Goal: Task Accomplishment & Management: Manage account settings

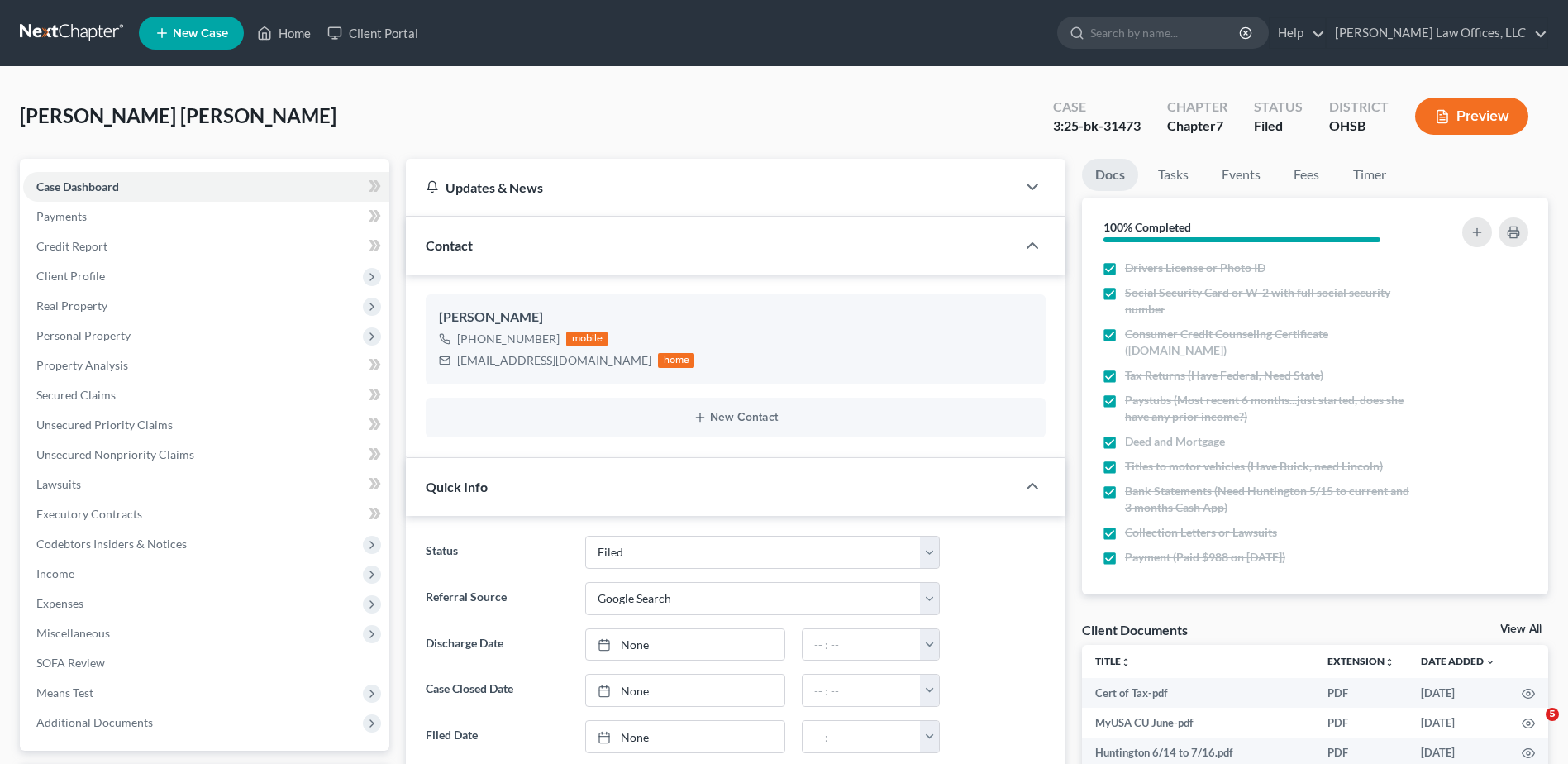
select select "3"
select select "4"
click at [293, 30] on link "Home" at bounding box center [283, 33] width 70 height 30
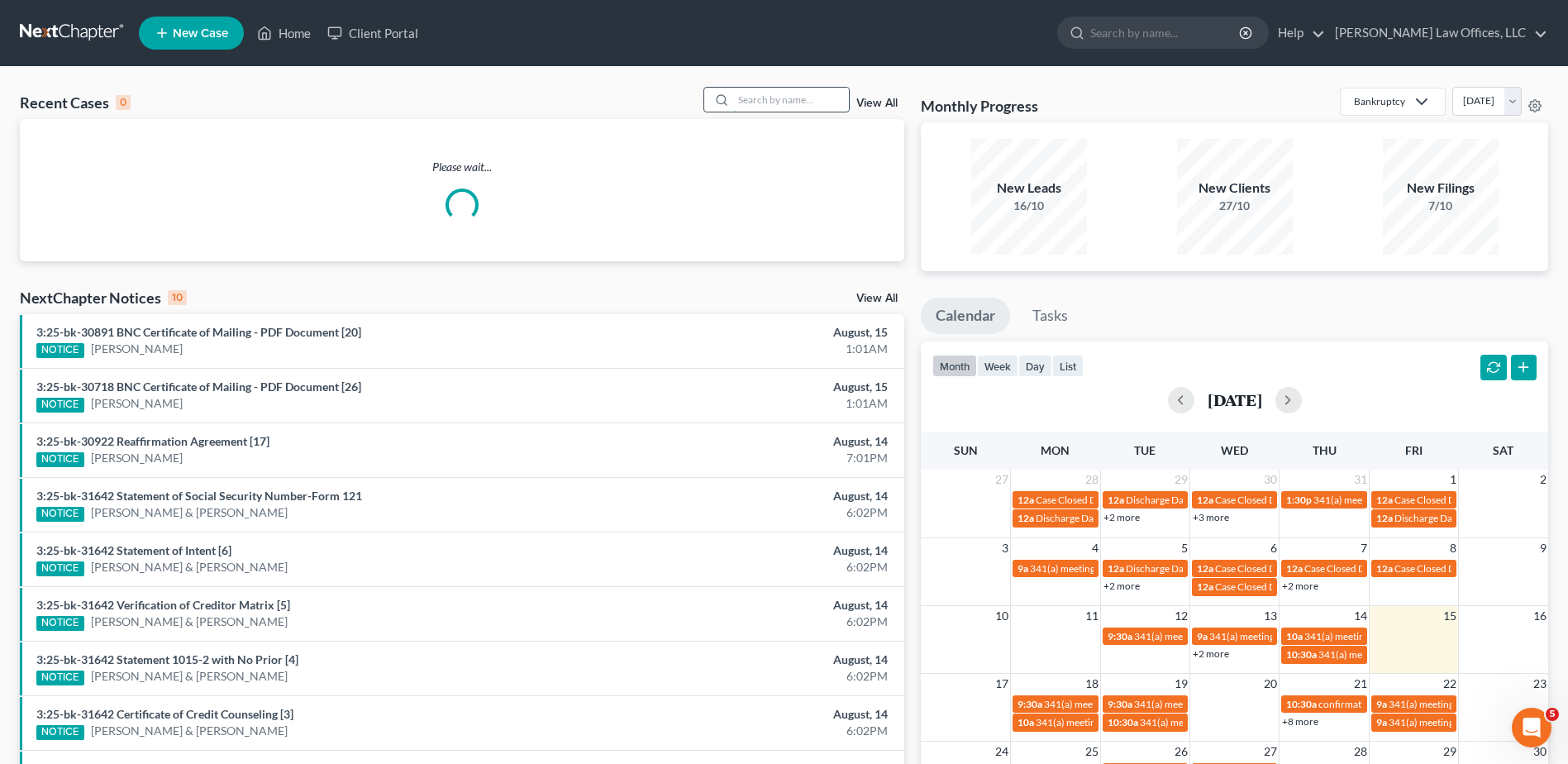
click at [823, 94] on input "search" at bounding box center [791, 100] width 116 height 24
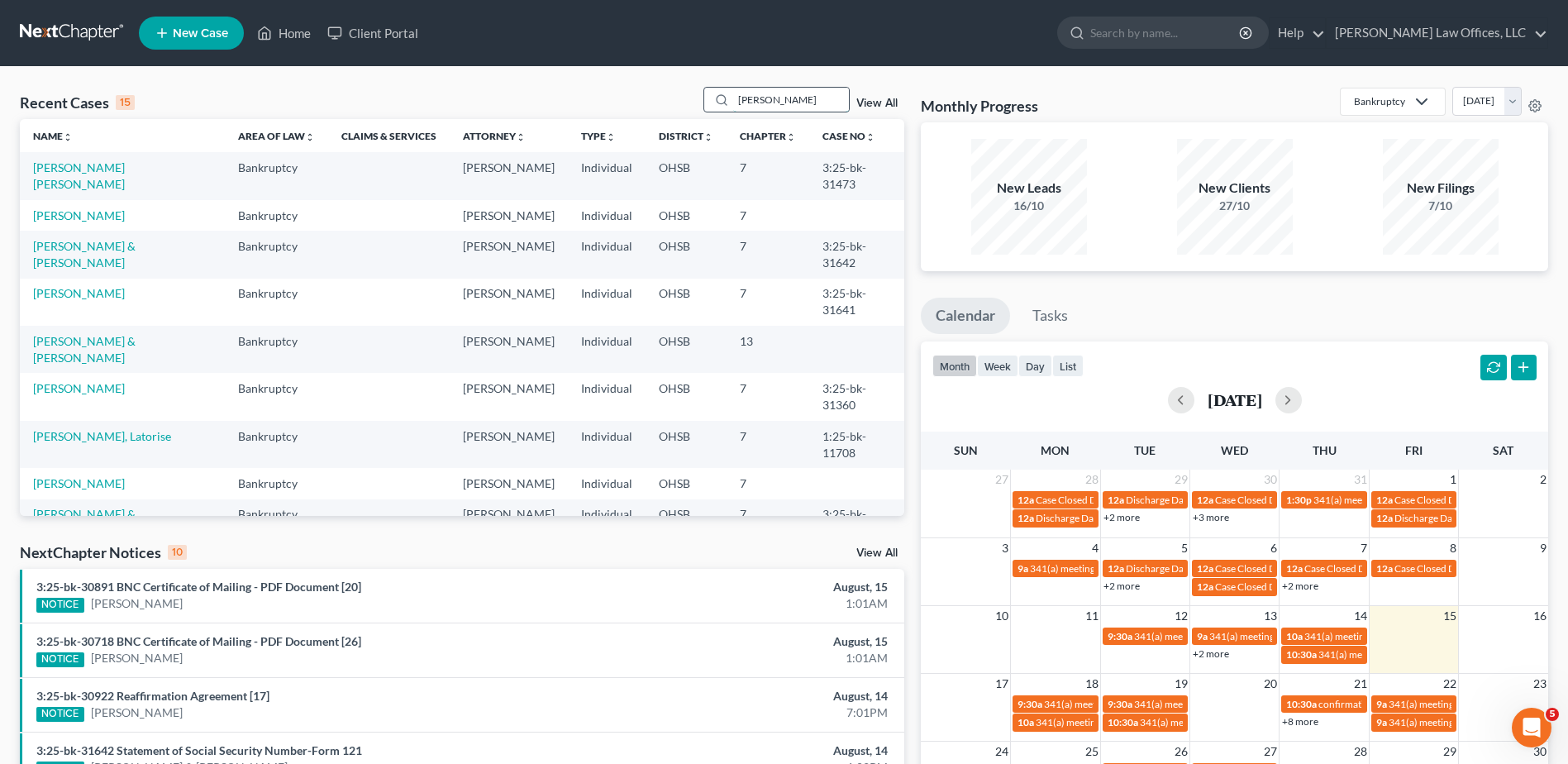
type input "[PERSON_NAME]"
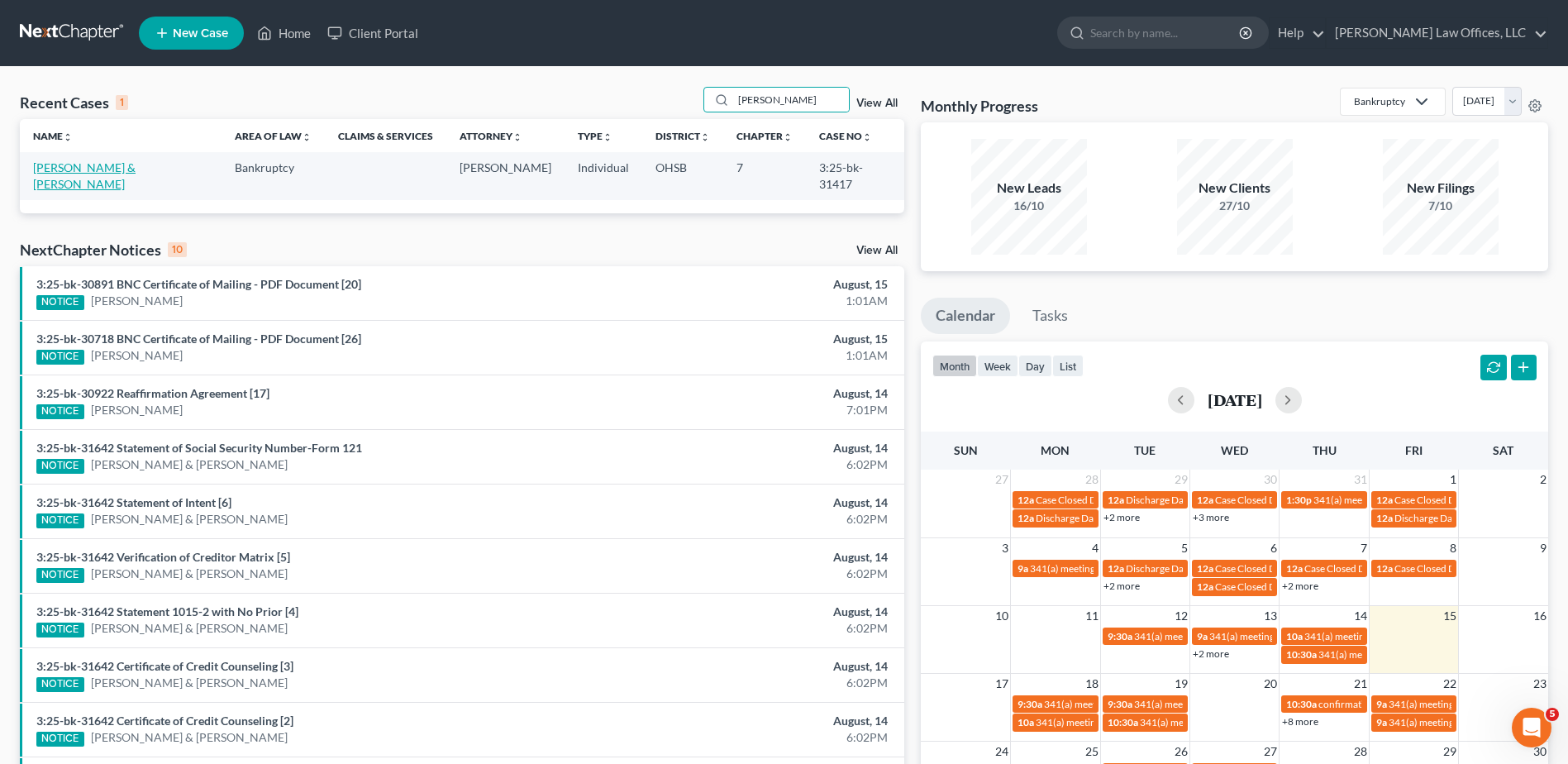
click at [78, 168] on link "[PERSON_NAME] & [PERSON_NAME]" at bounding box center [84, 176] width 103 height 31
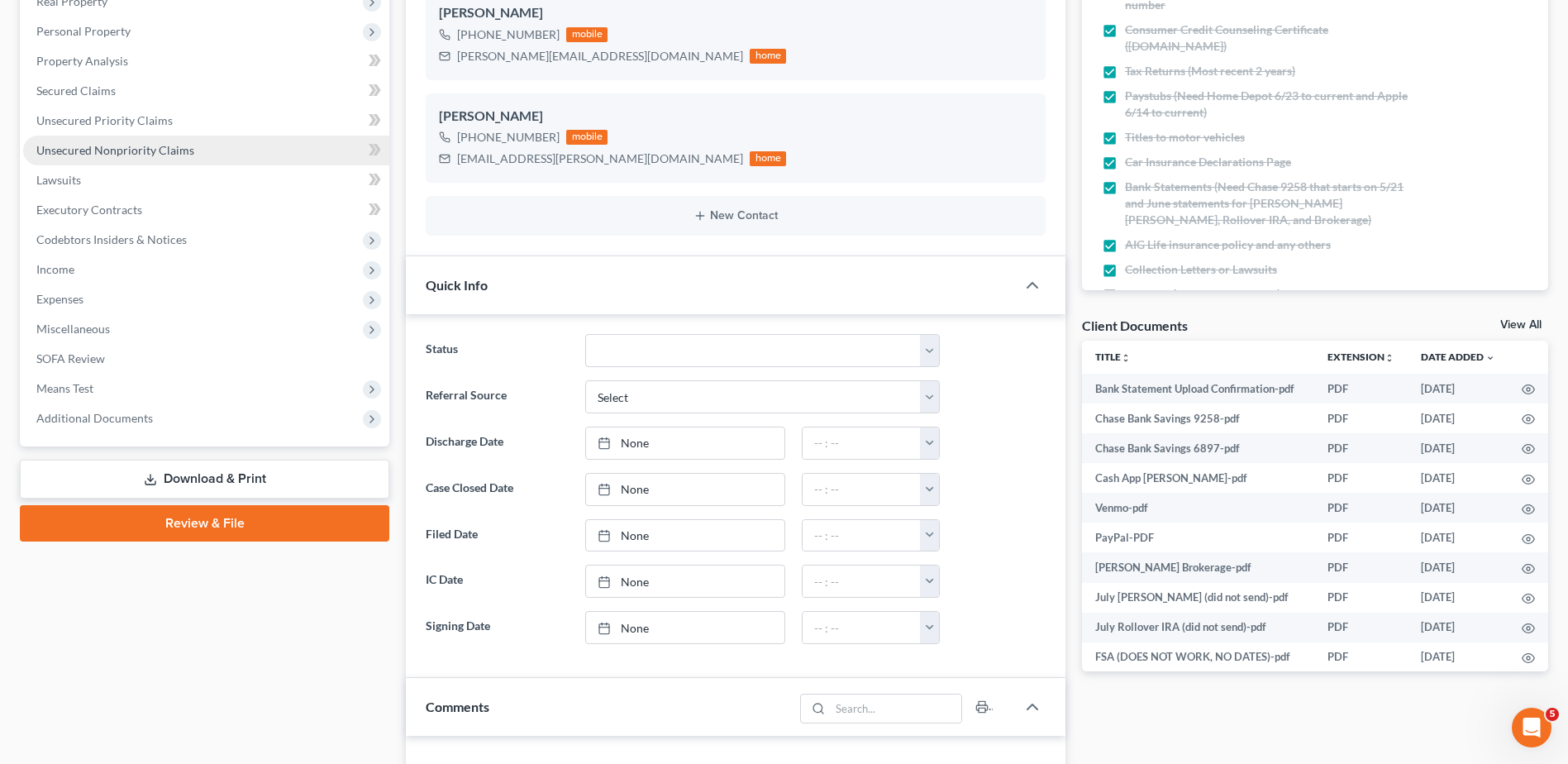
scroll to position [578, 0]
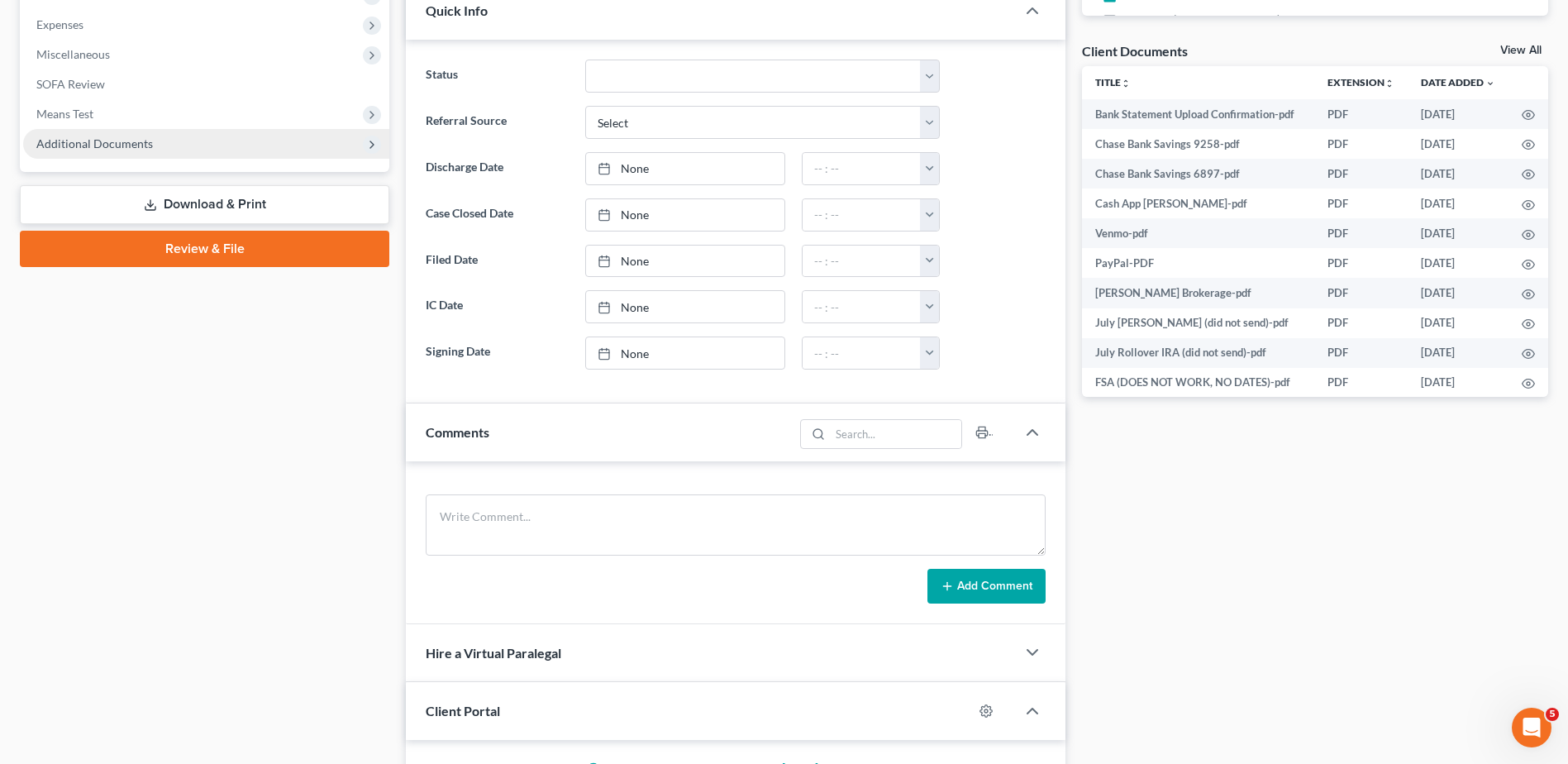
click at [95, 142] on span "Additional Documents" at bounding box center [94, 143] width 117 height 14
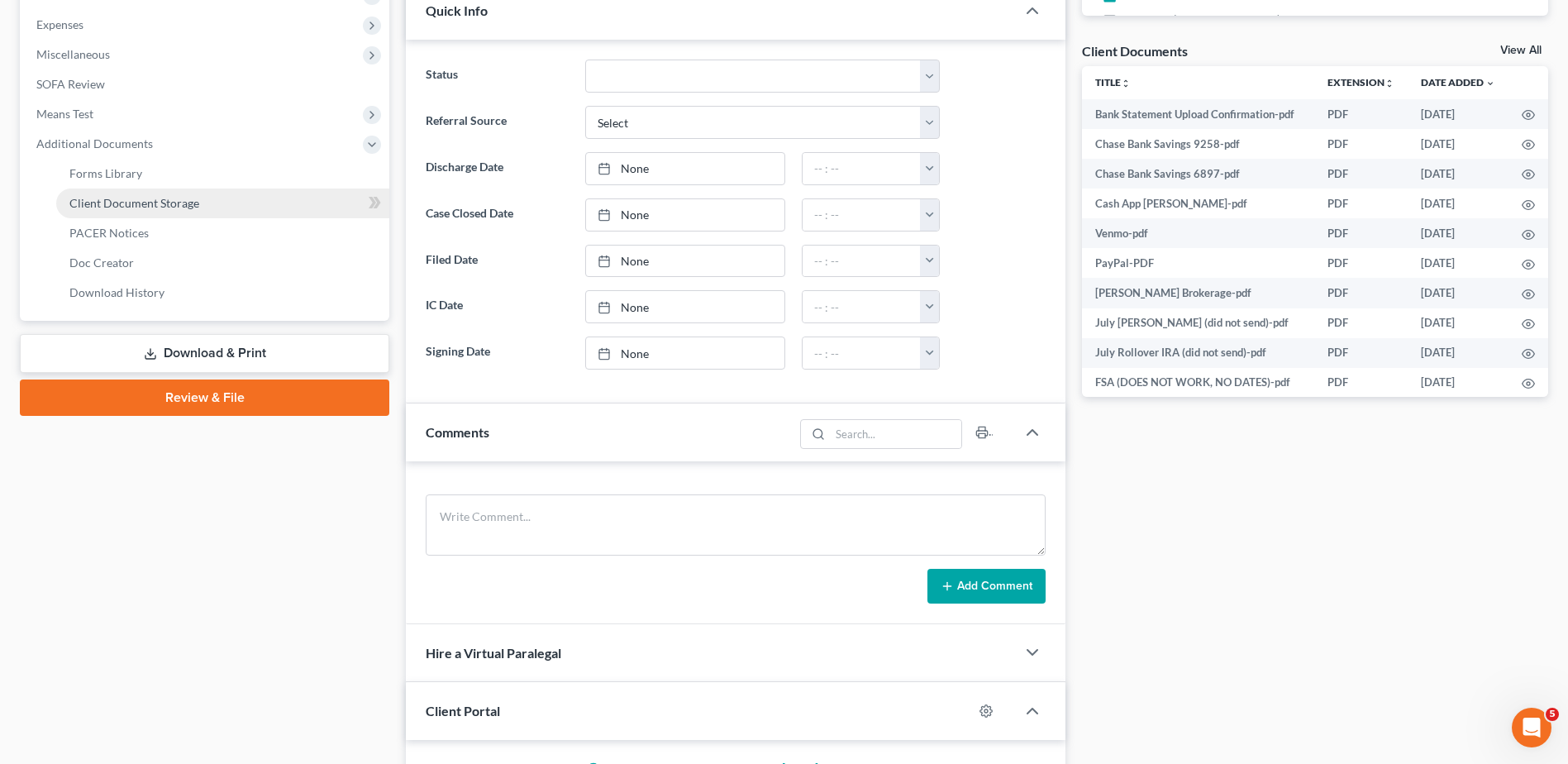
click at [105, 201] on span "Client Document Storage" at bounding box center [134, 203] width 130 height 14
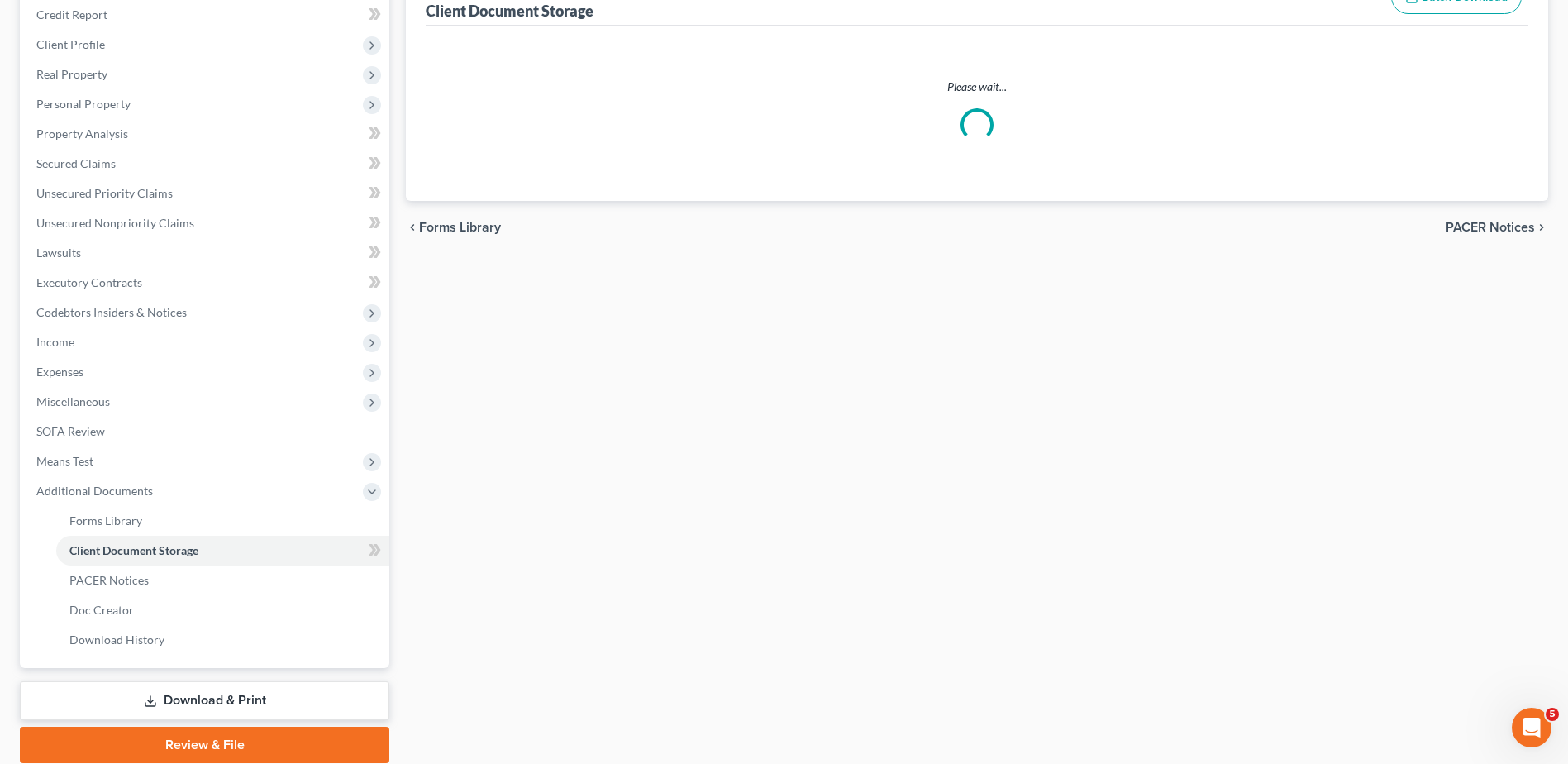
scroll to position [59, 0]
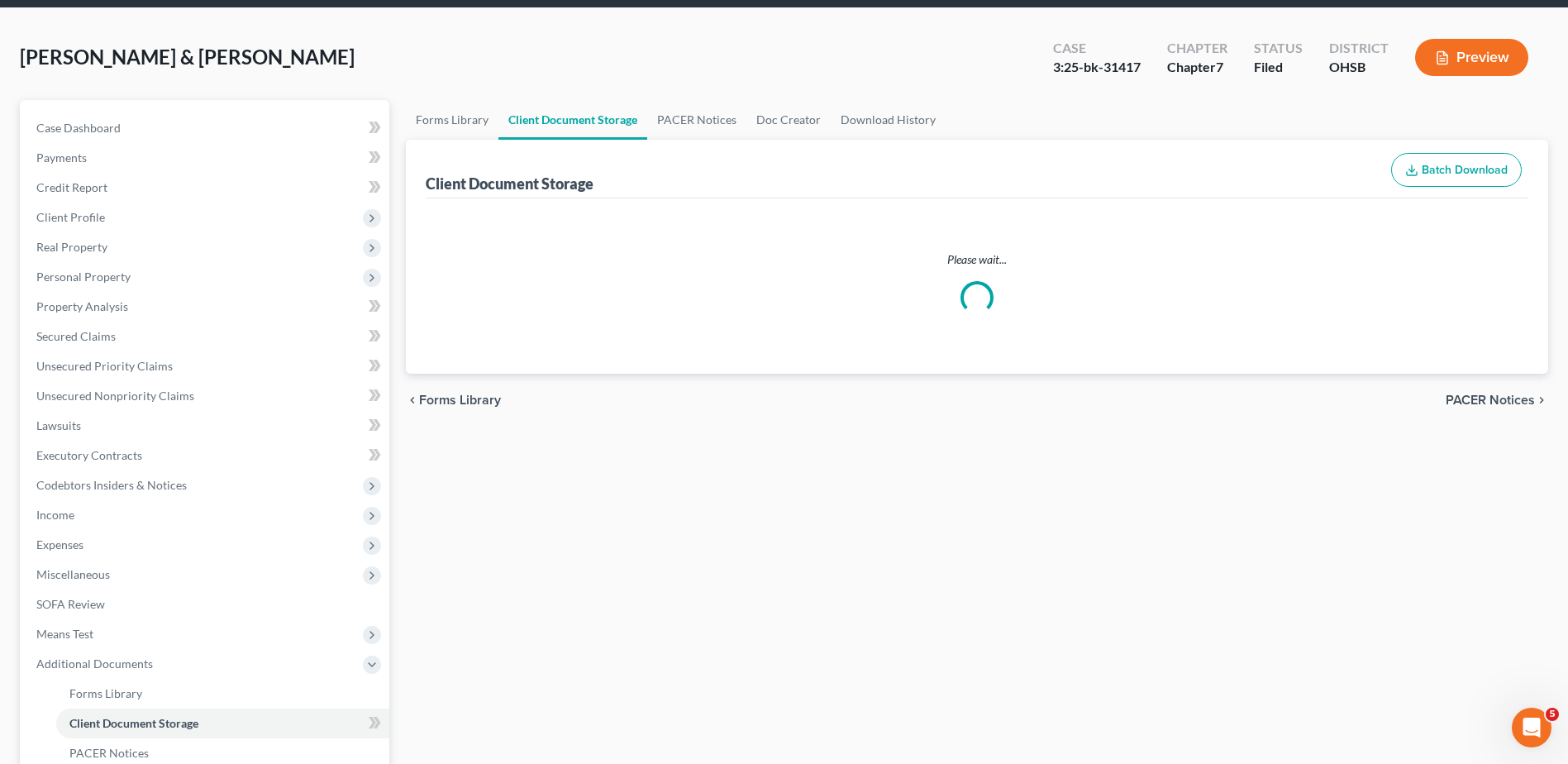
select select "7"
select select "52"
select select "37"
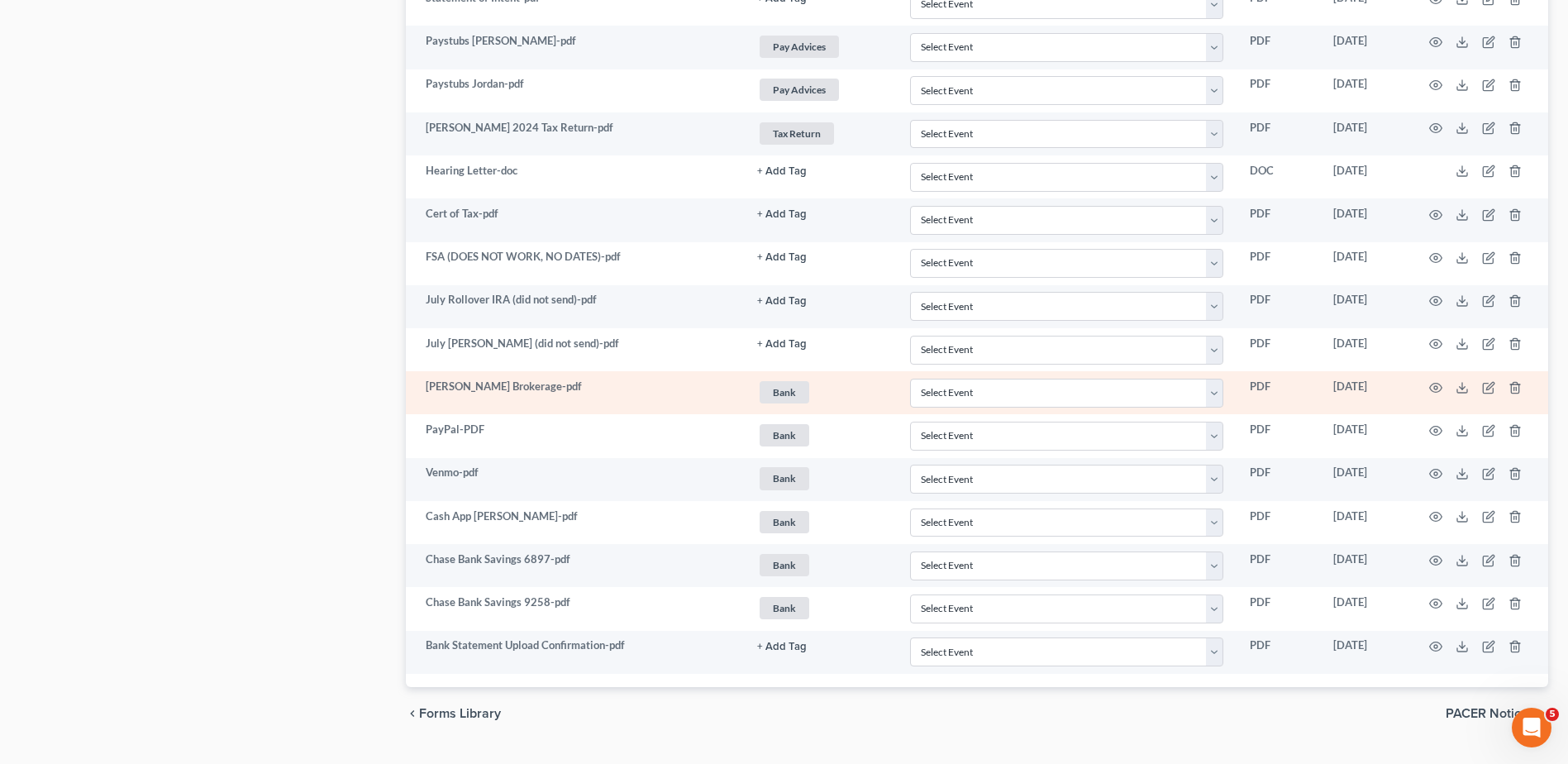
scroll to position [2353, 0]
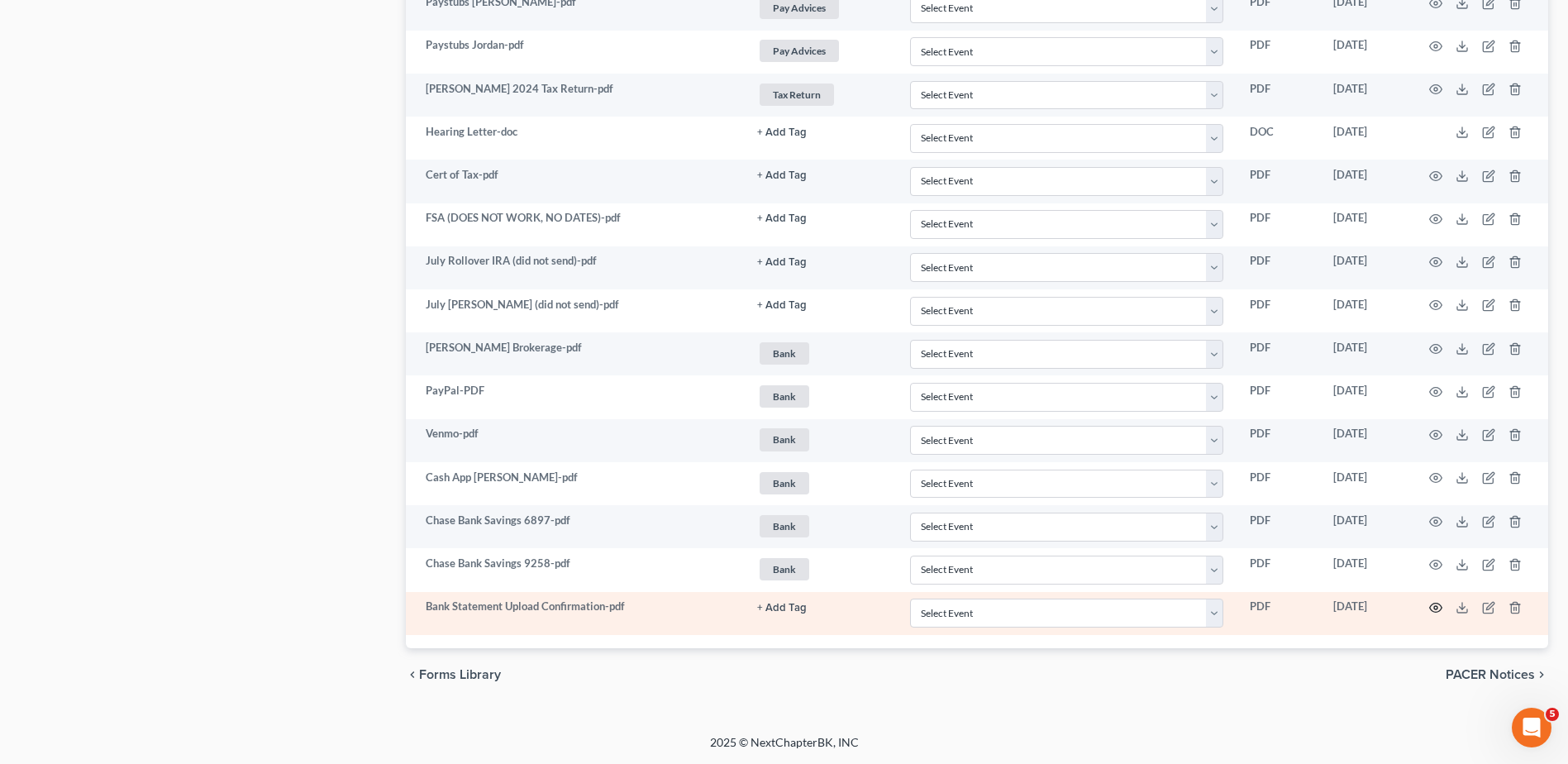
click at [1432, 603] on icon "button" at bounding box center [1435, 607] width 13 height 13
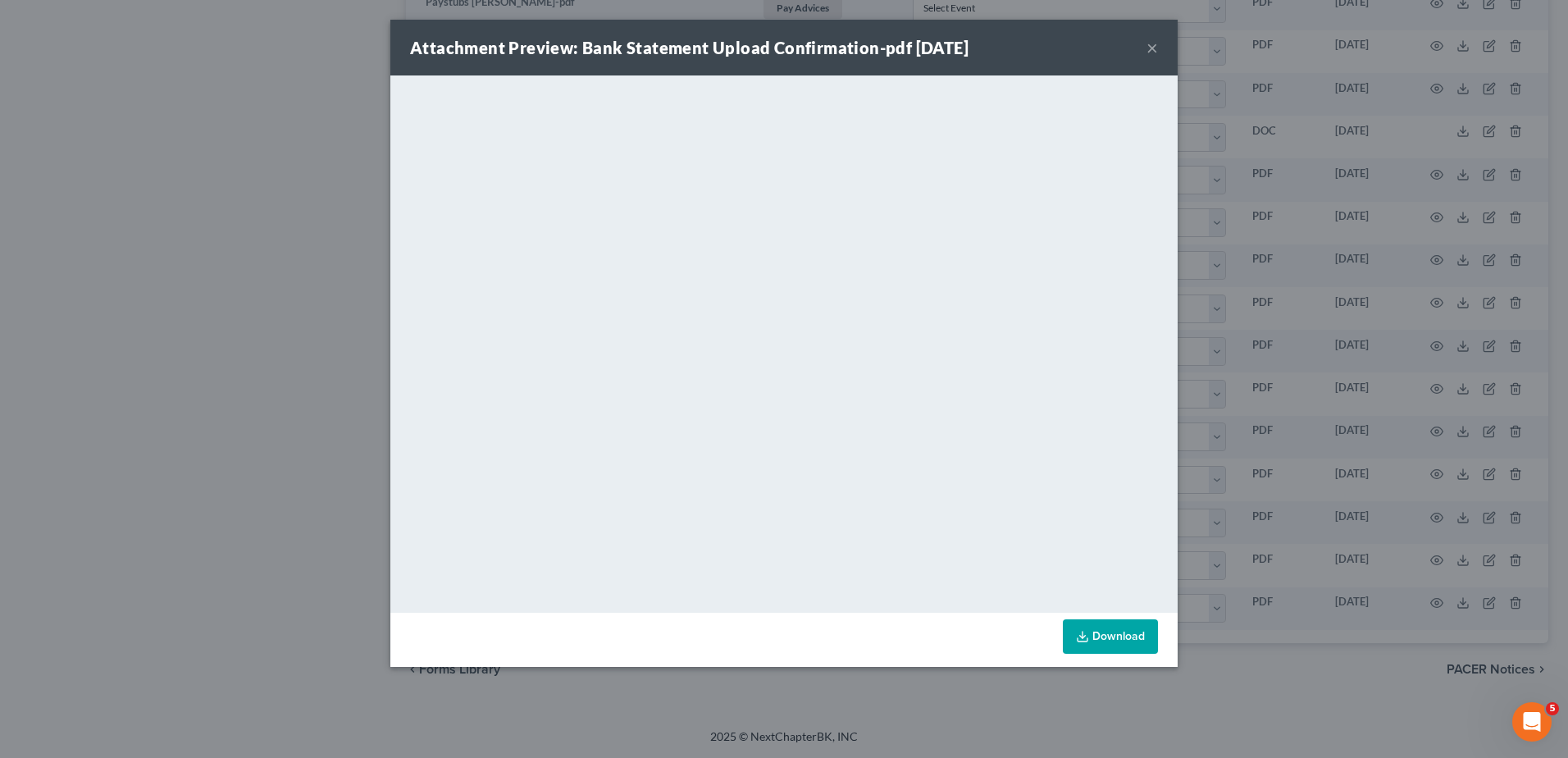
click at [1151, 46] on button "×" at bounding box center [1152, 47] width 11 height 19
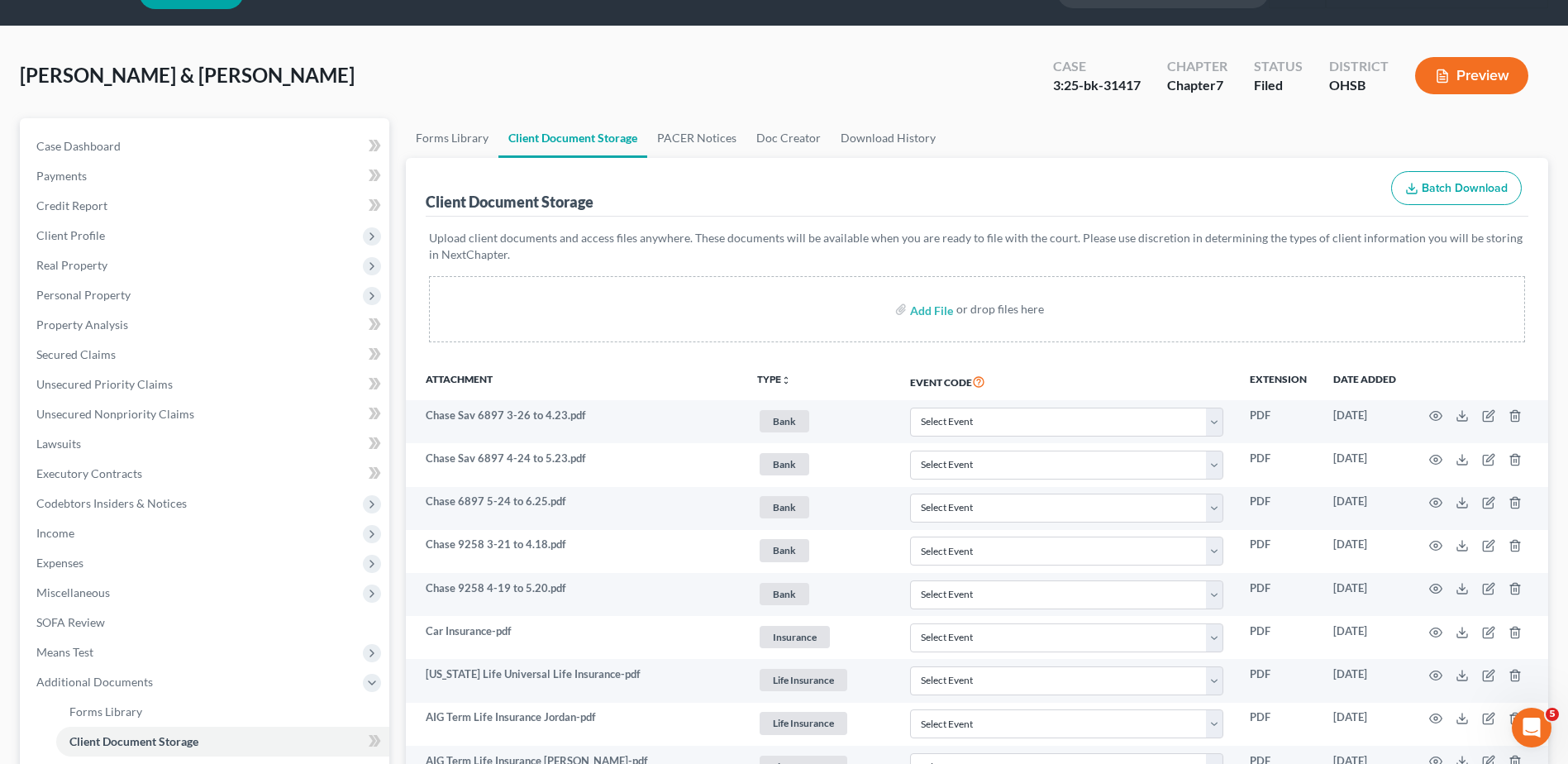
scroll to position [39, 0]
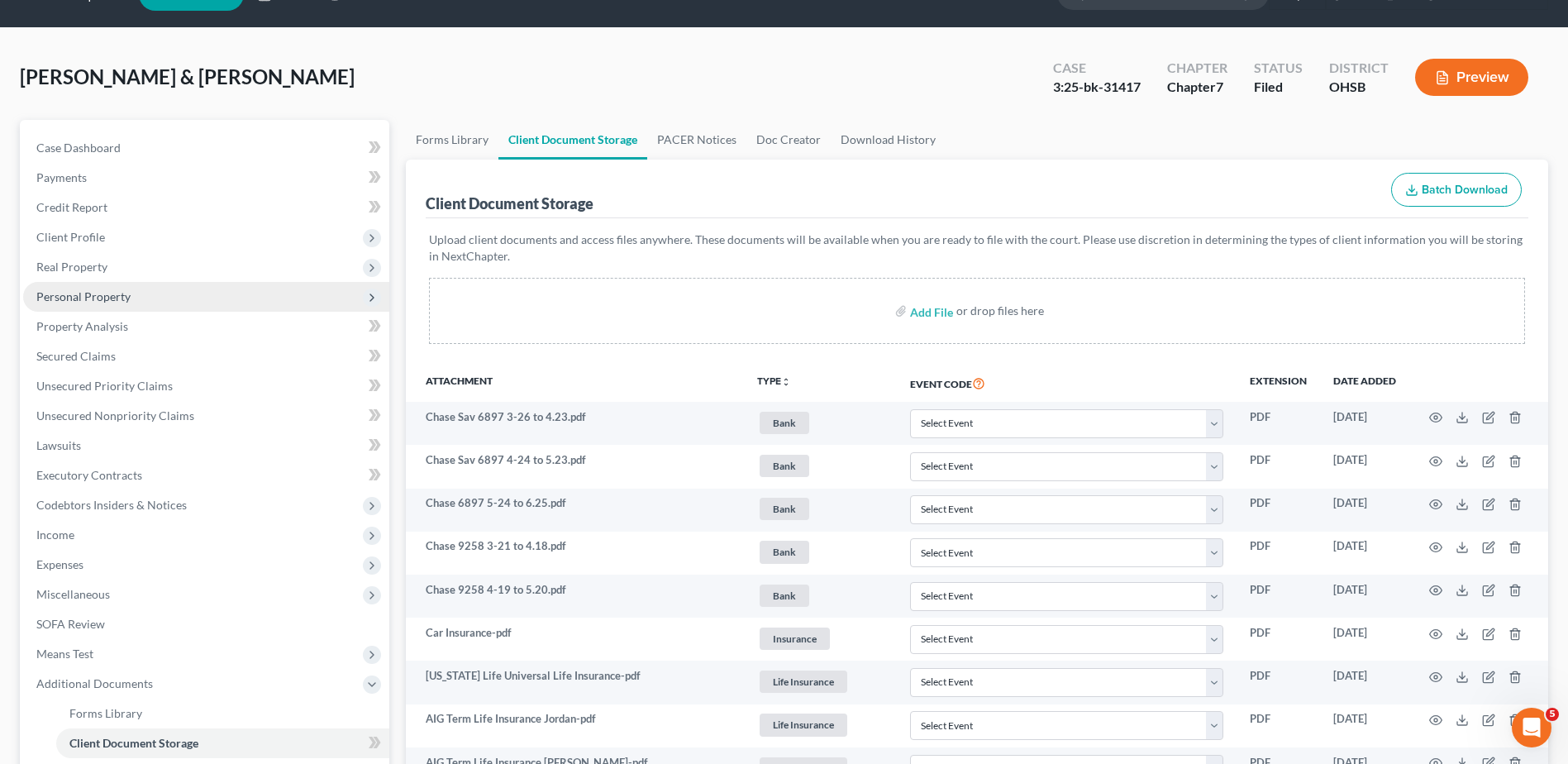
click at [105, 305] on span "Personal Property" at bounding box center [206, 297] width 366 height 30
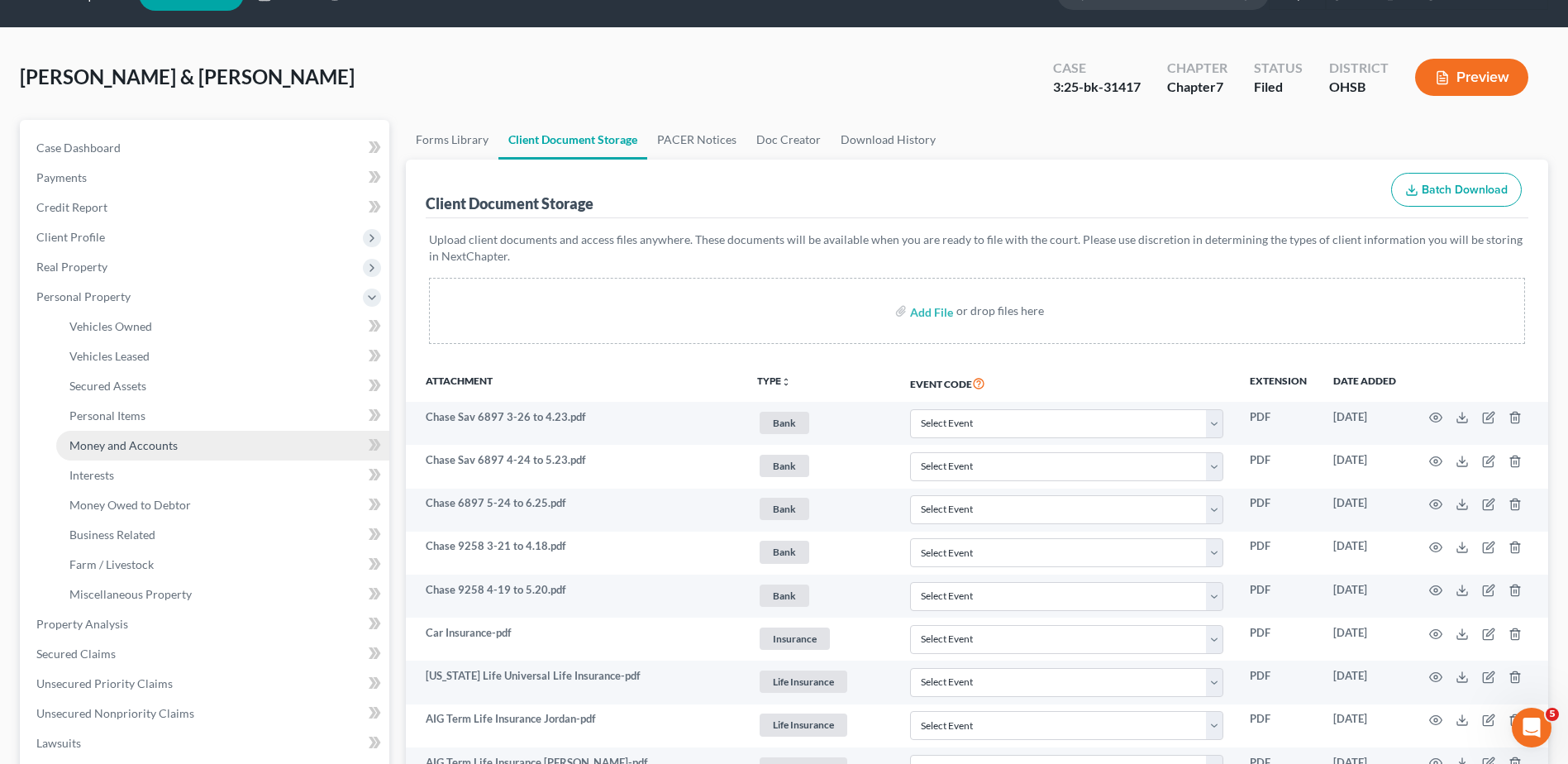
click at [103, 439] on span "Money and Accounts" at bounding box center [123, 445] width 108 height 14
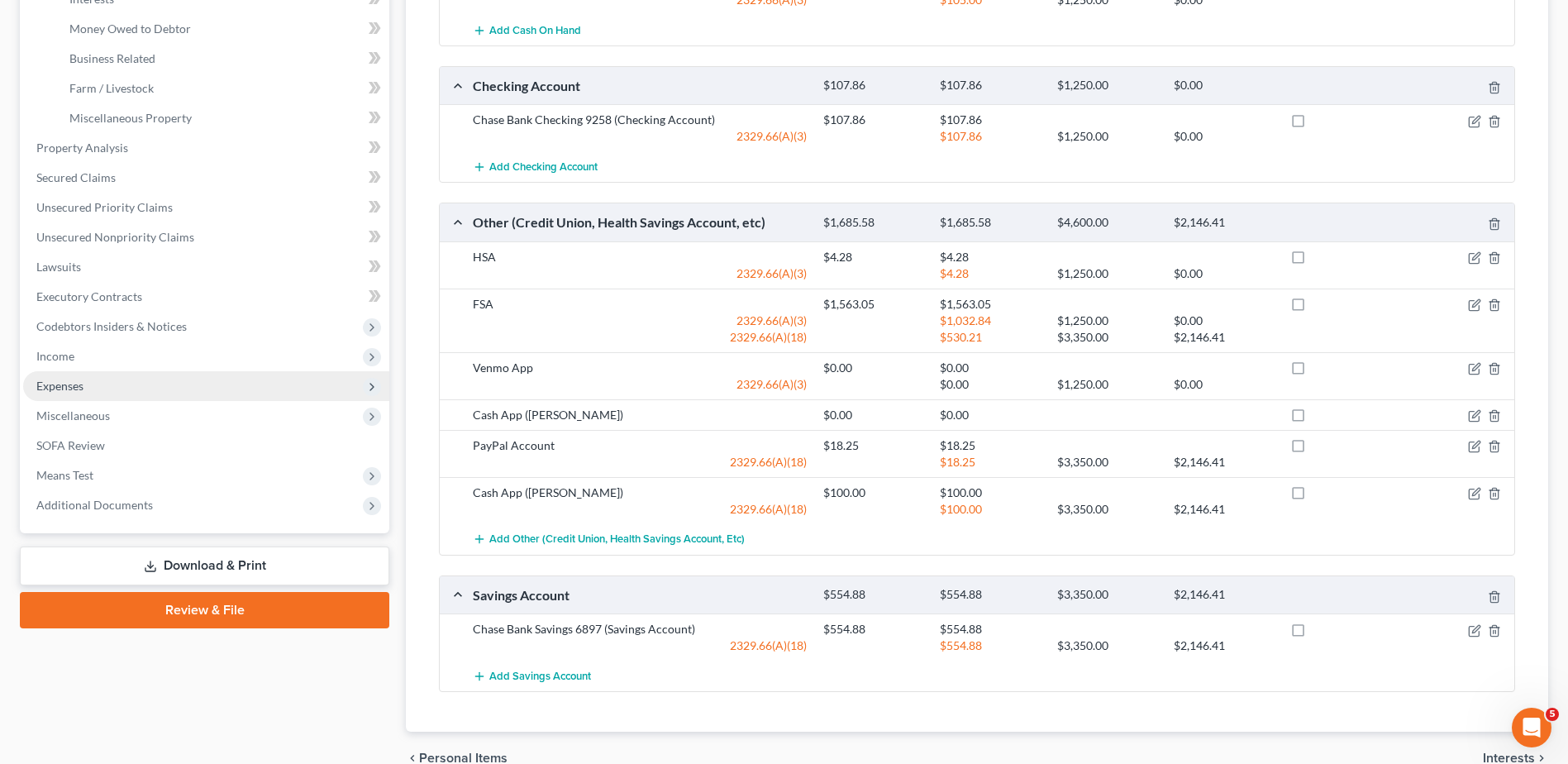
scroll to position [578, 0]
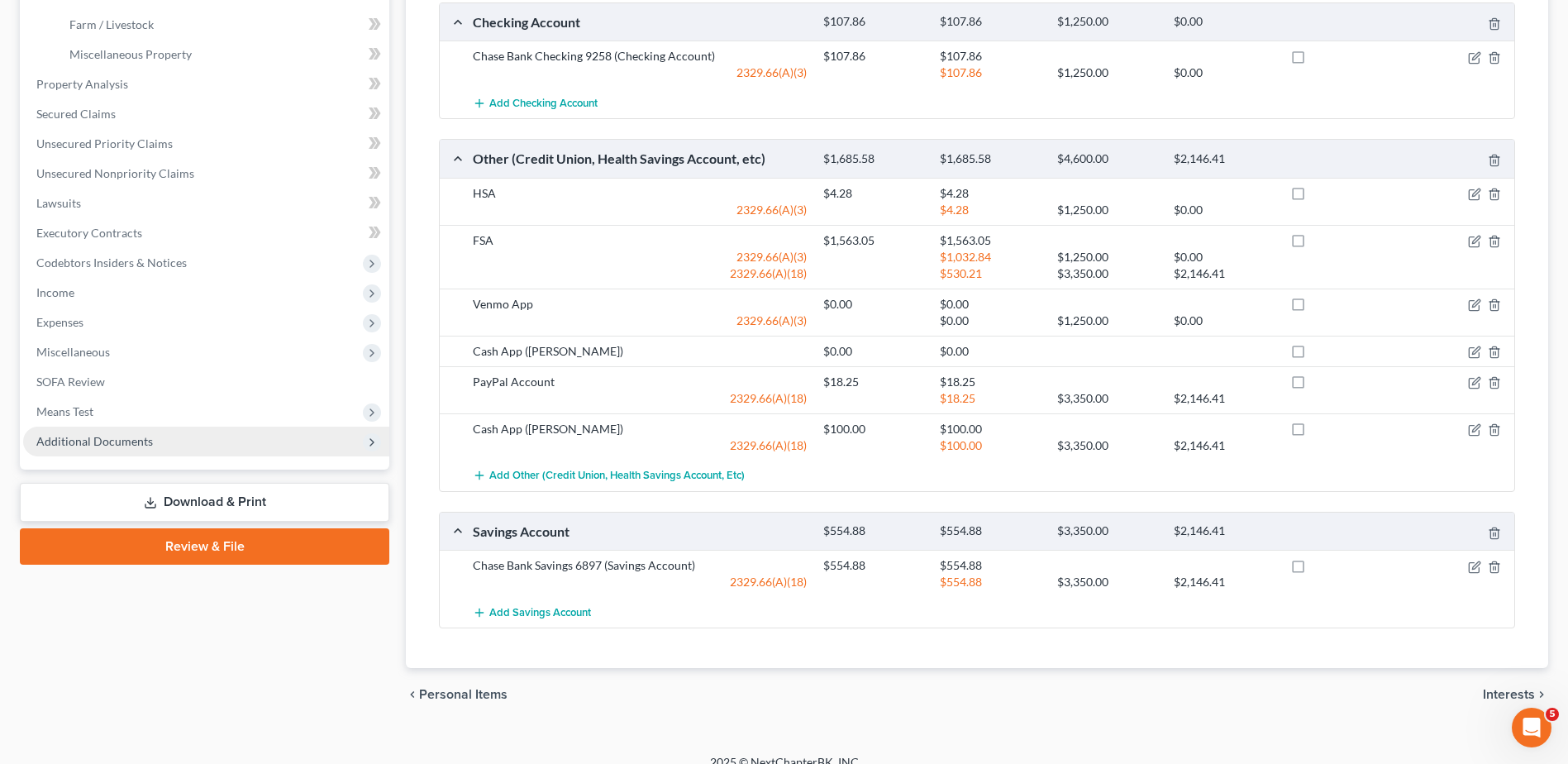
click at [87, 443] on span "Additional Documents" at bounding box center [94, 441] width 117 height 14
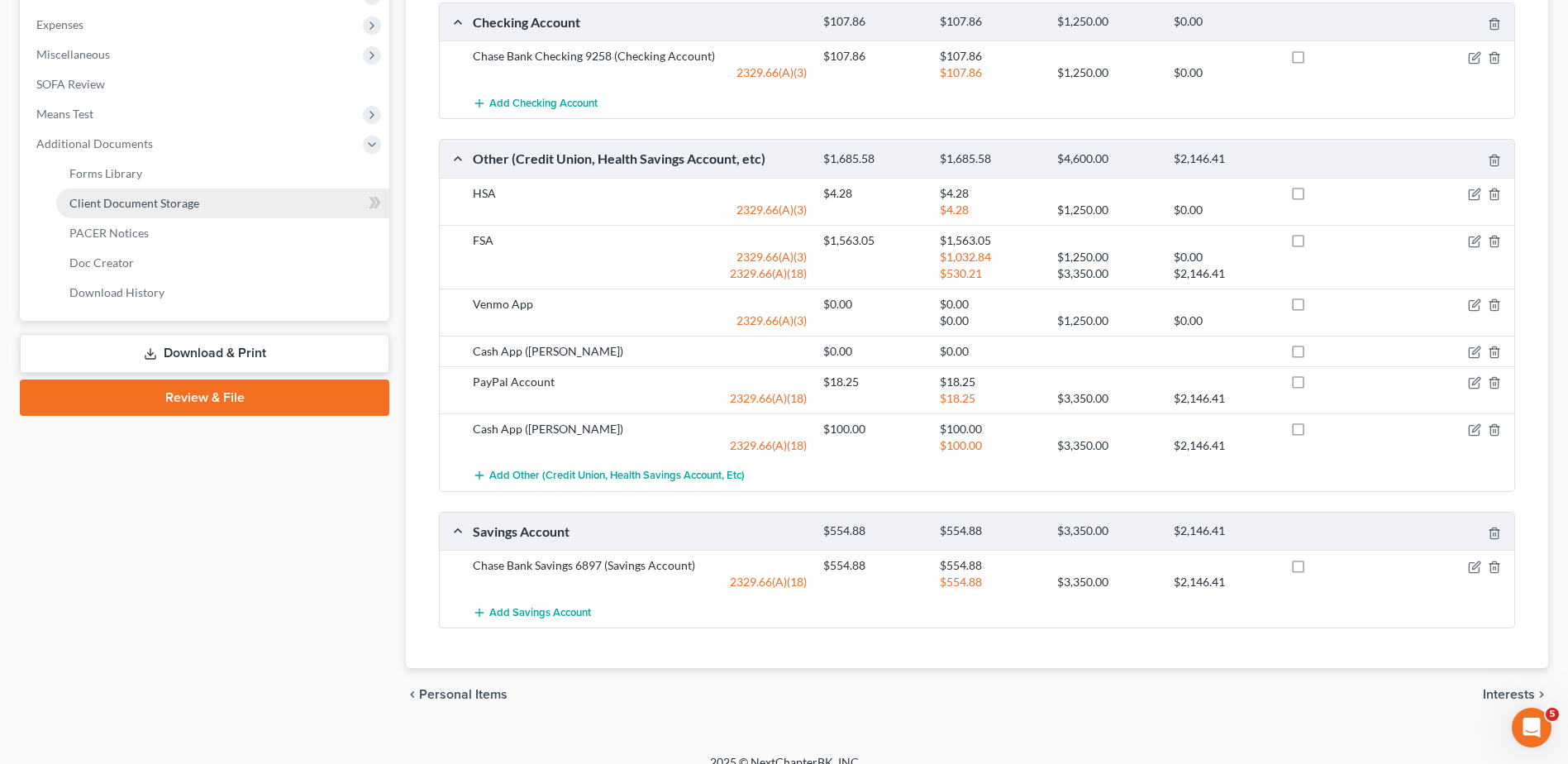
click at [134, 202] on span "Client Document Storage" at bounding box center [134, 203] width 130 height 14
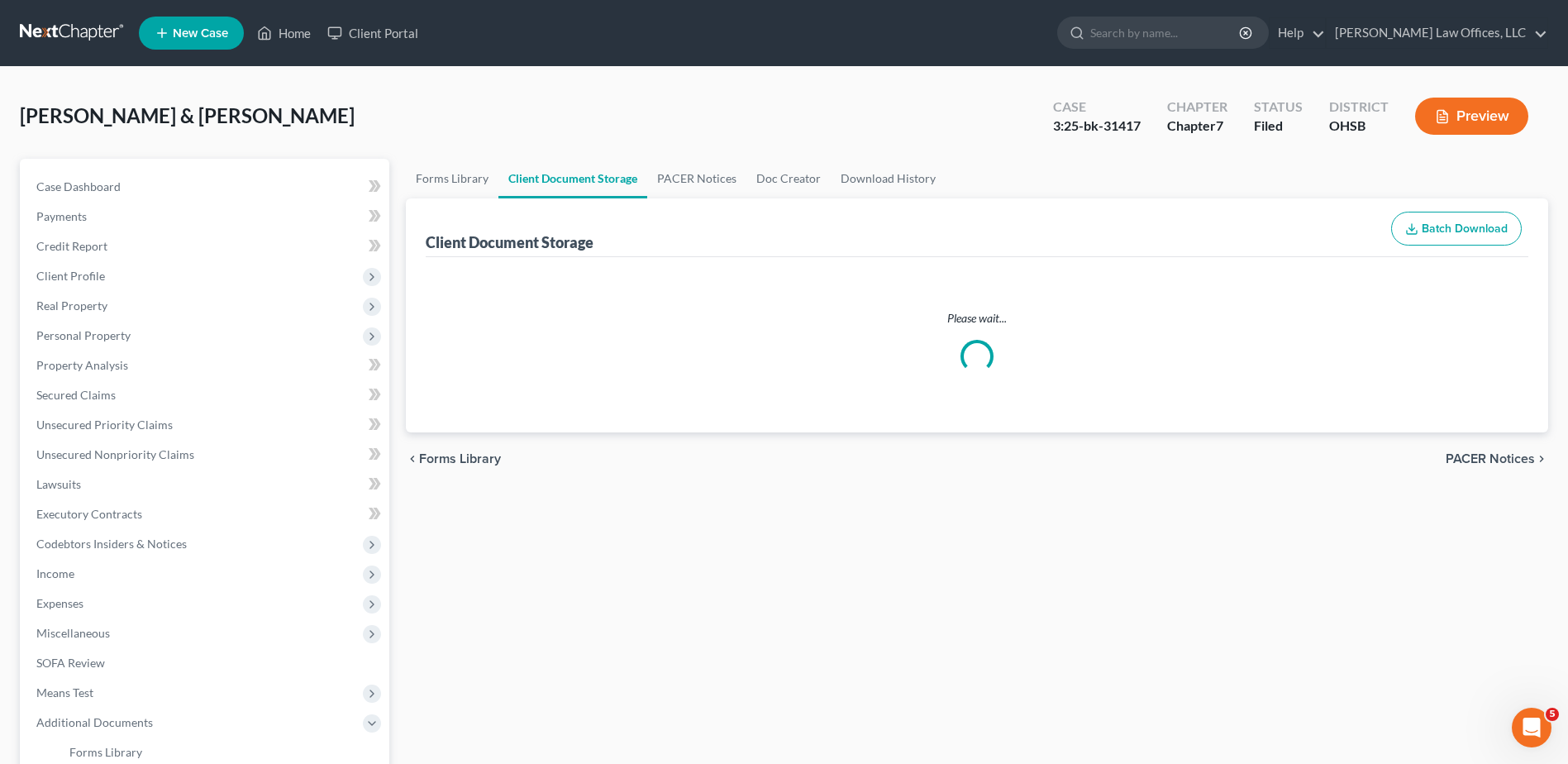
select select "7"
select select "52"
select select "37"
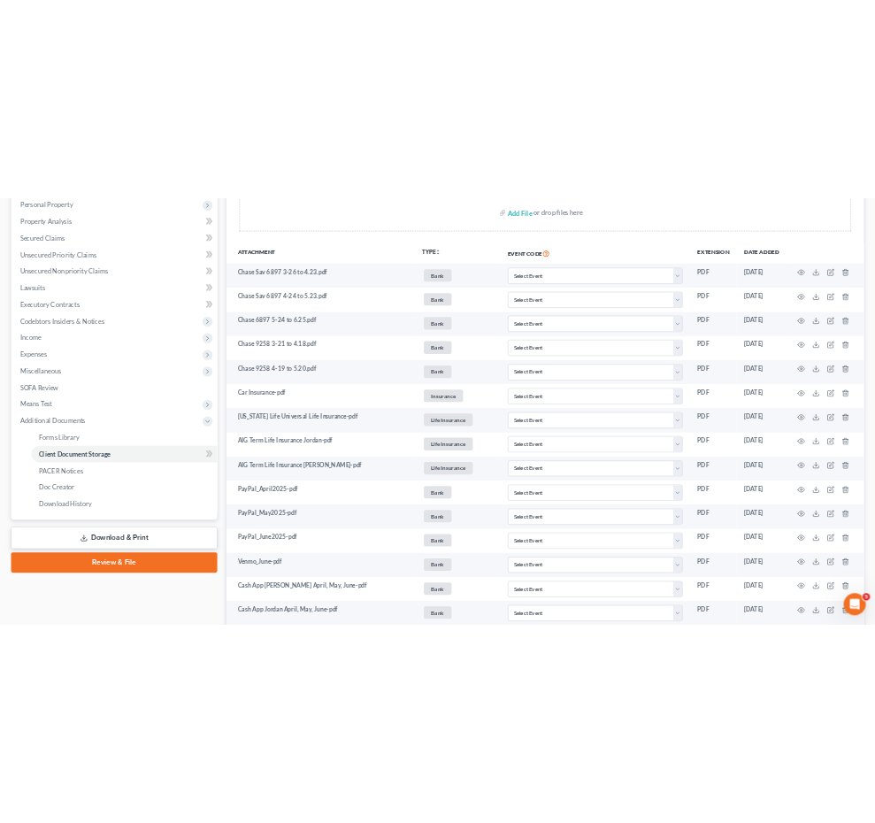
scroll to position [42, 0]
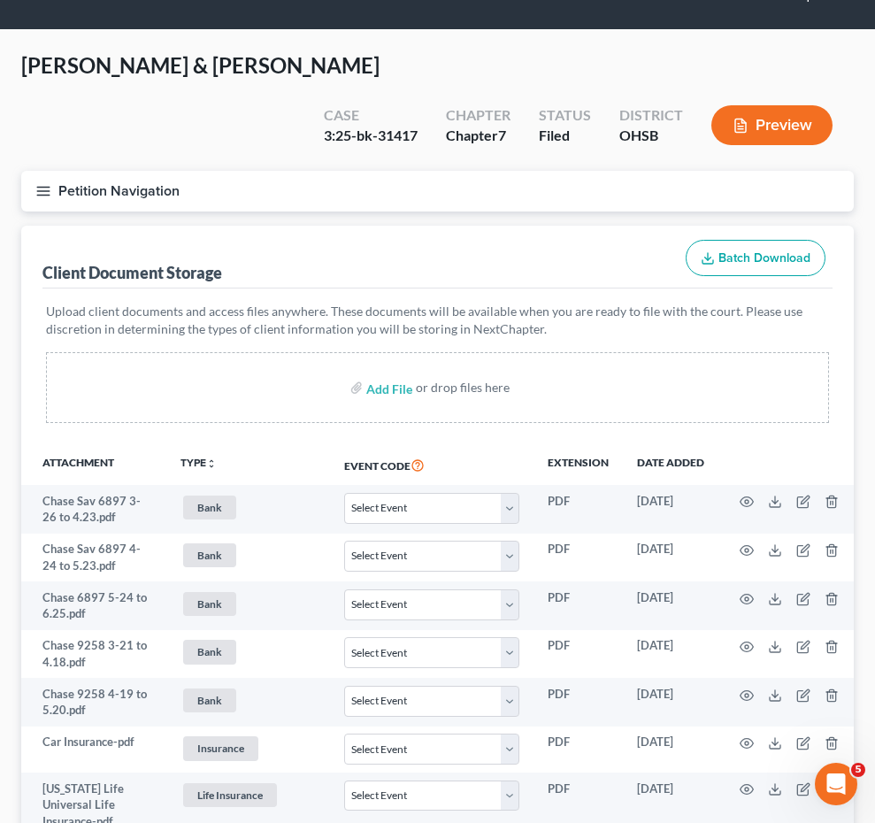
select select "7"
select select "52"
select select "37"
select select "7"
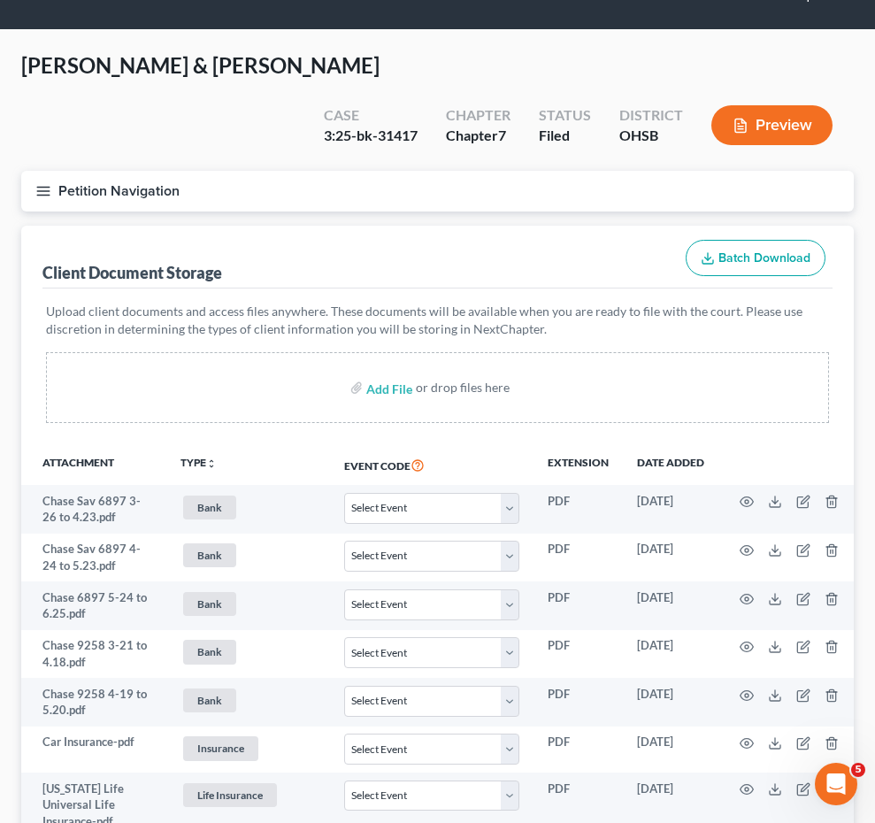
select select "7"
select select "52"
select select "37"
select select "7"
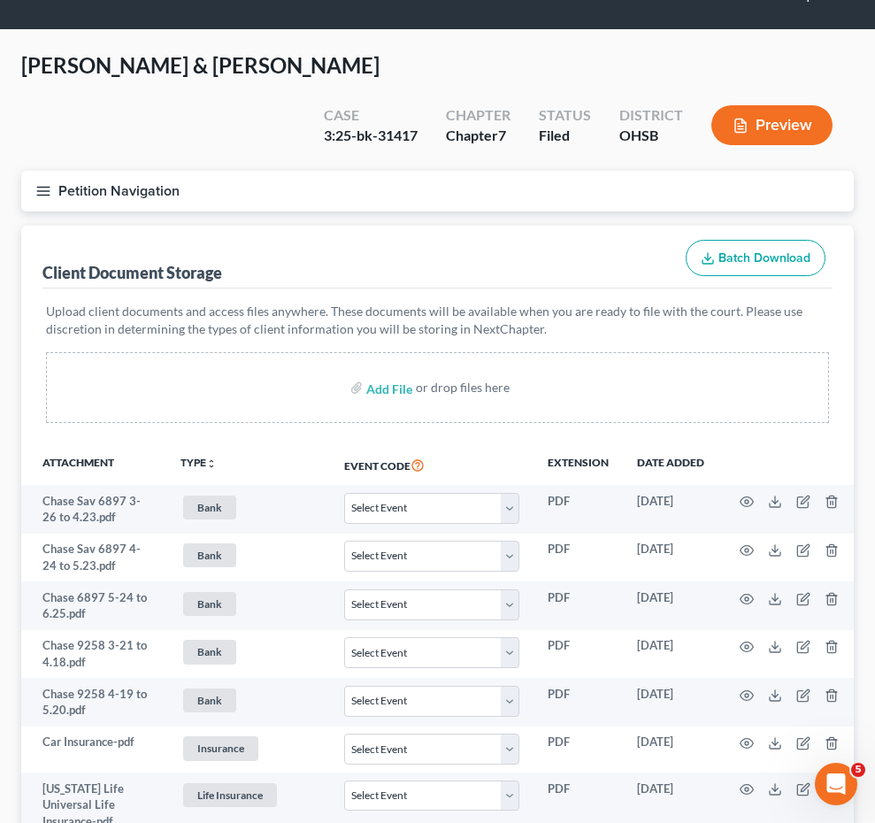
select select "52"
select select "37"
select select "7"
select select "52"
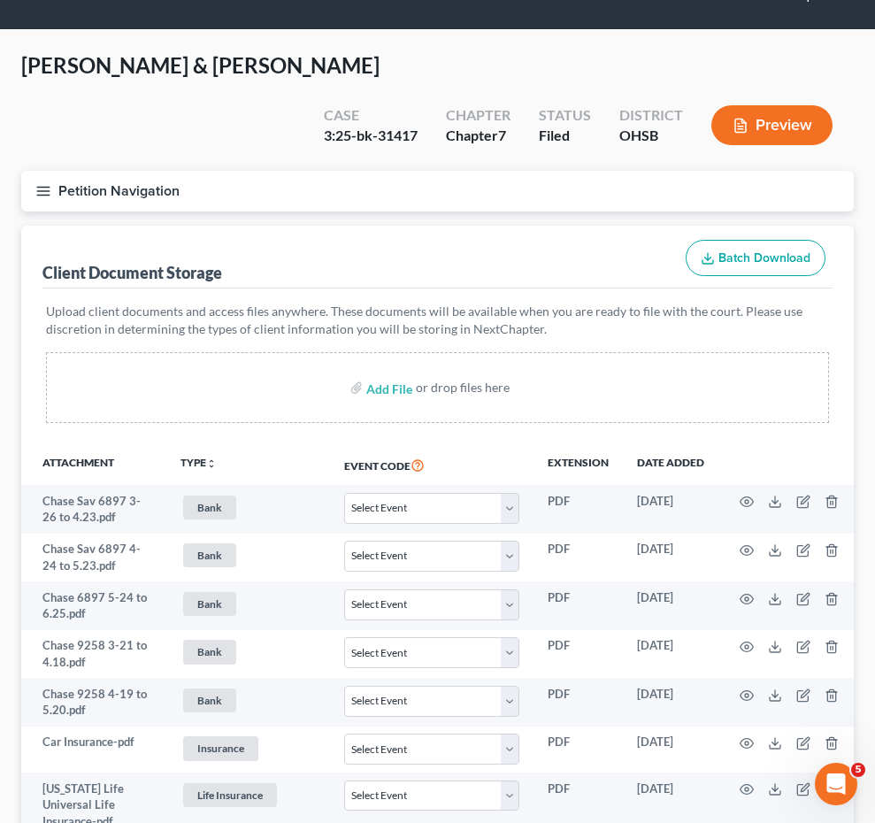
select select "37"
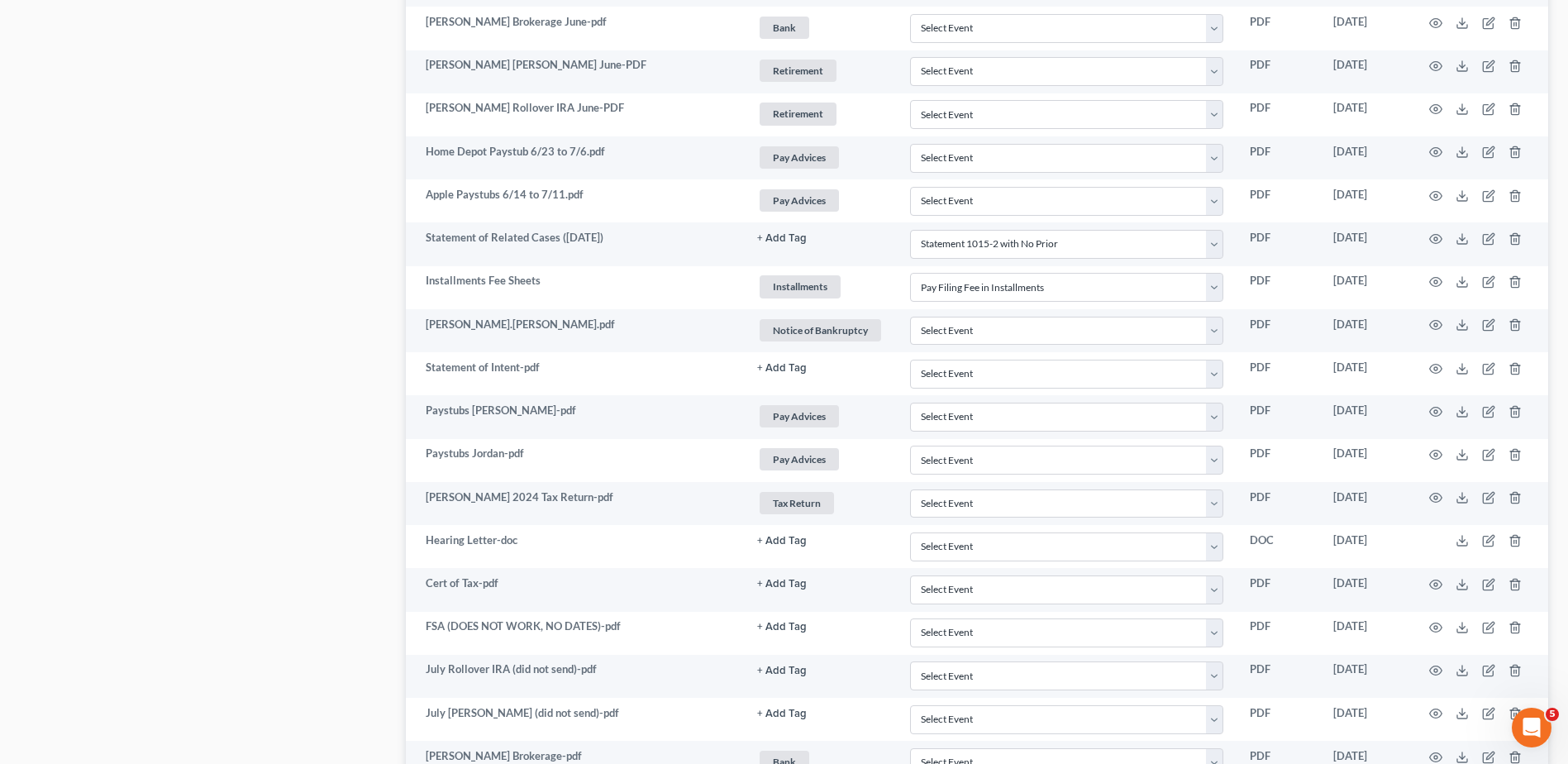
scroll to position [2525, 0]
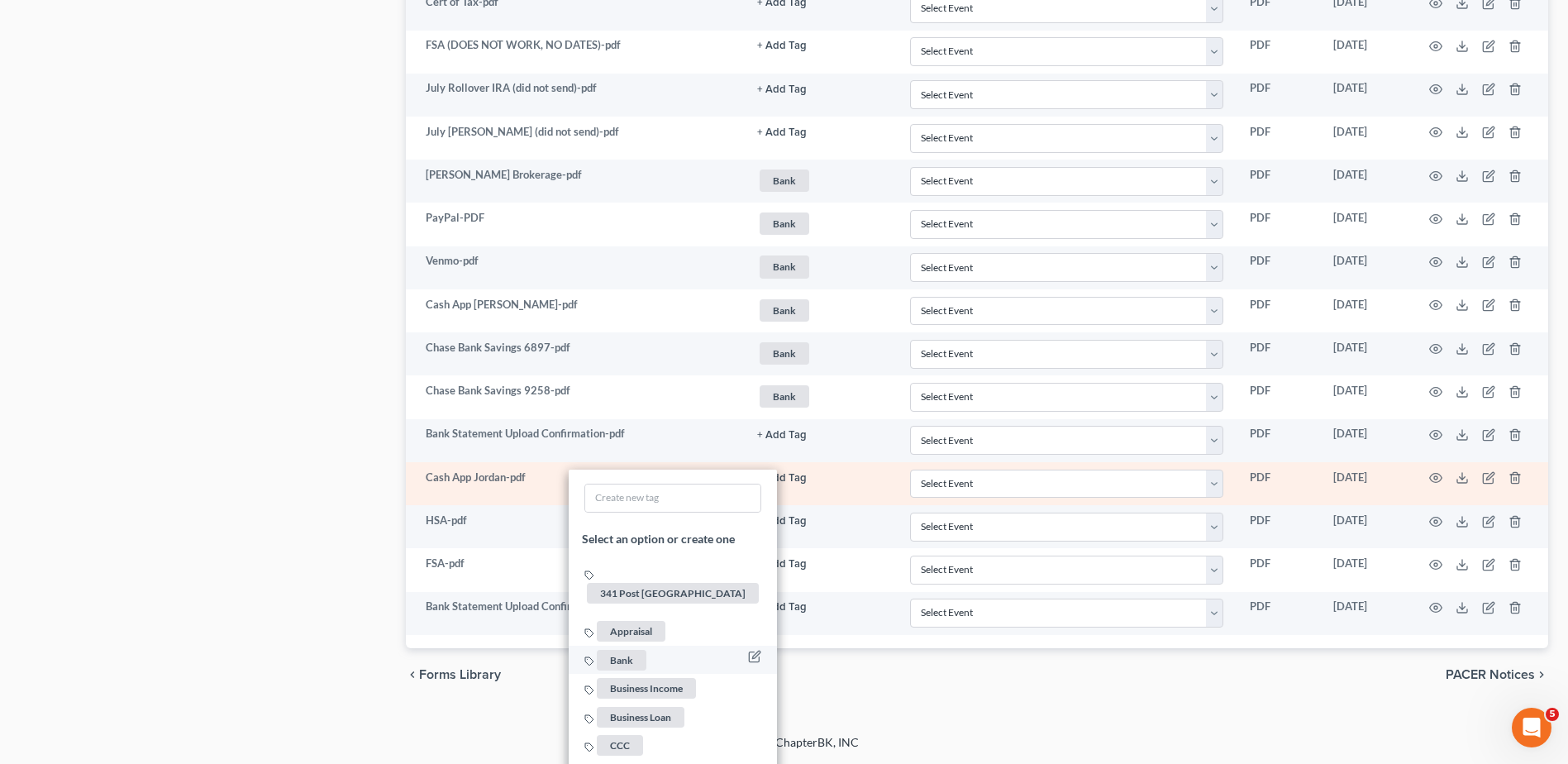
click at [623, 649] on span "Bank" at bounding box center [621, 659] width 49 height 21
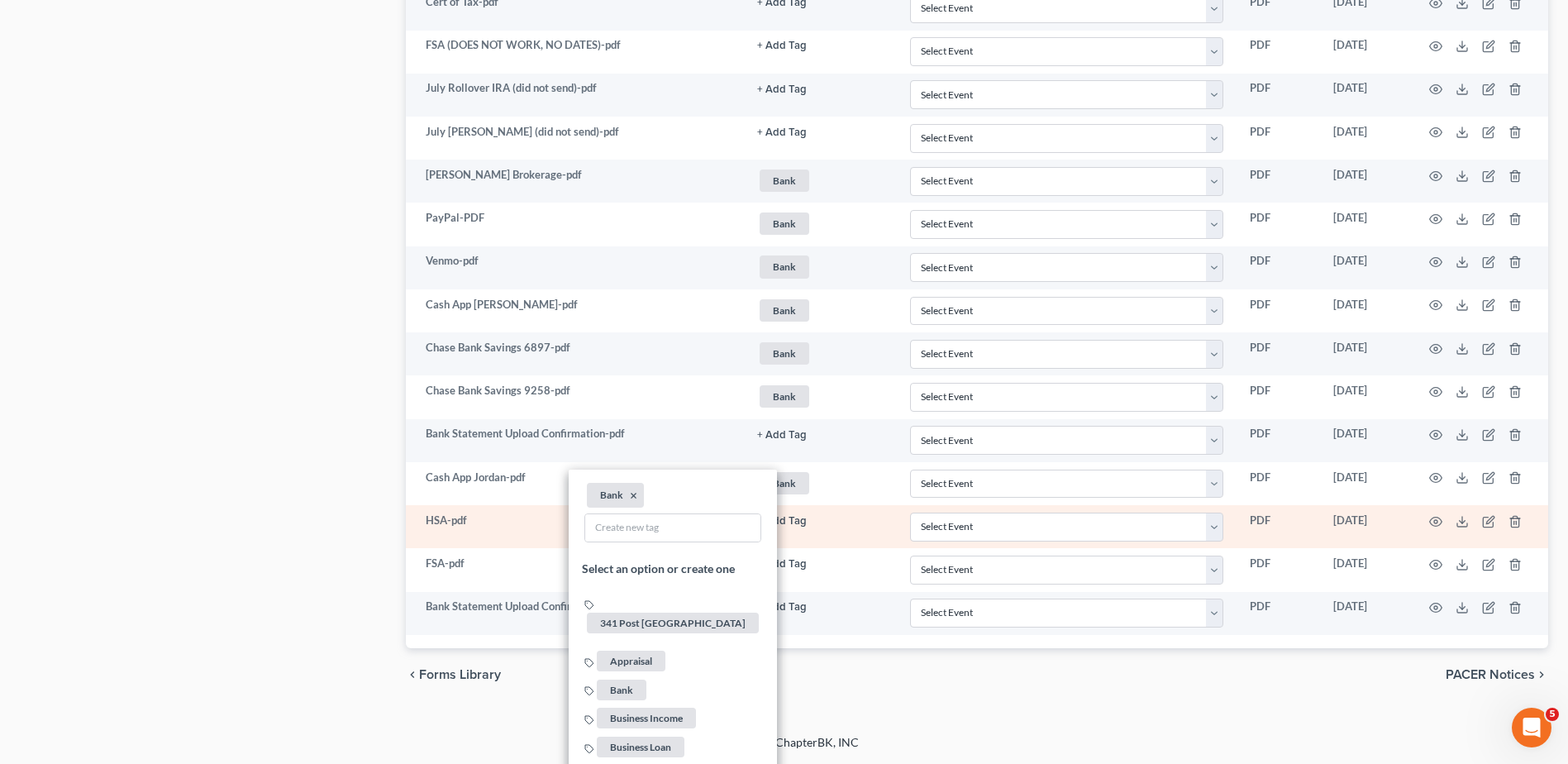
drag, startPoint x: 783, startPoint y: 520, endPoint x: 772, endPoint y: 530, distance: 14.9
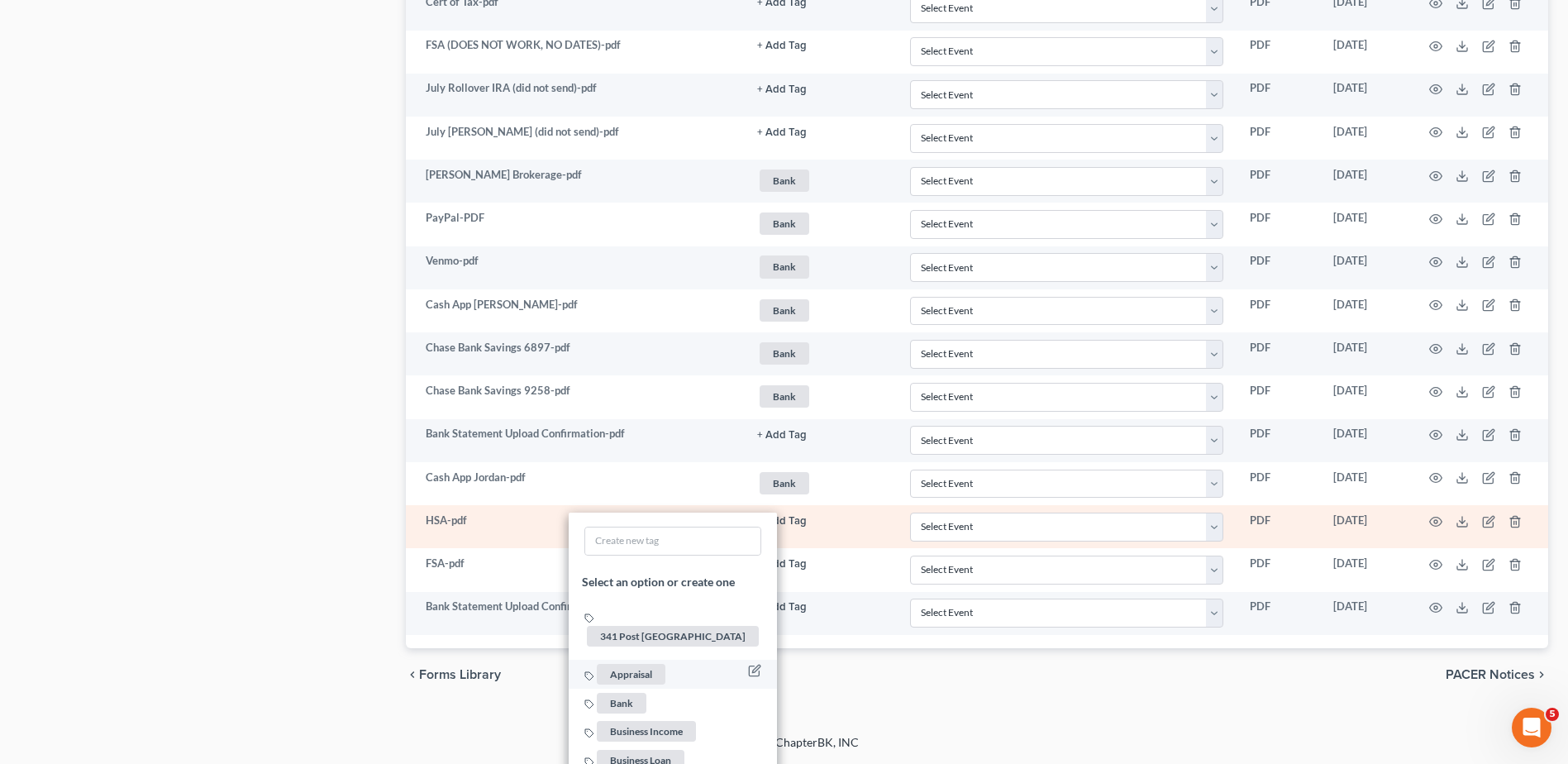
click at [631, 692] on span "Bank" at bounding box center [621, 702] width 49 height 21
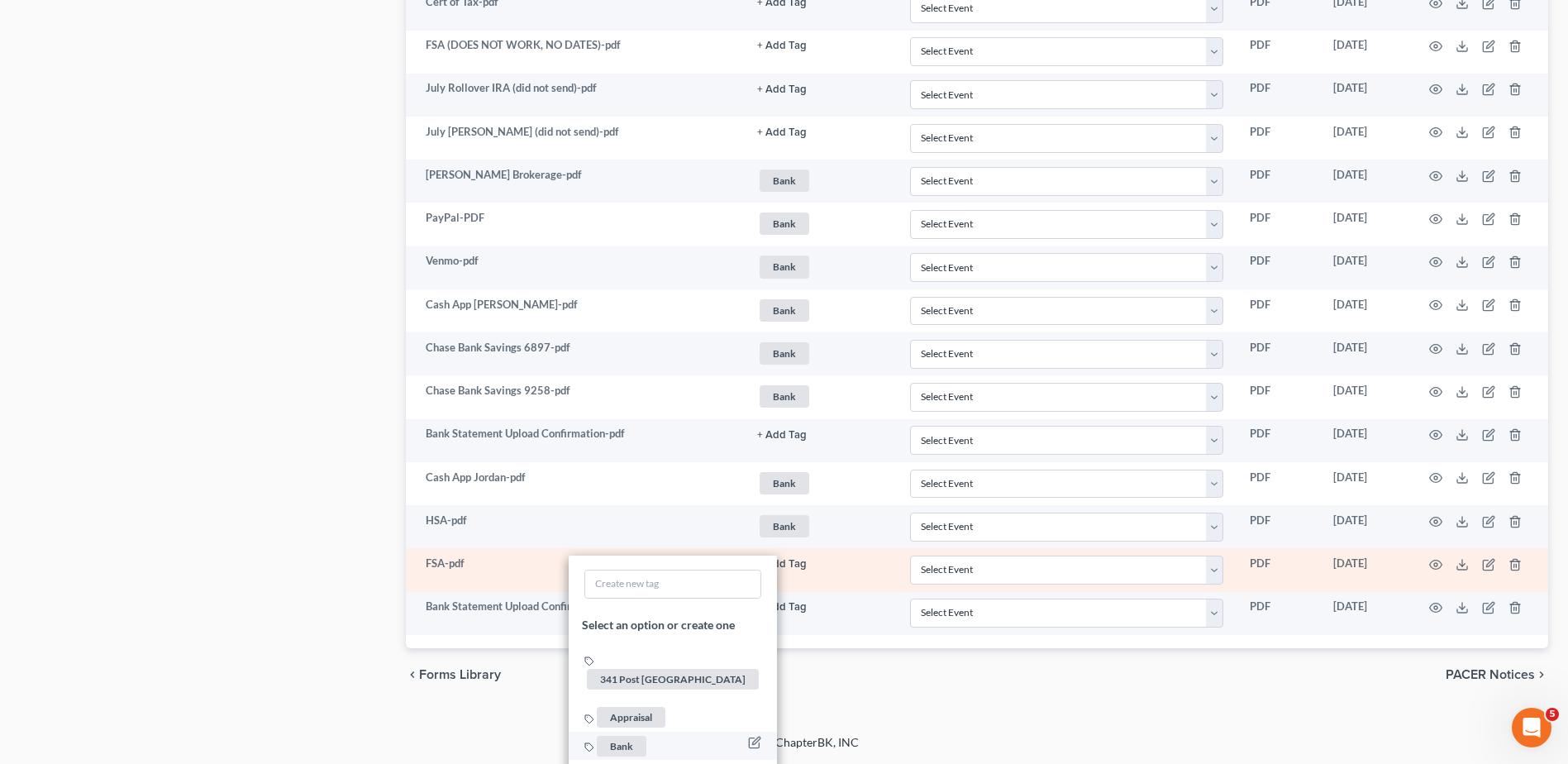
click at [631, 736] on span "Bank" at bounding box center [621, 746] width 49 height 21
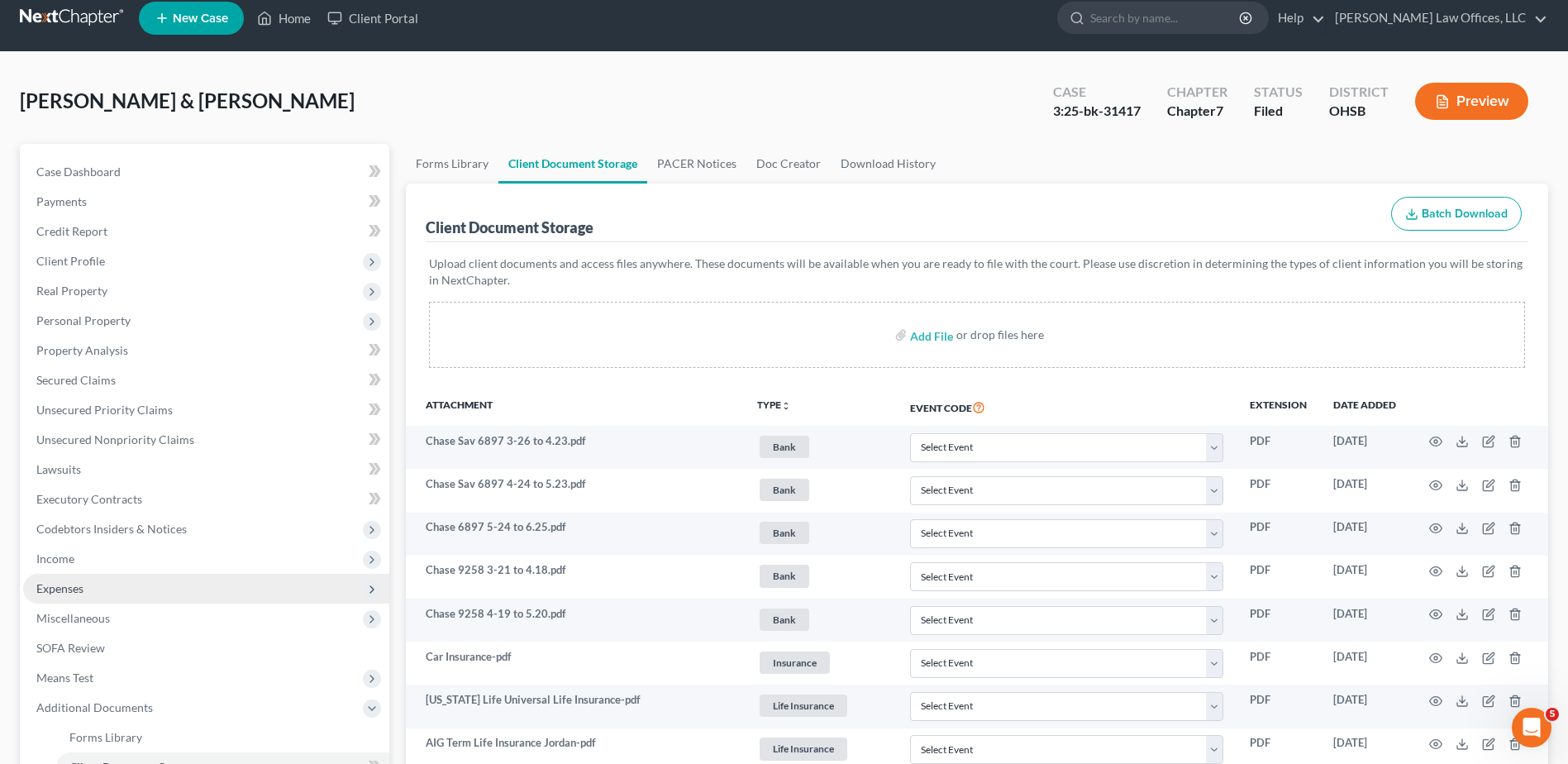
scroll to position [0, 0]
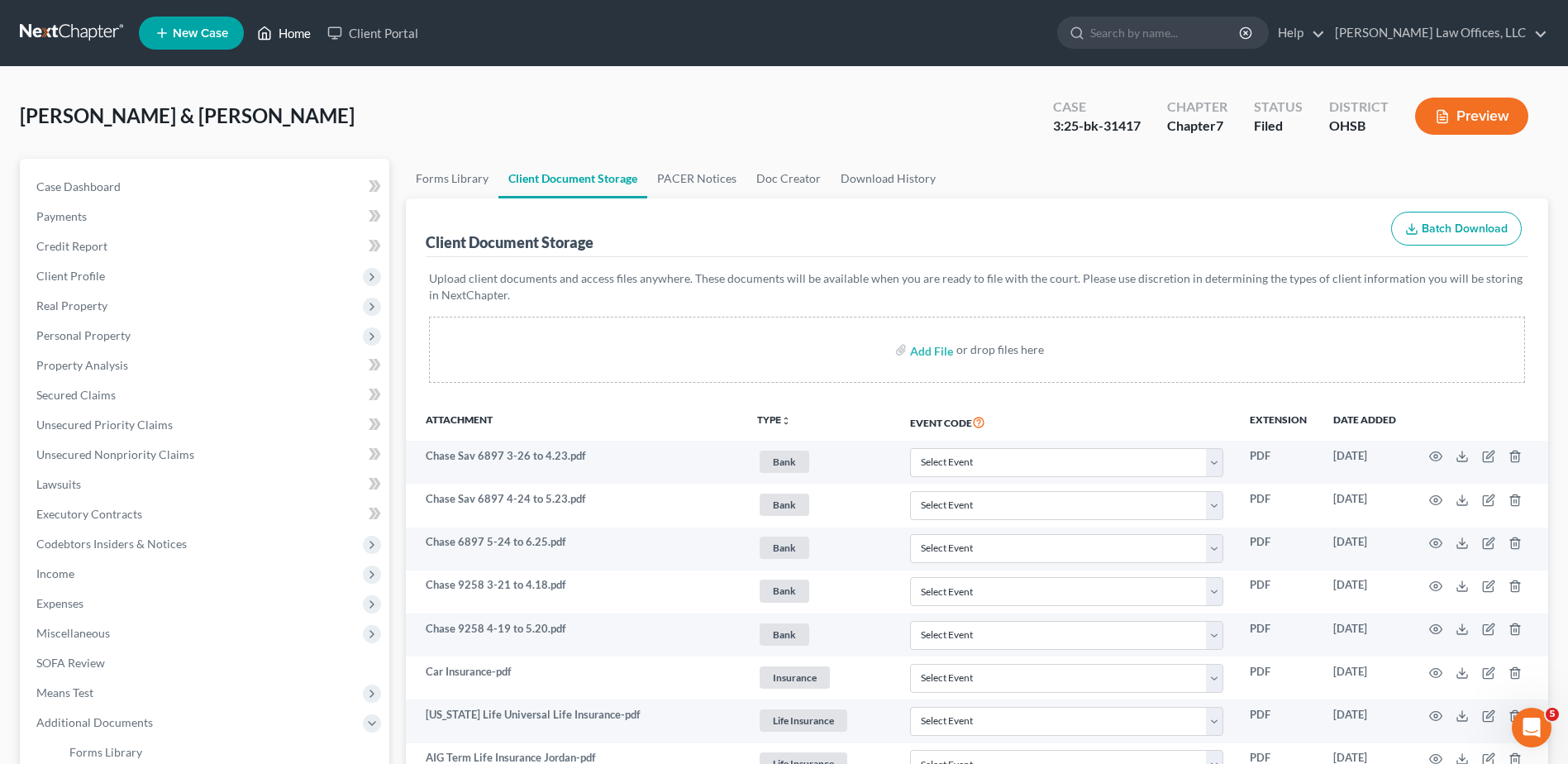
click at [294, 34] on link "Home" at bounding box center [283, 33] width 70 height 30
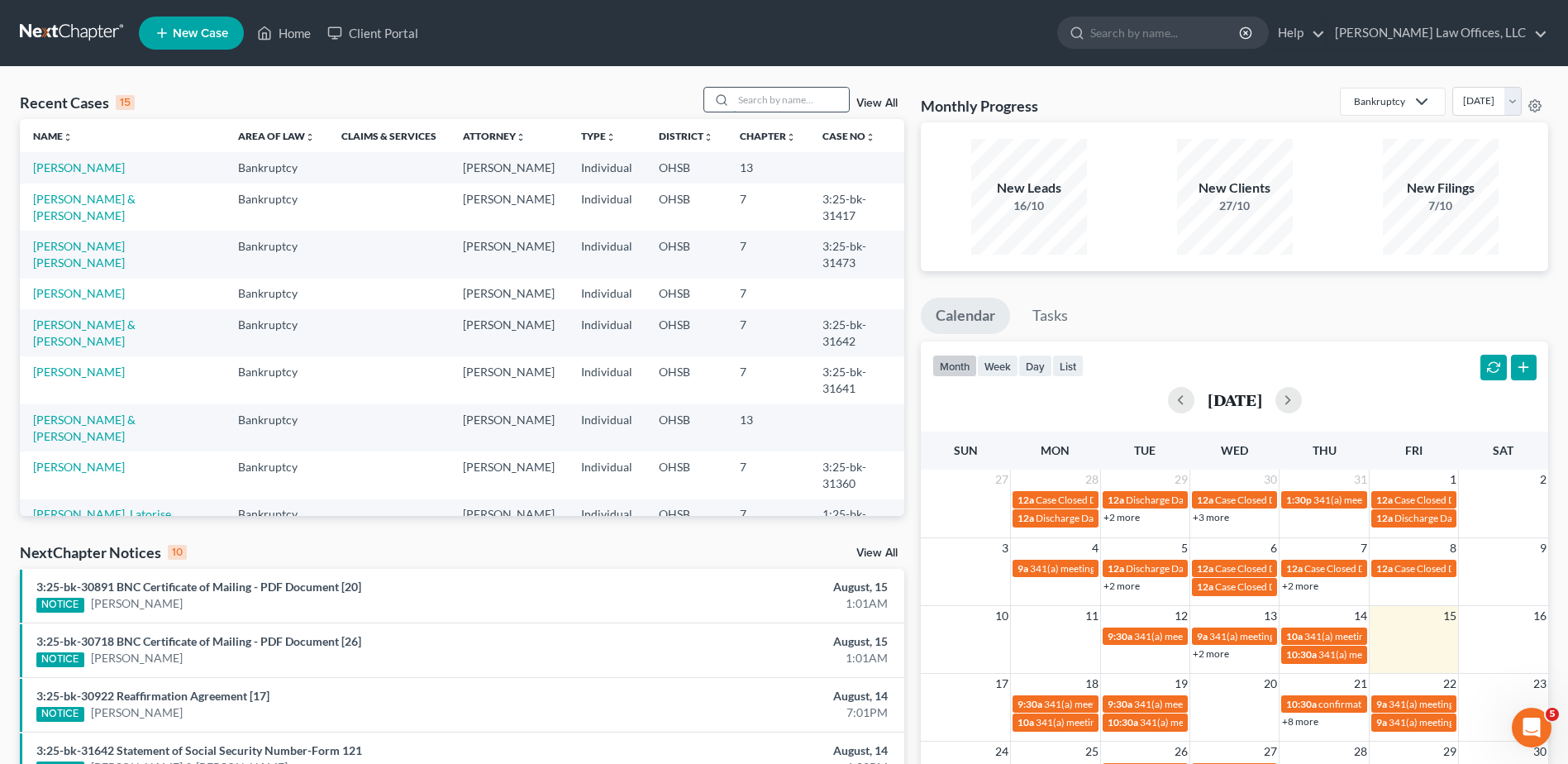
click at [789, 98] on input "search" at bounding box center [791, 100] width 116 height 24
type input "[PERSON_NAME]"
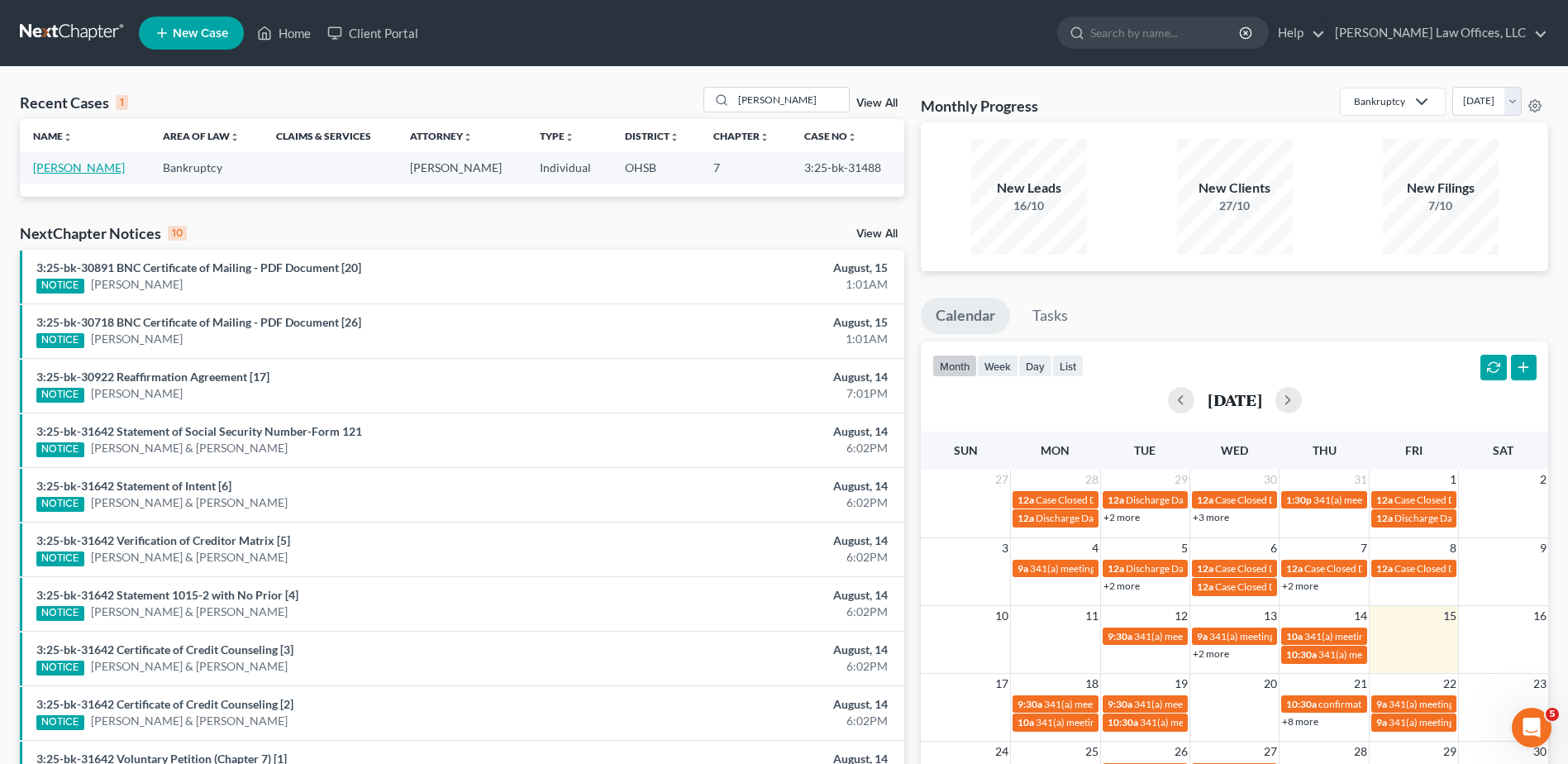
click at [73, 172] on link "[PERSON_NAME]" at bounding box center [78, 167] width 92 height 14
select select "4"
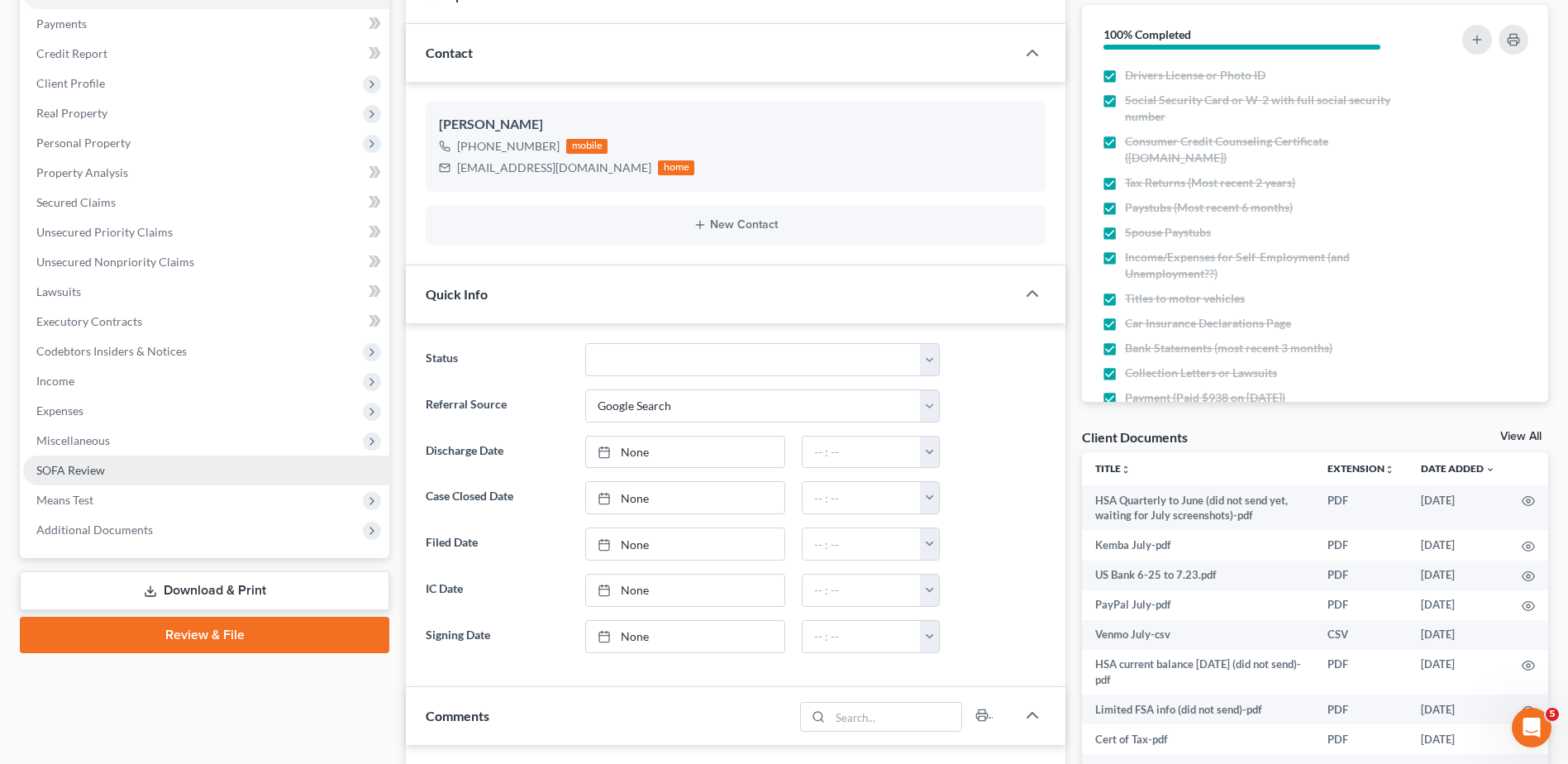
scroll to position [331, 0]
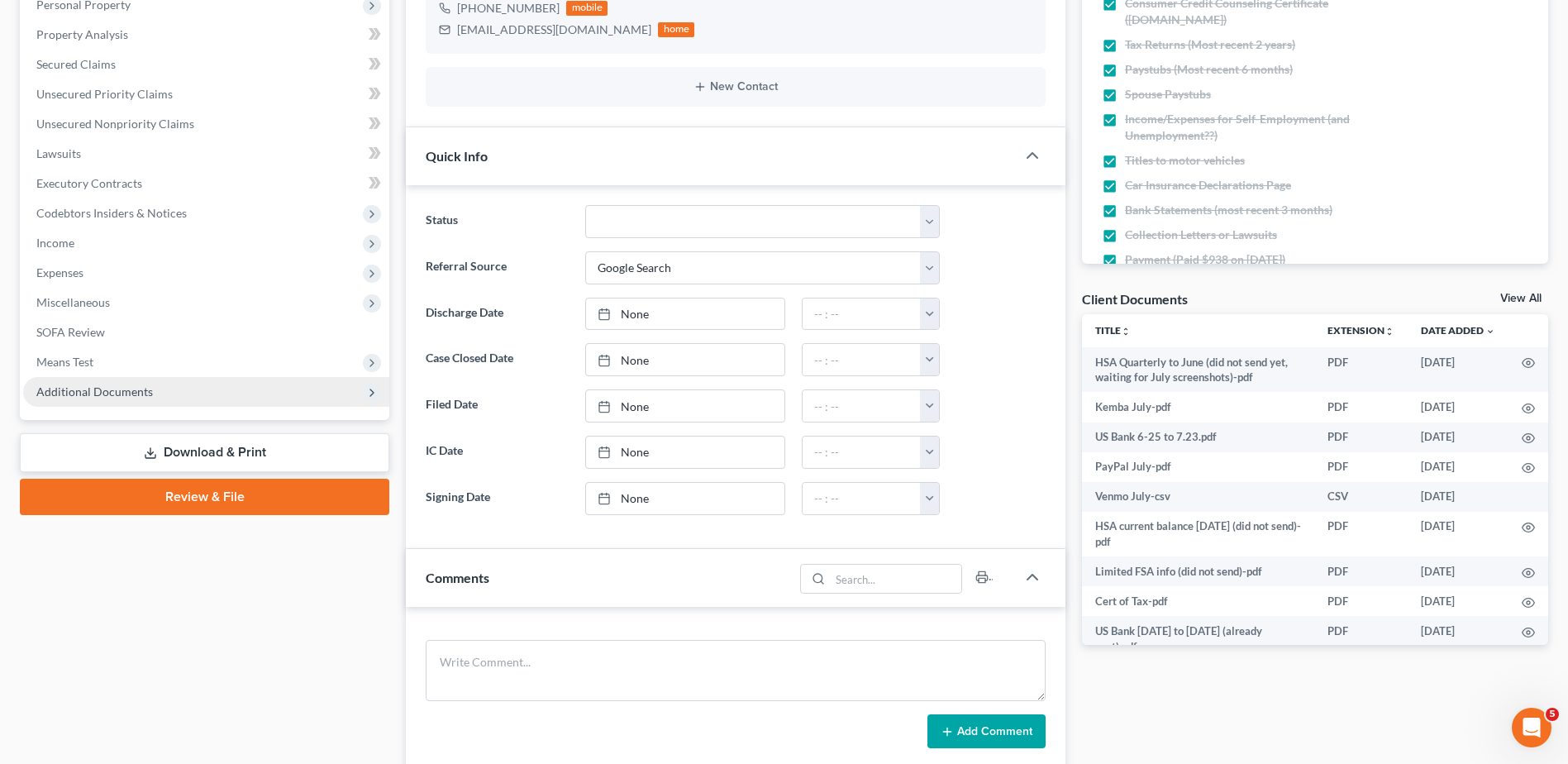
click at [82, 389] on span "Additional Documents" at bounding box center [94, 390] width 117 height 14
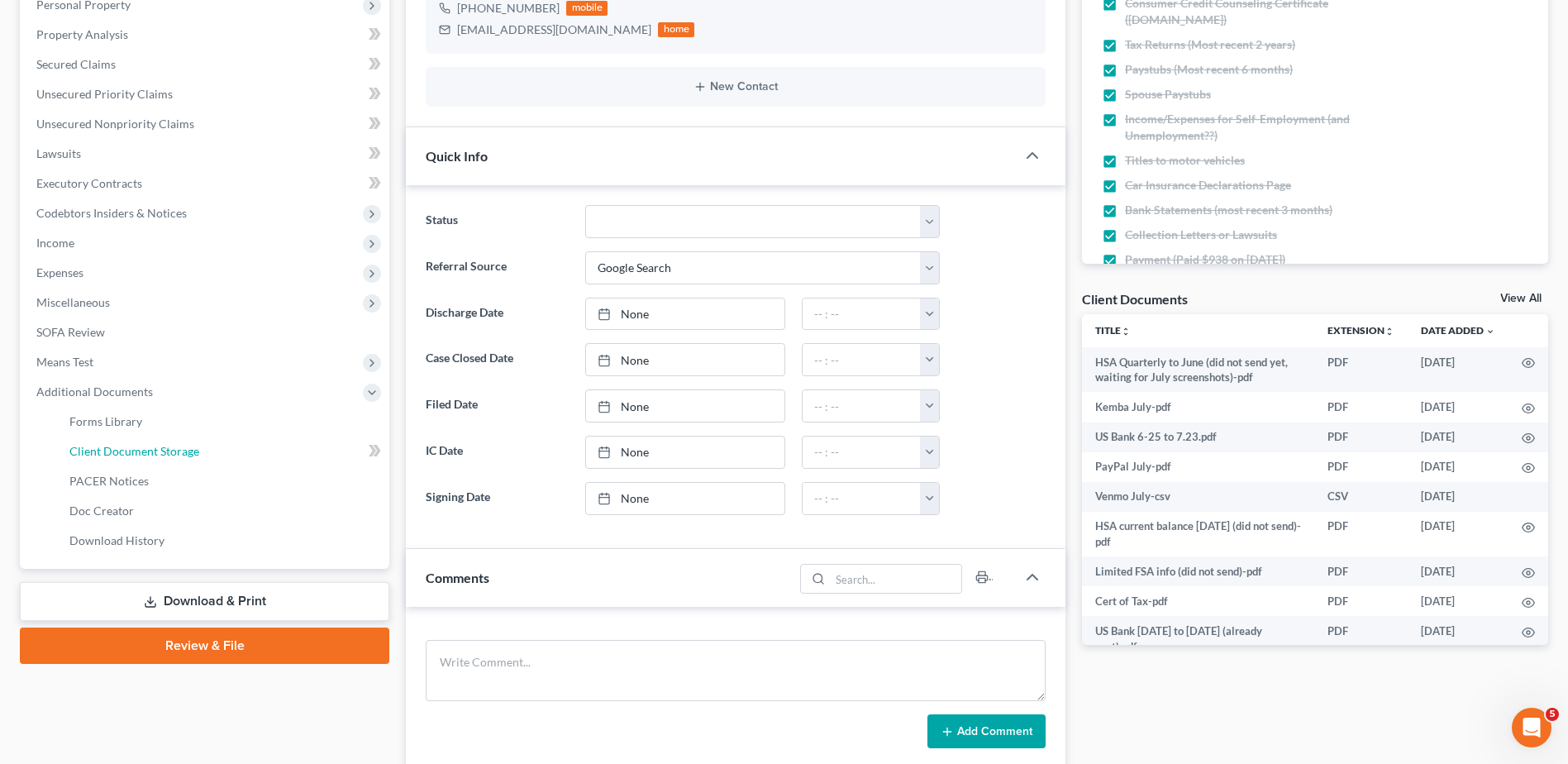
click at [93, 448] on span "Client Document Storage" at bounding box center [134, 450] width 130 height 14
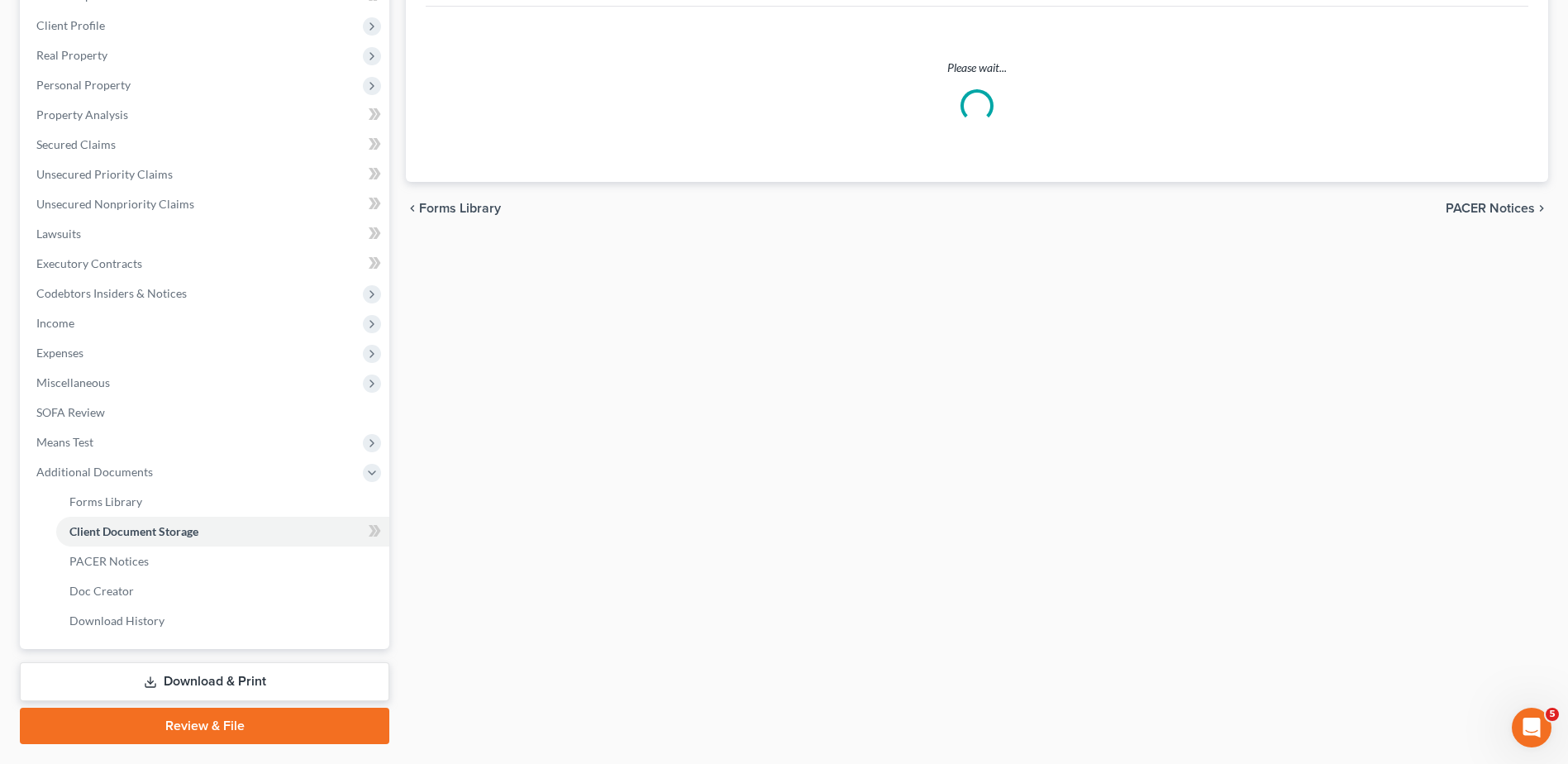
scroll to position [158, 0]
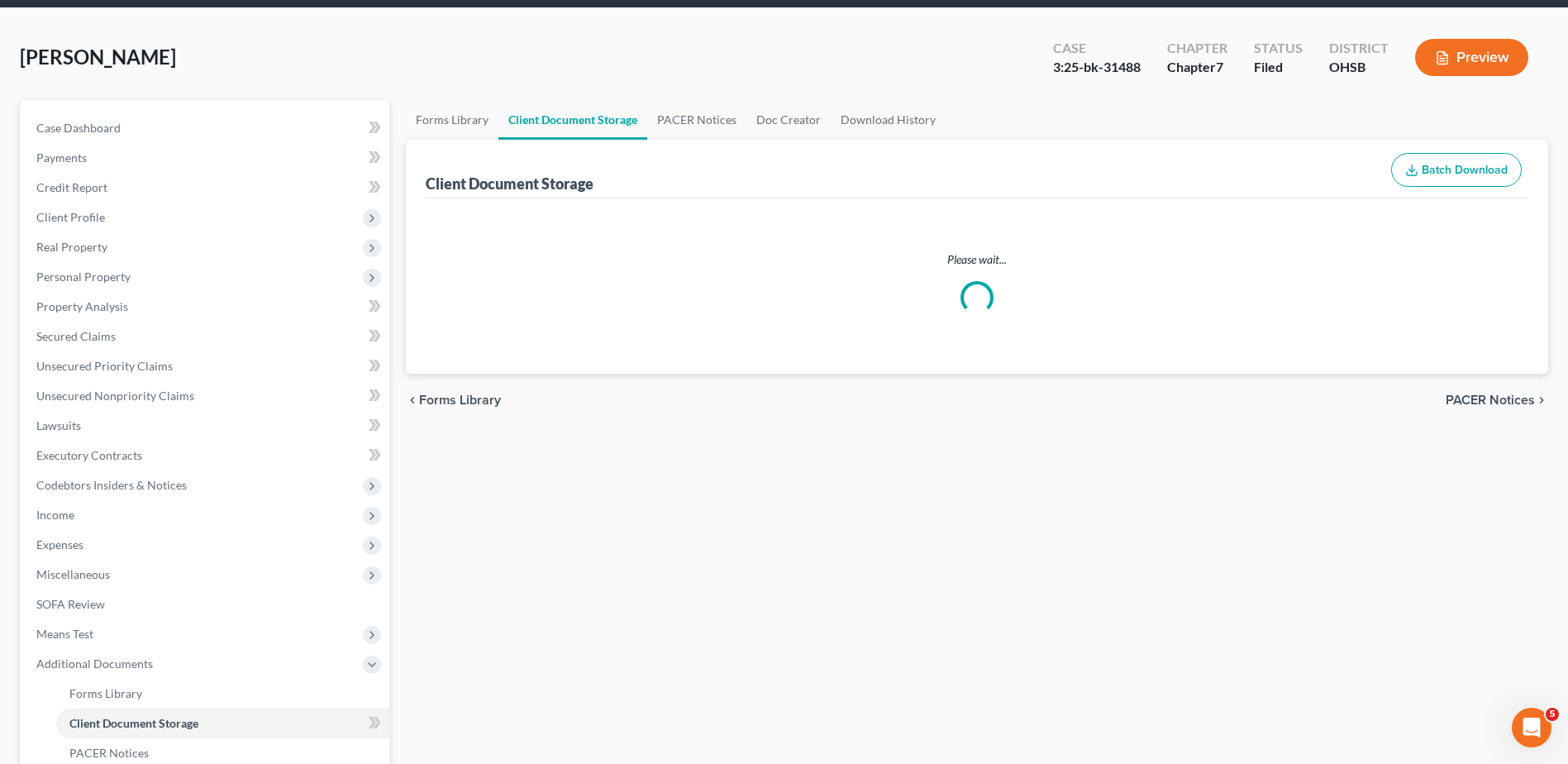
select select "7"
select select "37"
select select "52"
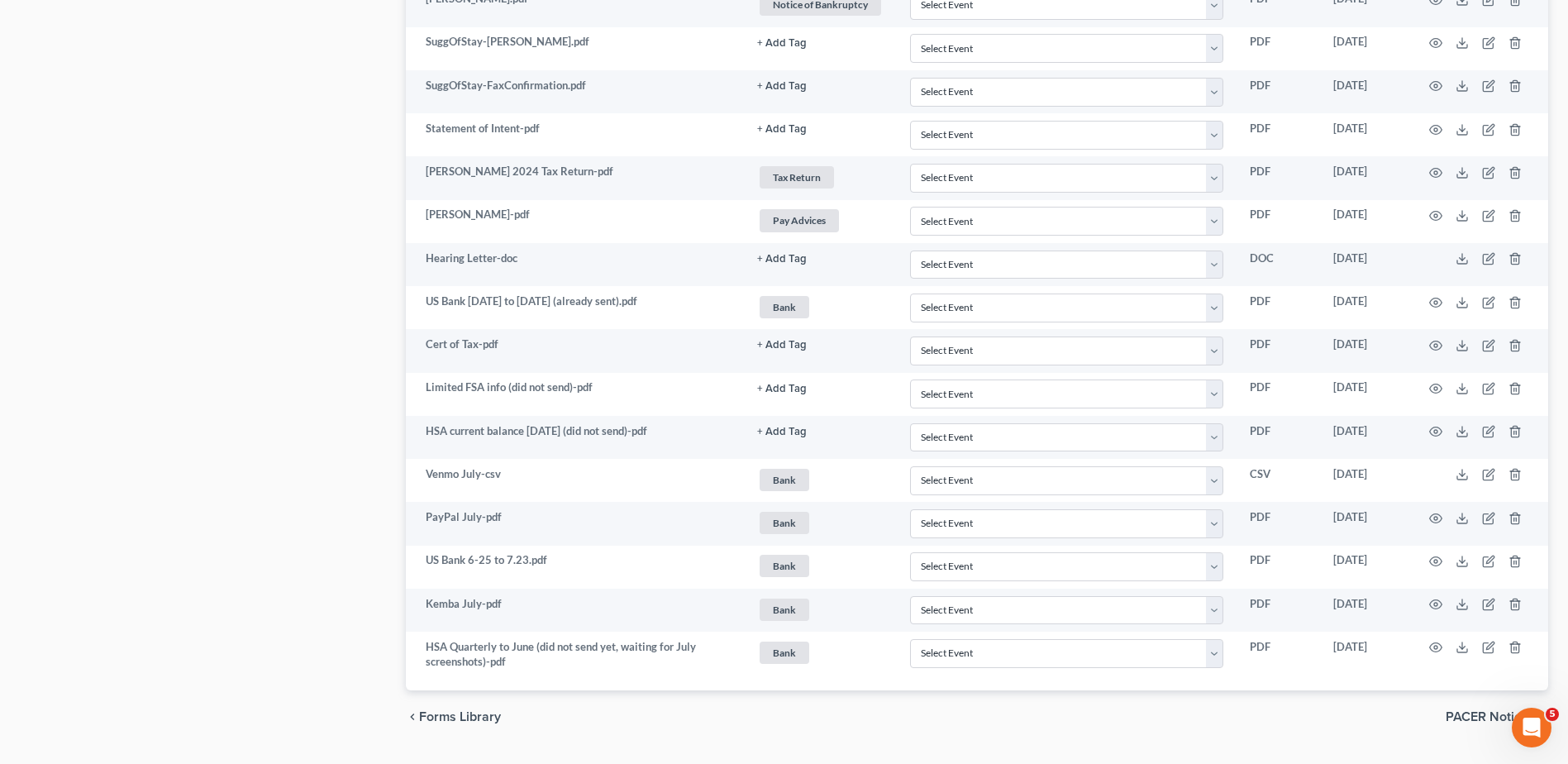
scroll to position [3348, 0]
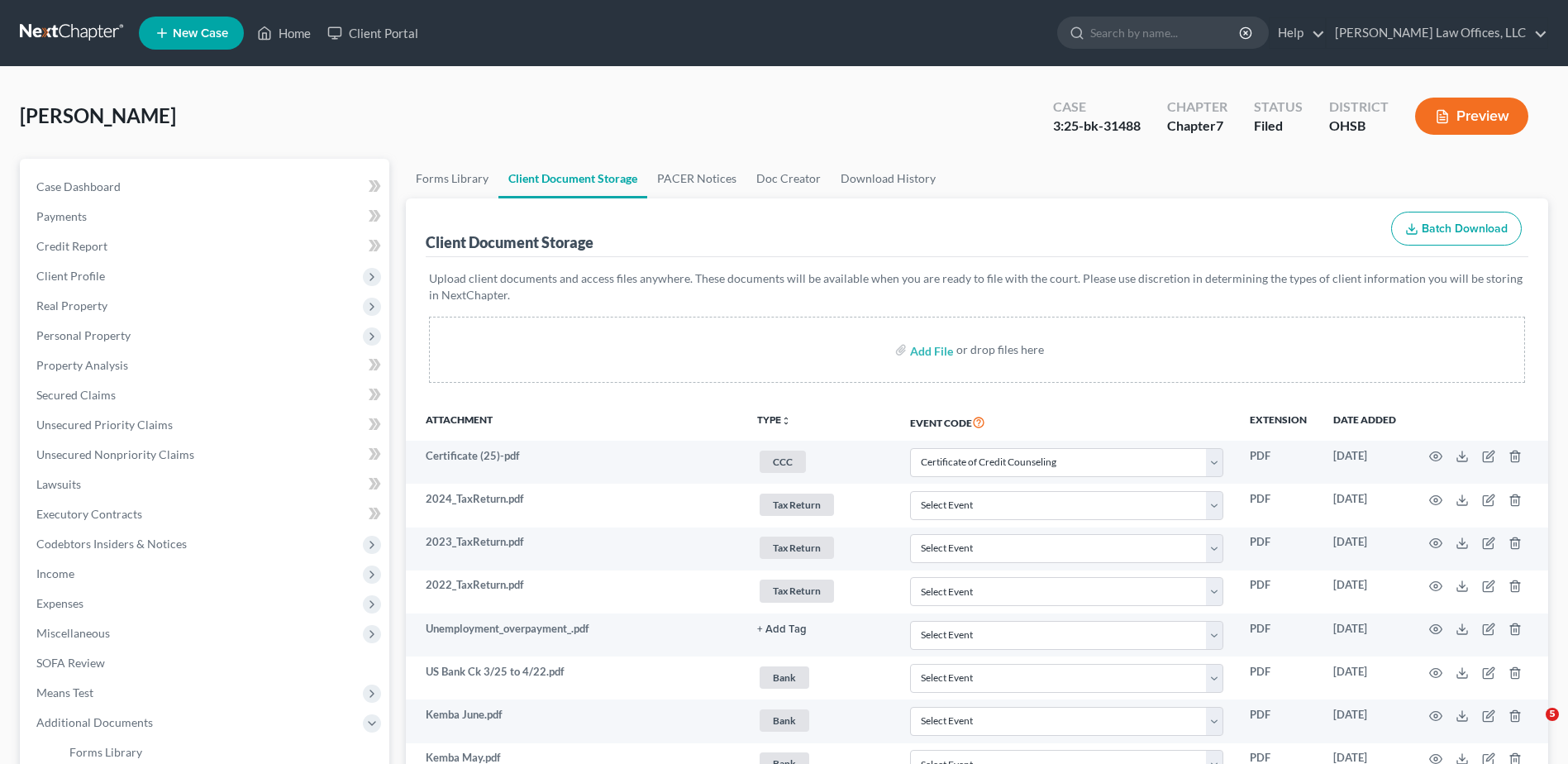
select select "7"
select select "37"
select select "52"
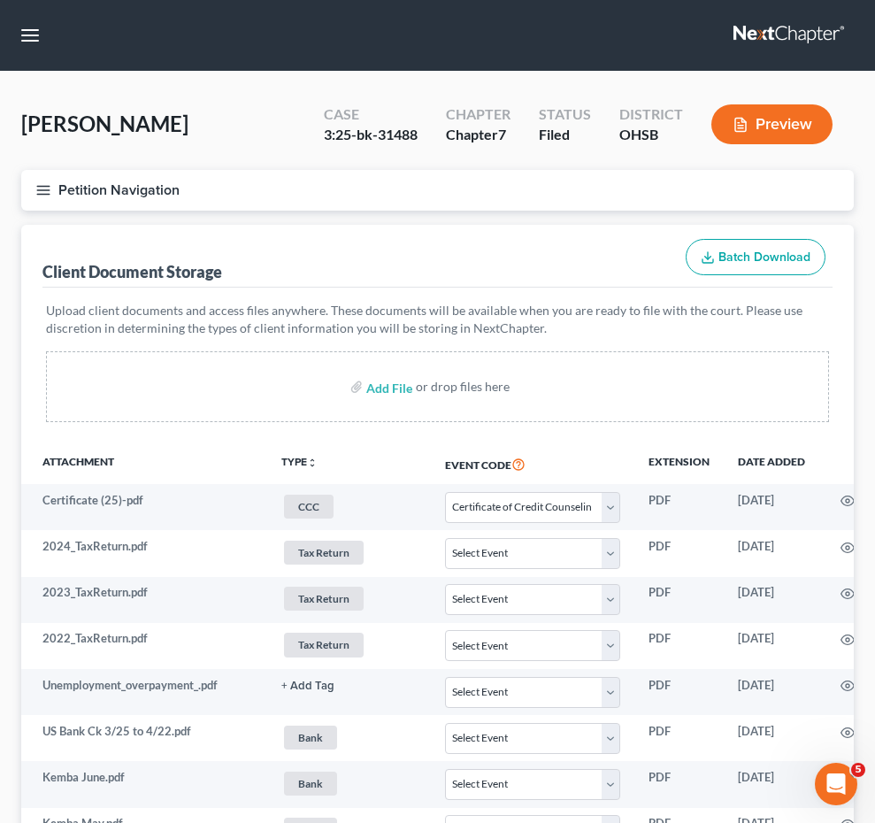
select select "7"
select select "37"
select select "52"
select select "7"
select select "37"
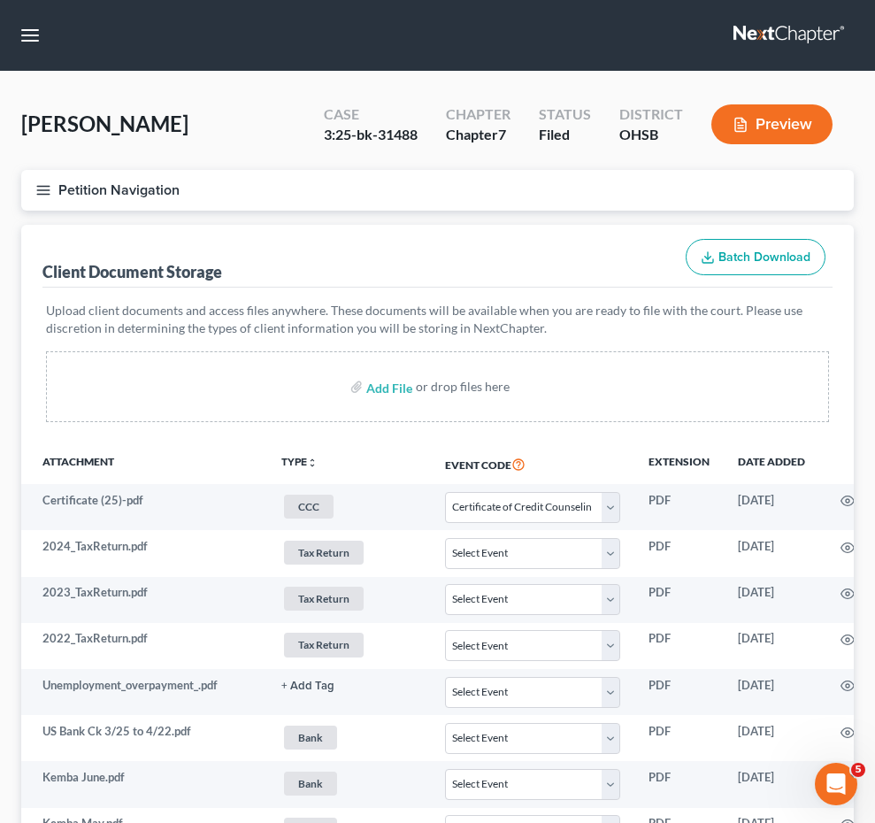
select select "52"
select select "7"
select select "37"
select select "52"
select select "7"
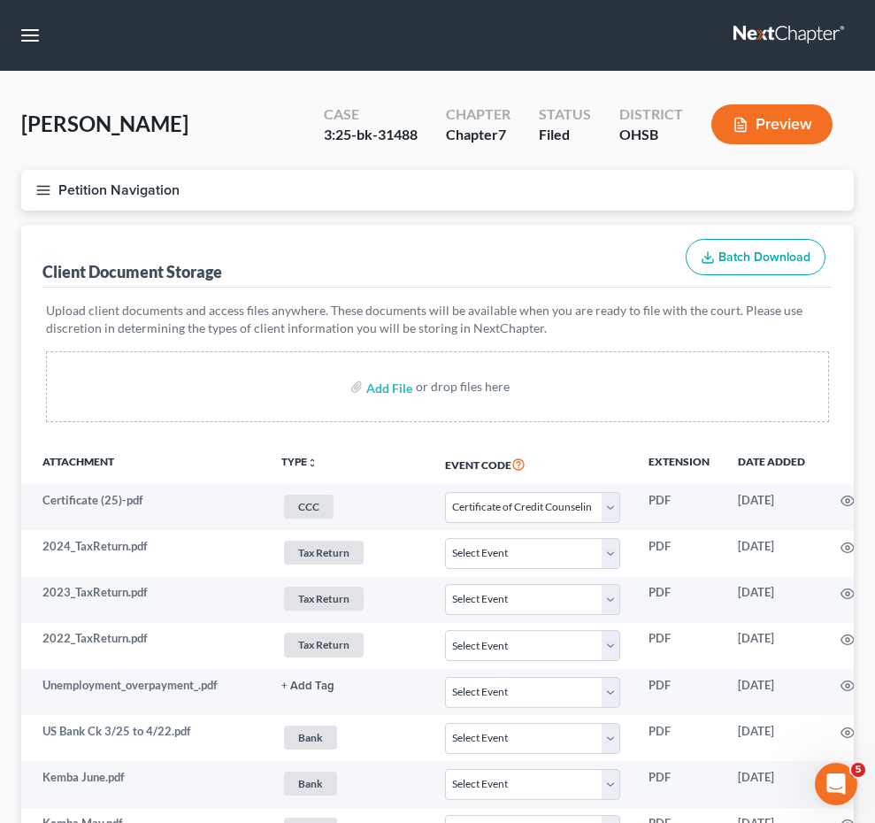
select select "37"
select select "52"
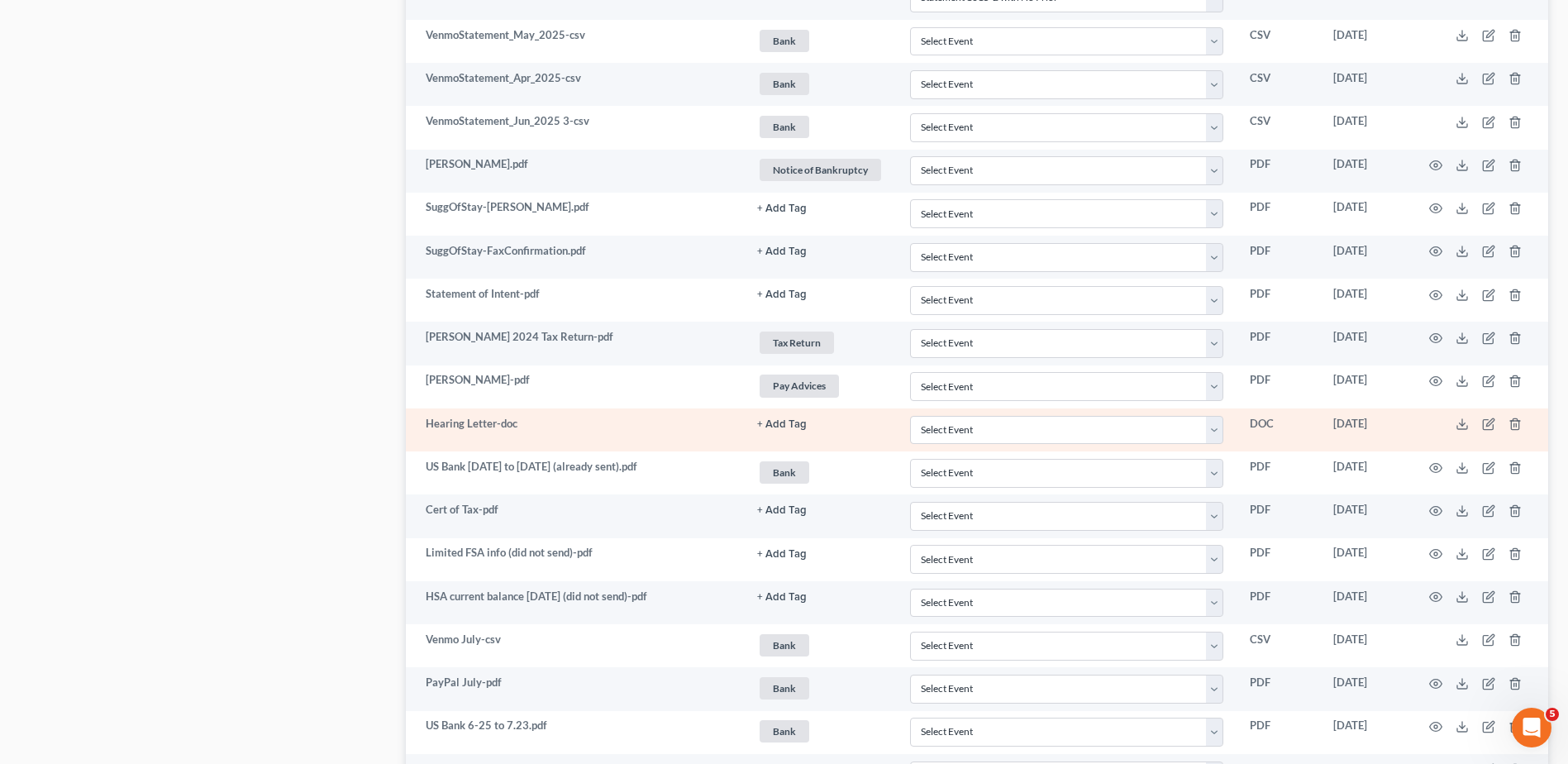
scroll to position [3521, 0]
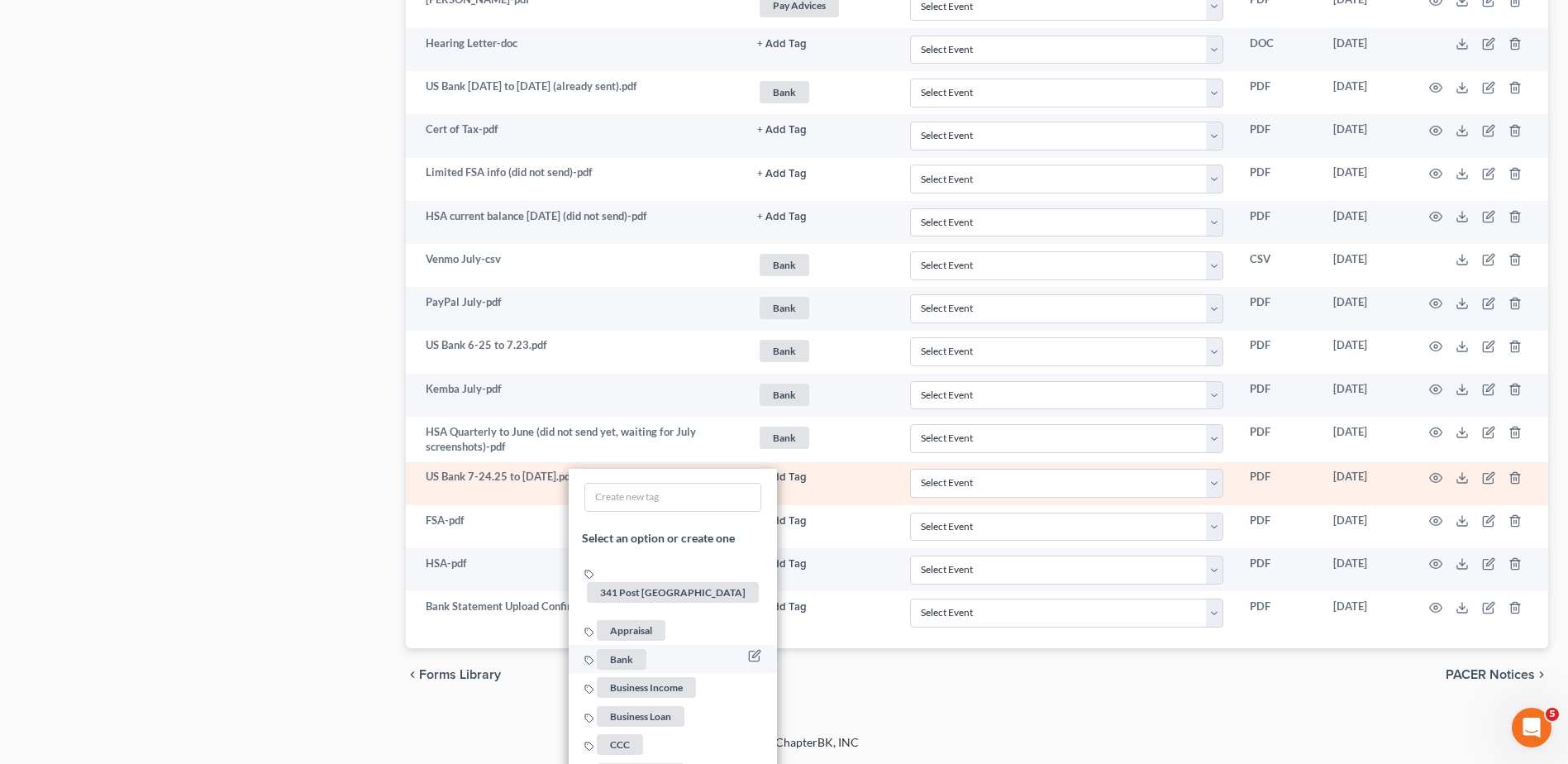
click at [612, 649] on span "Bank" at bounding box center [621, 659] width 49 height 21
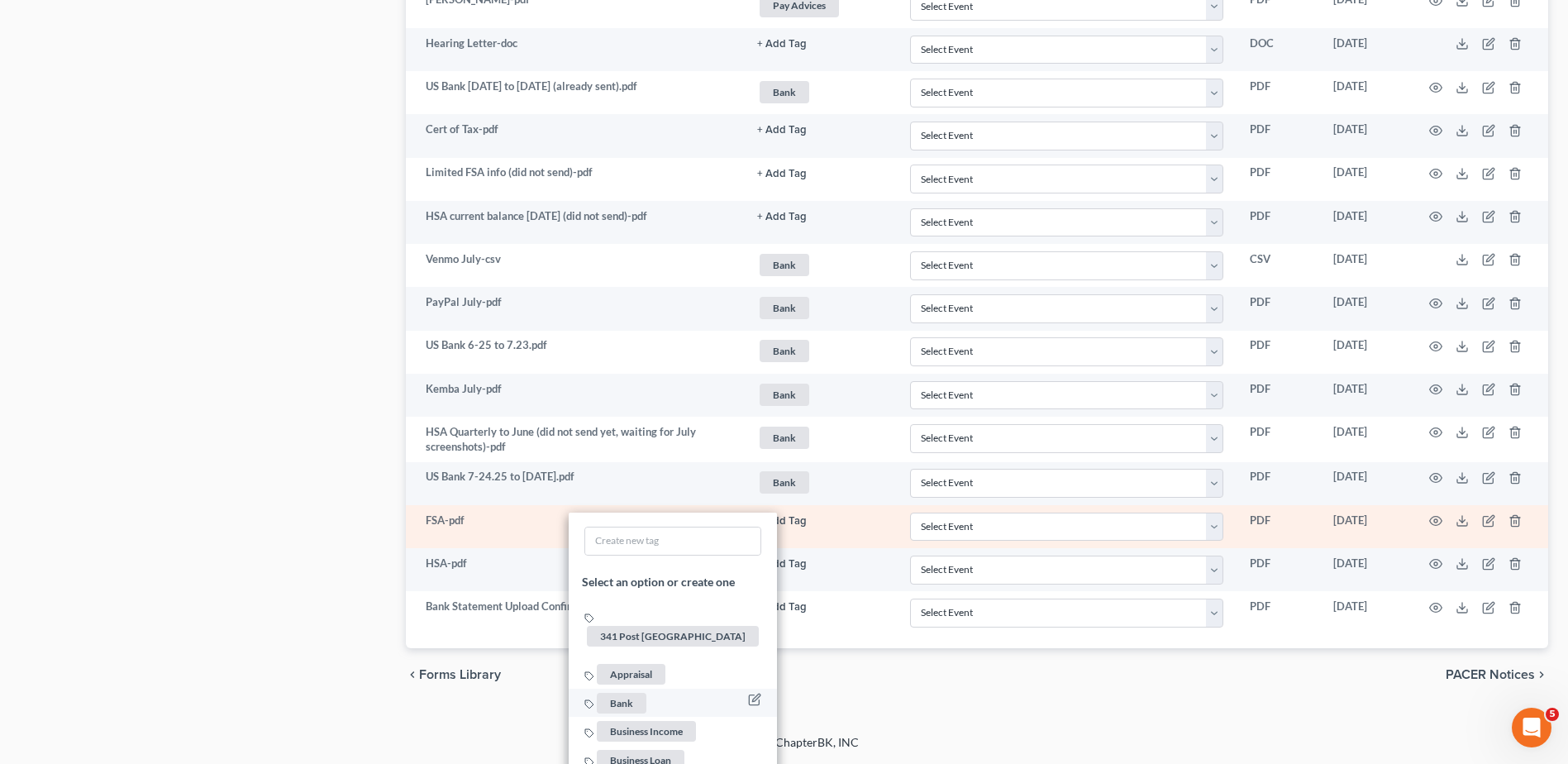
click at [629, 692] on span "Bank" at bounding box center [621, 702] width 49 height 21
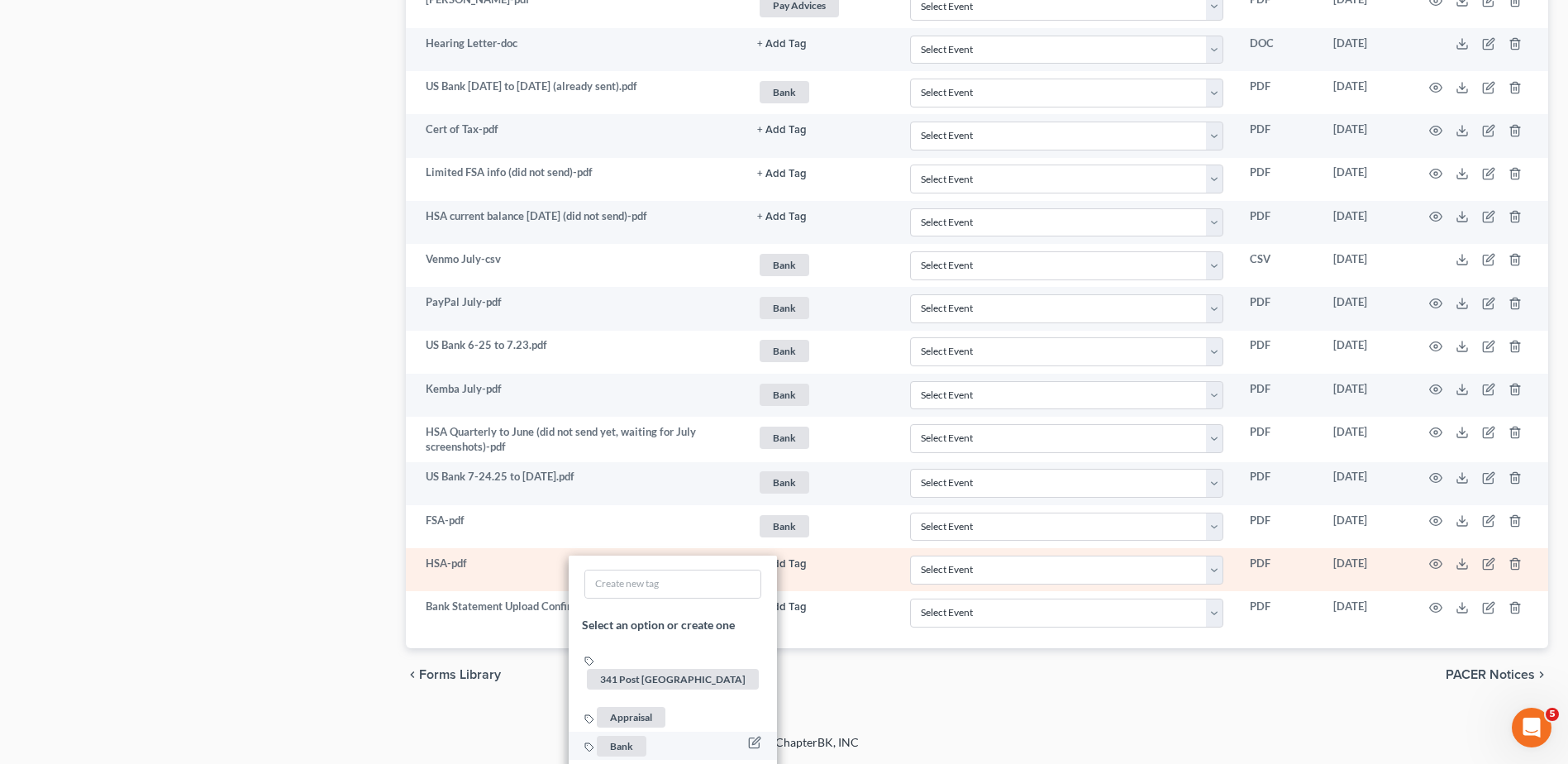
click at [618, 735] on span "Bank" at bounding box center [621, 745] width 49 height 21
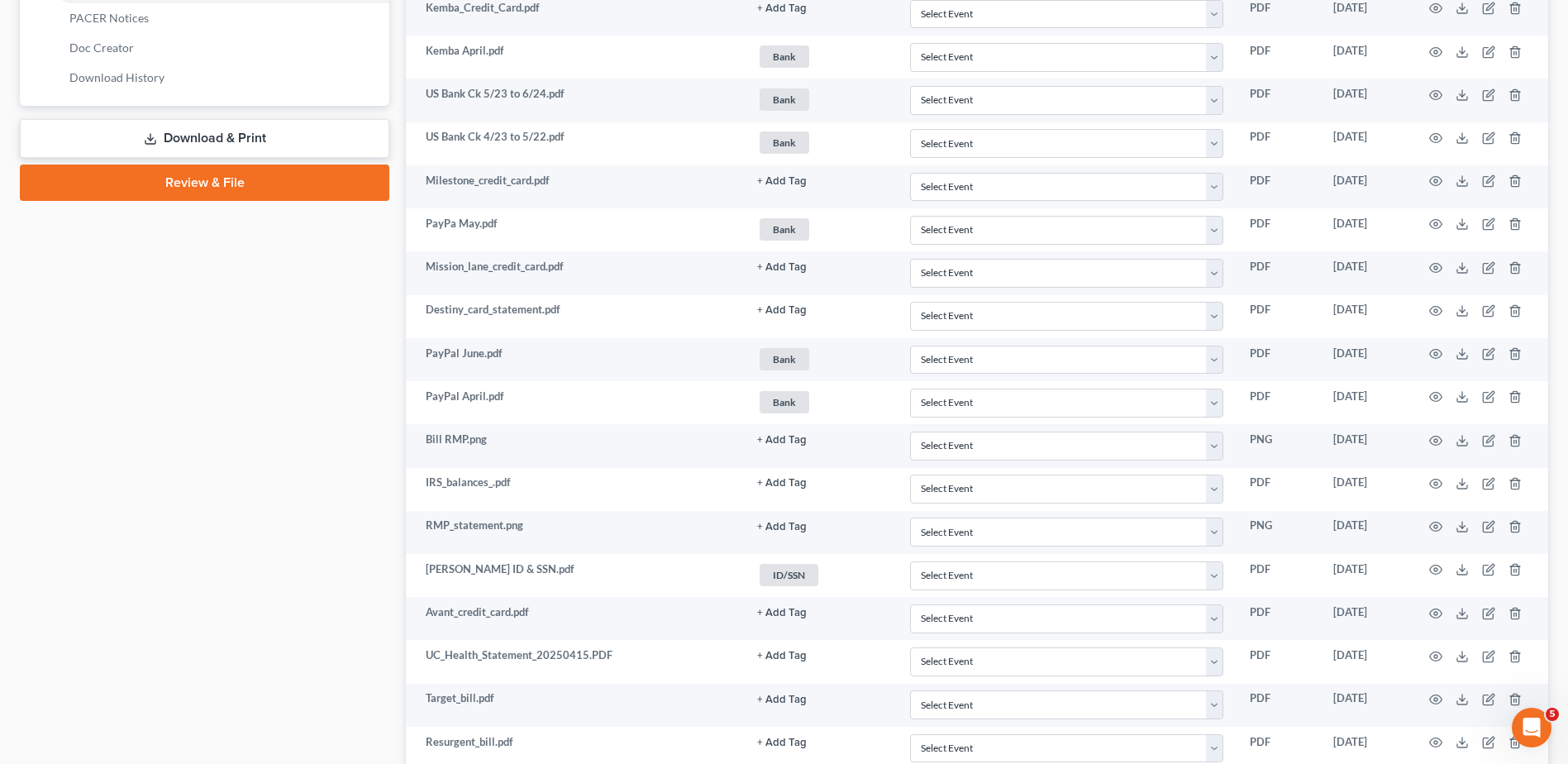
scroll to position [0, 0]
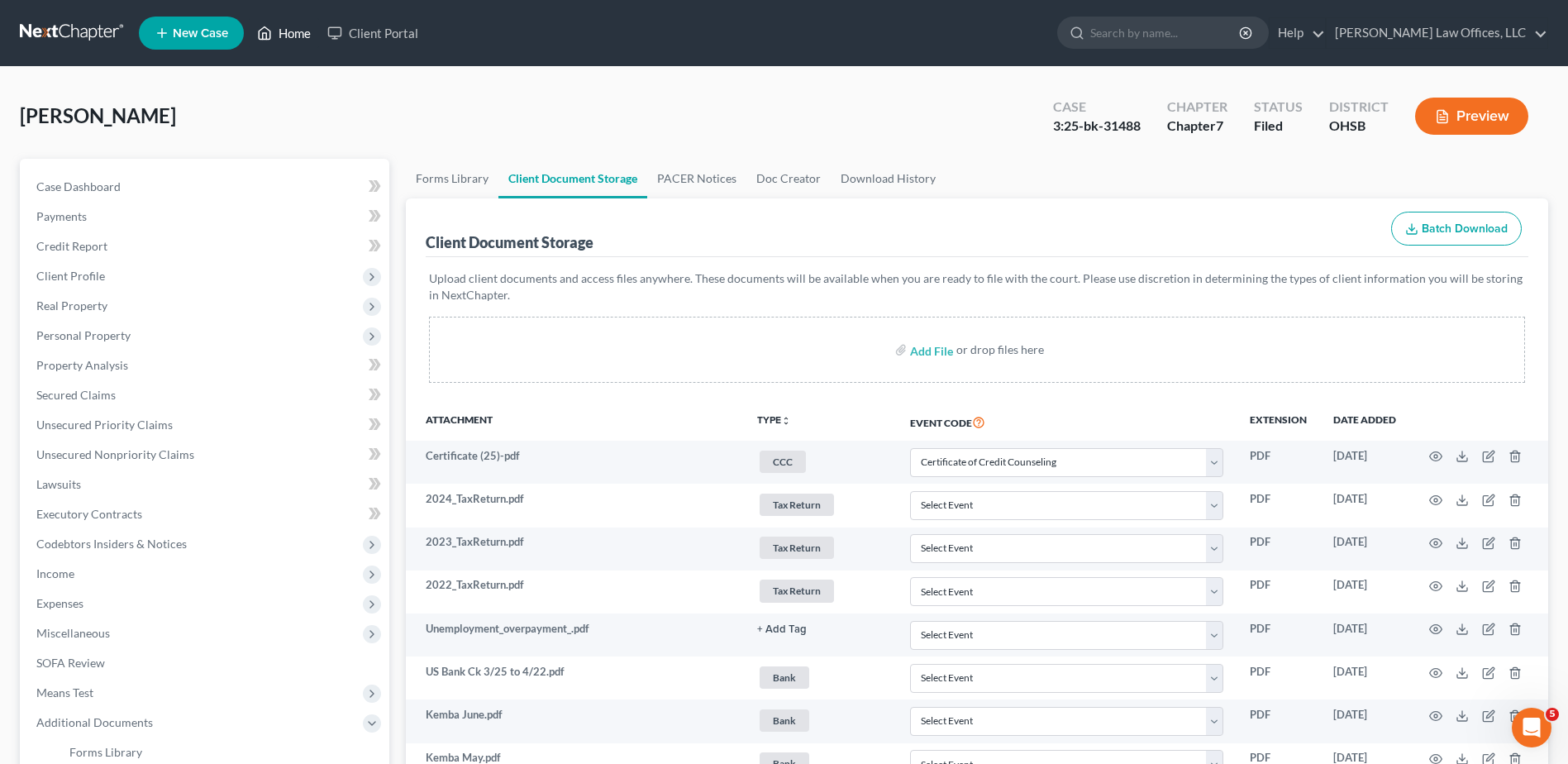
click at [292, 35] on link "Home" at bounding box center [283, 33] width 70 height 30
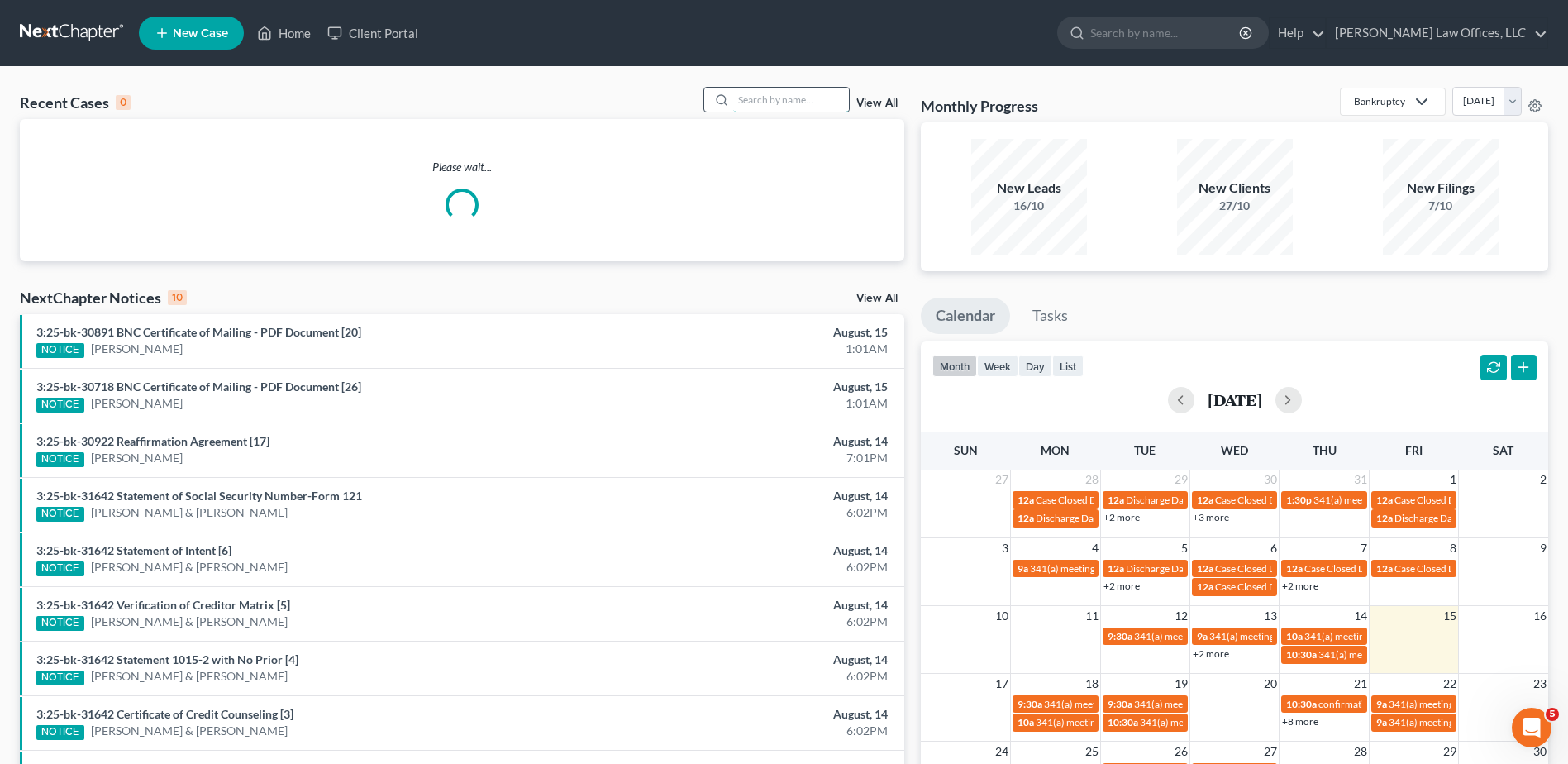
click at [795, 104] on input "search" at bounding box center [791, 100] width 116 height 24
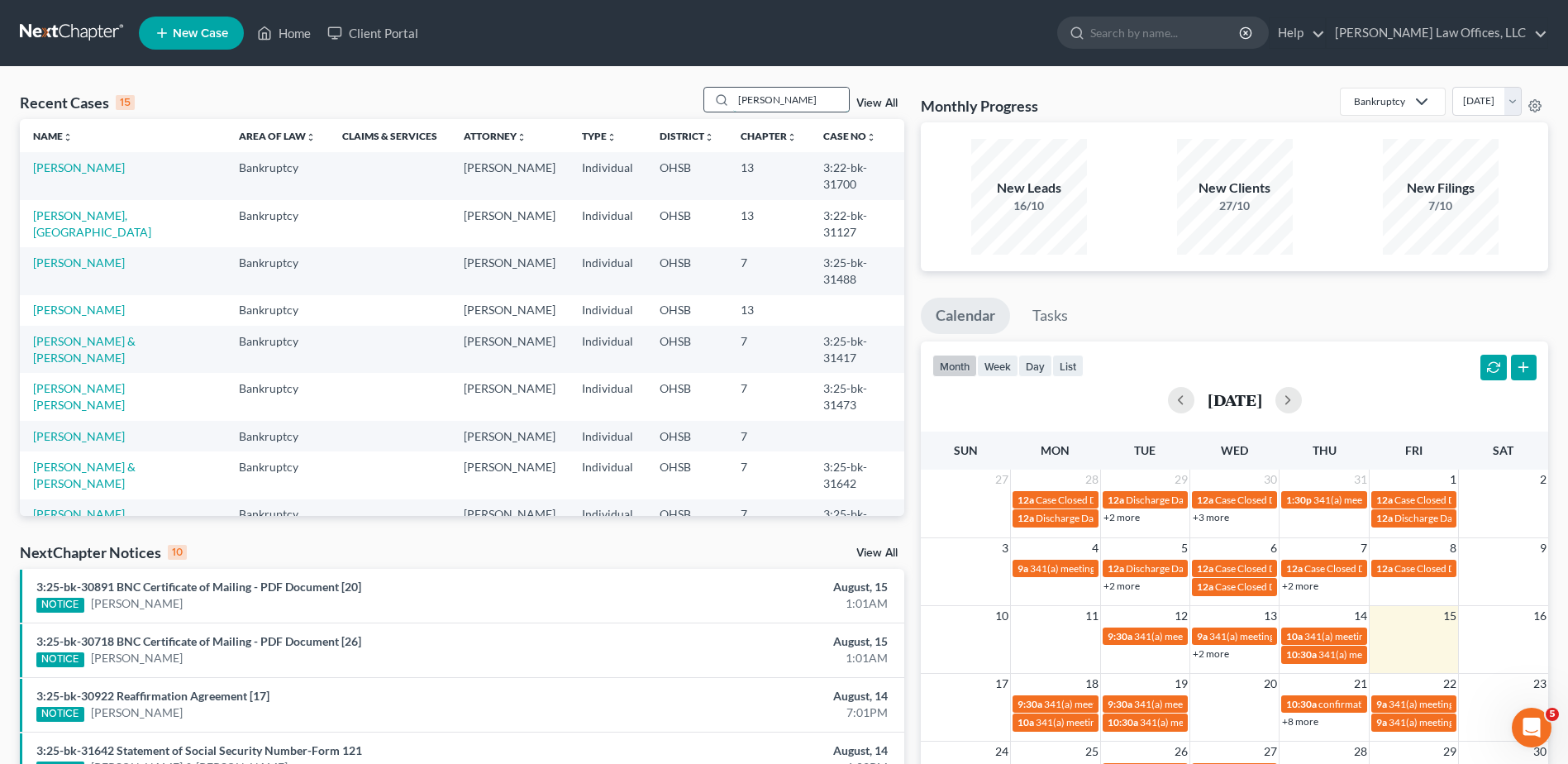
type input "lachelle"
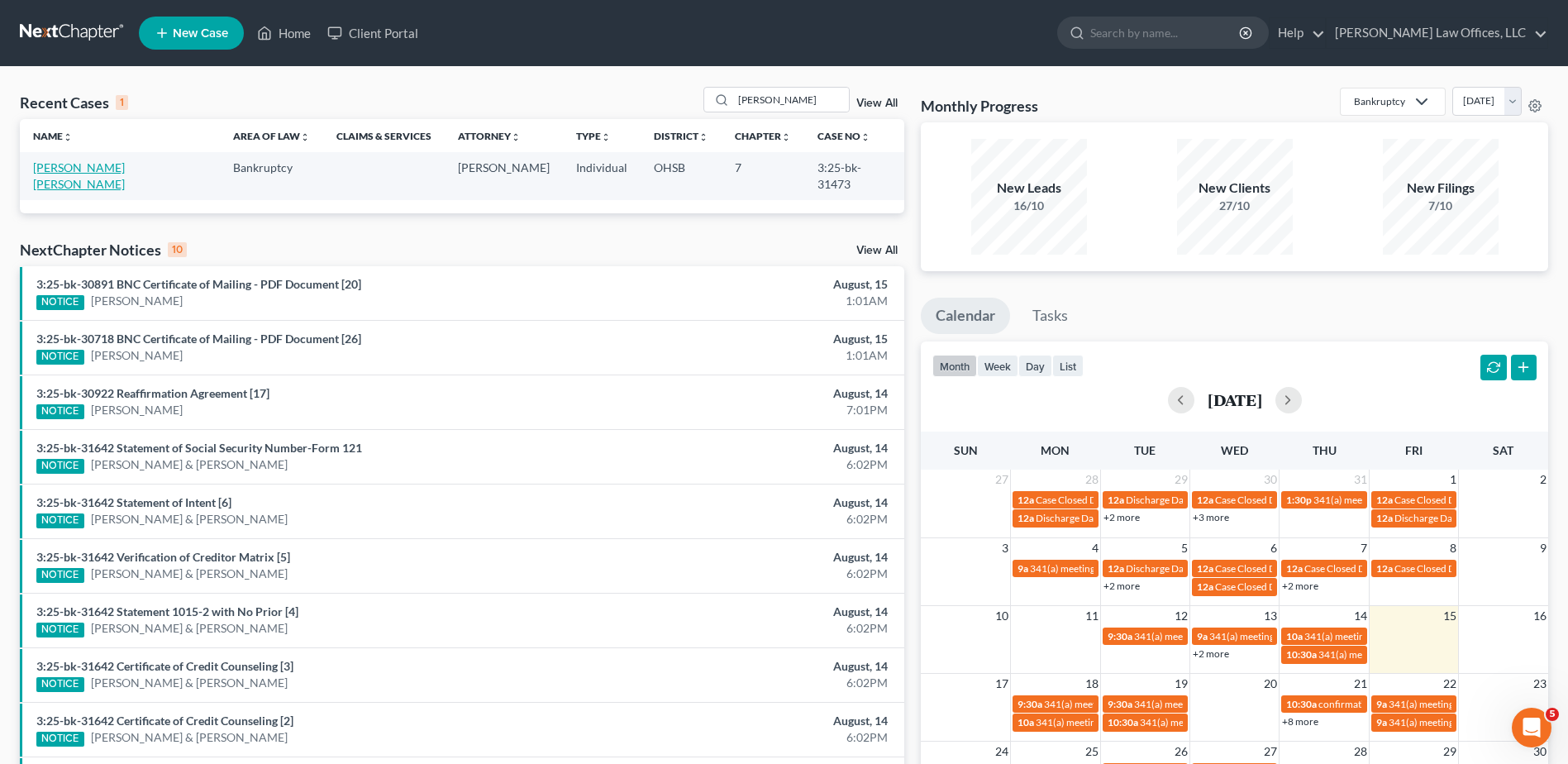
click at [78, 164] on link "[PERSON_NAME] [PERSON_NAME]" at bounding box center [78, 176] width 92 height 31
select select "4"
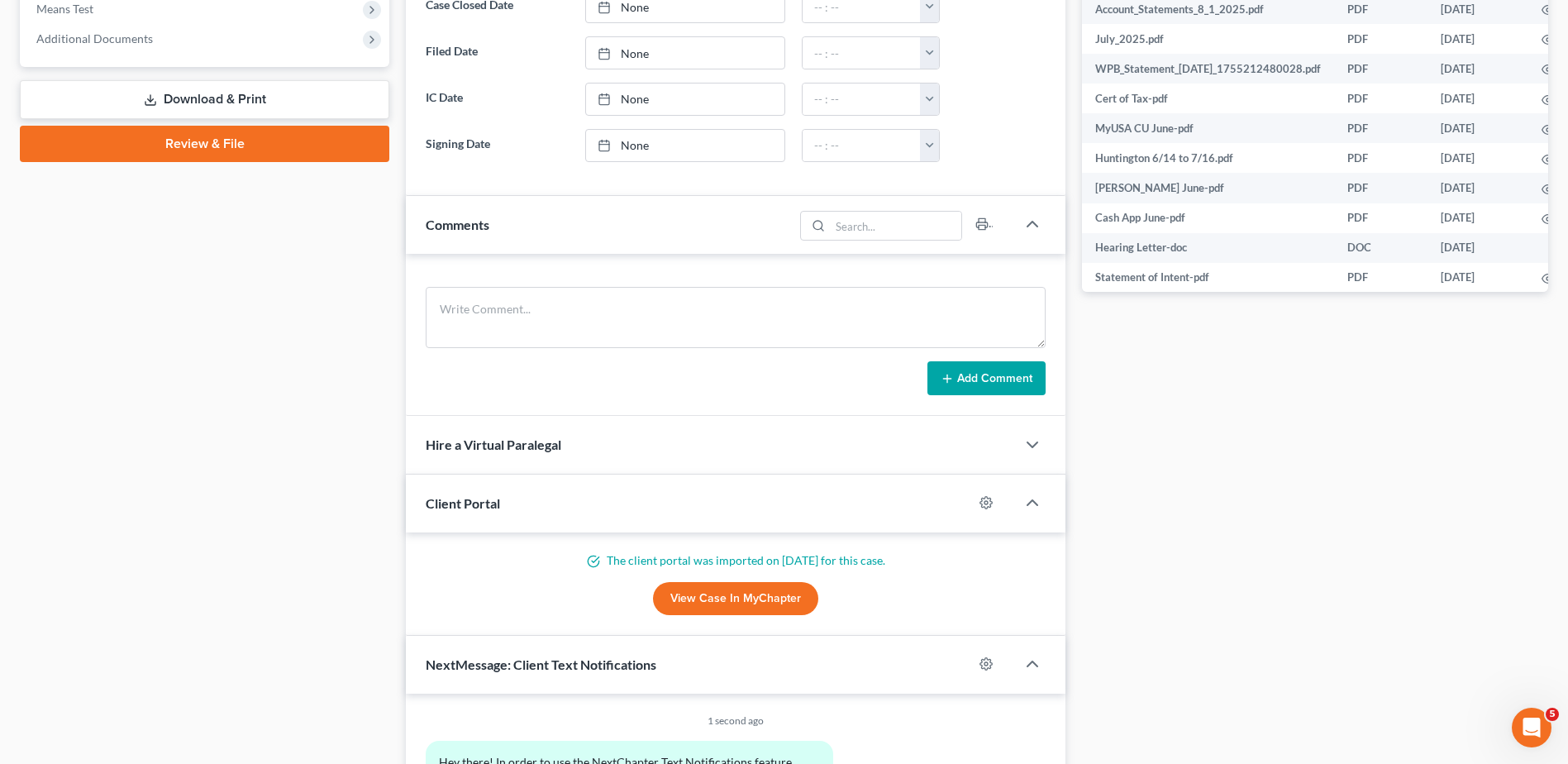
scroll to position [496, 0]
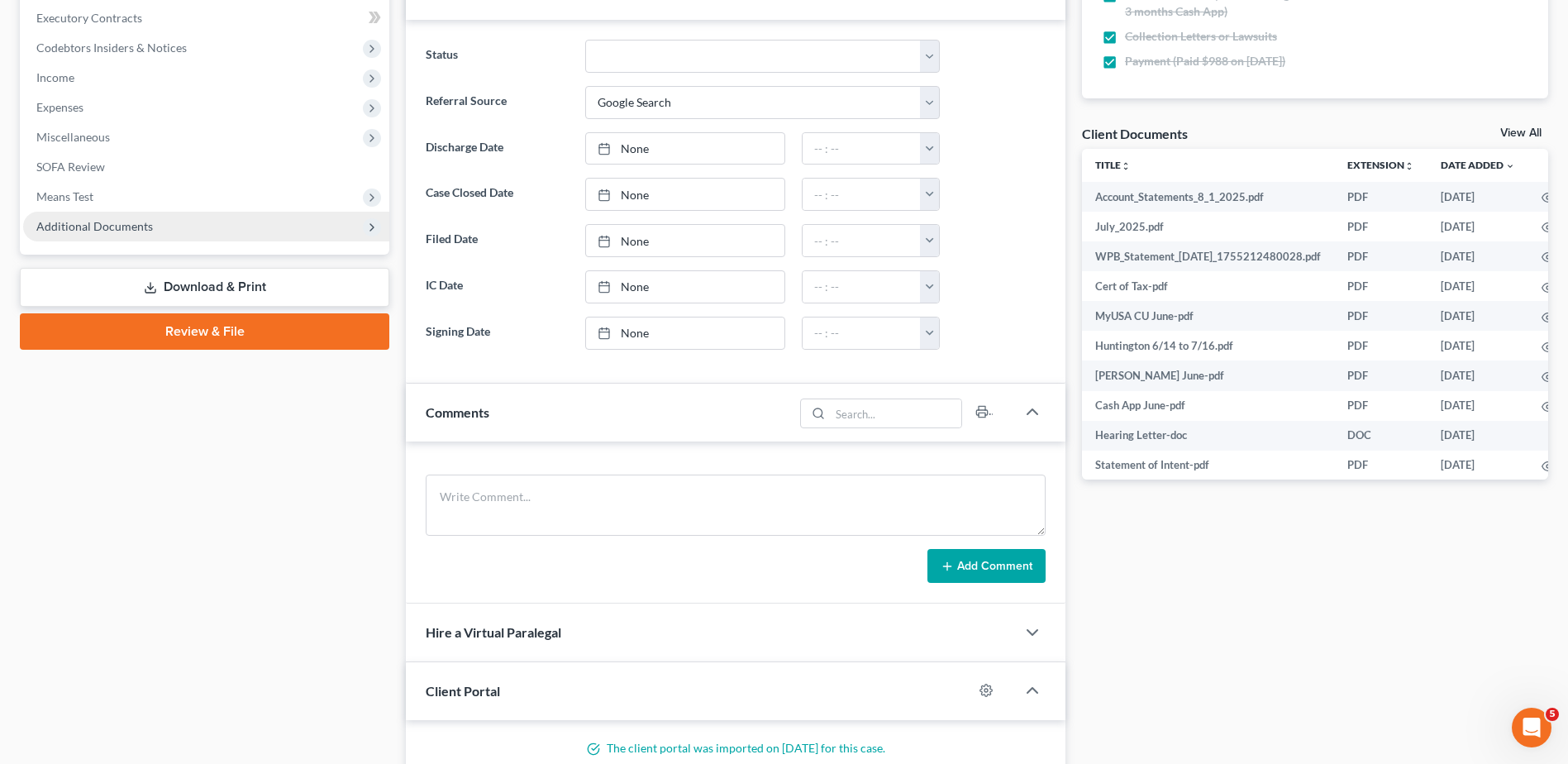
click at [145, 228] on span "Additional Documents" at bounding box center [94, 226] width 117 height 14
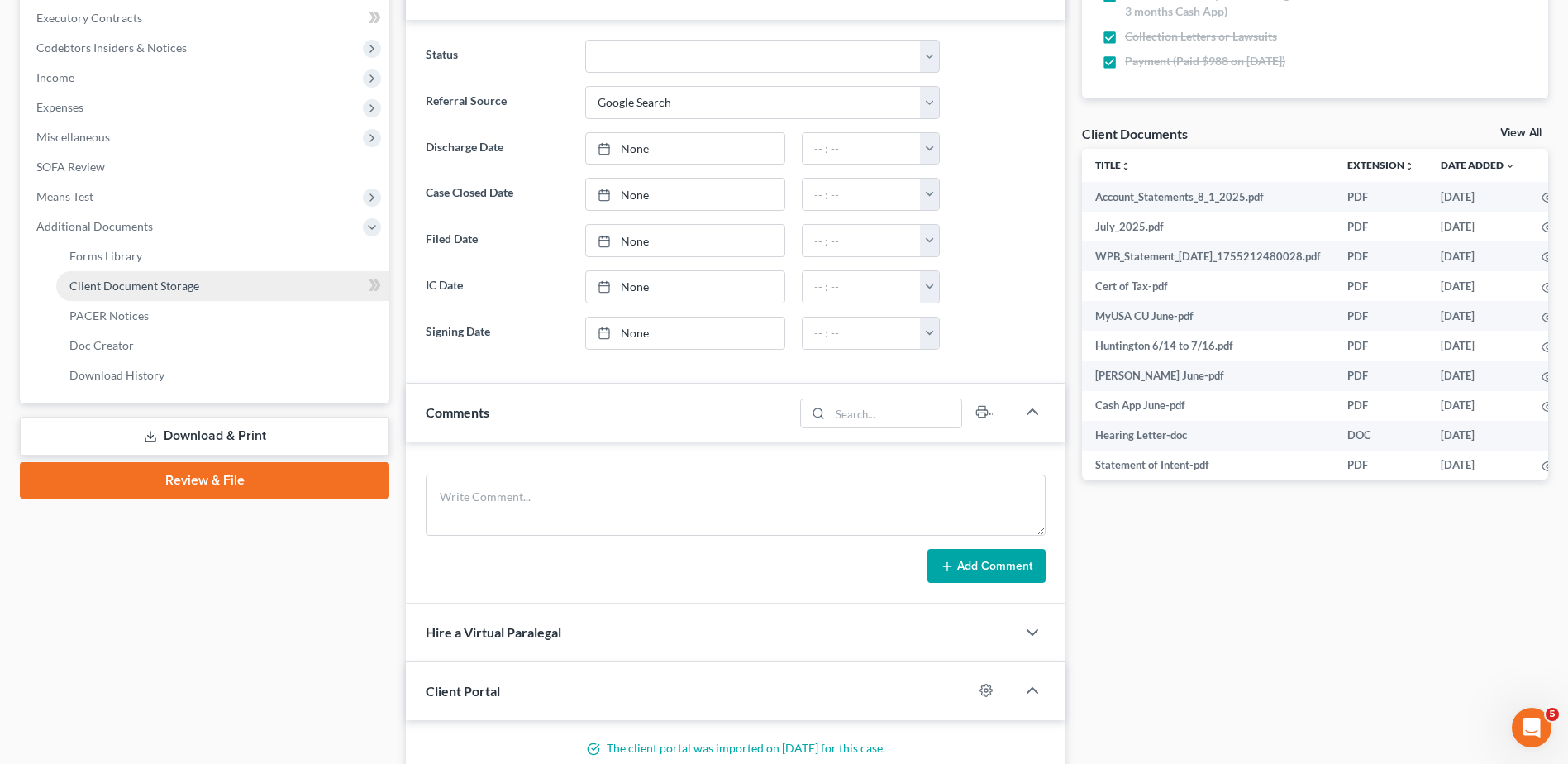
click at [151, 282] on span "Client Document Storage" at bounding box center [134, 285] width 130 height 14
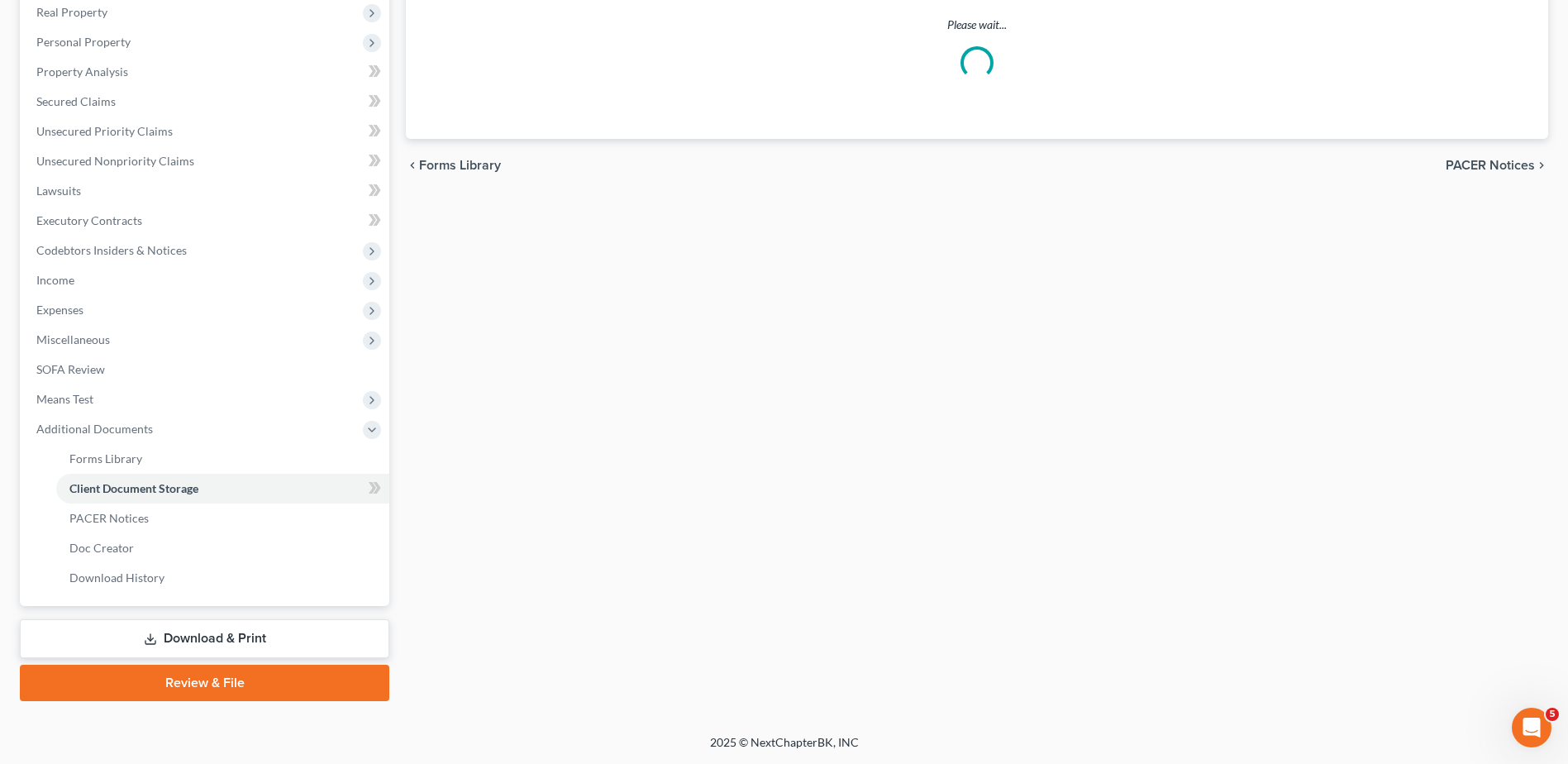
scroll to position [250, 0]
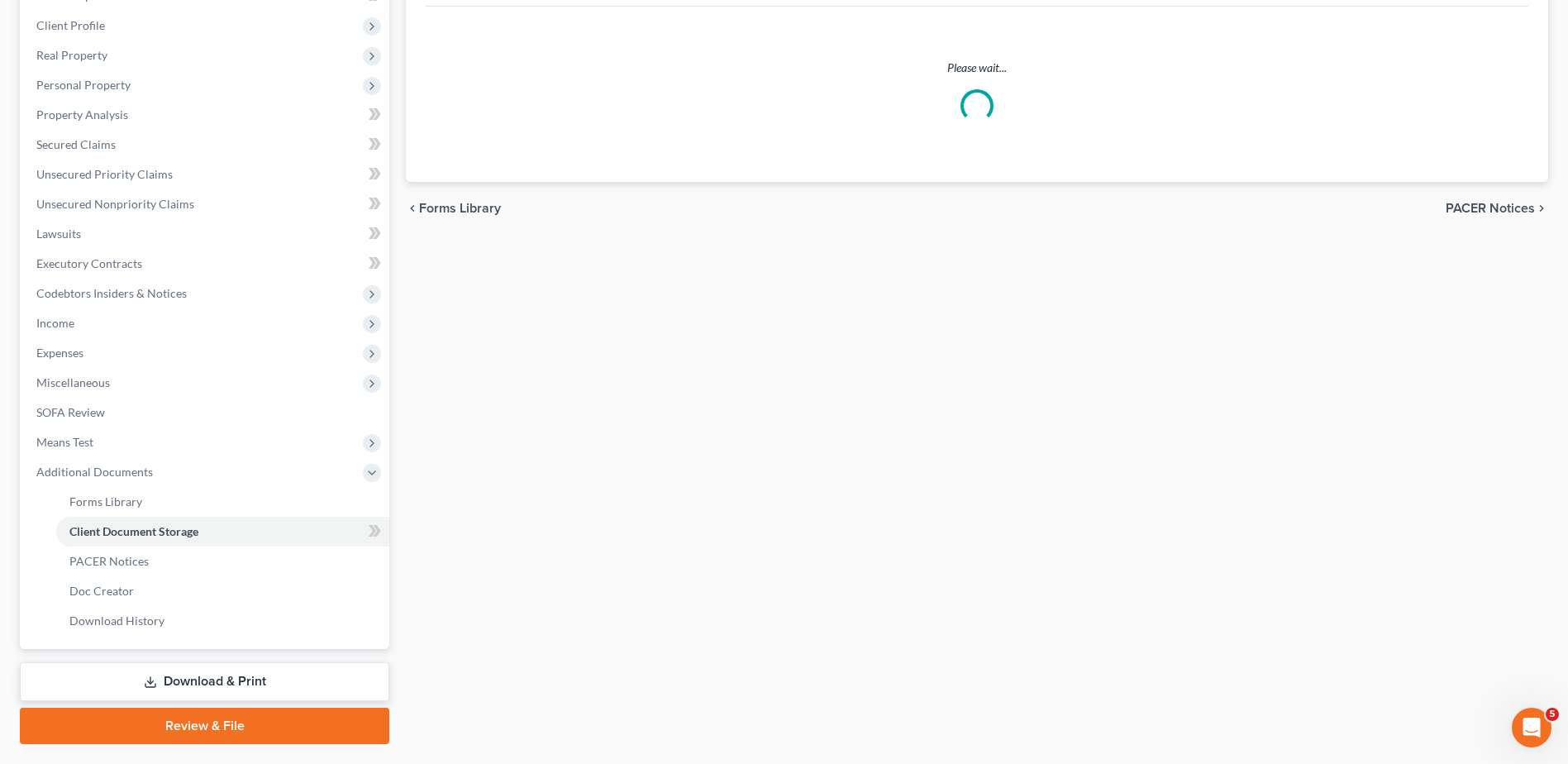
select select "7"
select select "37"
select select "52"
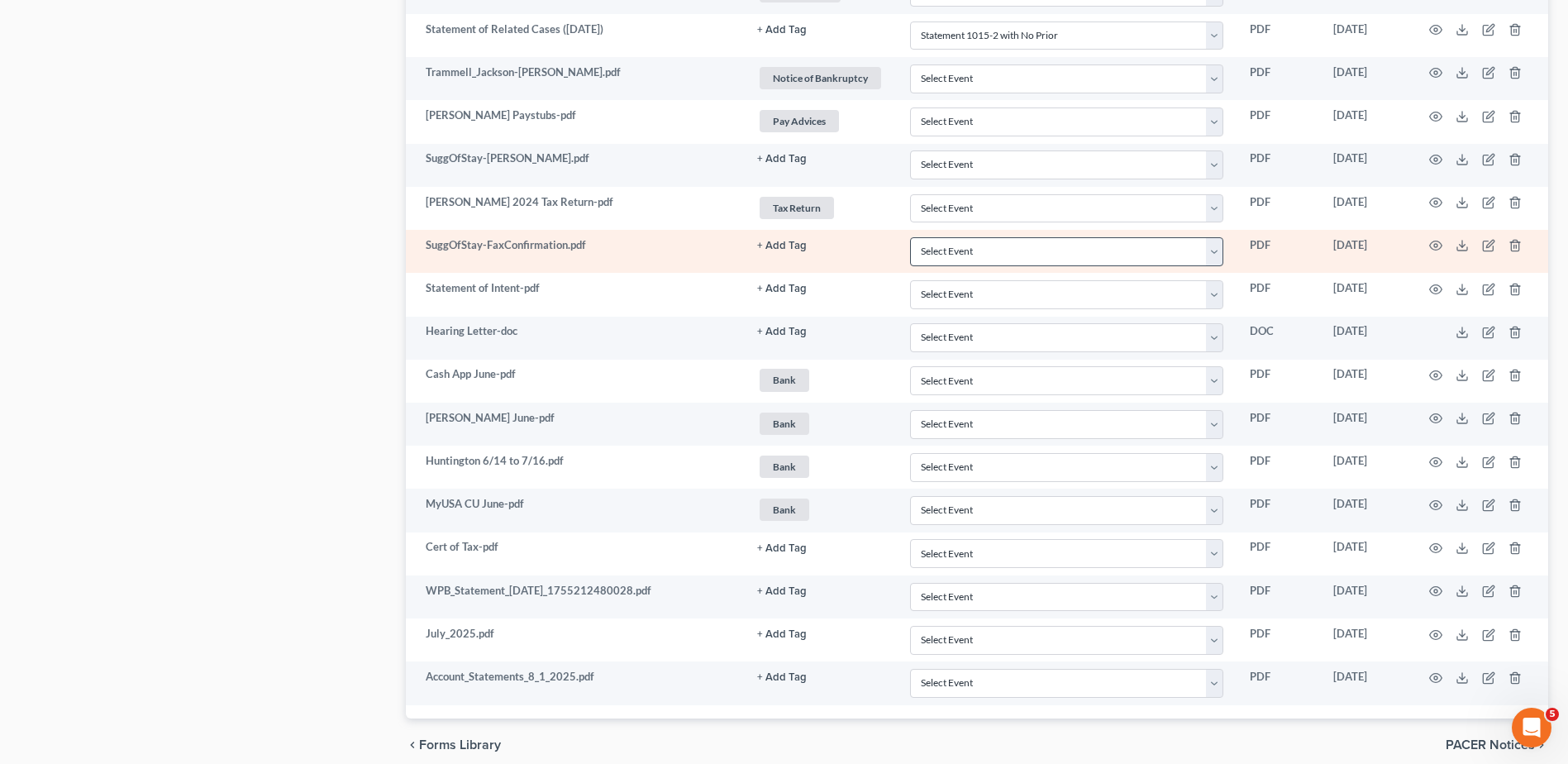
scroll to position [1407, 0]
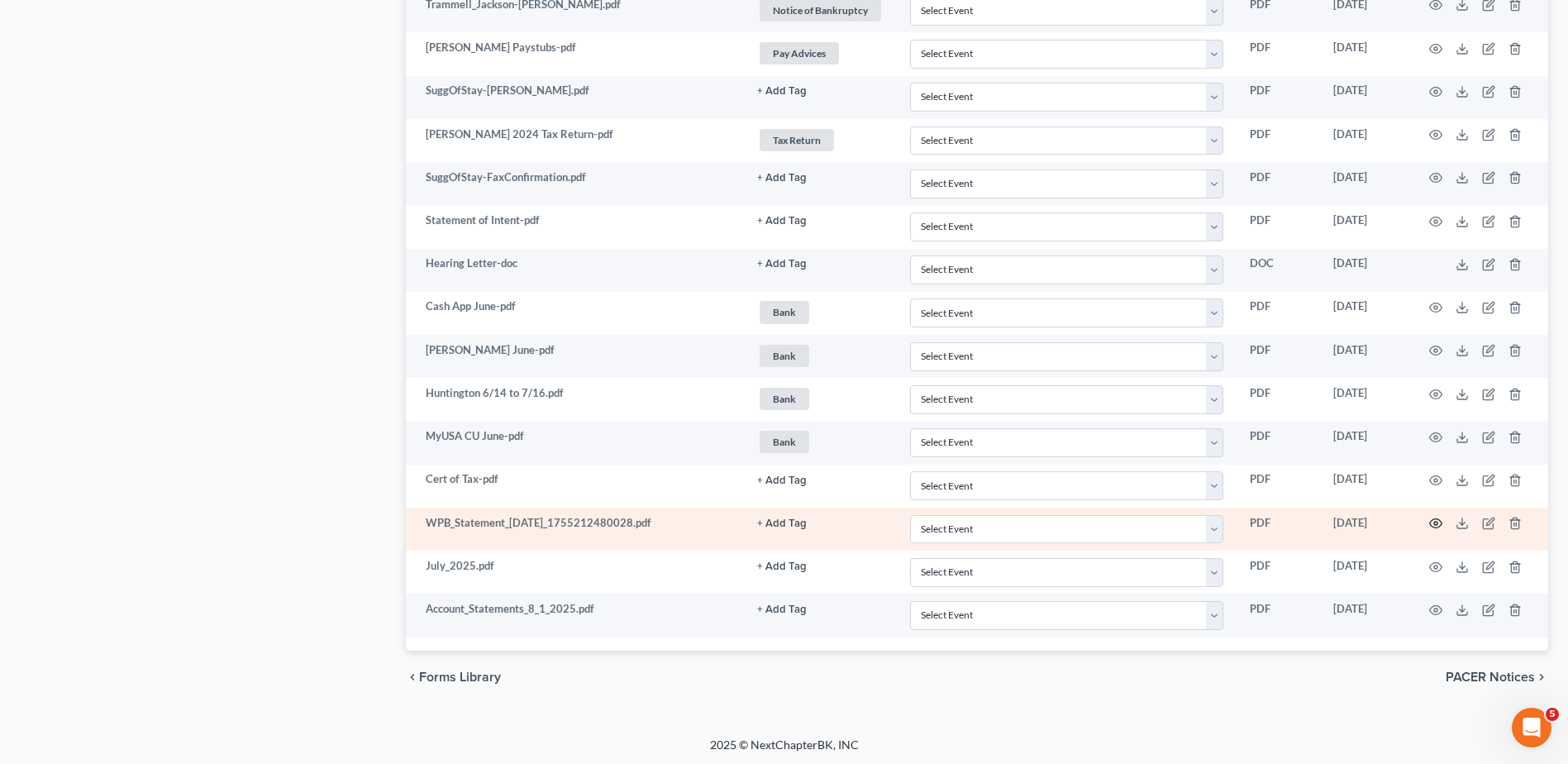
click at [1434, 521] on circle "button" at bounding box center [1435, 523] width 4 height 4
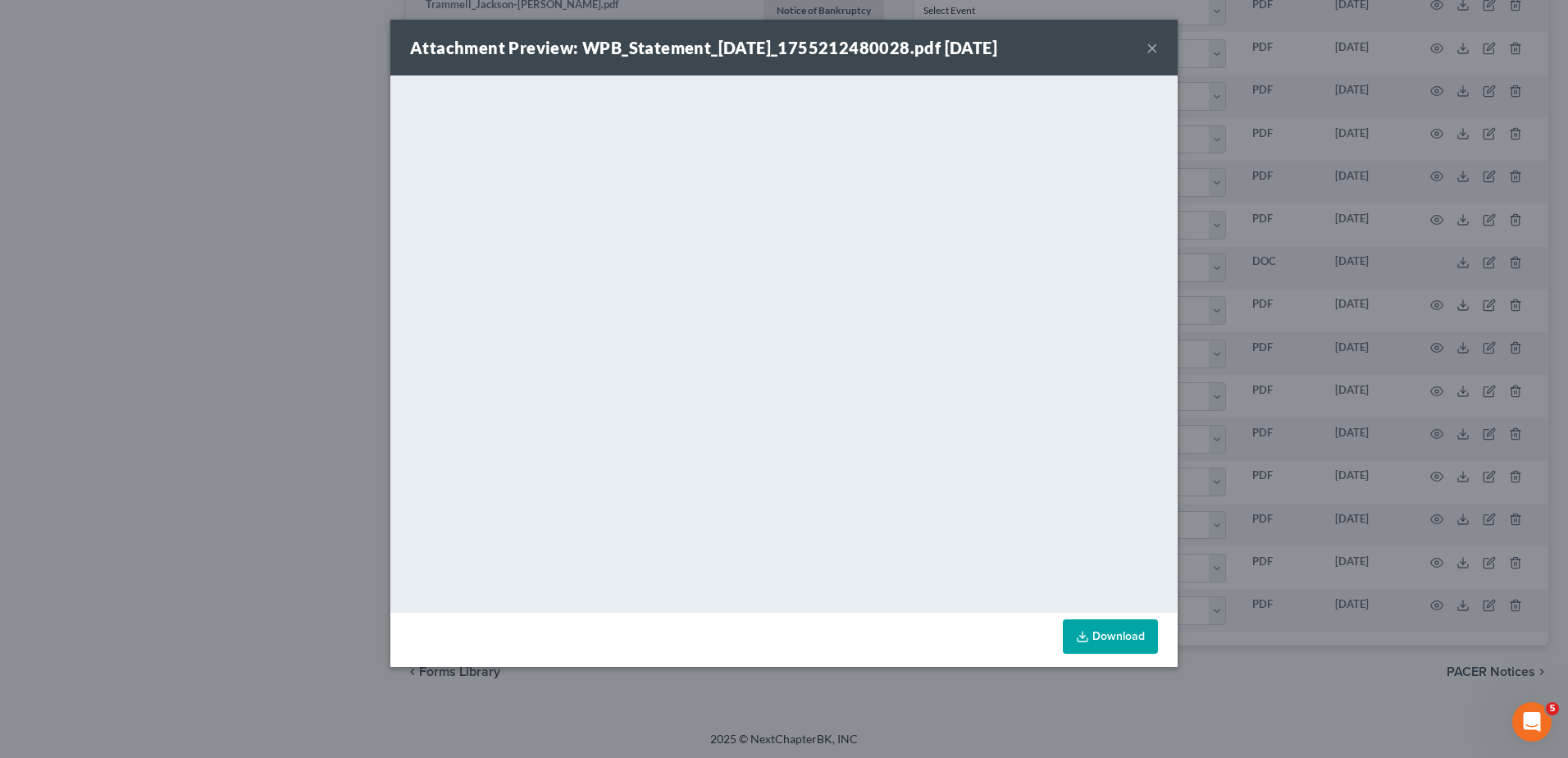
click at [1151, 45] on button "×" at bounding box center [1152, 47] width 11 height 19
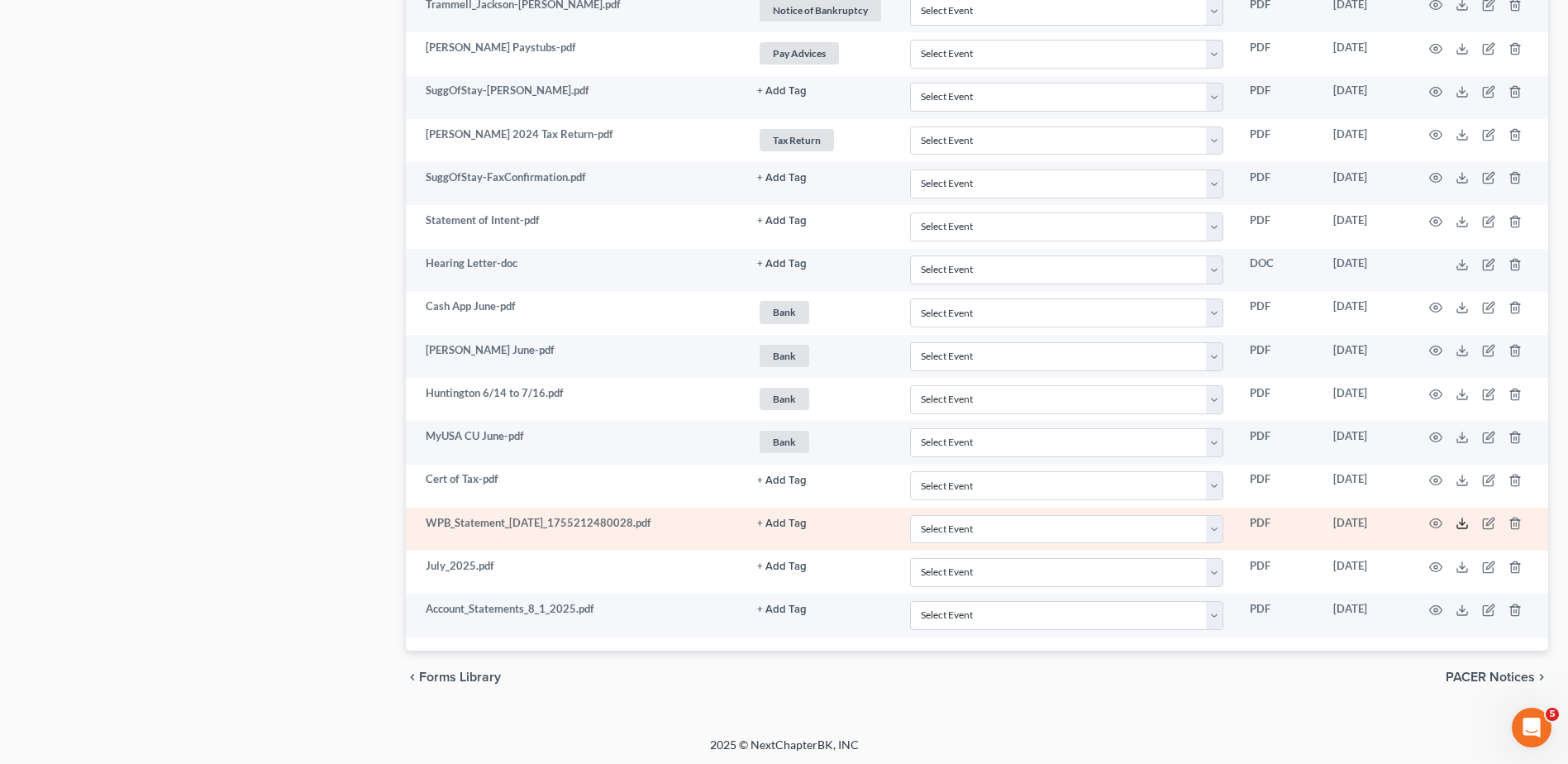
click at [1459, 521] on icon at bounding box center [1462, 523] width 13 height 13
click at [1489, 518] on icon "button" at bounding box center [1489, 523] width 13 height 13
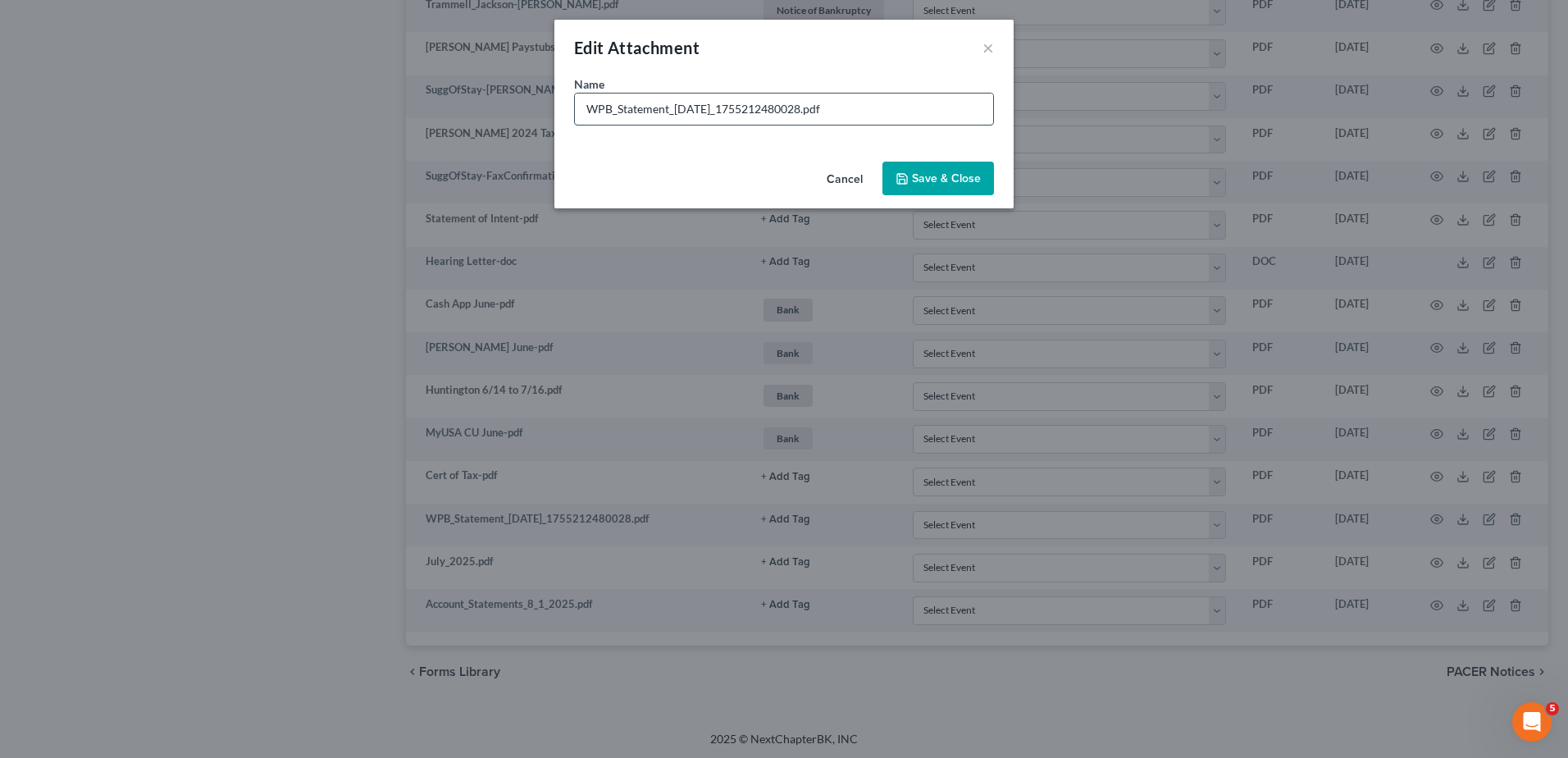
drag, startPoint x: 825, startPoint y: 110, endPoint x: 582, endPoint y: 111, distance: 243.0
click at [582, 111] on input "WPB_Statement_2025-Jul-31_1755212480028.pdf" at bounding box center [783, 109] width 418 height 32
type input "Wright Patt July.pdf"
click at [918, 178] on span "Save & Close" at bounding box center [946, 178] width 69 height 14
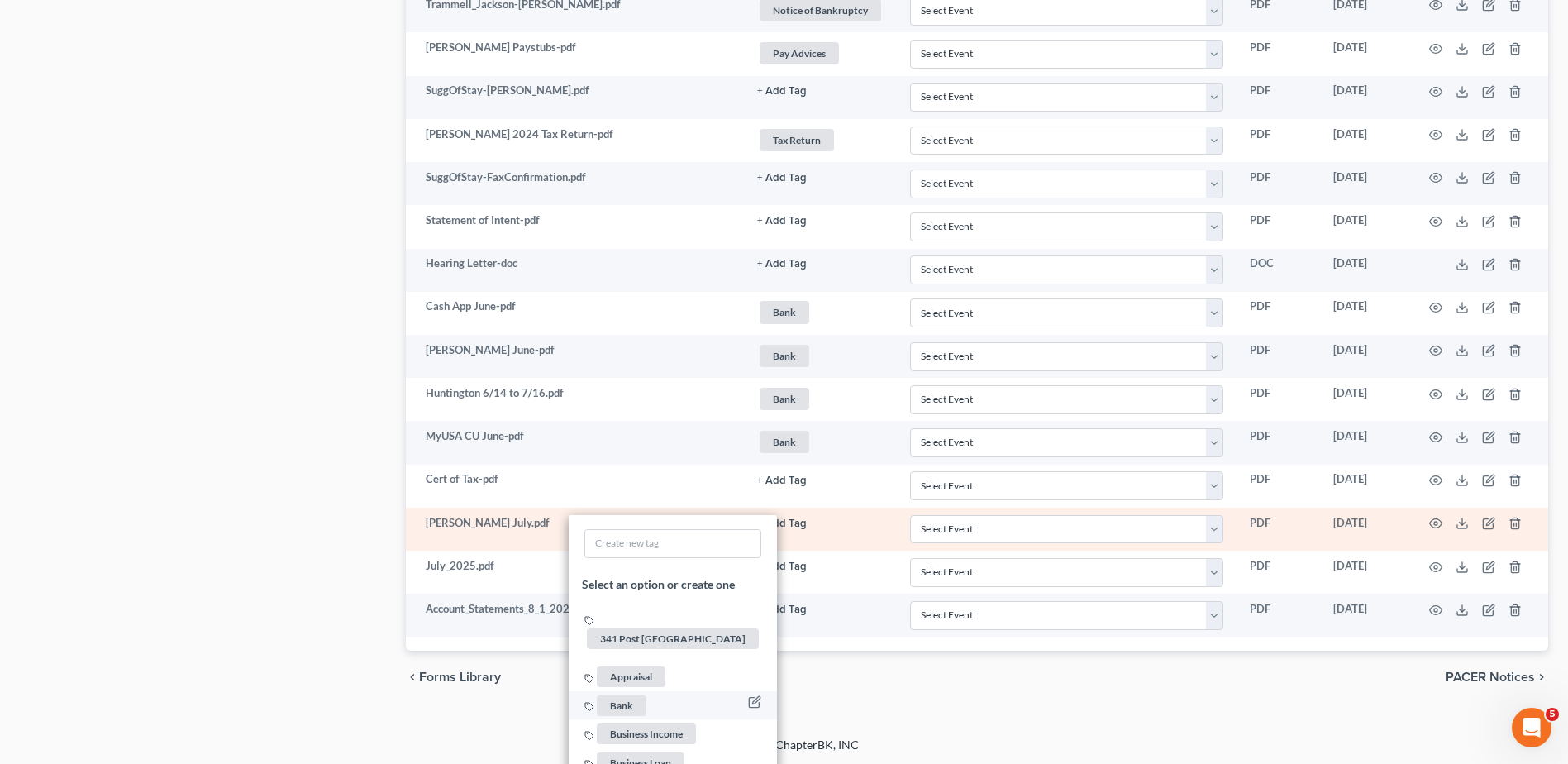
click at [630, 694] on span "Bank" at bounding box center [621, 704] width 49 height 21
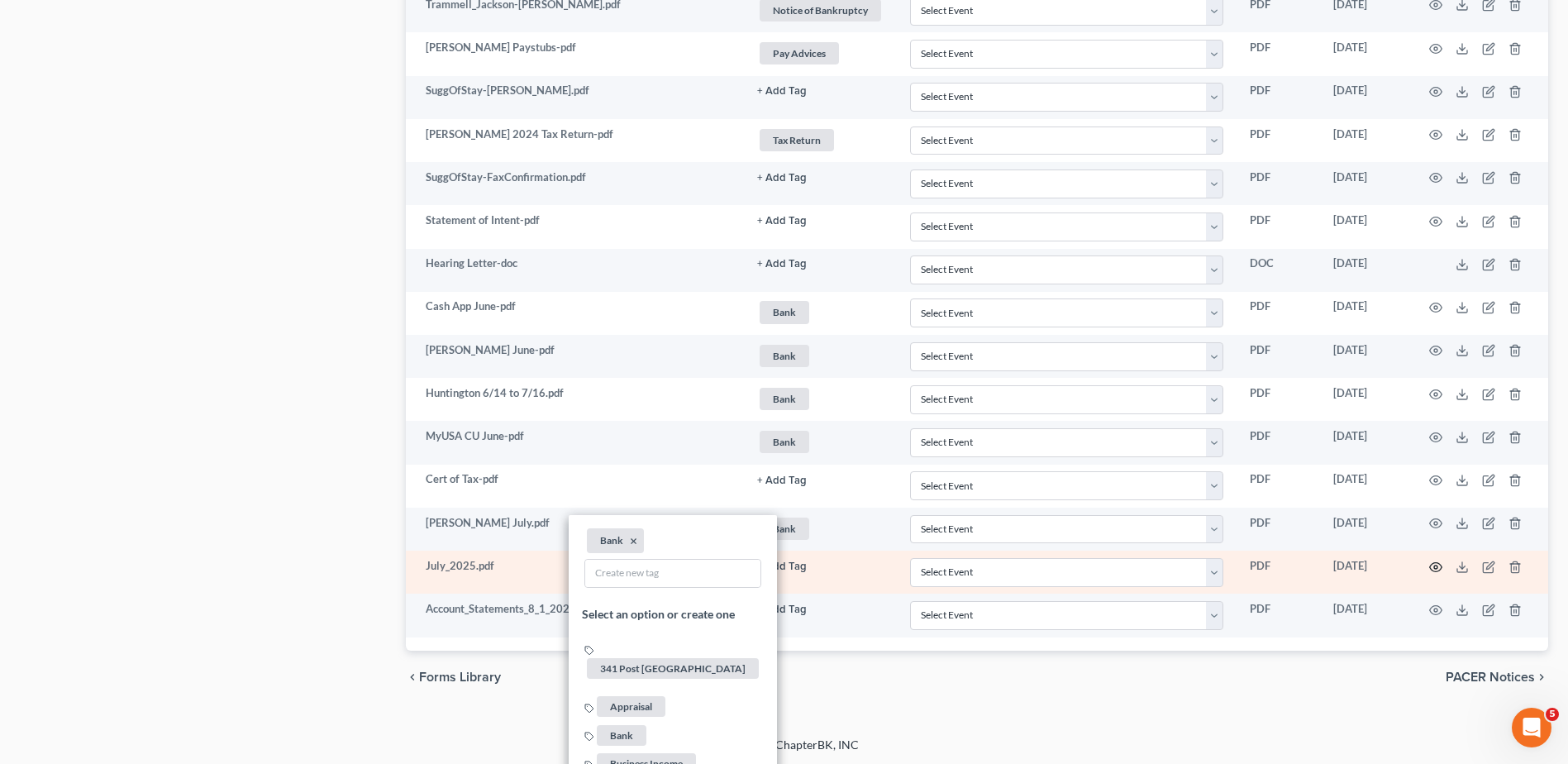
click at [1434, 562] on icon "button" at bounding box center [1435, 567] width 13 height 13
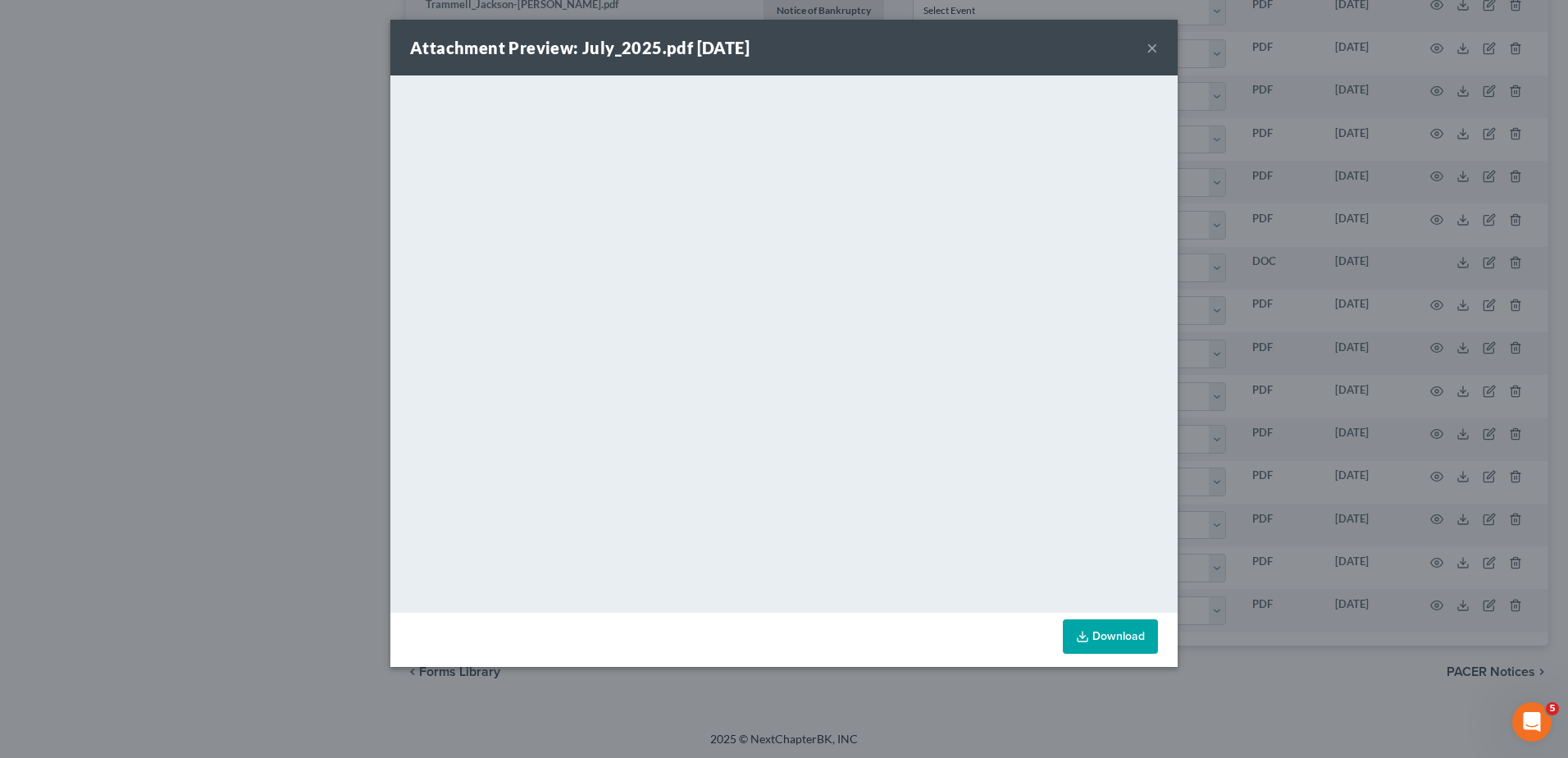
click at [1152, 46] on button "×" at bounding box center [1152, 47] width 11 height 19
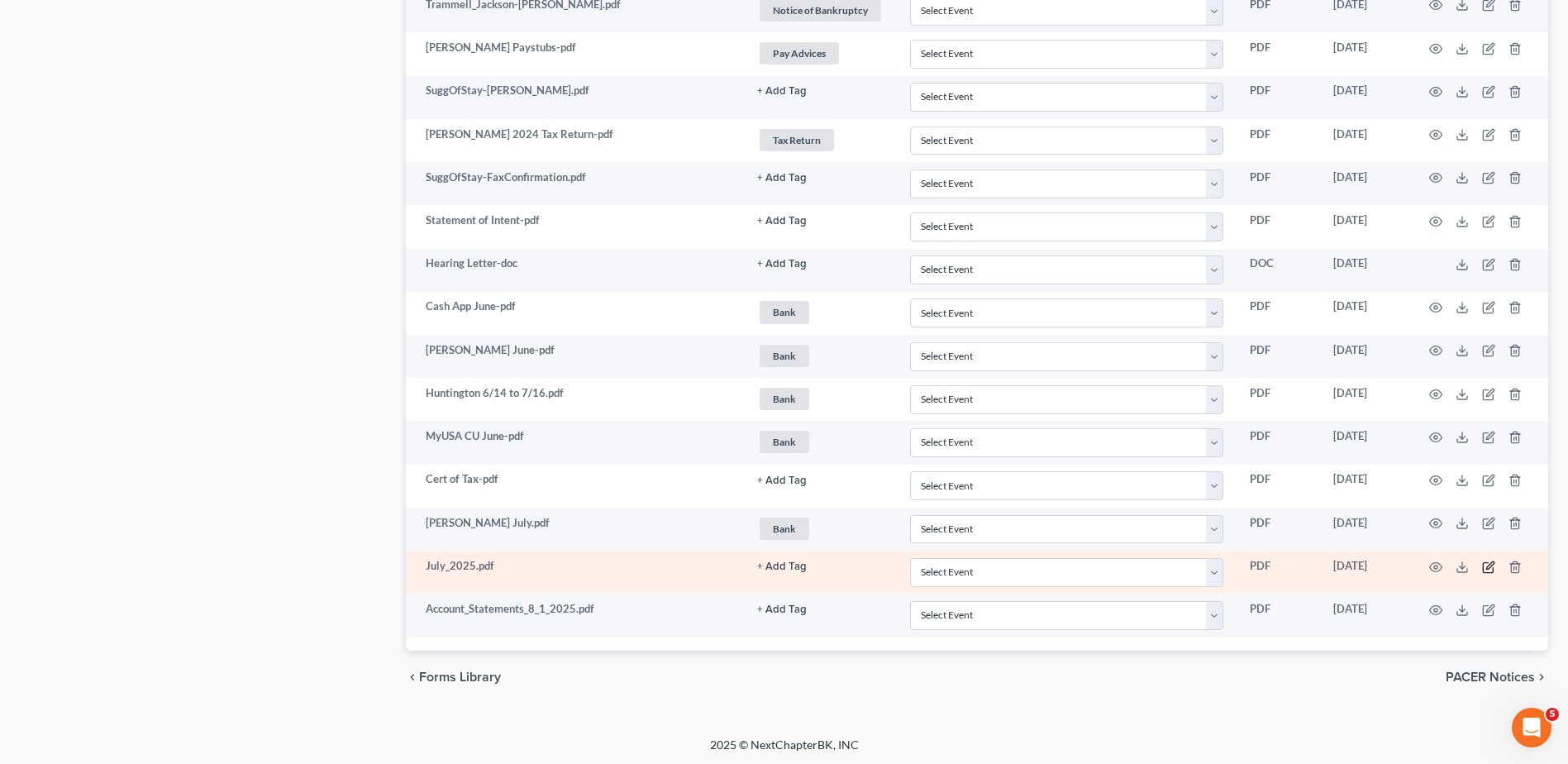
click at [1487, 563] on icon "button" at bounding box center [1489, 567] width 13 height 13
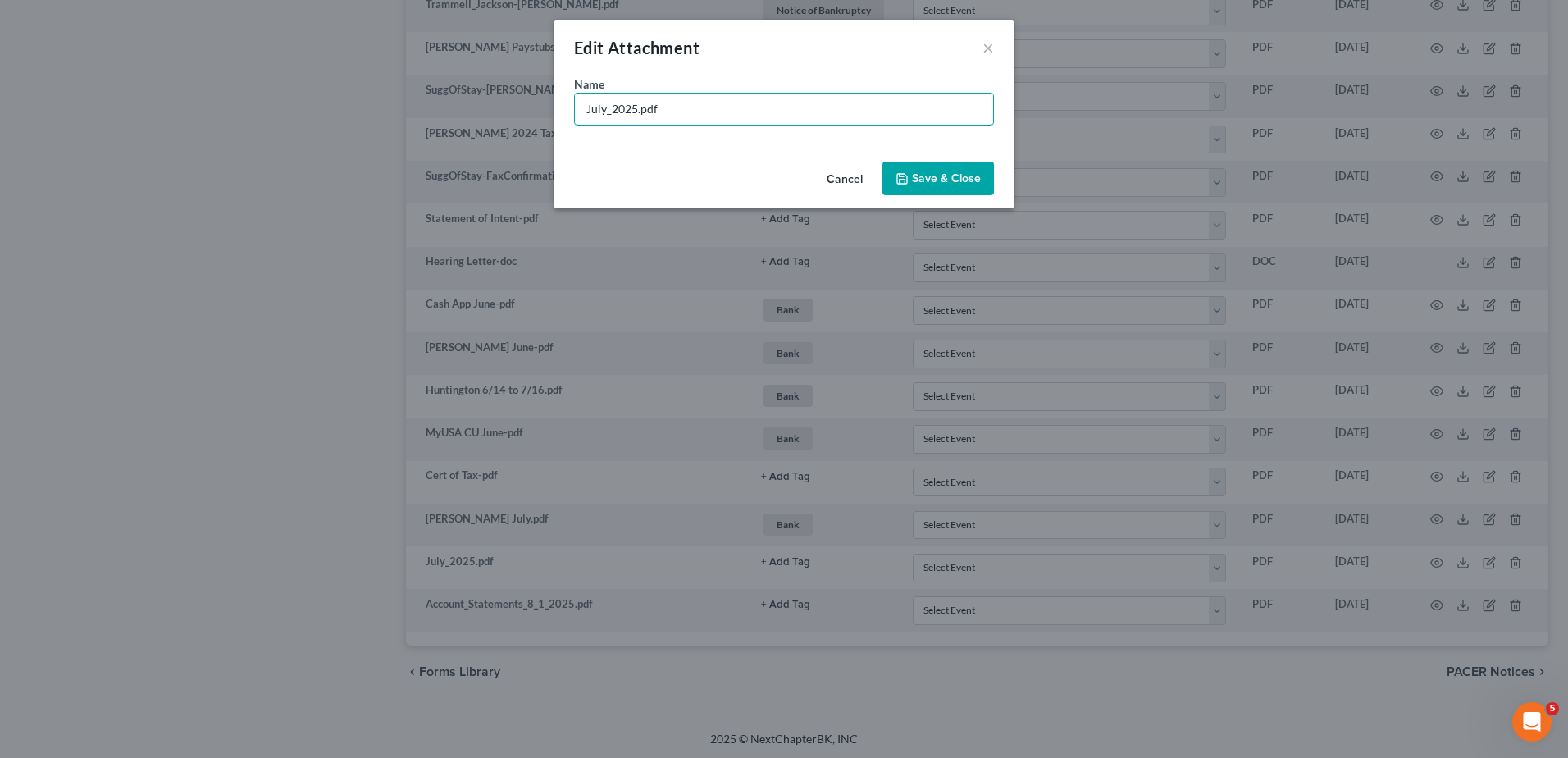
drag, startPoint x: 637, startPoint y: 110, endPoint x: 464, endPoint y: 108, distance: 173.0
click at [467, 116] on div "Edit Attachment × Name * July_2025.pdf Cancel Save & Close" at bounding box center [784, 379] width 1568 height 758
type input "Huntington 7/17 to 8/13.pdf"
click at [946, 178] on span "Save & Close" at bounding box center [946, 178] width 69 height 14
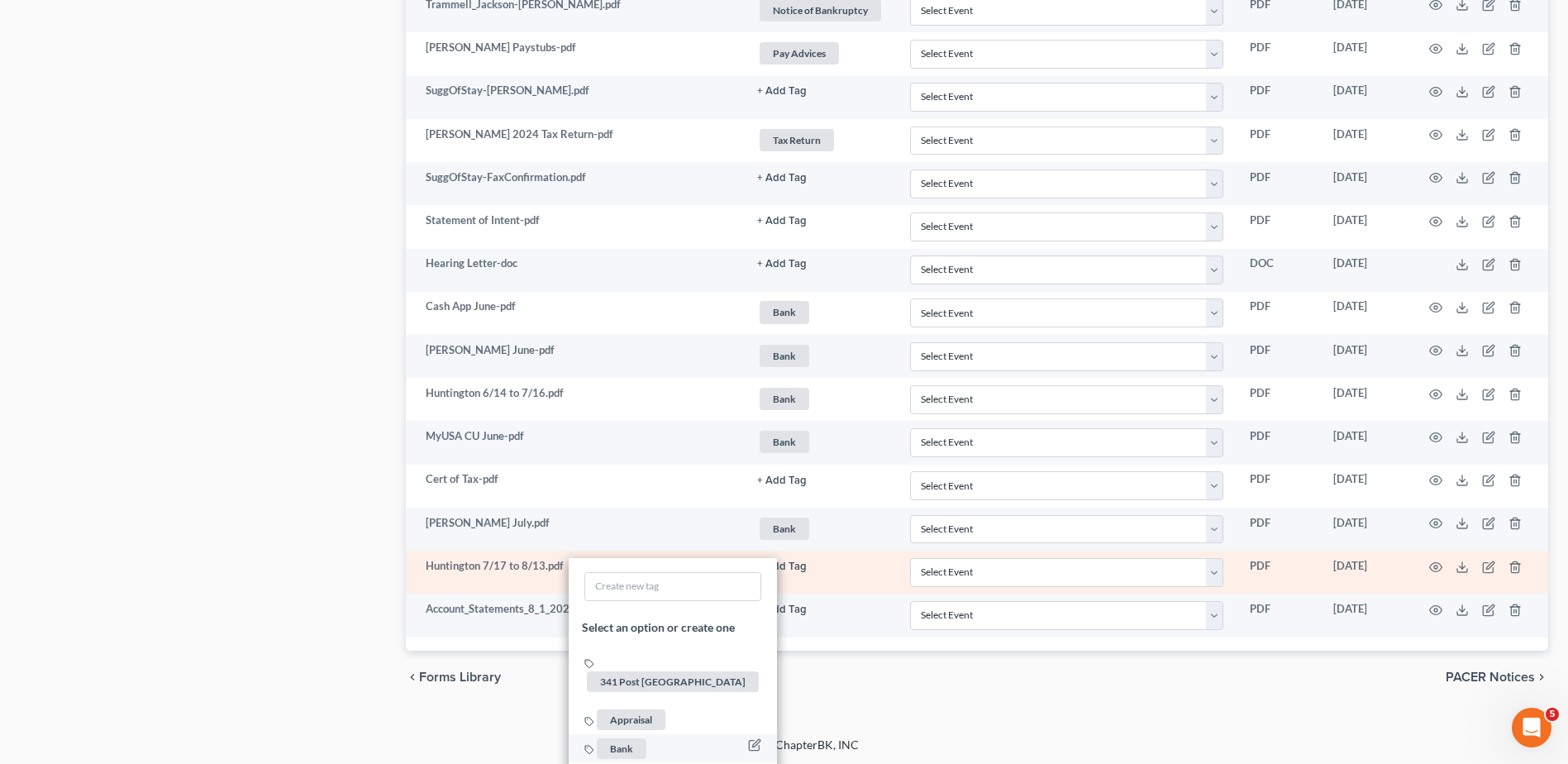
click at [629, 737] on span "Bank" at bounding box center [621, 747] width 49 height 21
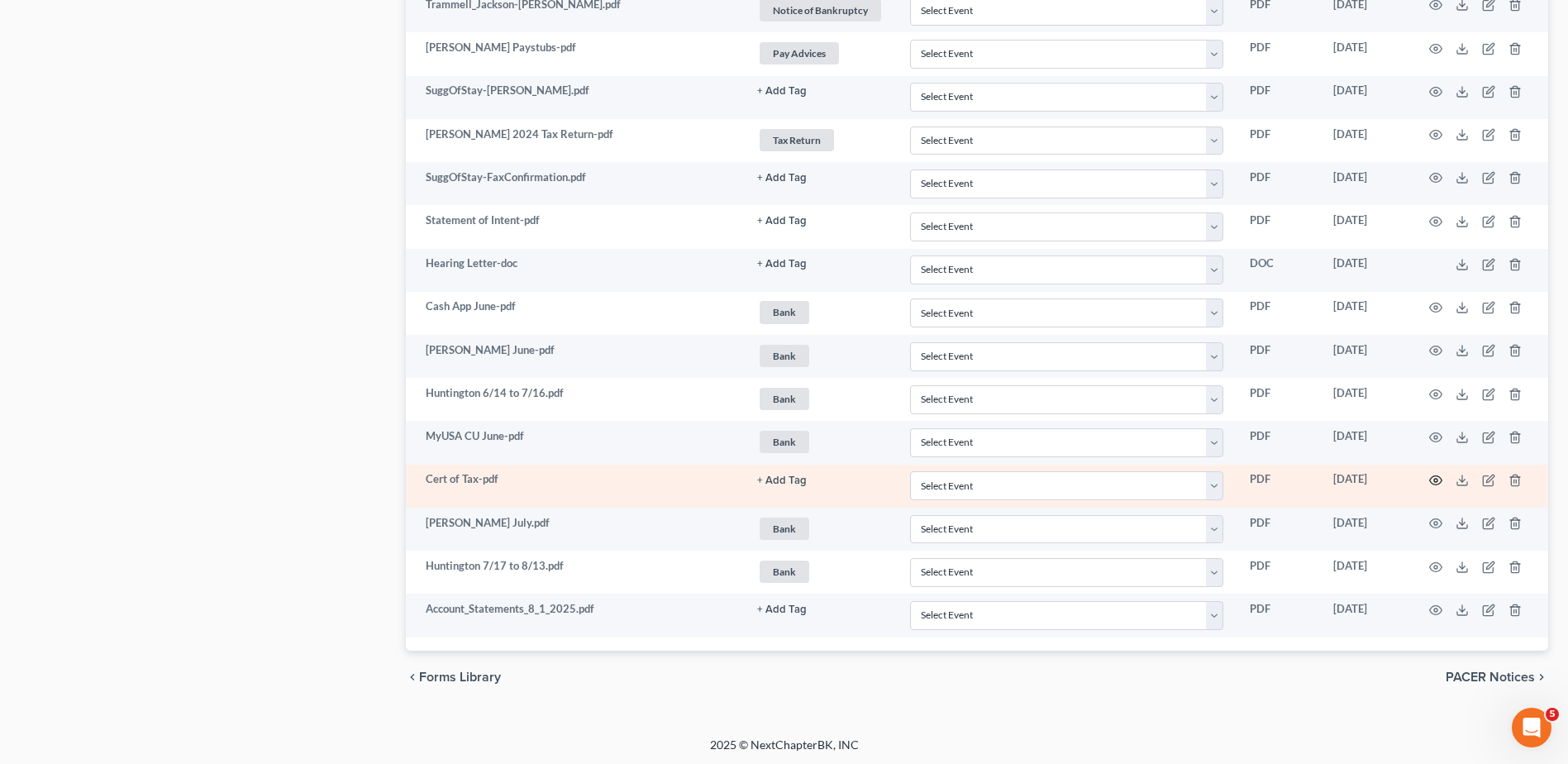
click at [1432, 479] on icon "button" at bounding box center [1435, 480] width 13 height 13
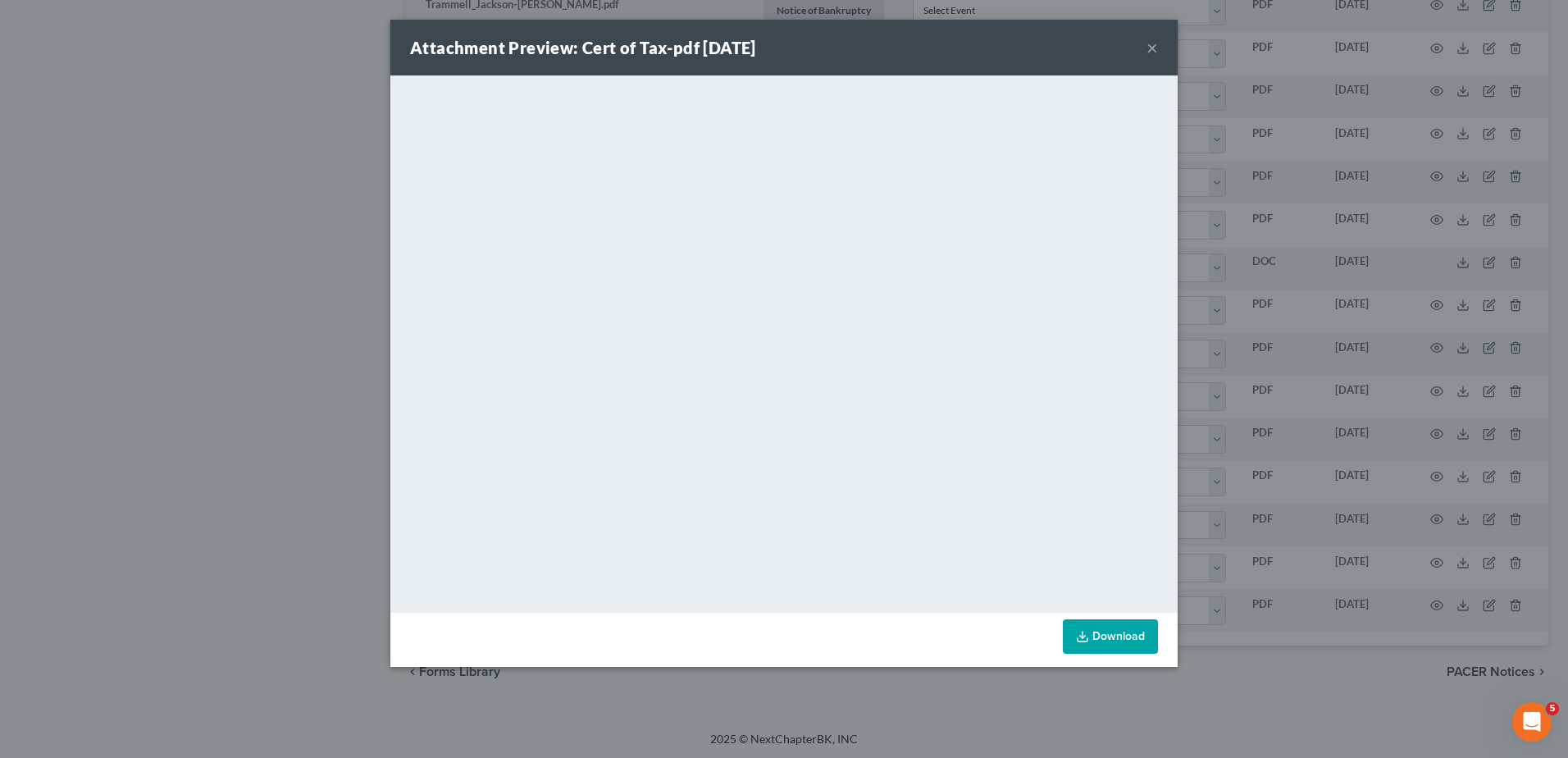
click at [1148, 48] on button "×" at bounding box center [1152, 47] width 11 height 19
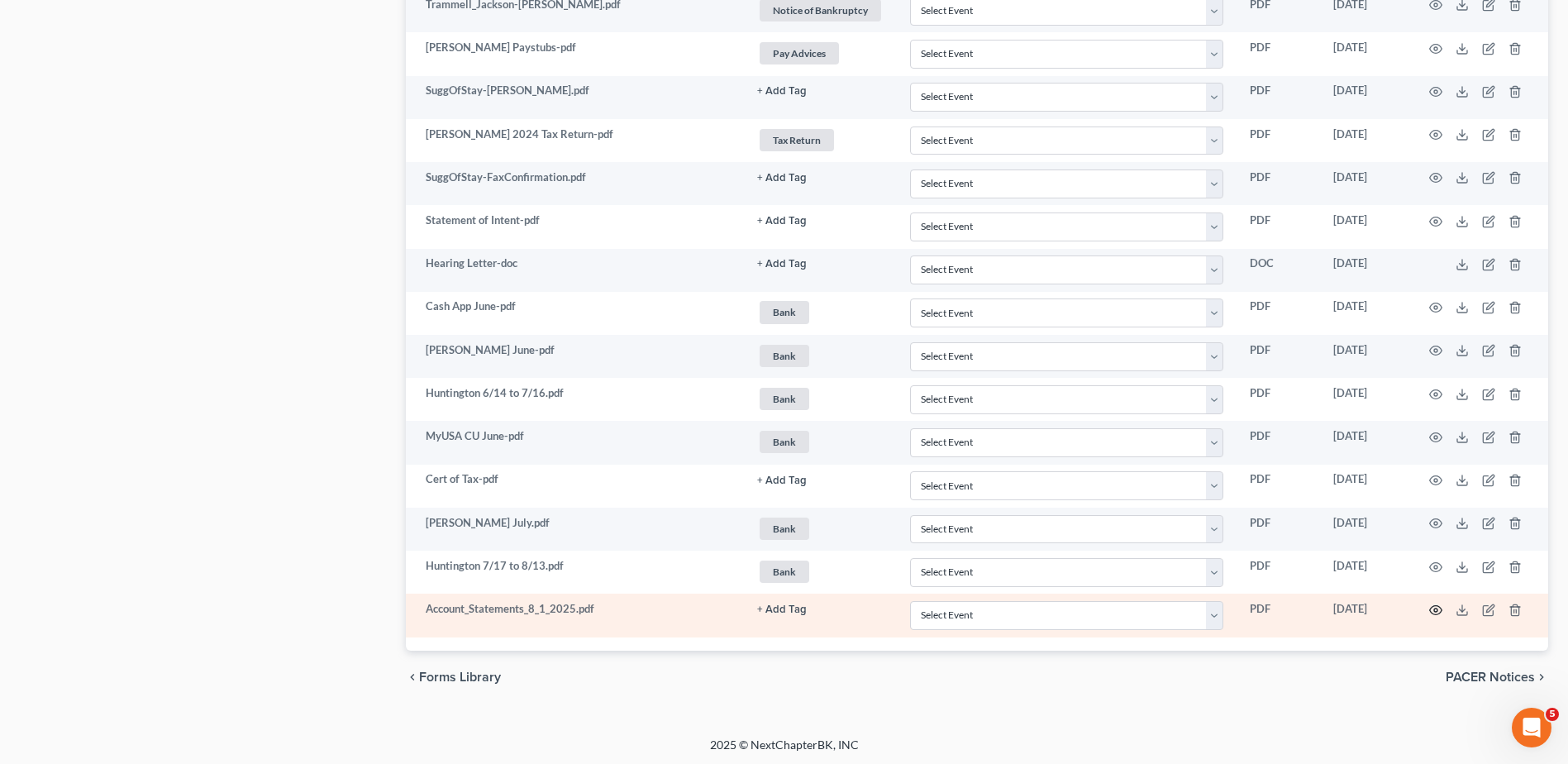
click at [1439, 605] on icon "button" at bounding box center [1435, 610] width 12 height 9
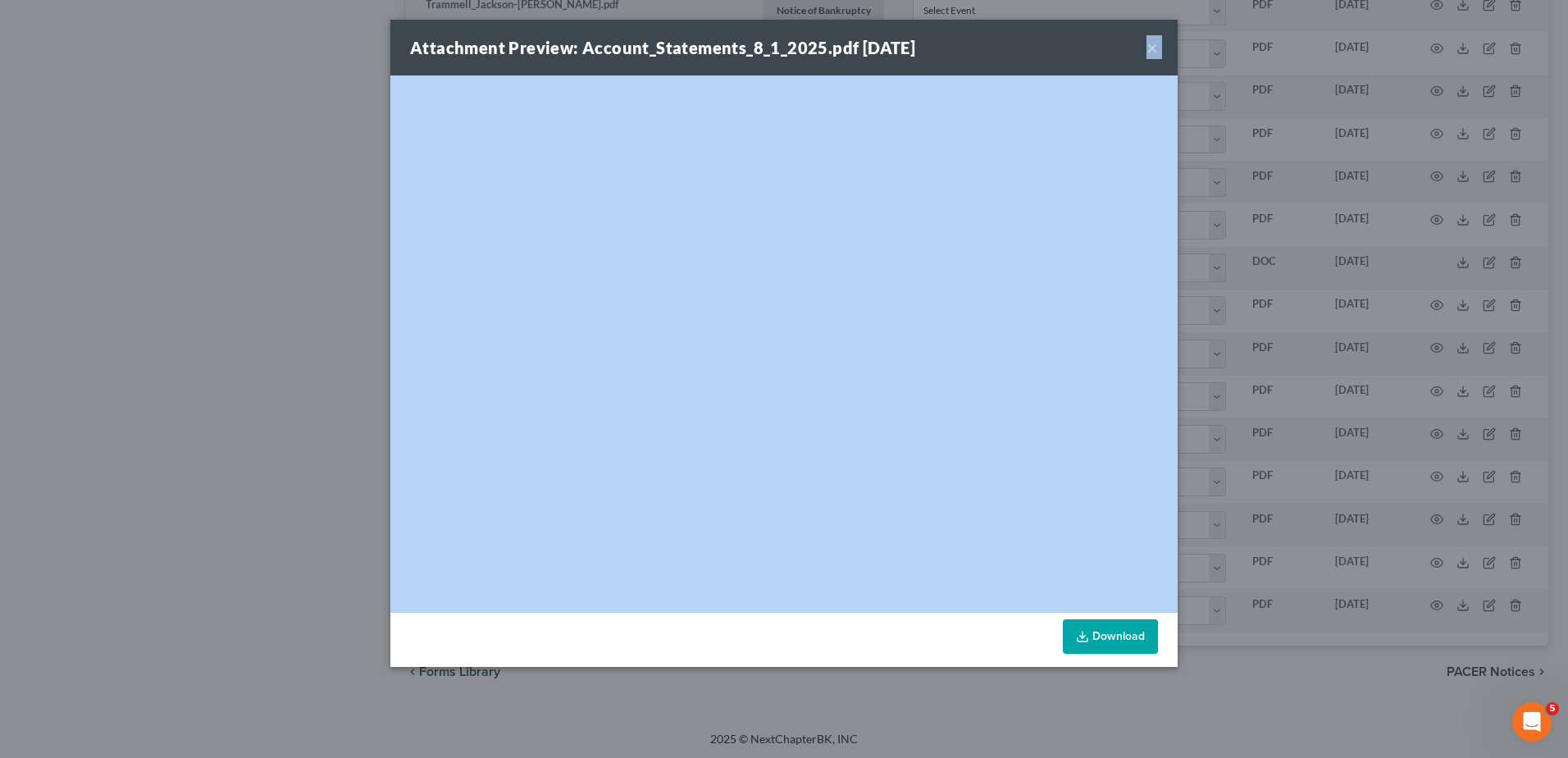
click at [1151, 46] on button "×" at bounding box center [1152, 47] width 11 height 19
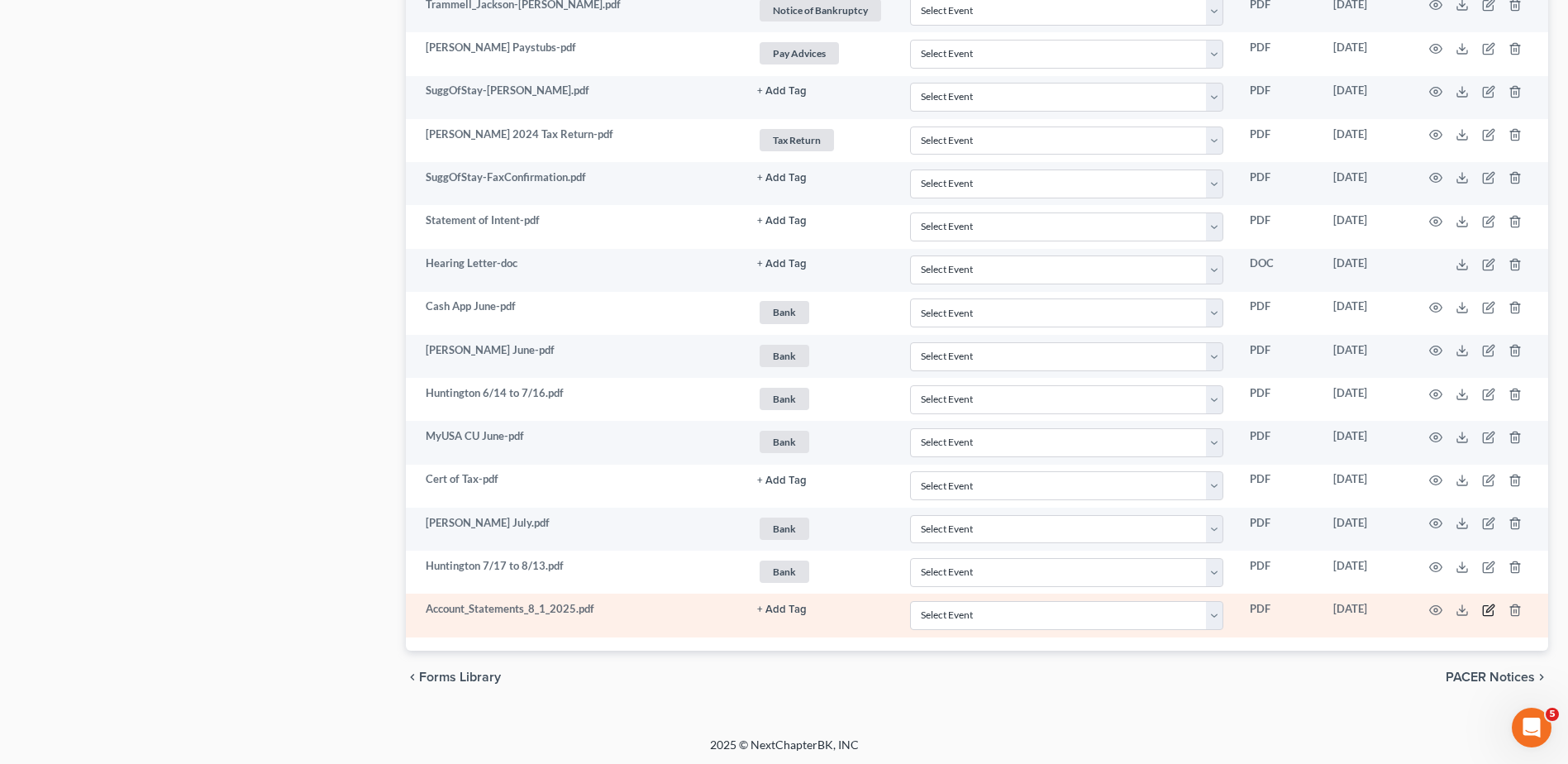
click at [1488, 609] on icon "button" at bounding box center [1489, 610] width 13 height 13
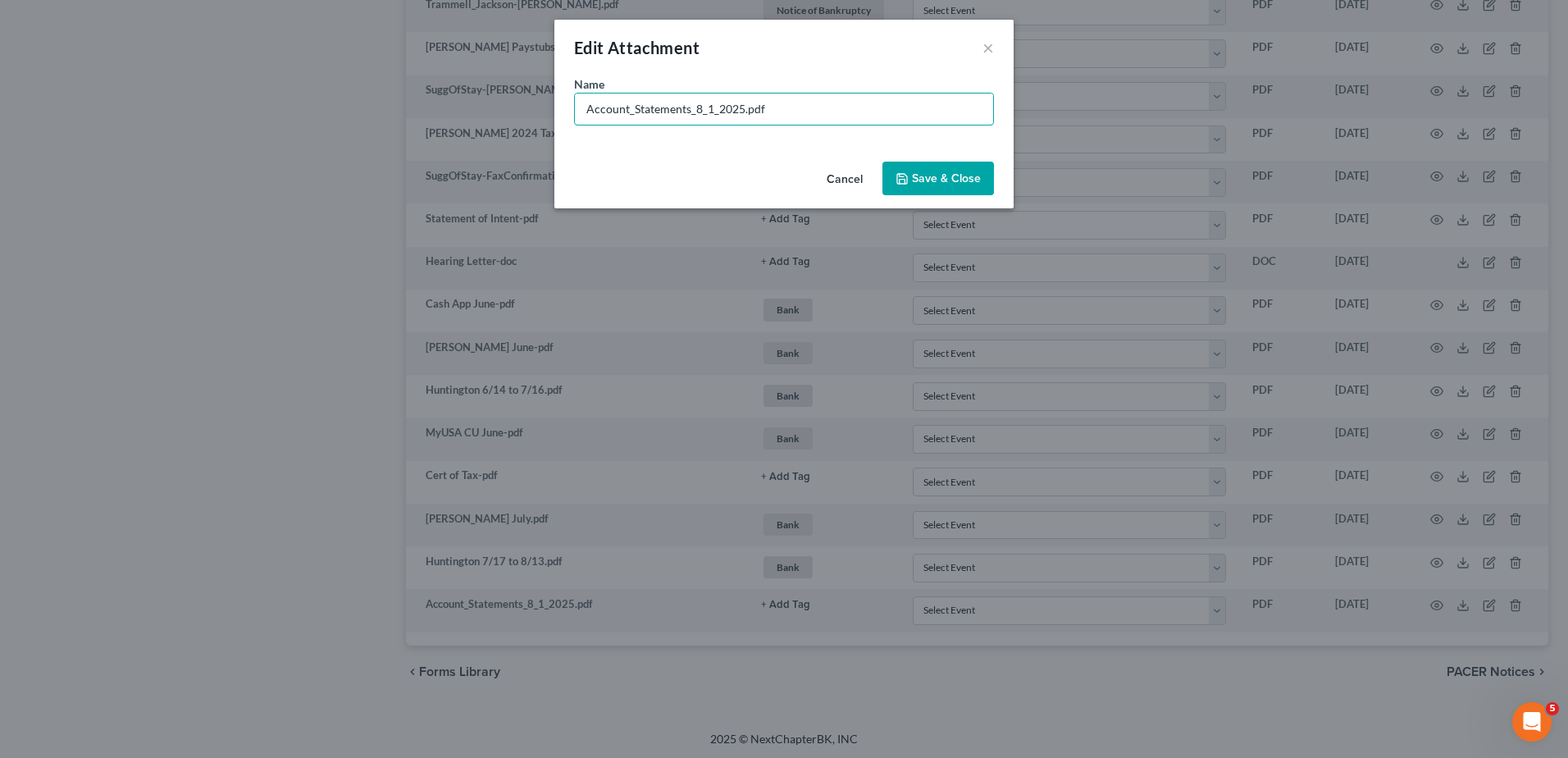
drag, startPoint x: 742, startPoint y: 107, endPoint x: 470, endPoint y: 107, distance: 272.0
click at [470, 108] on div "Edit Attachment × Name * Account_Statements_8_1_2025.pdf Cancel Save & Close" at bounding box center [784, 379] width 1568 height 758
type input "MyUSA Credit Union July.pdf"
click at [937, 180] on span "Save & Close" at bounding box center [946, 178] width 69 height 14
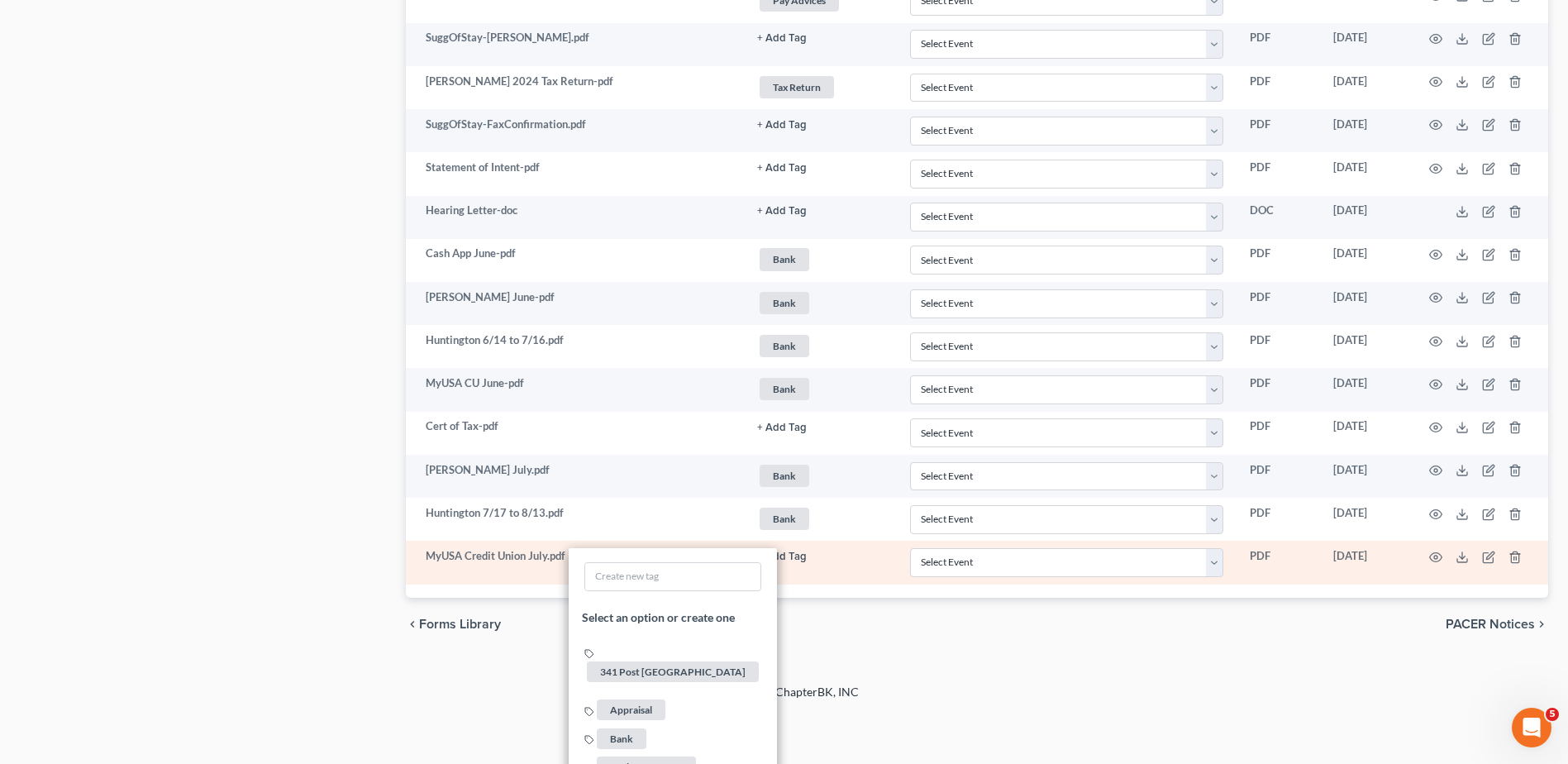
scroll to position [1490, 0]
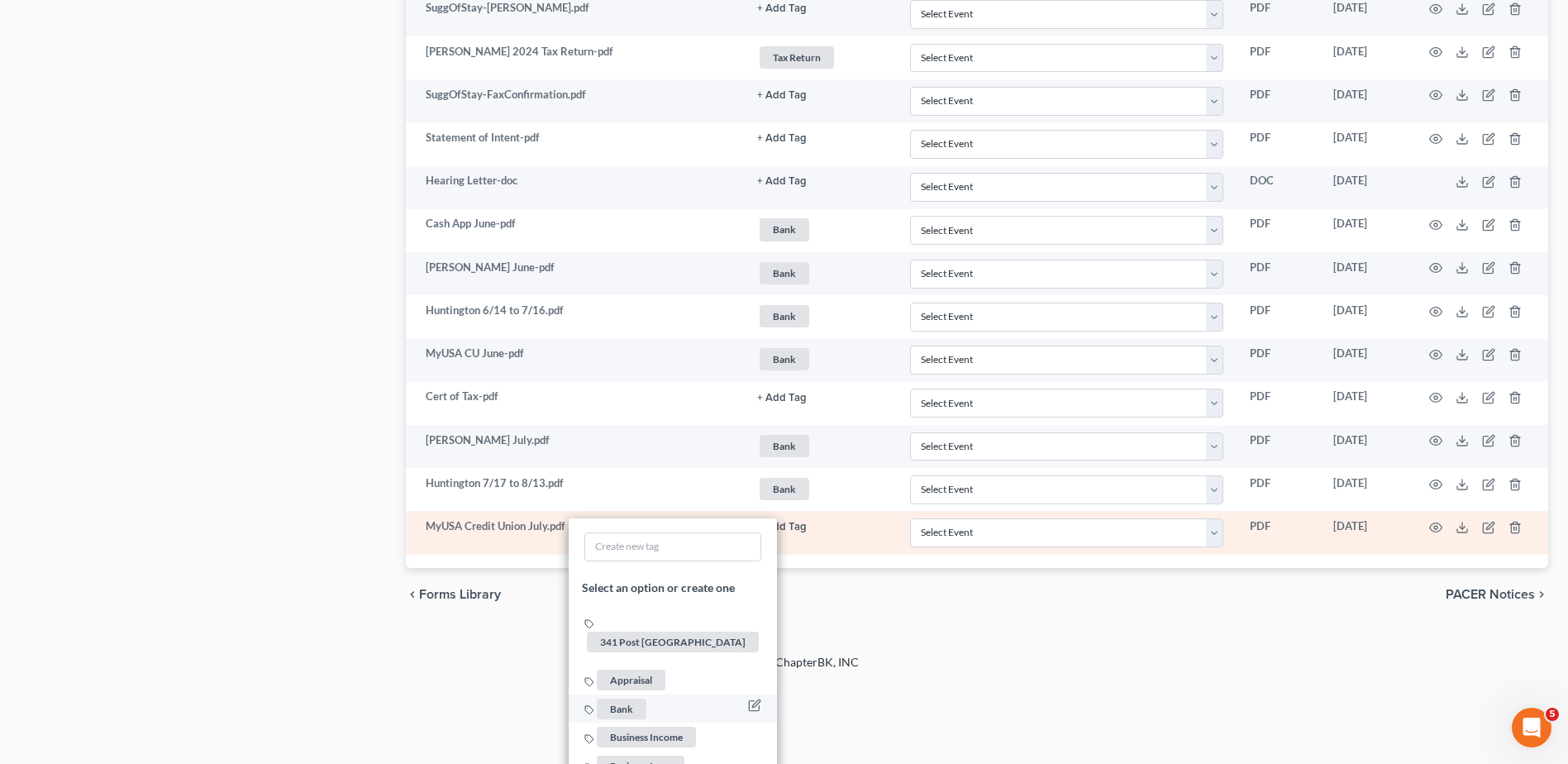
click at [615, 699] on span "Bank" at bounding box center [621, 709] width 49 height 21
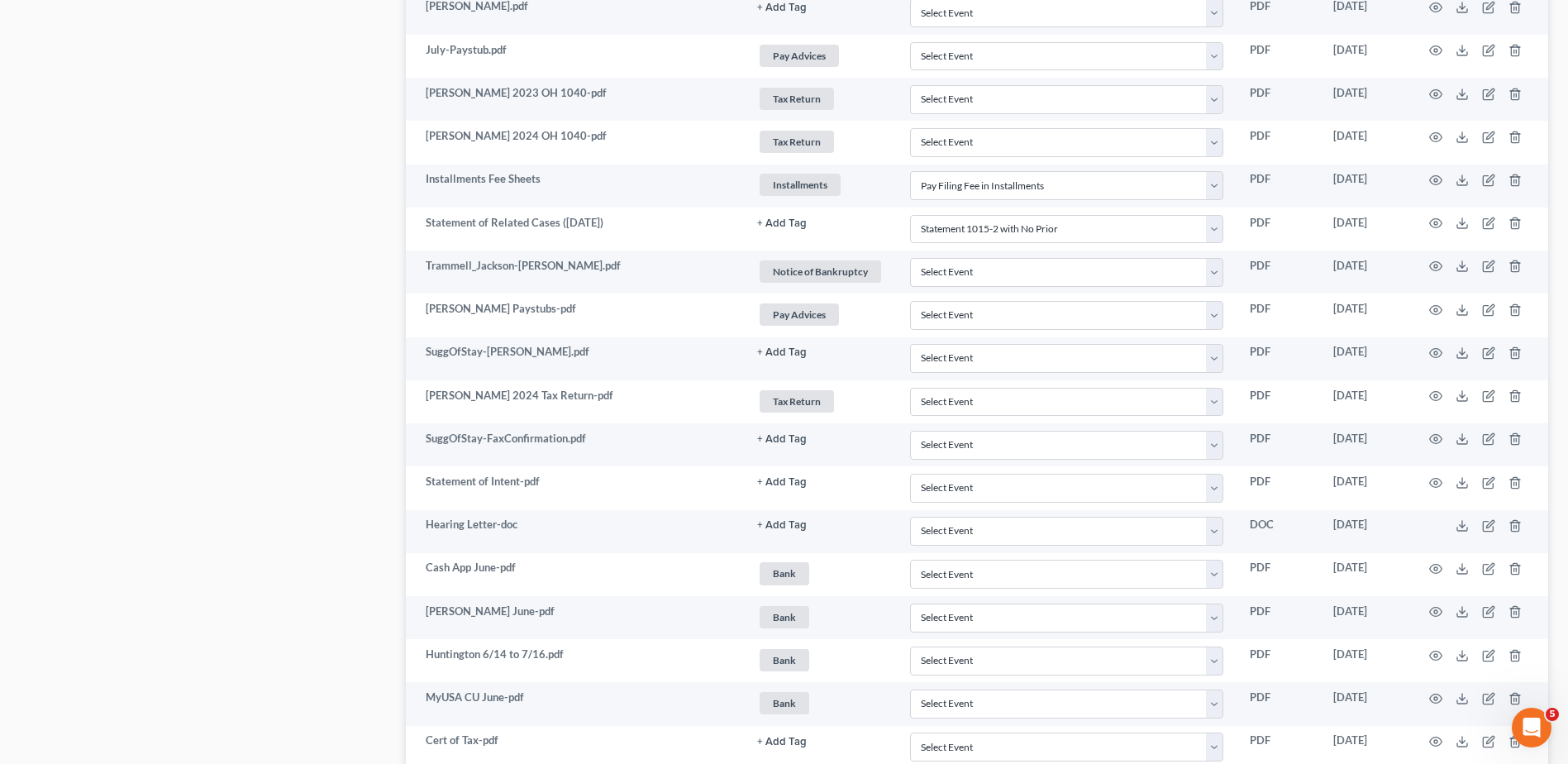
scroll to position [0, 0]
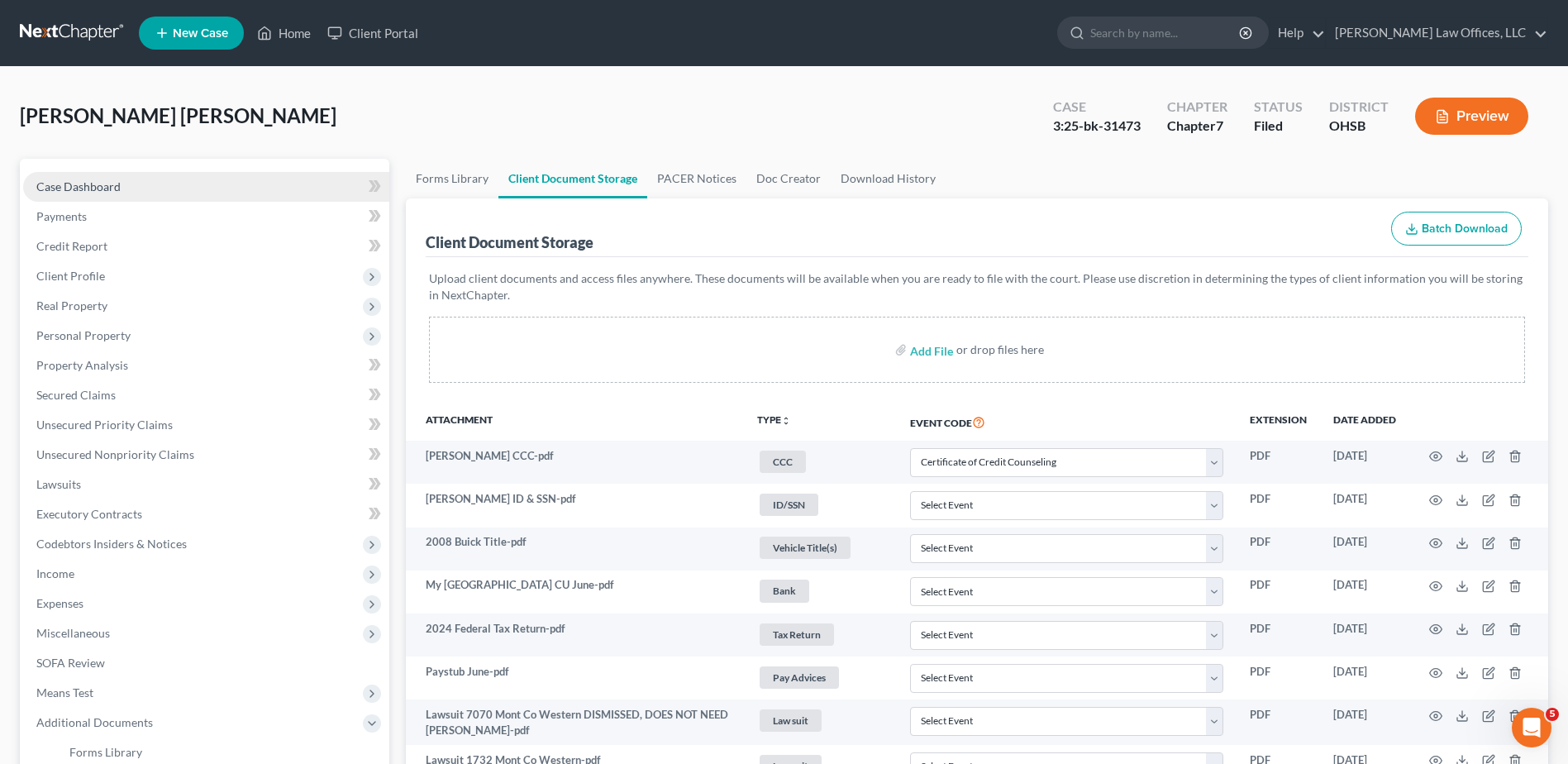
click at [120, 184] on link "Case Dashboard" at bounding box center [206, 187] width 366 height 30
select select "4"
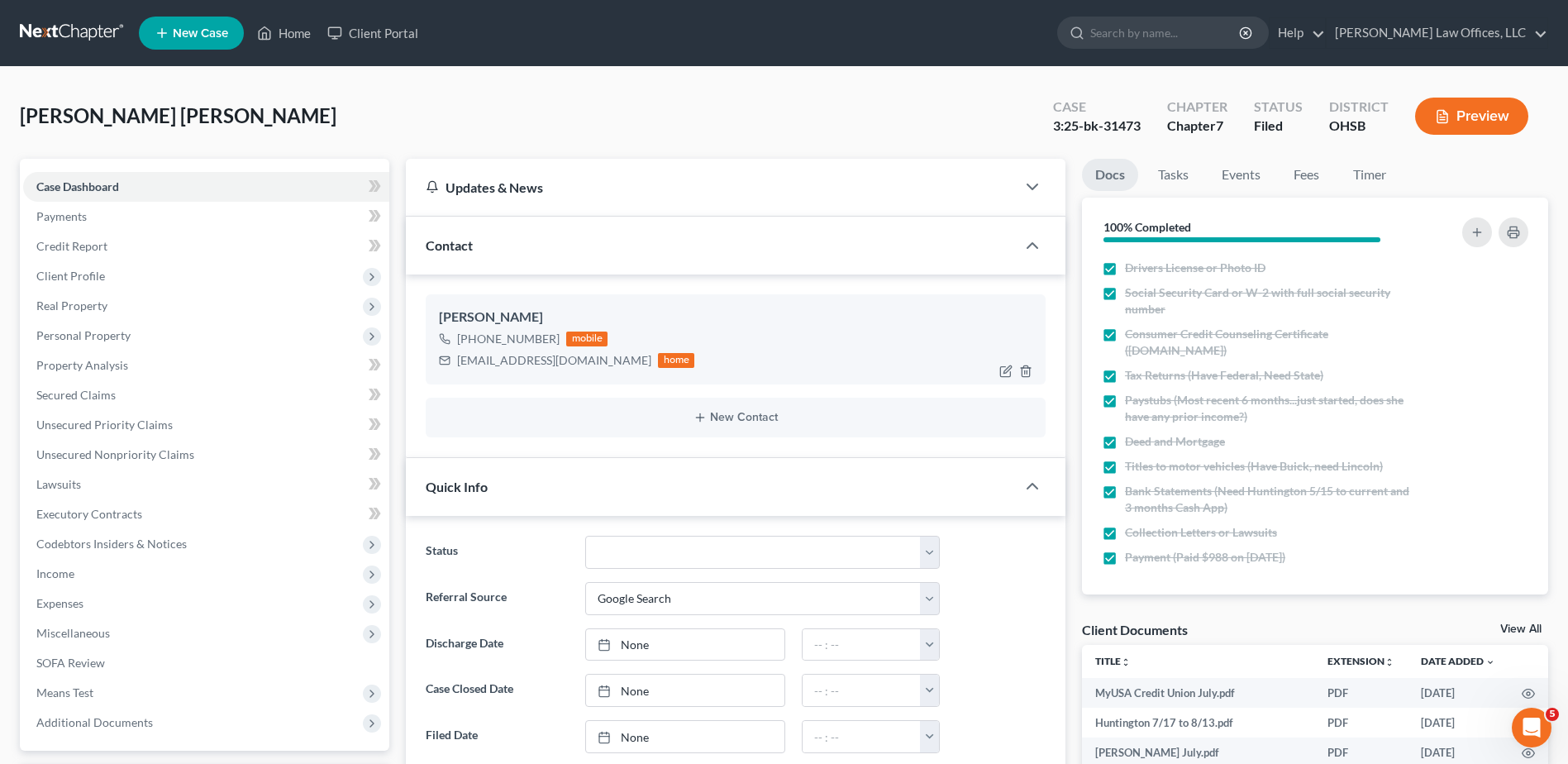
scroll to position [816, 0]
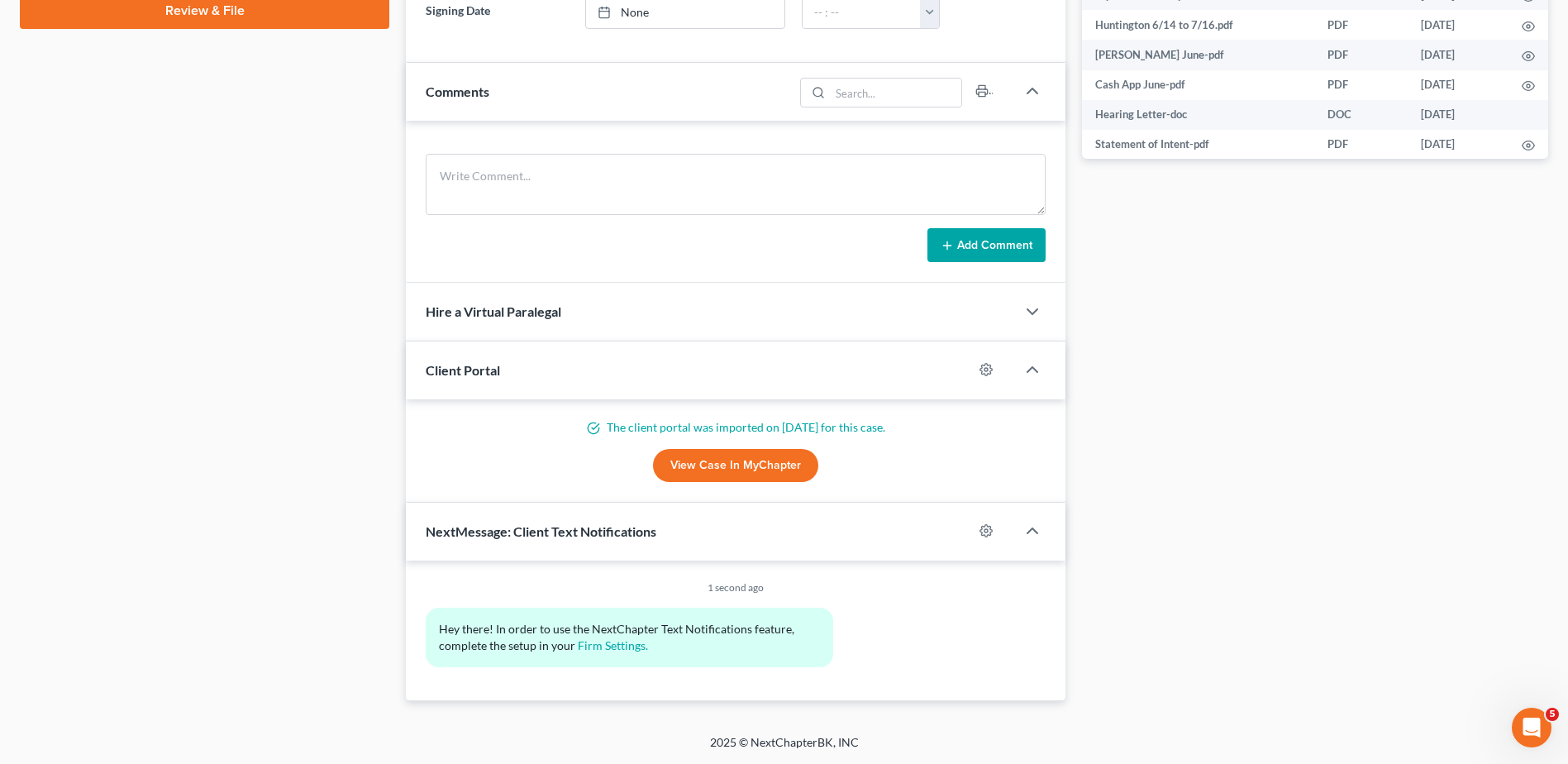
click at [732, 467] on link "View Case in MyChapter" at bounding box center [735, 465] width 165 height 33
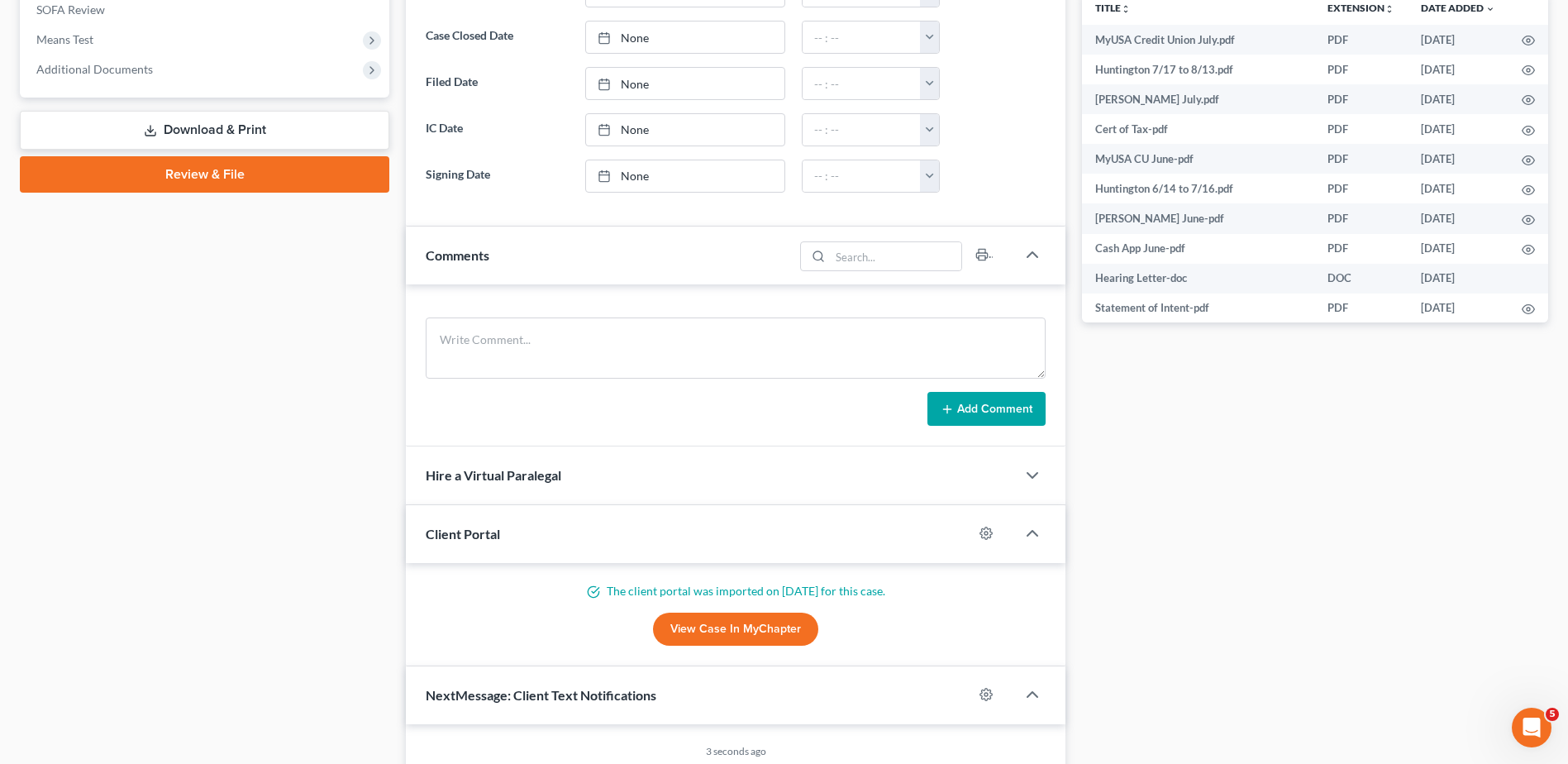
scroll to position [486, 0]
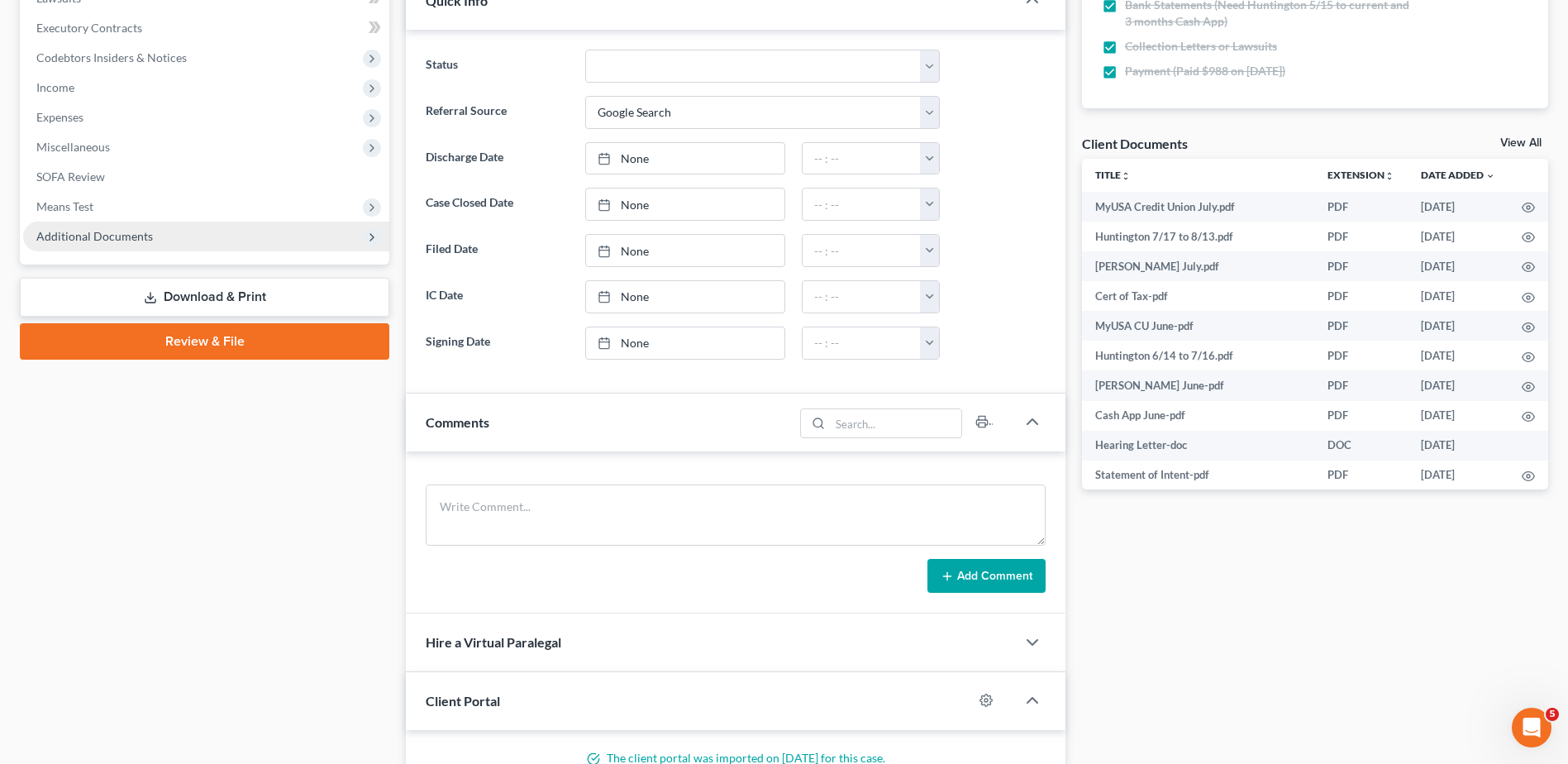
click at [133, 238] on span "Additional Documents" at bounding box center [94, 235] width 117 height 14
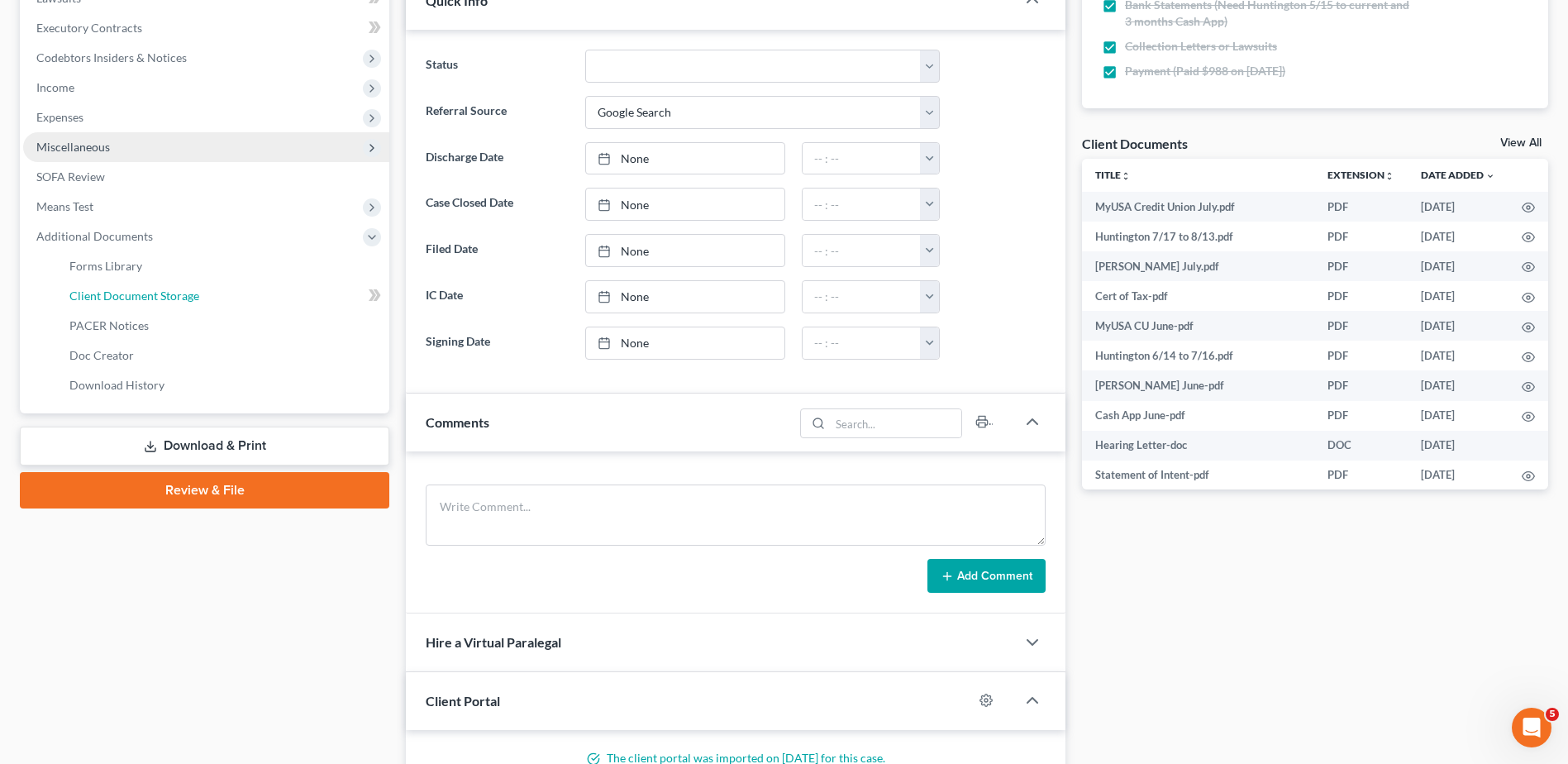
click at [129, 302] on span "Client Document Storage" at bounding box center [134, 295] width 130 height 14
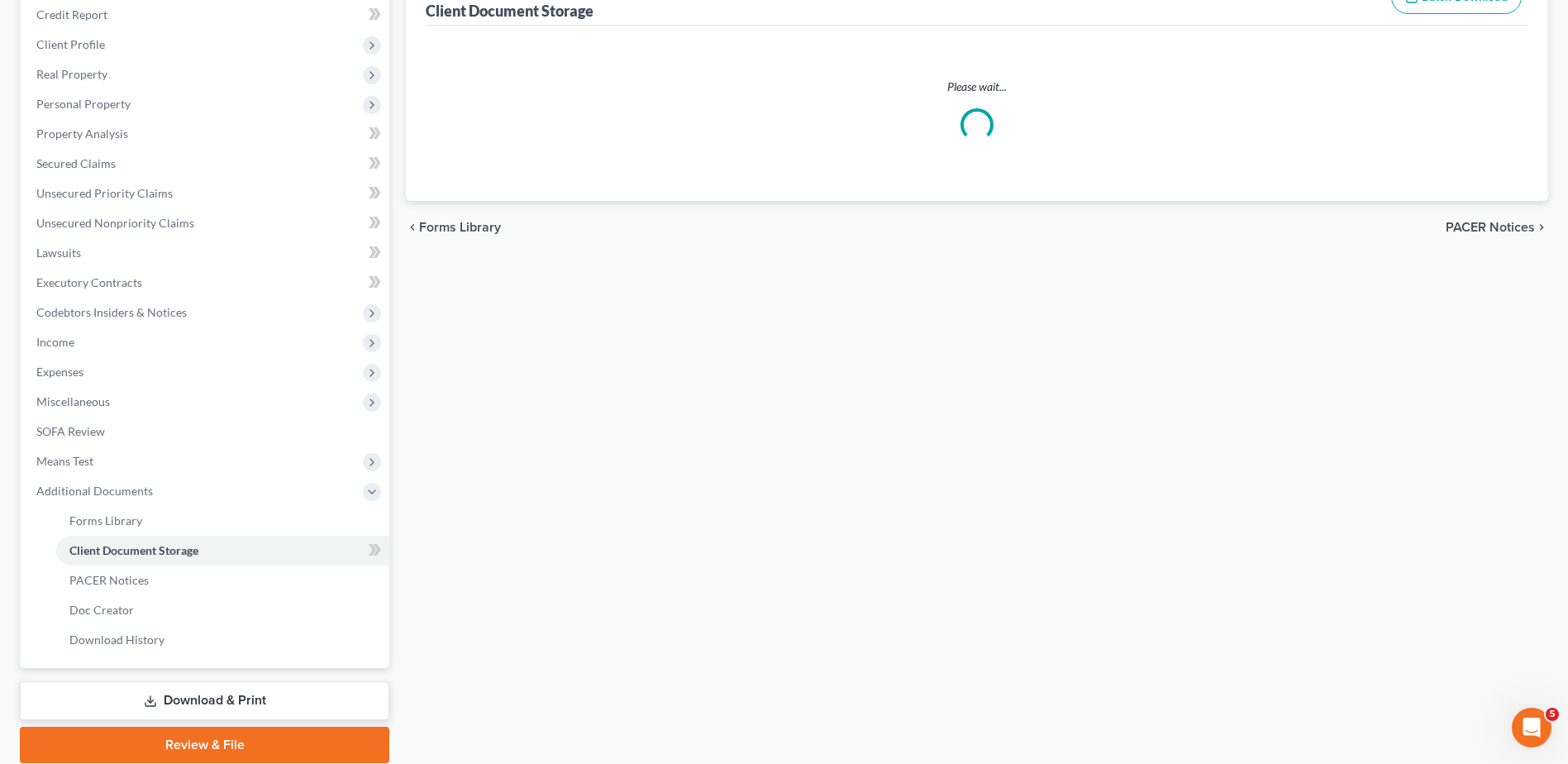
scroll to position [59, 0]
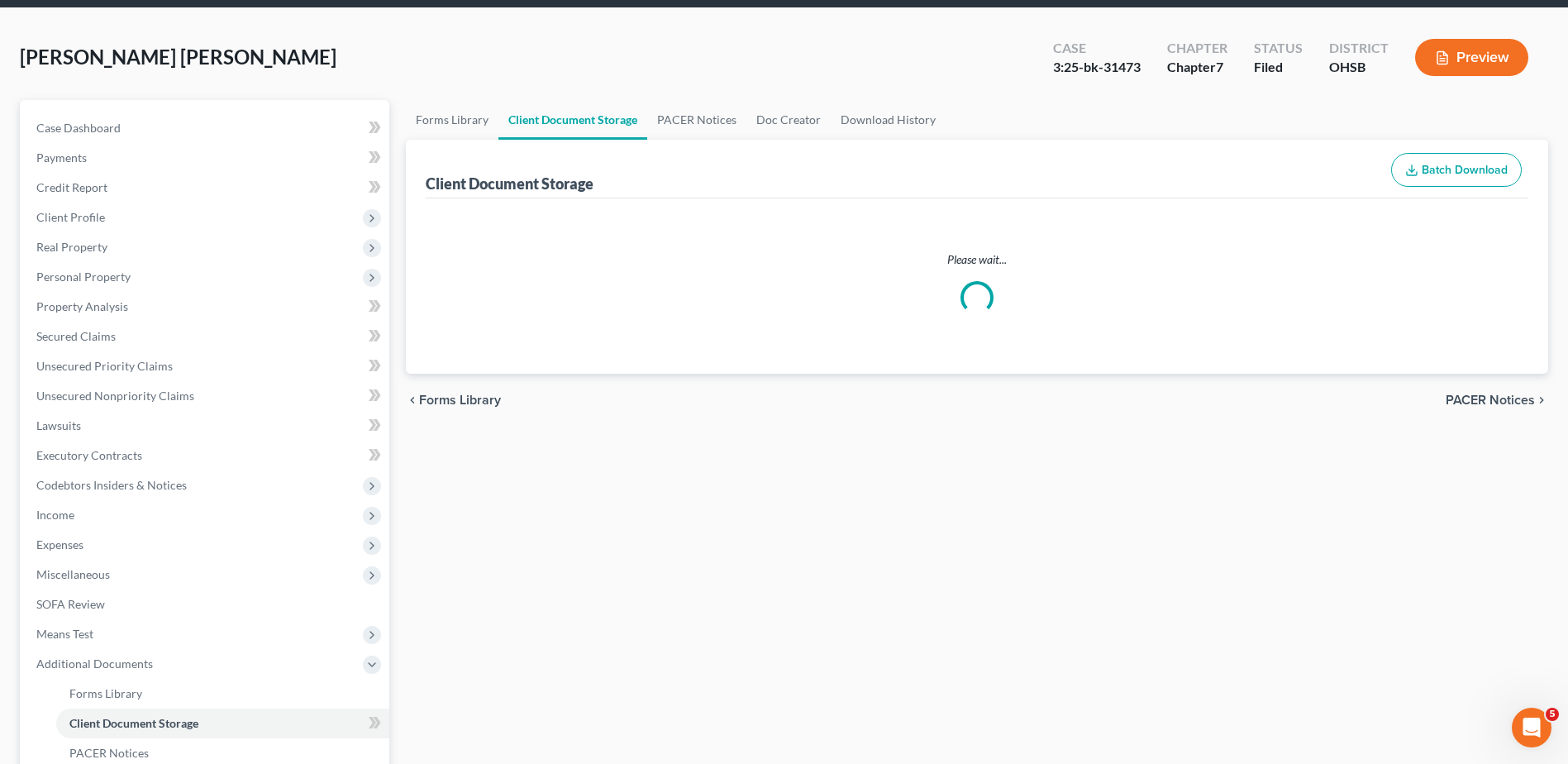
select select "7"
select select "37"
select select "52"
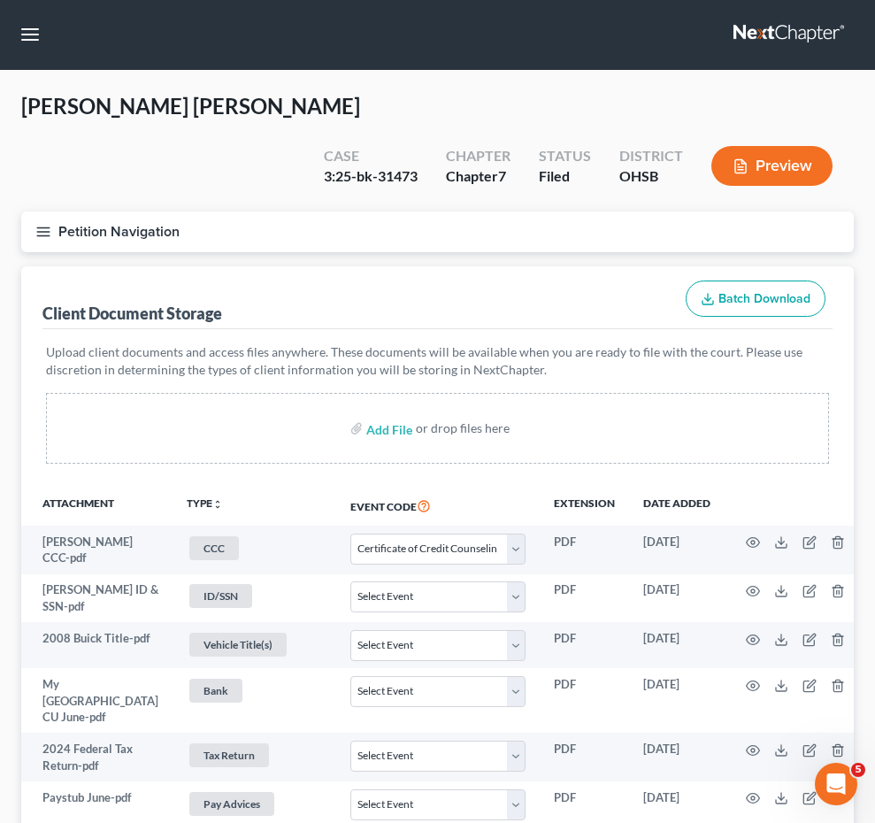
scroll to position [300, 0]
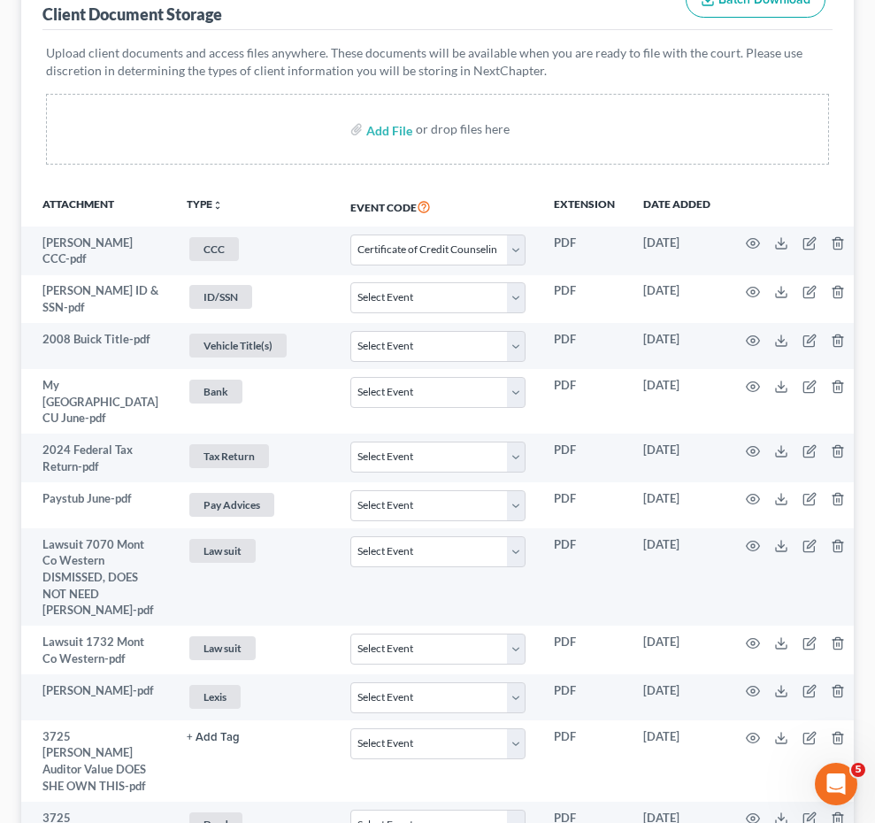
select select "7"
select select "37"
select select "52"
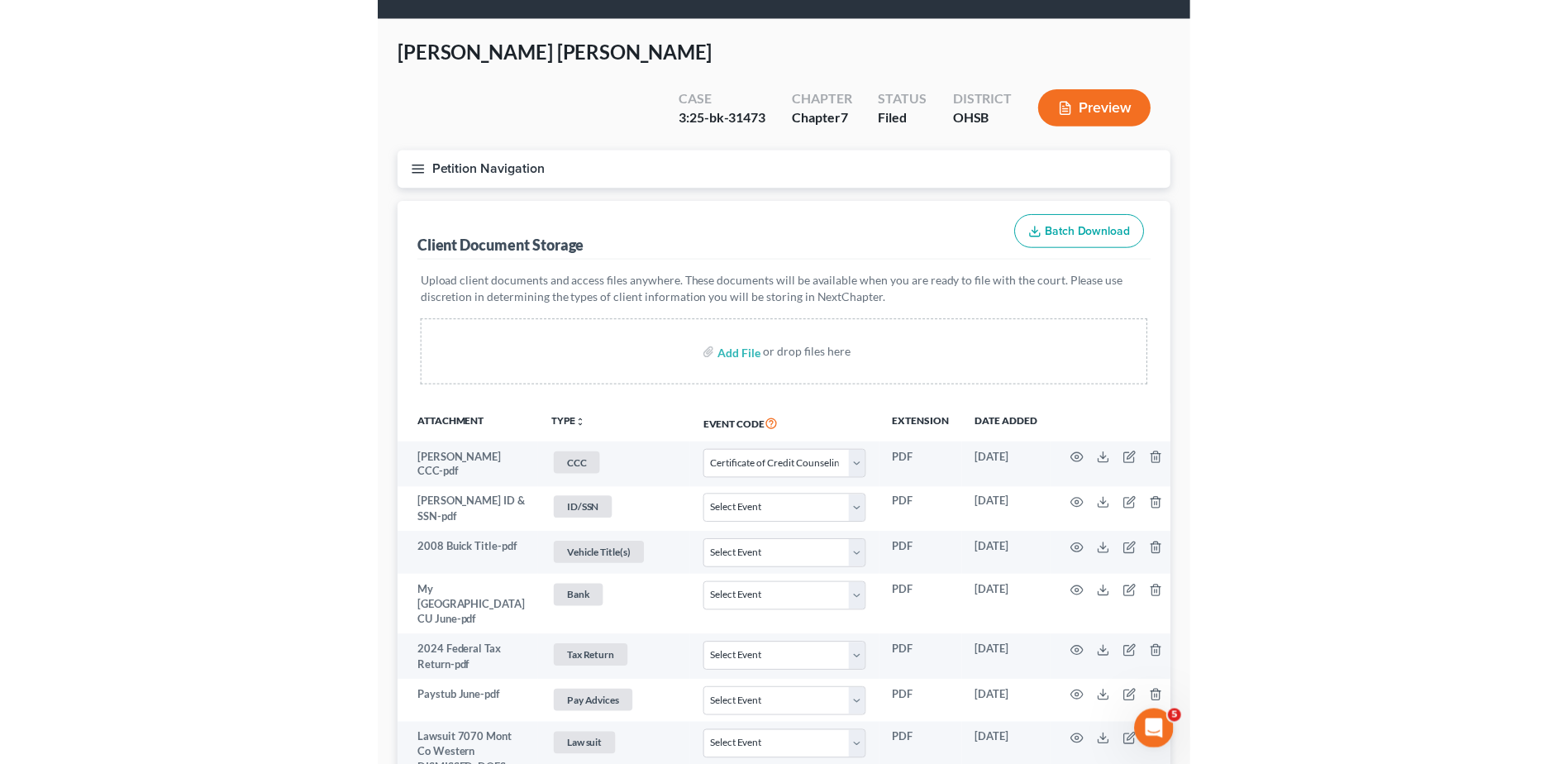
scroll to position [0, 0]
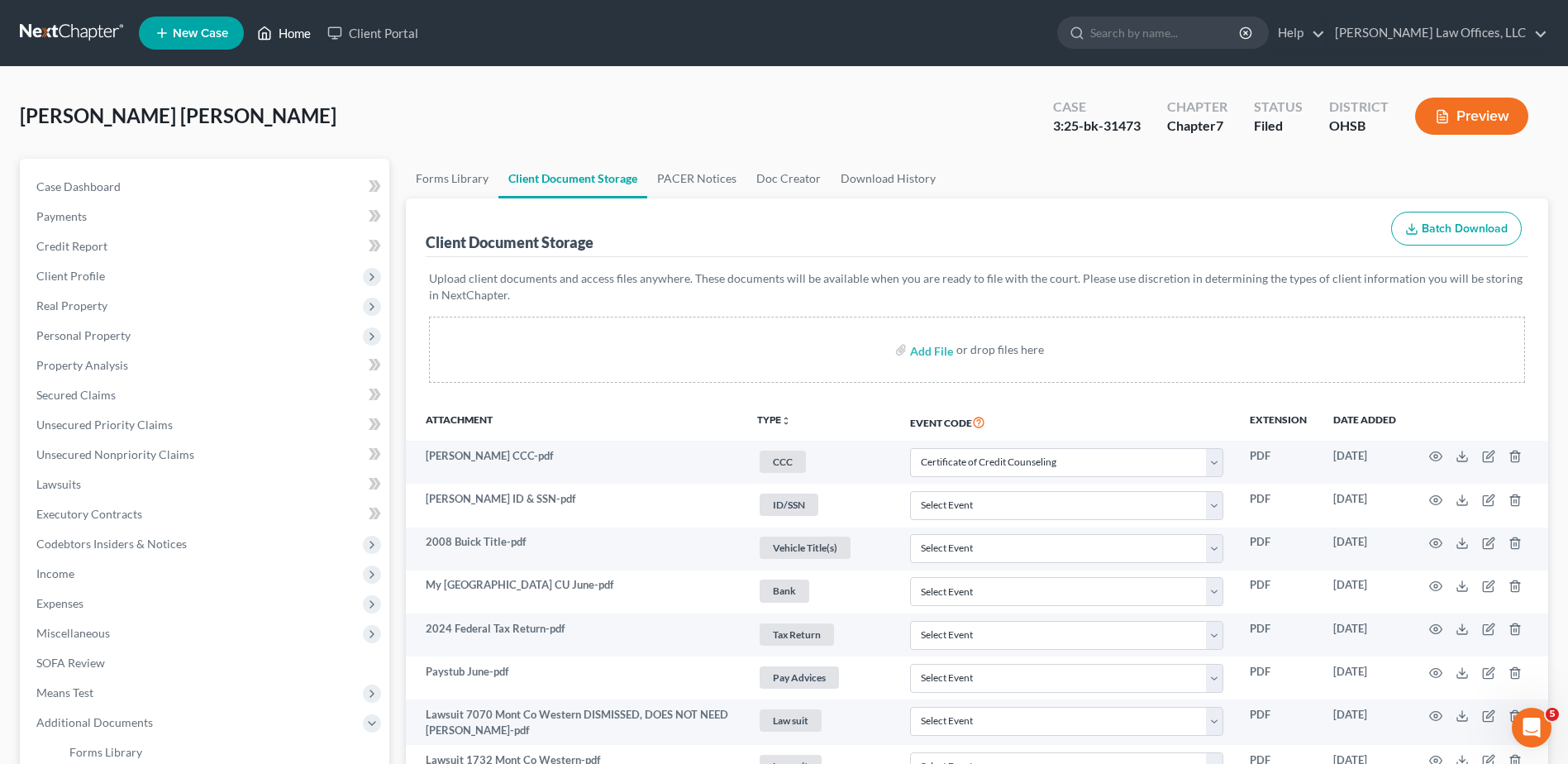
click at [290, 39] on link "Home" at bounding box center [283, 33] width 70 height 30
click at [300, 37] on link "Home" at bounding box center [283, 33] width 70 height 30
click at [105, 186] on span "Case Dashboard" at bounding box center [78, 186] width 84 height 14
select select "4"
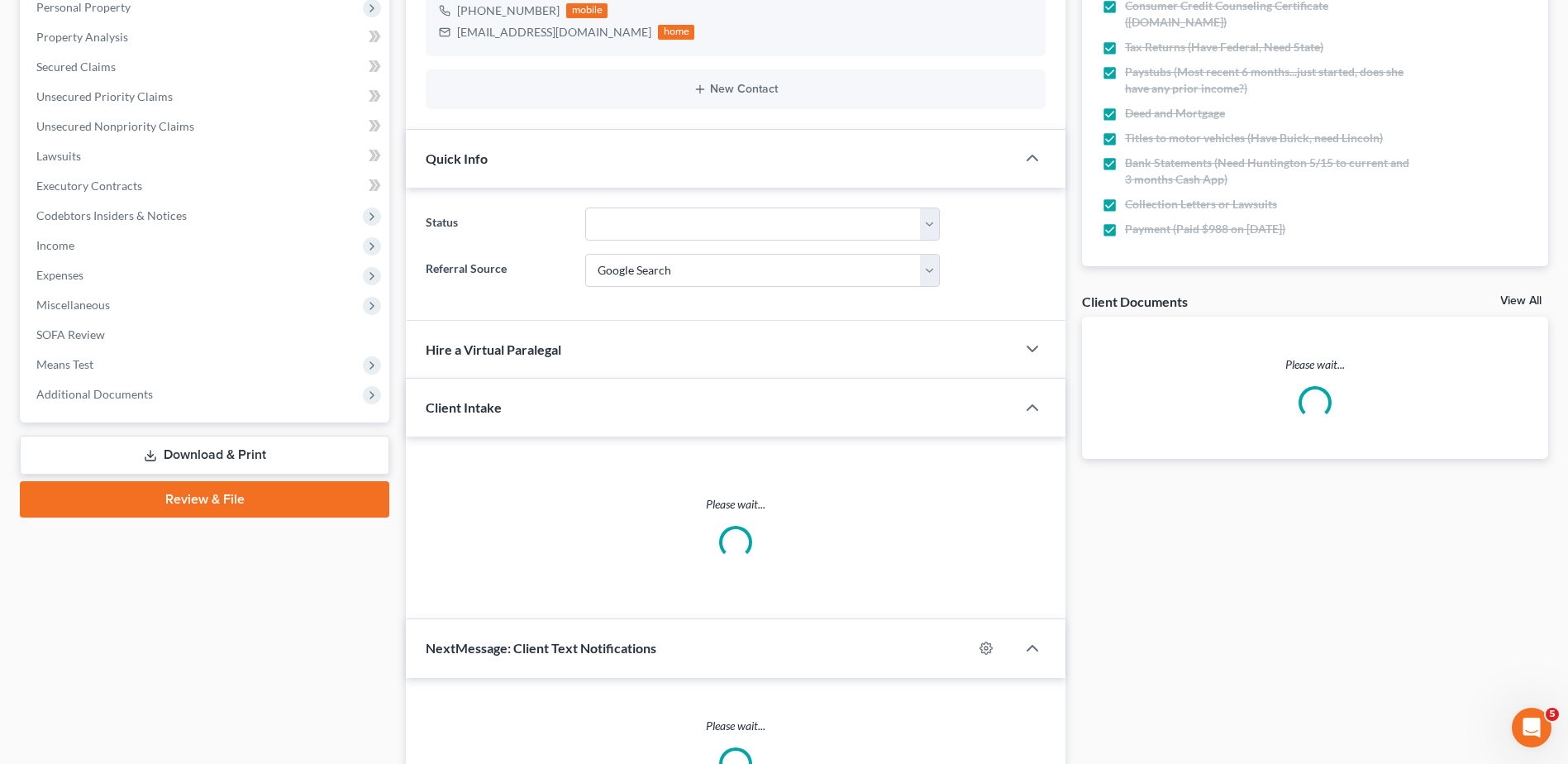
scroll to position [331, 0]
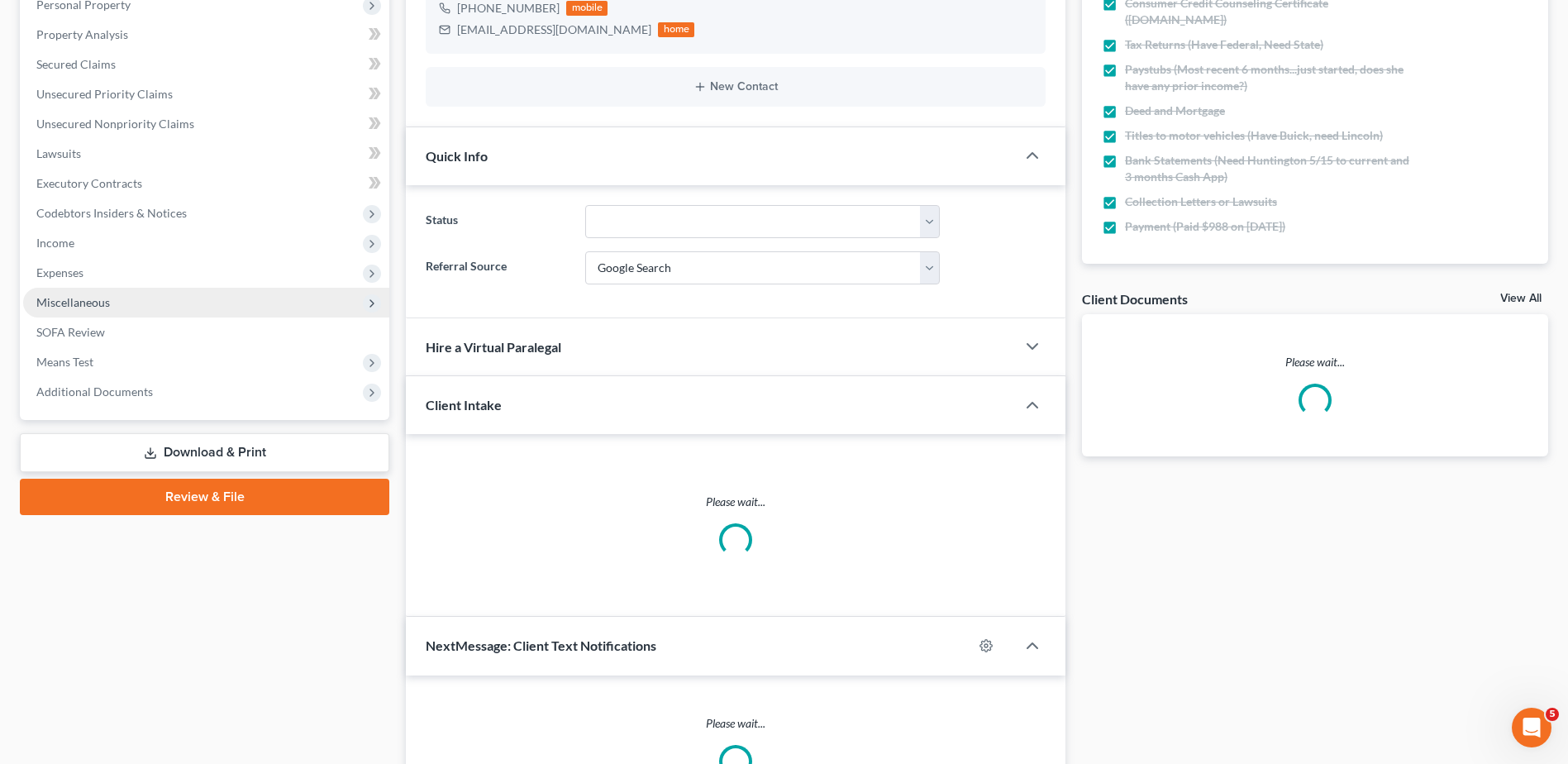
click at [96, 304] on span "Miscellaneous" at bounding box center [73, 302] width 74 height 14
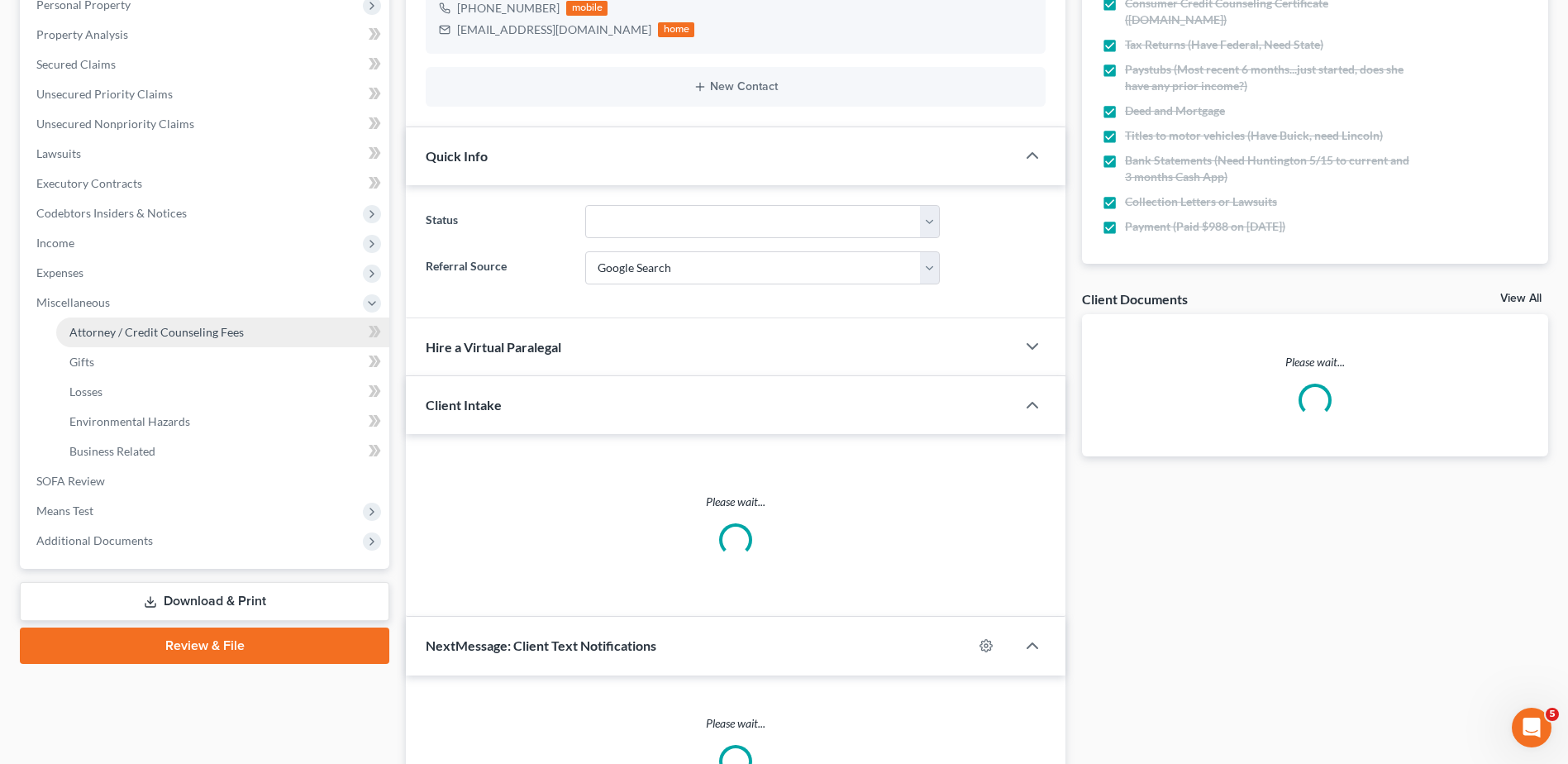
click at [93, 330] on span "Attorney / Credit Counseling Fees" at bounding box center [156, 332] width 175 height 14
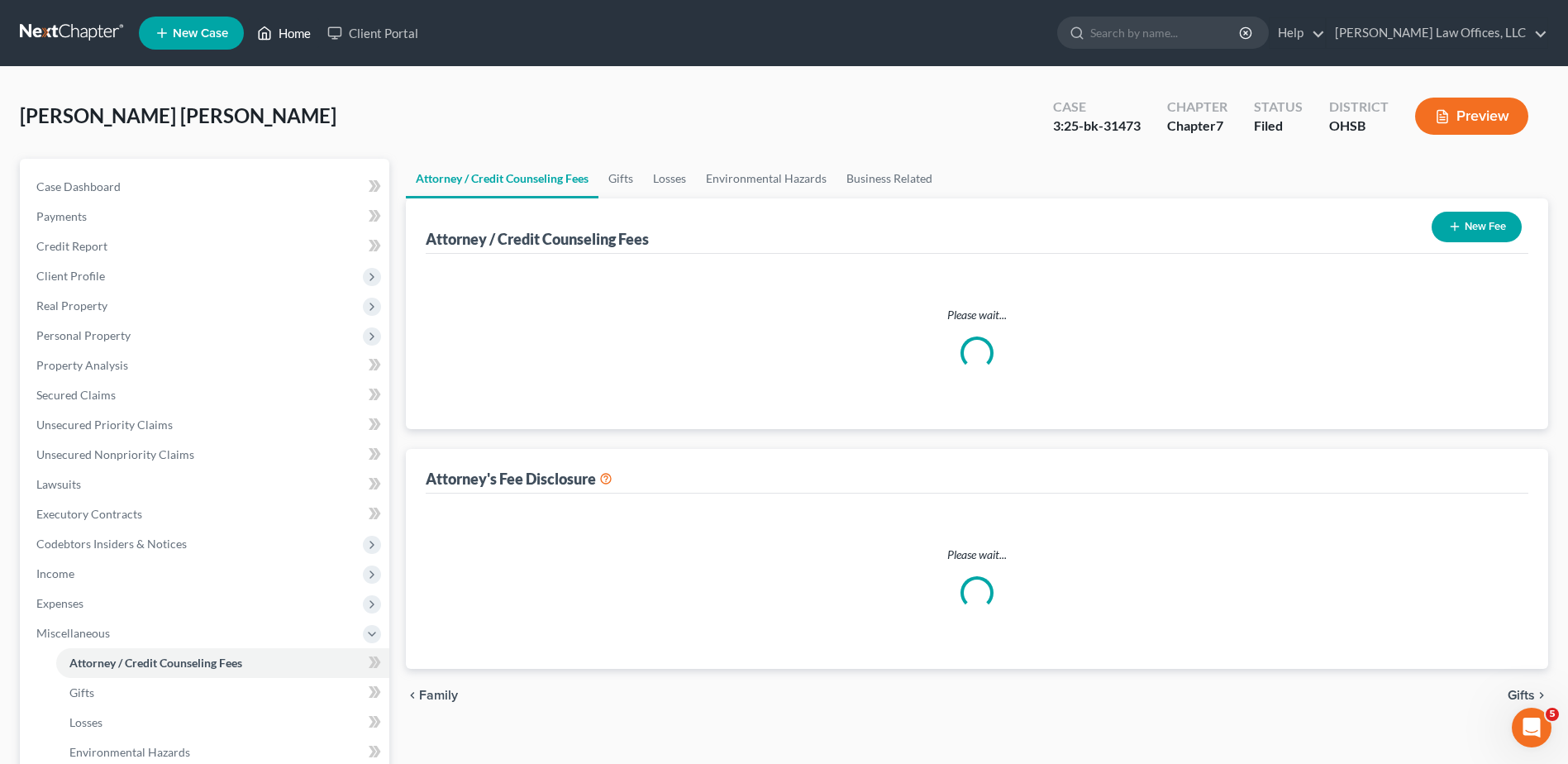
click at [298, 35] on link "Home" at bounding box center [283, 33] width 70 height 30
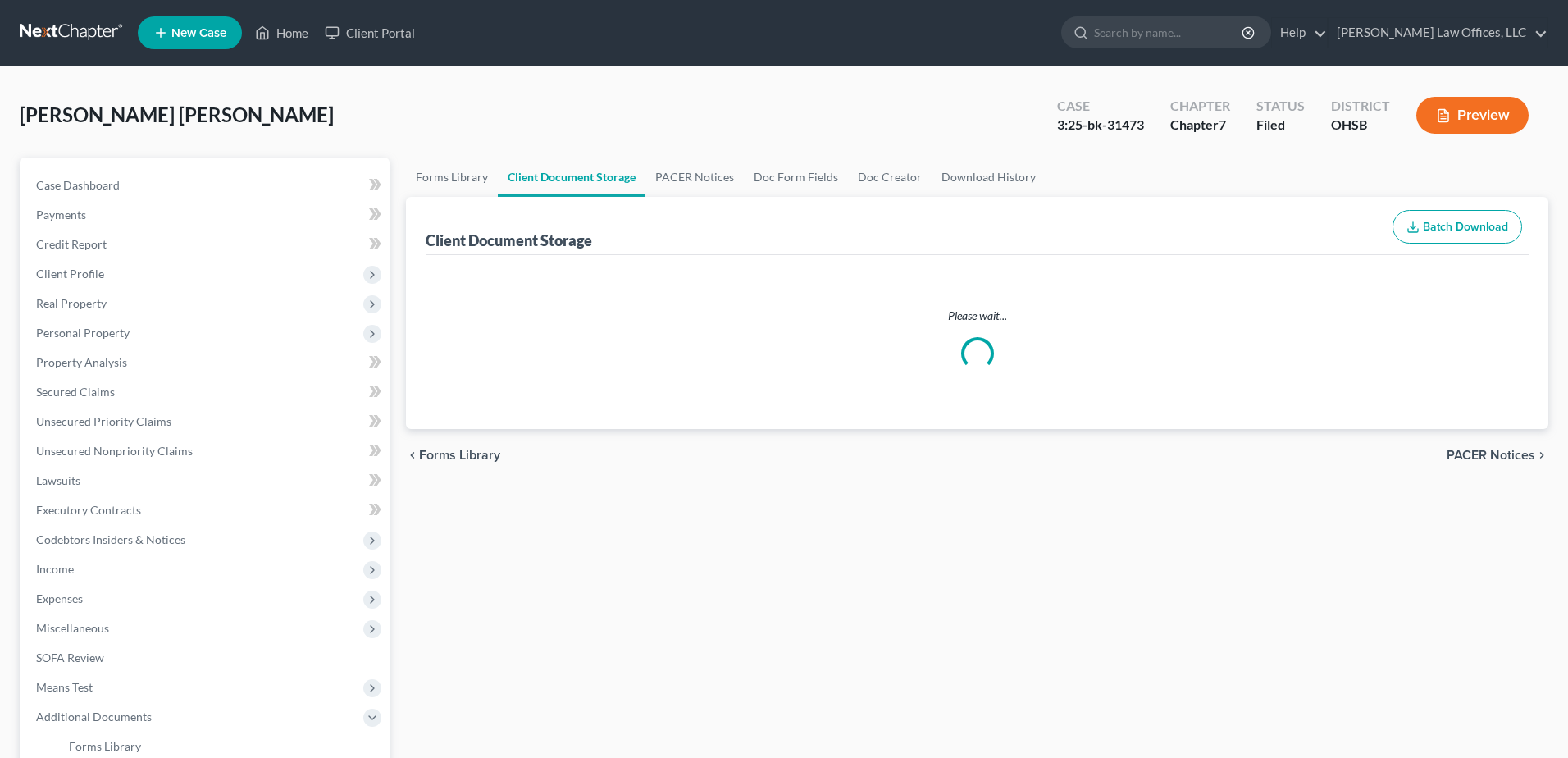
select select "7"
select select "37"
select select "52"
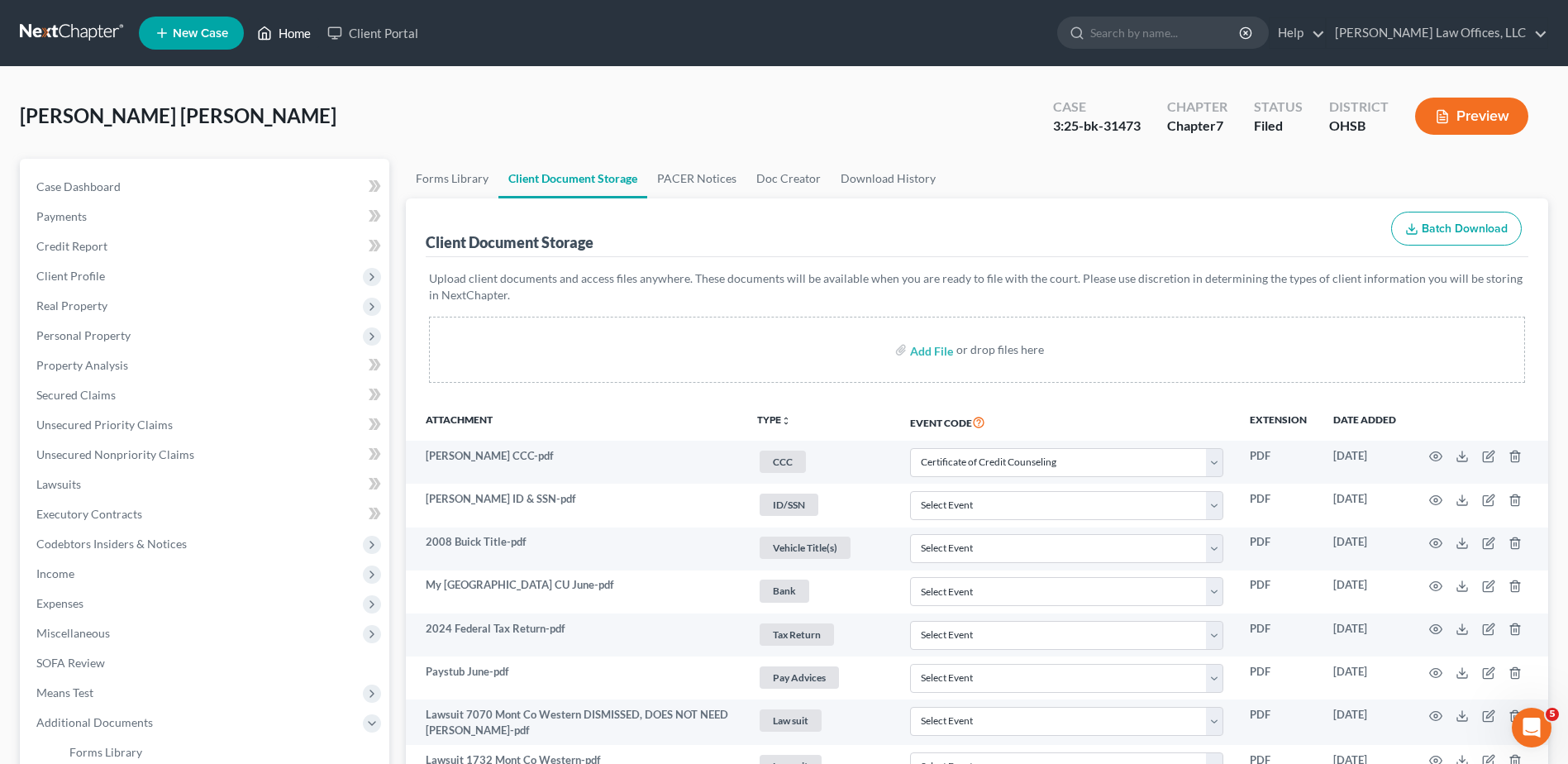
click at [299, 30] on link "Home" at bounding box center [283, 33] width 70 height 30
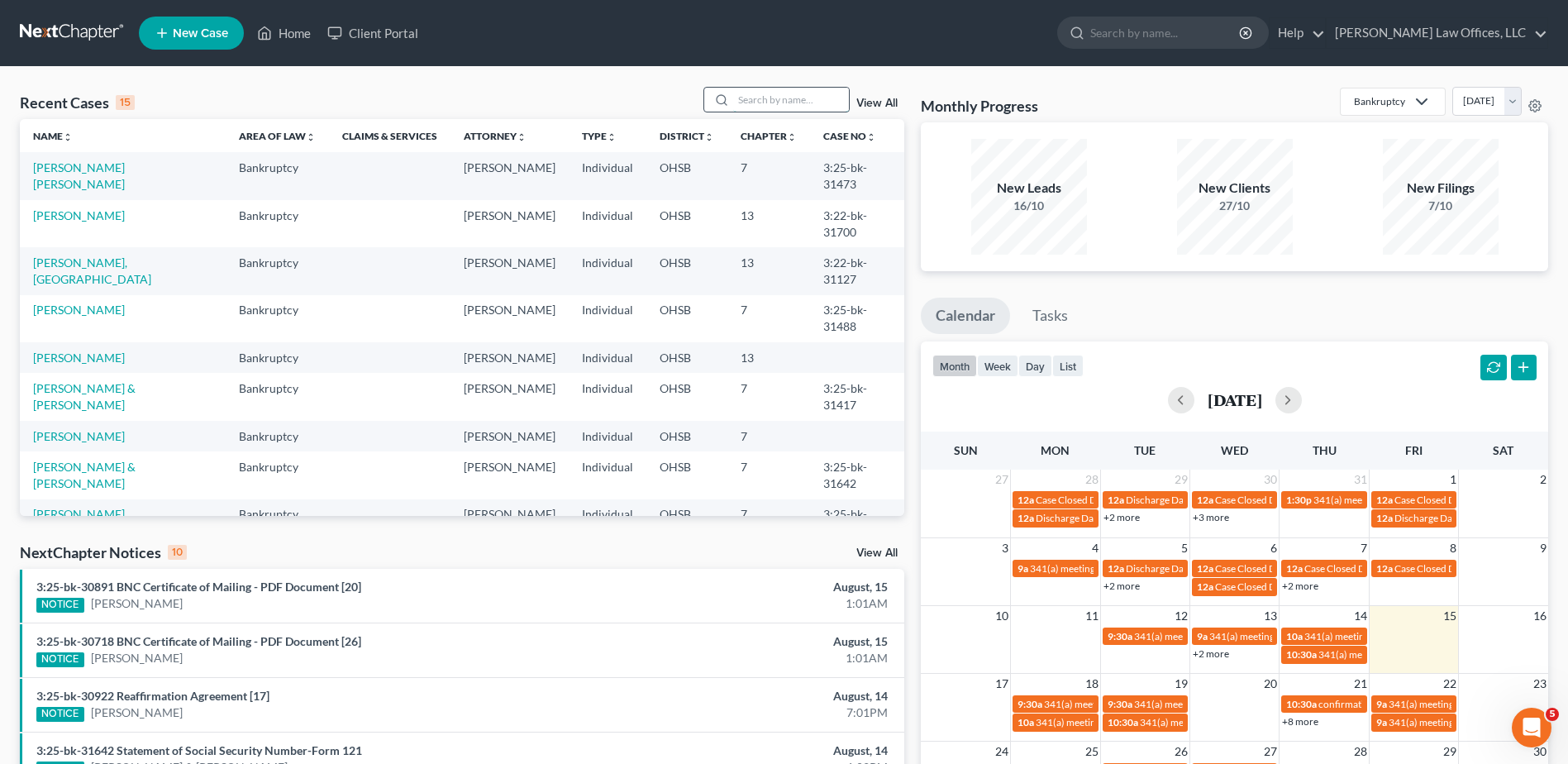
click at [809, 103] on input "search" at bounding box center [791, 100] width 116 height 24
type input "wall"
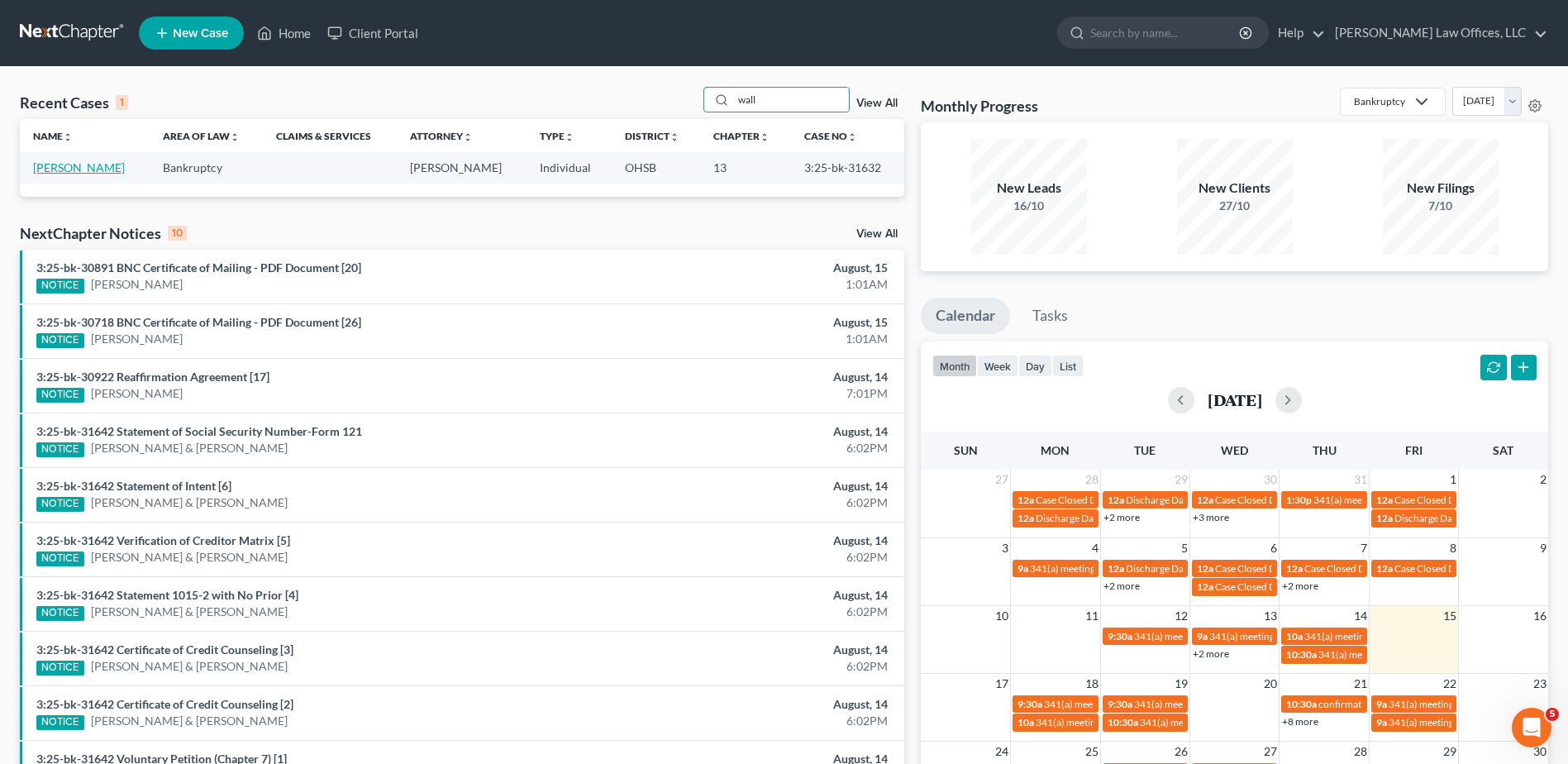
click at [86, 166] on link "[PERSON_NAME]" at bounding box center [78, 167] width 92 height 14
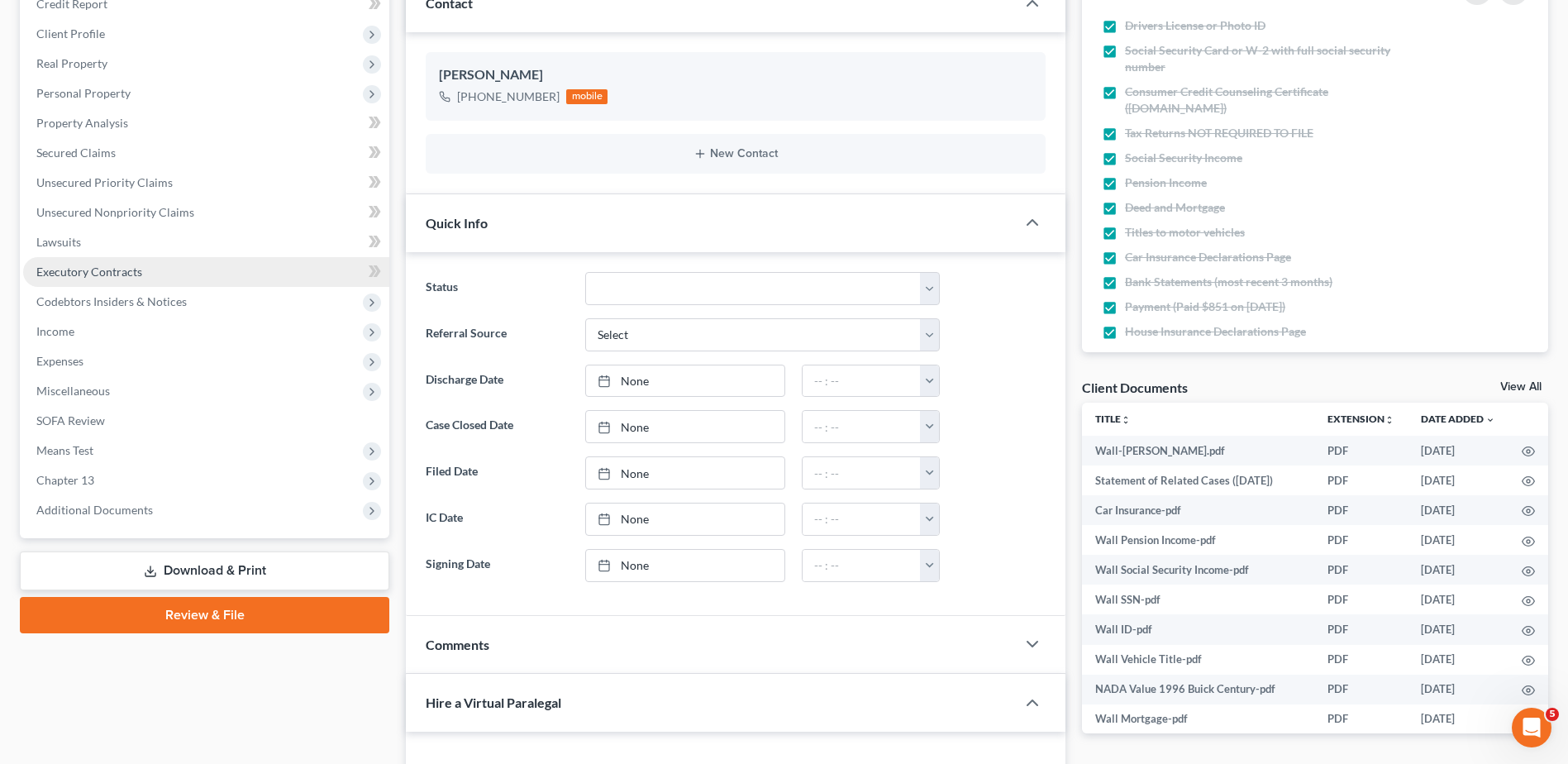
scroll to position [248, 0]
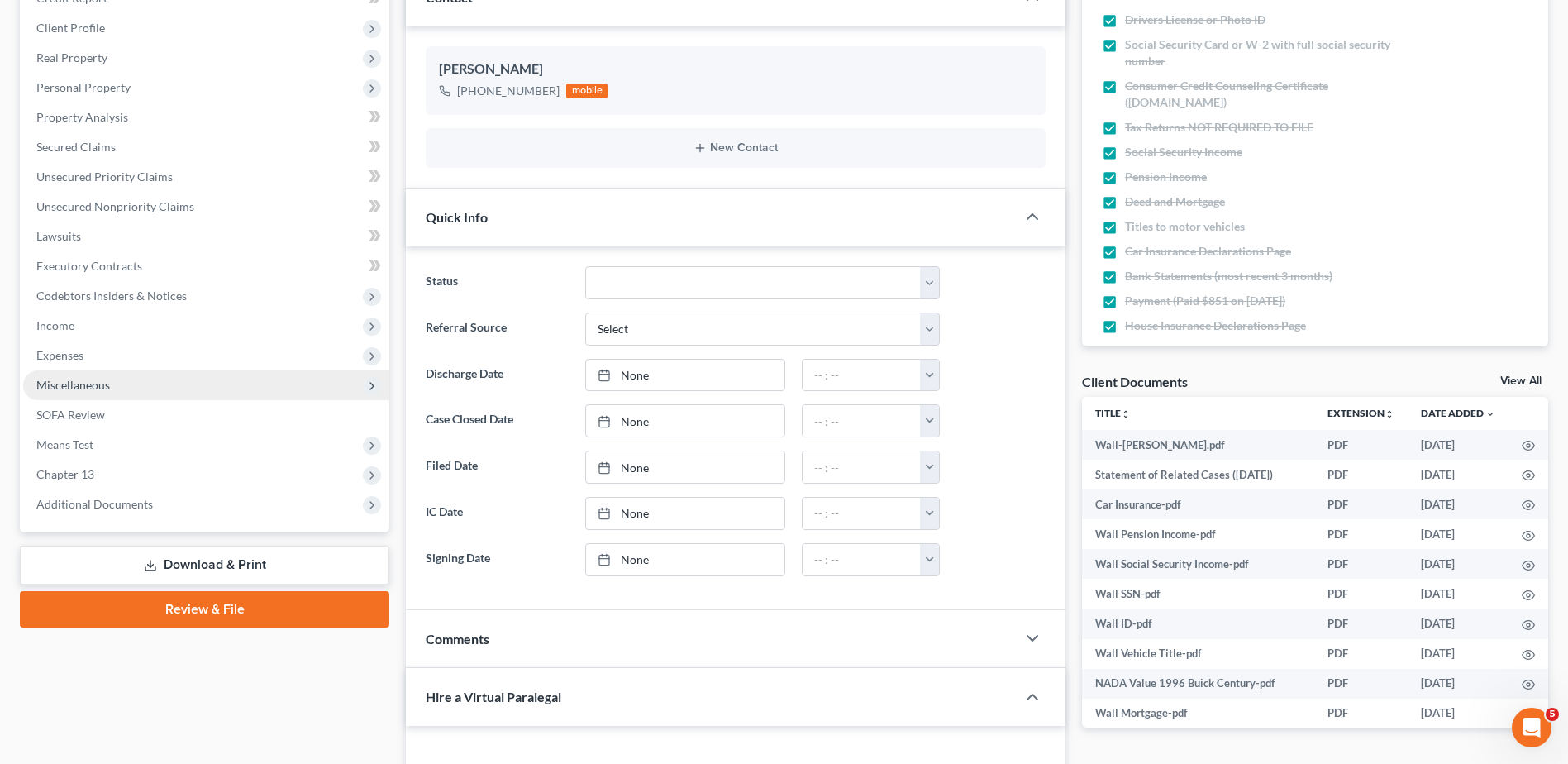
click at [102, 386] on span "Miscellaneous" at bounding box center [73, 384] width 74 height 14
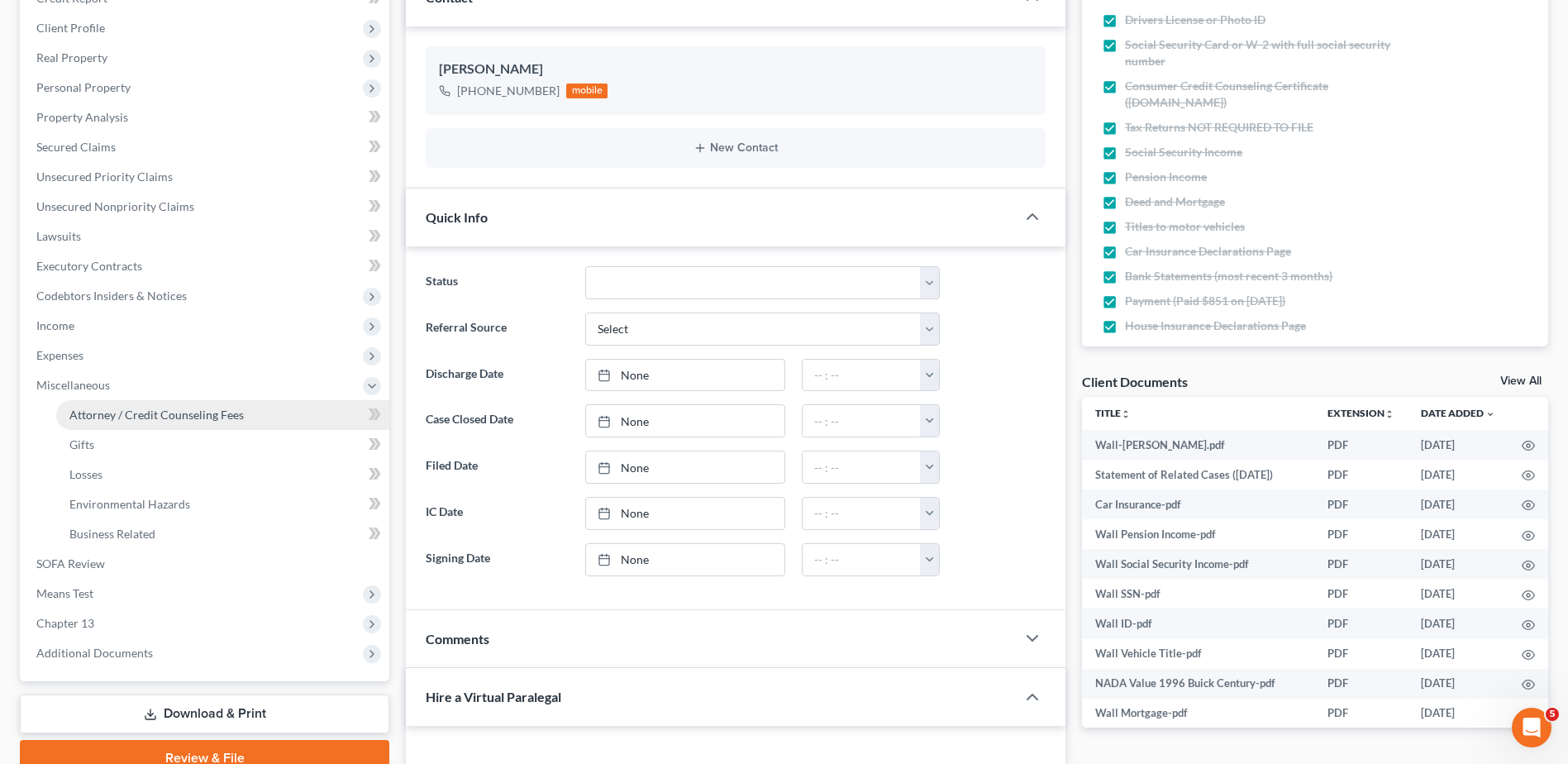
click at [102, 416] on span "Attorney / Credit Counseling Fees" at bounding box center [156, 414] width 175 height 14
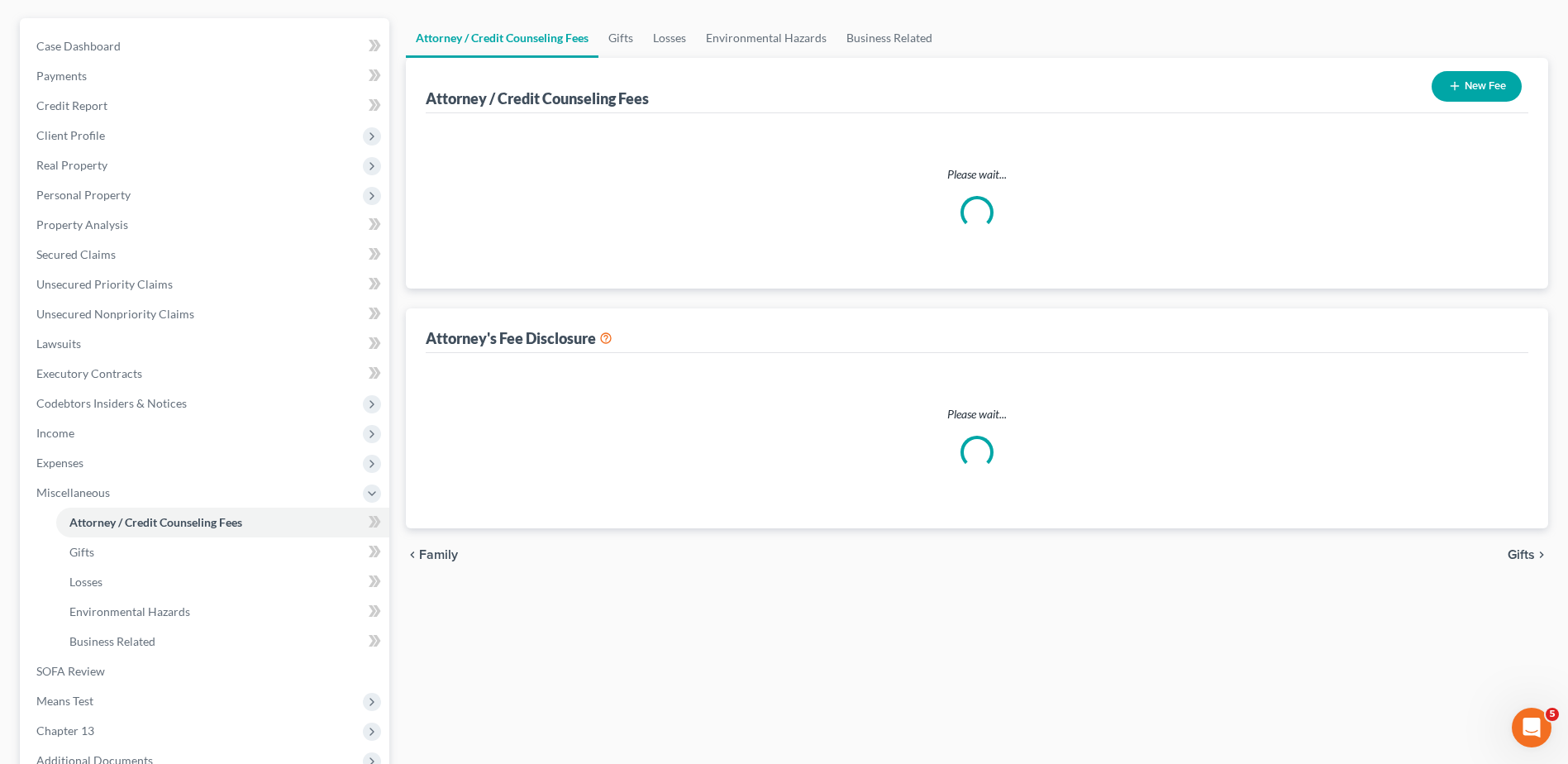
select select "1"
select select "2"
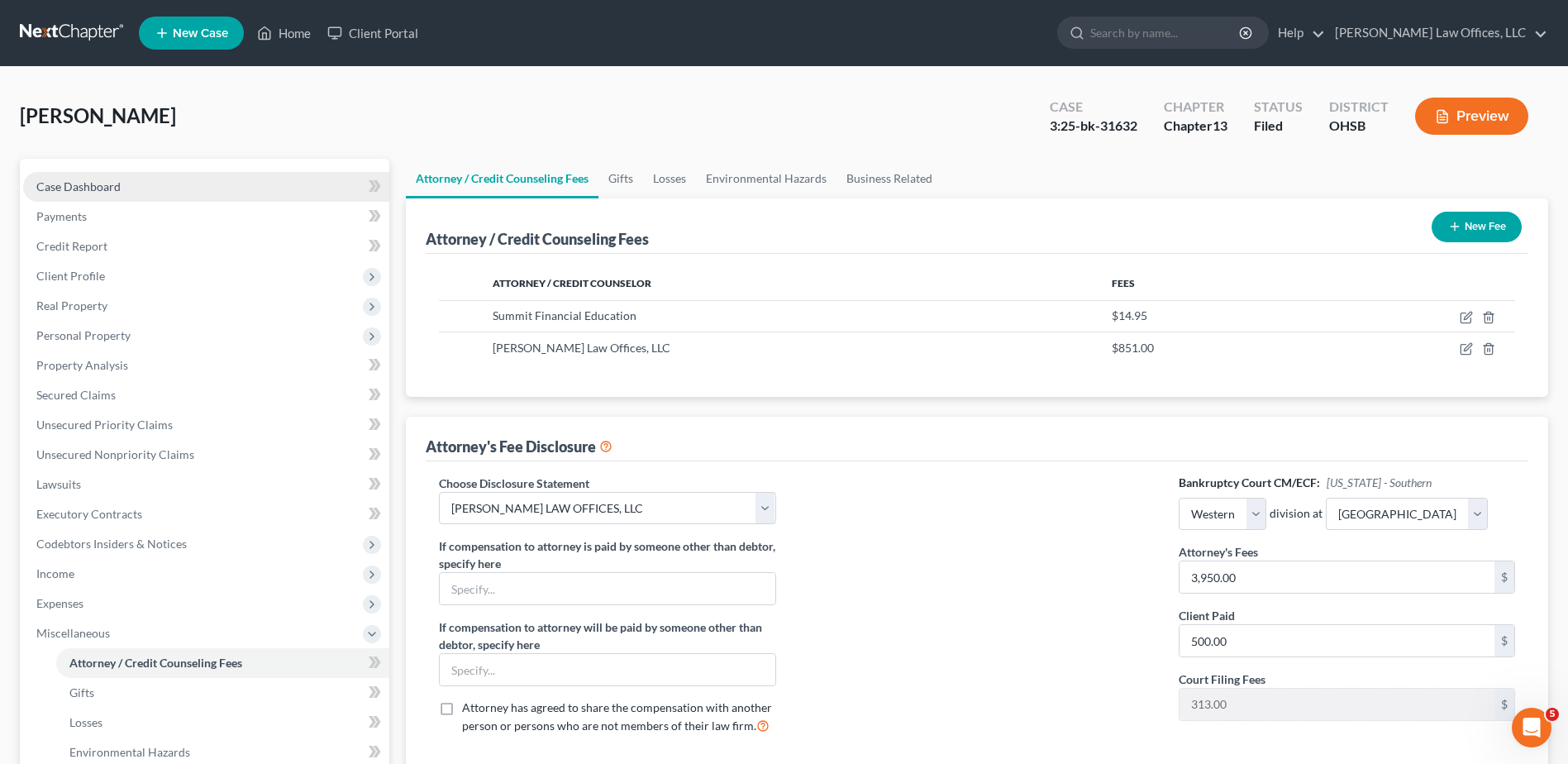
click at [77, 192] on span "Case Dashboard" at bounding box center [78, 186] width 84 height 14
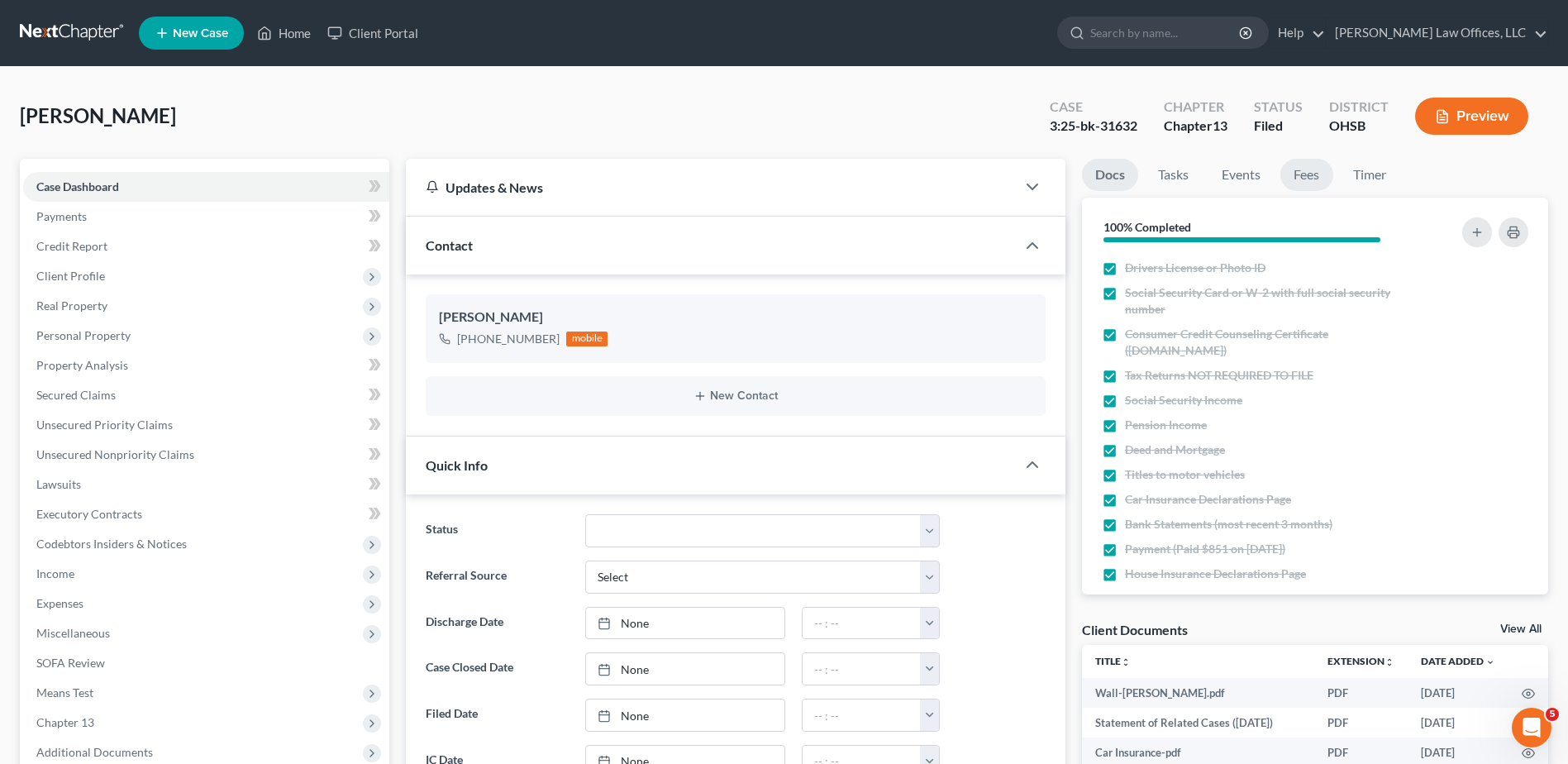
click at [1300, 182] on link "Fees" at bounding box center [1307, 175] width 53 height 33
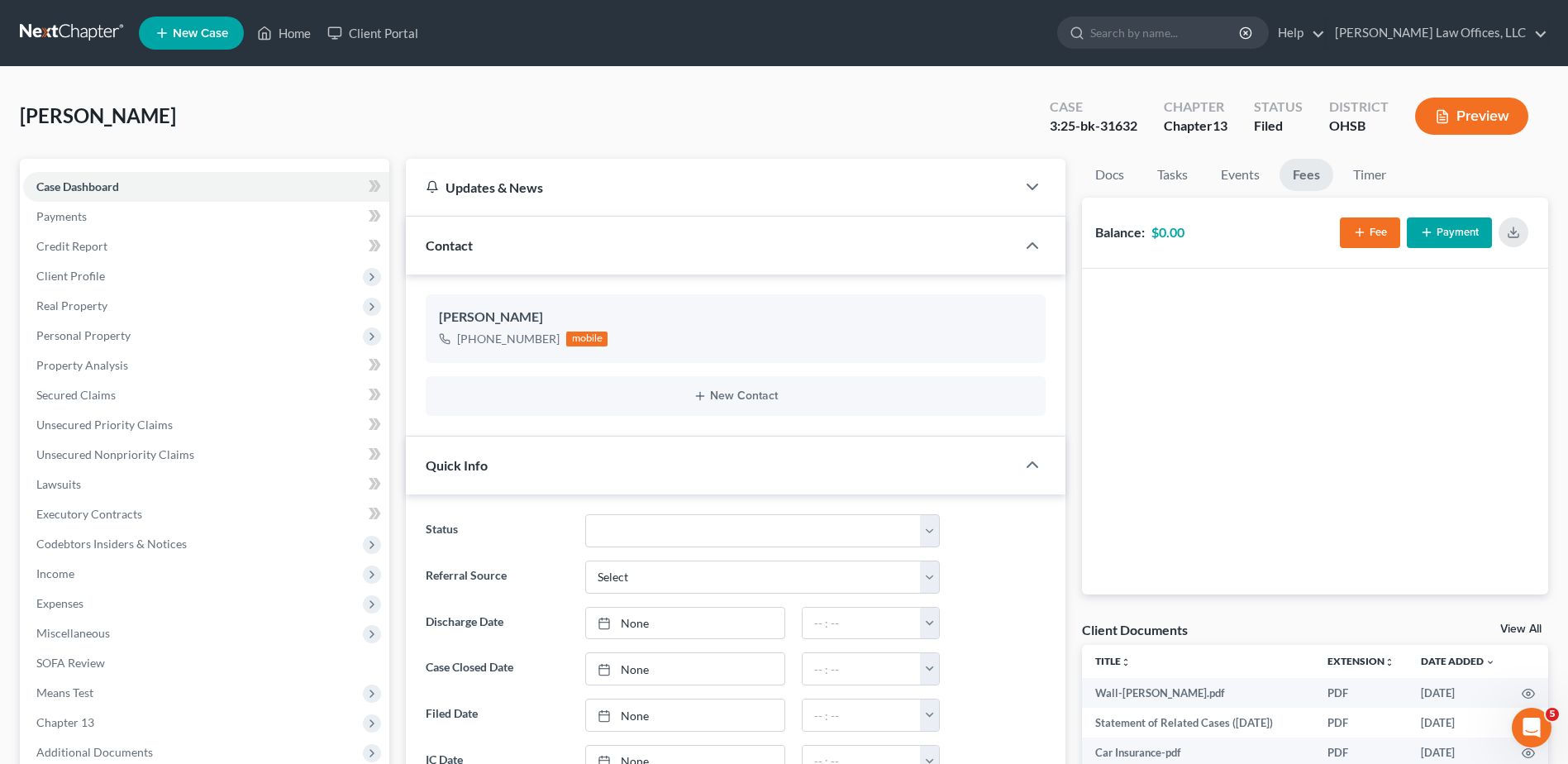
click at [1362, 233] on line "button" at bounding box center [1359, 233] width 7 height 0
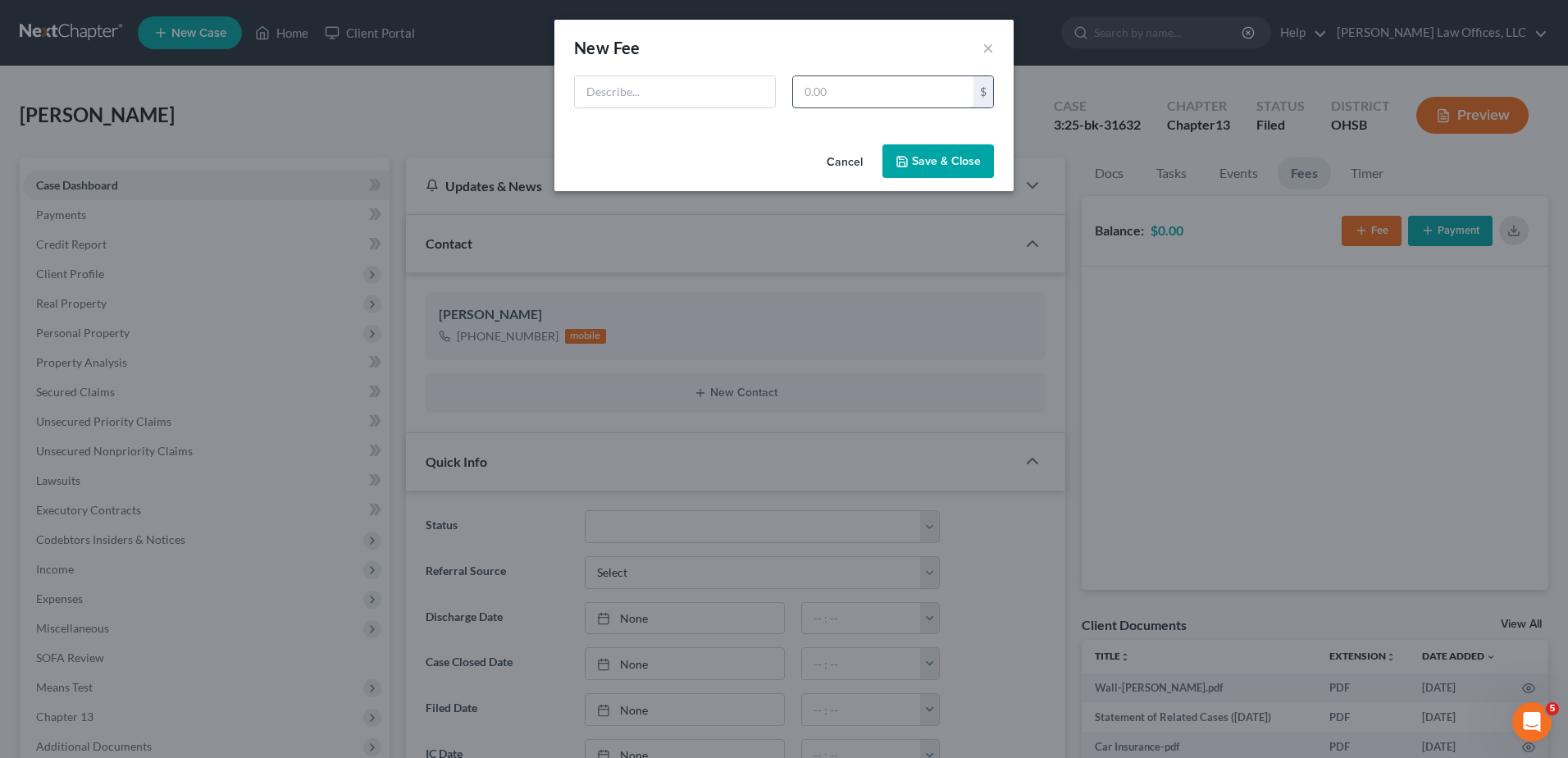
click at [892, 93] on input "text" at bounding box center [883, 92] width 181 height 32
type input "500"
click at [726, 89] on input "text" at bounding box center [675, 92] width 200 height 32
type input "Attorney Fee"
click at [937, 152] on button "Save & Close" at bounding box center [938, 161] width 111 height 34
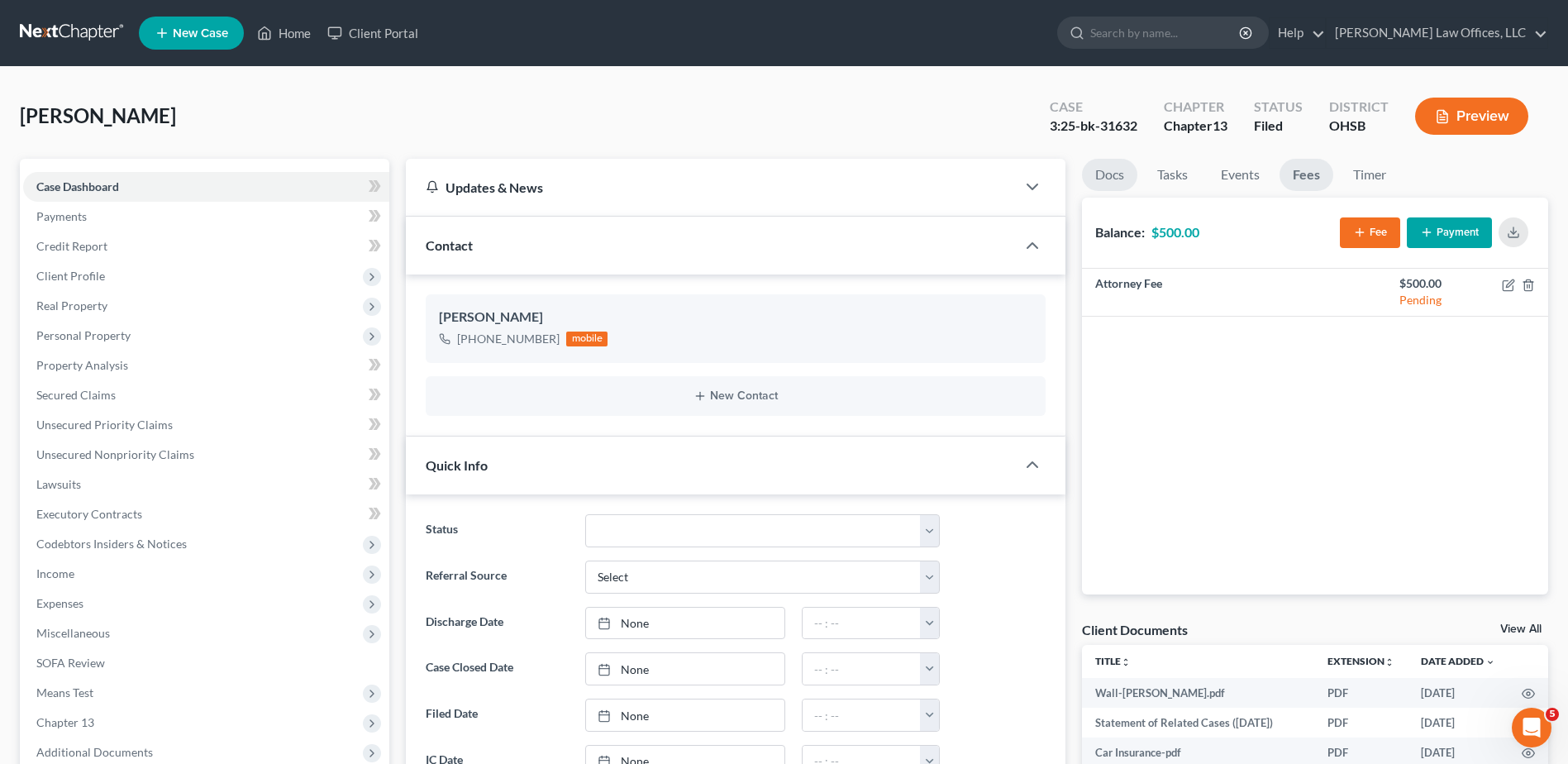
click at [1112, 172] on link "Docs" at bounding box center [1109, 175] width 55 height 33
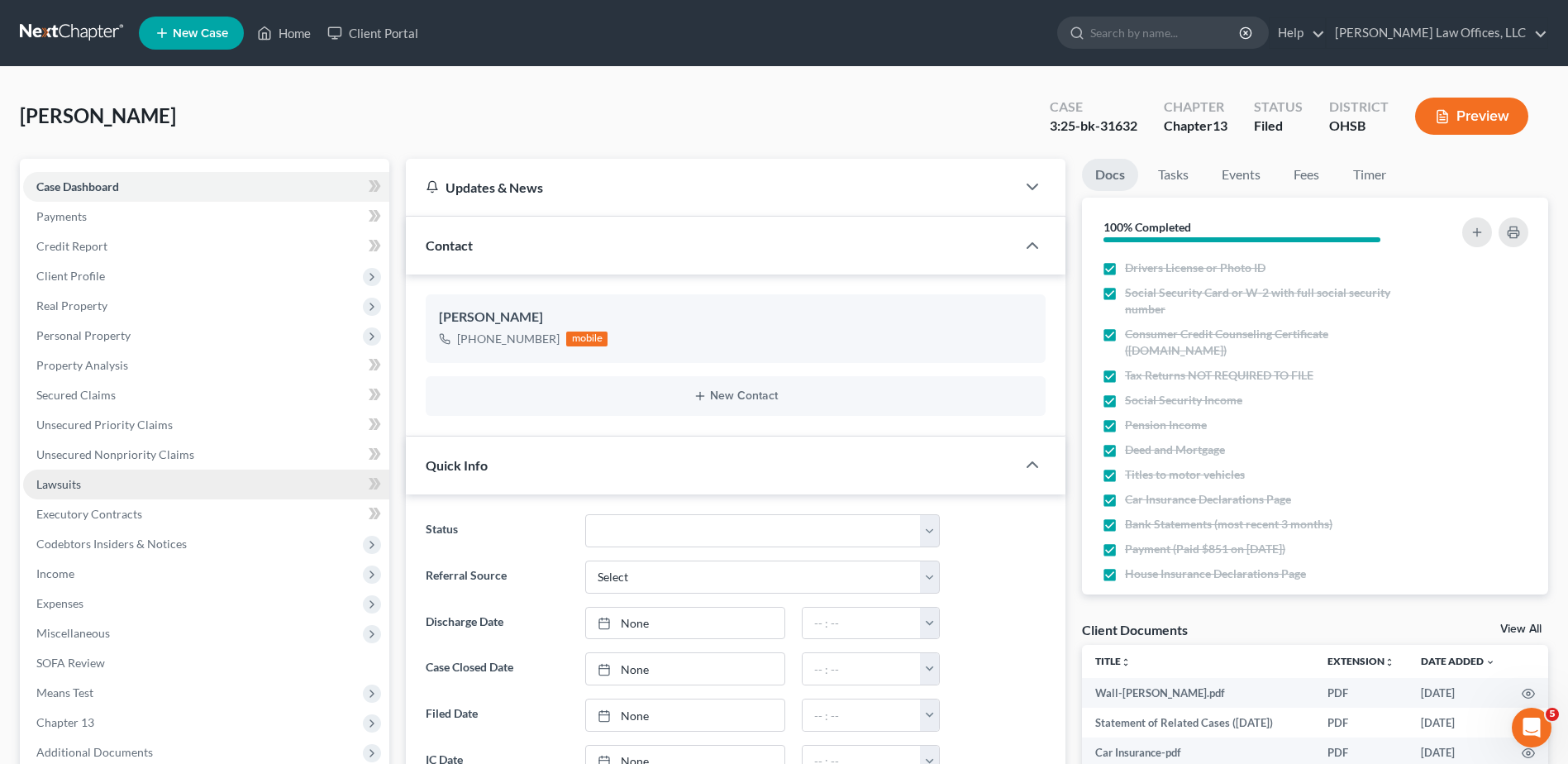
click at [54, 483] on span "Lawsuits" at bounding box center [59, 484] width 45 height 14
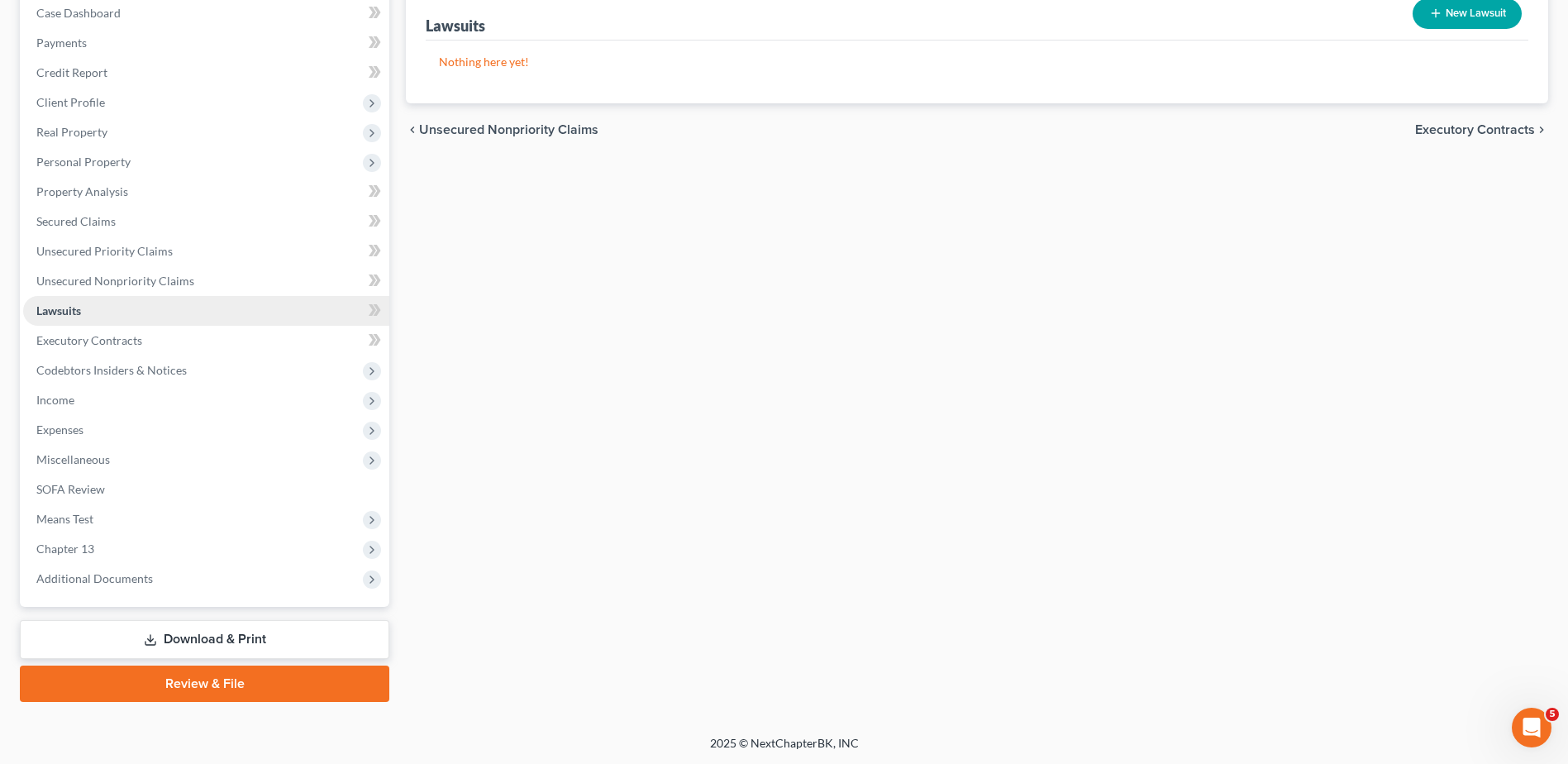
scroll to position [175, 0]
click at [86, 586] on span "Additional Documents" at bounding box center [206, 578] width 366 height 30
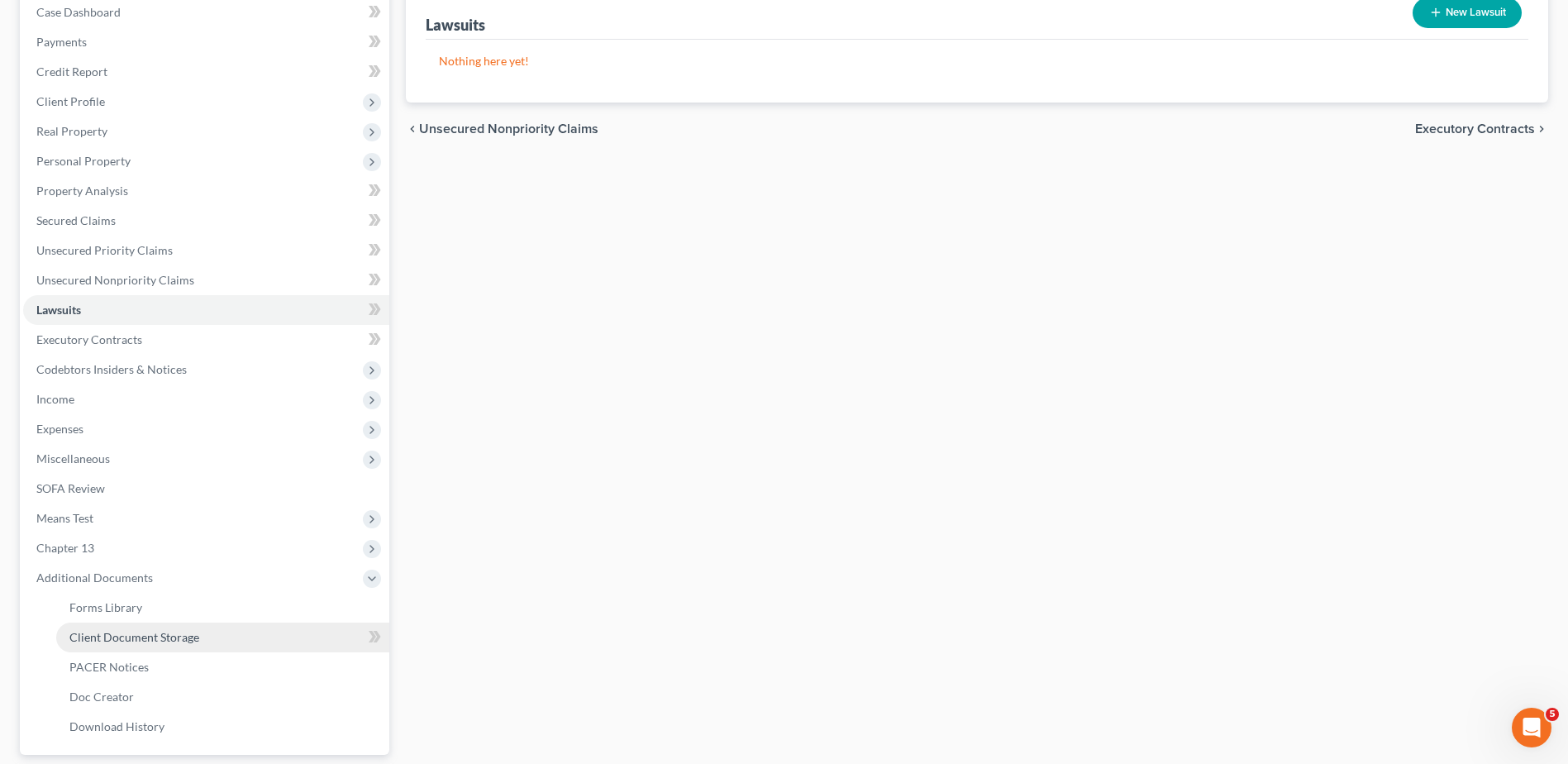
click at [96, 630] on span "Client Document Storage" at bounding box center [134, 636] width 130 height 14
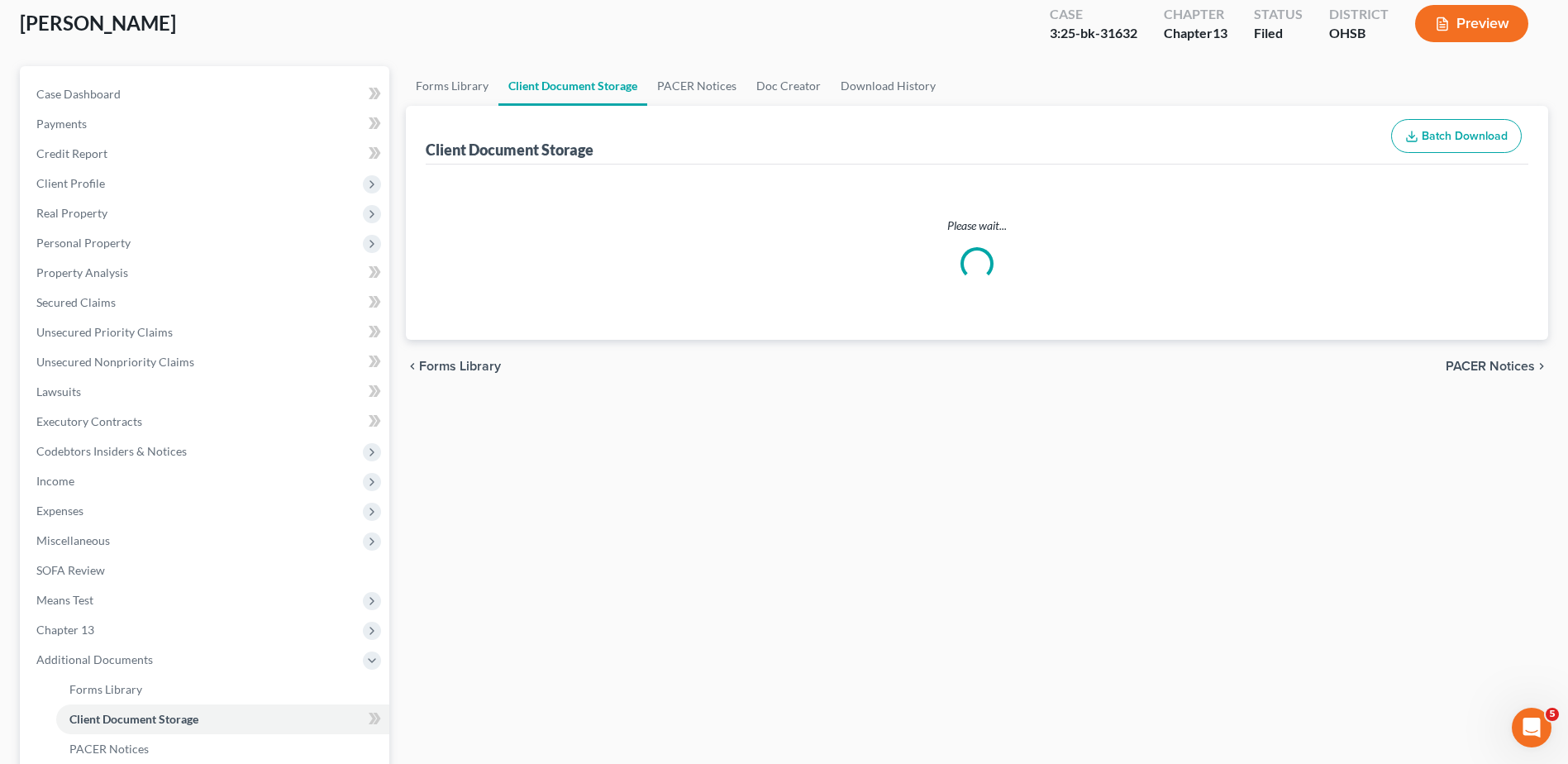
select select "7"
select select "52"
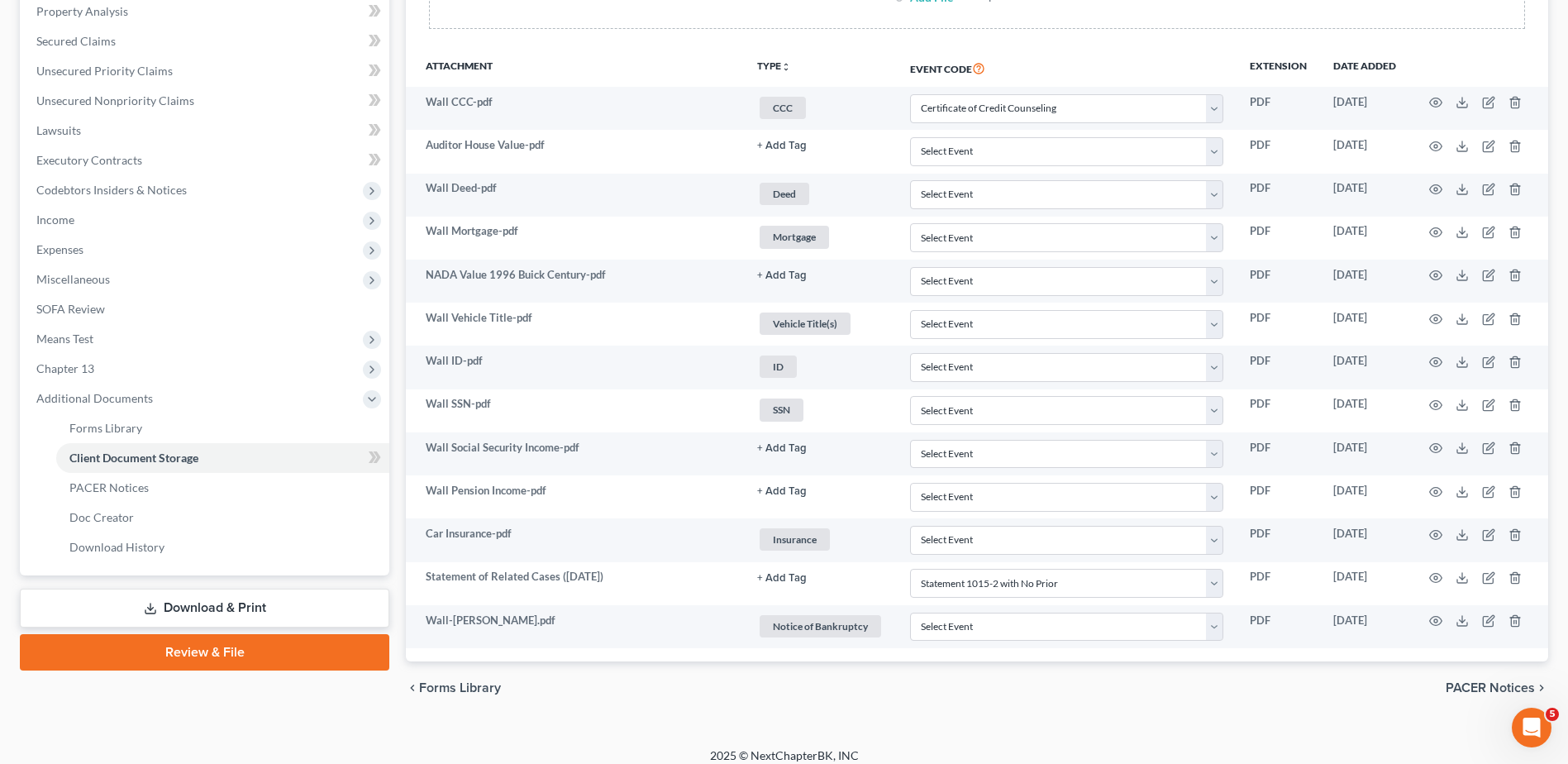
scroll to position [367, 0]
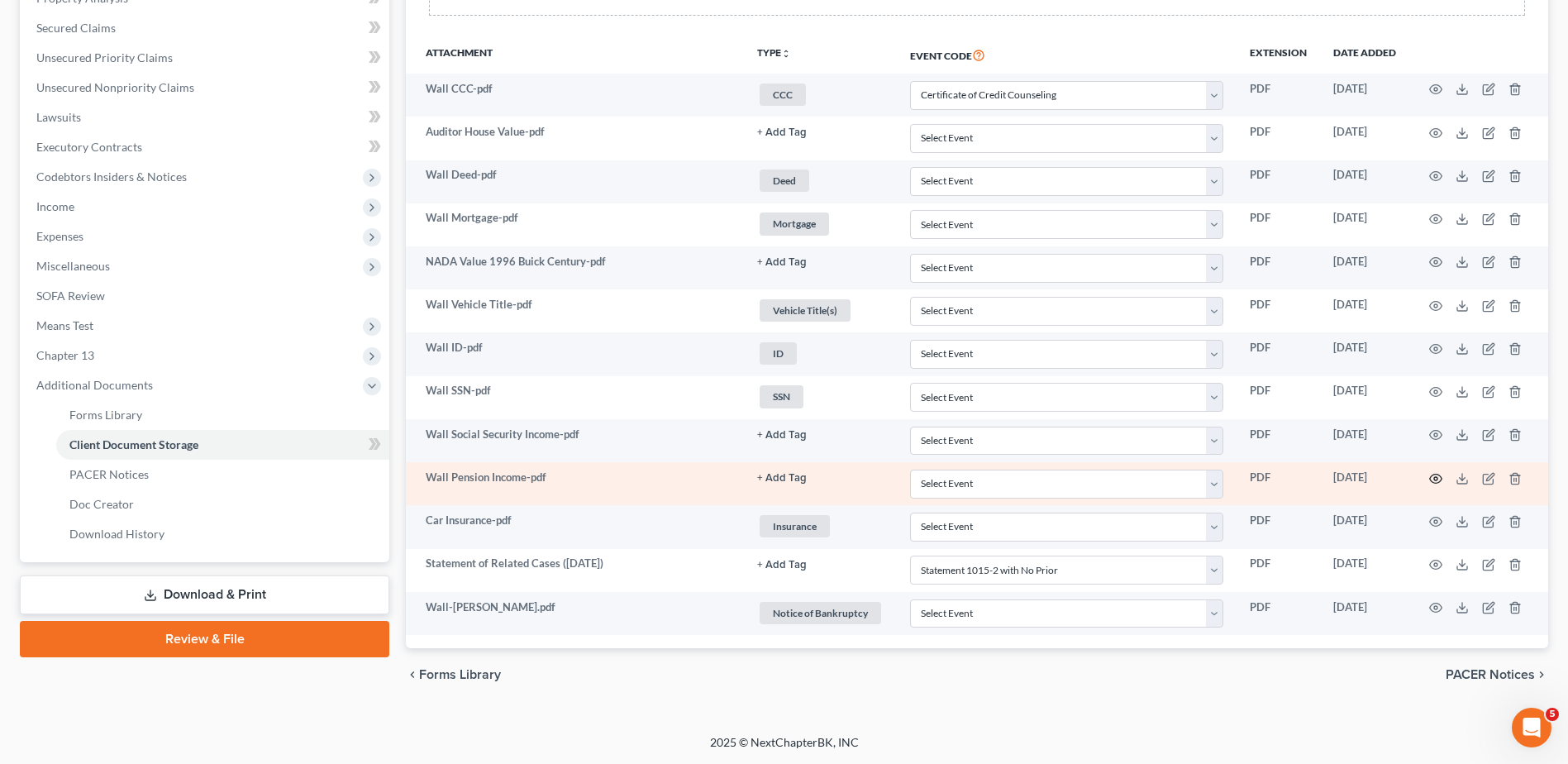
click at [1434, 481] on icon "button" at bounding box center [1435, 478] width 13 height 13
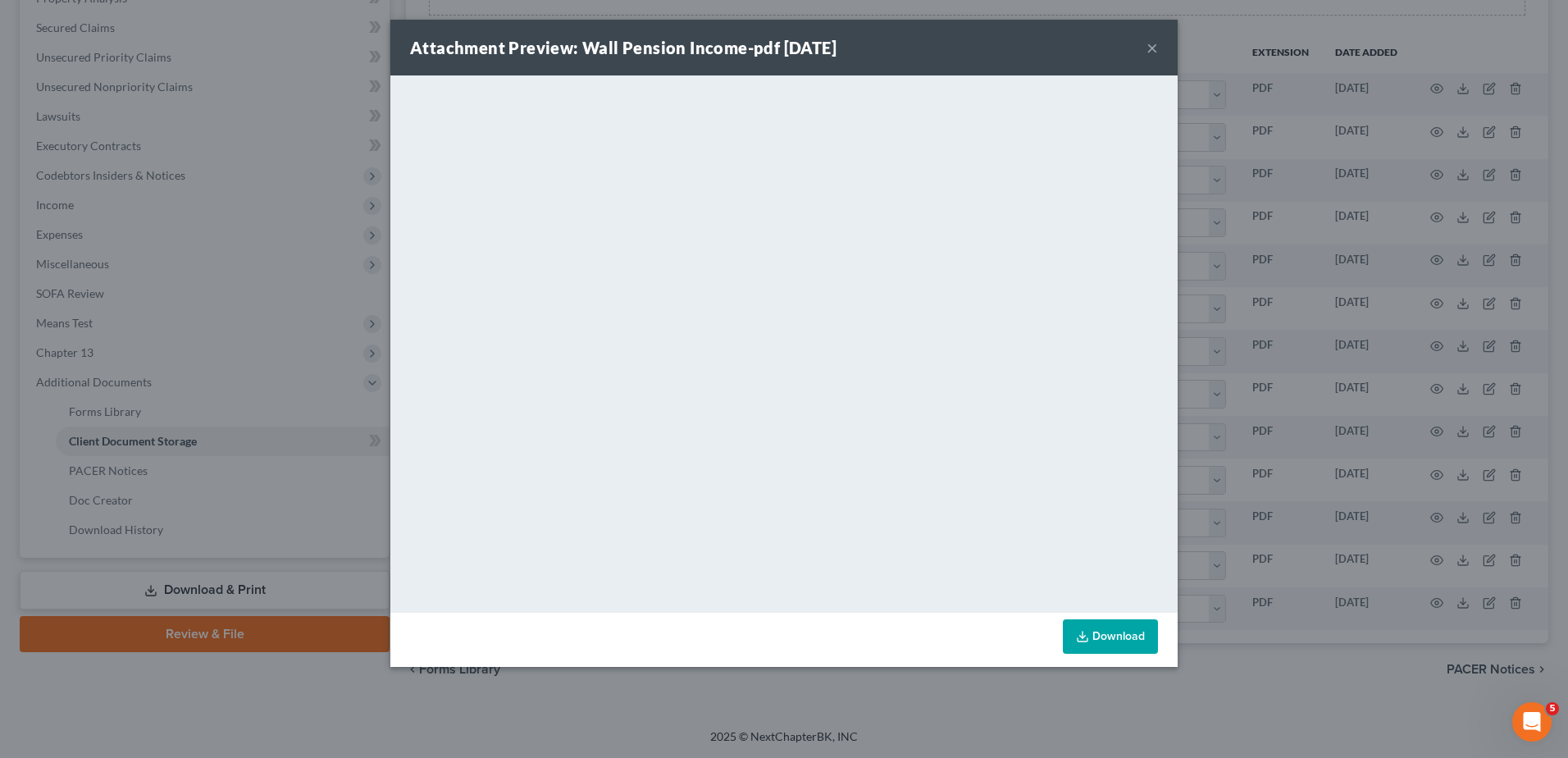
click at [1155, 50] on button "×" at bounding box center [1152, 47] width 11 height 19
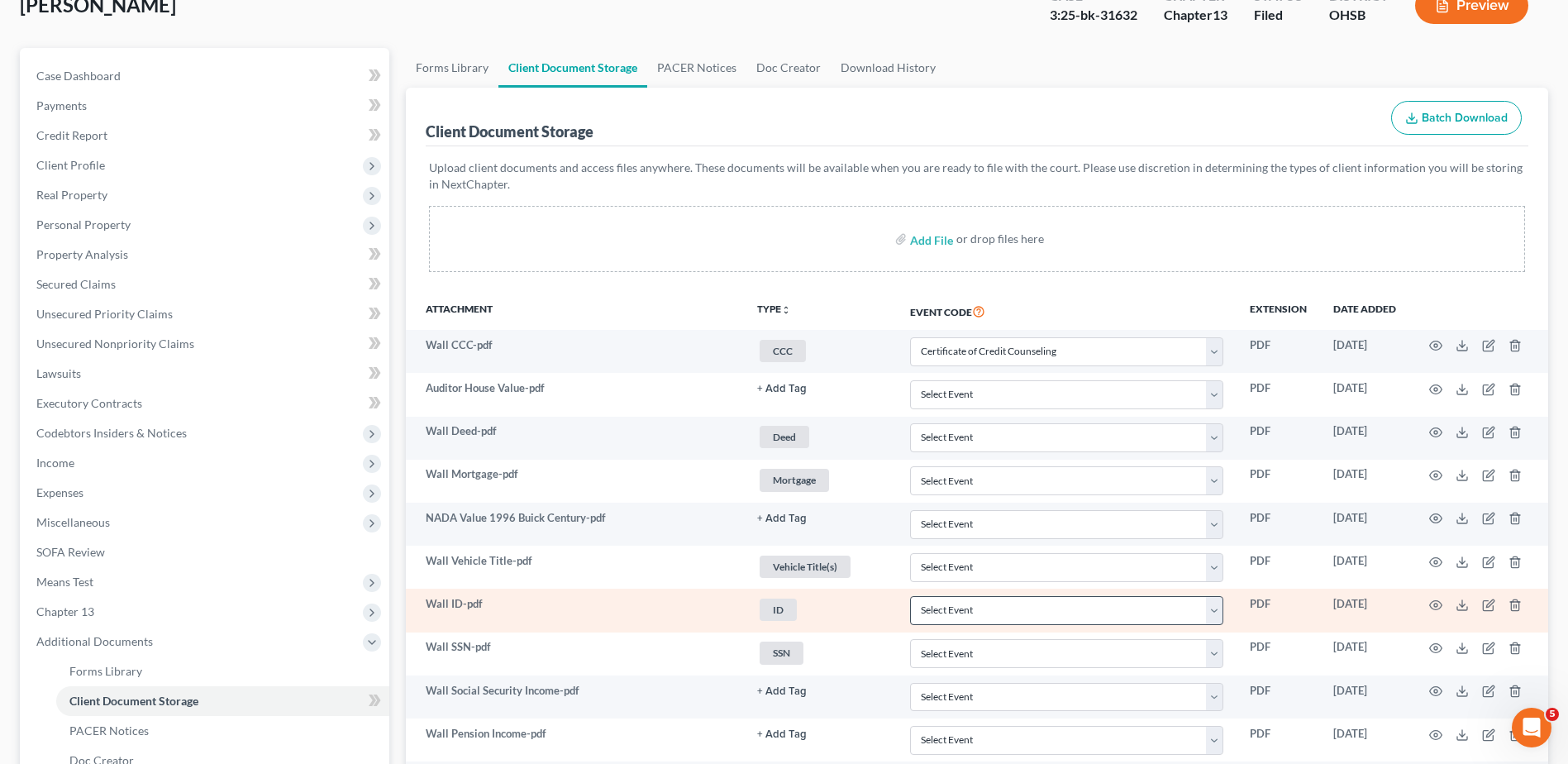
scroll to position [0, 0]
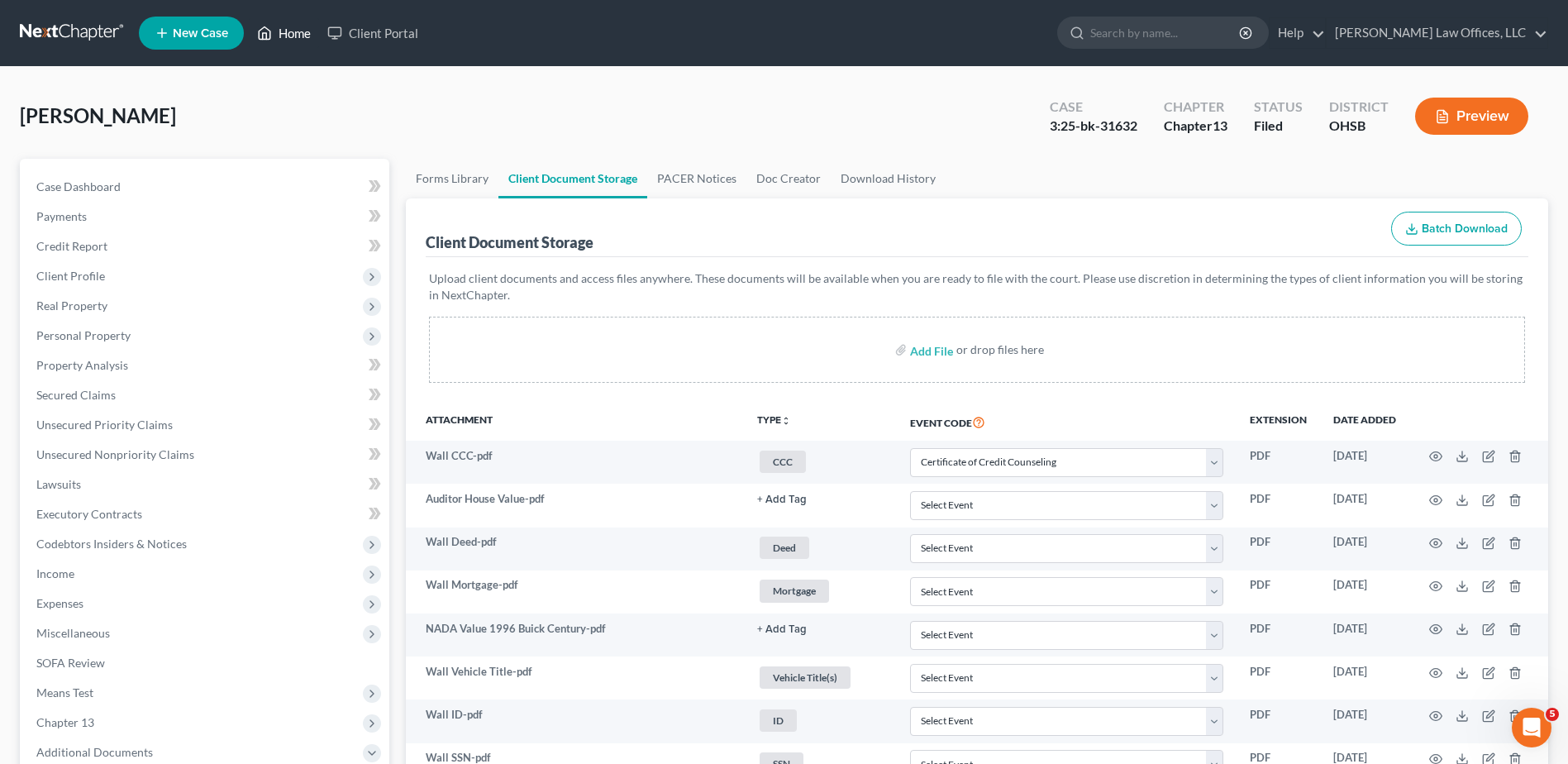
click at [298, 34] on link "Home" at bounding box center [283, 33] width 70 height 30
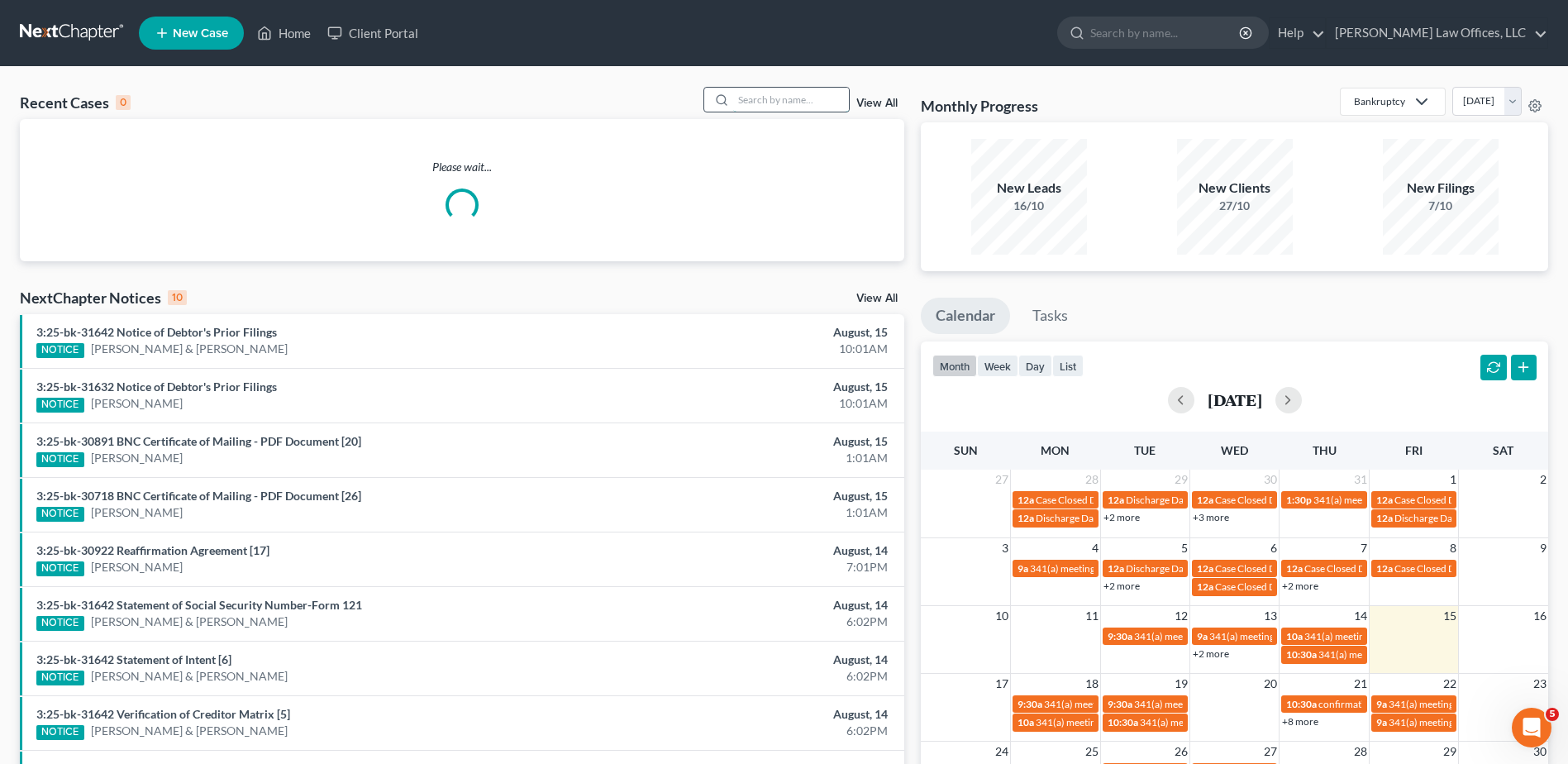
click at [754, 96] on input "search" at bounding box center [791, 100] width 116 height 24
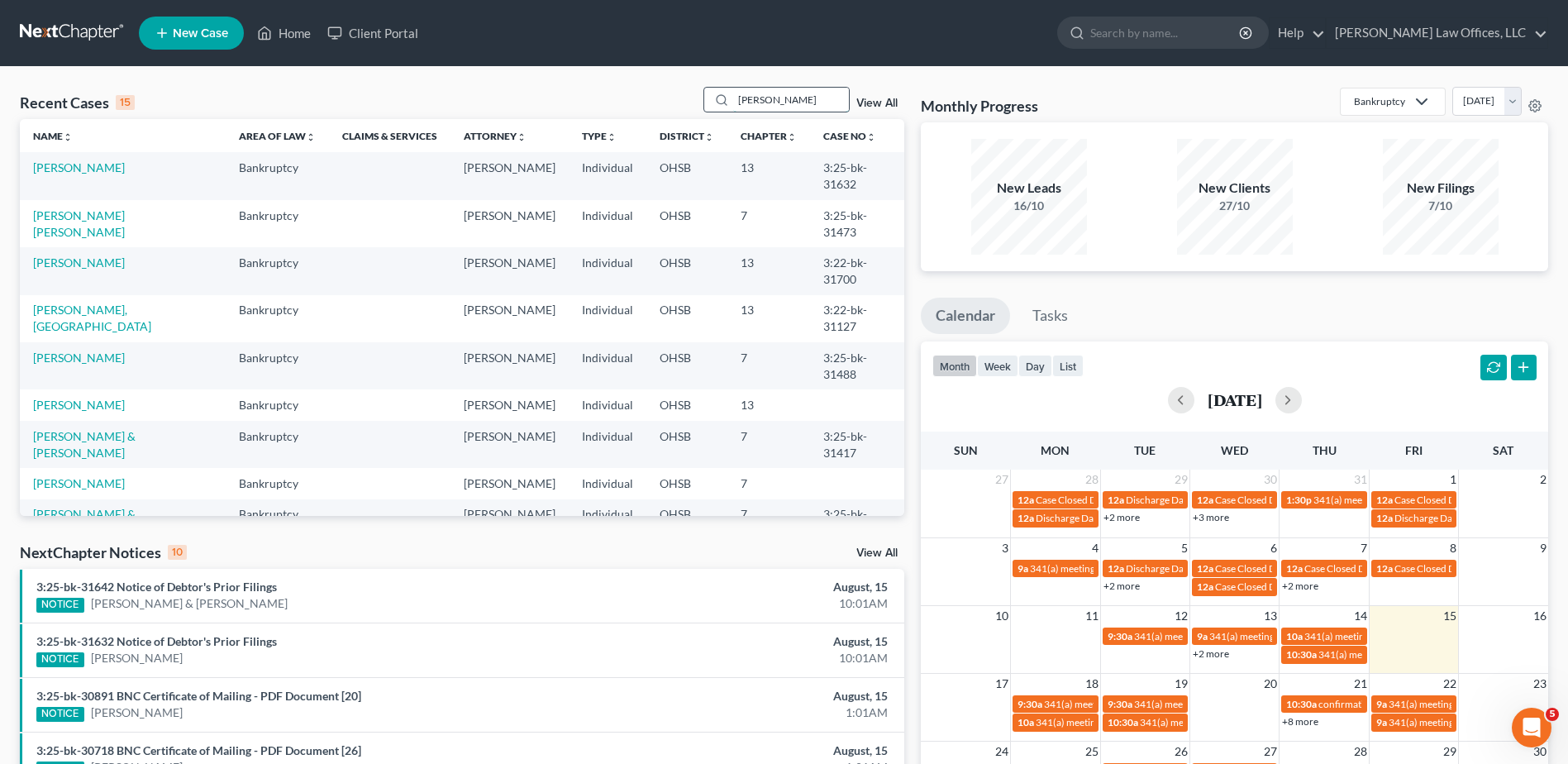
type input "calhoun"
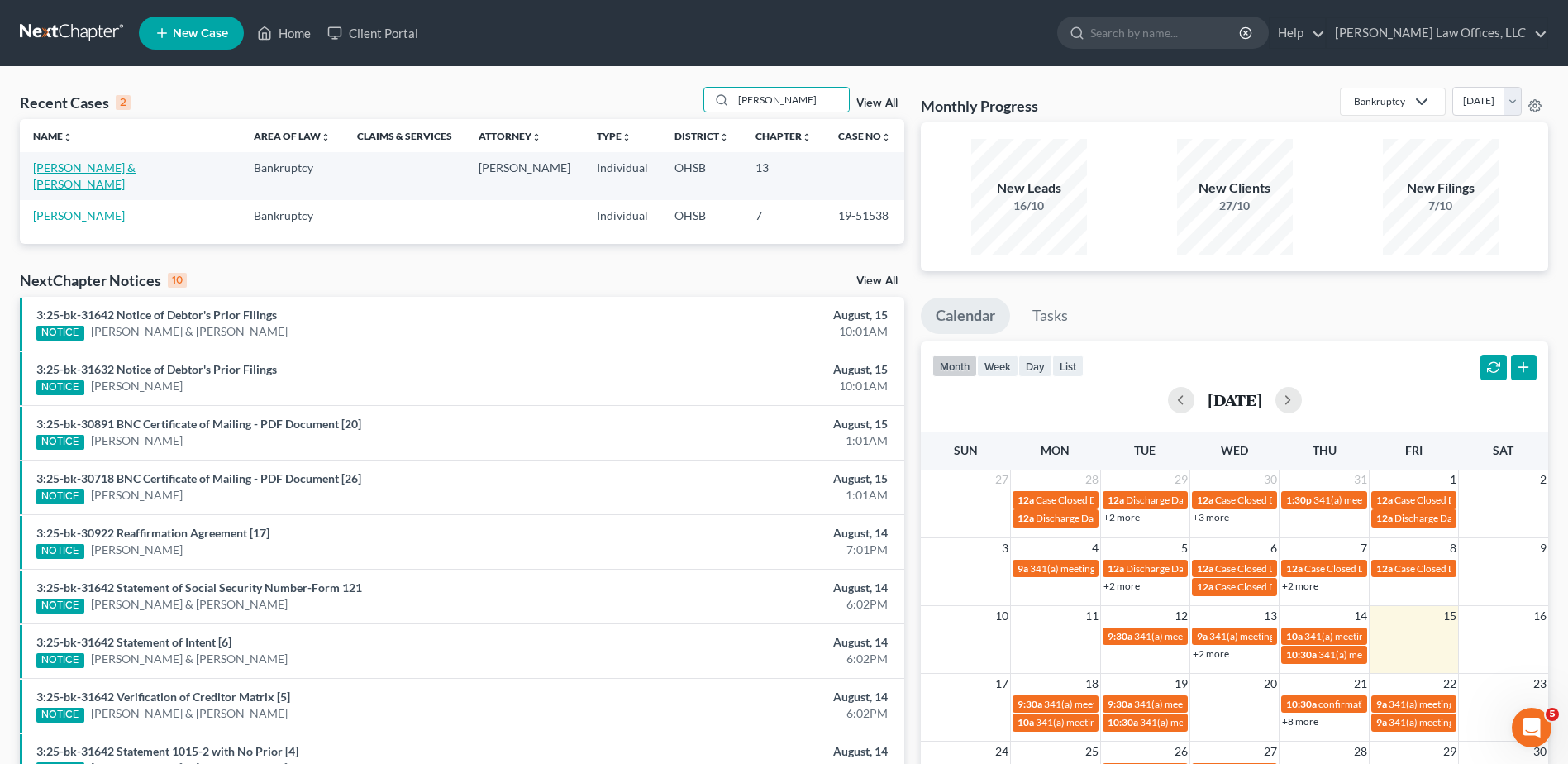
click at [101, 168] on link "[PERSON_NAME] & [PERSON_NAME]" at bounding box center [84, 176] width 103 height 31
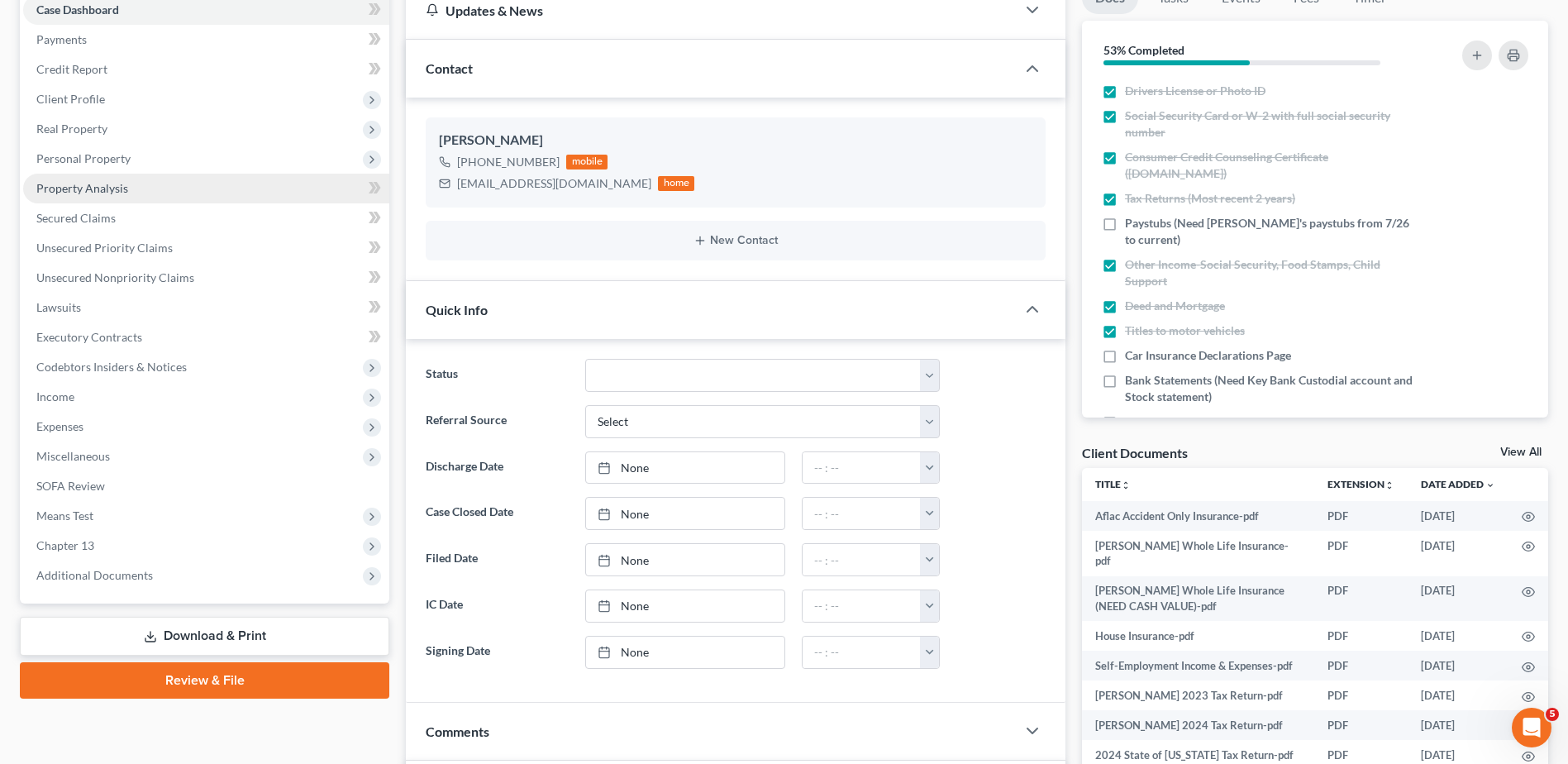
scroll to position [248, 0]
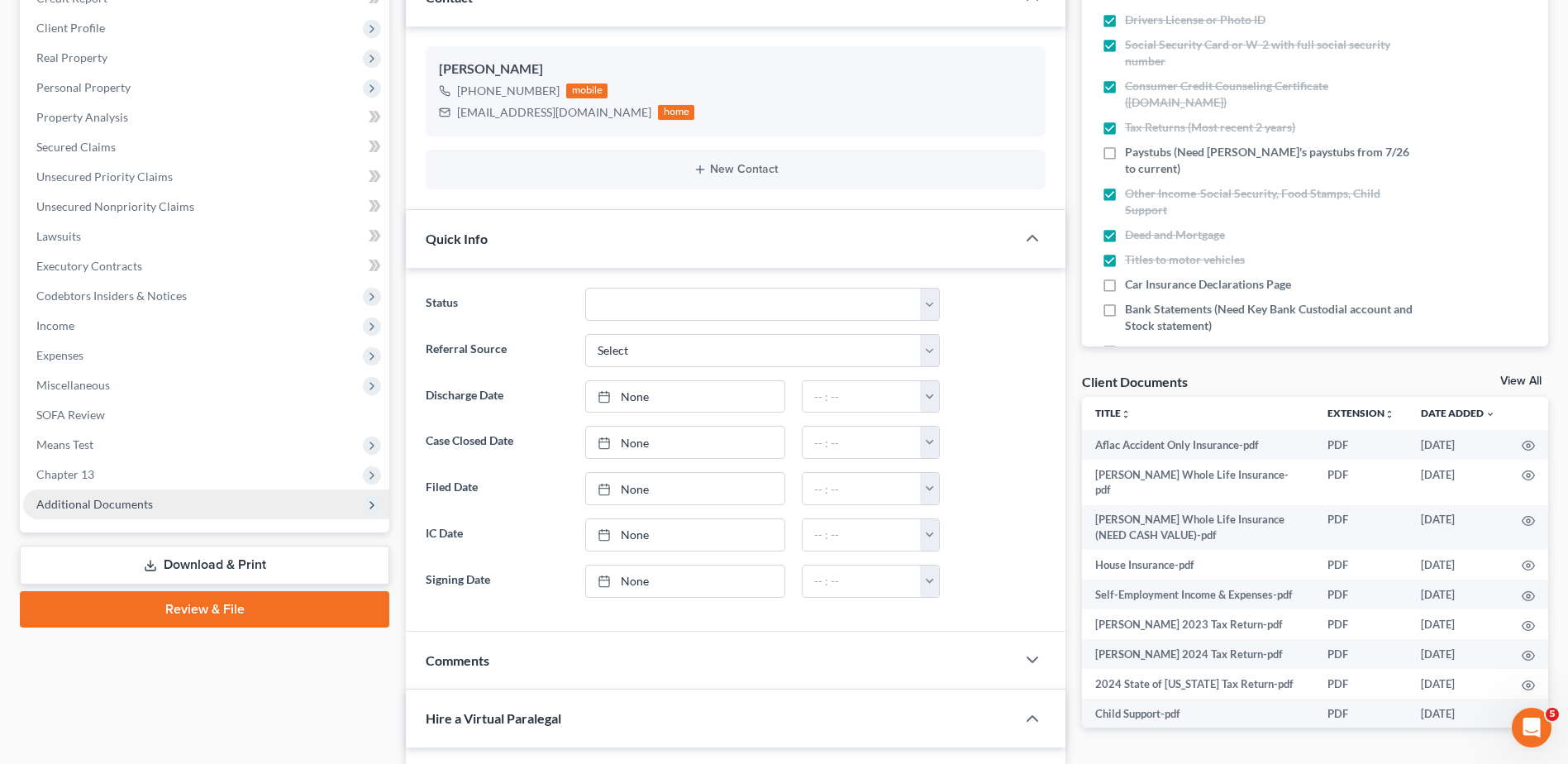
click at [93, 506] on span "Additional Documents" at bounding box center [94, 503] width 117 height 14
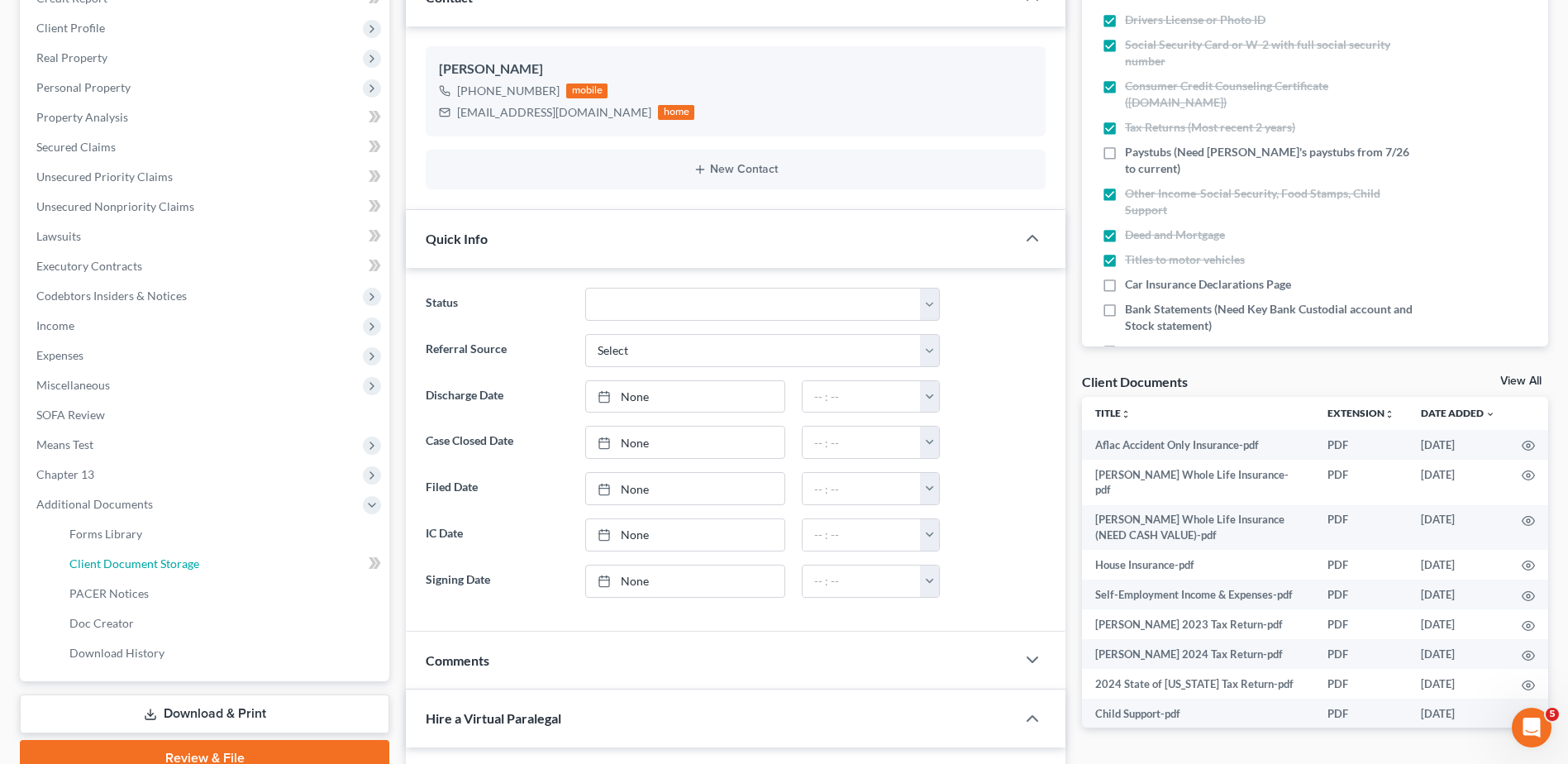
click at [111, 563] on span "Client Document Storage" at bounding box center [134, 563] width 130 height 14
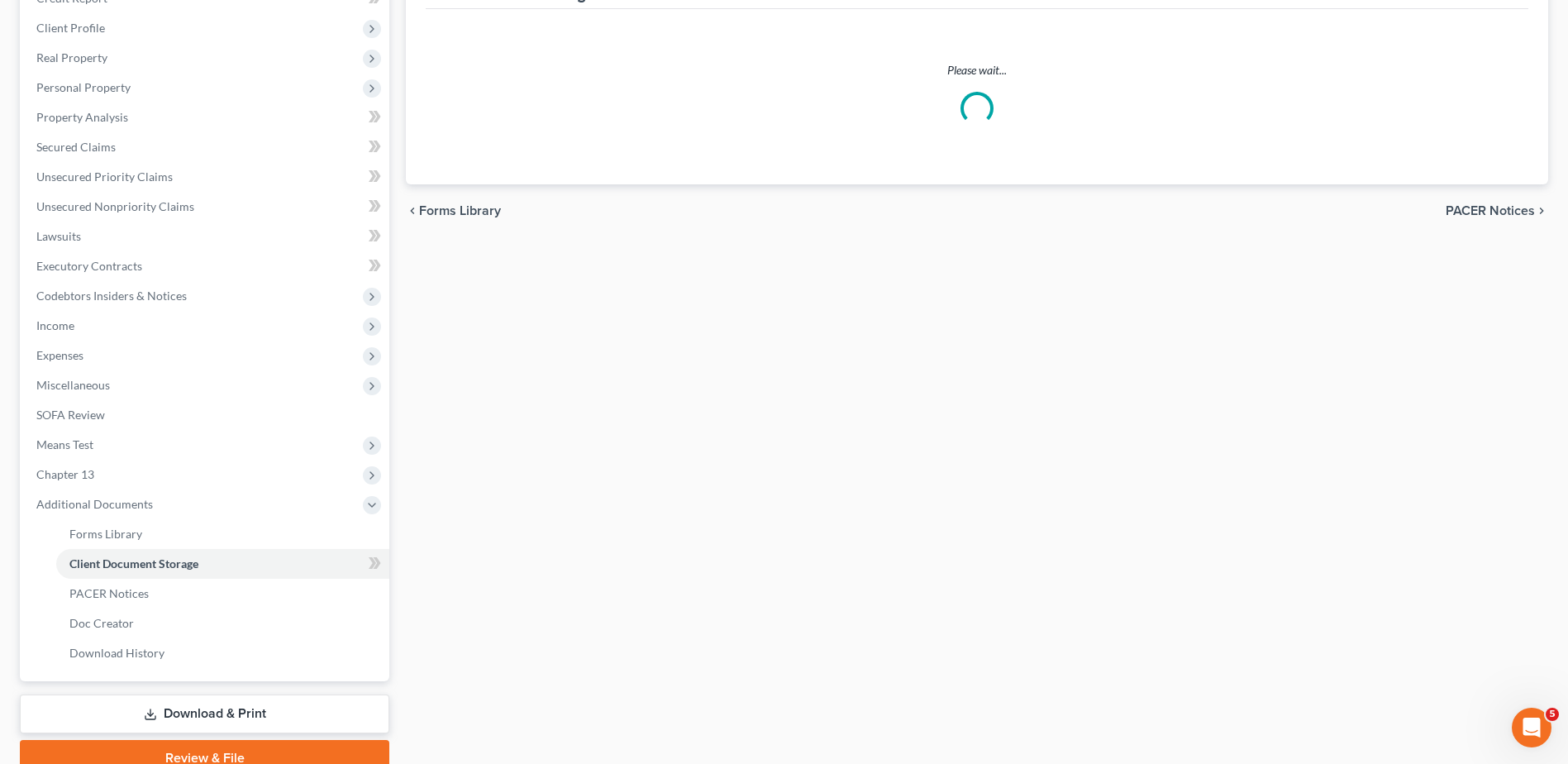
scroll to position [163, 0]
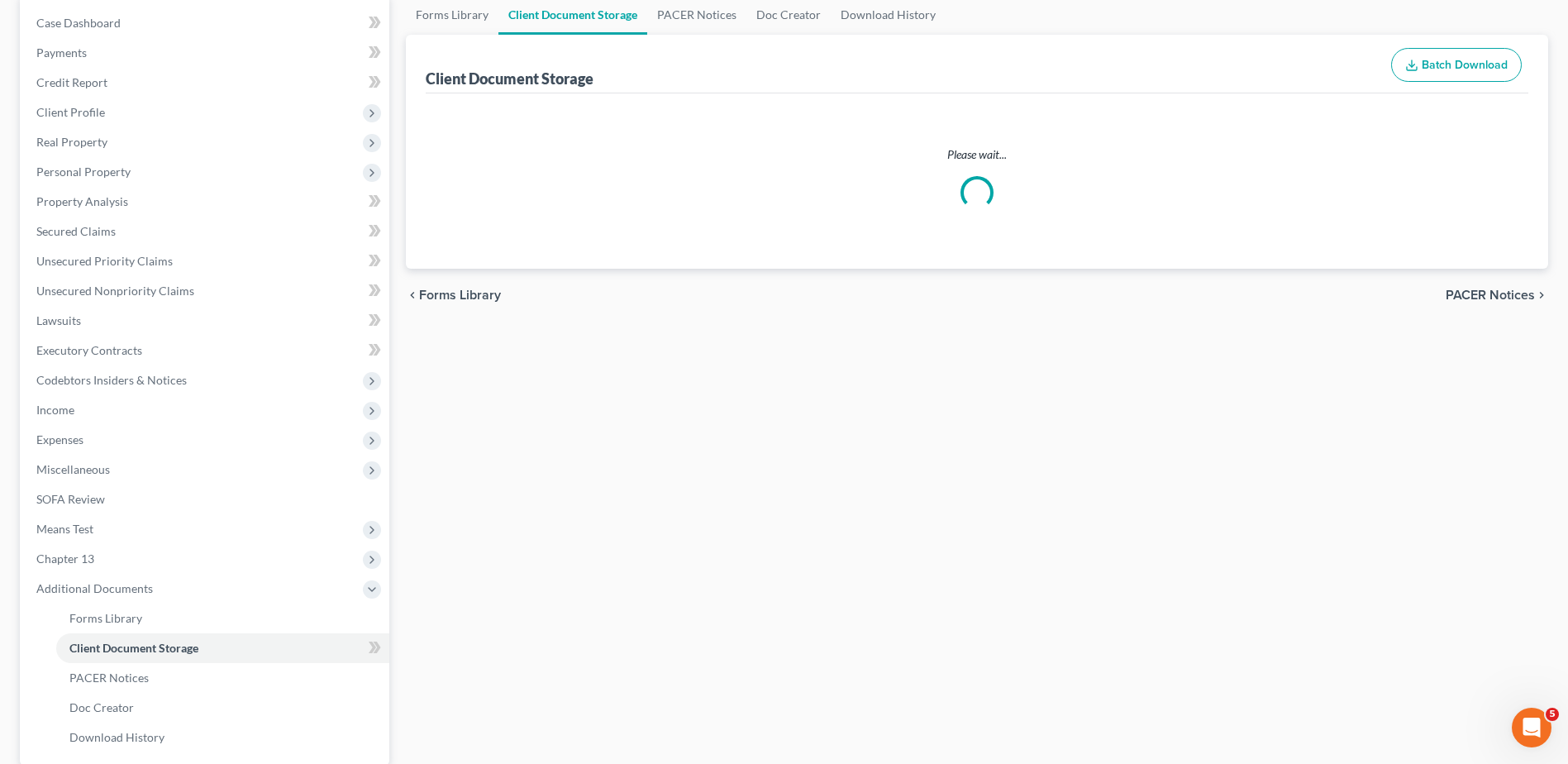
select select "7"
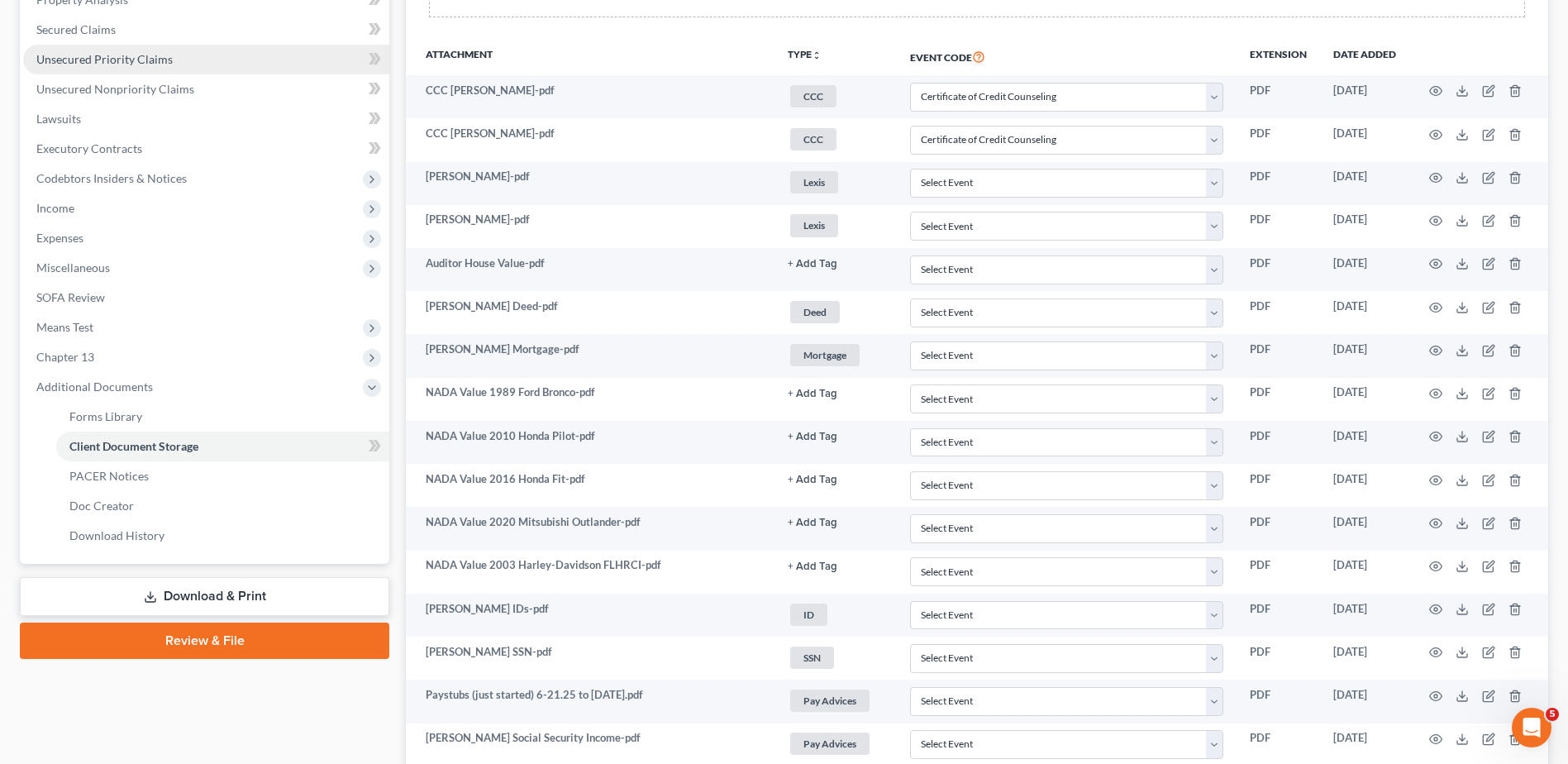
scroll to position [0, 0]
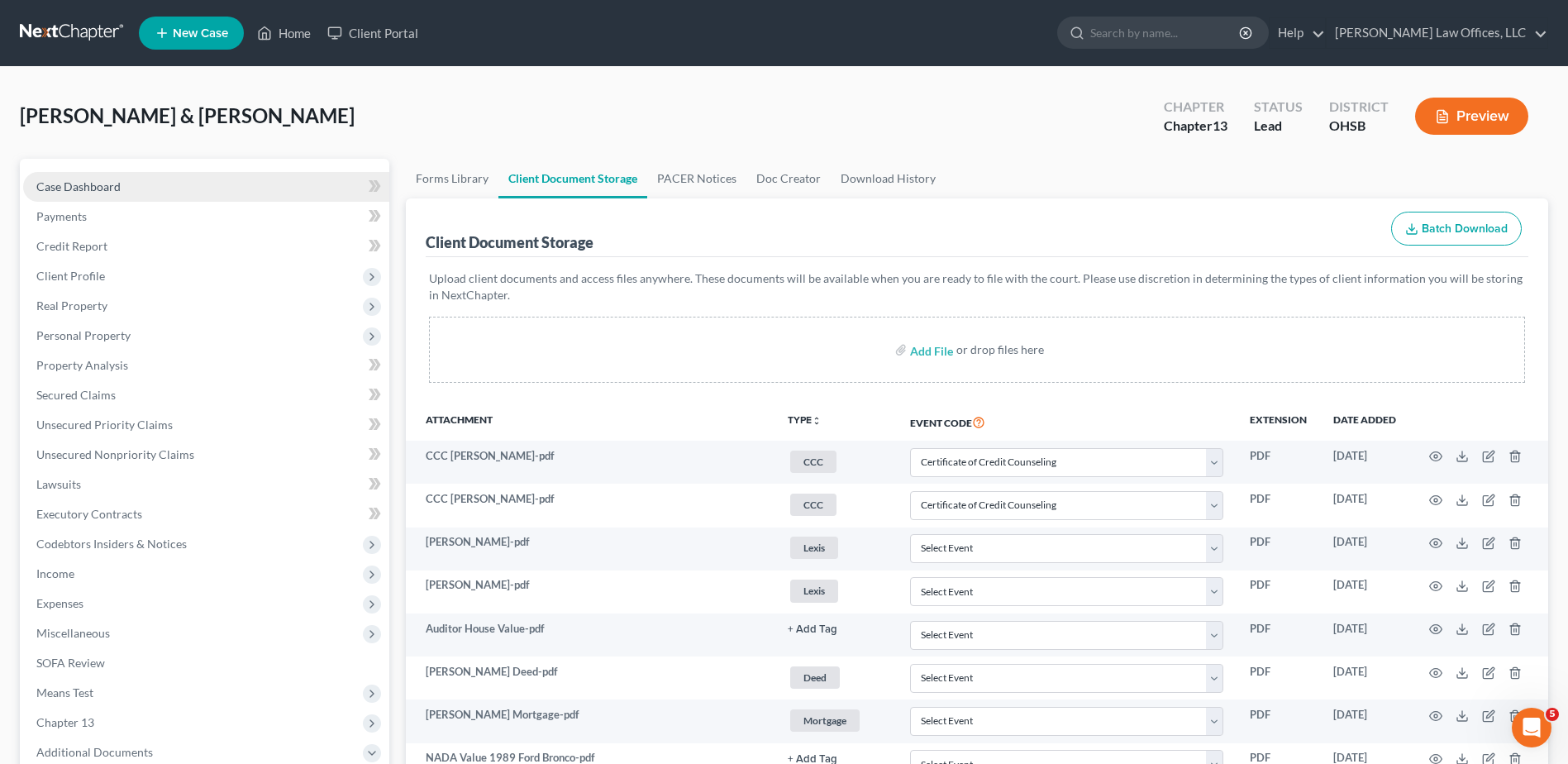
click at [85, 190] on span "Case Dashboard" at bounding box center [78, 186] width 84 height 14
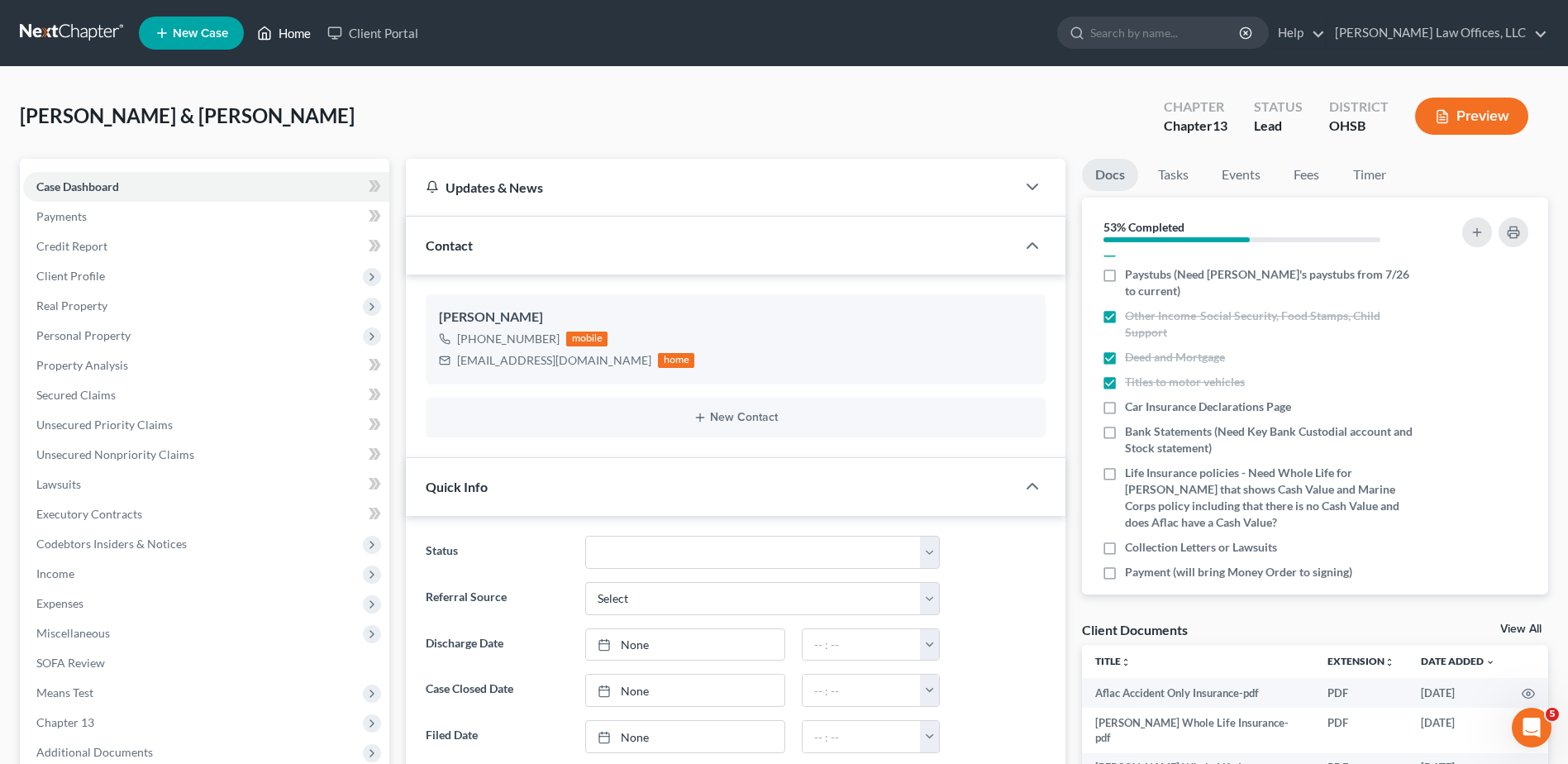
click at [290, 33] on link "Home" at bounding box center [283, 33] width 70 height 30
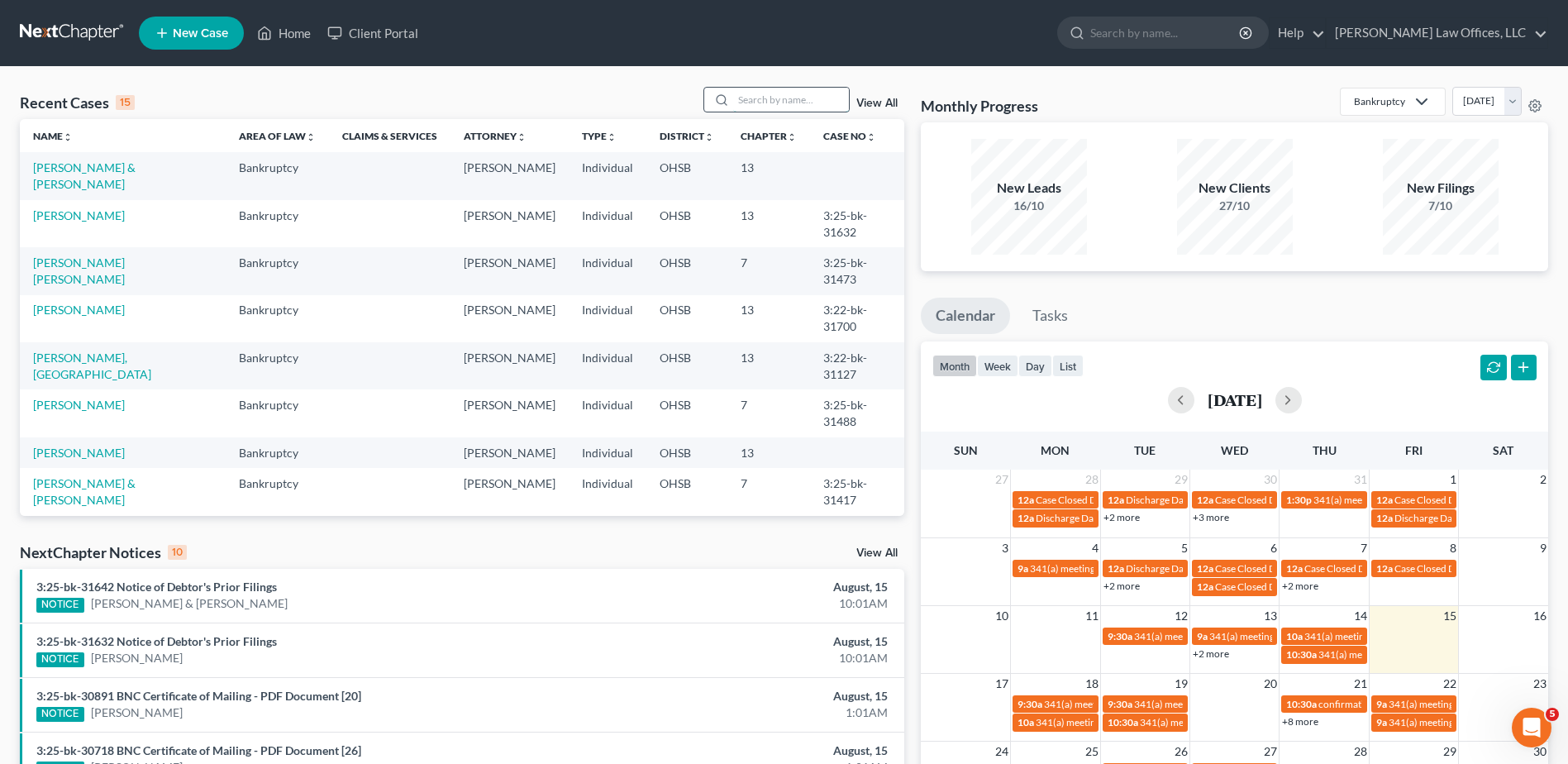
click at [802, 104] on input "search" at bounding box center [791, 100] width 116 height 24
type input "koep"
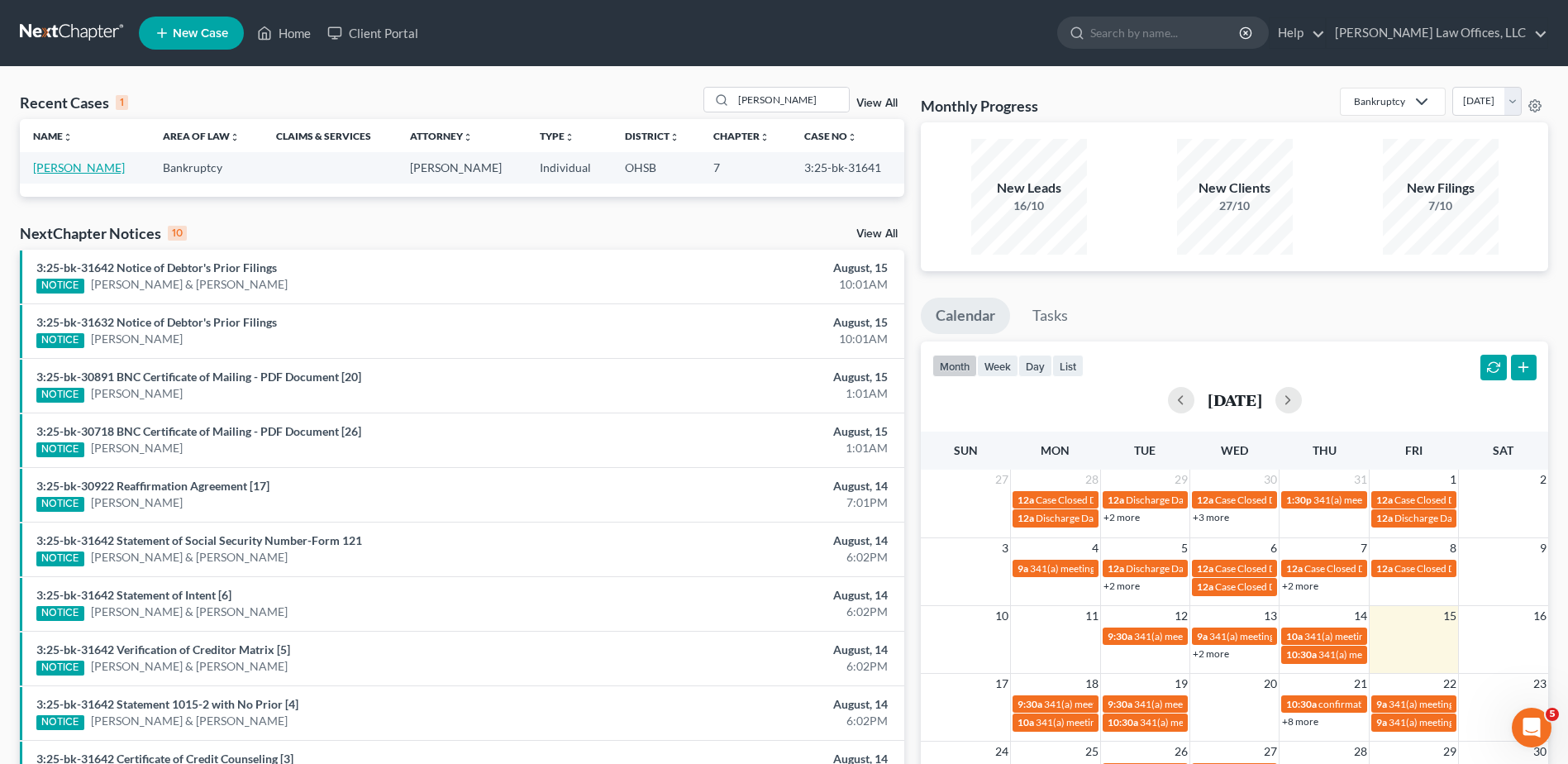
click at [112, 169] on link "[PERSON_NAME]" at bounding box center [78, 167] width 92 height 14
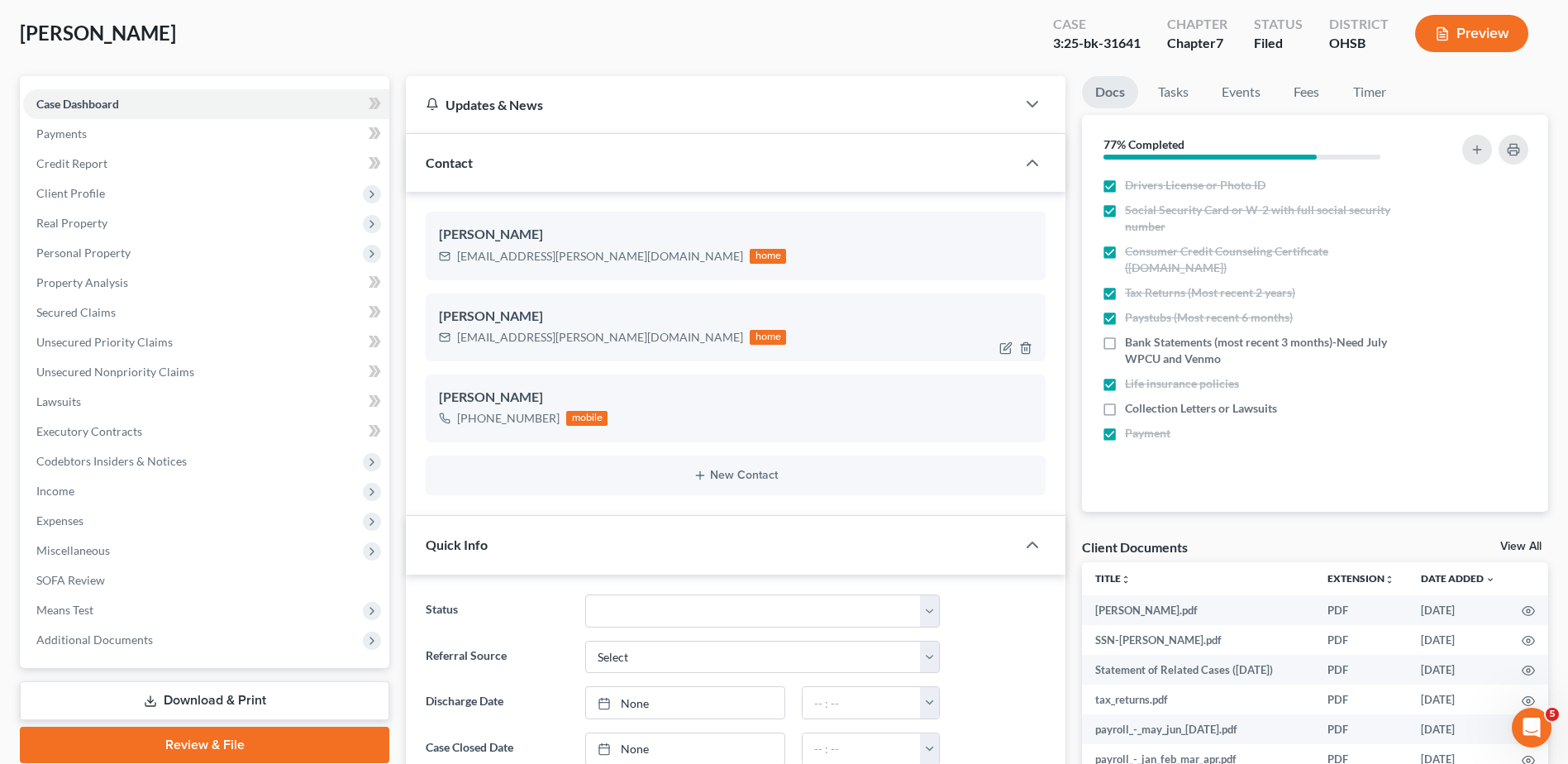
scroll to position [165, 0]
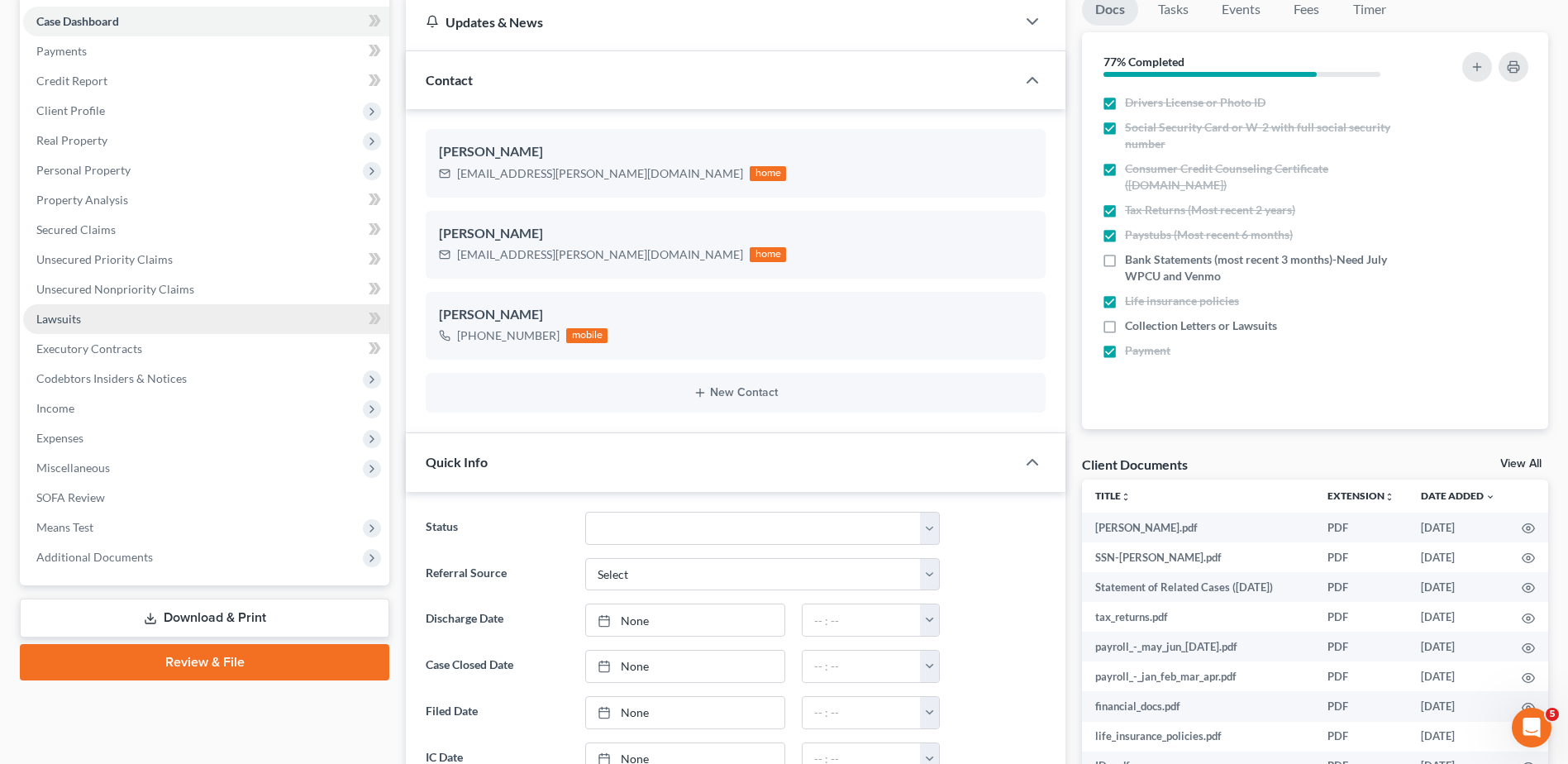
click at [92, 322] on link "Lawsuits" at bounding box center [206, 319] width 366 height 30
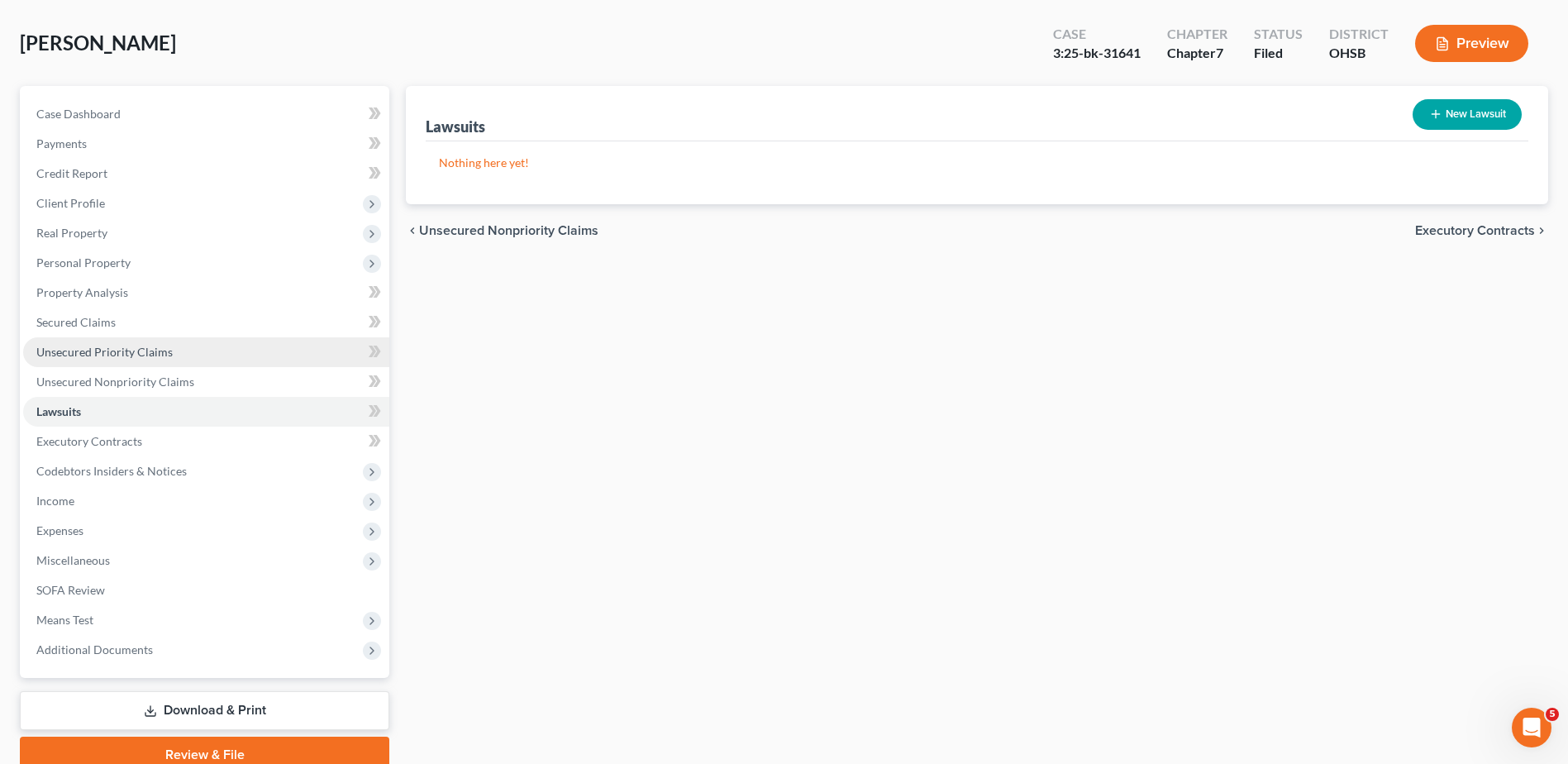
scroll to position [145, 0]
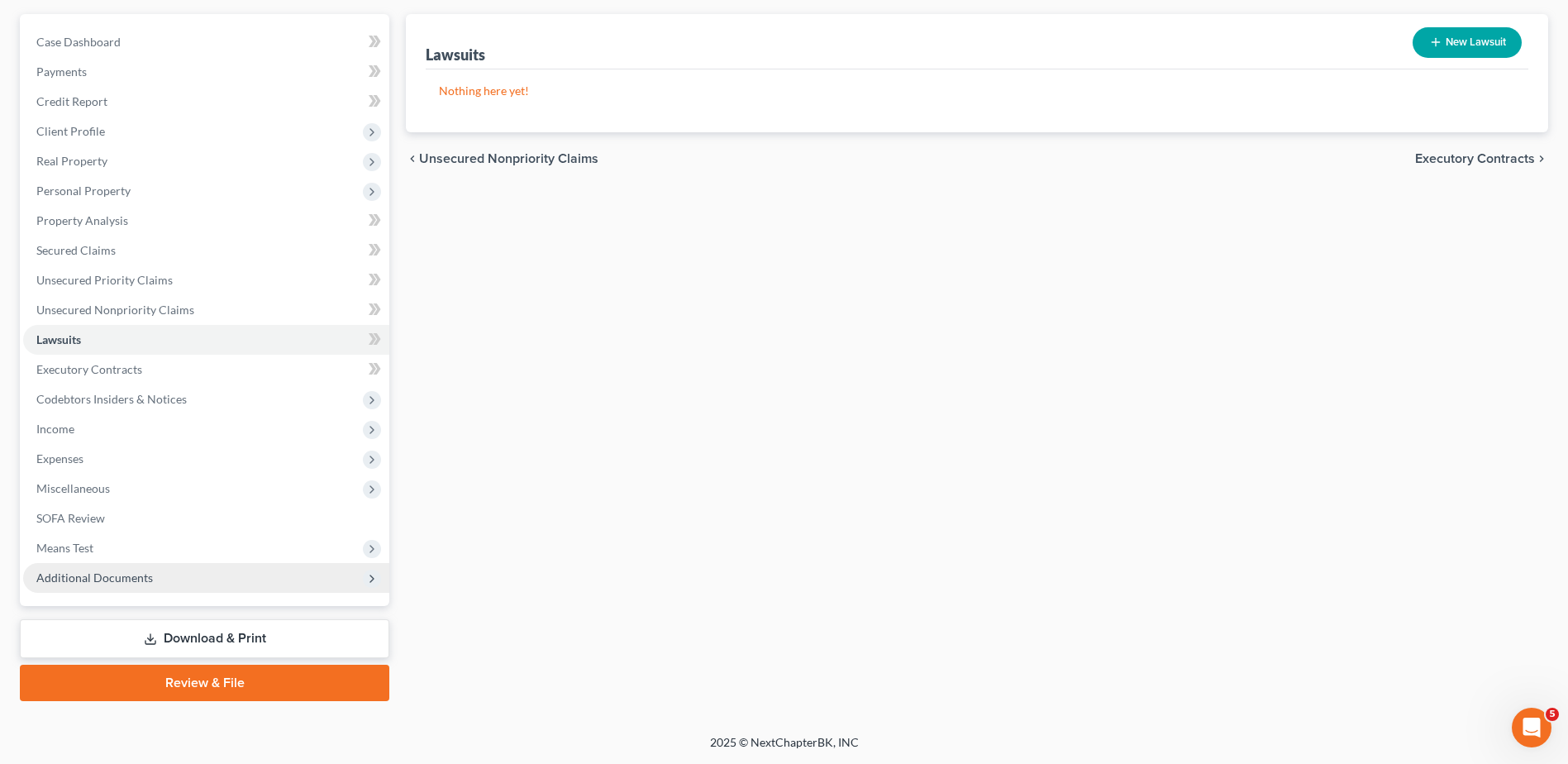
click at [111, 574] on span "Additional Documents" at bounding box center [94, 577] width 117 height 14
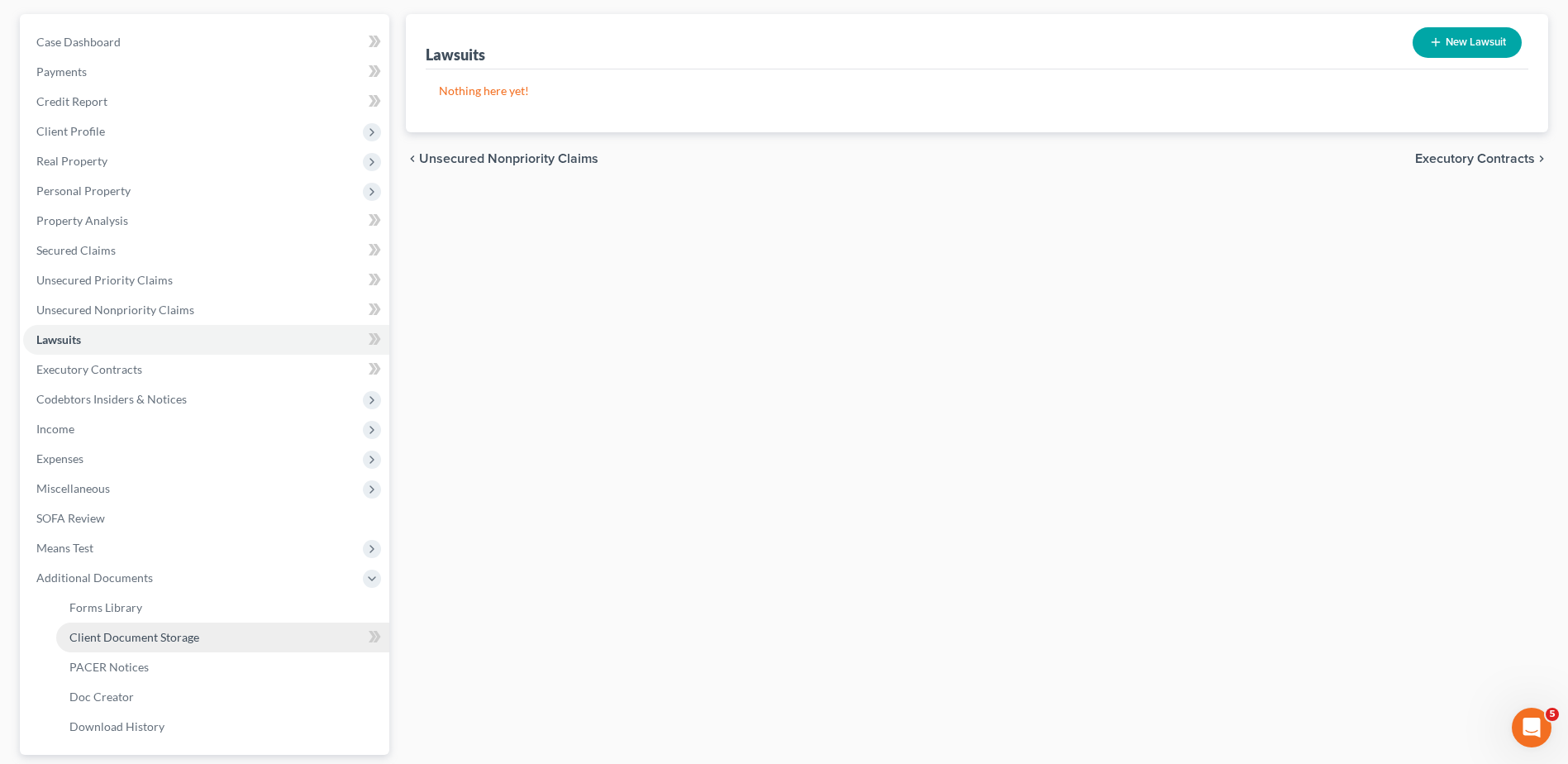
click at [116, 637] on span "Client Document Storage" at bounding box center [134, 636] width 130 height 14
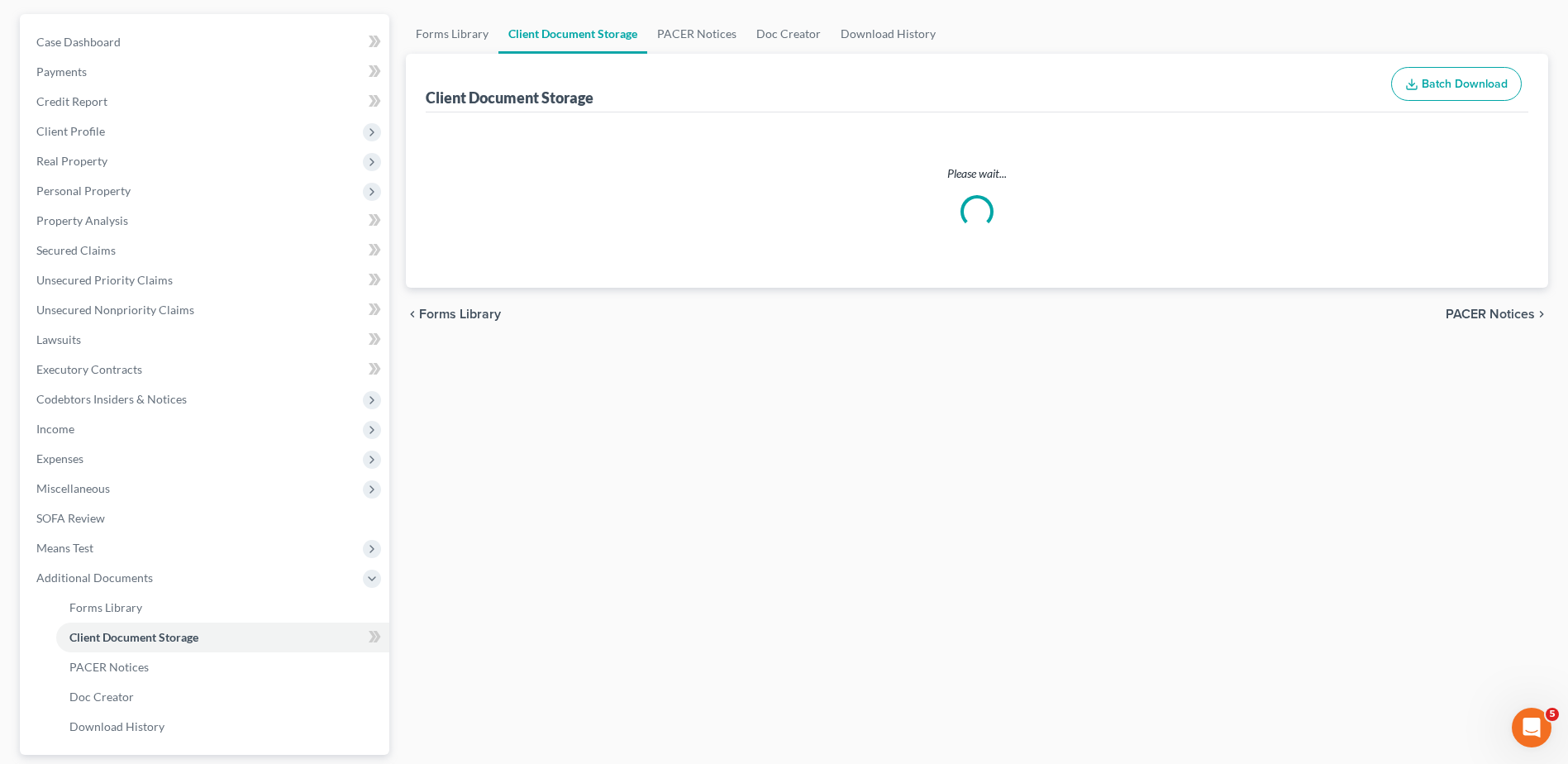
select select "7"
select select "52"
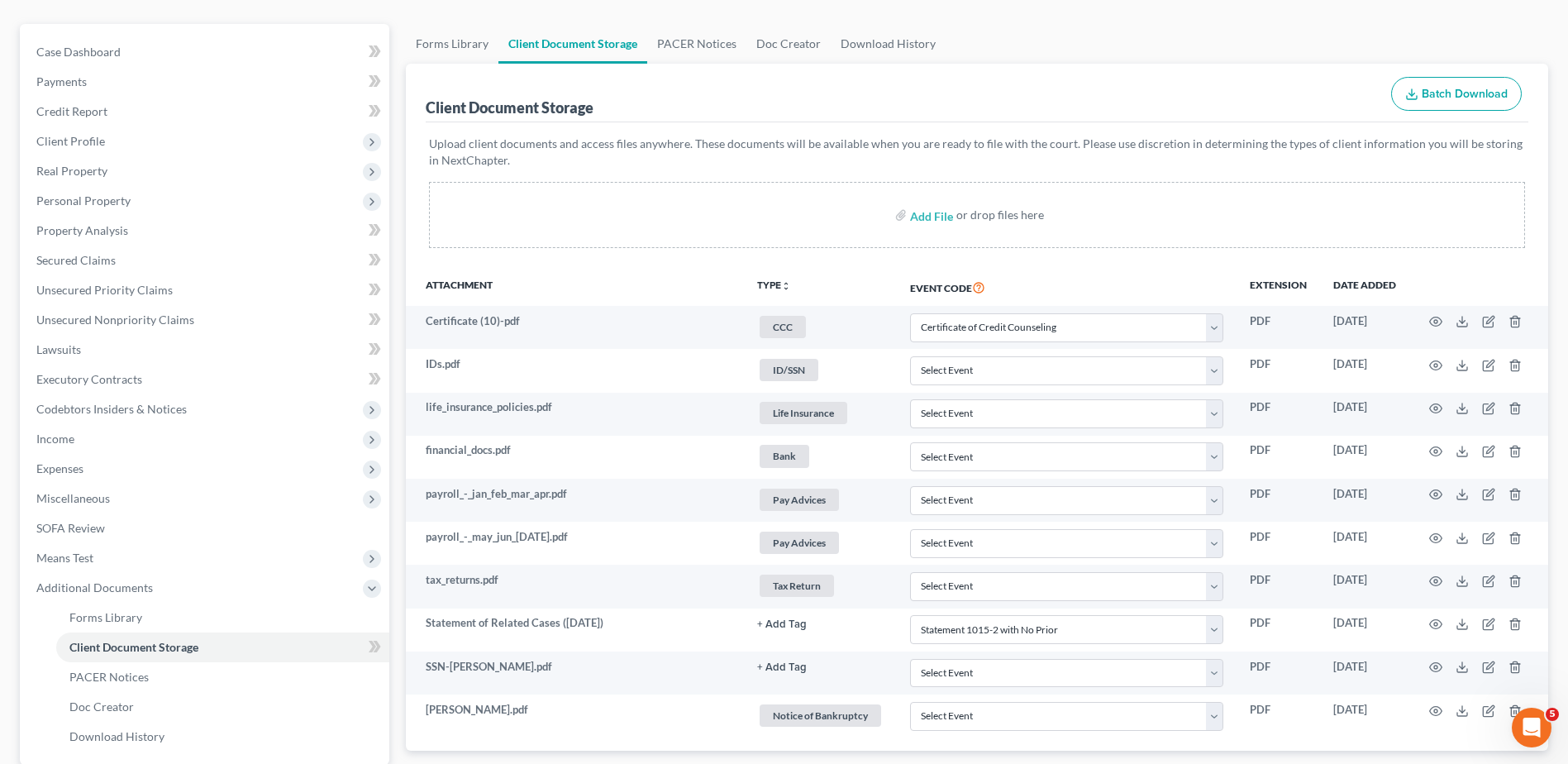
scroll to position [128, 0]
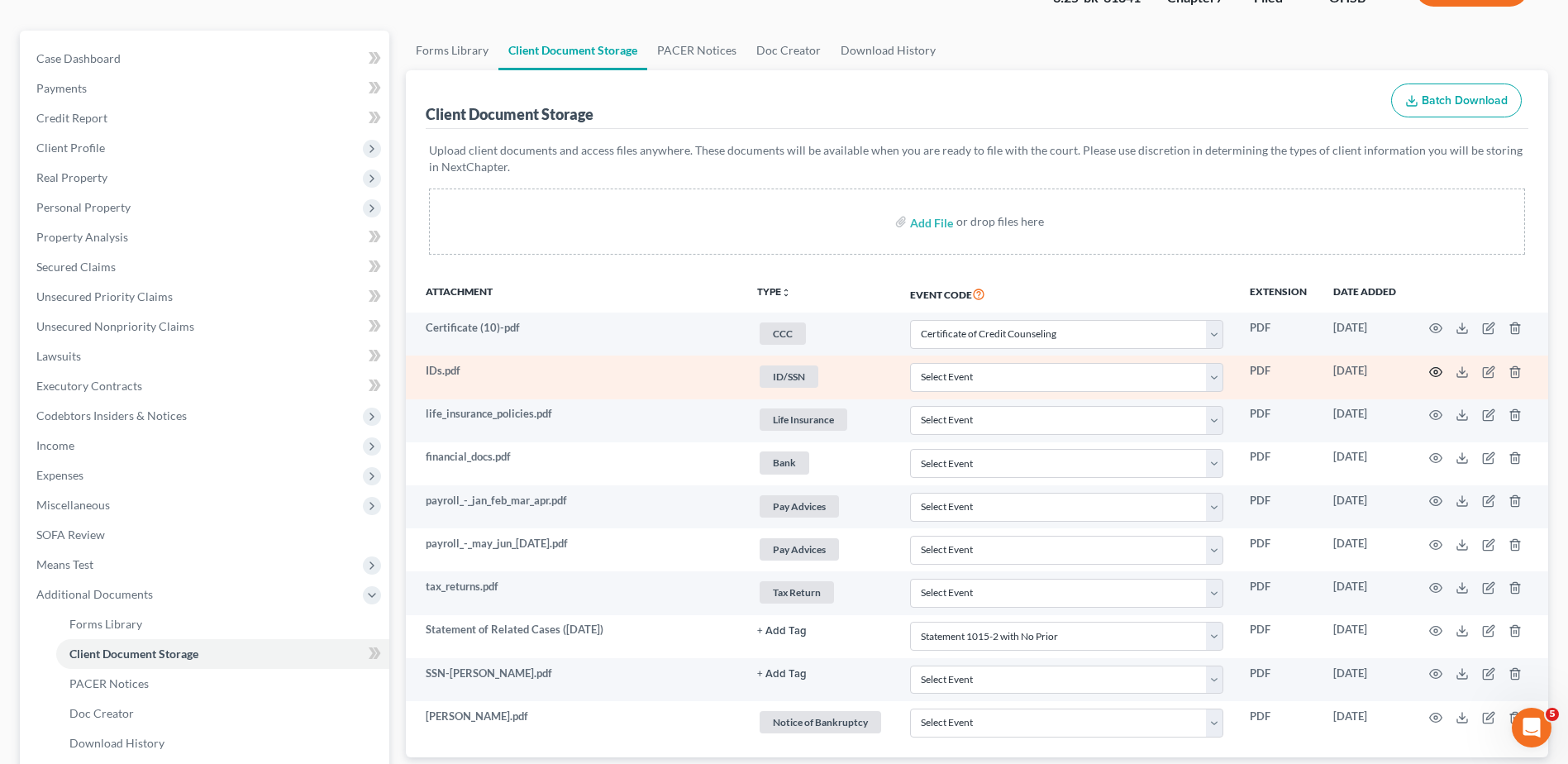
click at [1434, 370] on icon "button" at bounding box center [1435, 372] width 13 height 13
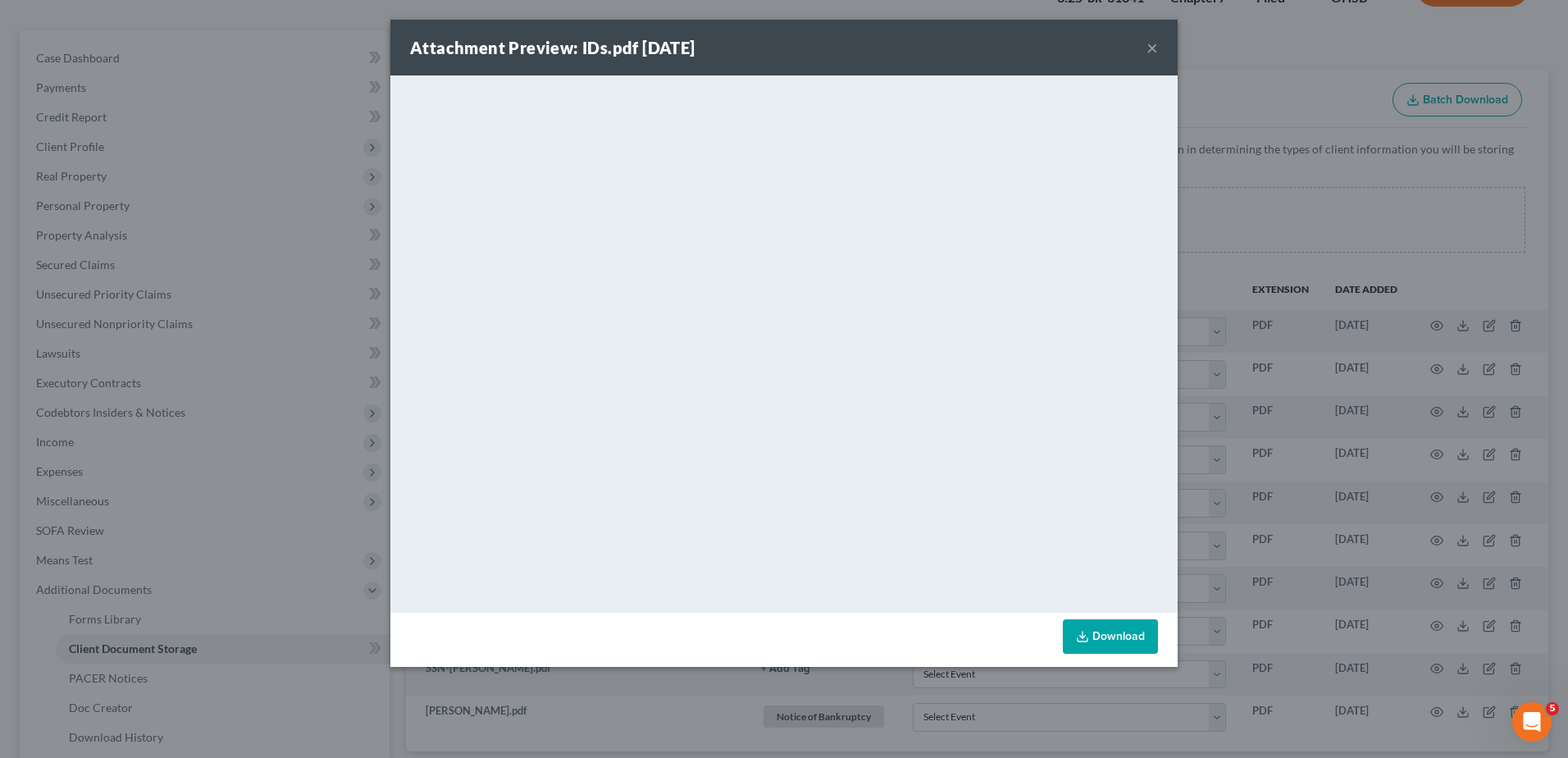
click at [1148, 46] on button "×" at bounding box center [1152, 47] width 11 height 19
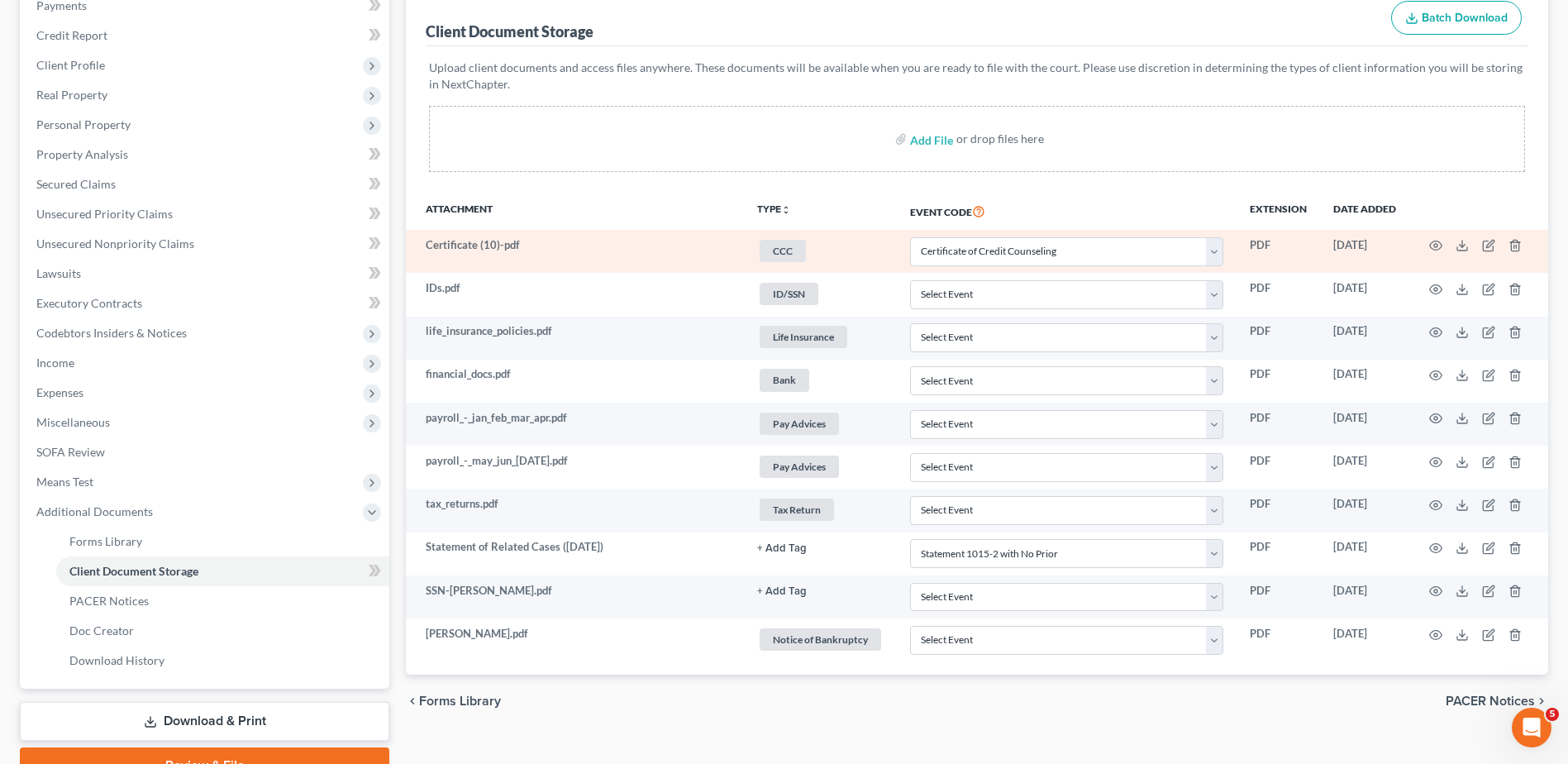
scroll to position [293, 0]
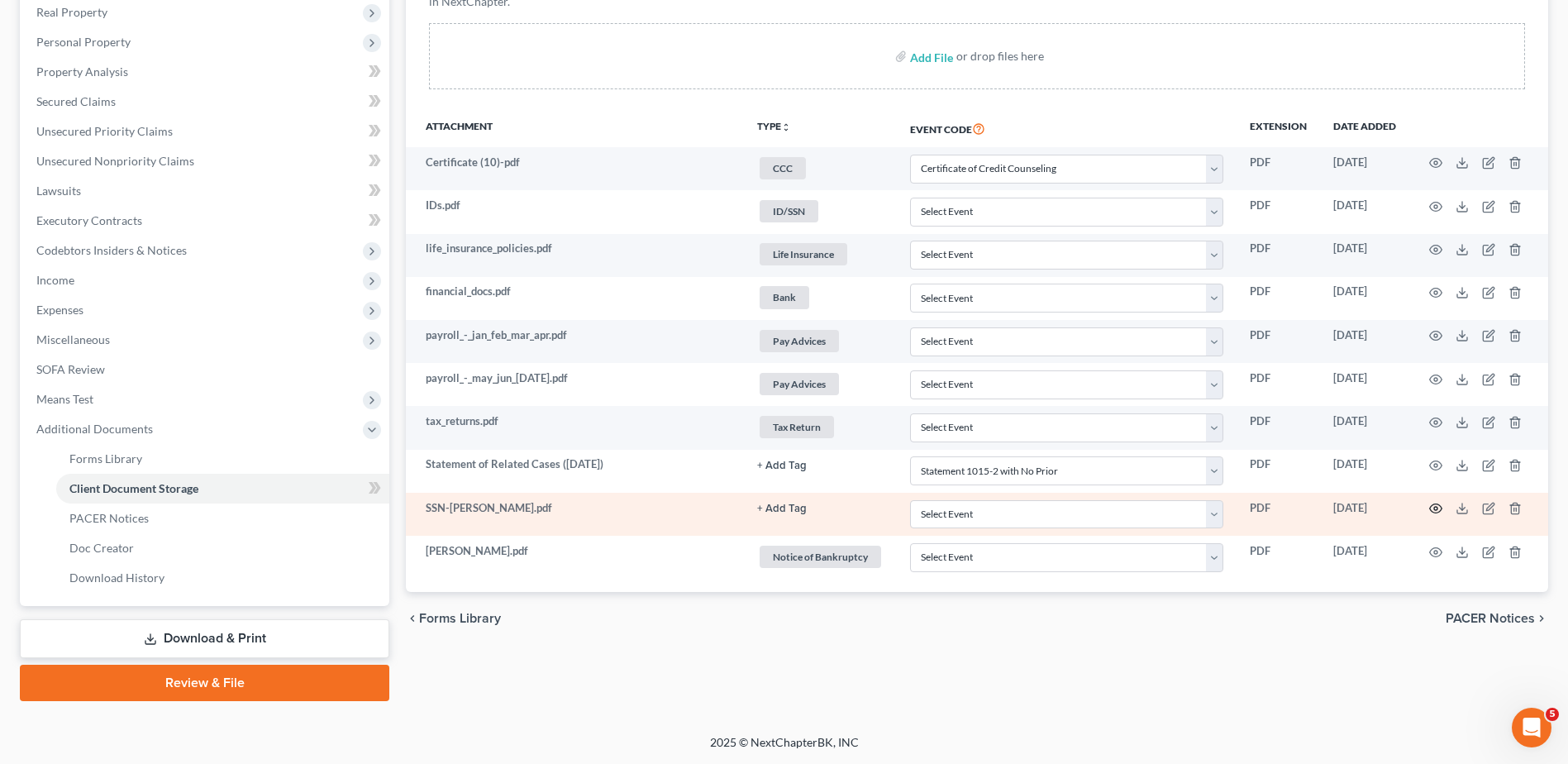
click at [1433, 507] on icon "button" at bounding box center [1435, 508] width 13 height 13
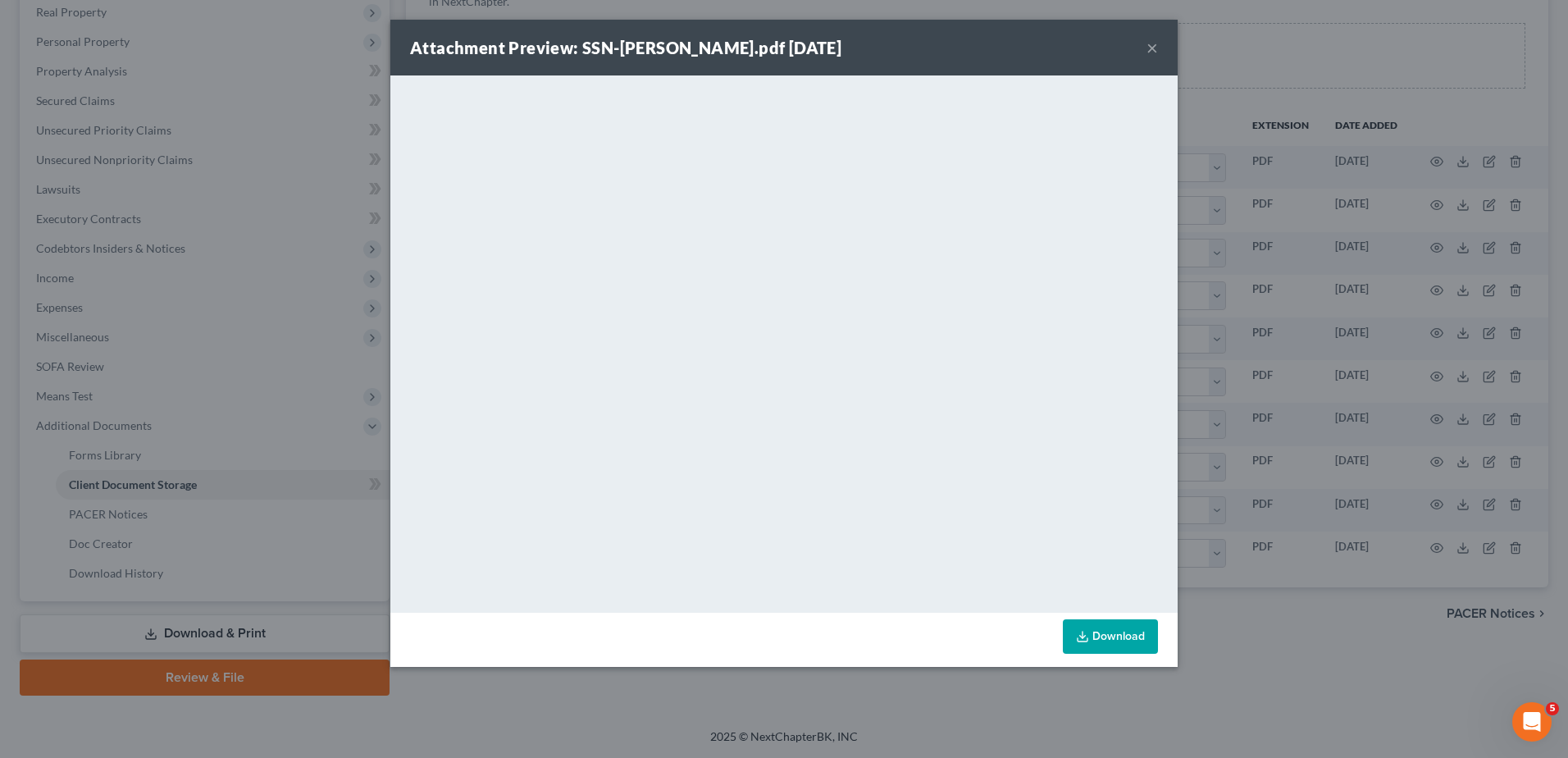
click at [1153, 45] on button "×" at bounding box center [1152, 47] width 11 height 19
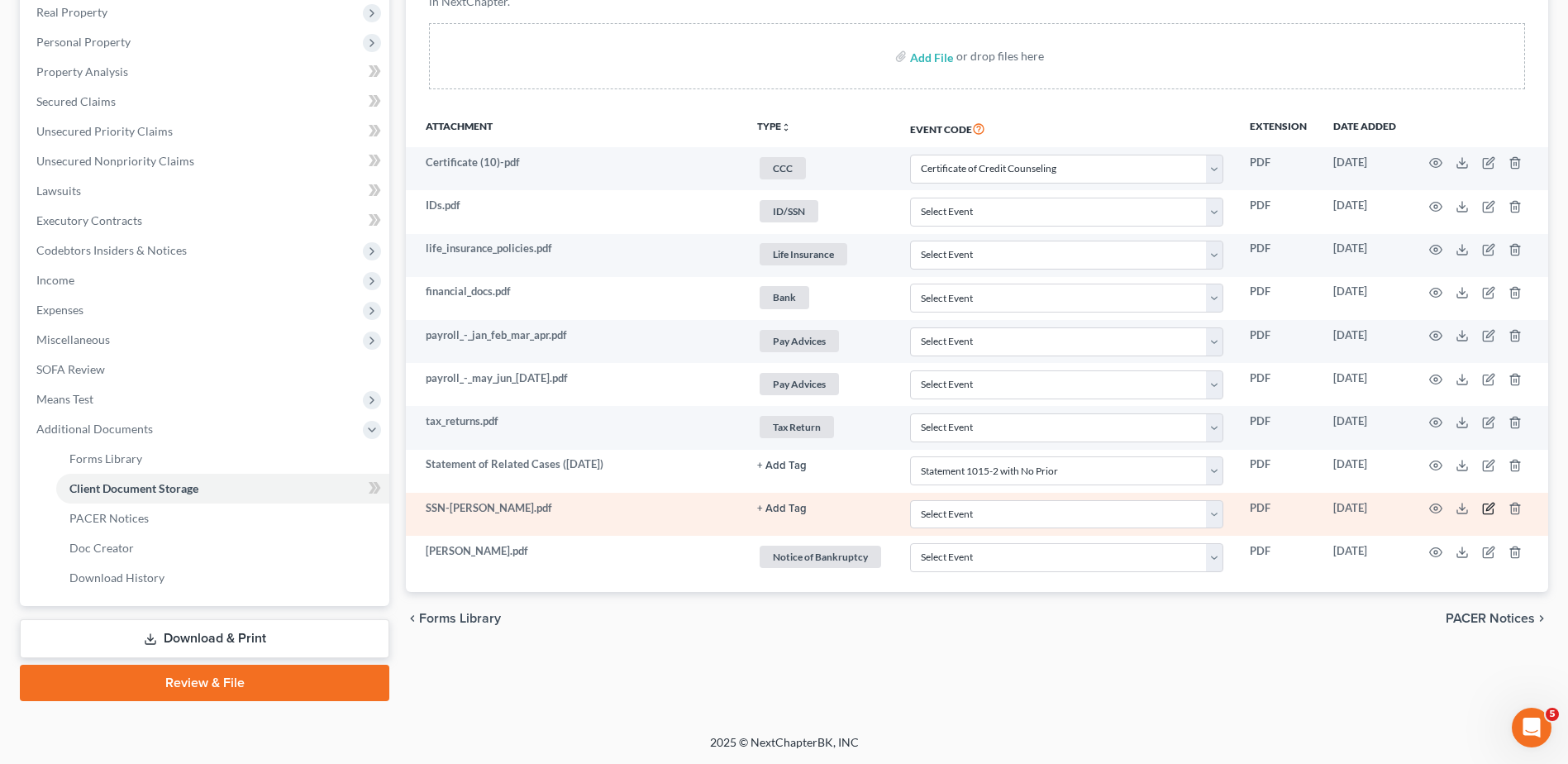
click at [1489, 503] on icon "button" at bounding box center [1489, 508] width 13 height 13
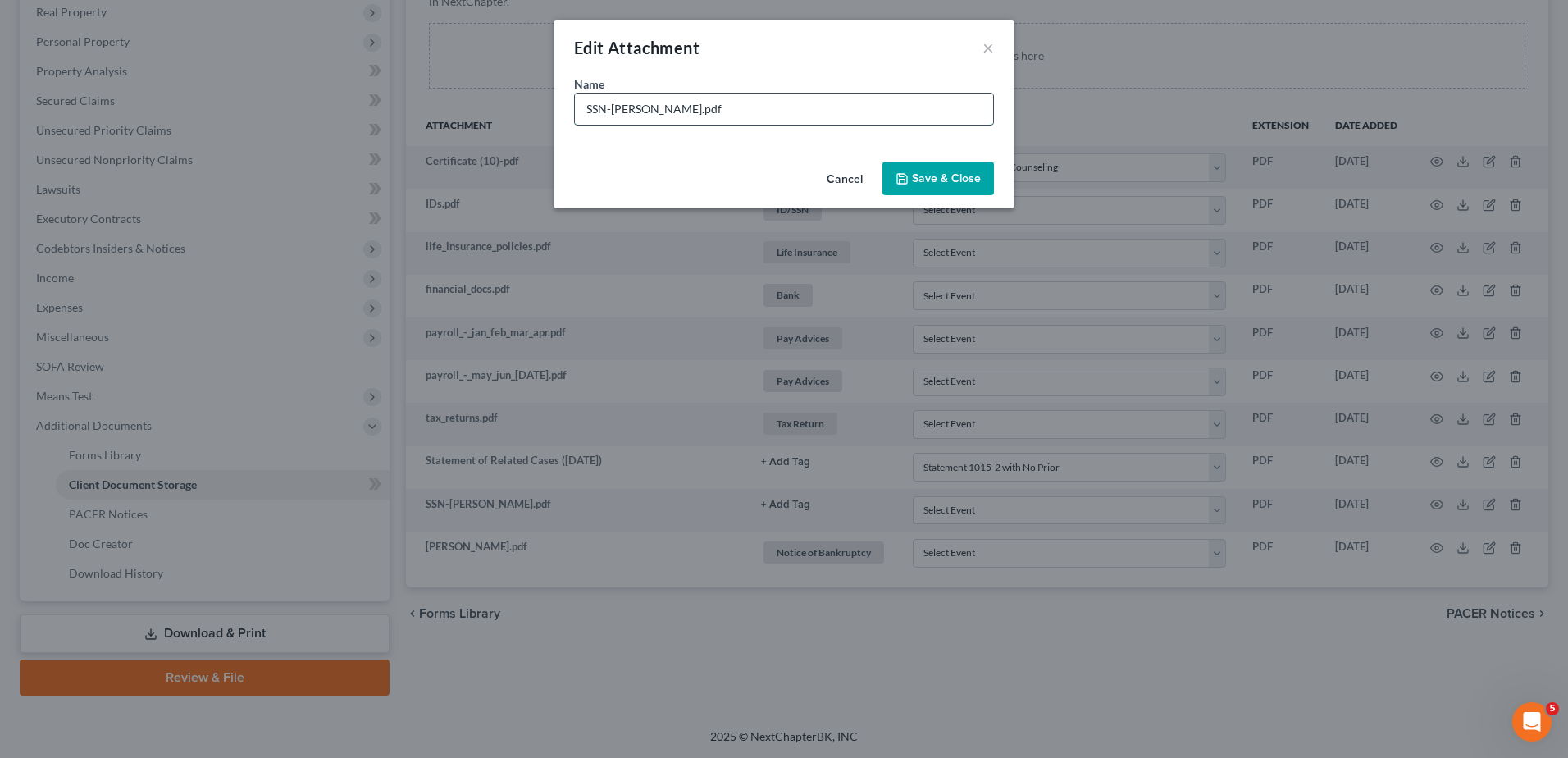
click at [607, 110] on input "SSN-Koepnick.pdf" at bounding box center [783, 109] width 418 height 32
type input "SSN Statement-Koepnick.pdf"
click at [976, 183] on span "Save & Close" at bounding box center [946, 178] width 69 height 14
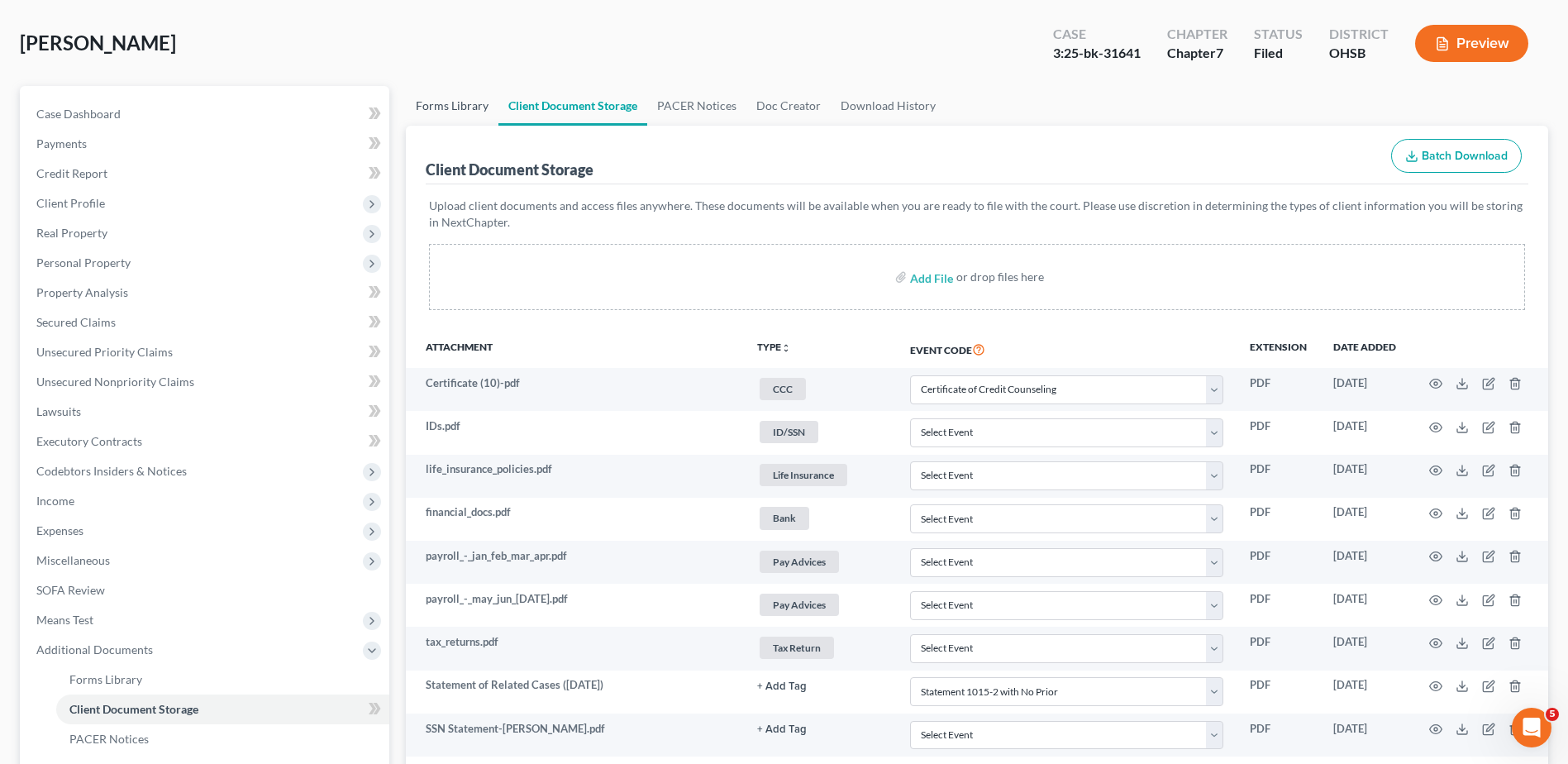
scroll to position [0, 0]
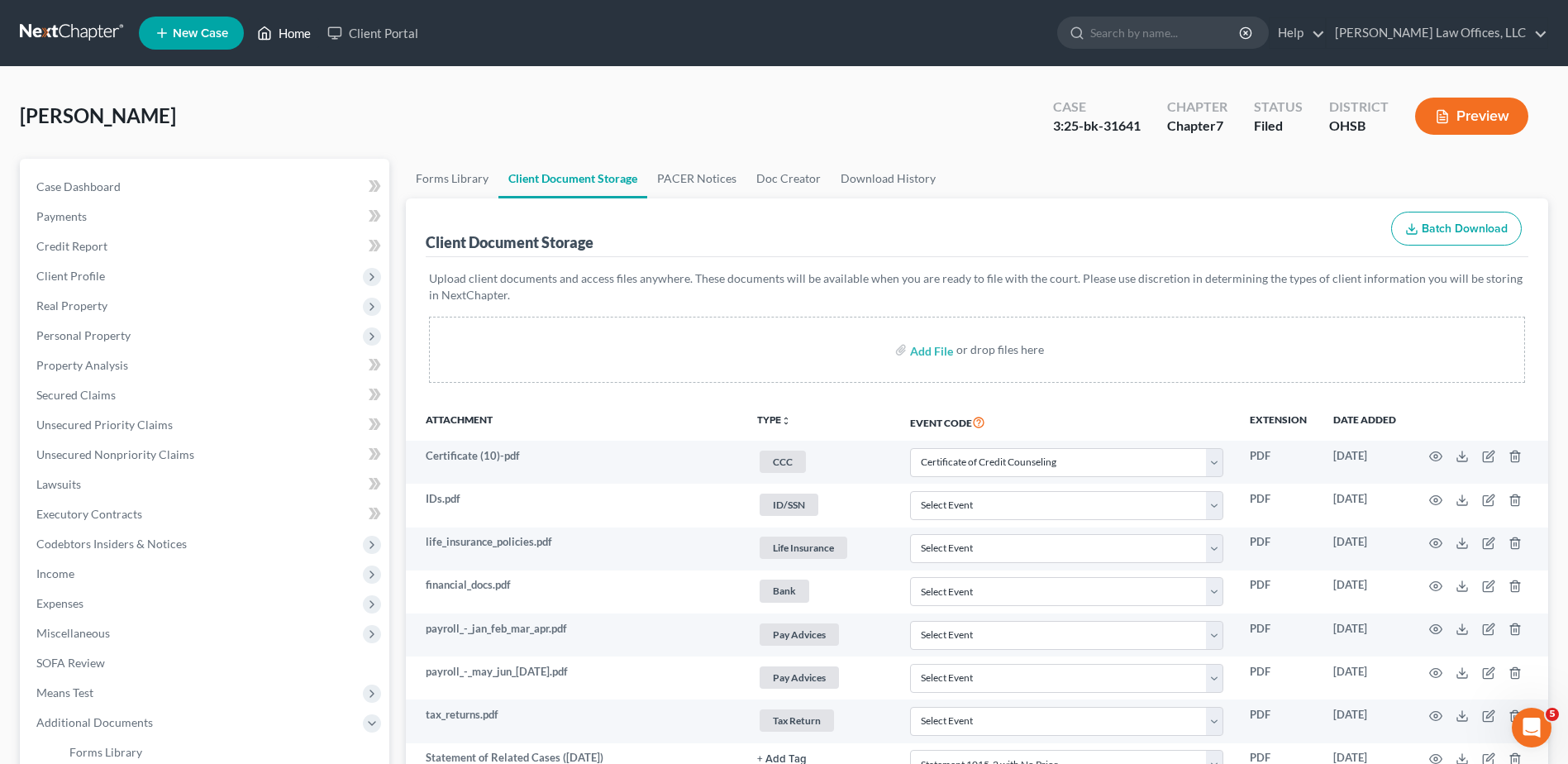
click at [298, 32] on link "Home" at bounding box center [283, 33] width 70 height 30
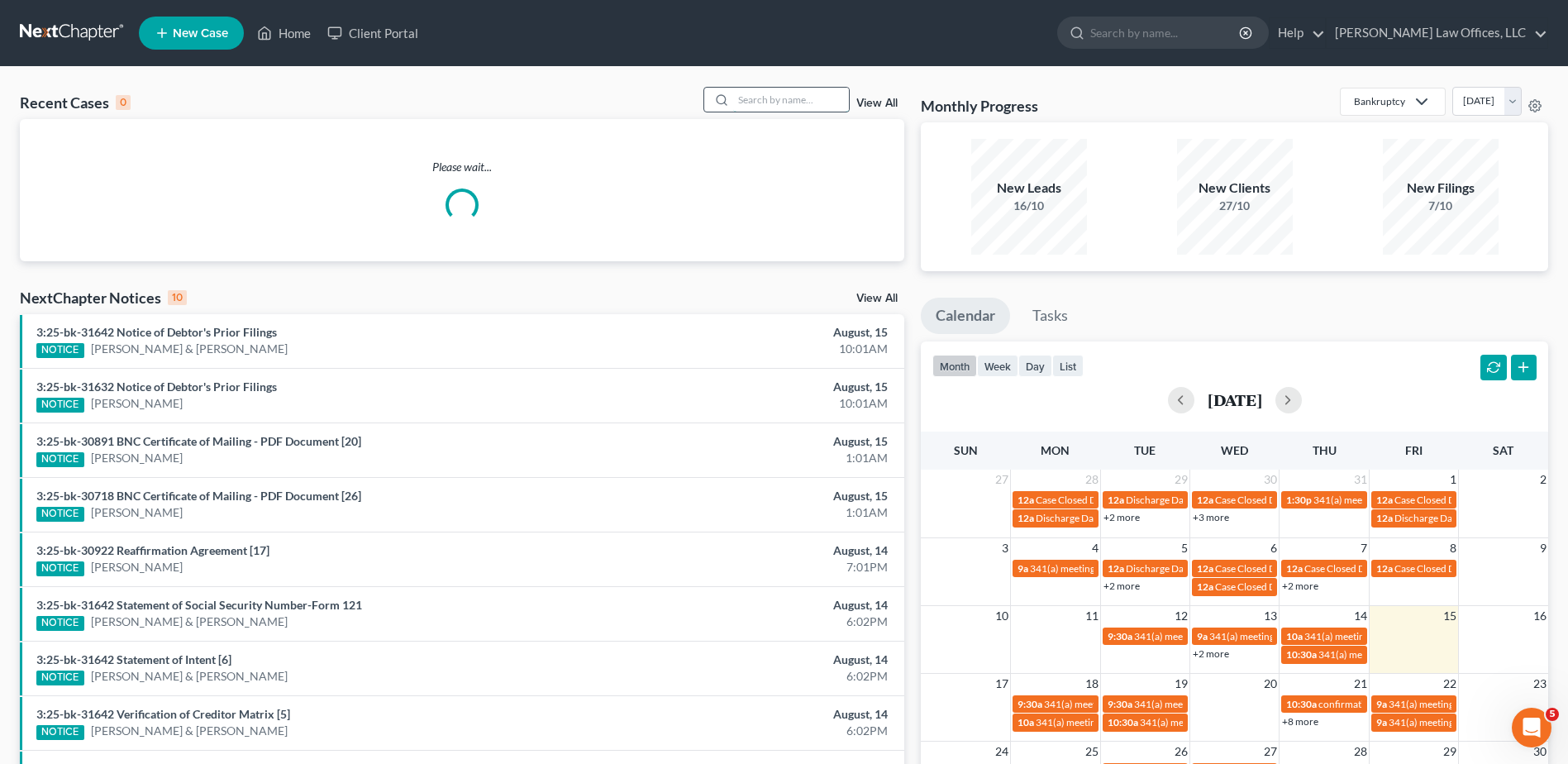
click at [802, 99] on input "search" at bounding box center [791, 100] width 116 height 24
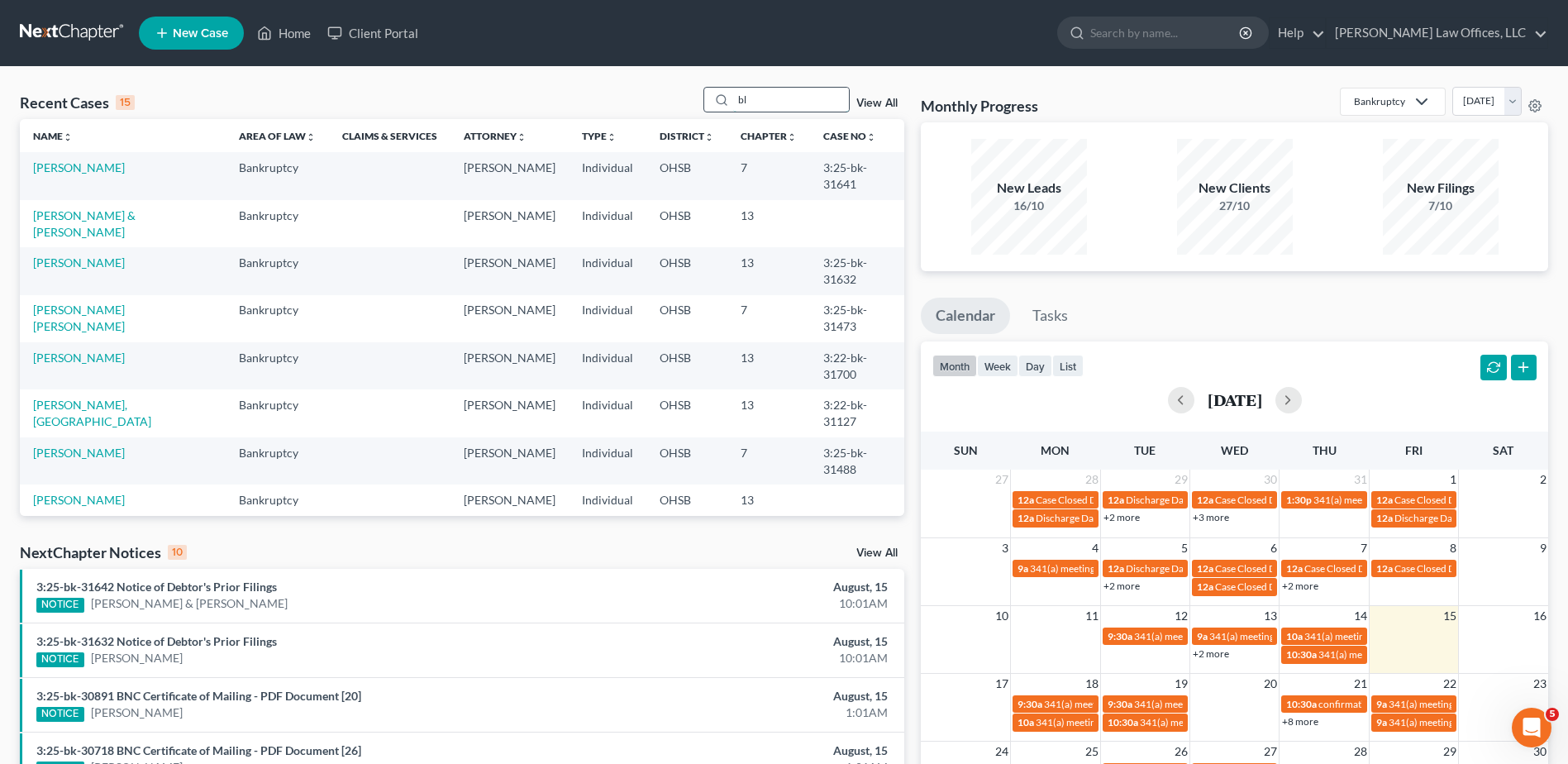
type input "b"
click at [101, 163] on link "[PERSON_NAME]" at bounding box center [78, 167] width 92 height 14
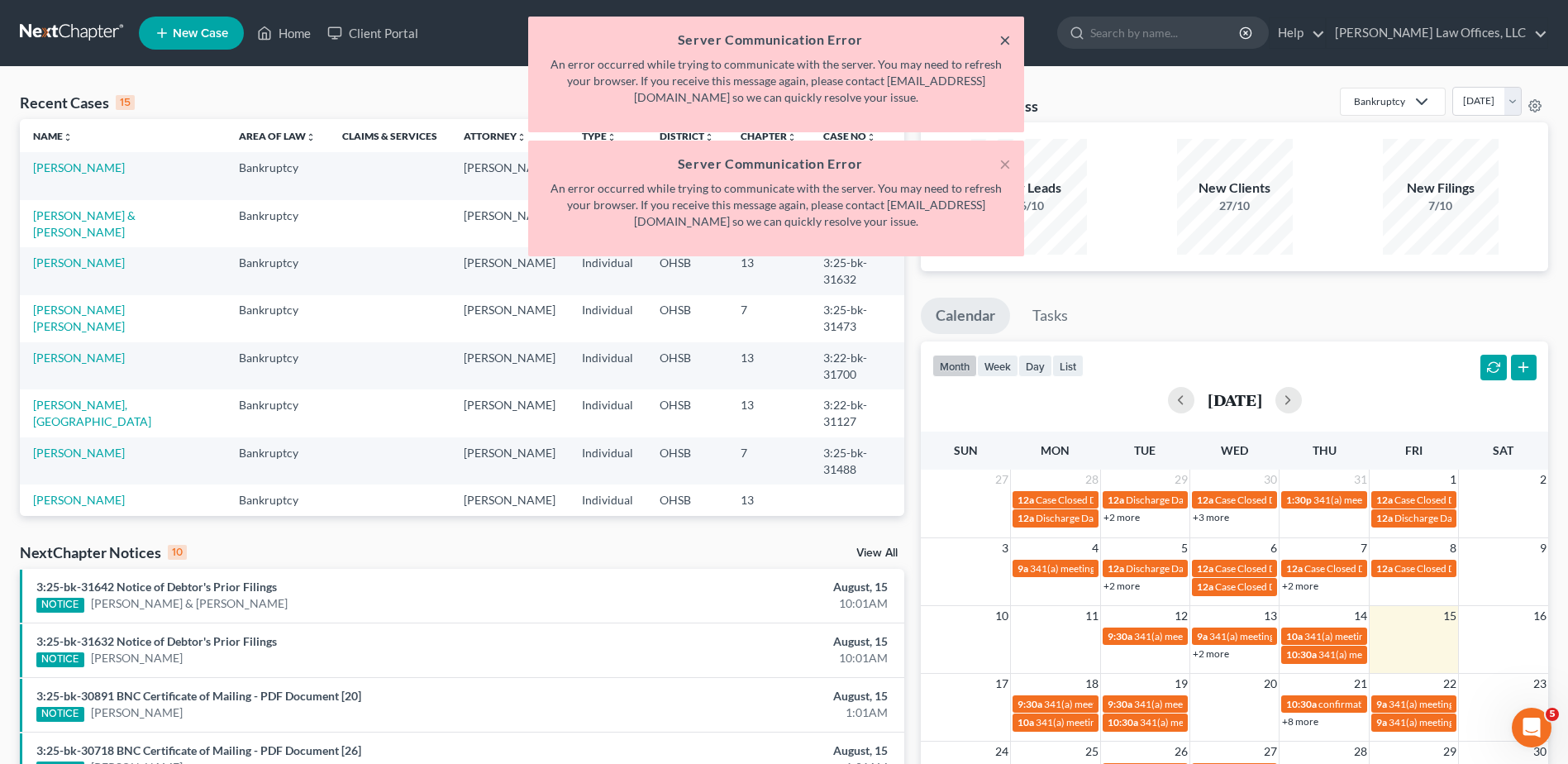
click at [1000, 41] on button "×" at bounding box center [1005, 39] width 11 height 20
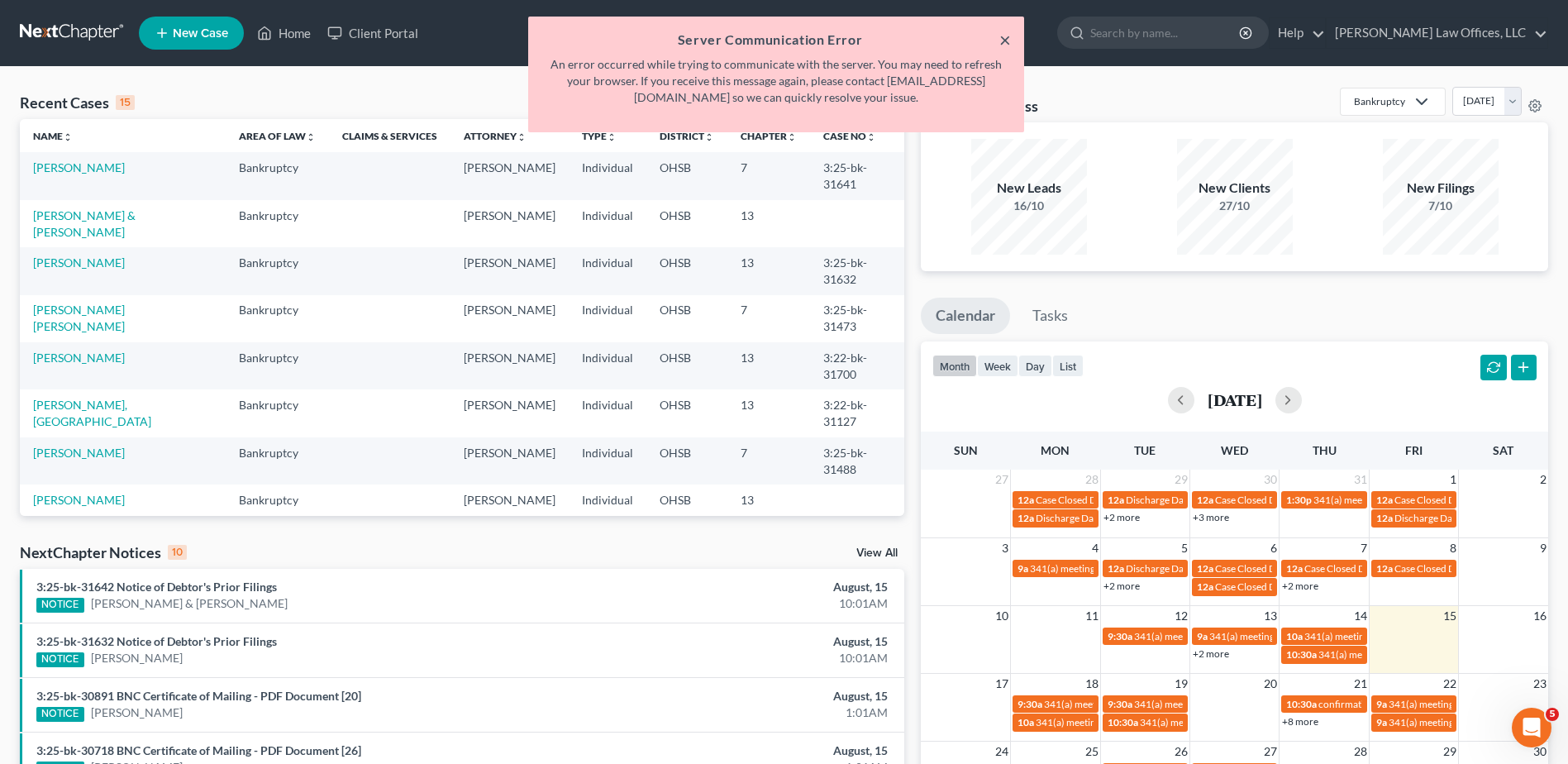
click at [1000, 41] on button "×" at bounding box center [1005, 39] width 11 height 20
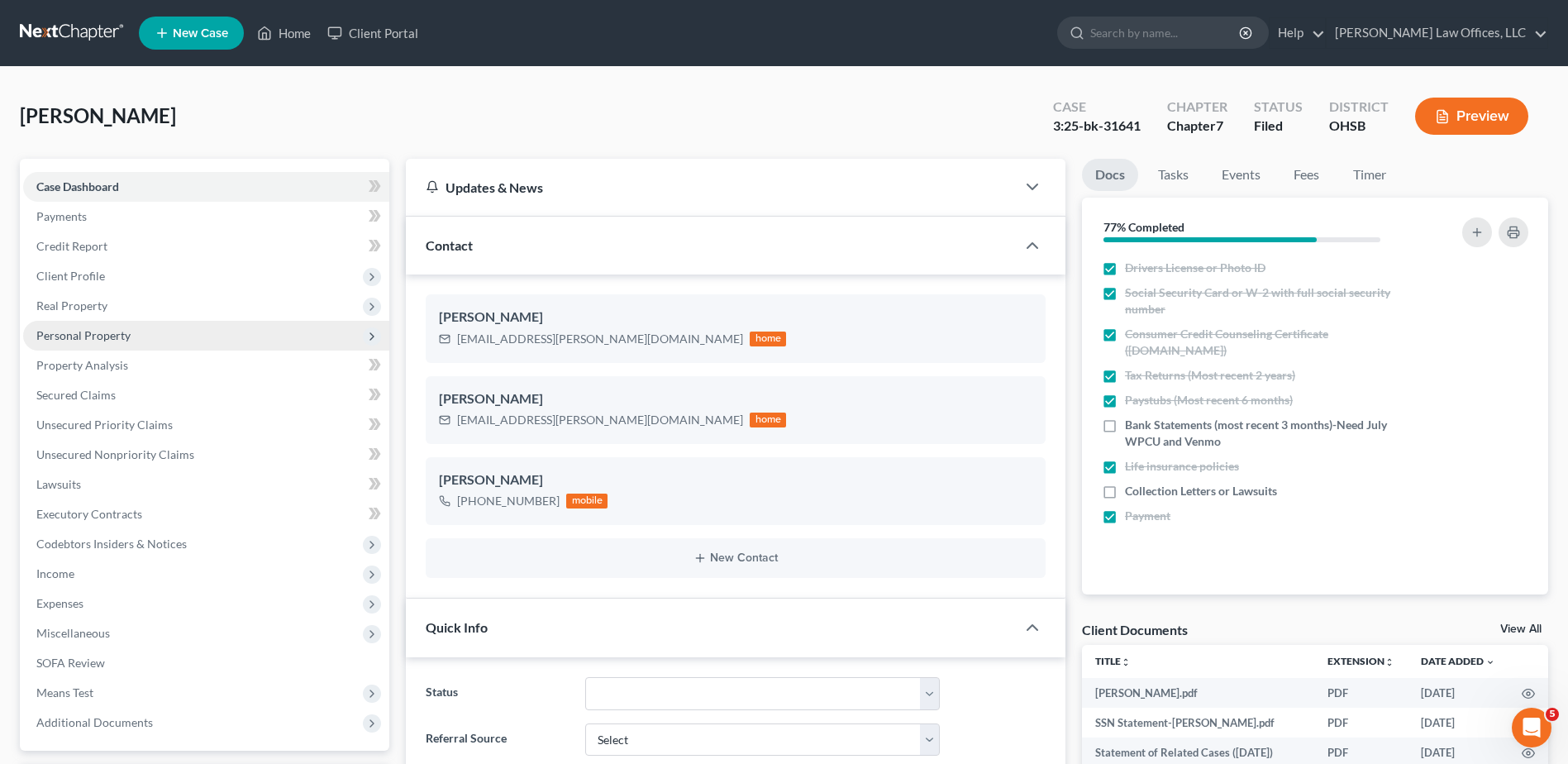
click at [54, 337] on span "Personal Property" at bounding box center [83, 334] width 94 height 14
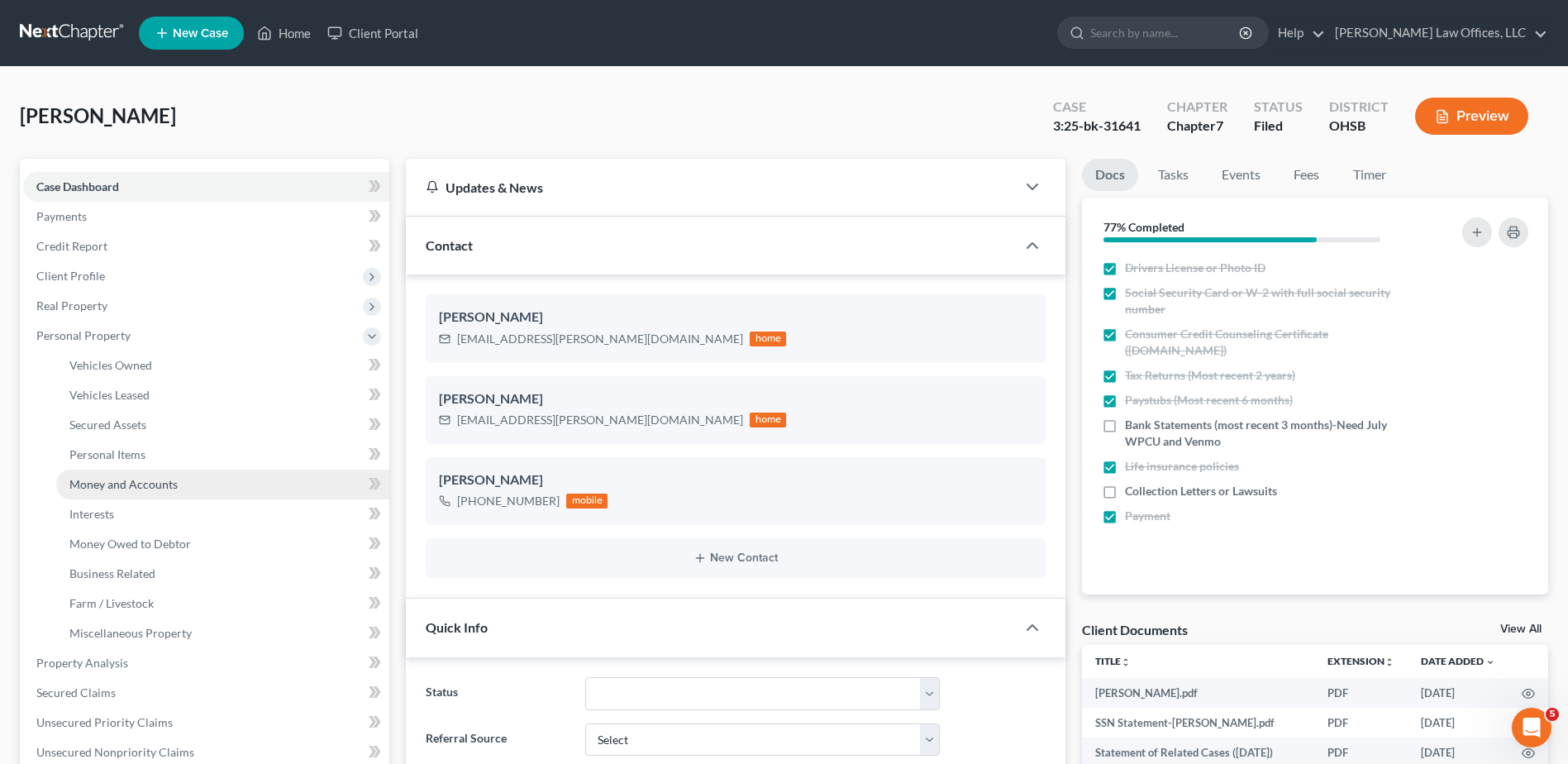
click at [106, 487] on span "Money and Accounts" at bounding box center [123, 484] width 108 height 14
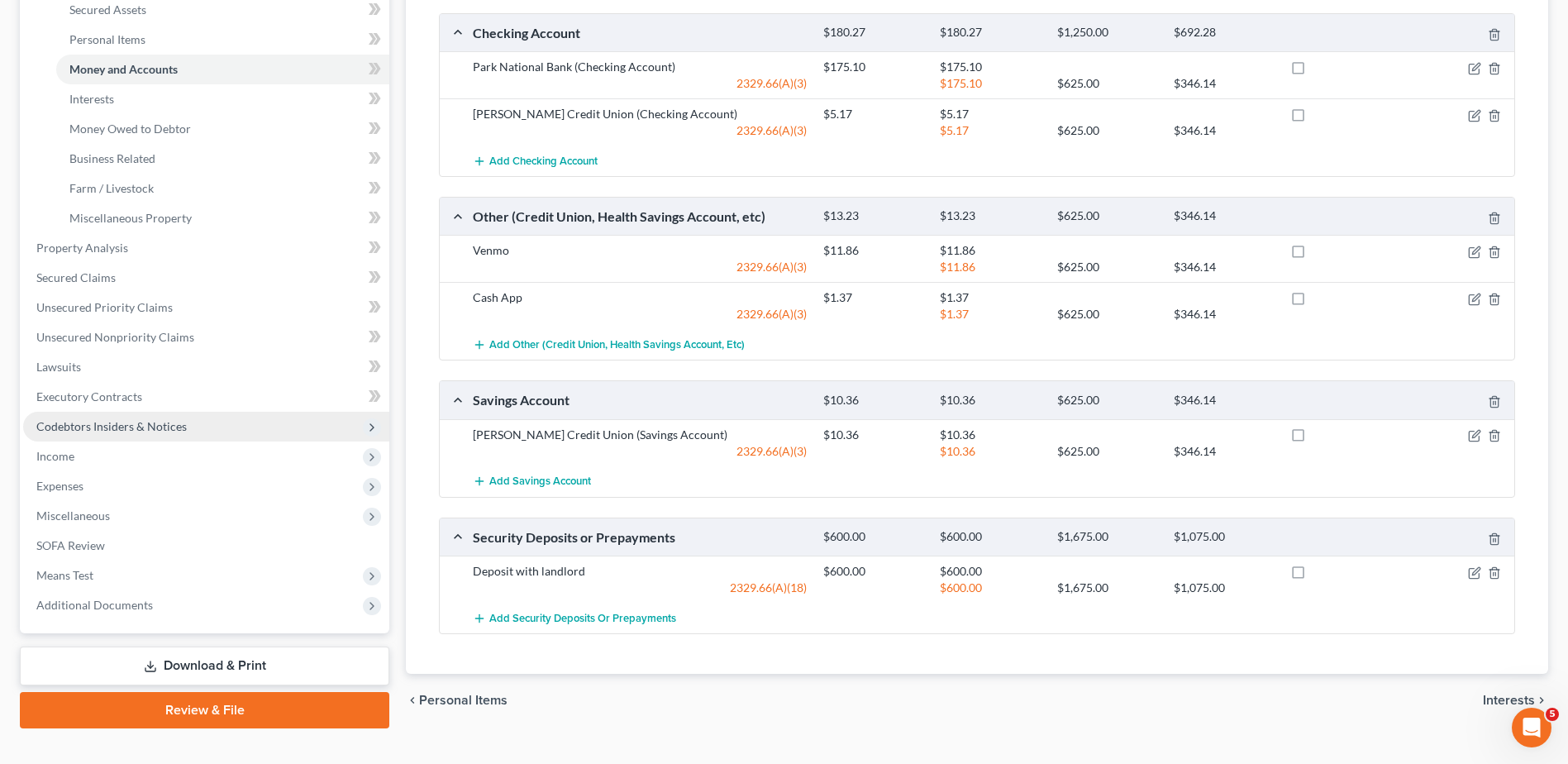
scroll to position [442, 0]
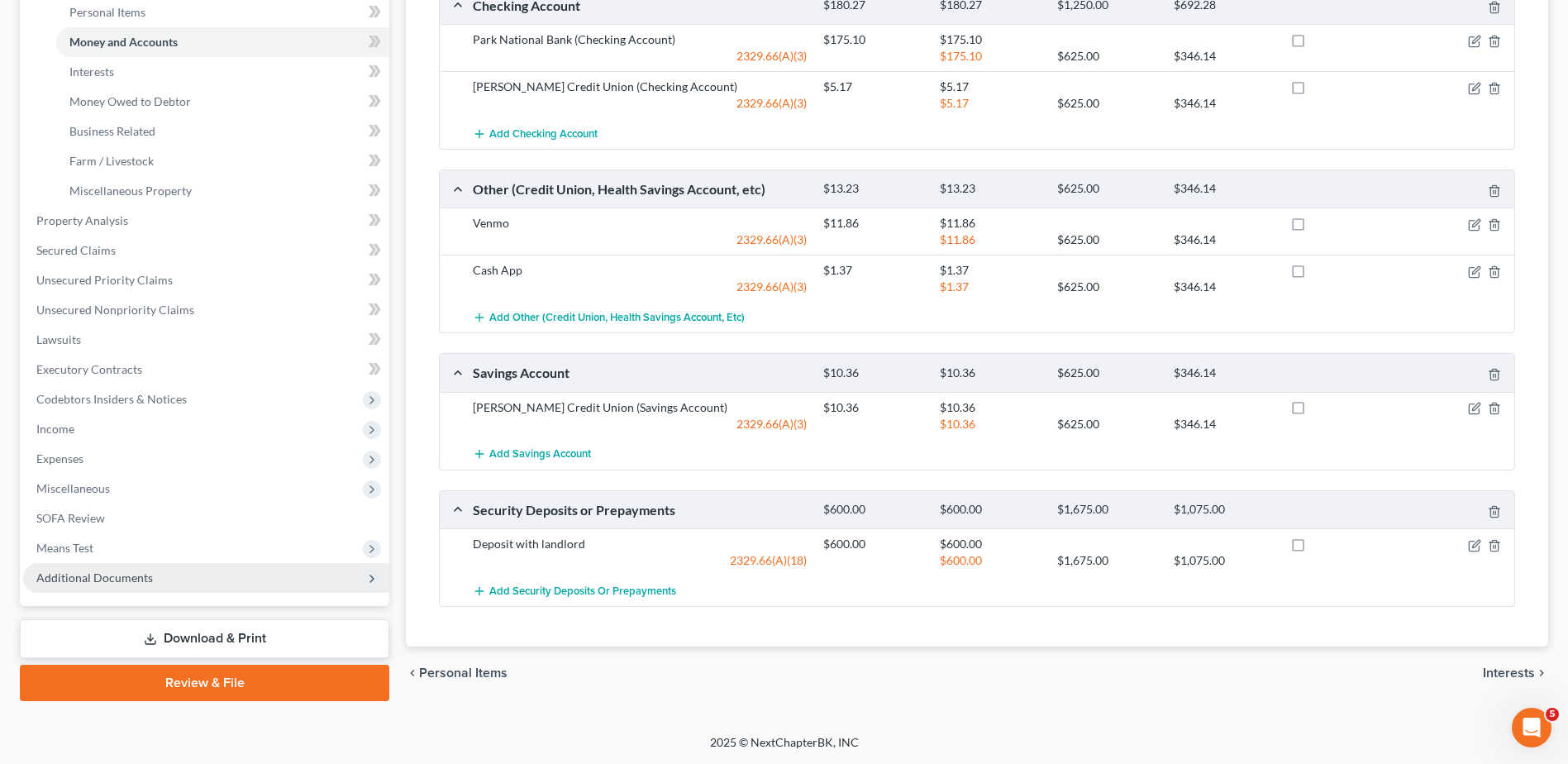
click at [148, 582] on span "Additional Documents" at bounding box center [94, 577] width 117 height 14
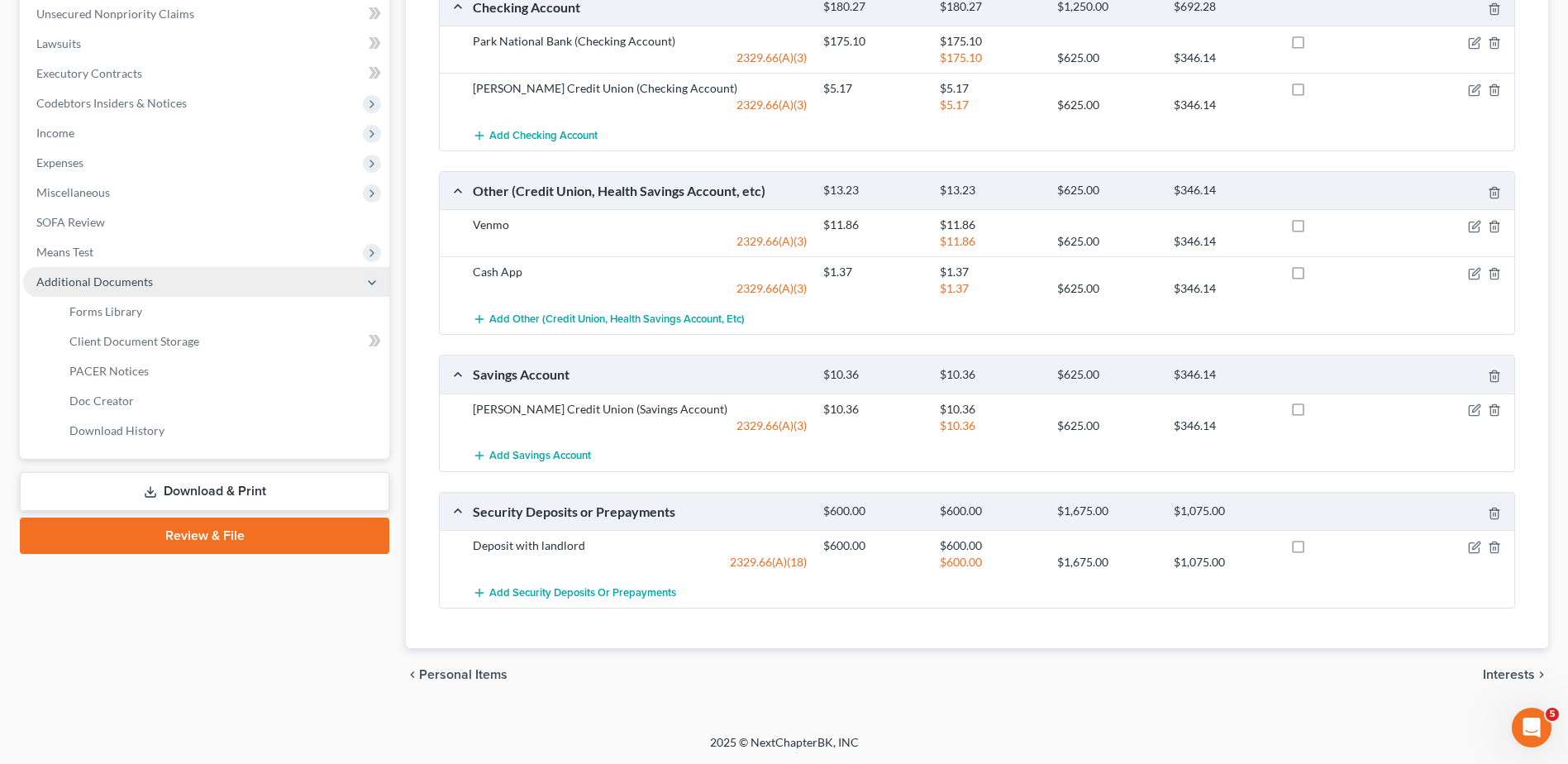
scroll to position [441, 0]
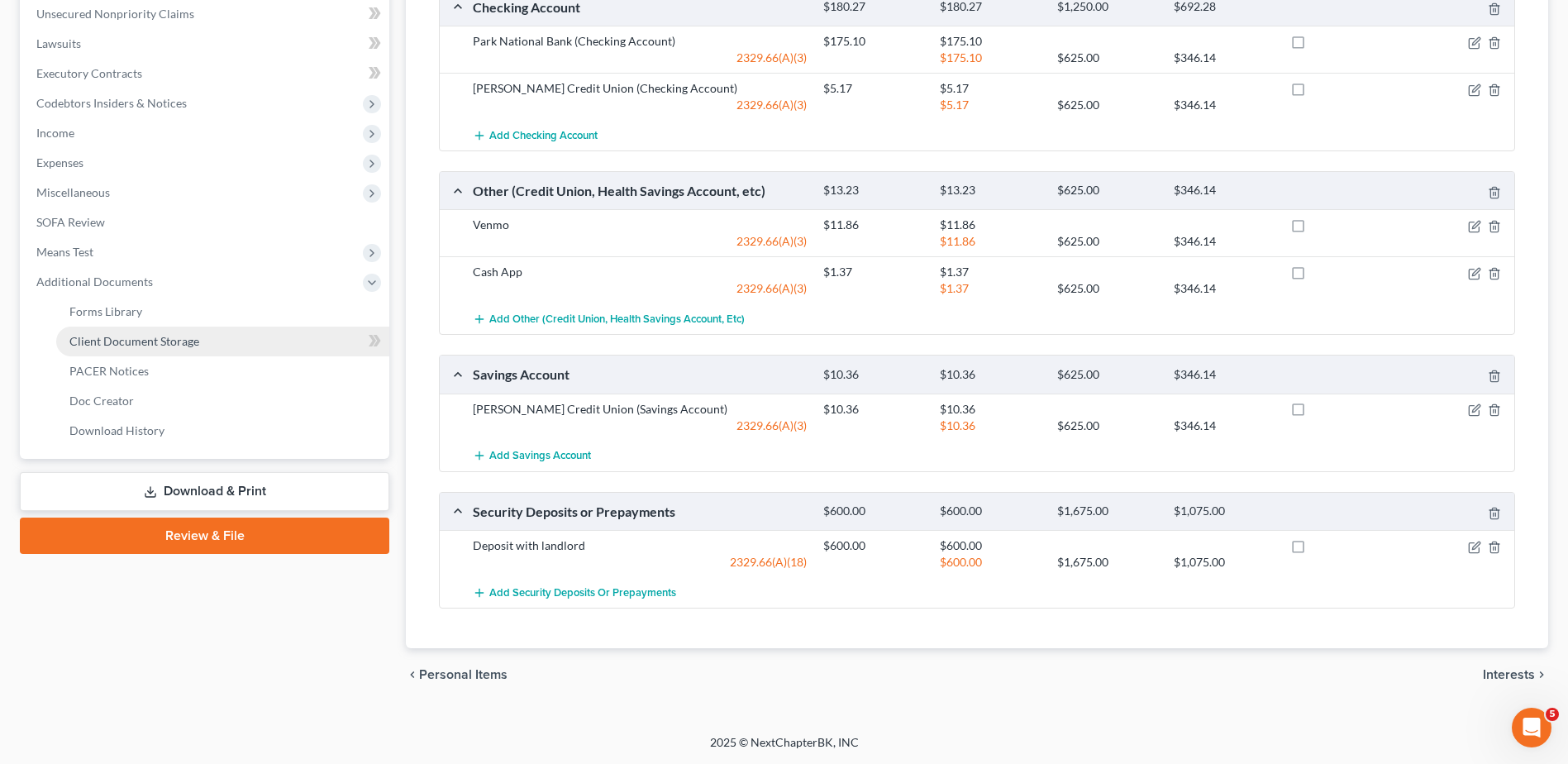
click at [176, 344] on span "Client Document Storage" at bounding box center [134, 341] width 130 height 14
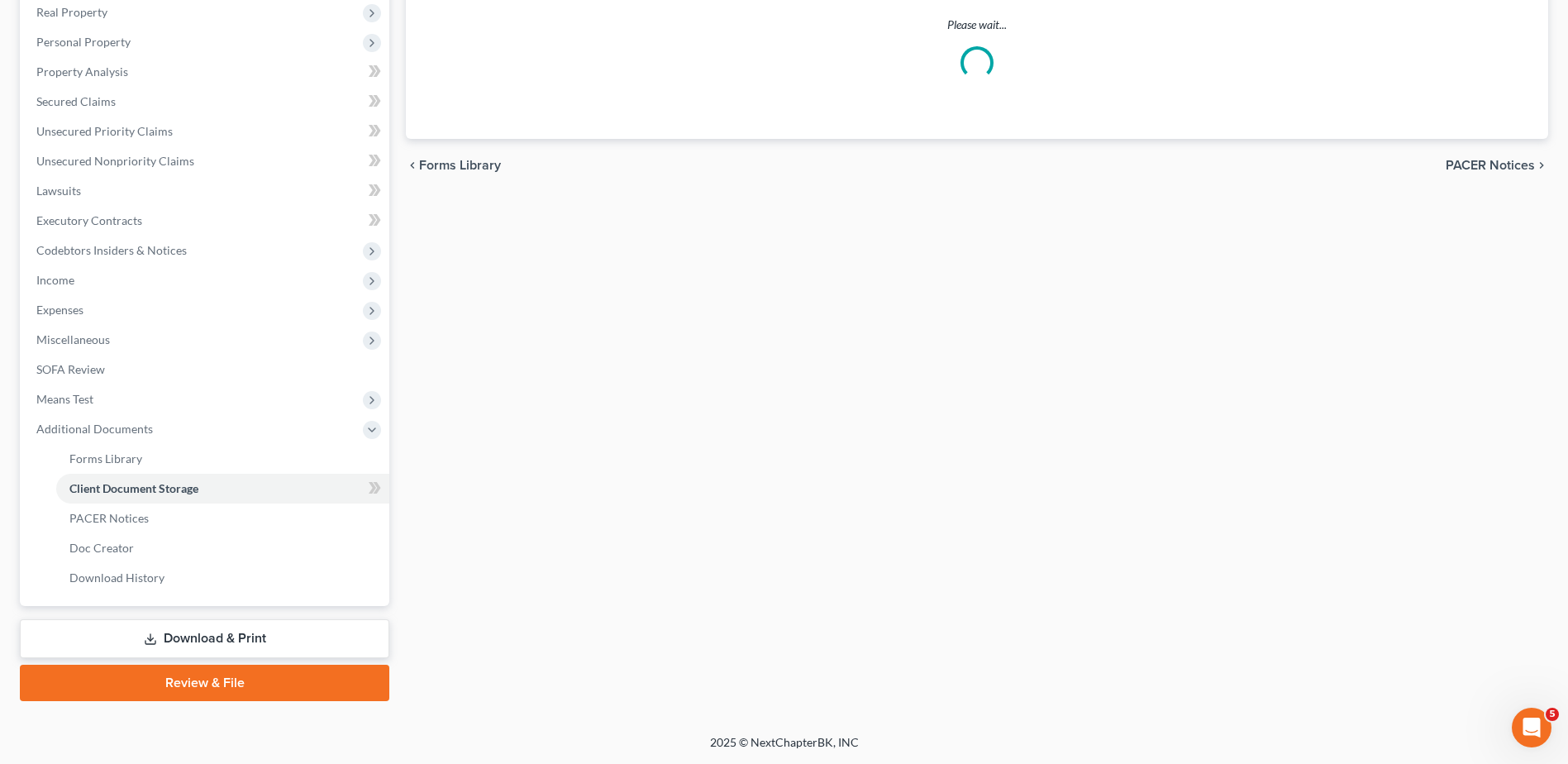
scroll to position [232, 0]
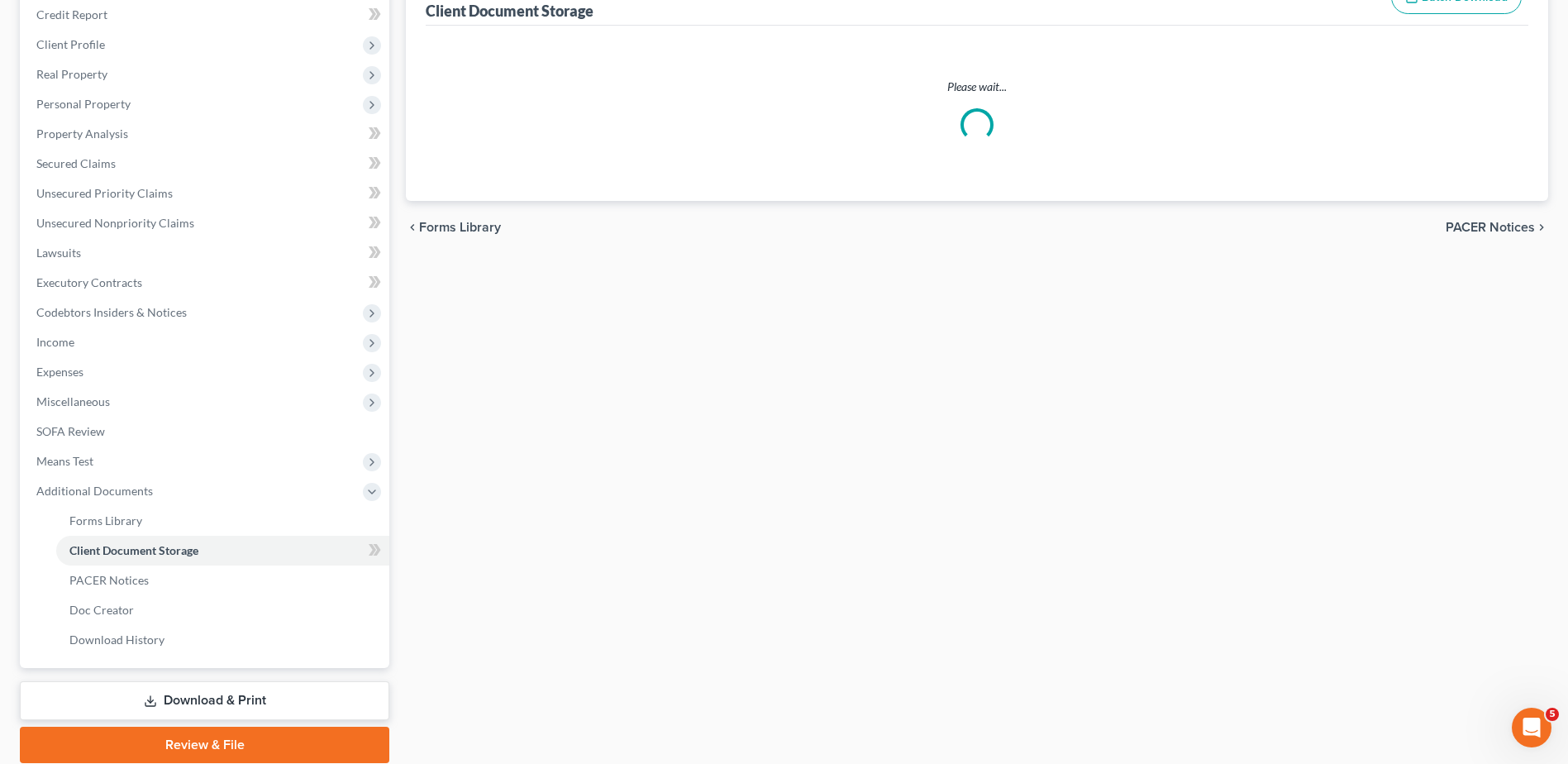
select select "7"
select select "52"
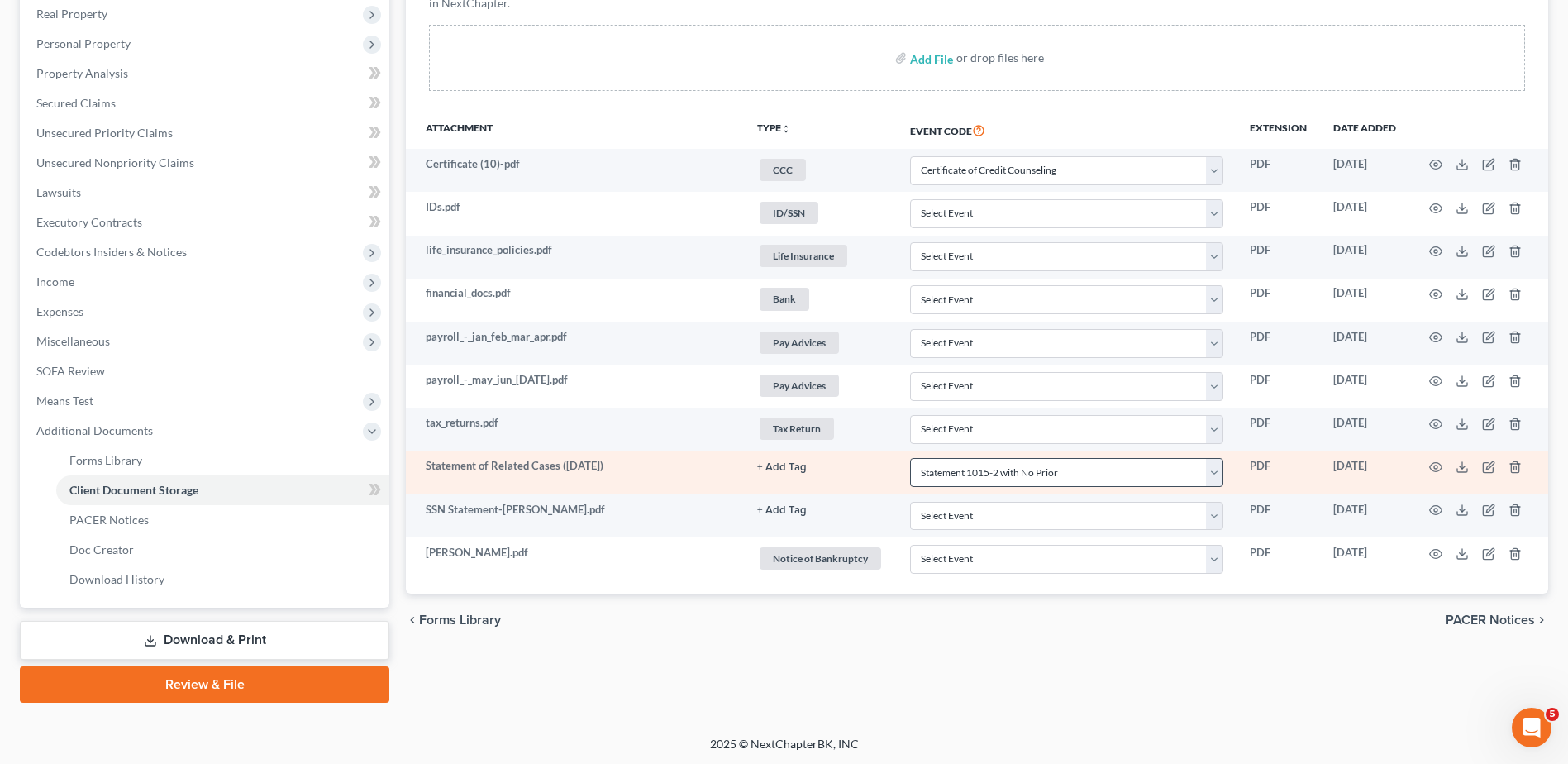
scroll to position [293, 0]
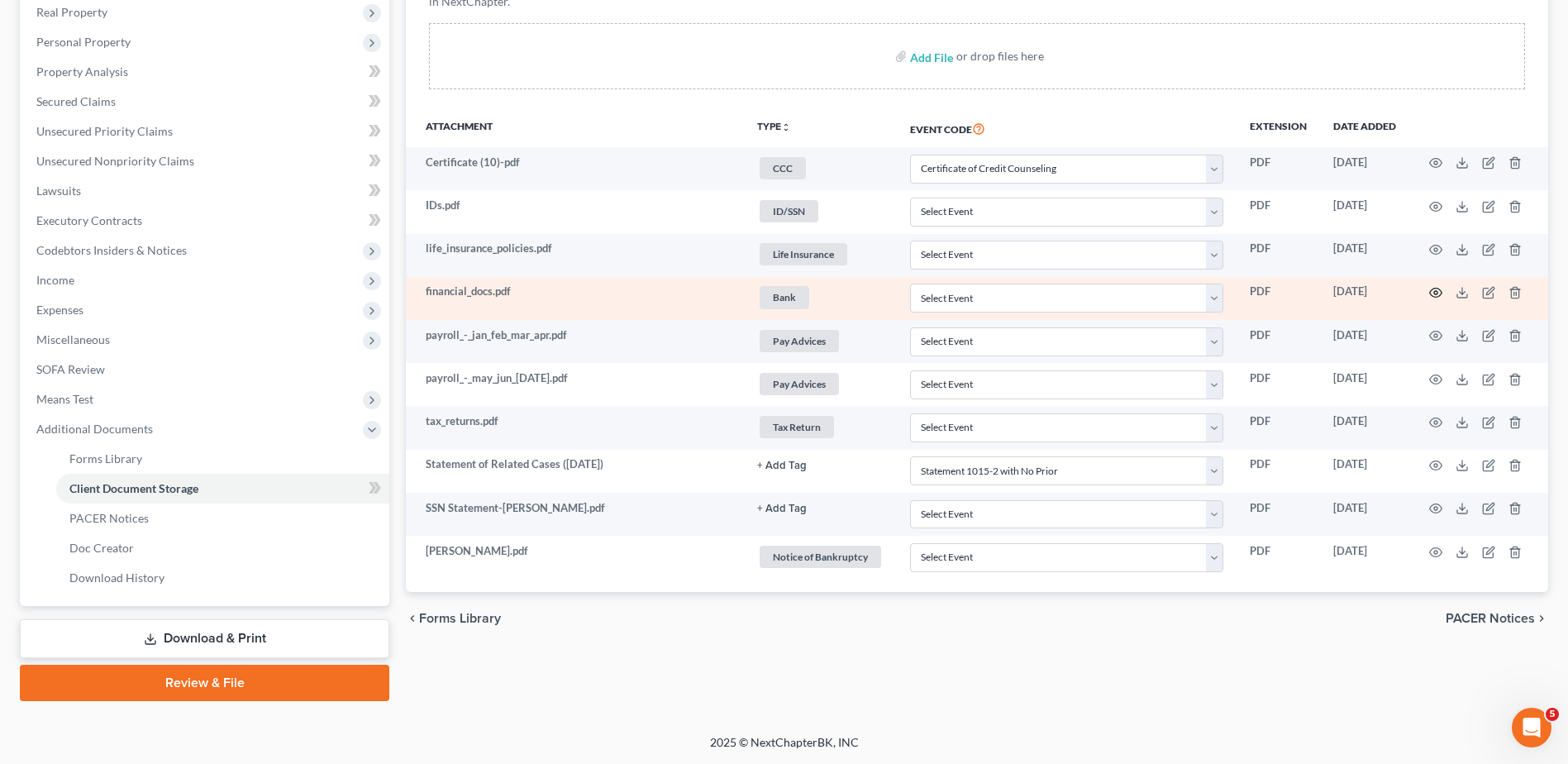
click at [1440, 293] on icon "button" at bounding box center [1435, 292] width 13 height 13
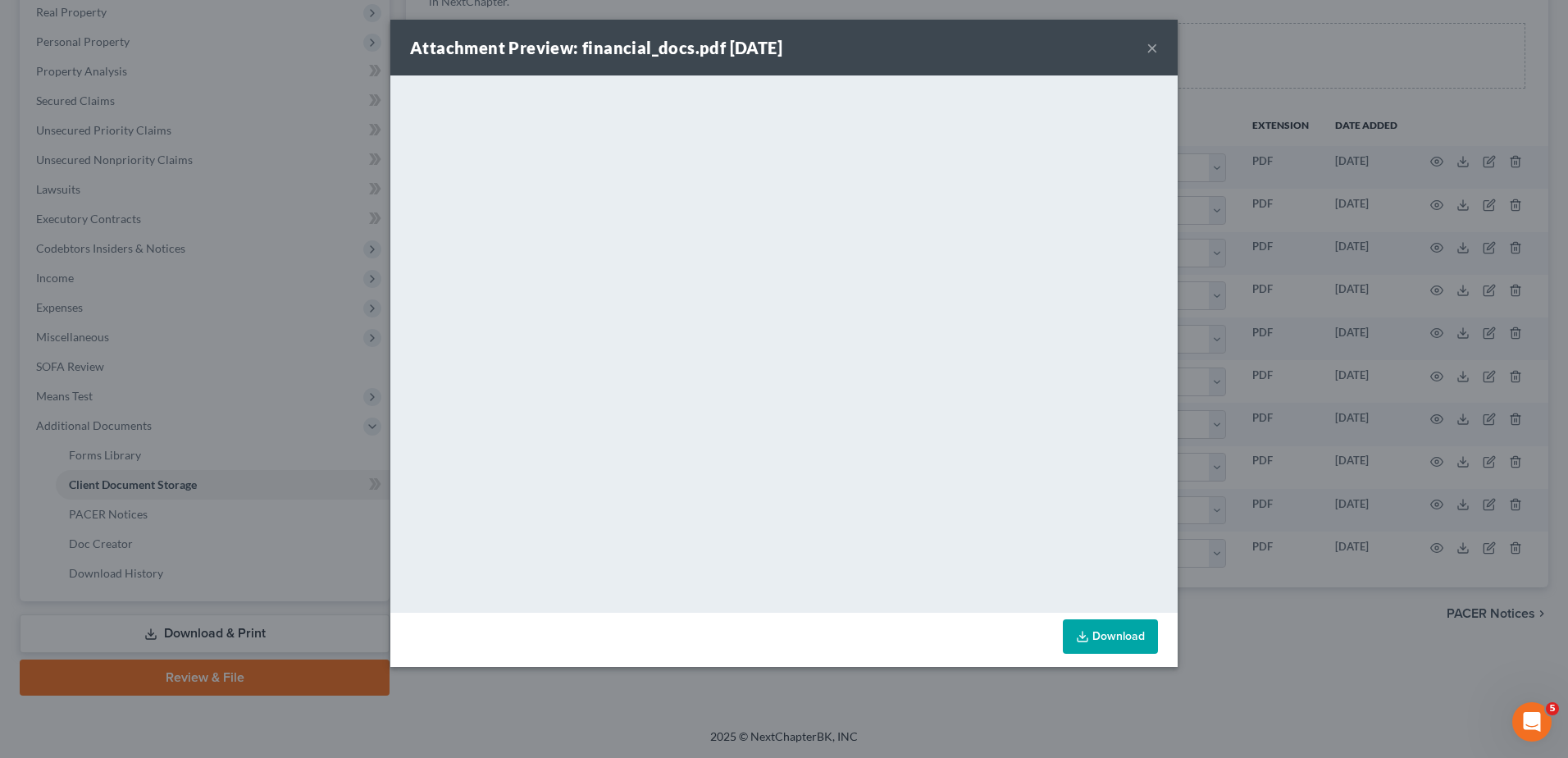
click at [1156, 47] on button "×" at bounding box center [1152, 47] width 11 height 19
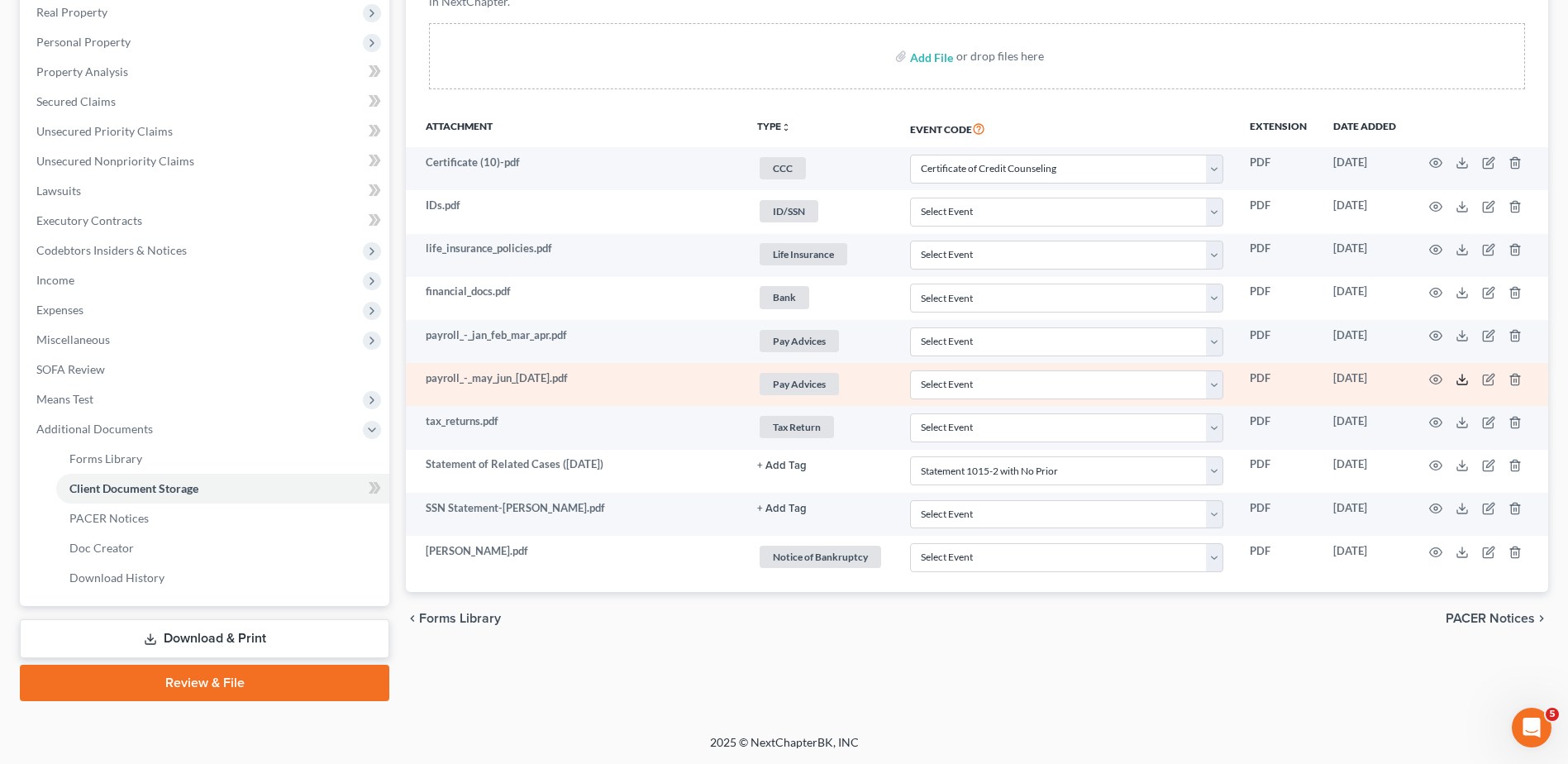
click at [1461, 378] on polyline at bounding box center [1462, 378] width 6 height 3
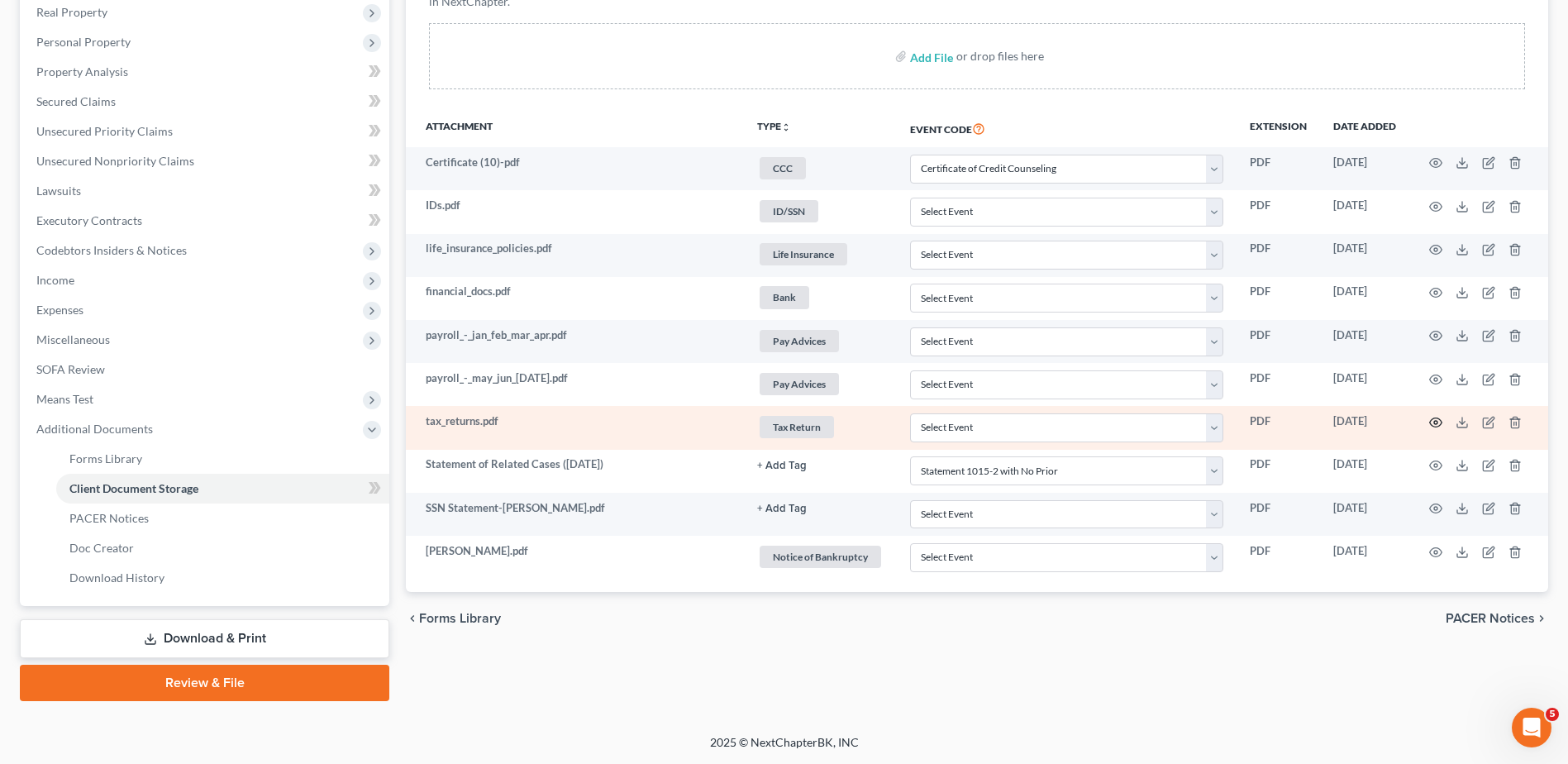
click at [1435, 422] on icon "button" at bounding box center [1435, 422] width 13 height 13
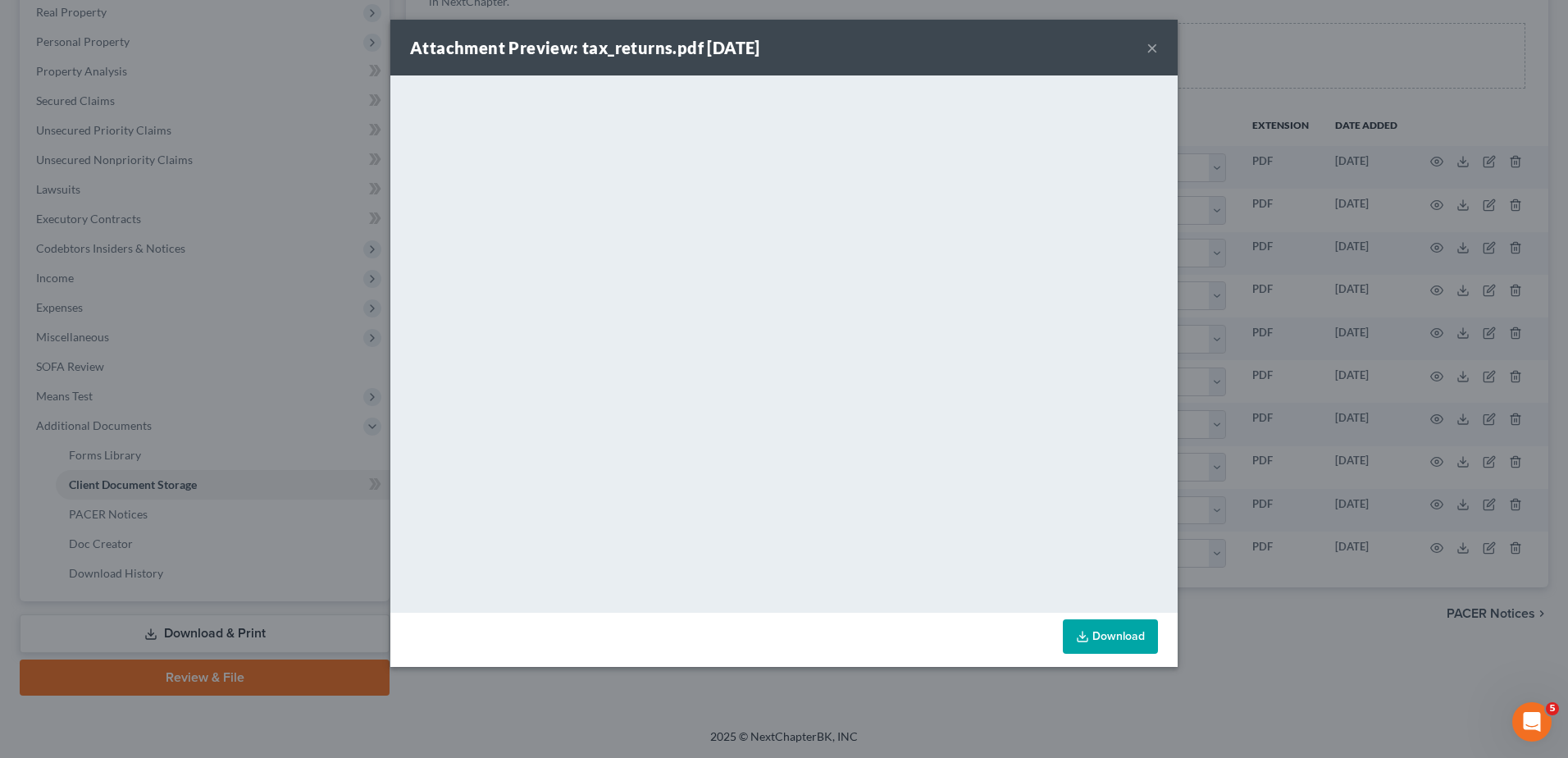
click at [1151, 47] on button "×" at bounding box center [1152, 47] width 11 height 19
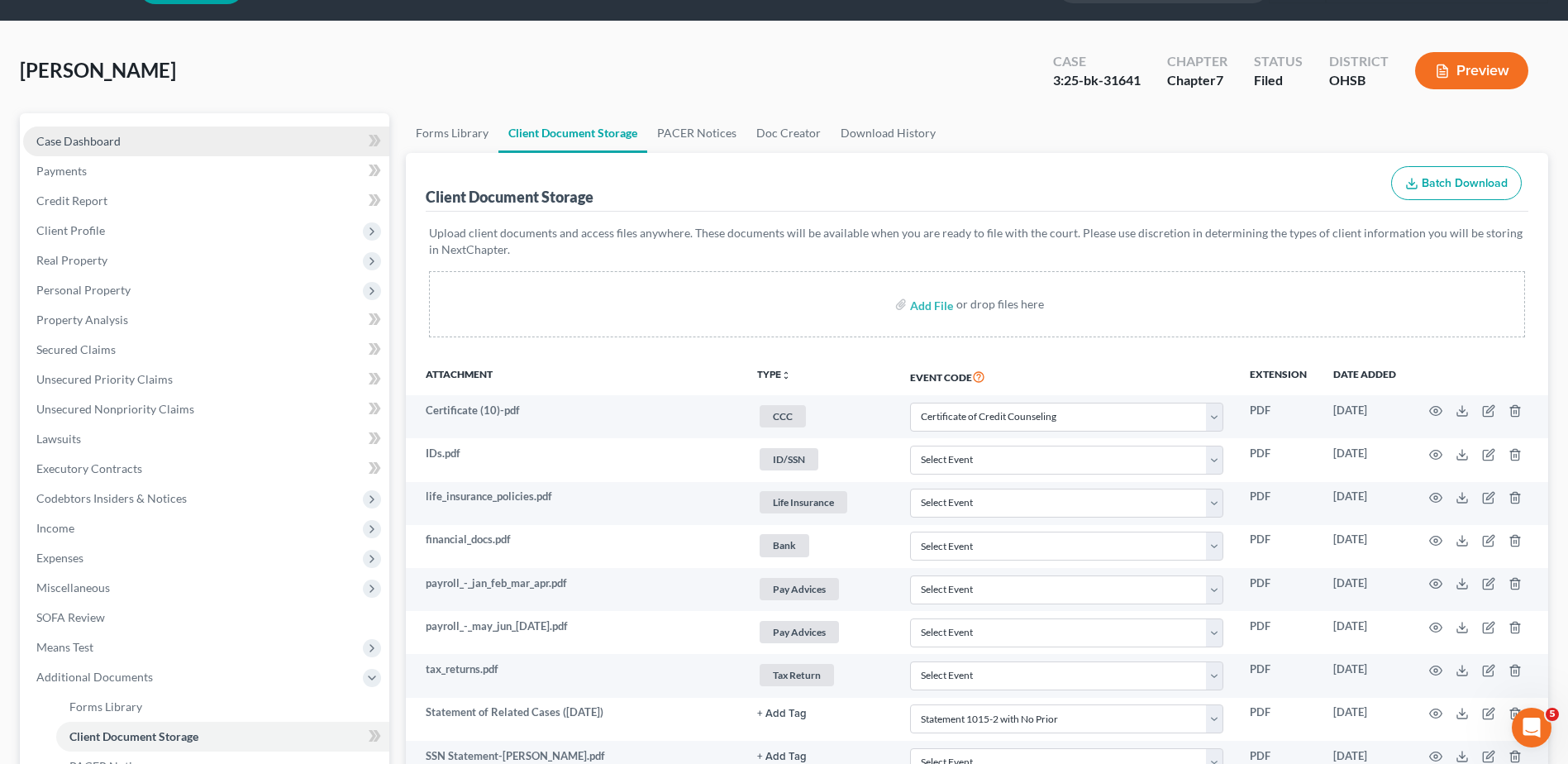
click at [89, 136] on span "Case Dashboard" at bounding box center [78, 140] width 84 height 14
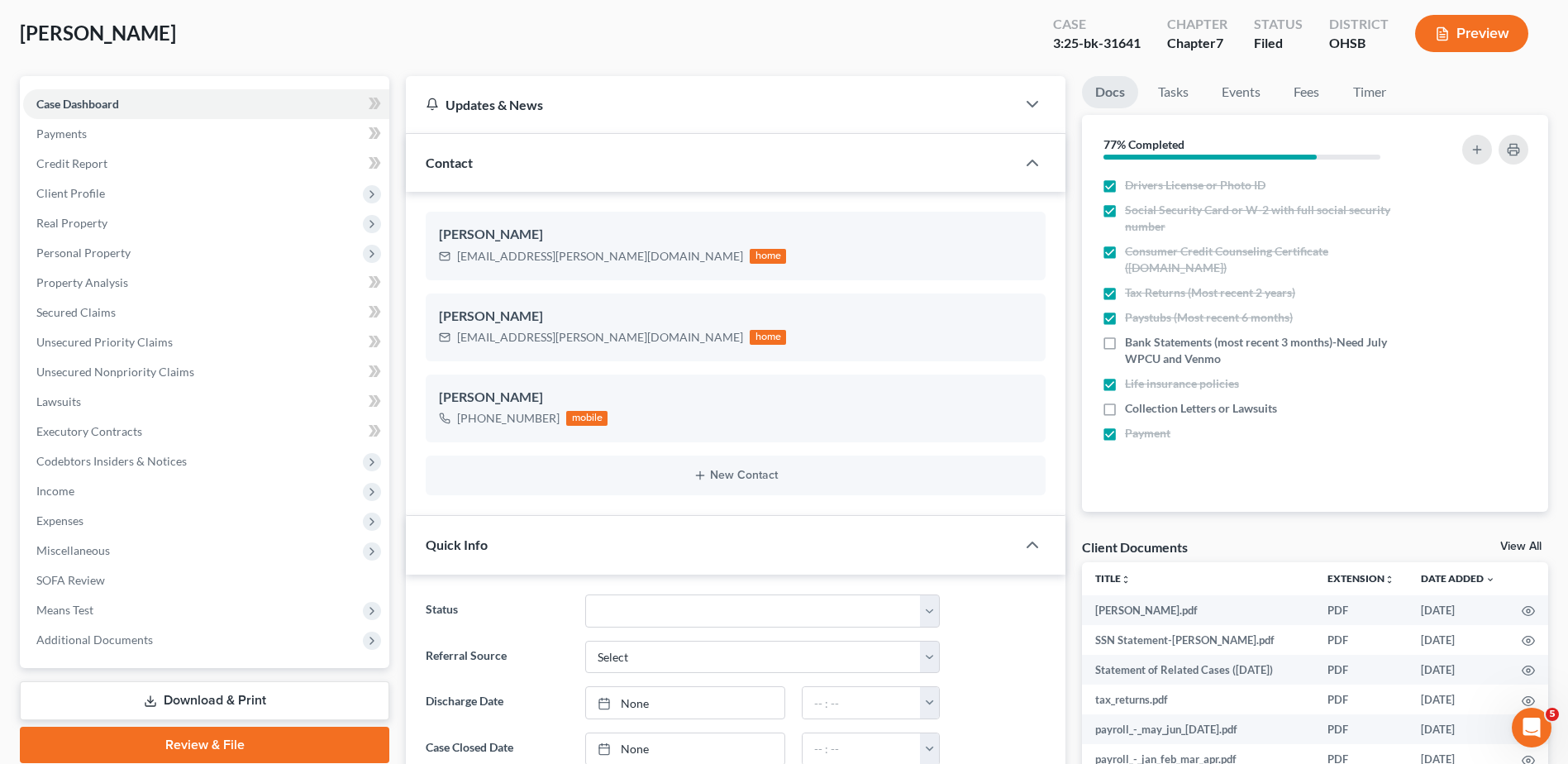
scroll to position [413, 0]
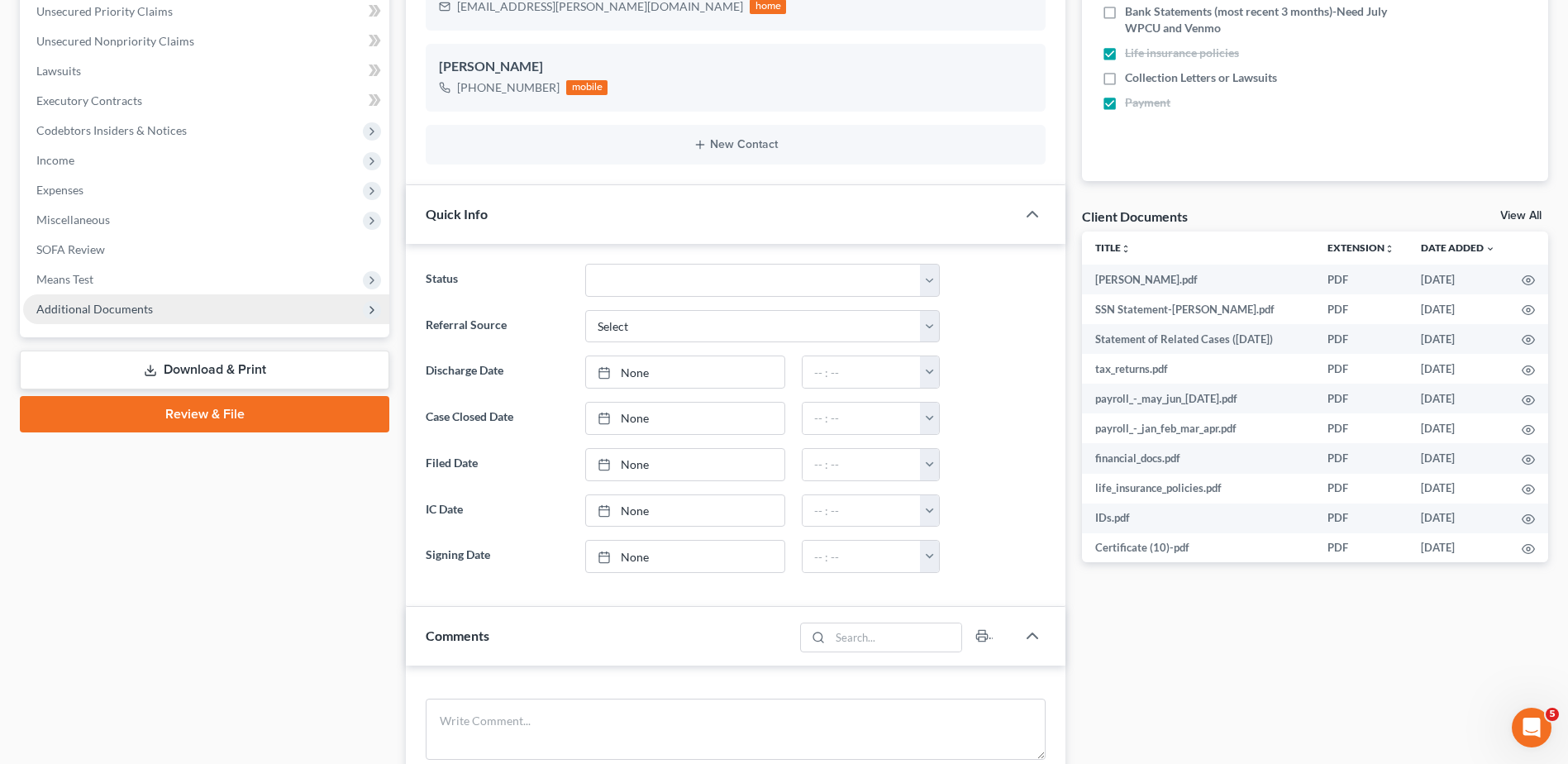
click at [118, 309] on span "Additional Documents" at bounding box center [94, 308] width 117 height 14
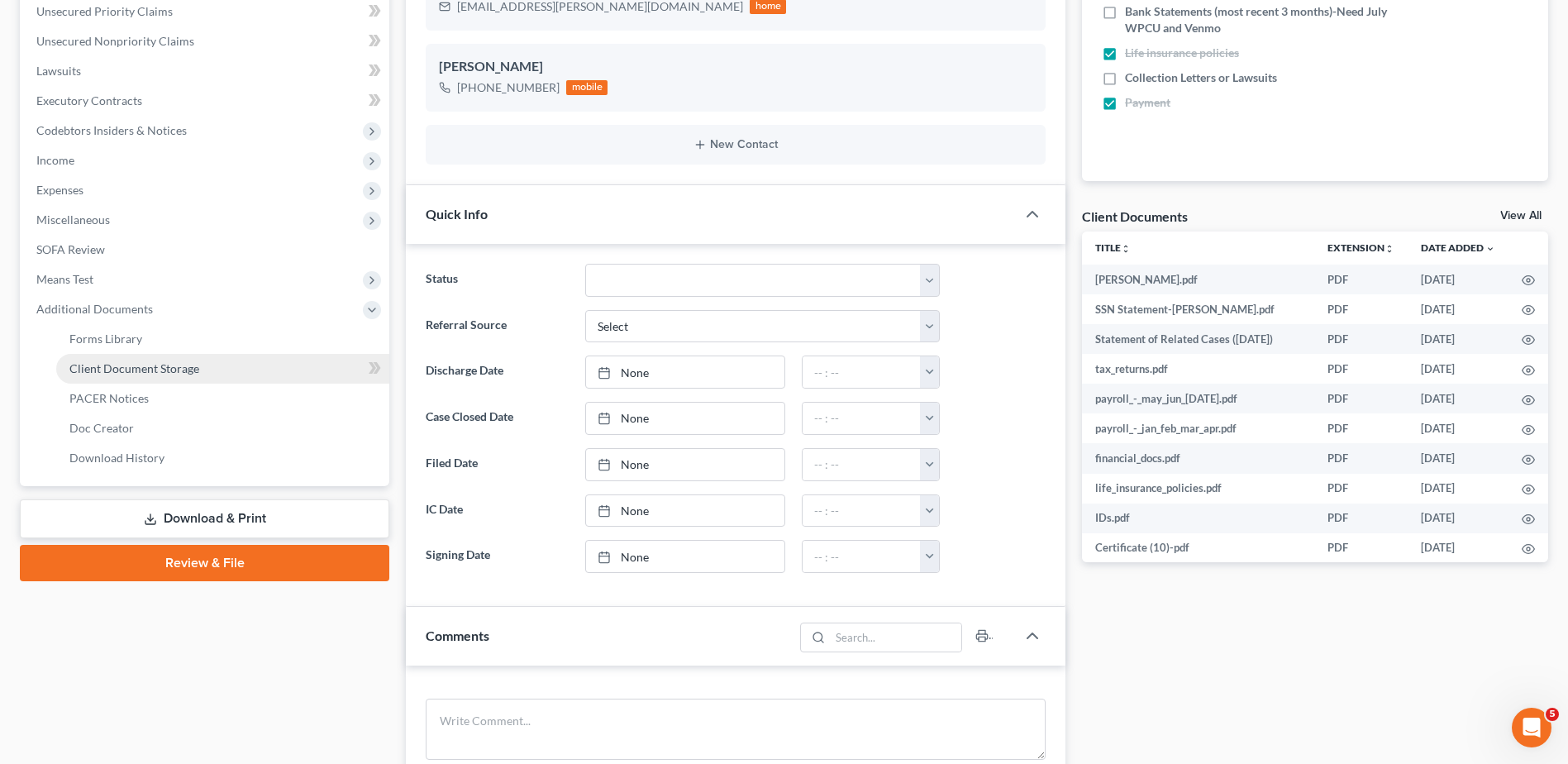
click at [133, 371] on span "Client Document Storage" at bounding box center [134, 368] width 130 height 14
select select "7"
select select "52"
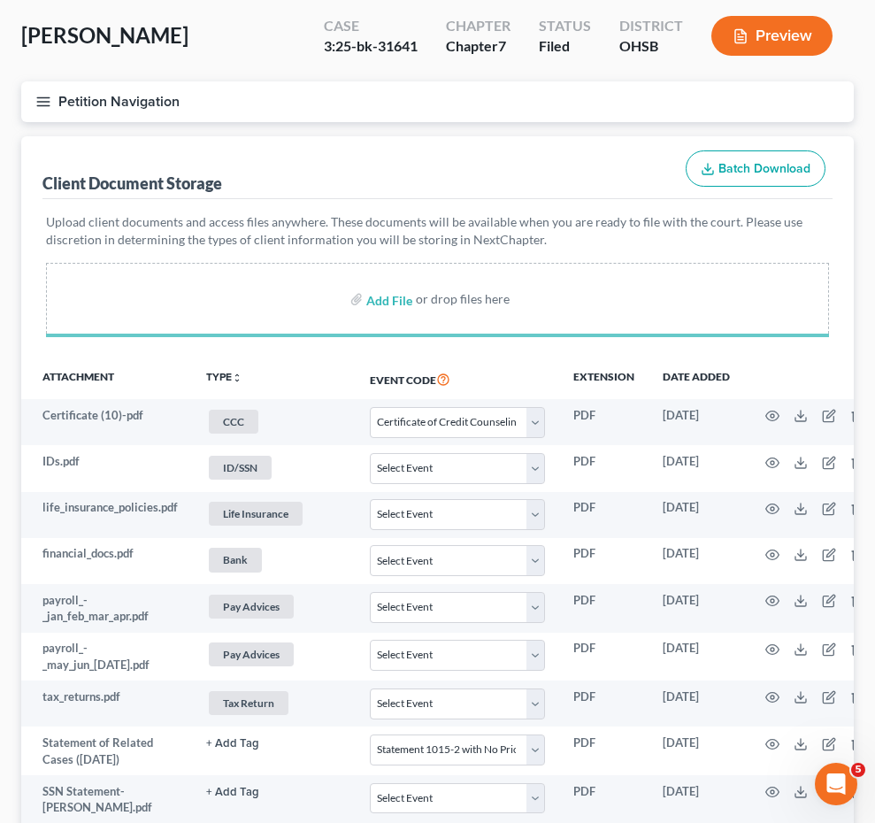
select select "7"
select select "52"
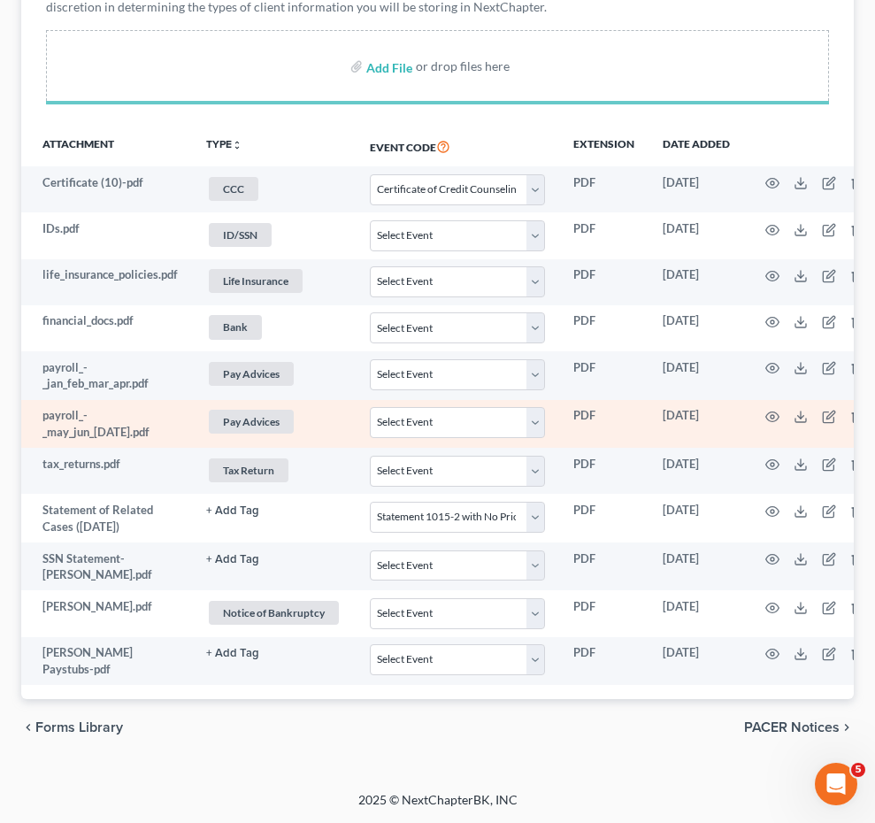
select select "7"
select select "52"
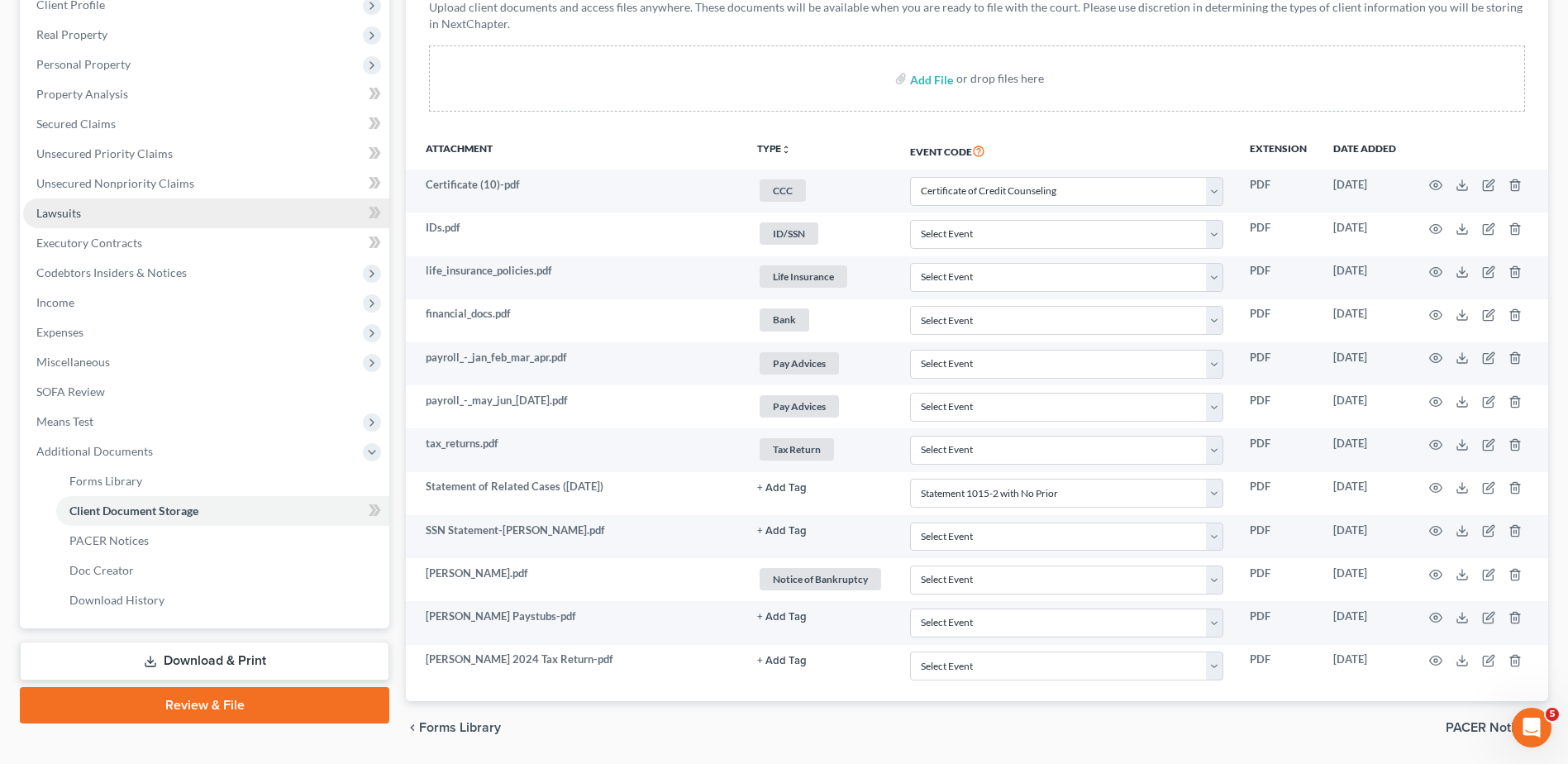
scroll to position [241, 0]
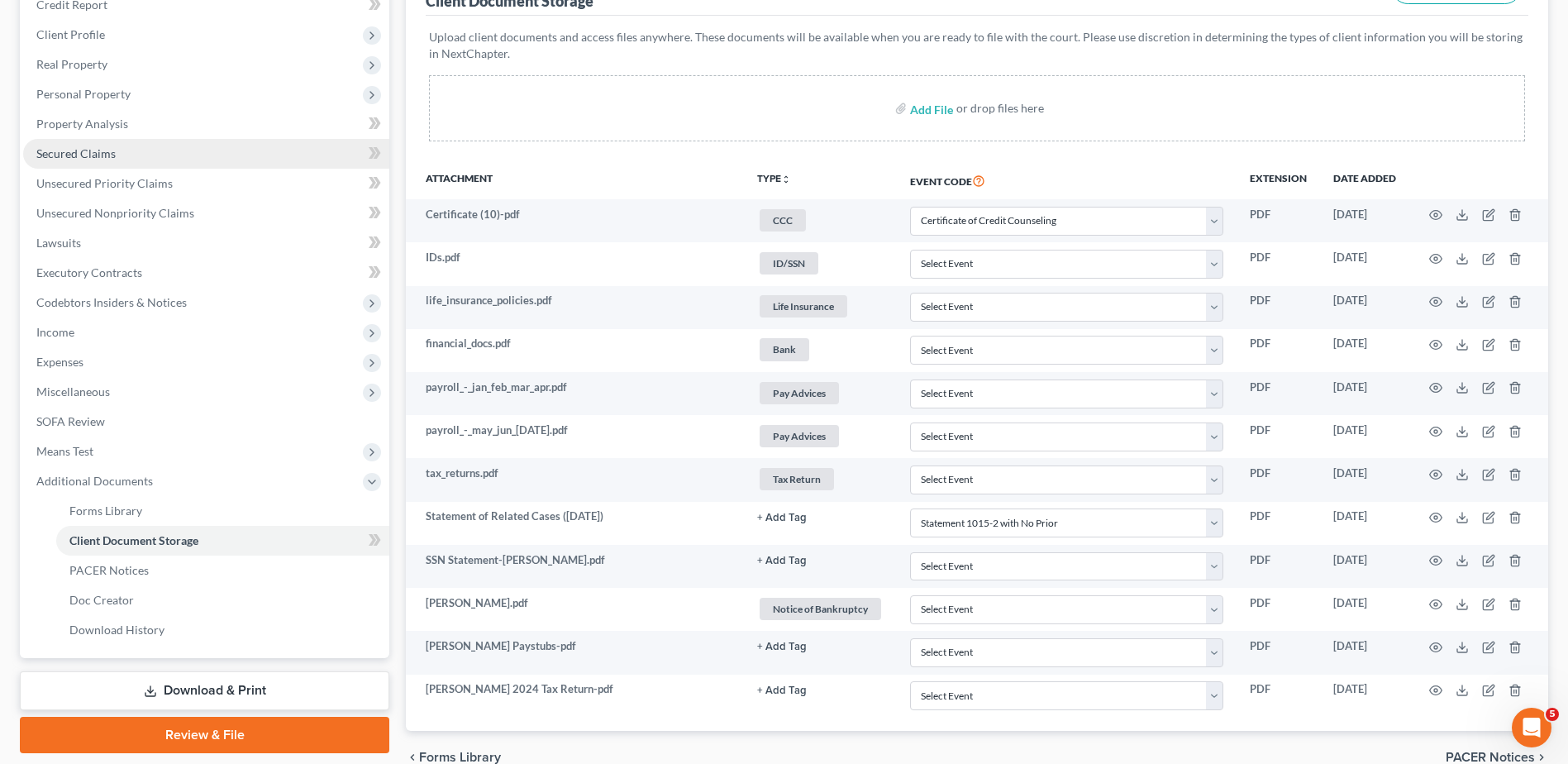
click at [104, 158] on span "Secured Claims" at bounding box center [76, 153] width 79 height 14
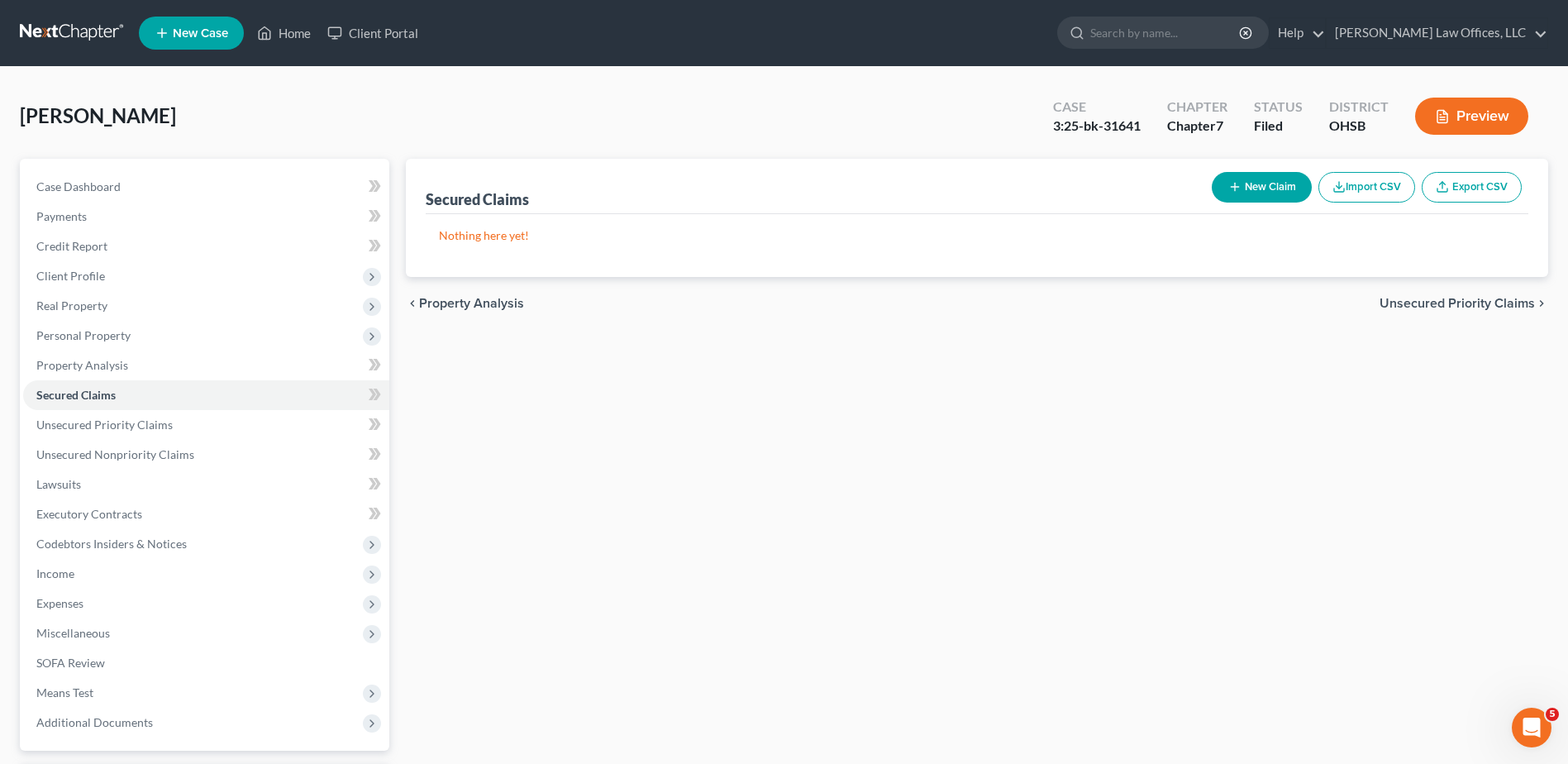
click at [1493, 120] on button "Preview" at bounding box center [1471, 116] width 113 height 37
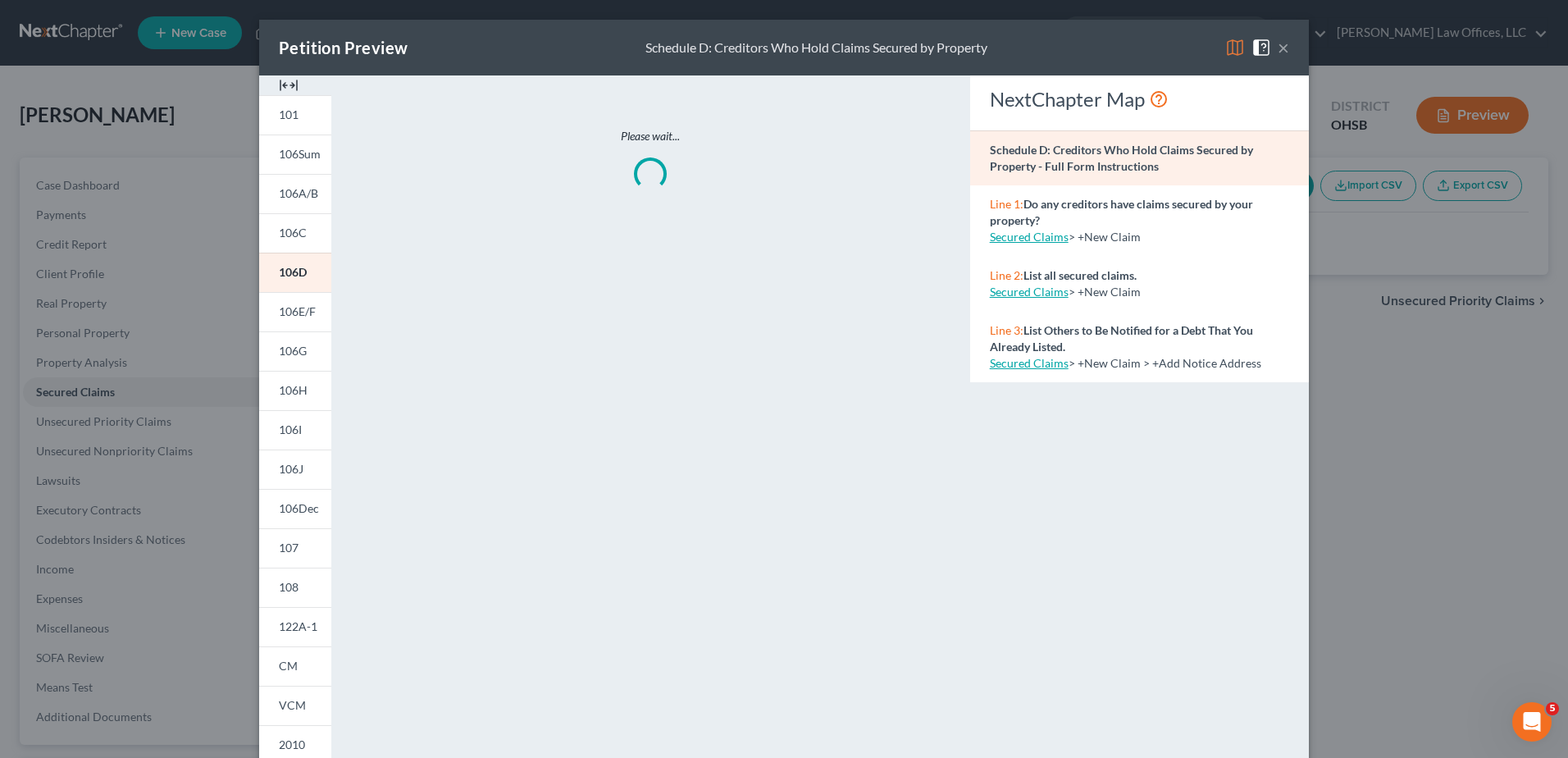
click at [285, 88] on img at bounding box center [288, 84] width 19 height 19
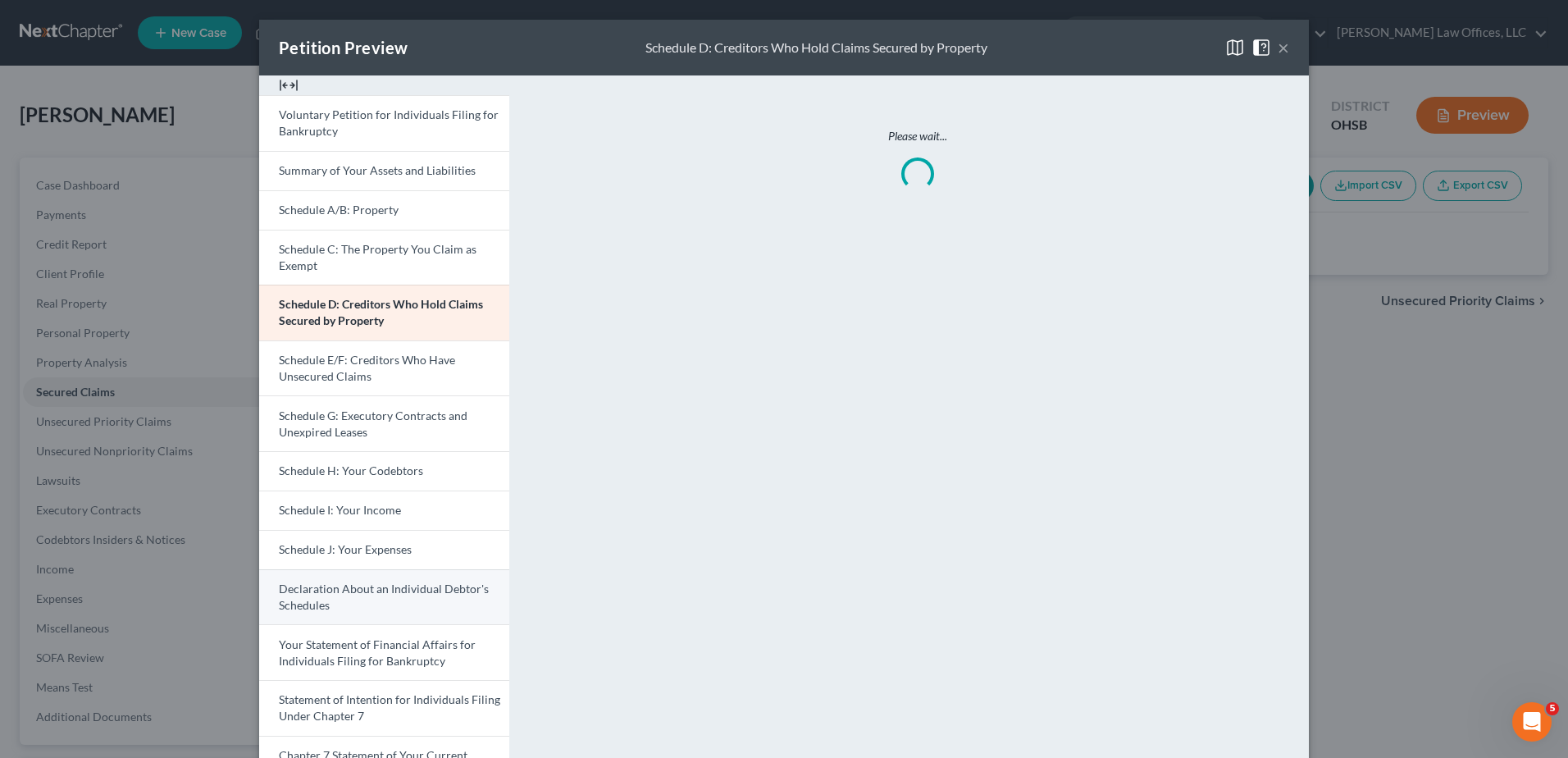
scroll to position [164, 0]
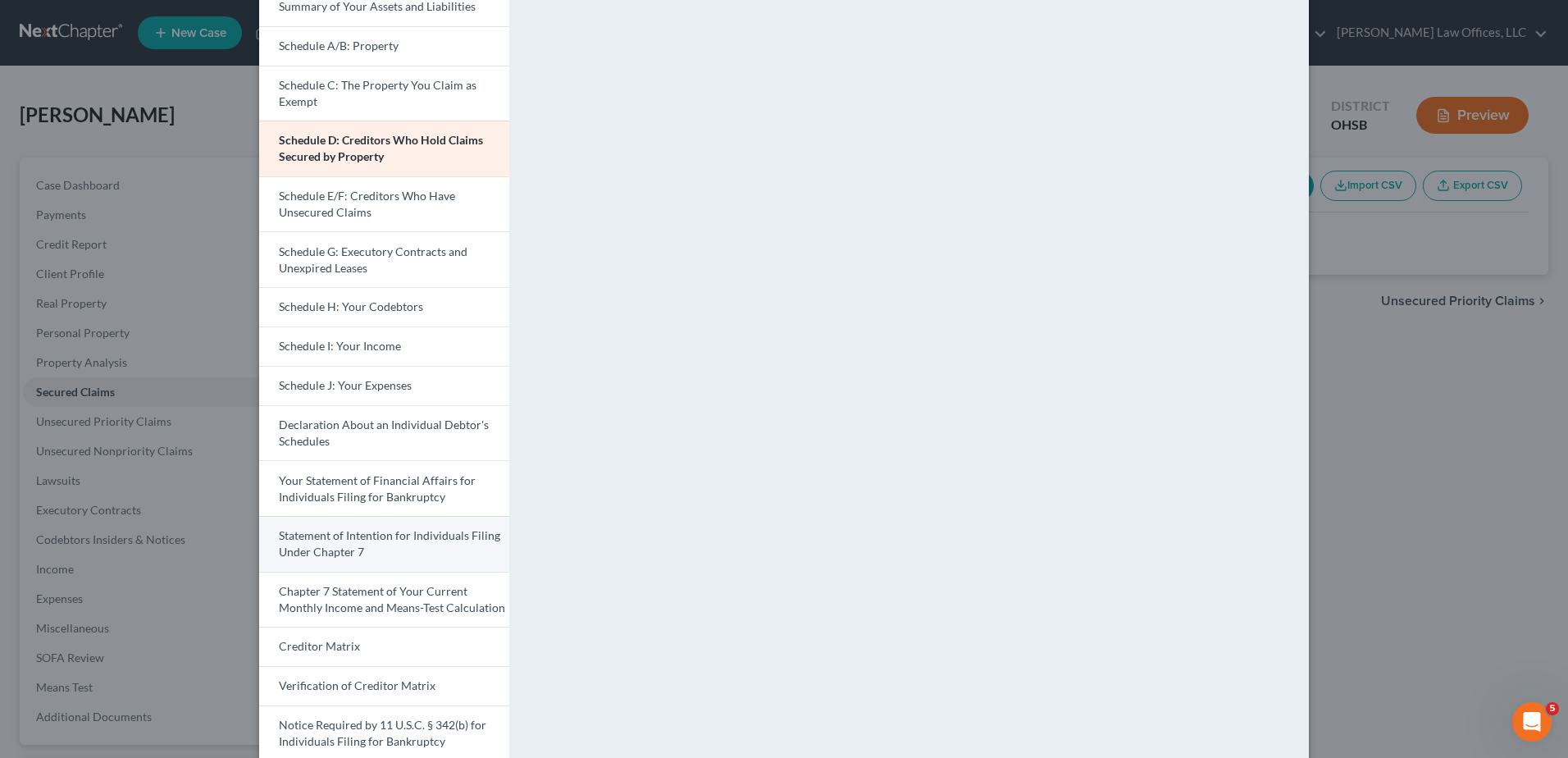
click at [360, 543] on link "Statement of Intention for Individuals Filing Under Chapter 7" at bounding box center [385, 544] width 250 height 56
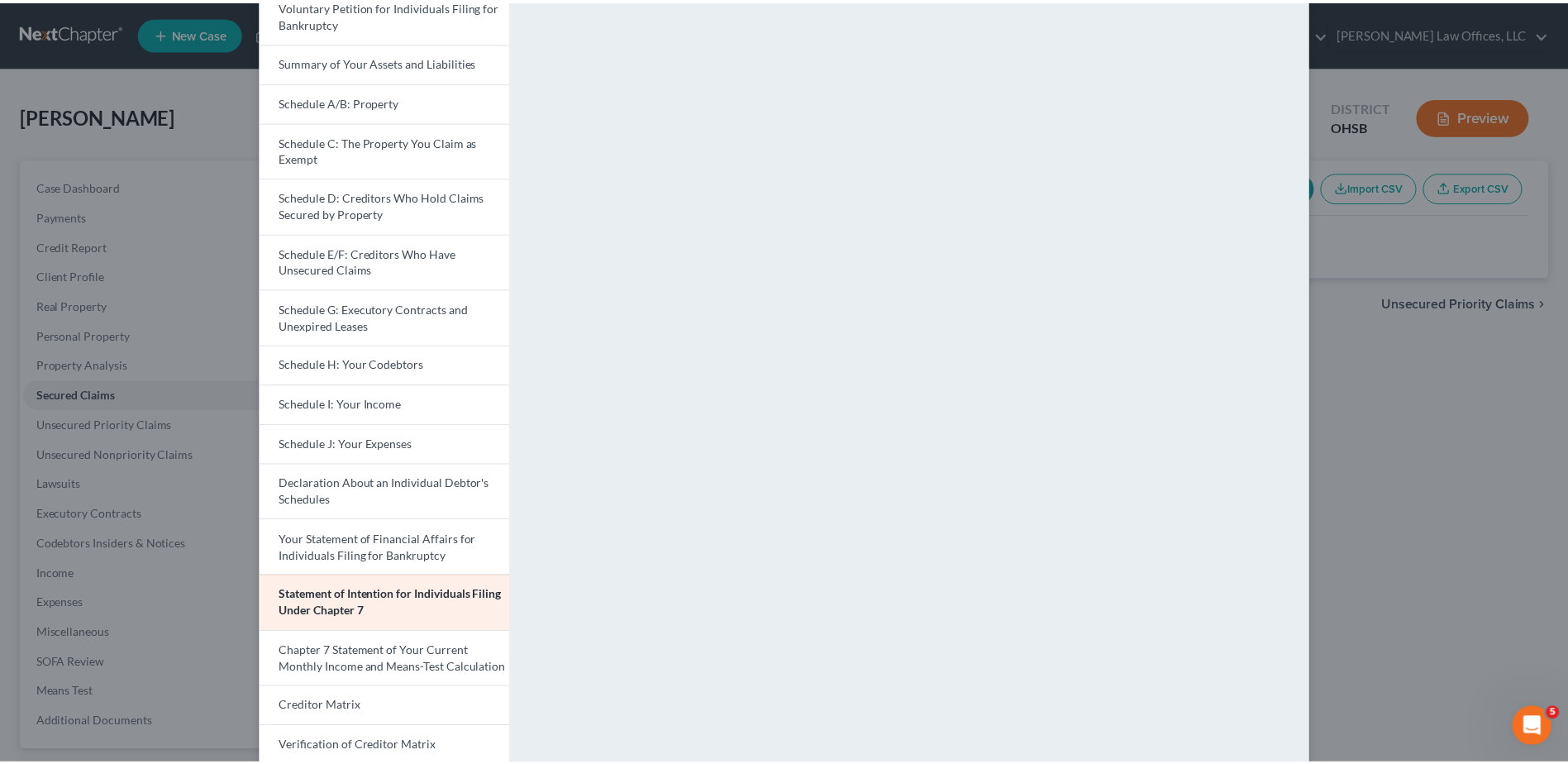
scroll to position [0, 0]
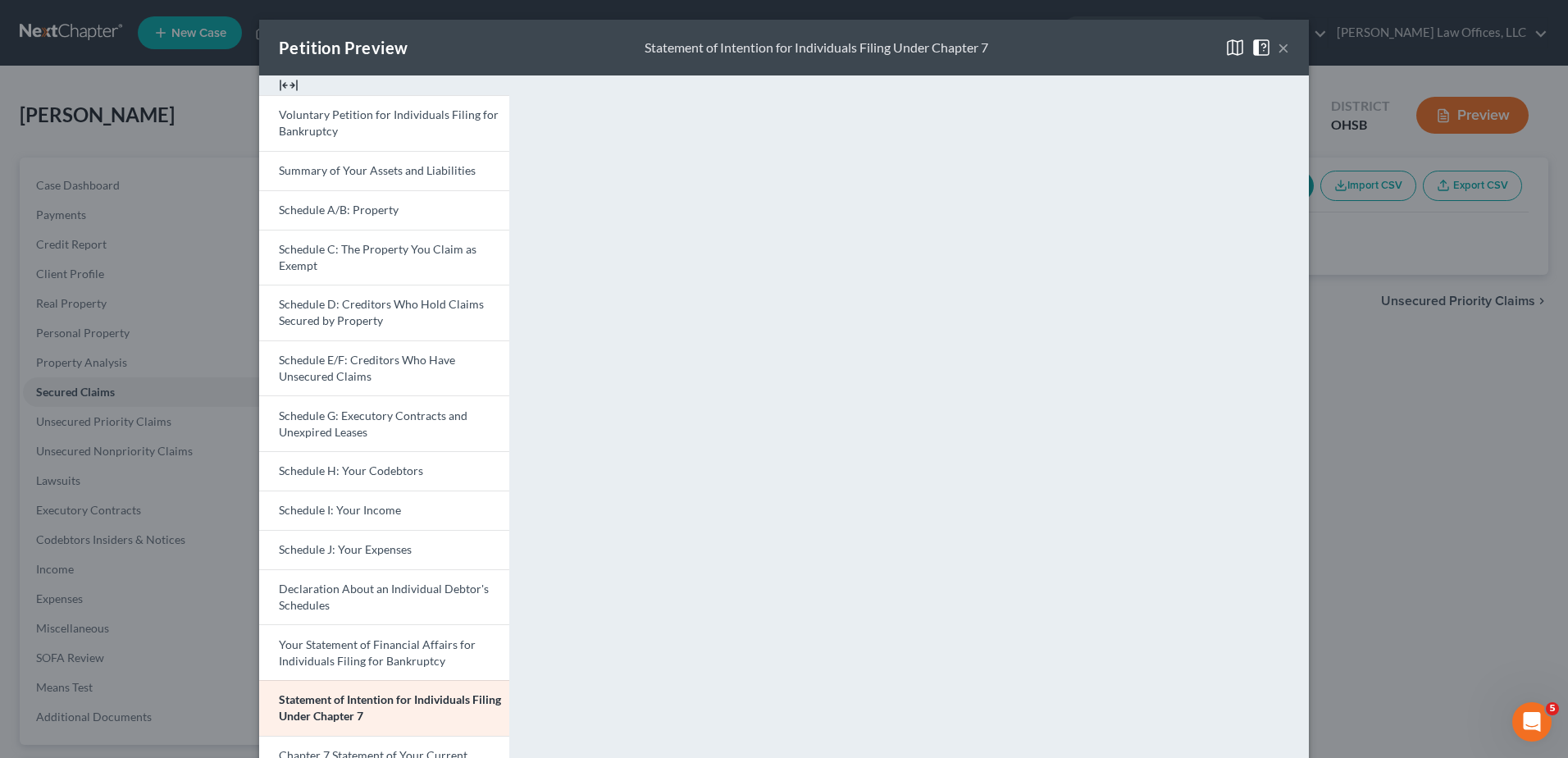
click at [1279, 50] on button "×" at bounding box center [1283, 47] width 11 height 19
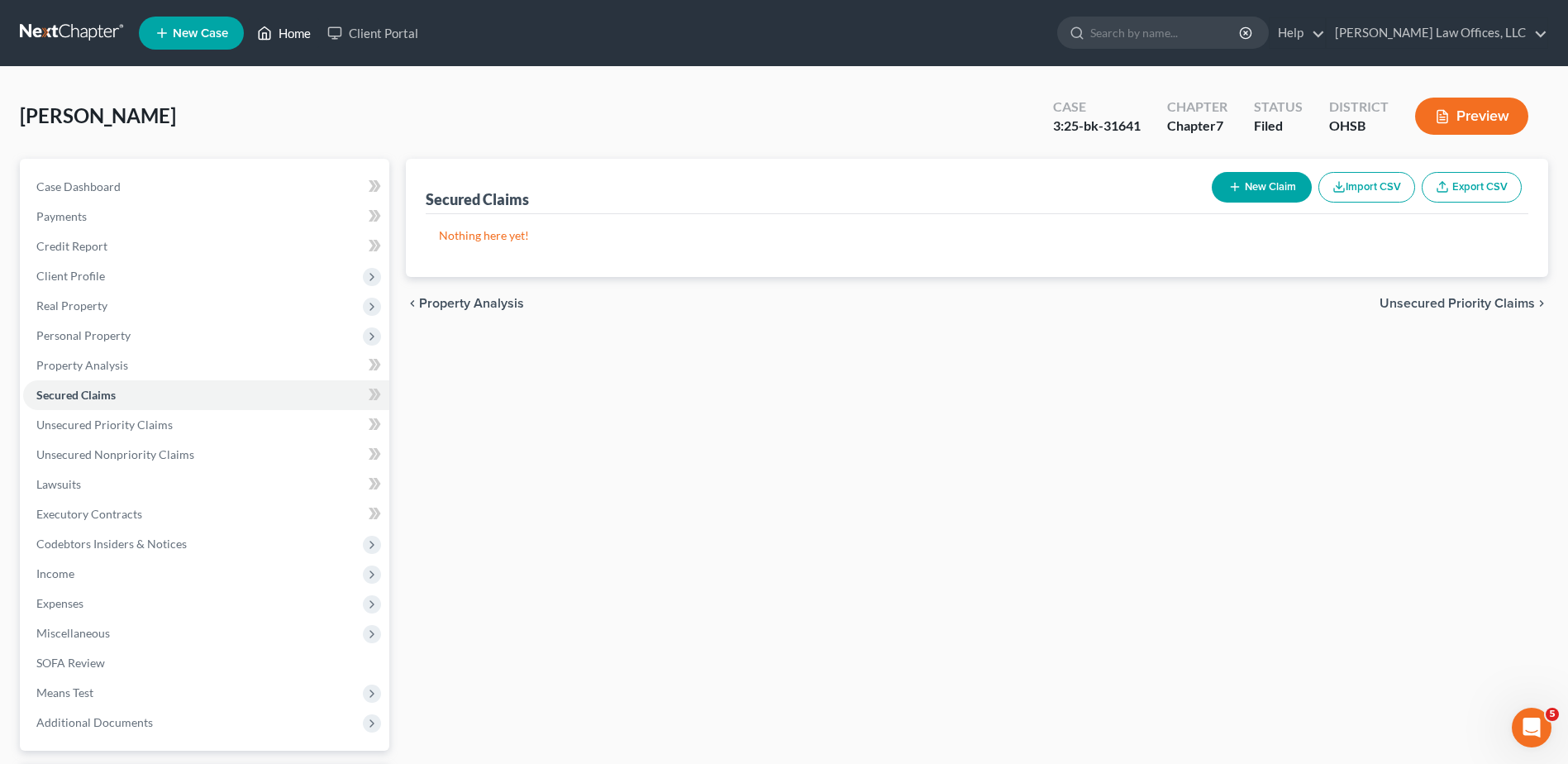
click at [304, 35] on link "Home" at bounding box center [283, 33] width 70 height 30
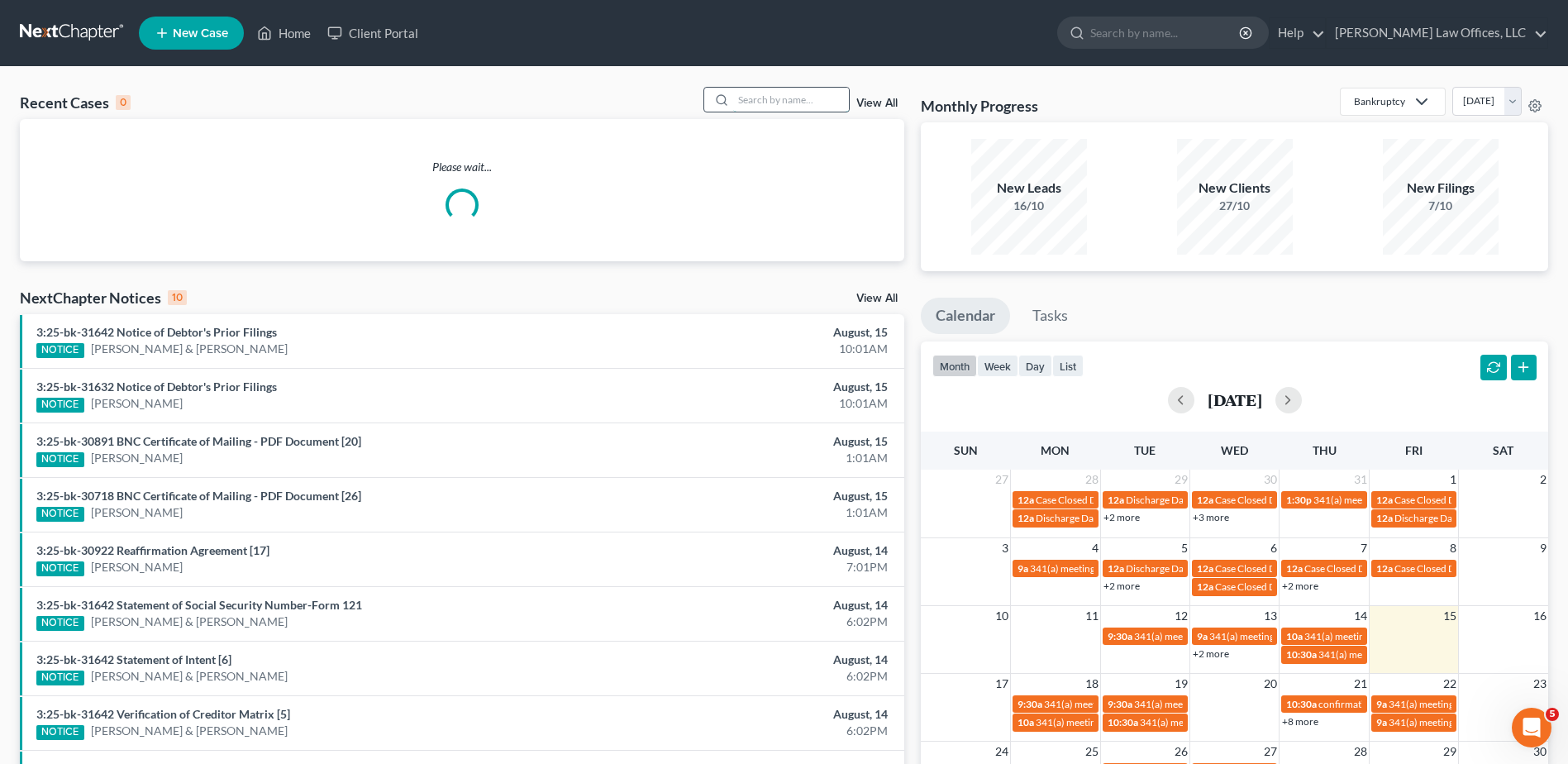
click at [782, 100] on input "search" at bounding box center [791, 100] width 116 height 24
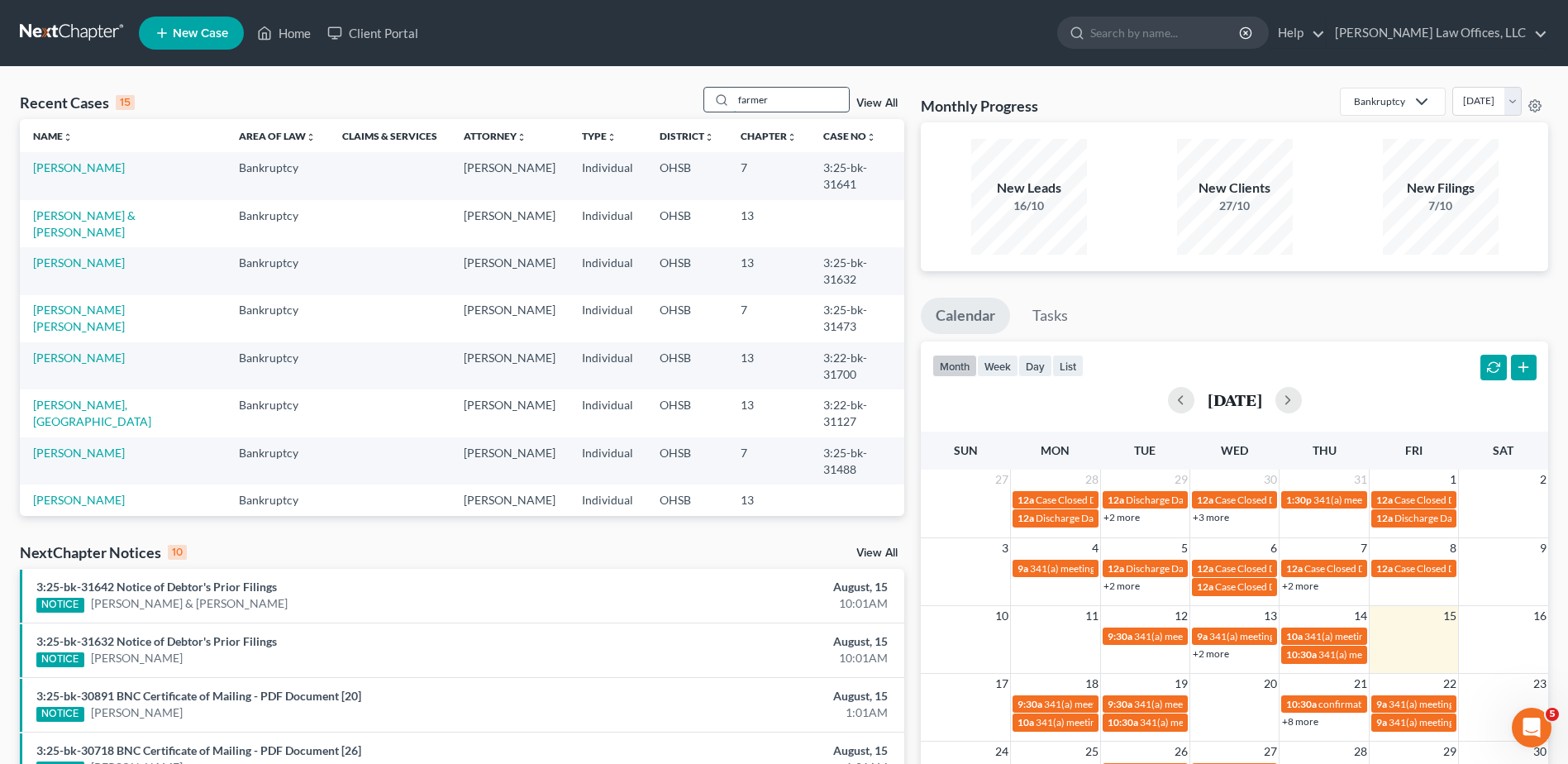
type input "farmer"
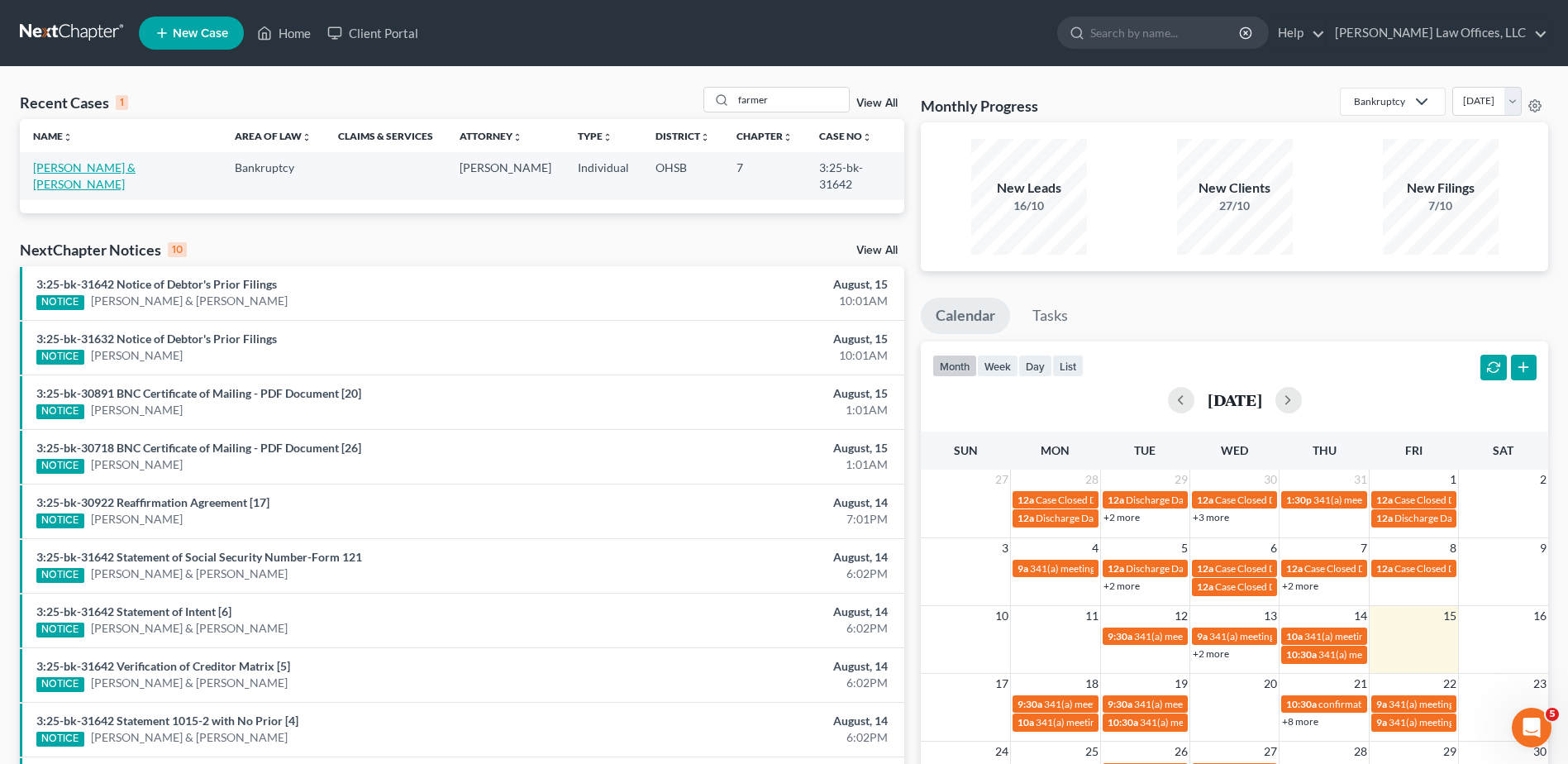
click at [115, 167] on link "[PERSON_NAME] & [PERSON_NAME]" at bounding box center [84, 176] width 103 height 31
select select "3"
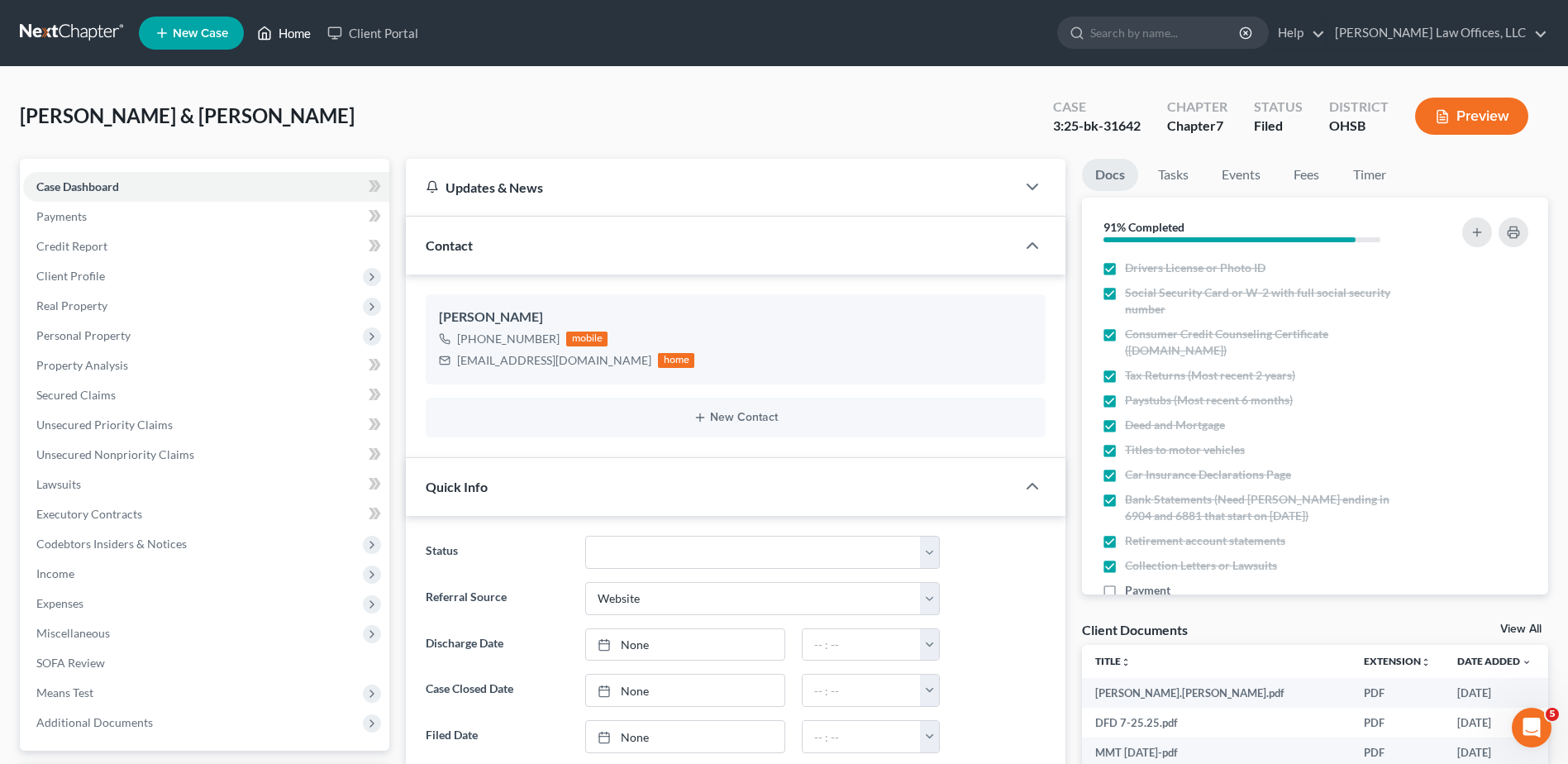
click at [292, 33] on link "Home" at bounding box center [283, 33] width 70 height 30
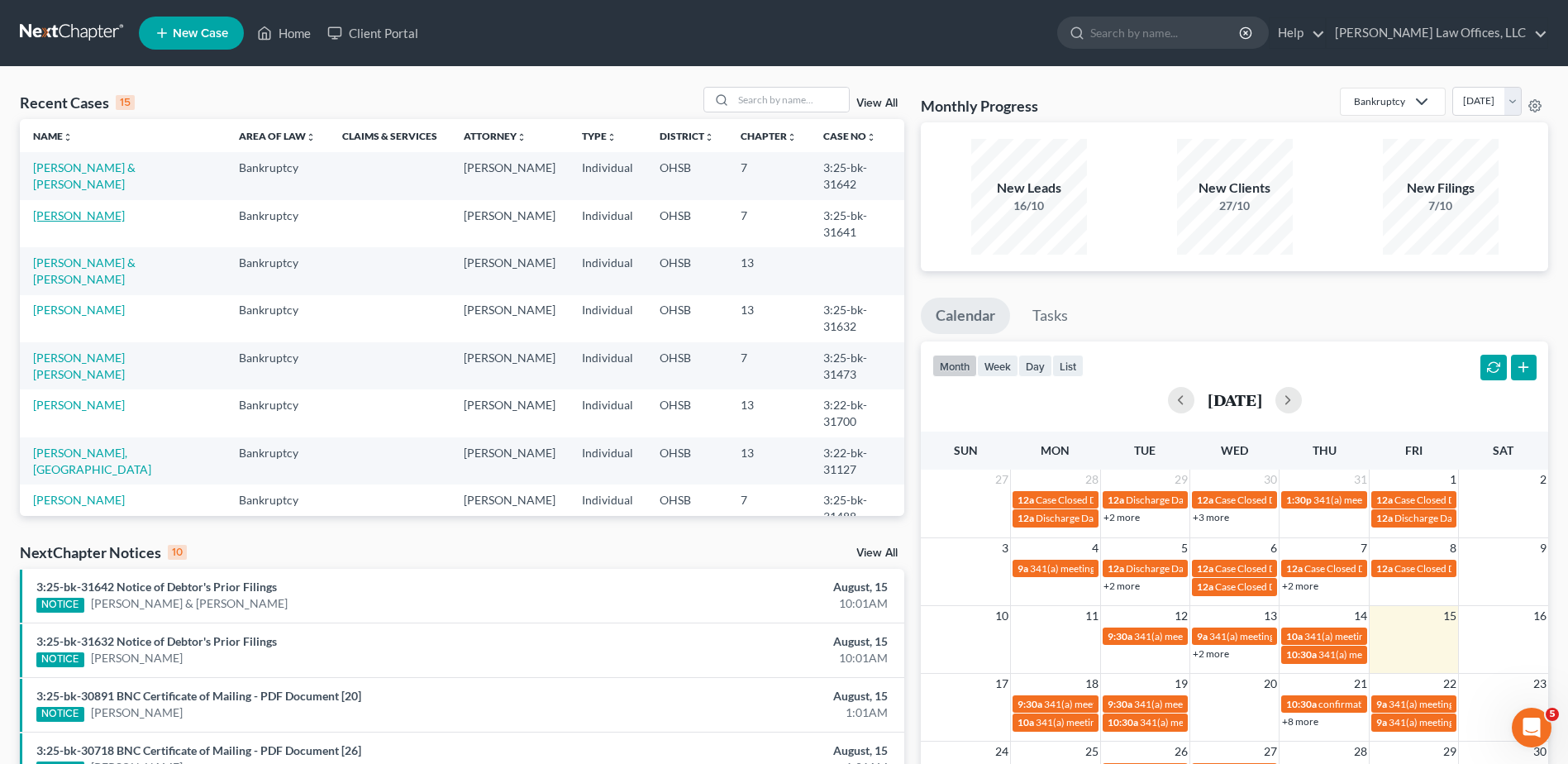
click at [112, 218] on link "[PERSON_NAME]" at bounding box center [78, 215] width 92 height 14
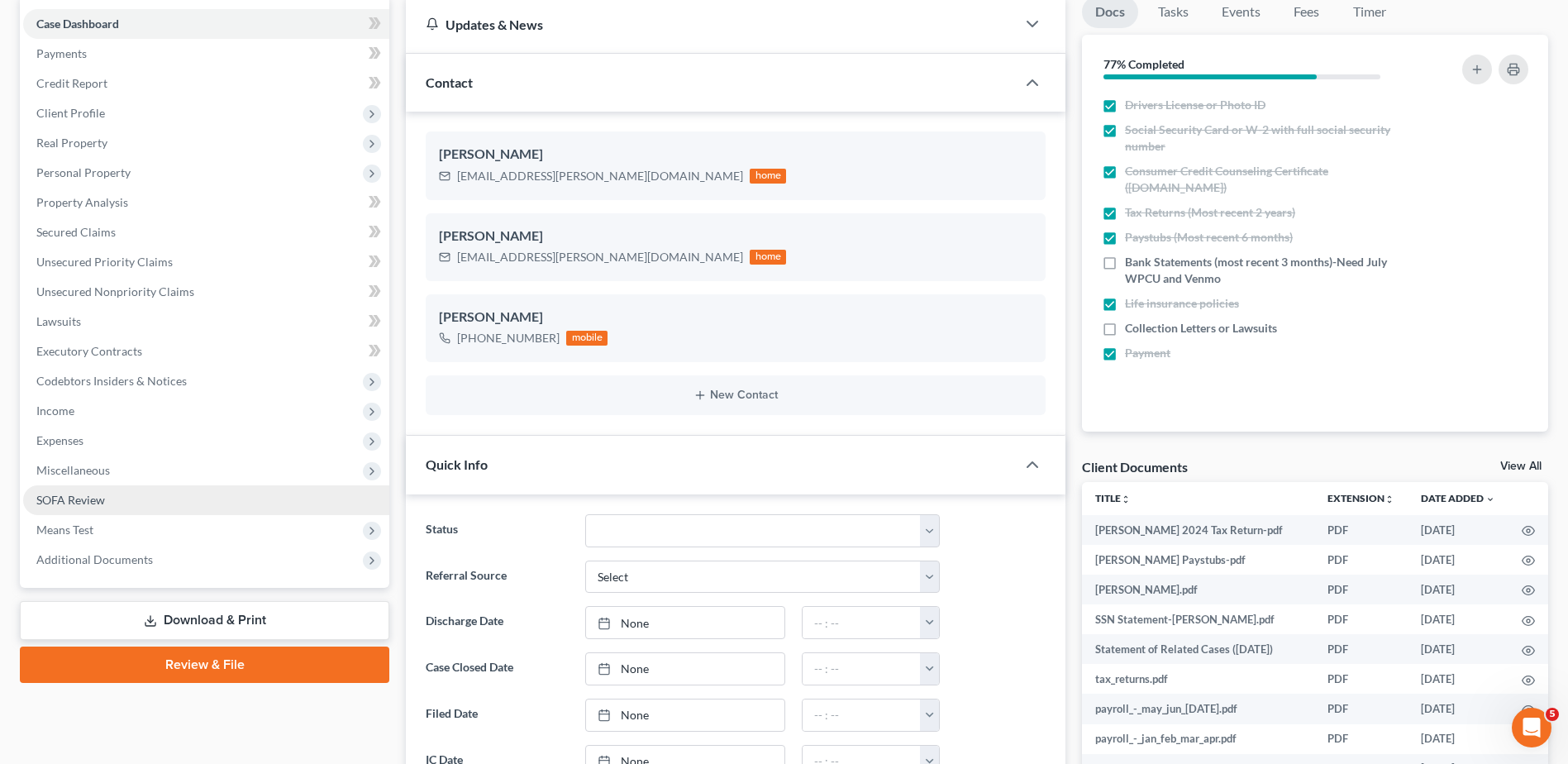
scroll to position [165, 0]
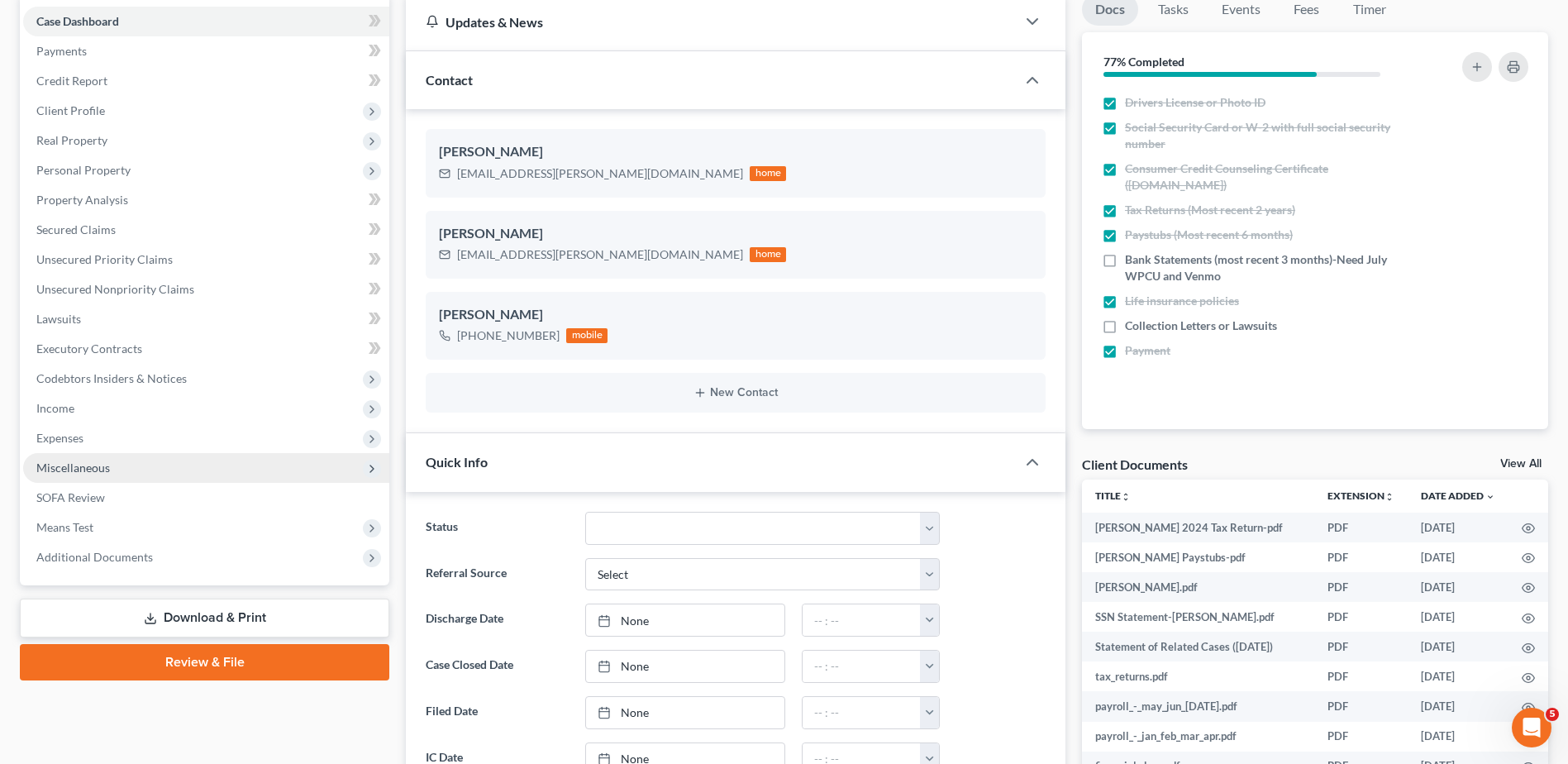
click at [85, 468] on span "Miscellaneous" at bounding box center [73, 467] width 74 height 14
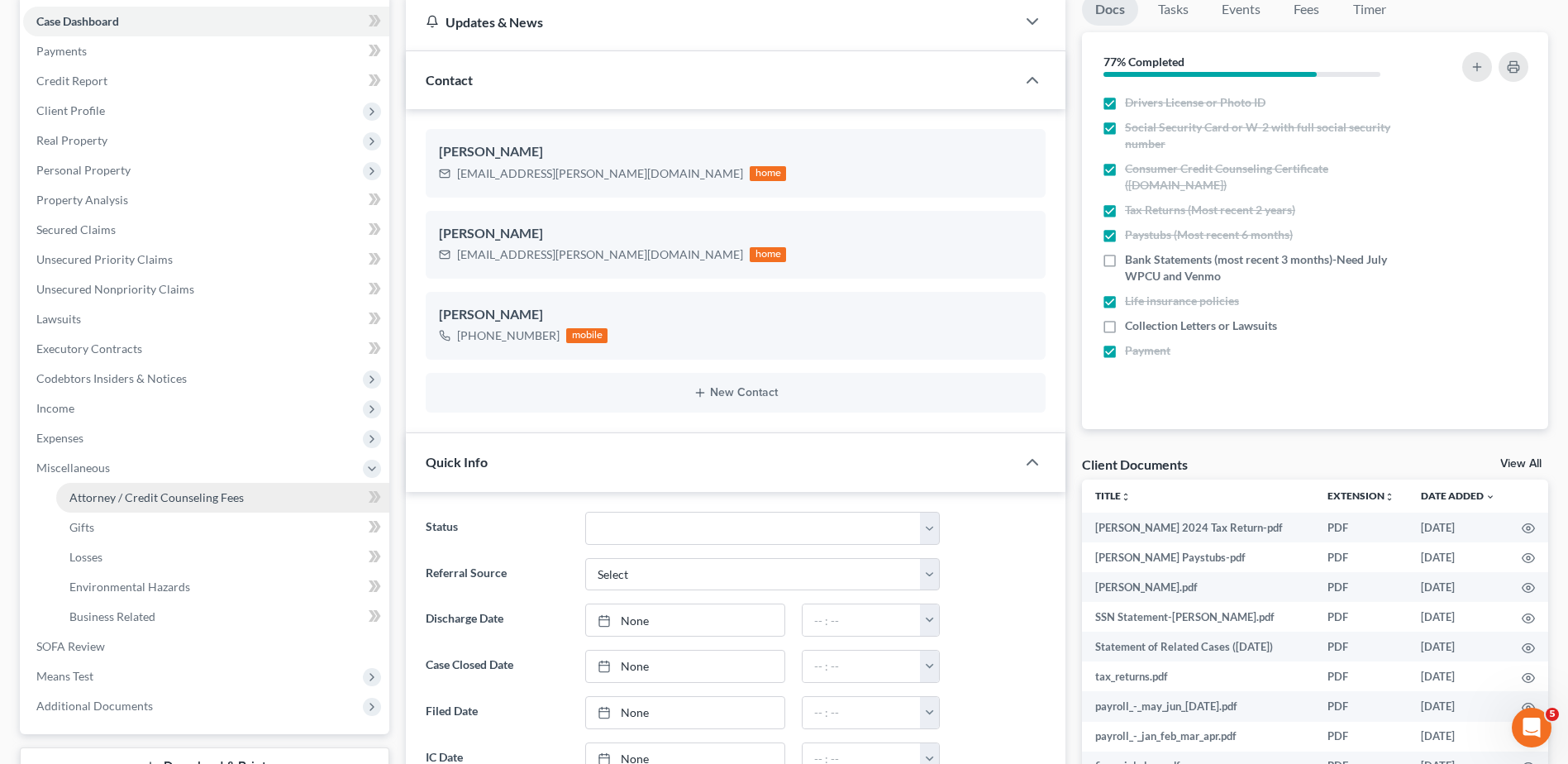
click at [113, 492] on span "Attorney / Credit Counseling Fees" at bounding box center [156, 497] width 175 height 14
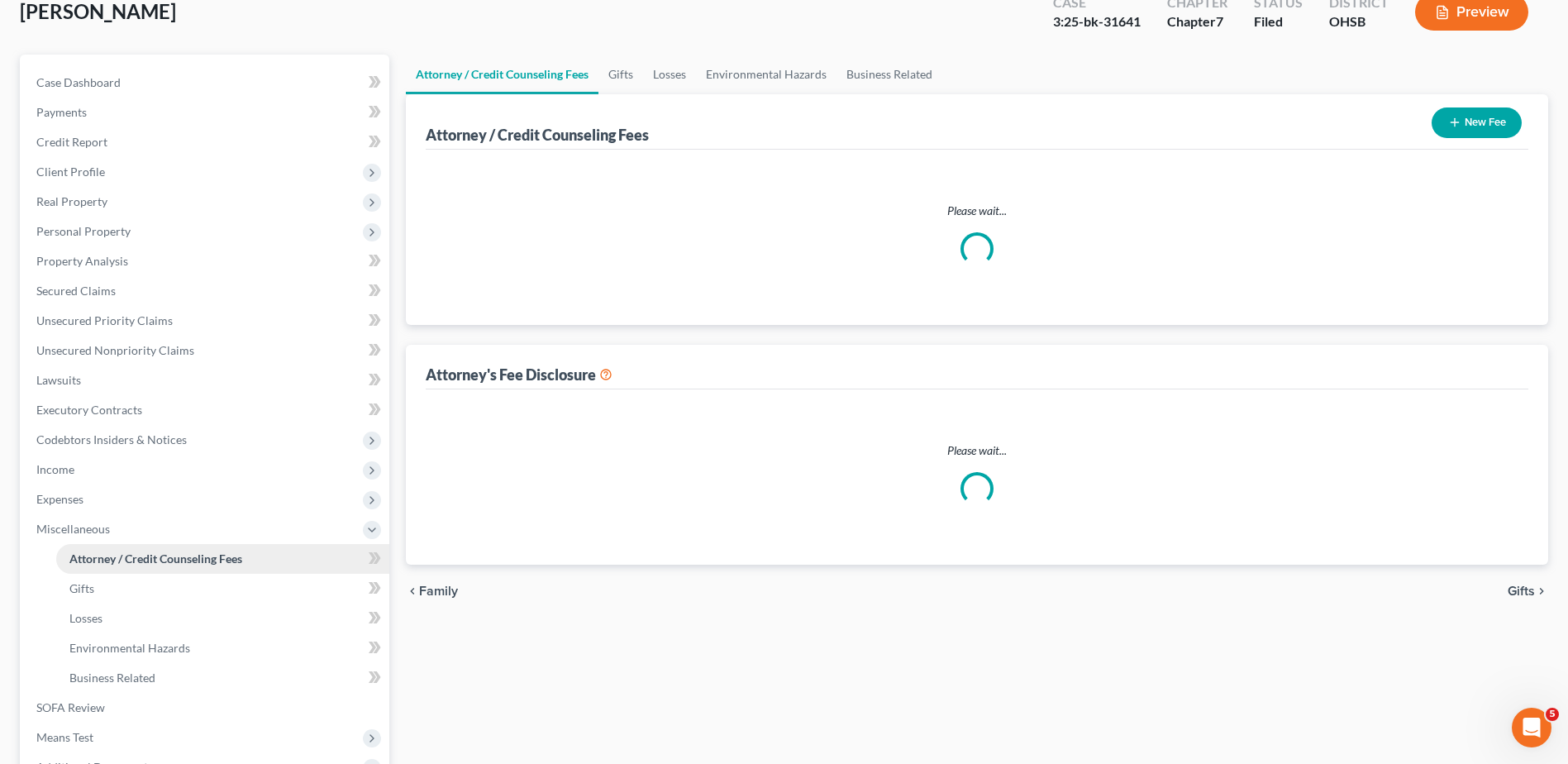
select select "1"
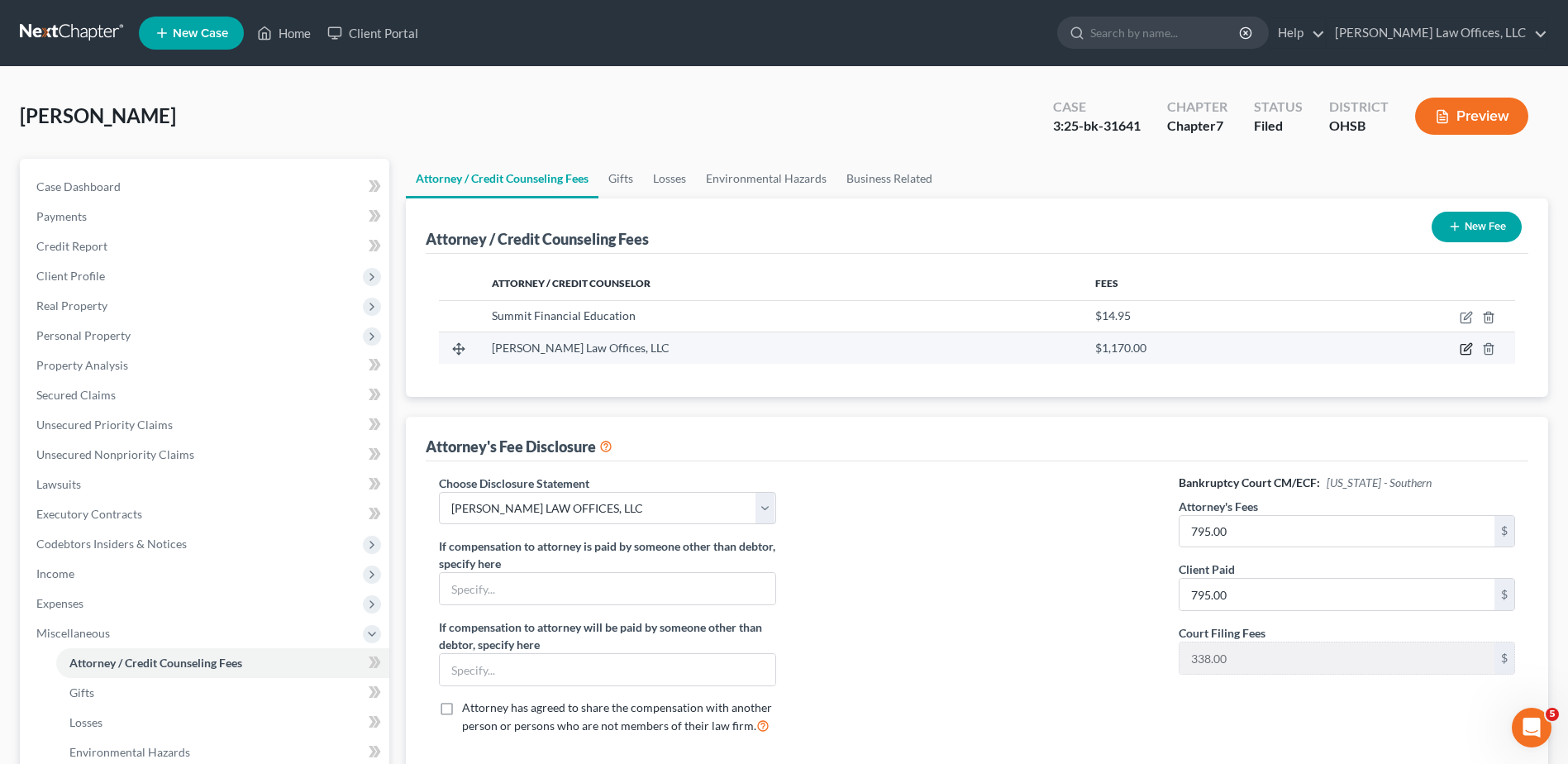
click at [1461, 347] on icon "button" at bounding box center [1465, 349] width 10 height 10
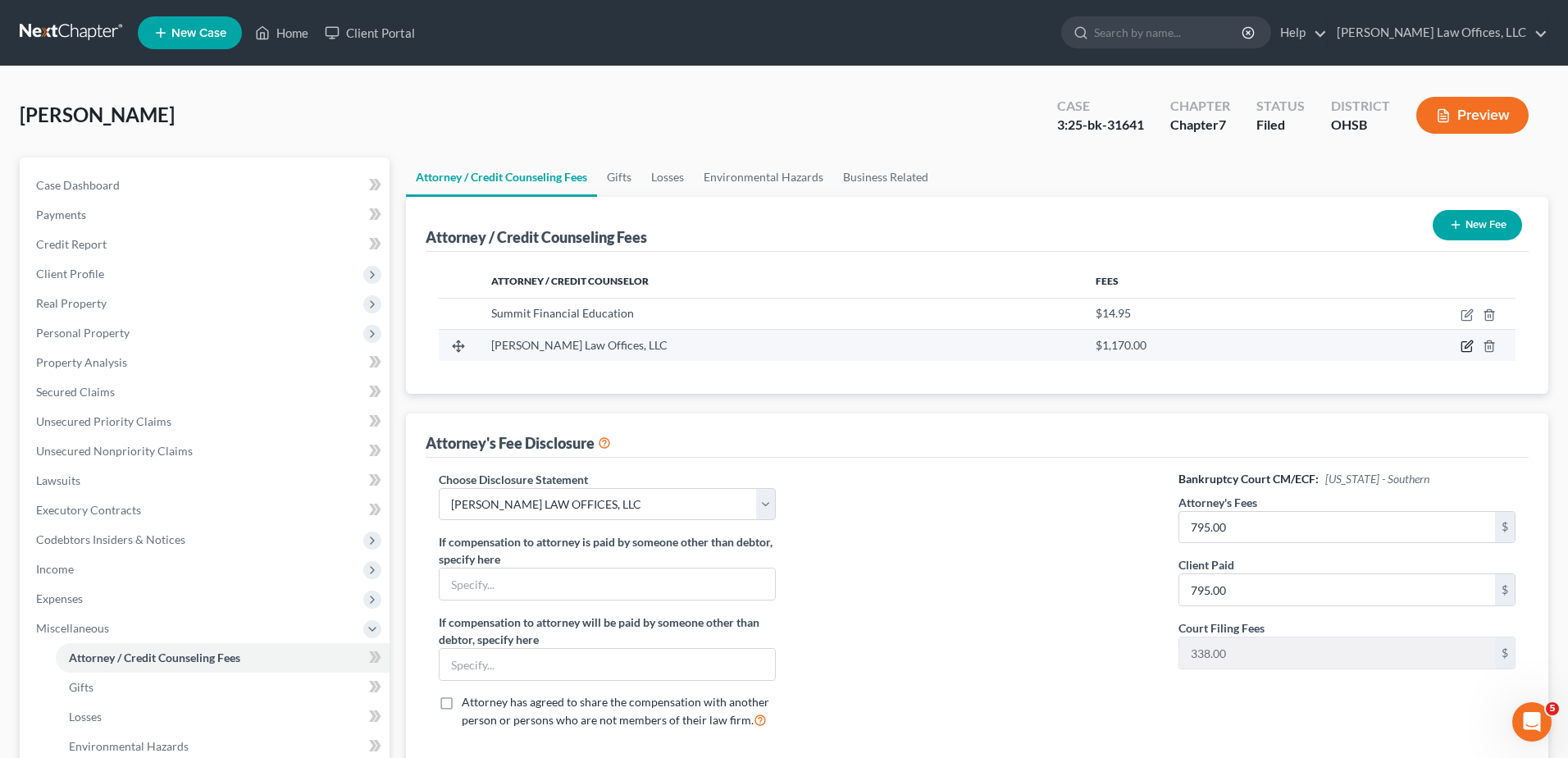
select select "36"
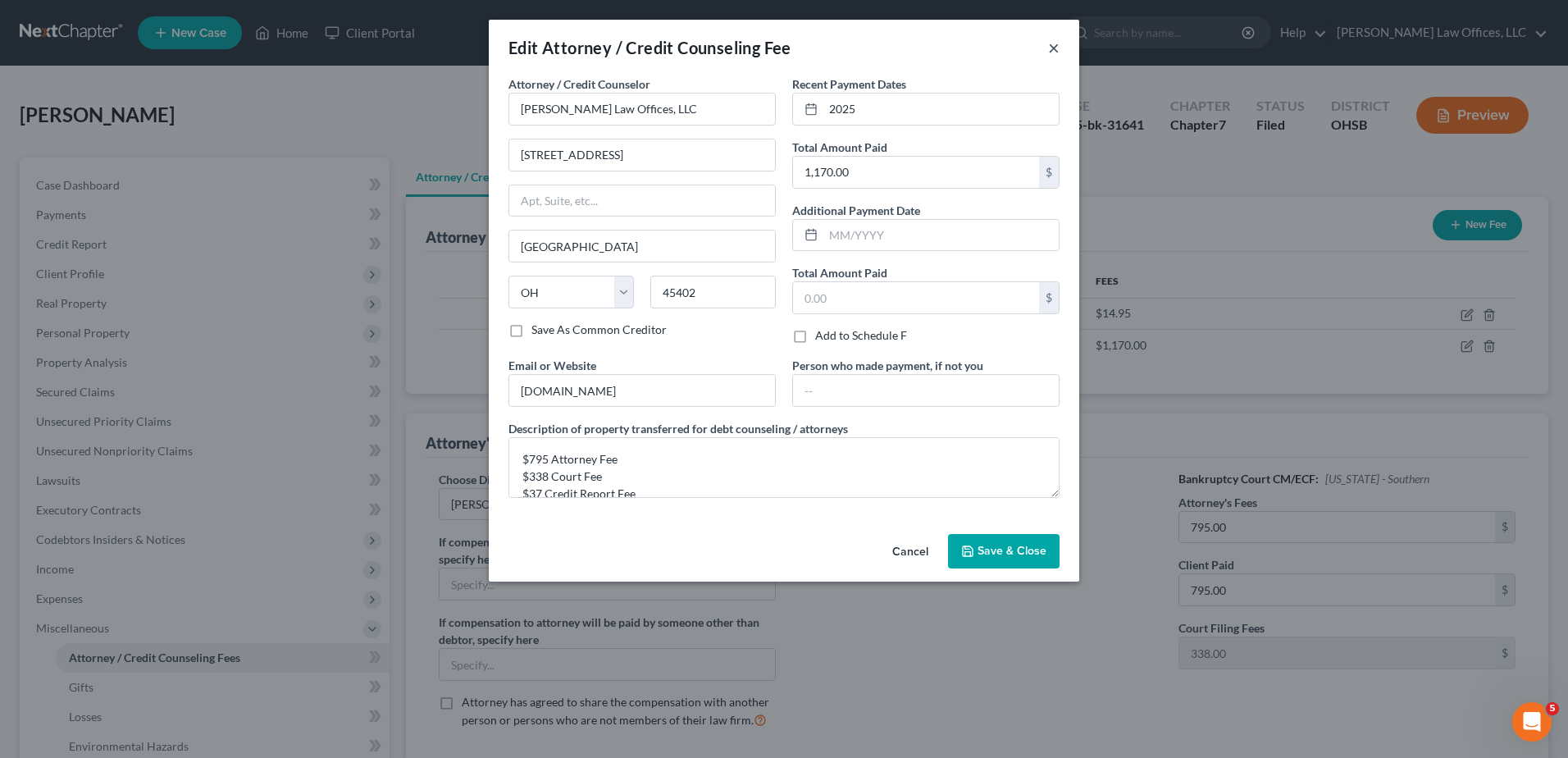
click at [1051, 49] on button "×" at bounding box center [1054, 47] width 11 height 19
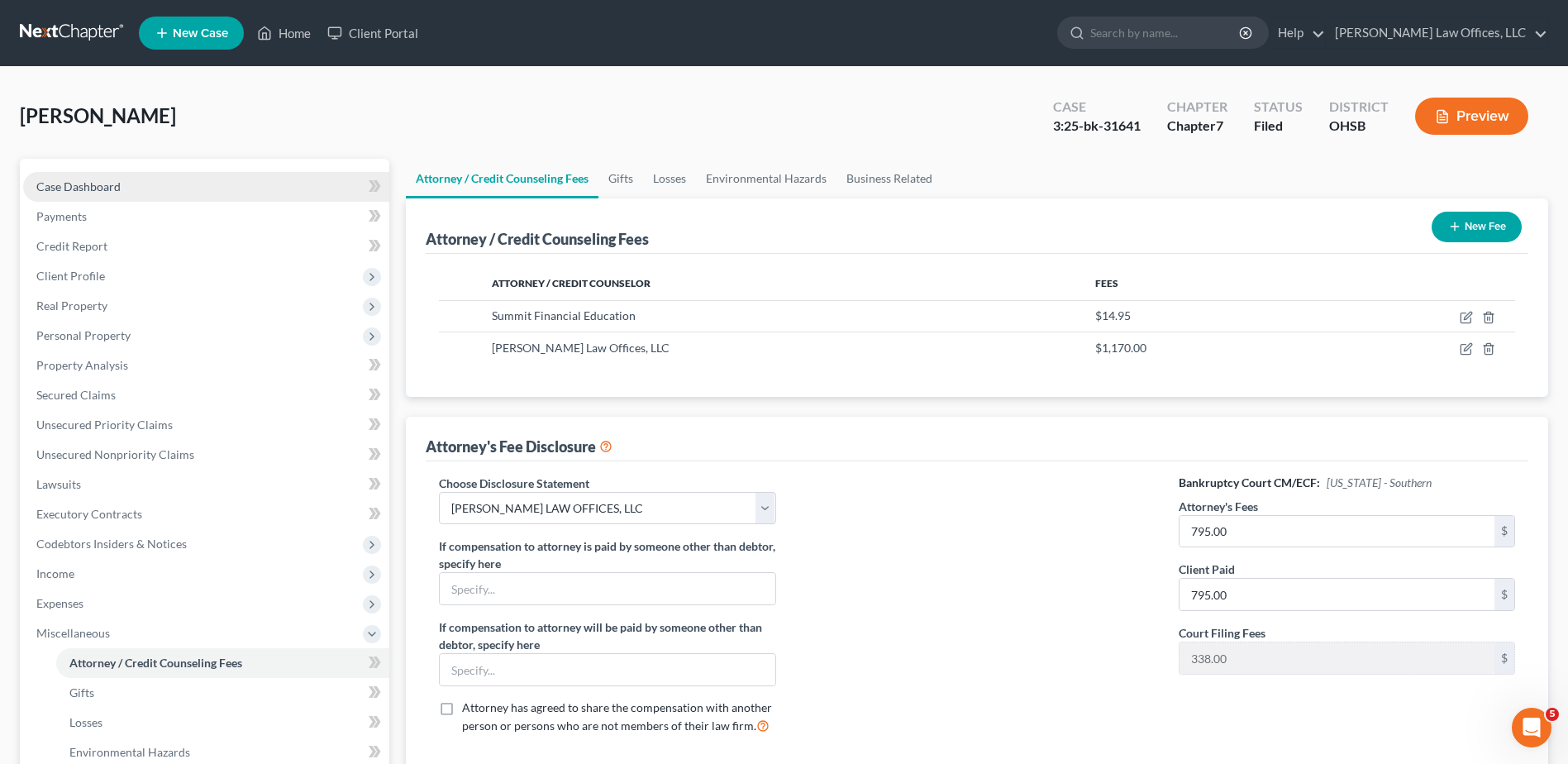
click at [112, 189] on span "Case Dashboard" at bounding box center [78, 186] width 84 height 14
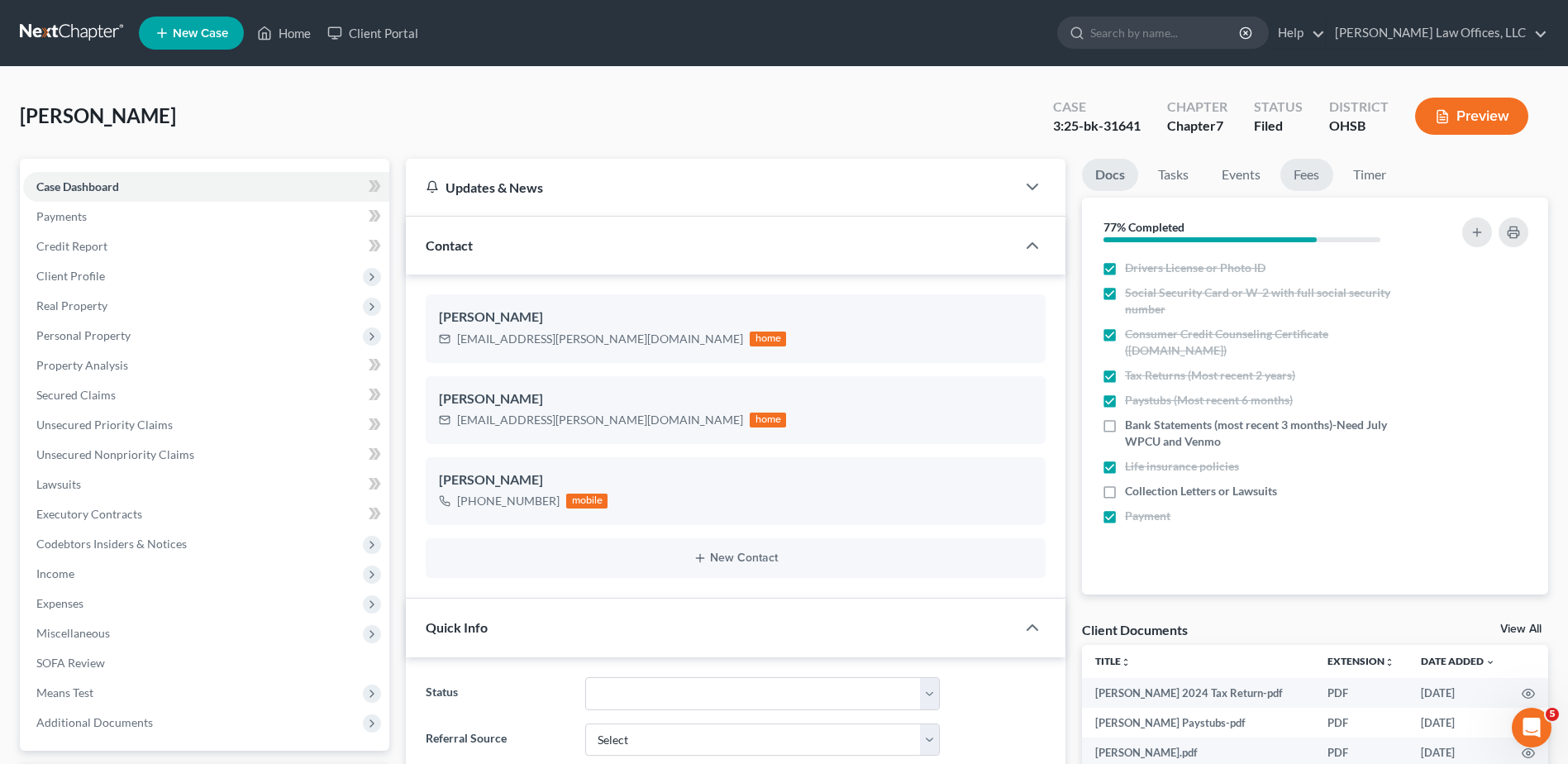
click at [1306, 174] on link "Fees" at bounding box center [1307, 175] width 53 height 33
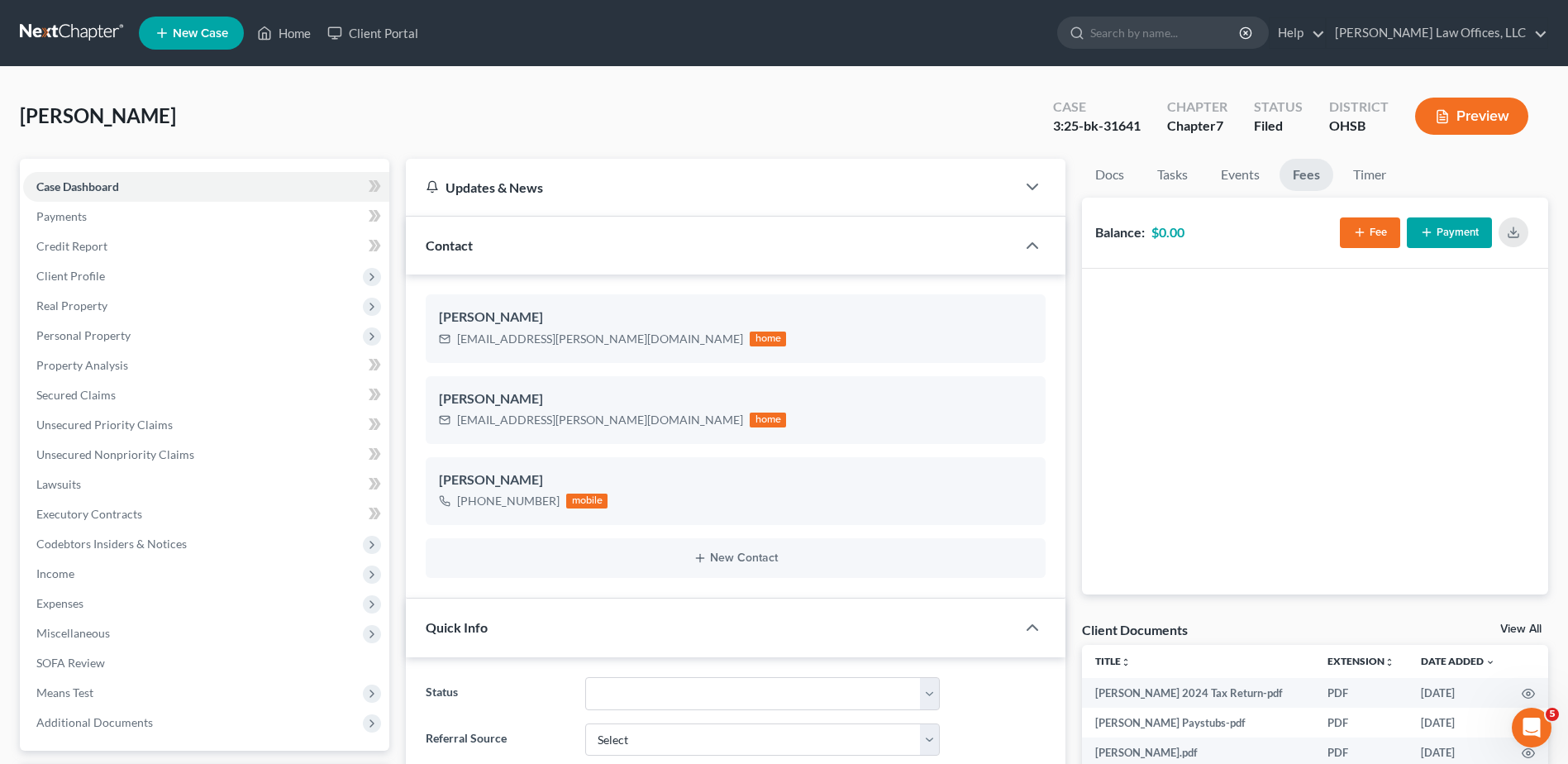
click at [1356, 231] on icon "button" at bounding box center [1360, 233] width 13 height 13
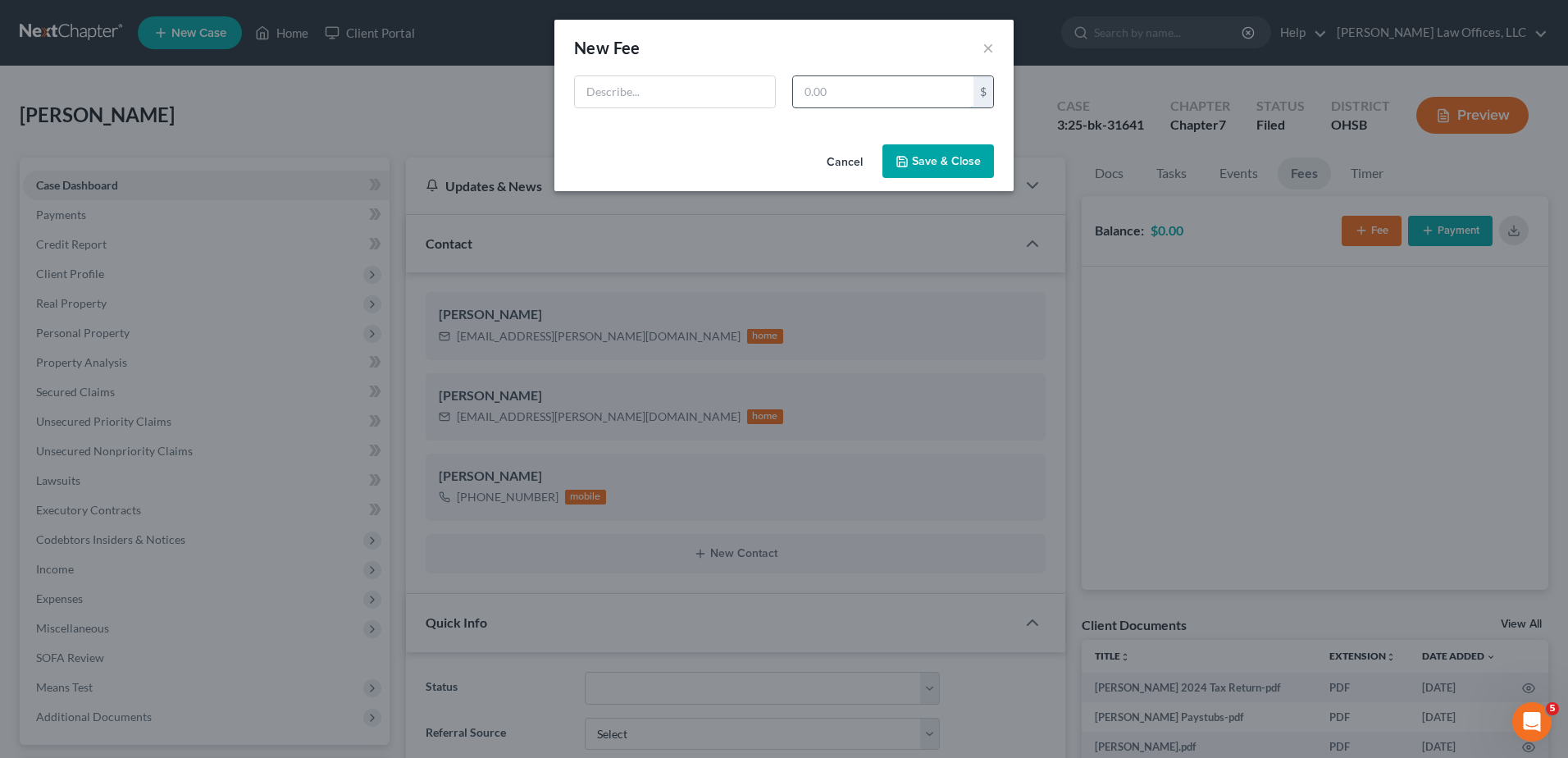
drag, startPoint x: 814, startPoint y: 95, endPoint x: 815, endPoint y: 82, distance: 13.0
click at [814, 94] on input "text" at bounding box center [883, 92] width 181 height 32
type input "795"
click at [740, 89] on input "text" at bounding box center [675, 92] width 200 height 32
type input "Attorney Fee"
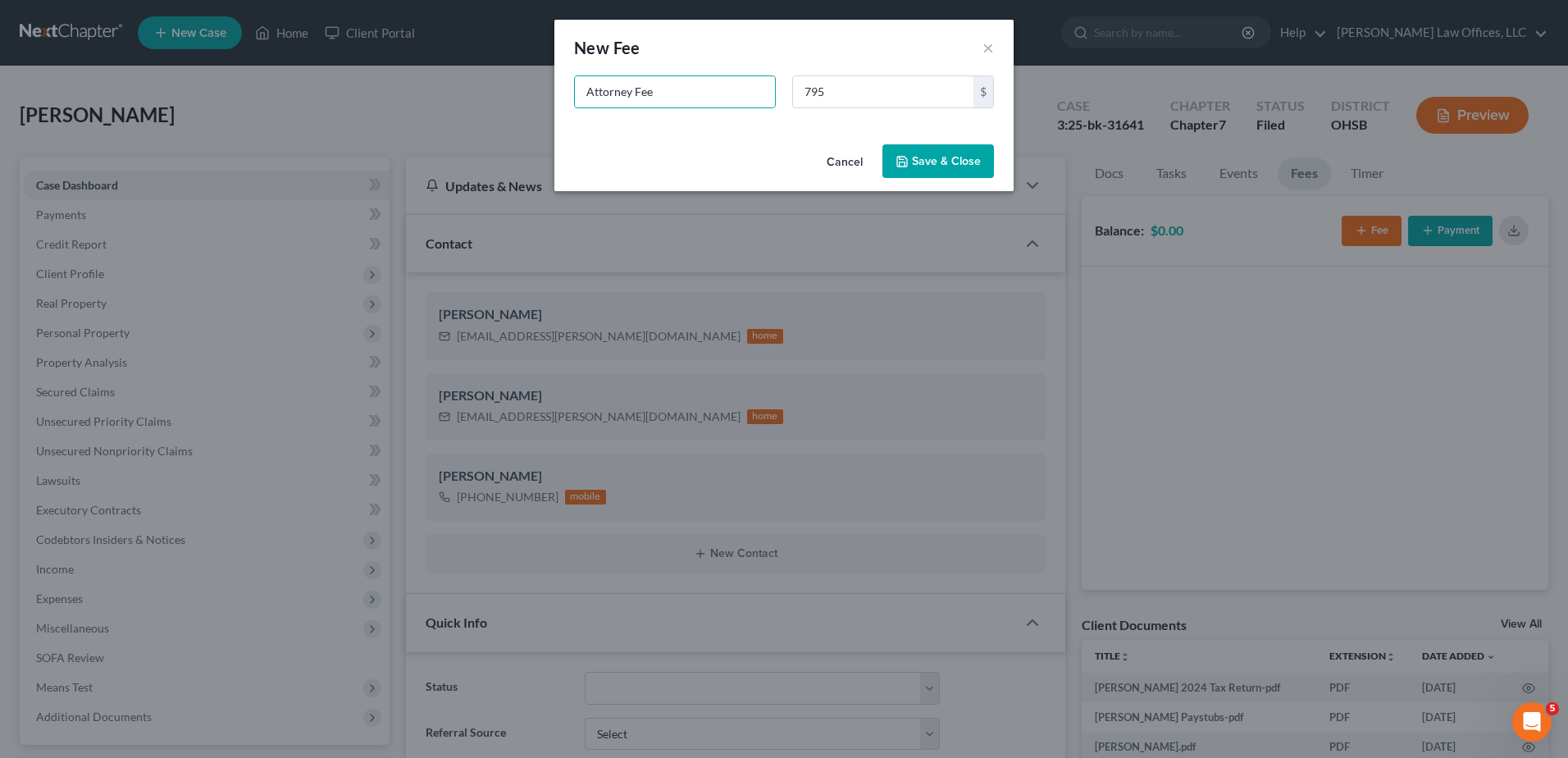
click at [956, 162] on button "Save & Close" at bounding box center [938, 161] width 111 height 34
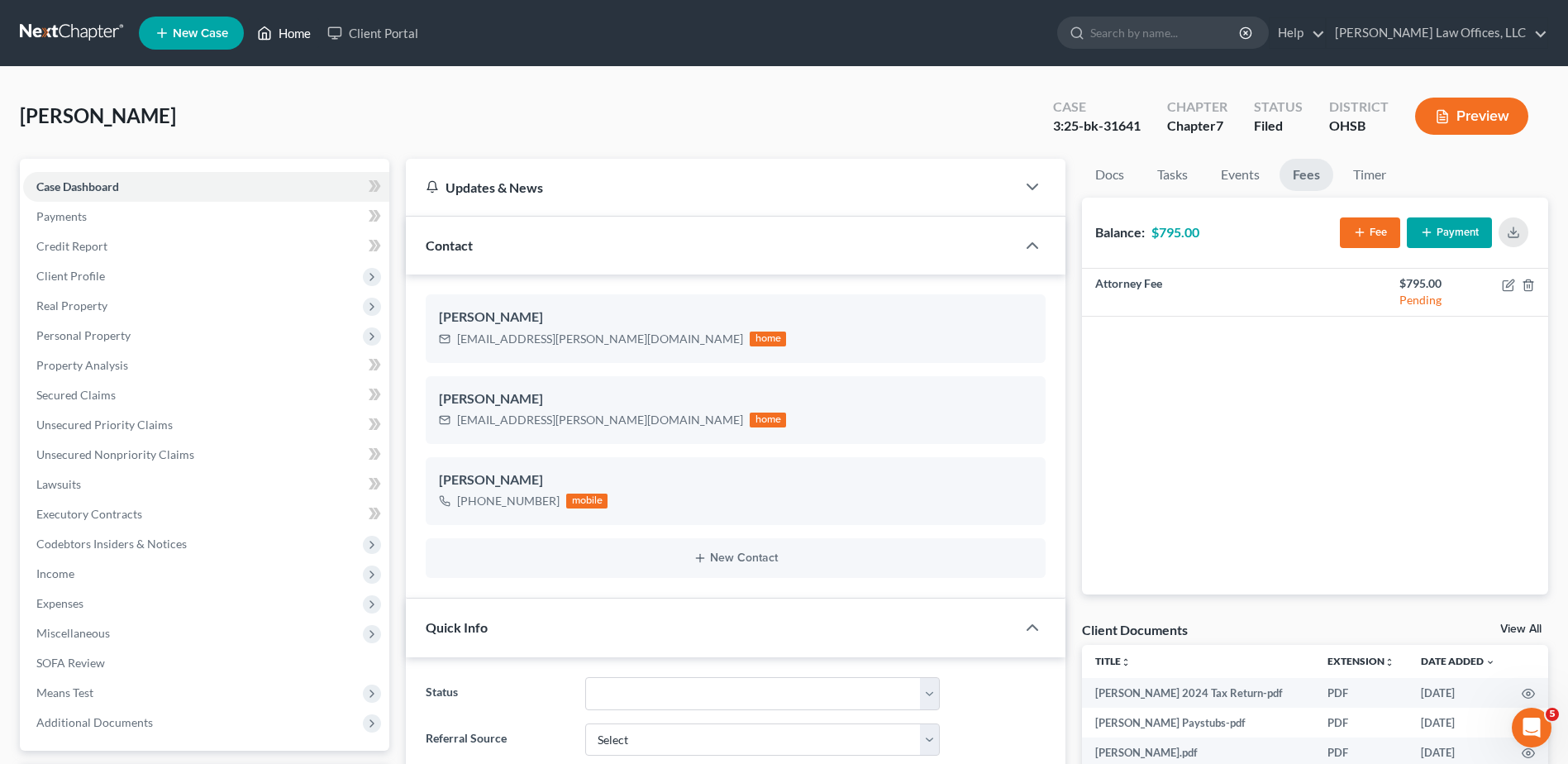
click at [285, 35] on link "Home" at bounding box center [283, 33] width 70 height 30
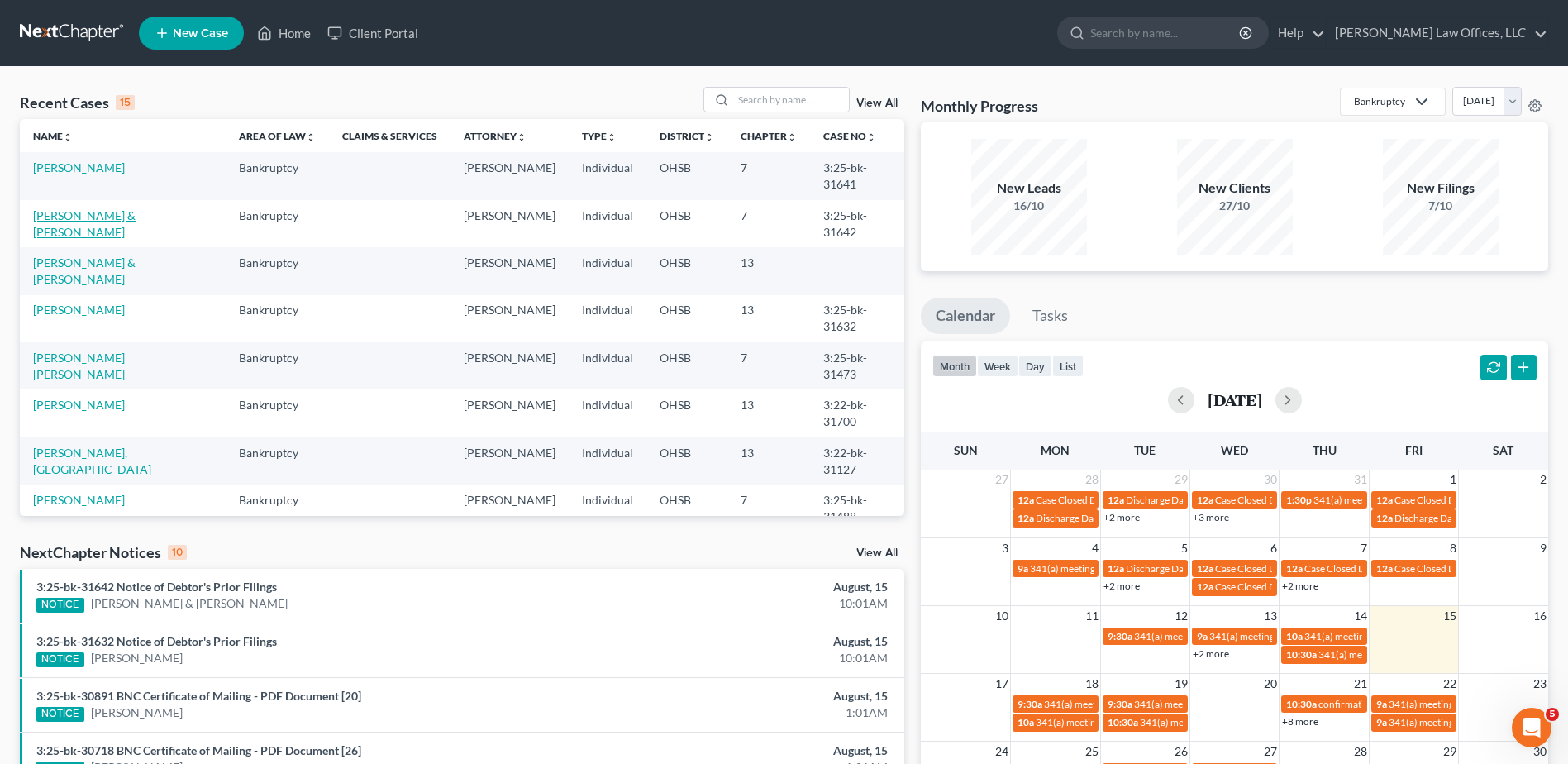
click at [105, 209] on link "[PERSON_NAME] & [PERSON_NAME]" at bounding box center [84, 223] width 103 height 31
select select "3"
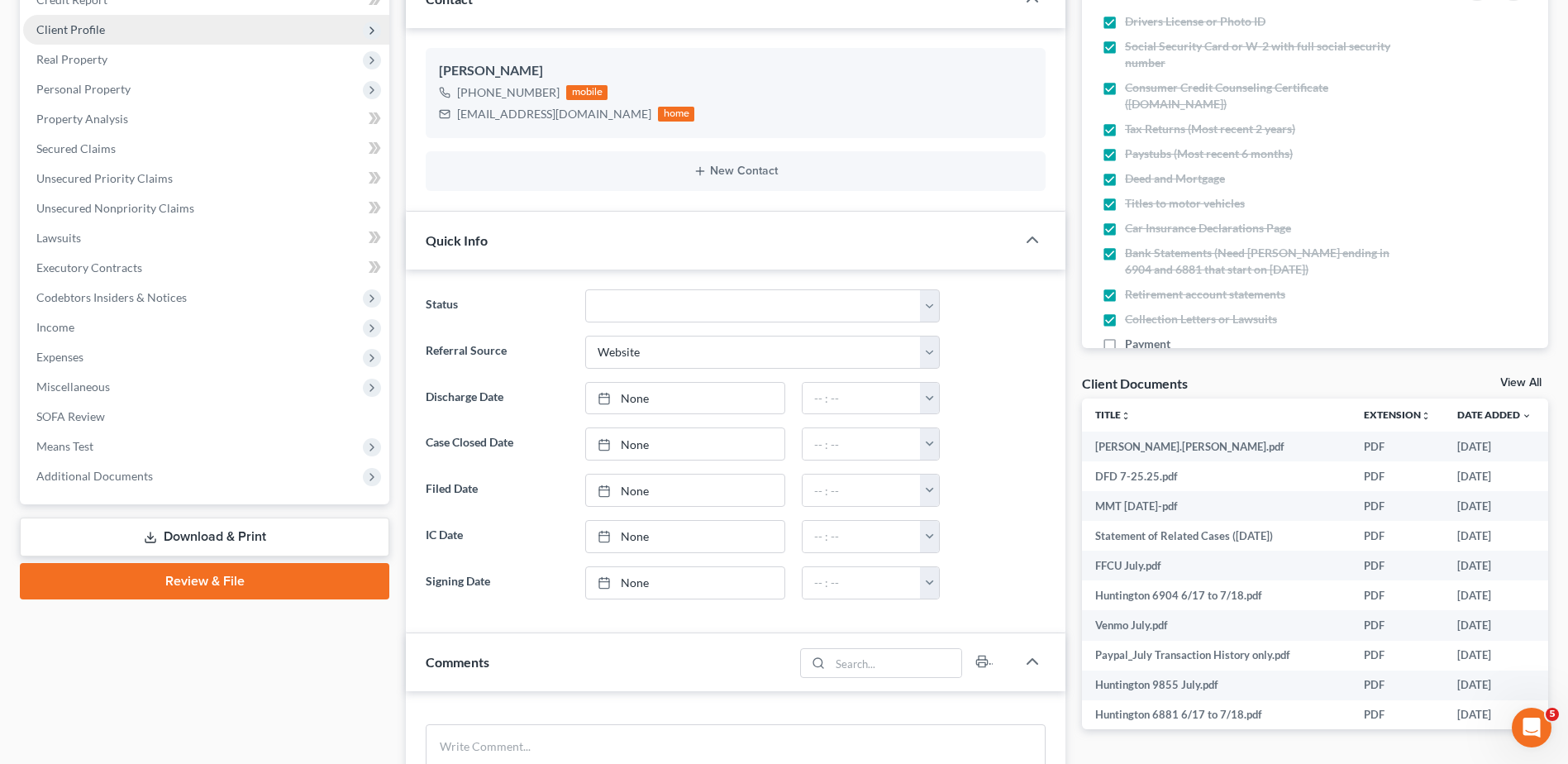
scroll to position [248, 0]
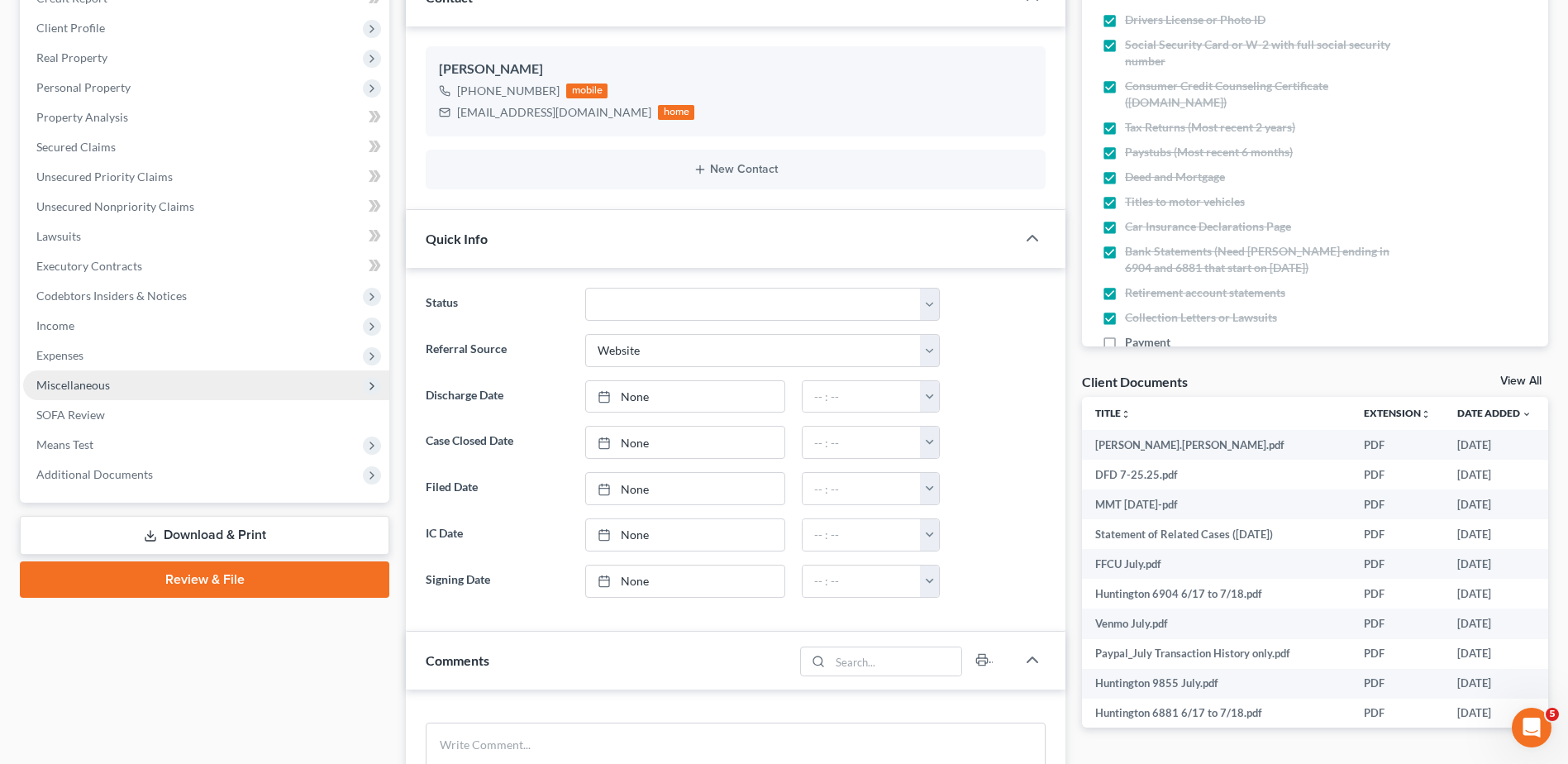
click at [84, 382] on span "Miscellaneous" at bounding box center [73, 384] width 74 height 14
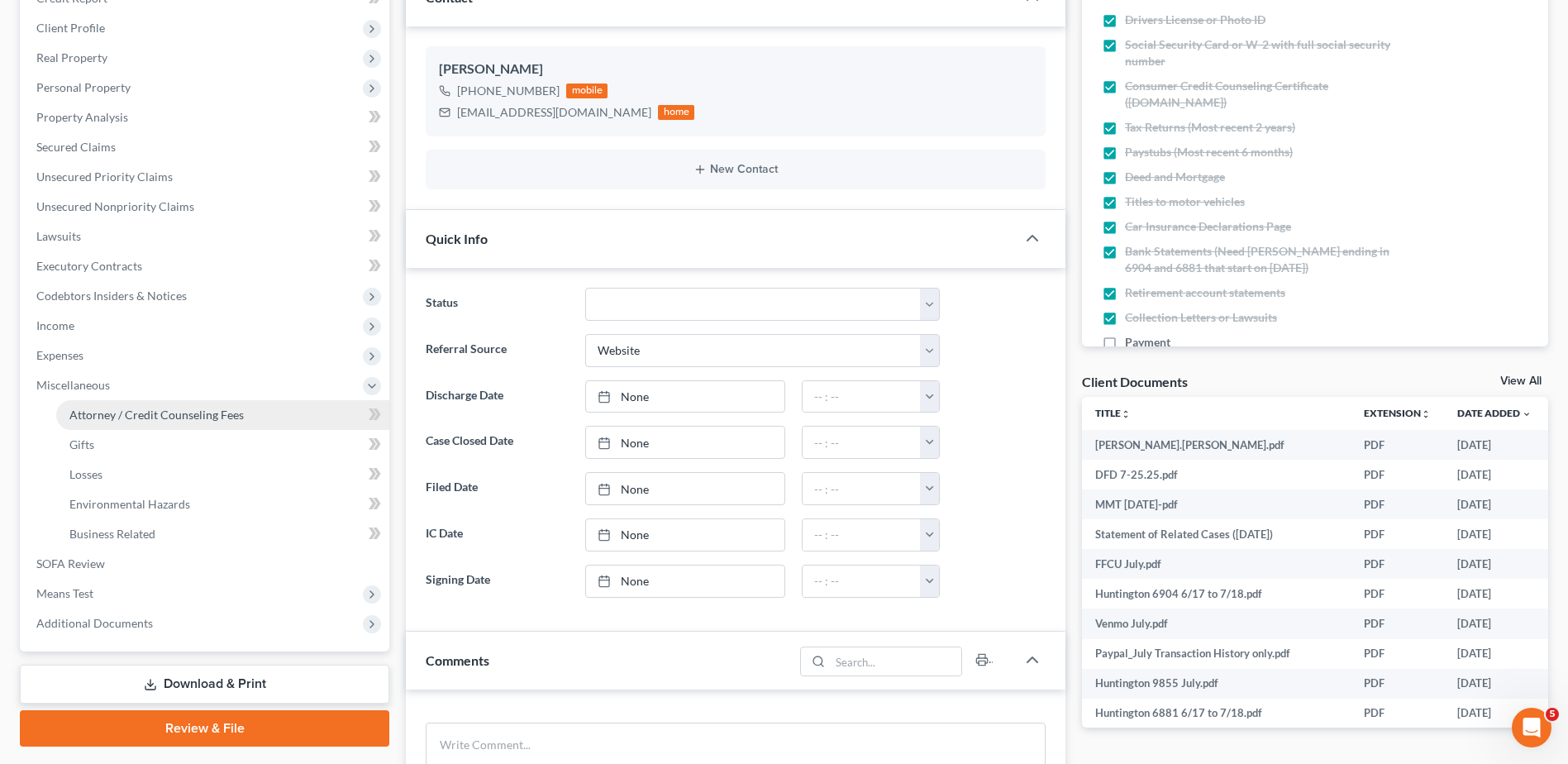
click at [94, 416] on span "Attorney / Credit Counseling Fees" at bounding box center [156, 414] width 175 height 14
select select "1"
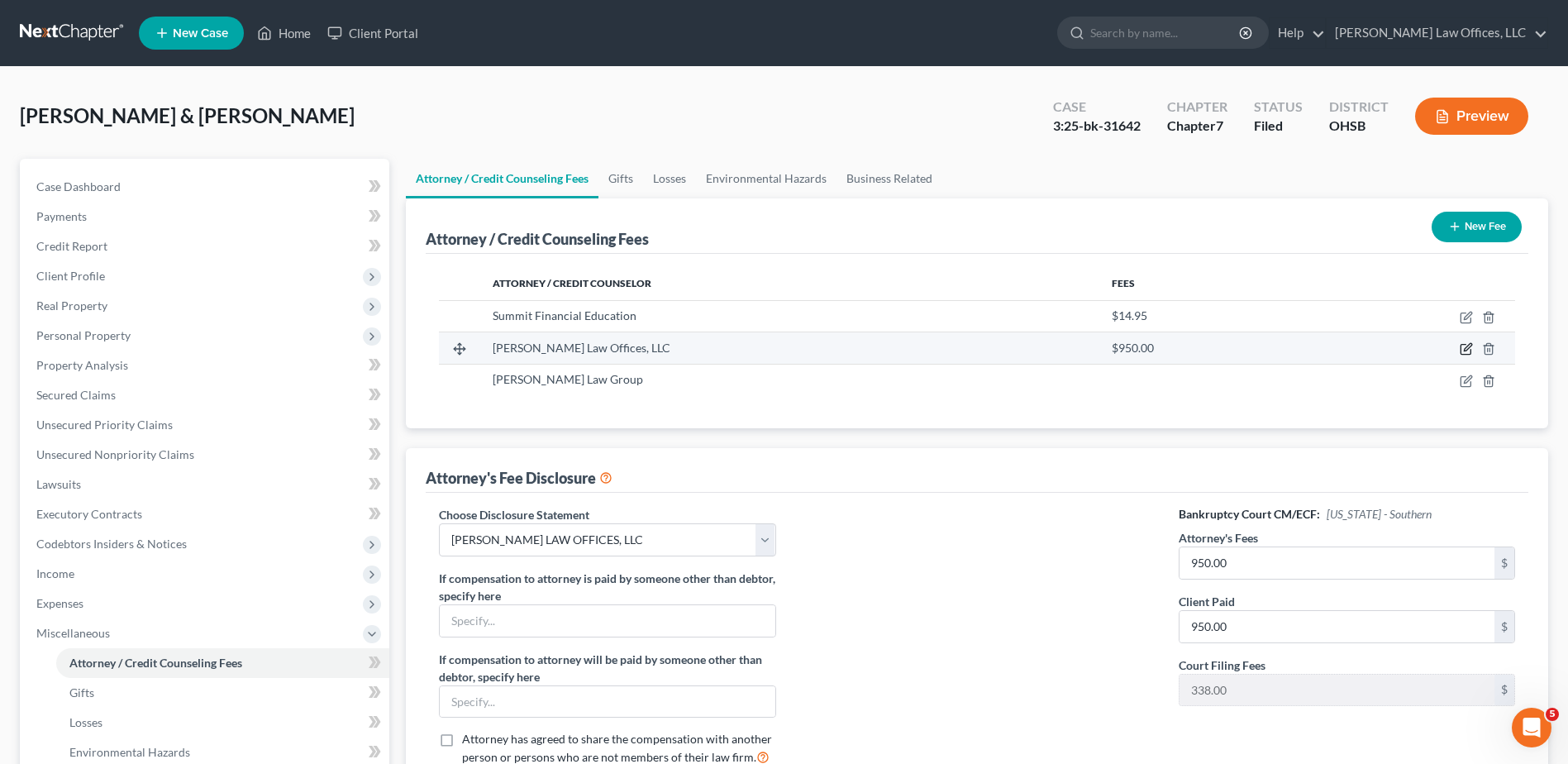
click at [1462, 351] on icon "button" at bounding box center [1466, 348] width 13 height 13
select select "36"
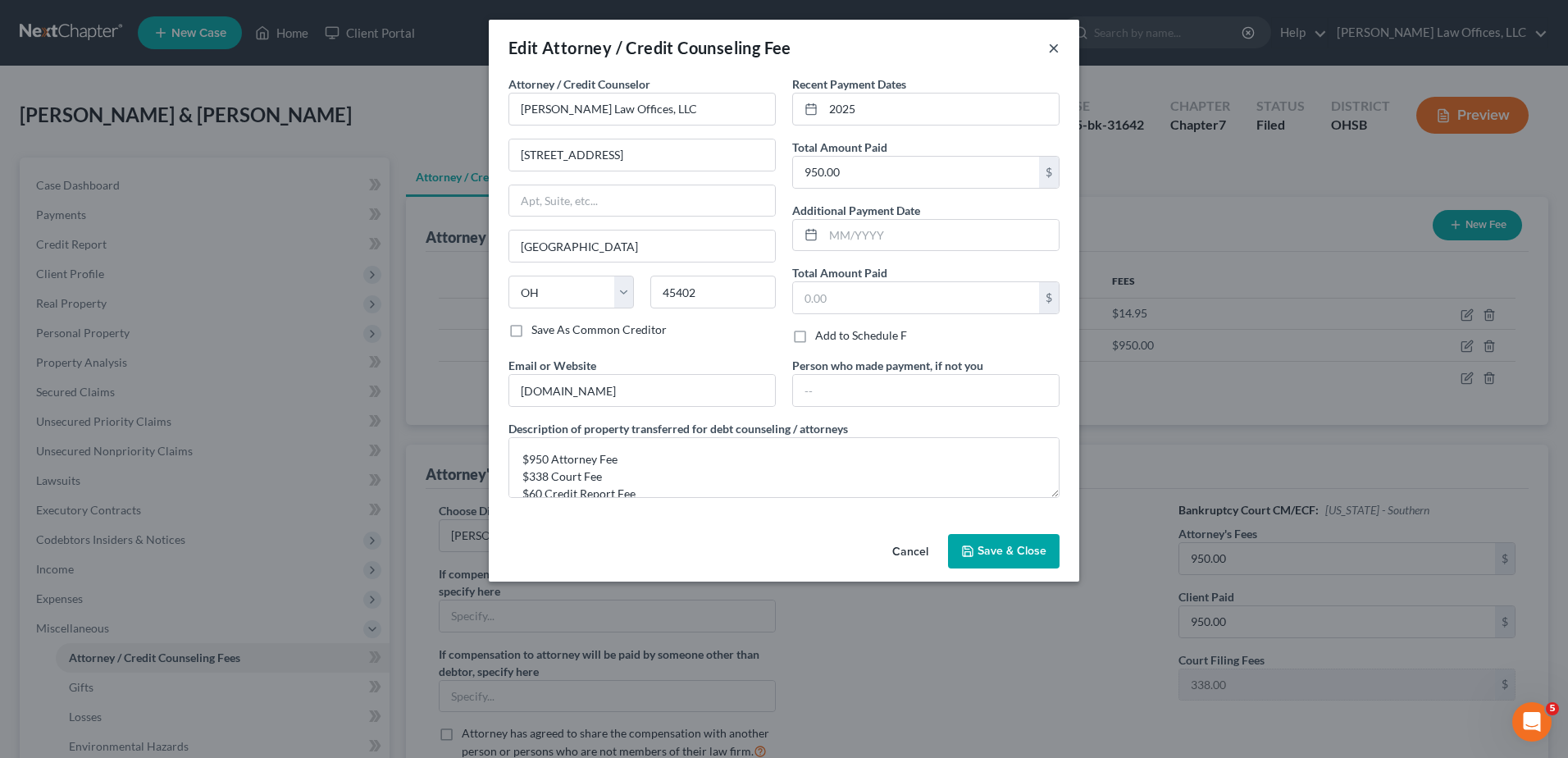
click at [1056, 46] on button "×" at bounding box center [1054, 47] width 11 height 19
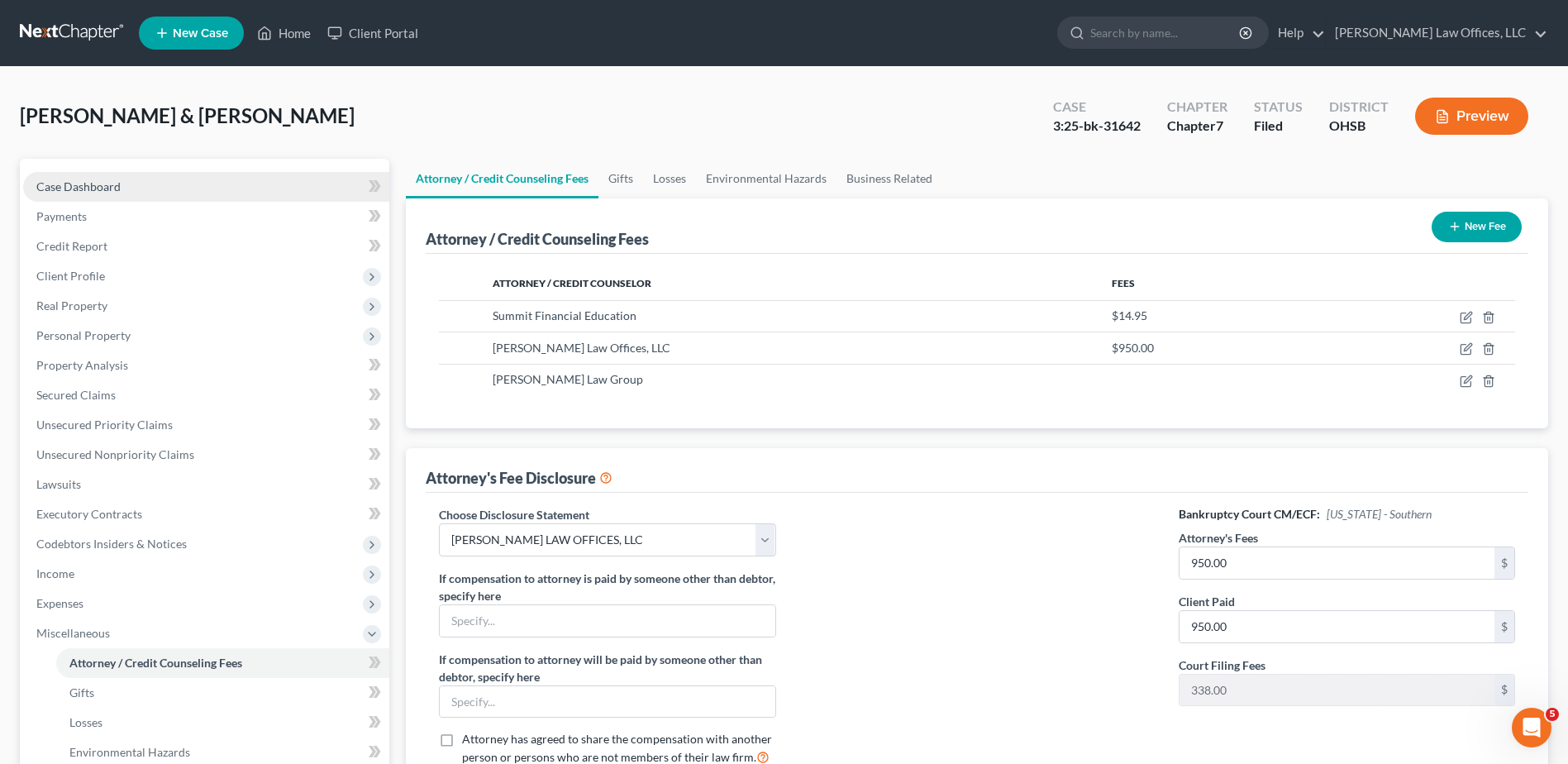
click at [77, 186] on span "Case Dashboard" at bounding box center [78, 186] width 84 height 14
select select "3"
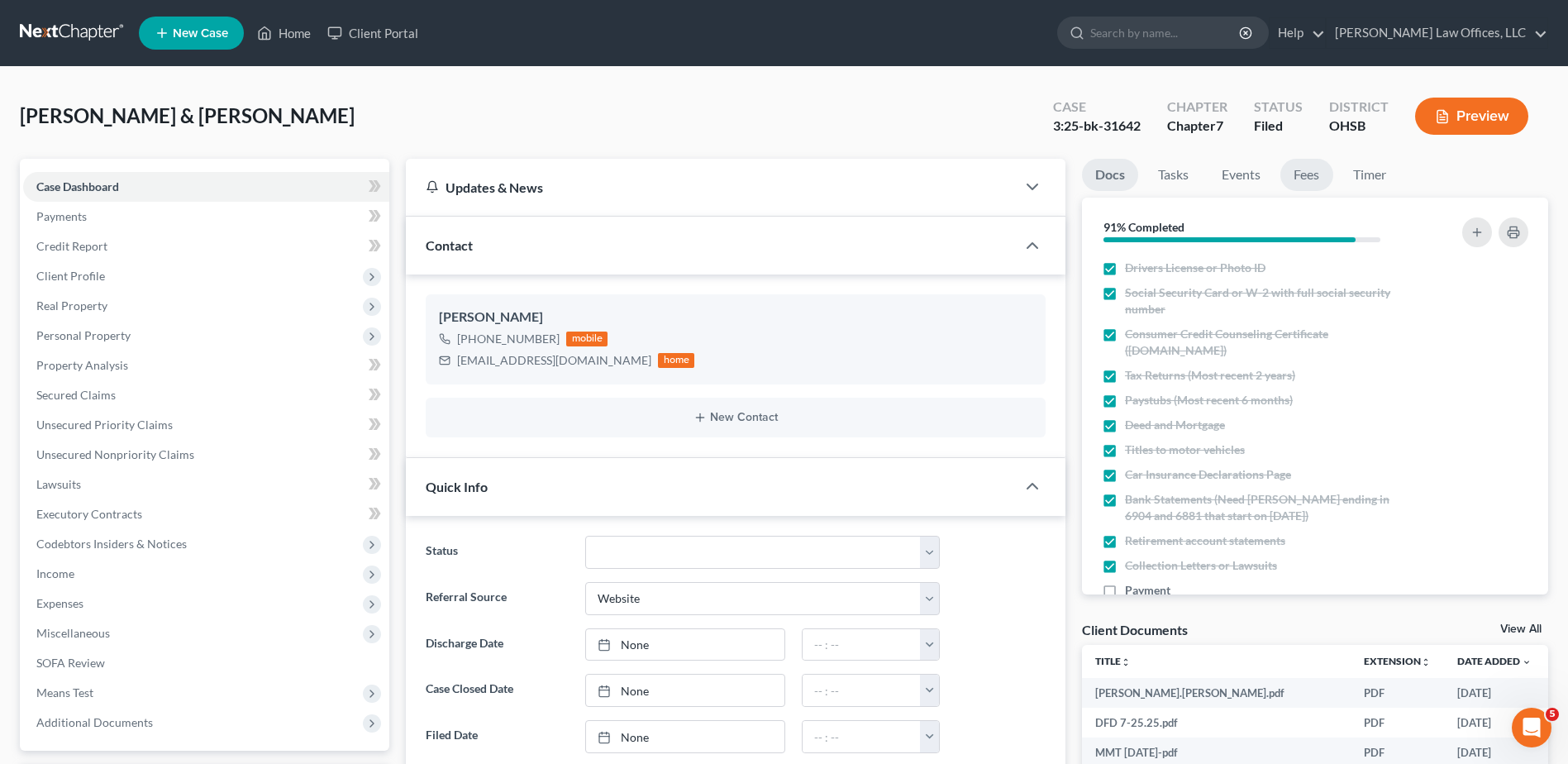
click at [1307, 177] on link "Fees" at bounding box center [1307, 175] width 53 height 33
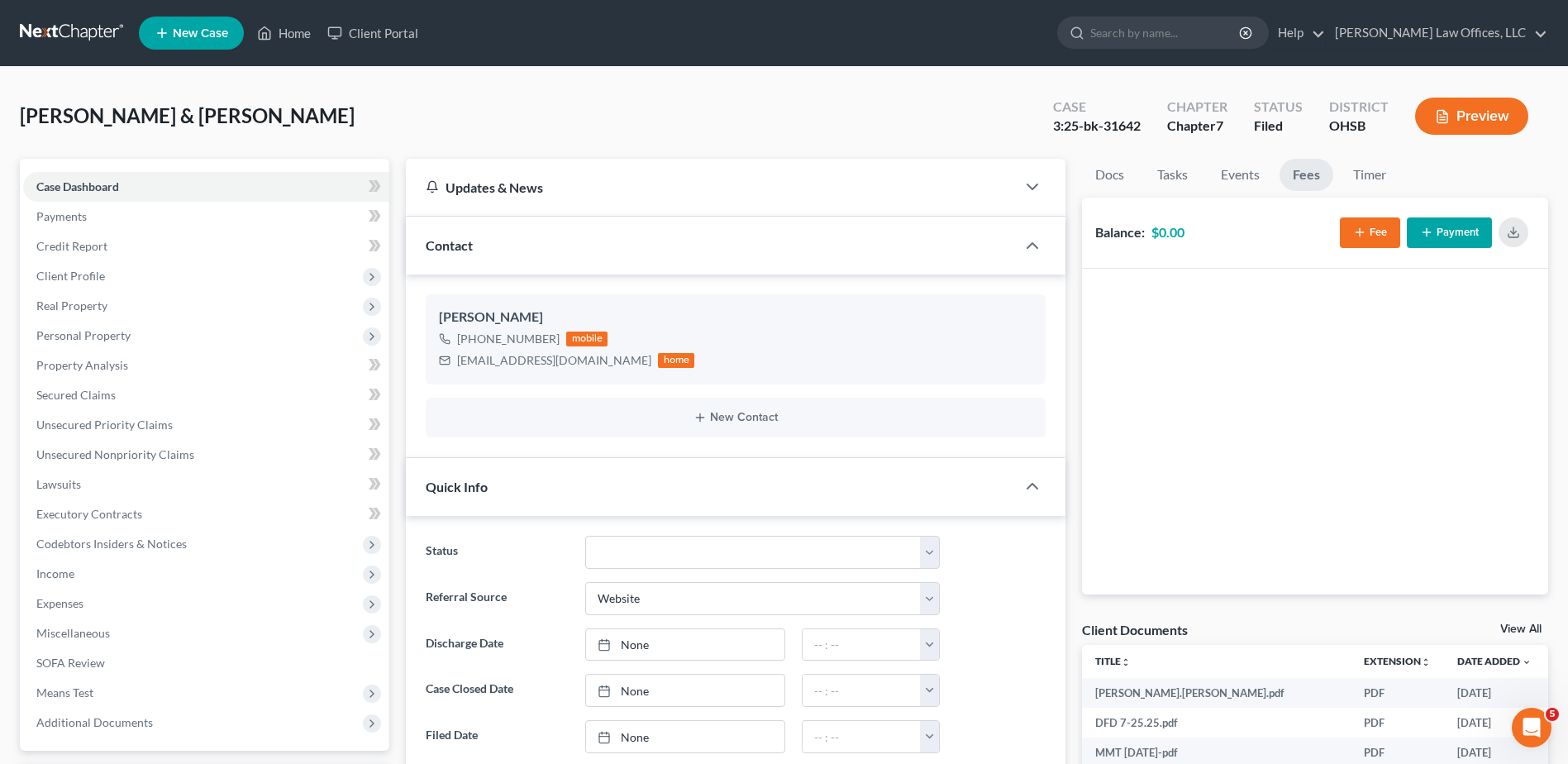
click at [1361, 234] on icon "button" at bounding box center [1360, 233] width 13 height 13
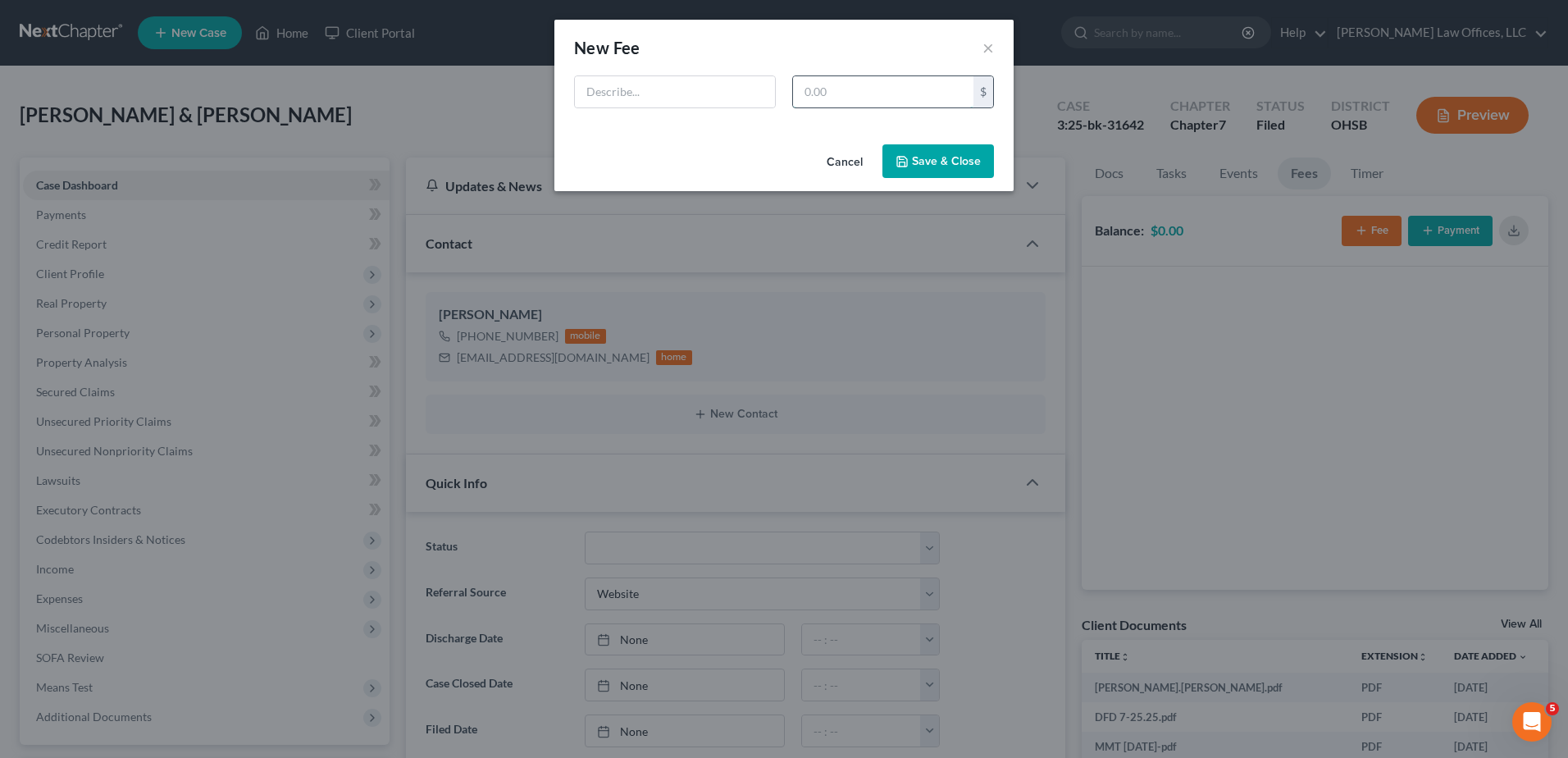
click at [846, 102] on input "text" at bounding box center [883, 92] width 181 height 32
type input "950"
click at [654, 91] on input "text" at bounding box center [675, 92] width 200 height 32
type input "Attorney Fee"
click at [937, 153] on button "Save & Close" at bounding box center [938, 161] width 111 height 34
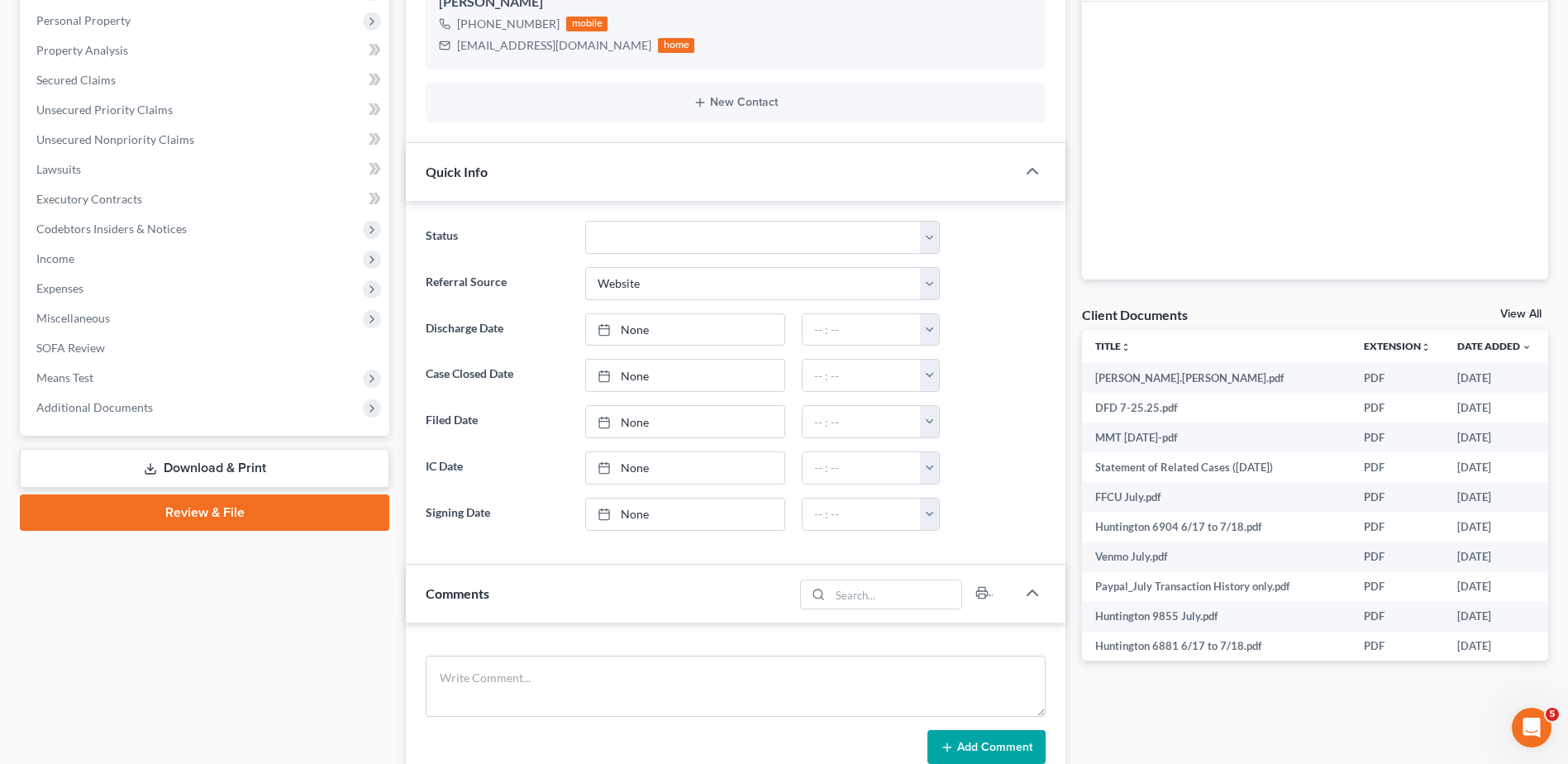
scroll to position [331, 0]
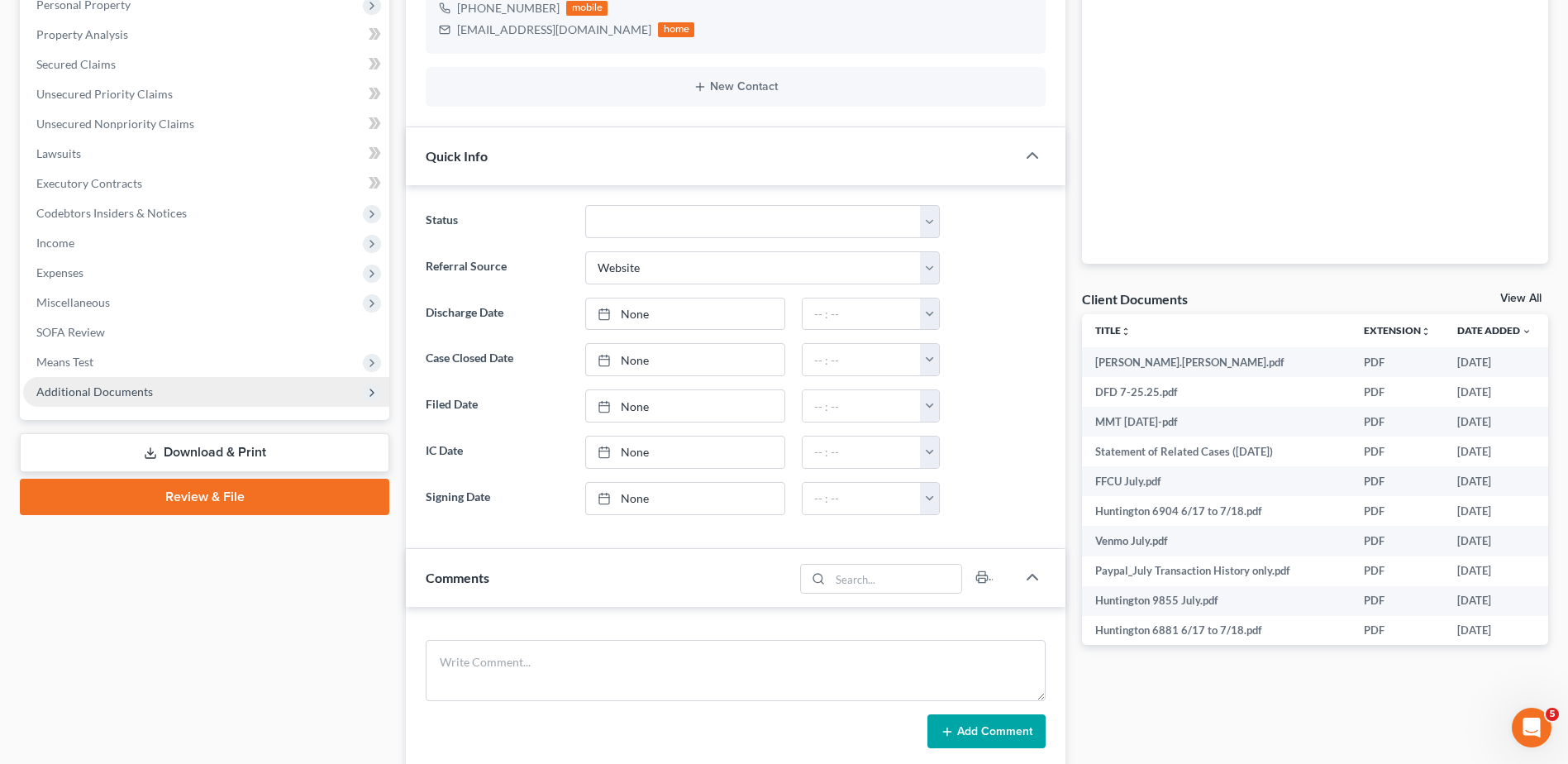
click at [126, 391] on span "Additional Documents" at bounding box center [94, 390] width 117 height 14
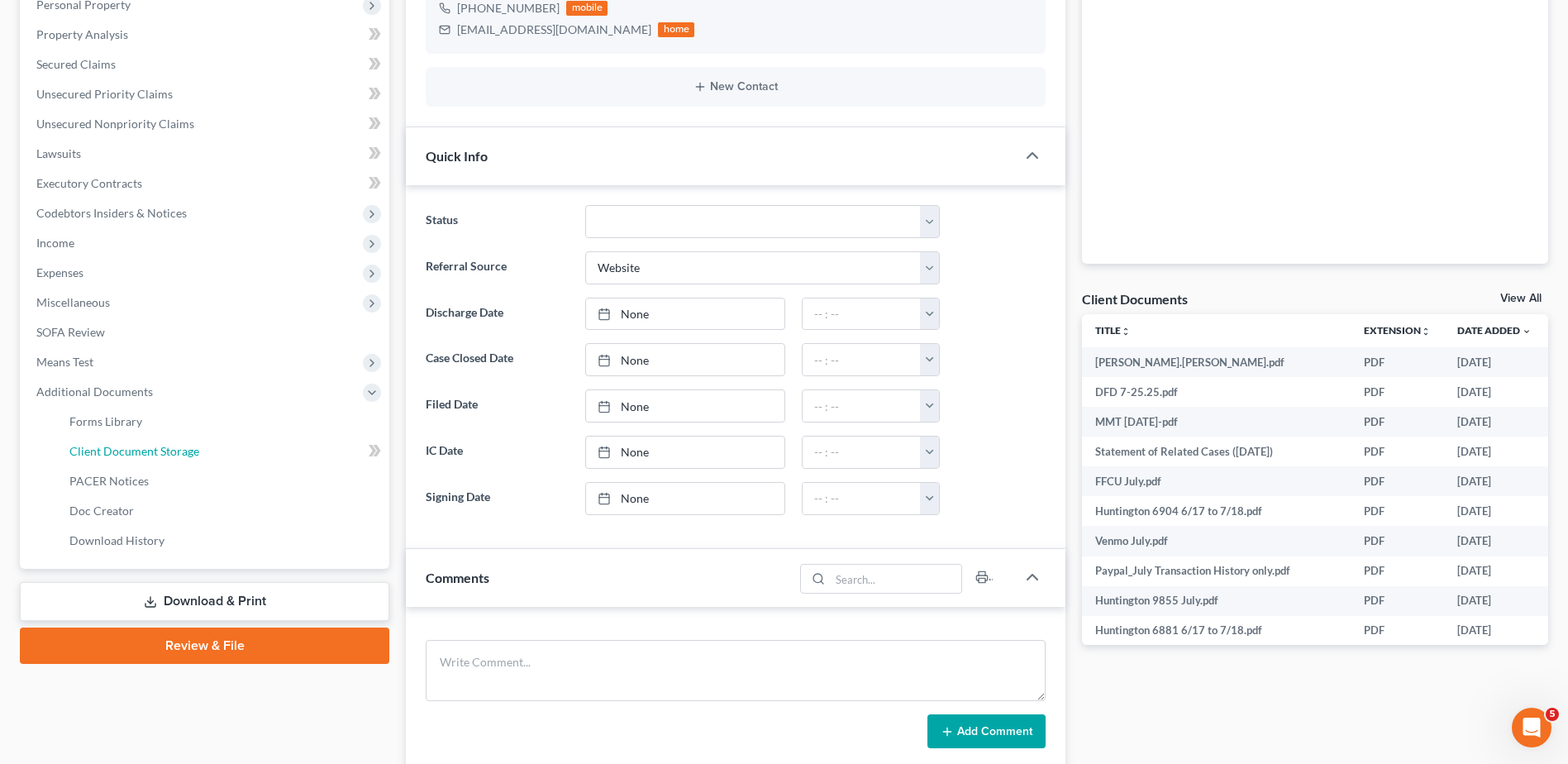
click at [120, 446] on span "Client Document Storage" at bounding box center [134, 450] width 130 height 14
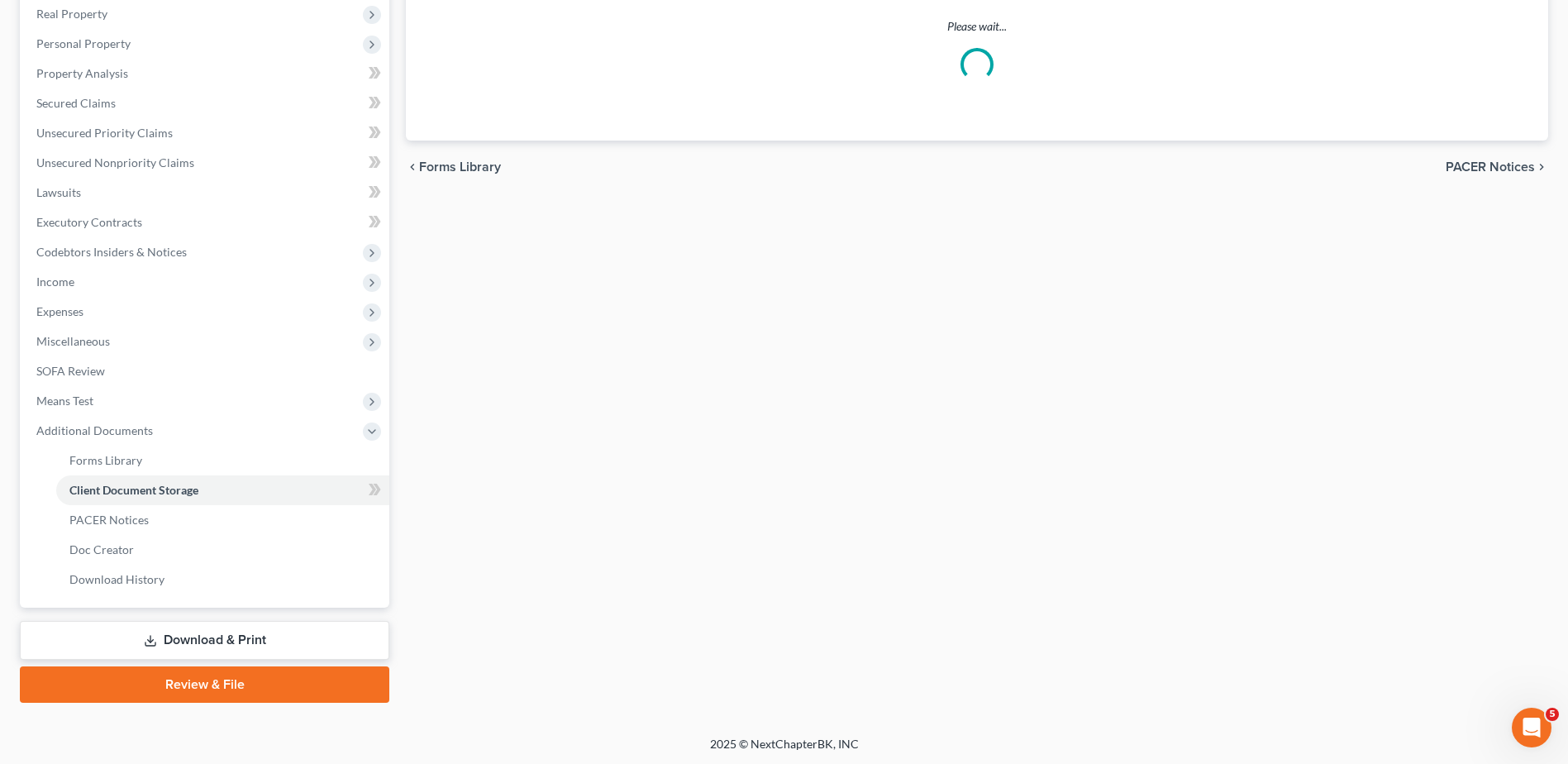
scroll to position [232, 0]
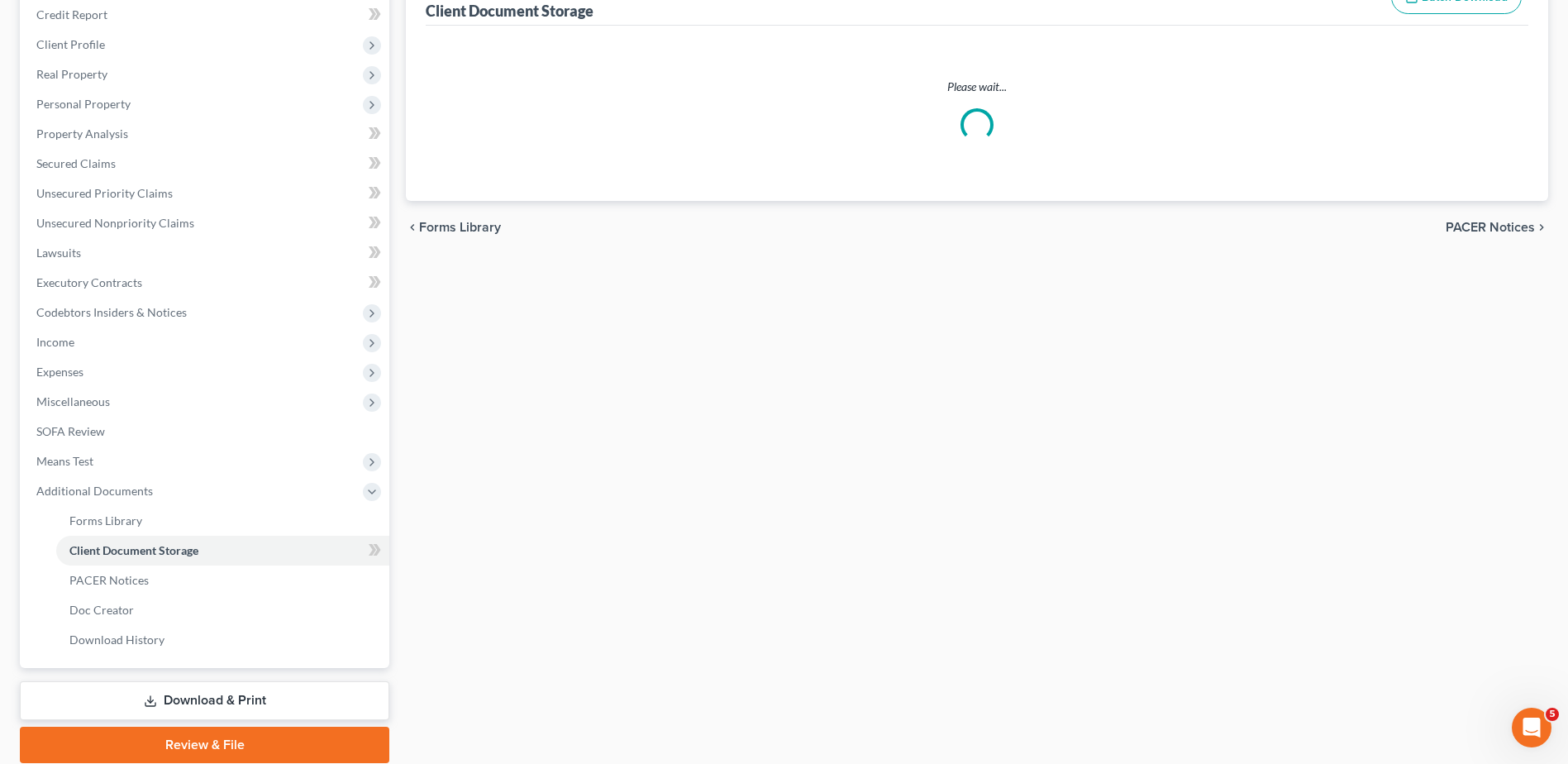
select select "7"
select select "52"
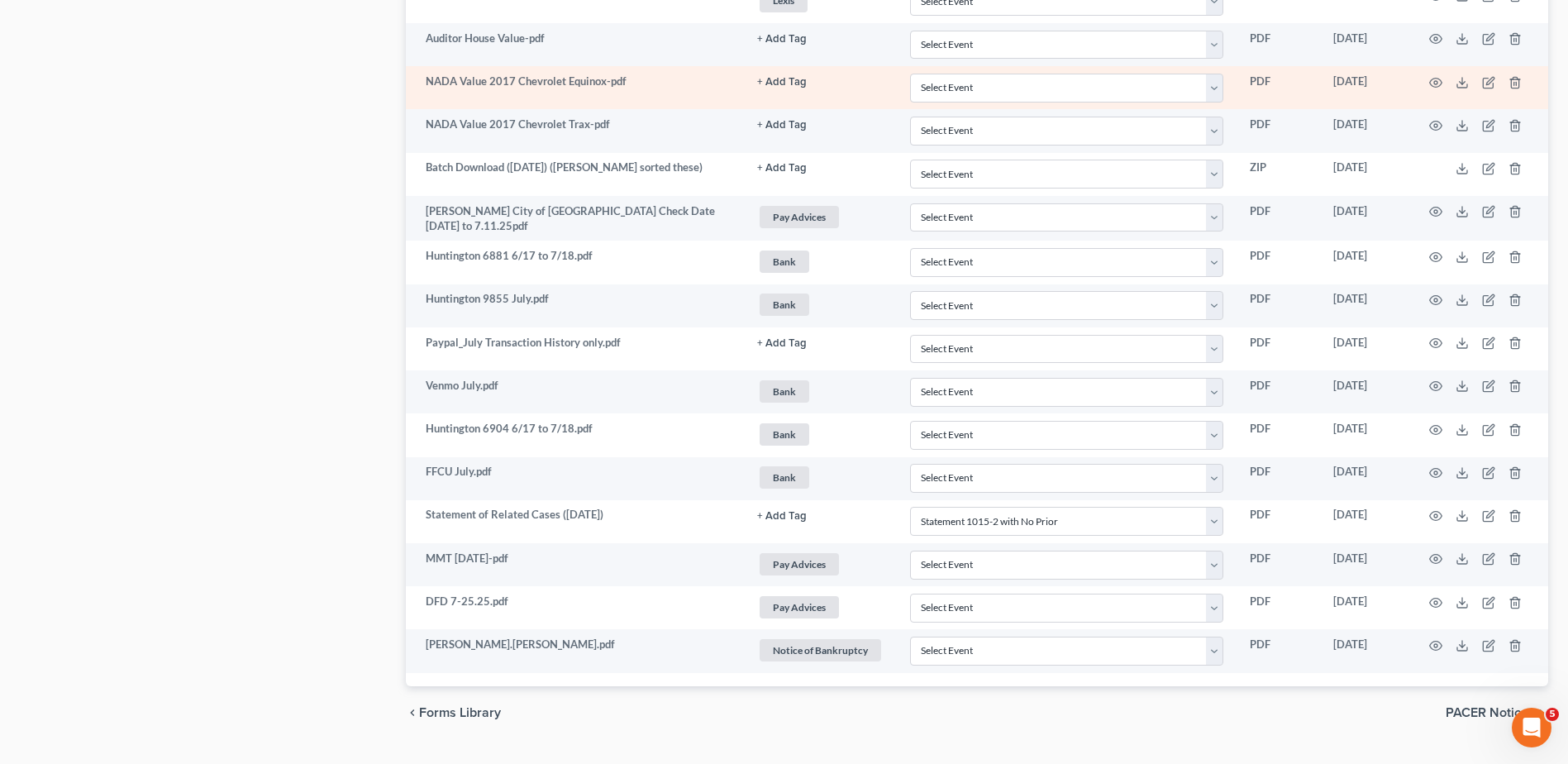
scroll to position [2231, 0]
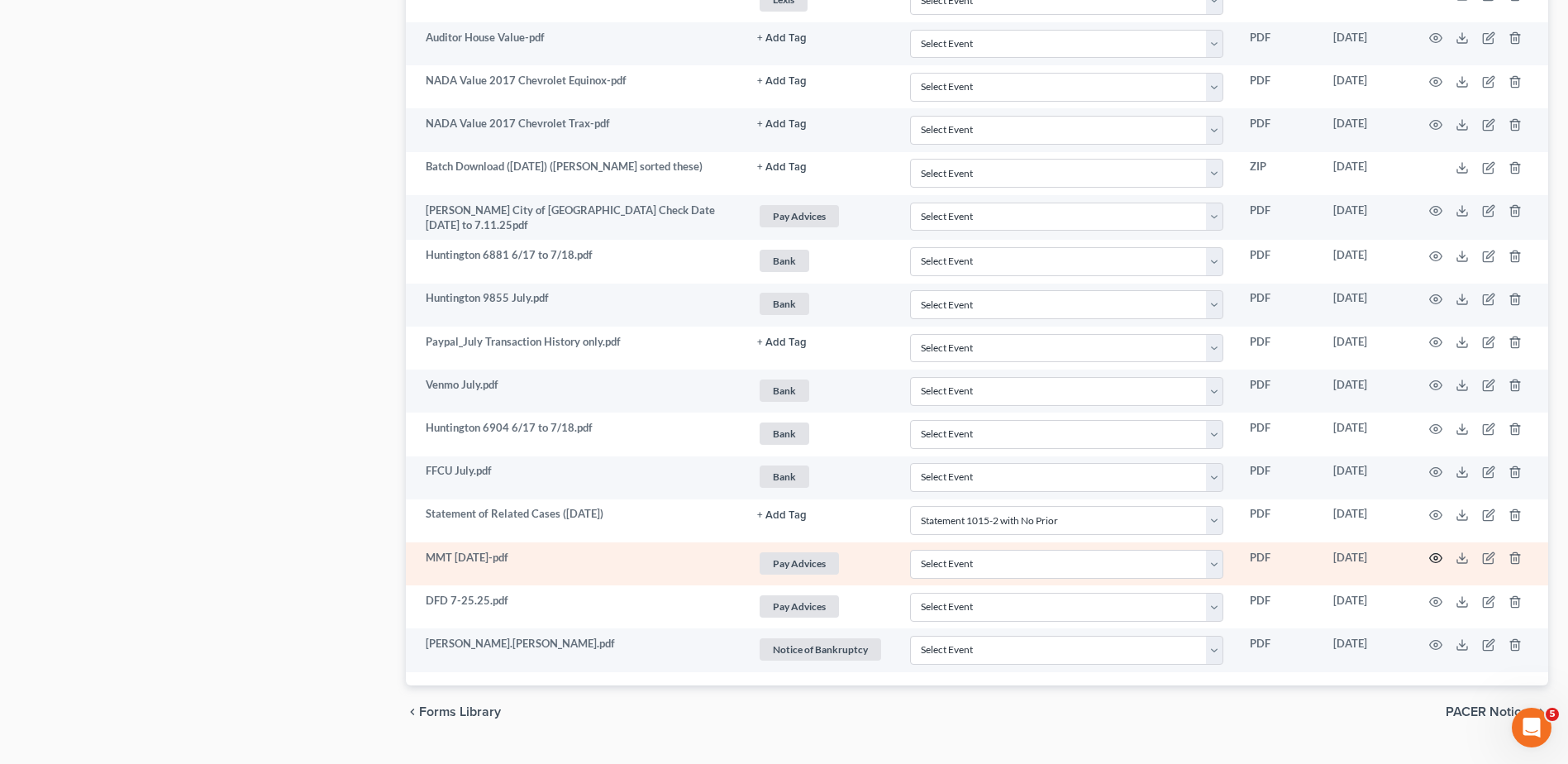
click at [1436, 559] on circle "button" at bounding box center [1435, 559] width 4 height 4
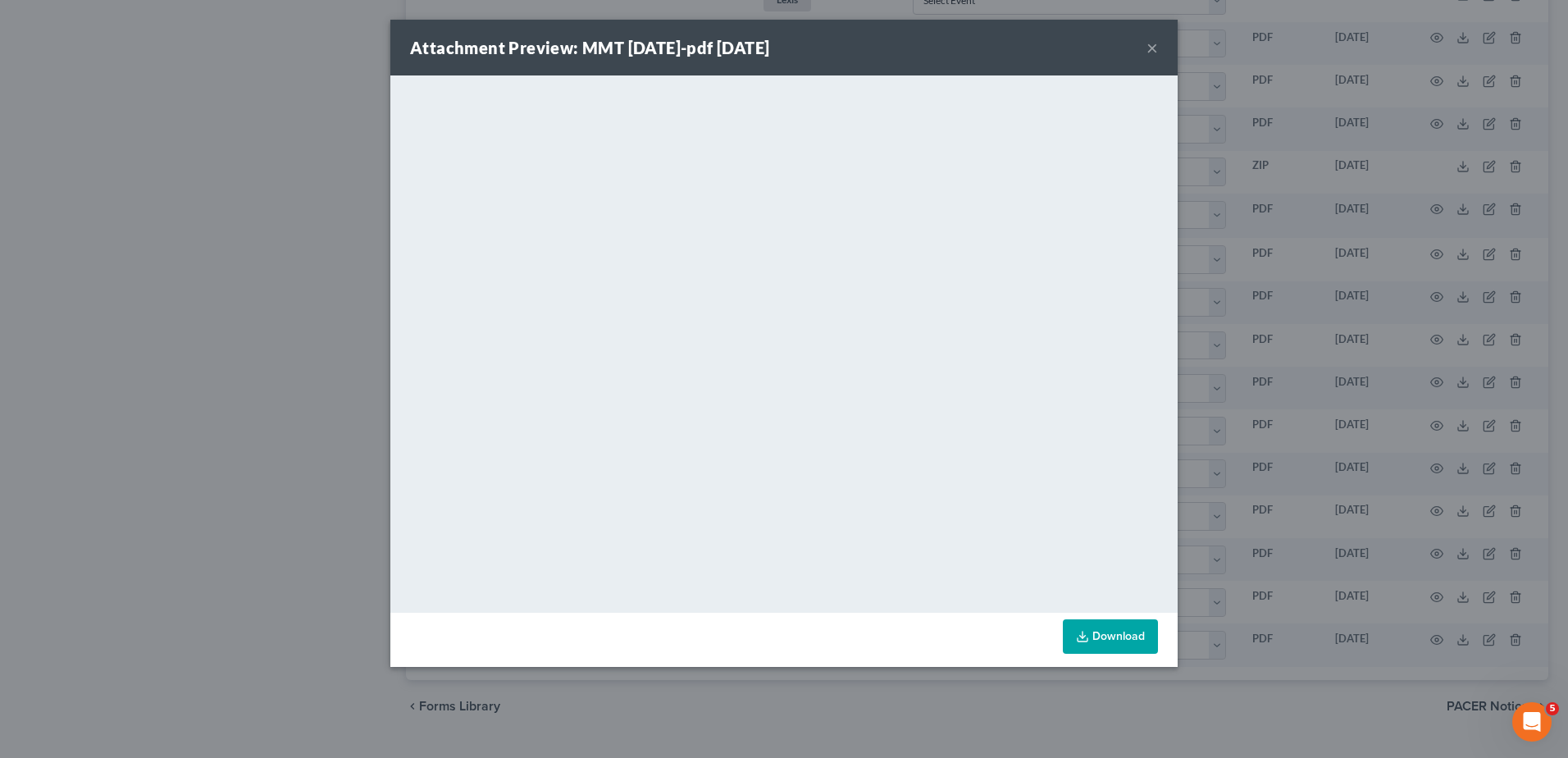
click at [1151, 47] on button "×" at bounding box center [1152, 47] width 11 height 19
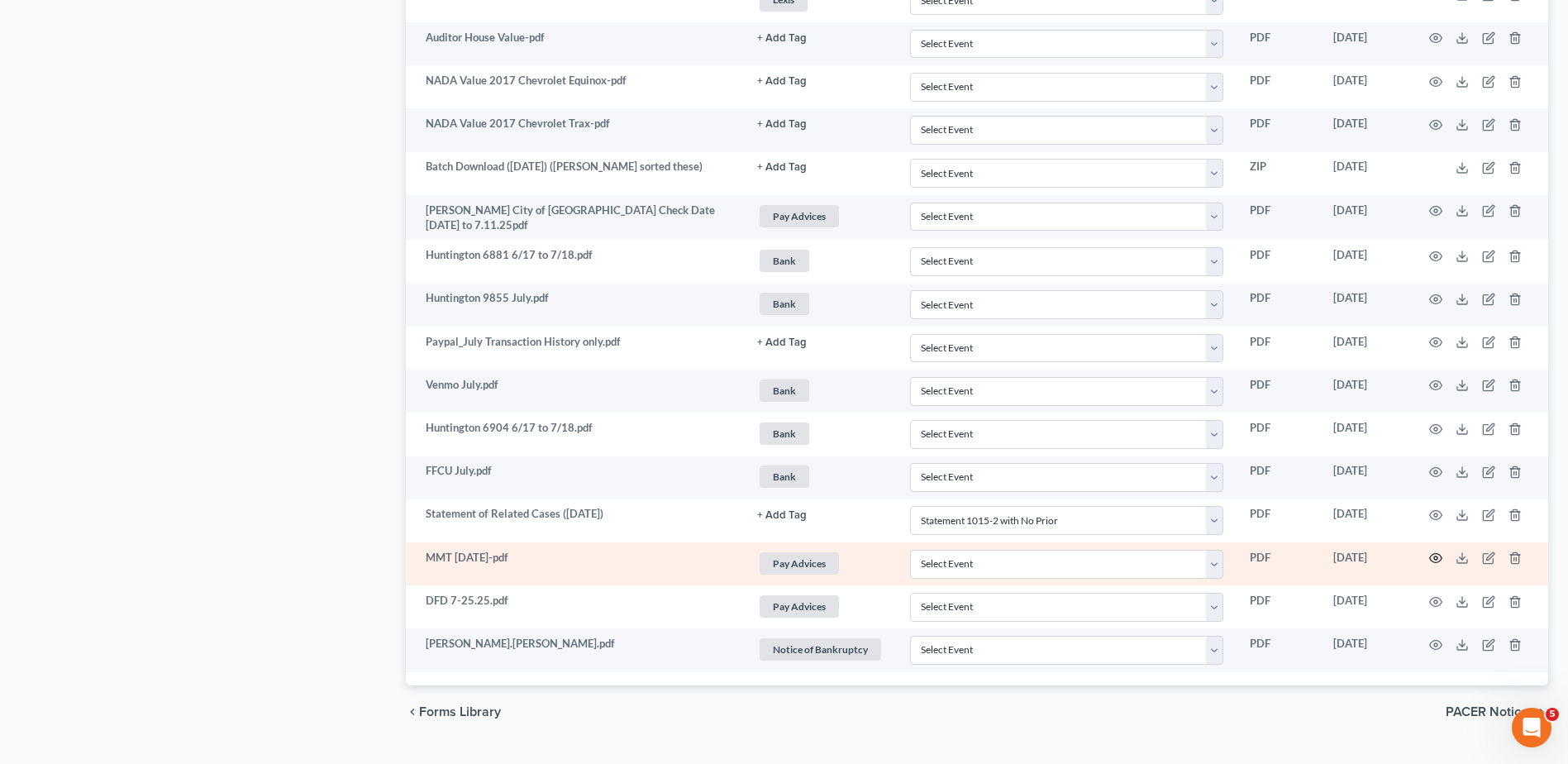
click at [1433, 557] on icon "button" at bounding box center [1435, 558] width 13 height 13
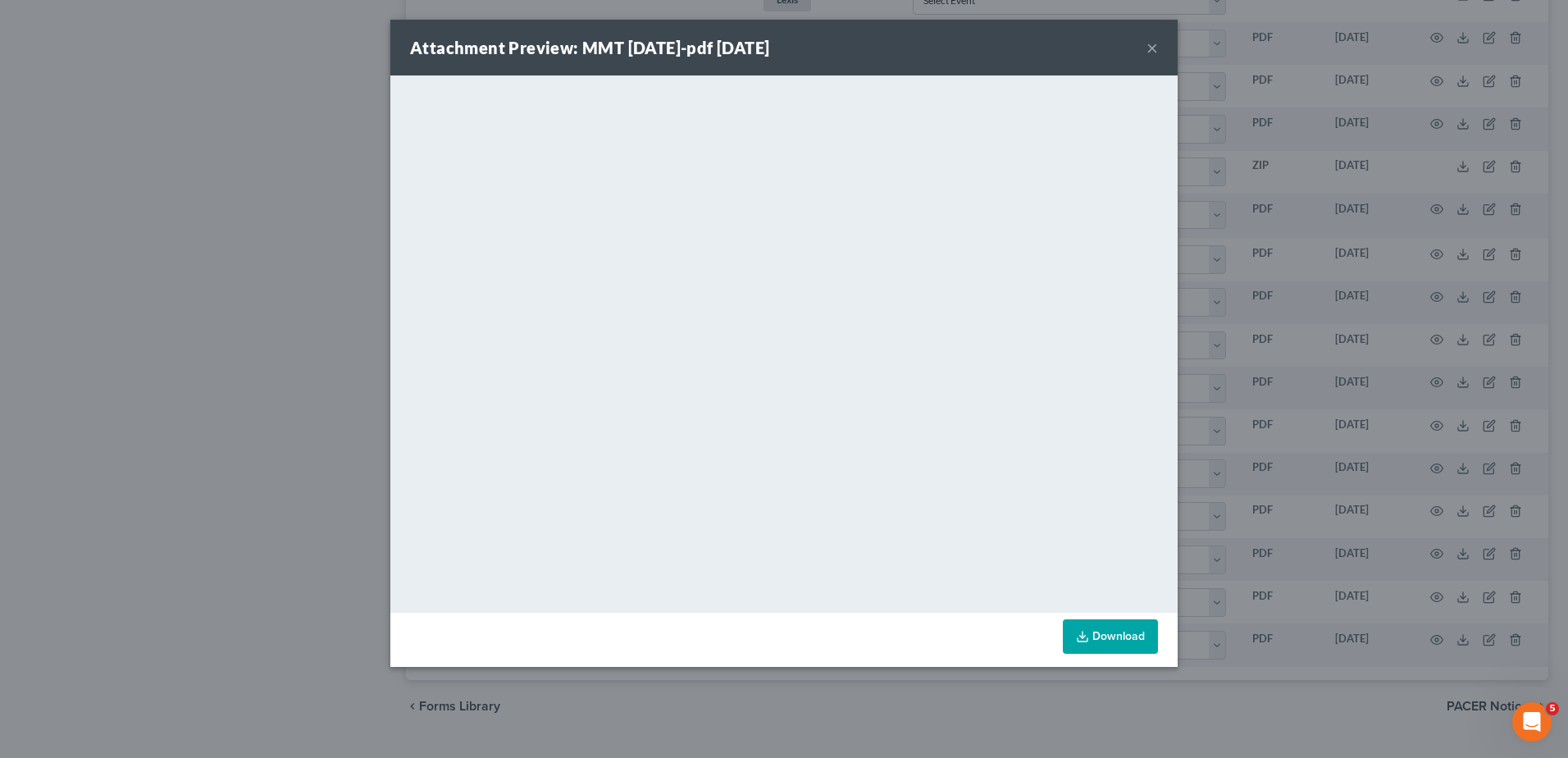
click at [1150, 48] on button "×" at bounding box center [1152, 47] width 11 height 19
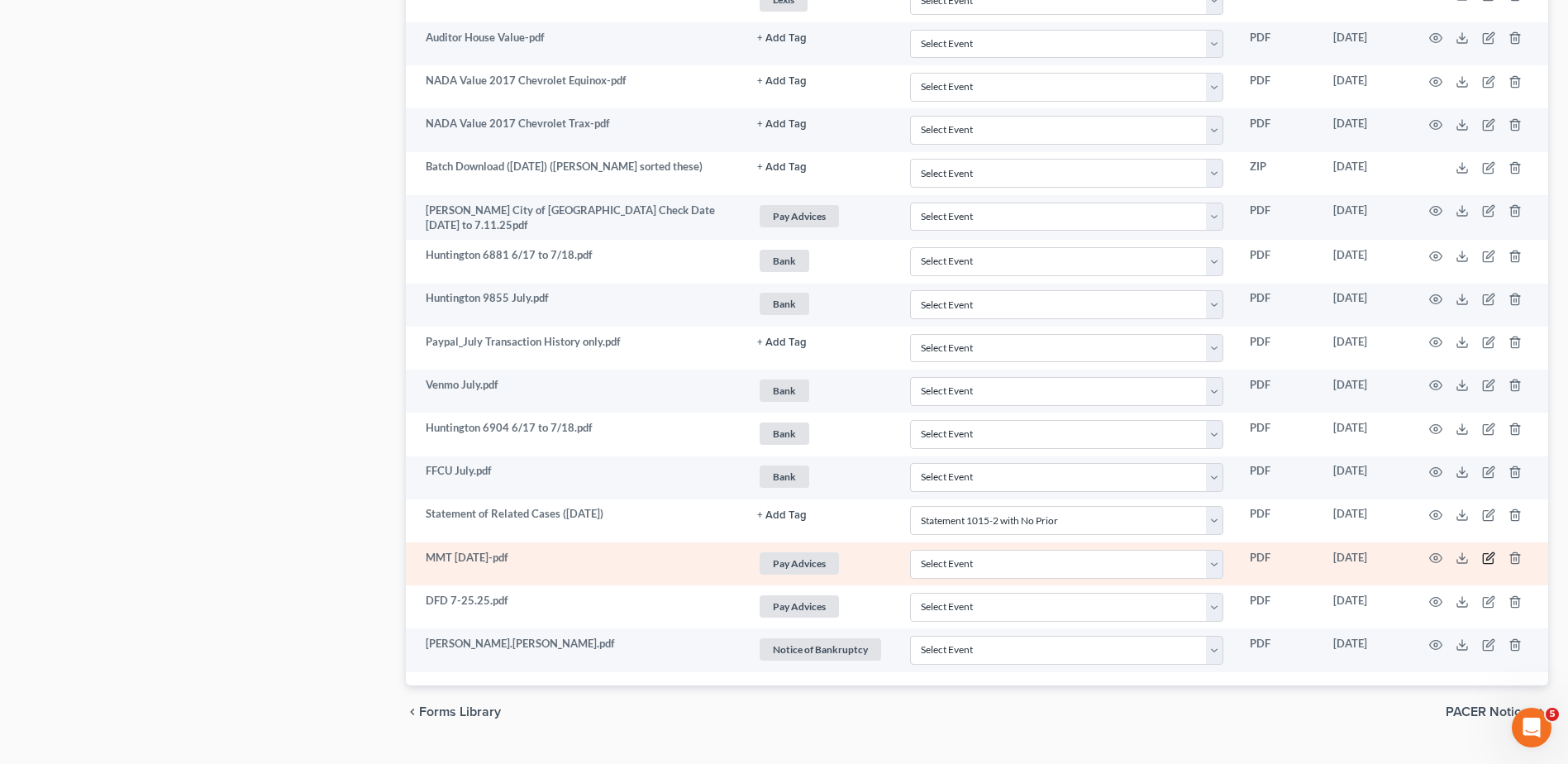
click at [1489, 559] on icon "button" at bounding box center [1490, 557] width 7 height 7
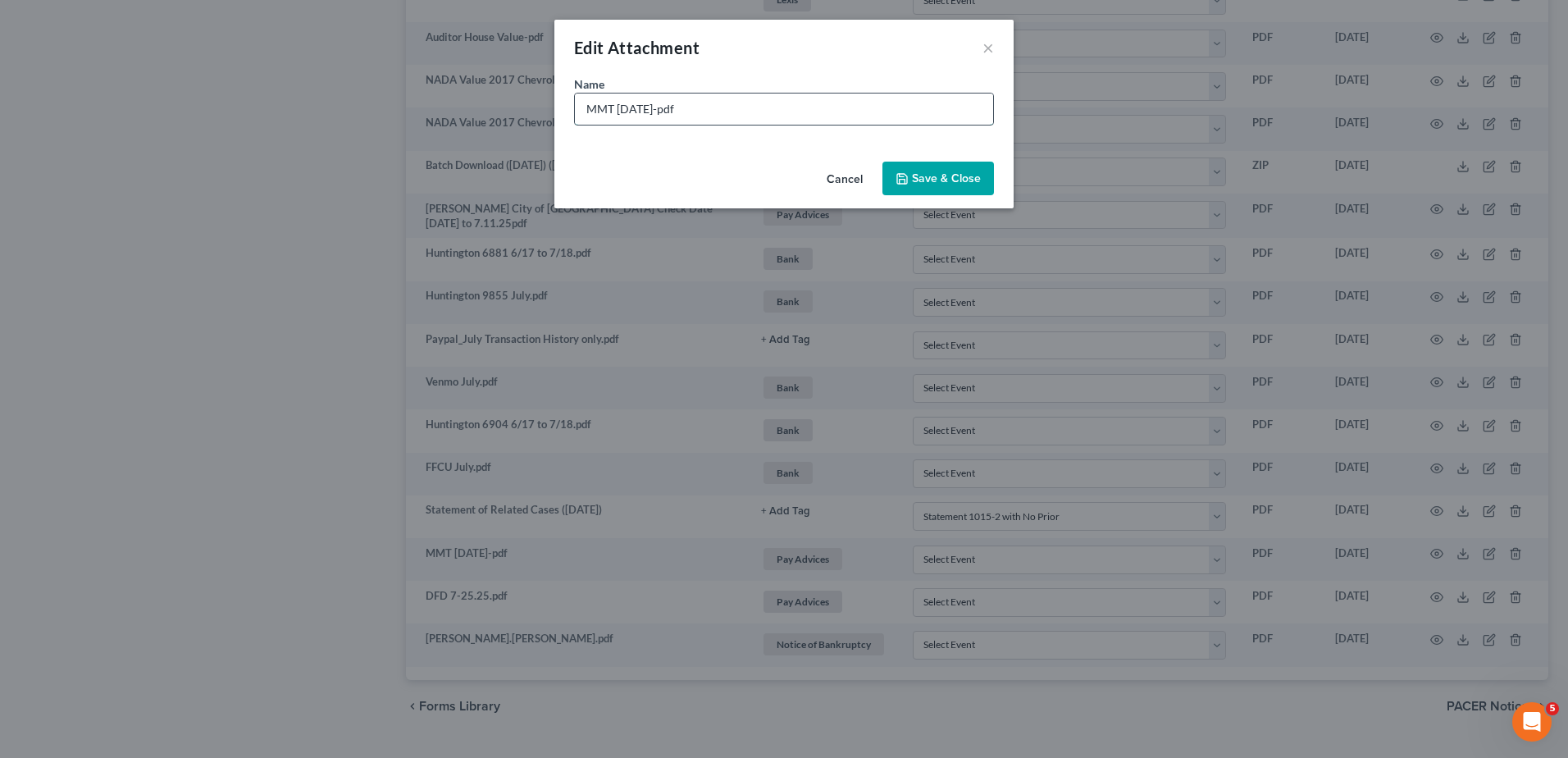
click at [585, 107] on input "MMT July 2025-pdf" at bounding box center [783, 109] width 418 height 32
drag, startPoint x: 729, startPoint y: 107, endPoint x: 681, endPoint y: 113, distance: 48.4
click at [681, 113] on input "Ben Paystub MMT July 2025-pdf" at bounding box center [783, 109] width 418 height 32
type input "Ben Paystub MMT 7/13 to 7/26-pdf"
click at [917, 183] on span "Save & Close" at bounding box center [946, 178] width 69 height 14
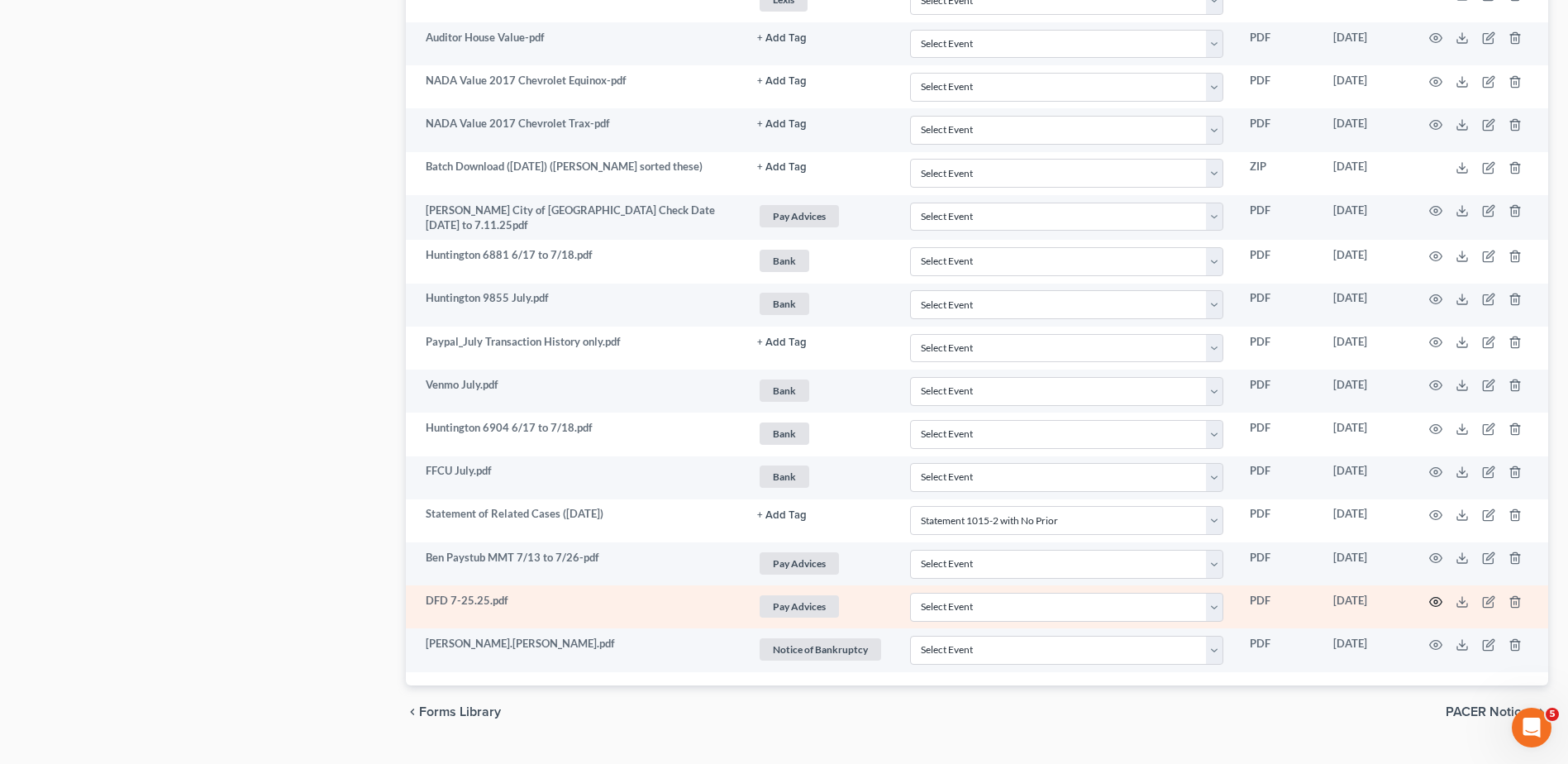
click at [1434, 600] on circle "button" at bounding box center [1435, 601] width 4 height 4
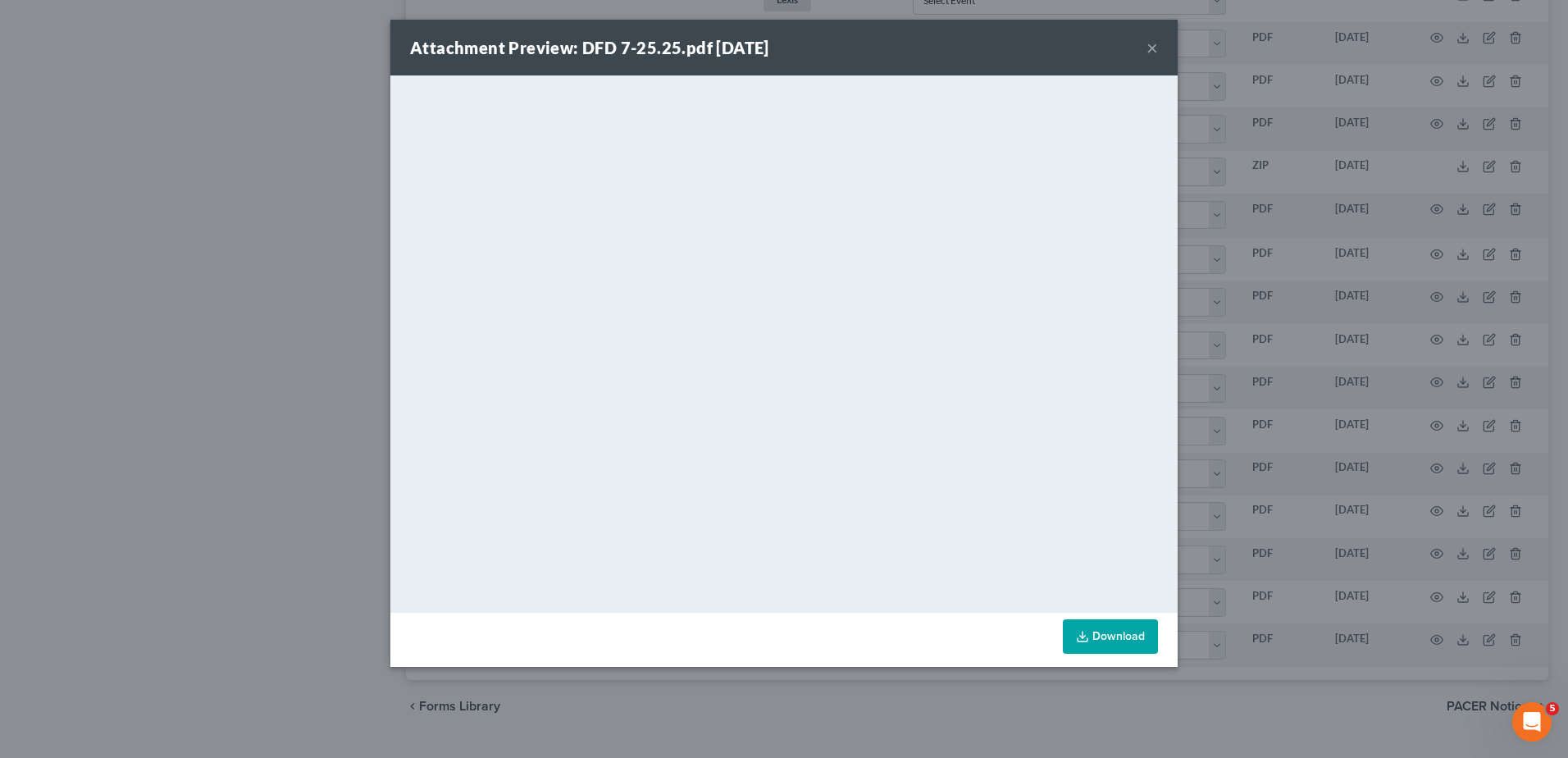
click at [1150, 49] on button "×" at bounding box center [1152, 47] width 11 height 19
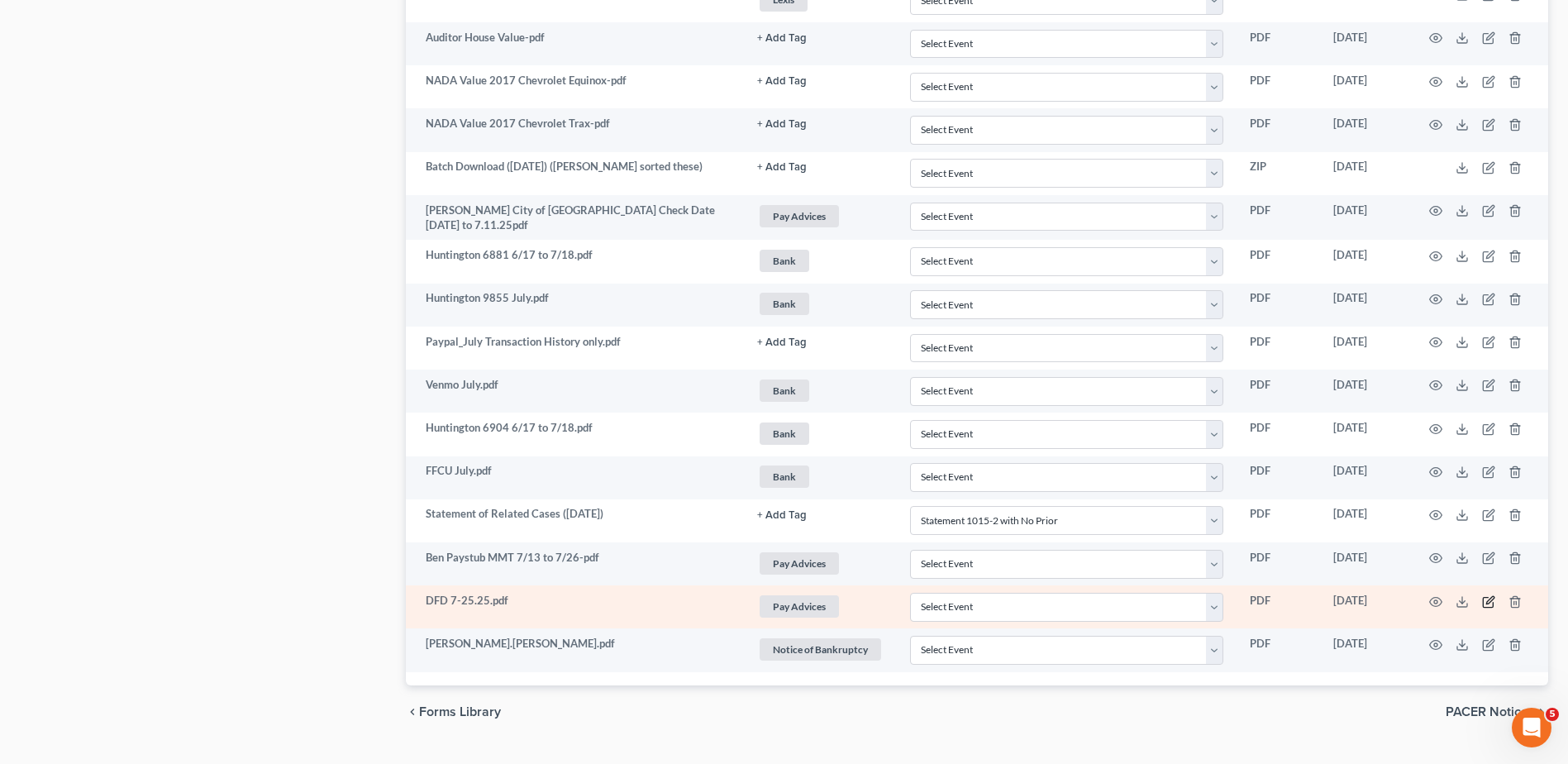
click at [1487, 600] on icon "button" at bounding box center [1489, 601] width 13 height 13
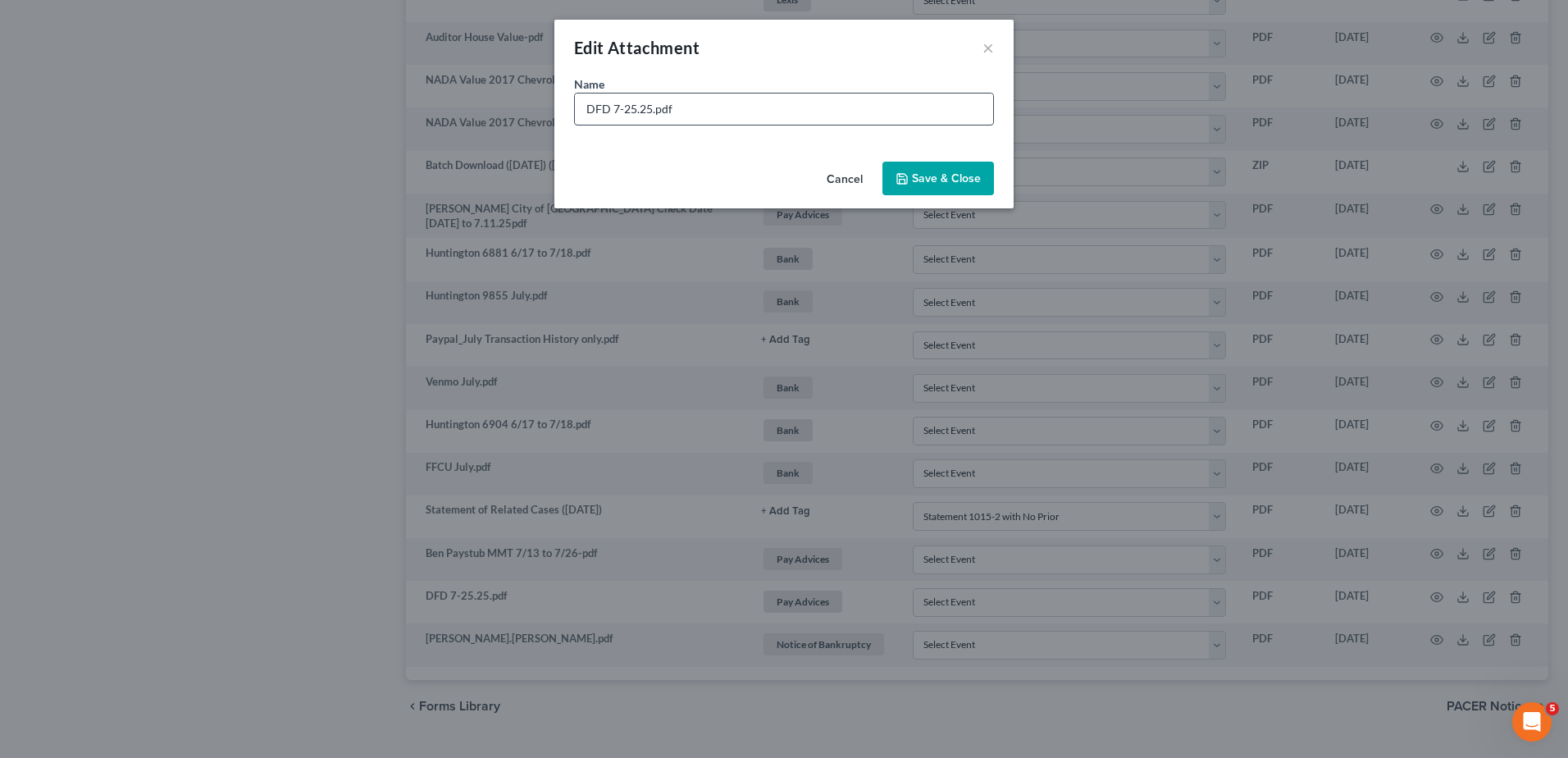
click at [610, 110] on input "DFD 7-25.25.pdf" at bounding box center [783, 109] width 418 height 32
type input "DFD Paystub 7-25.25.pdf"
click at [955, 179] on span "Save & Close" at bounding box center [946, 178] width 69 height 14
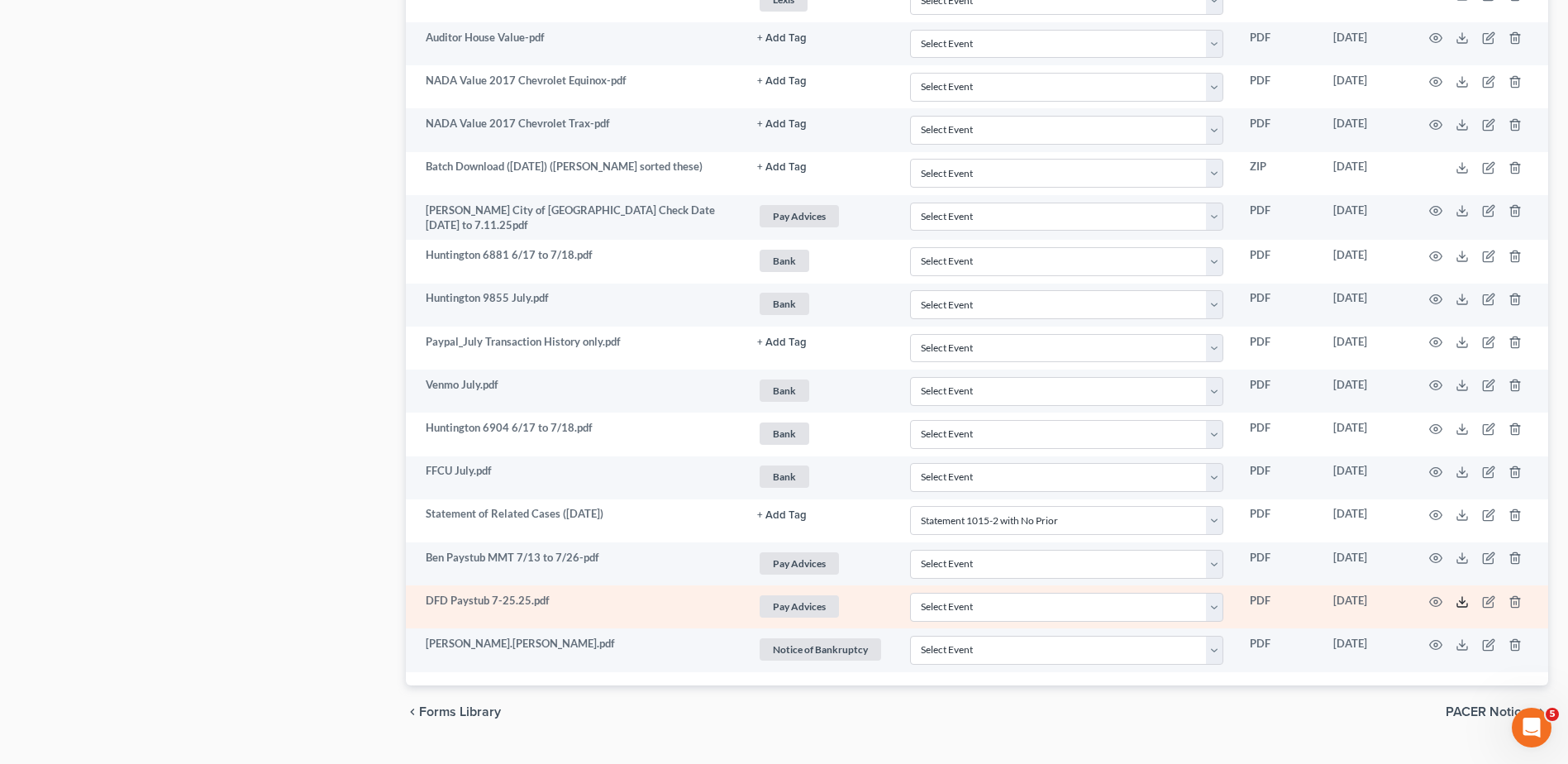
click at [1459, 602] on icon at bounding box center [1462, 601] width 13 height 13
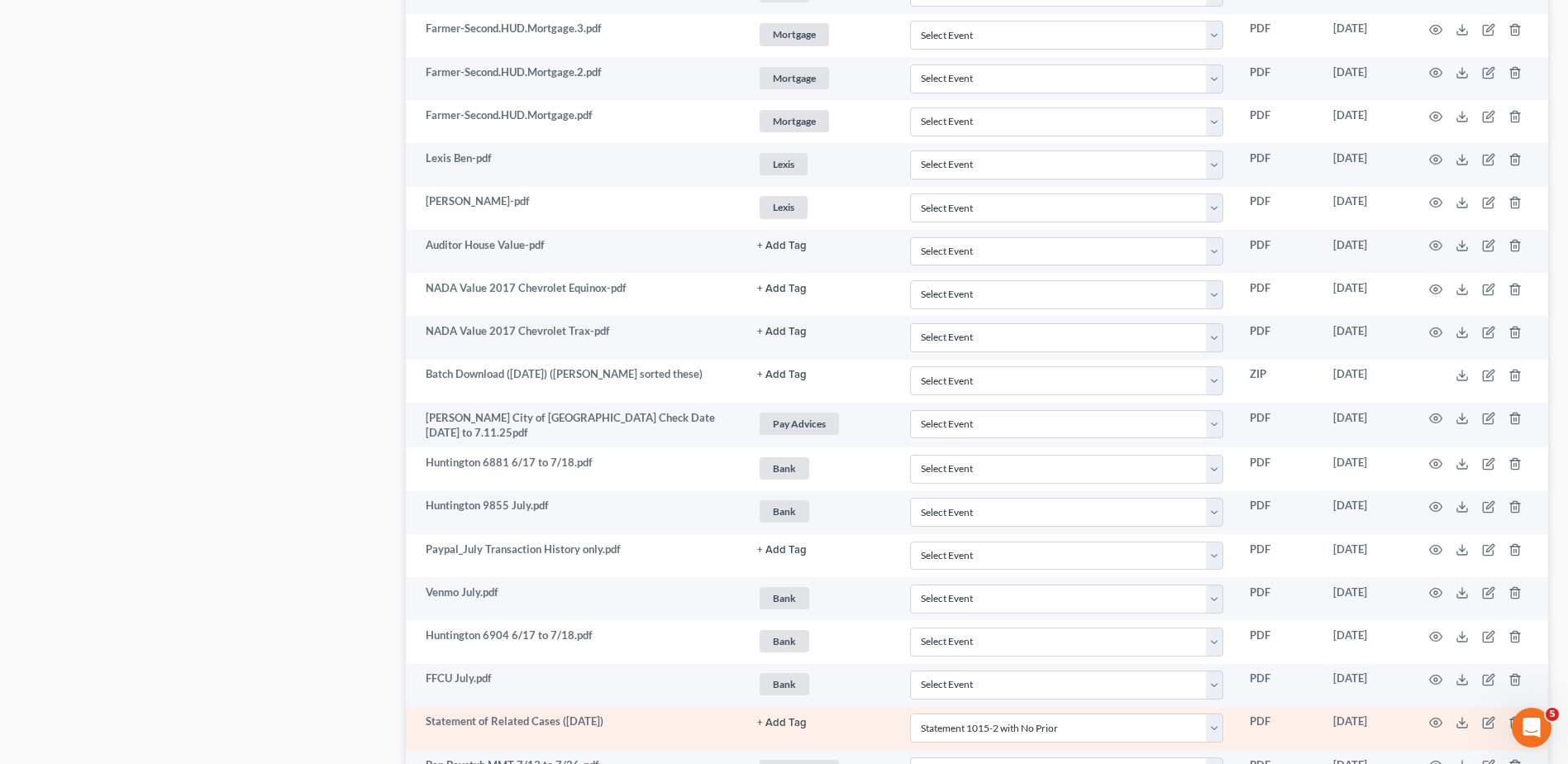
scroll to position [1938, 0]
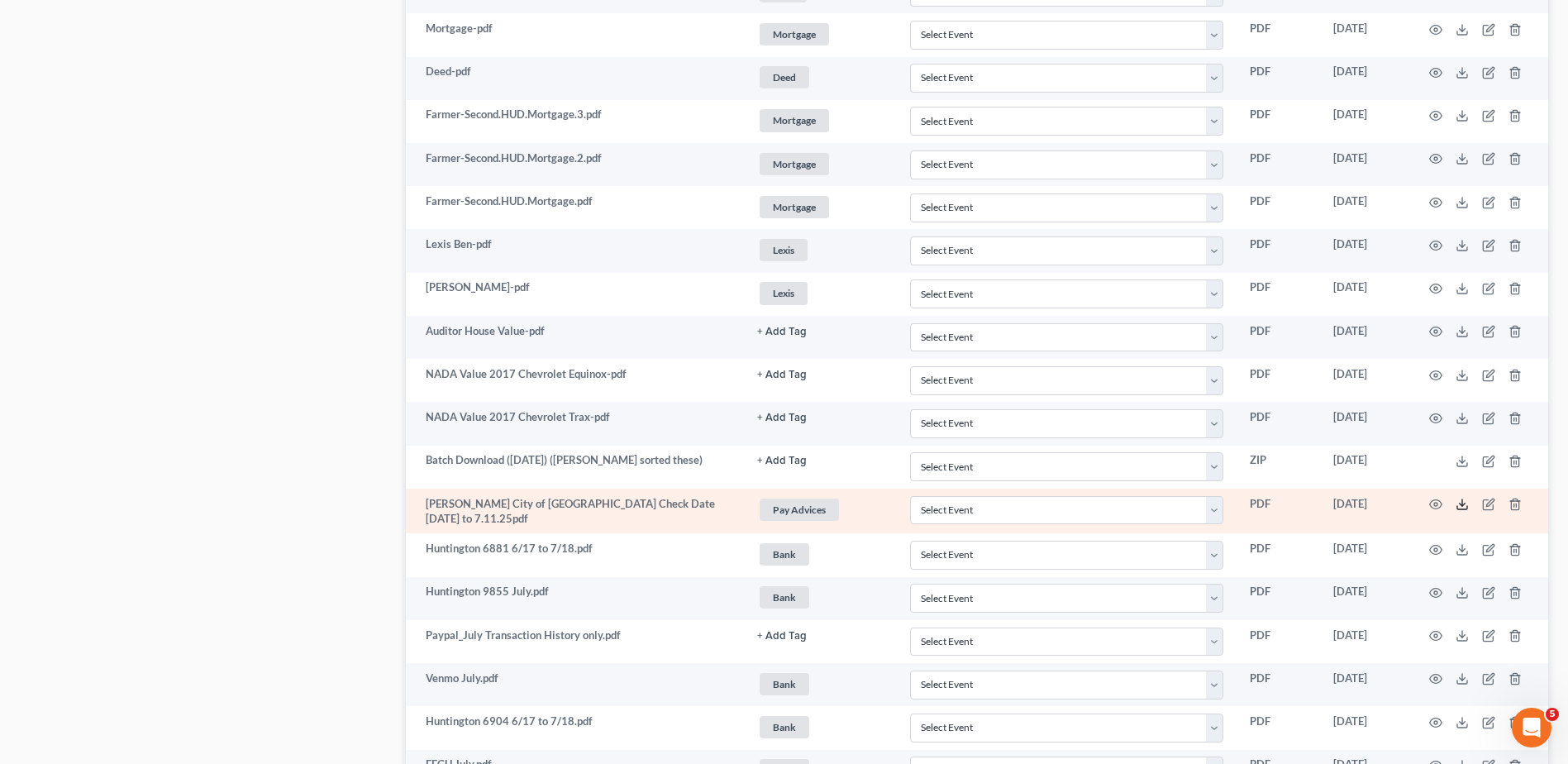
click at [1461, 504] on polyline at bounding box center [1462, 504] width 6 height 3
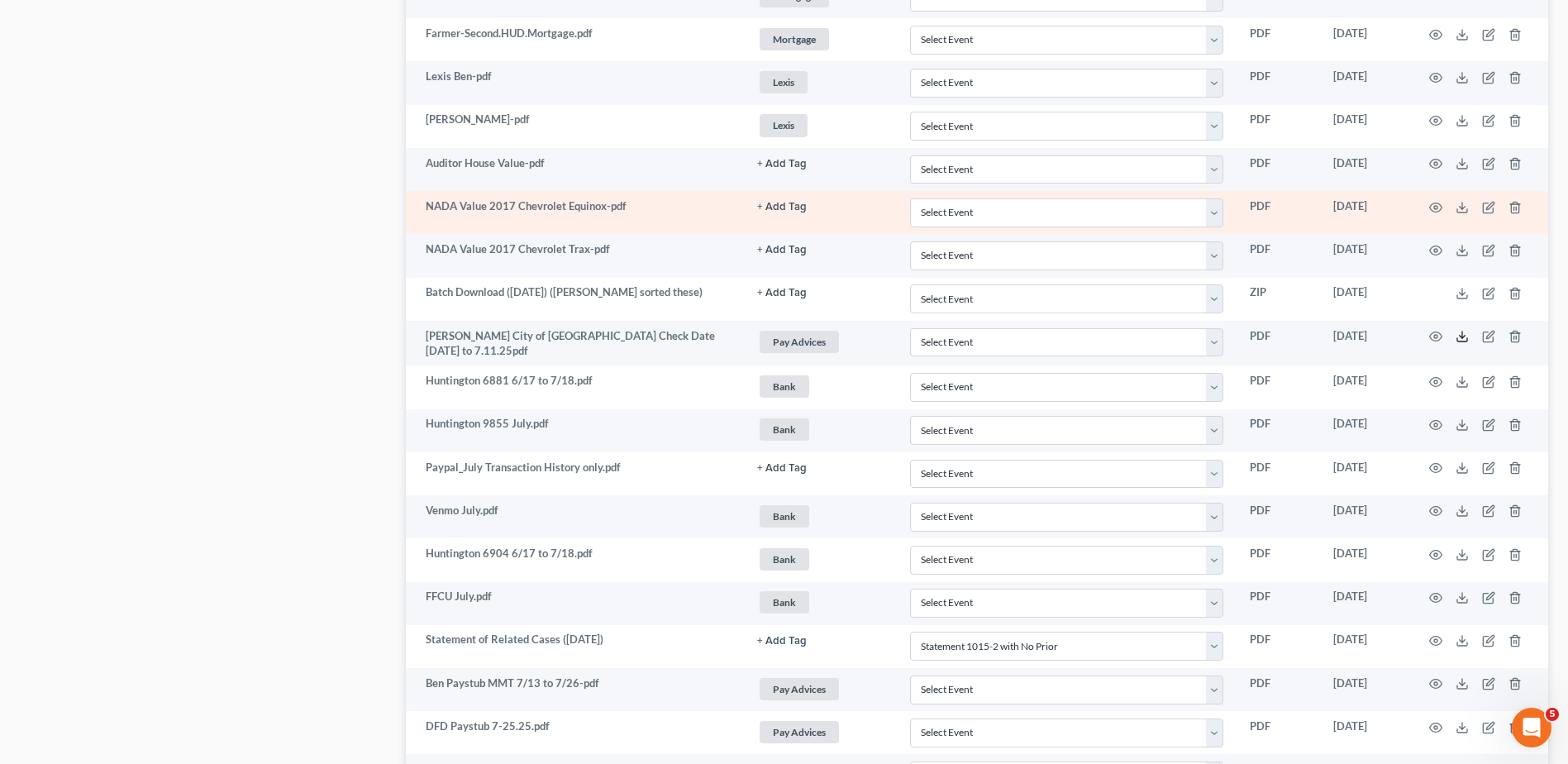
scroll to position [2269, 0]
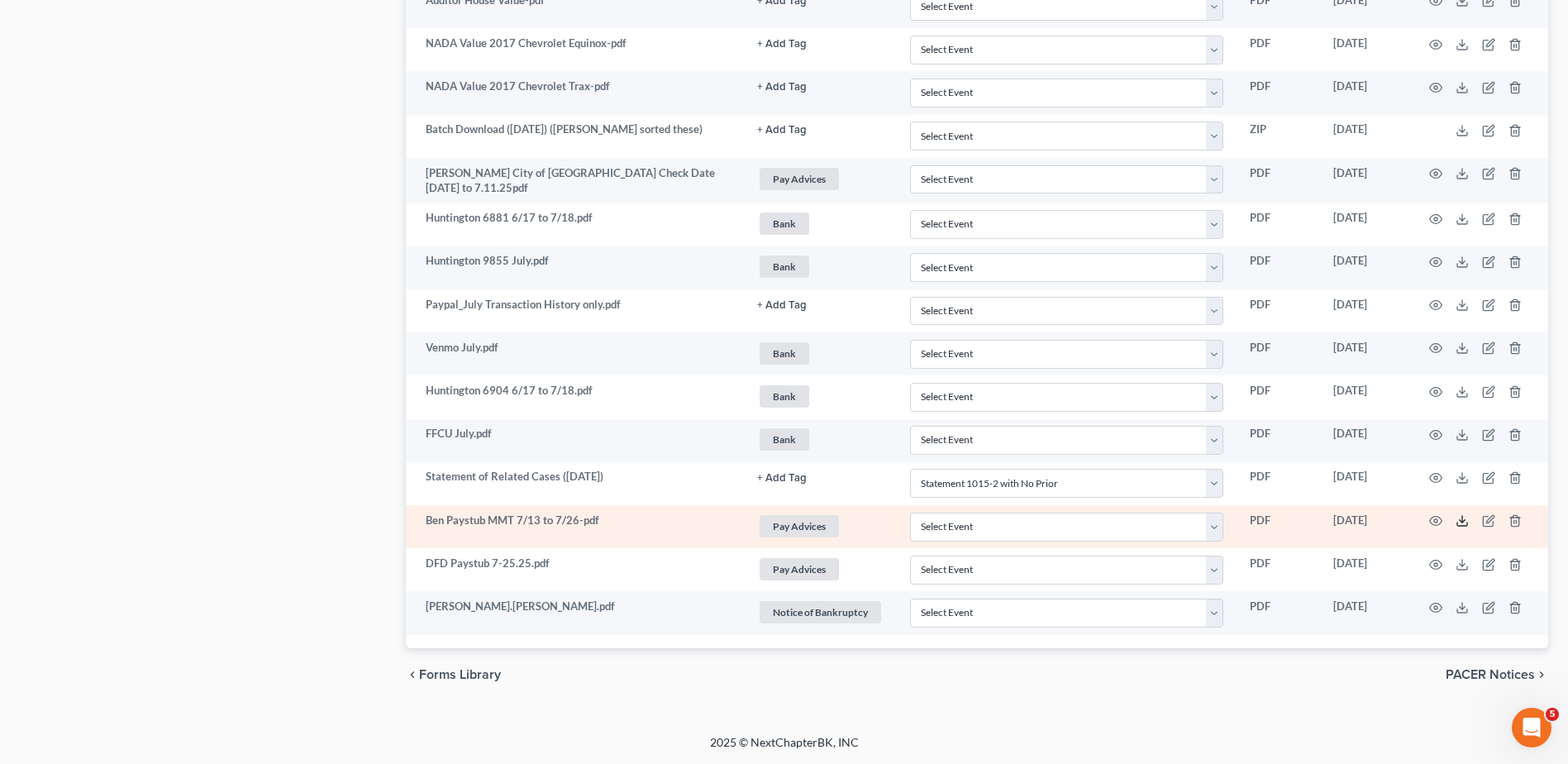
click at [1462, 521] on polyline at bounding box center [1462, 521] width 6 height 3
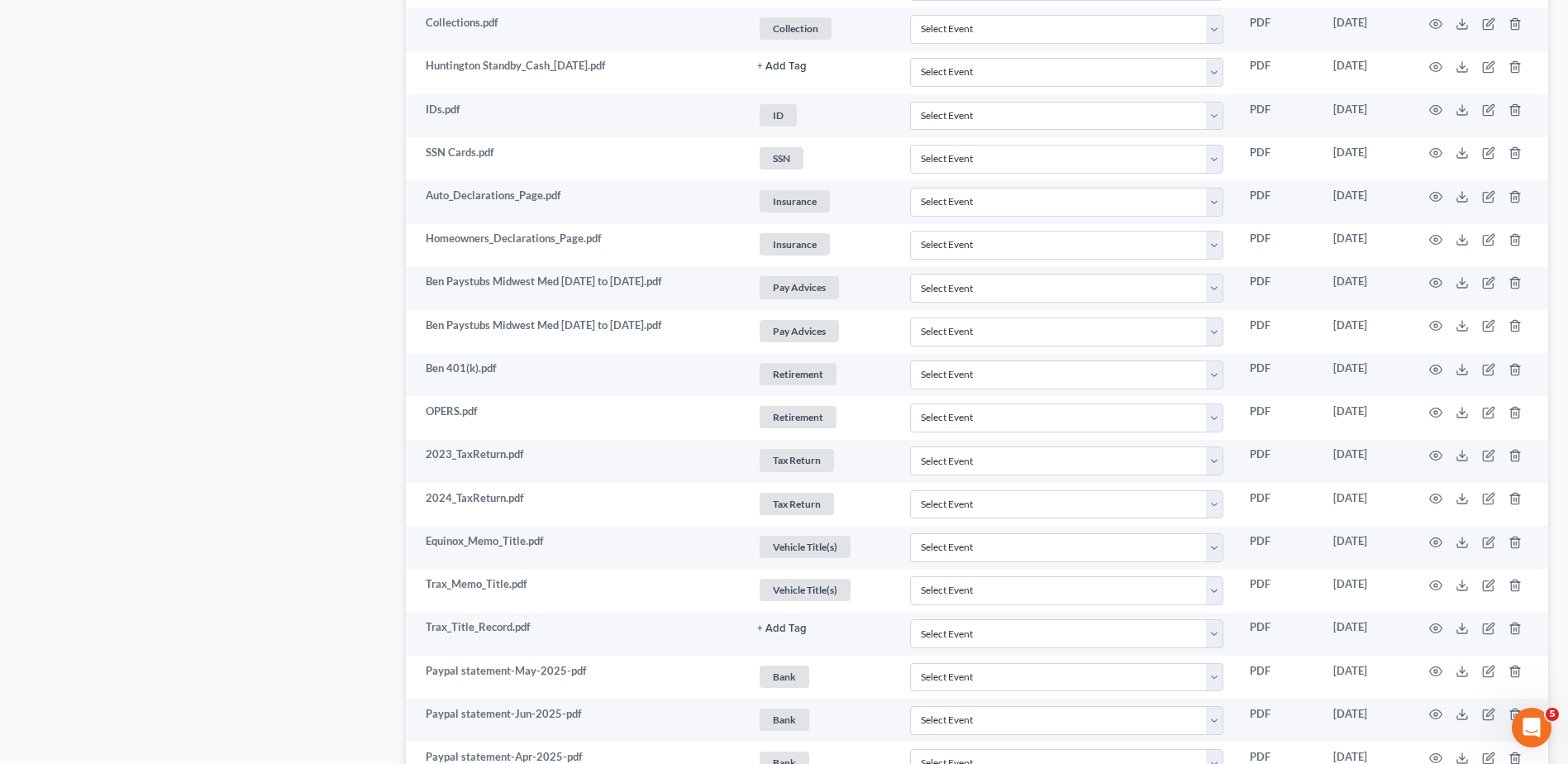
scroll to position [1029, 0]
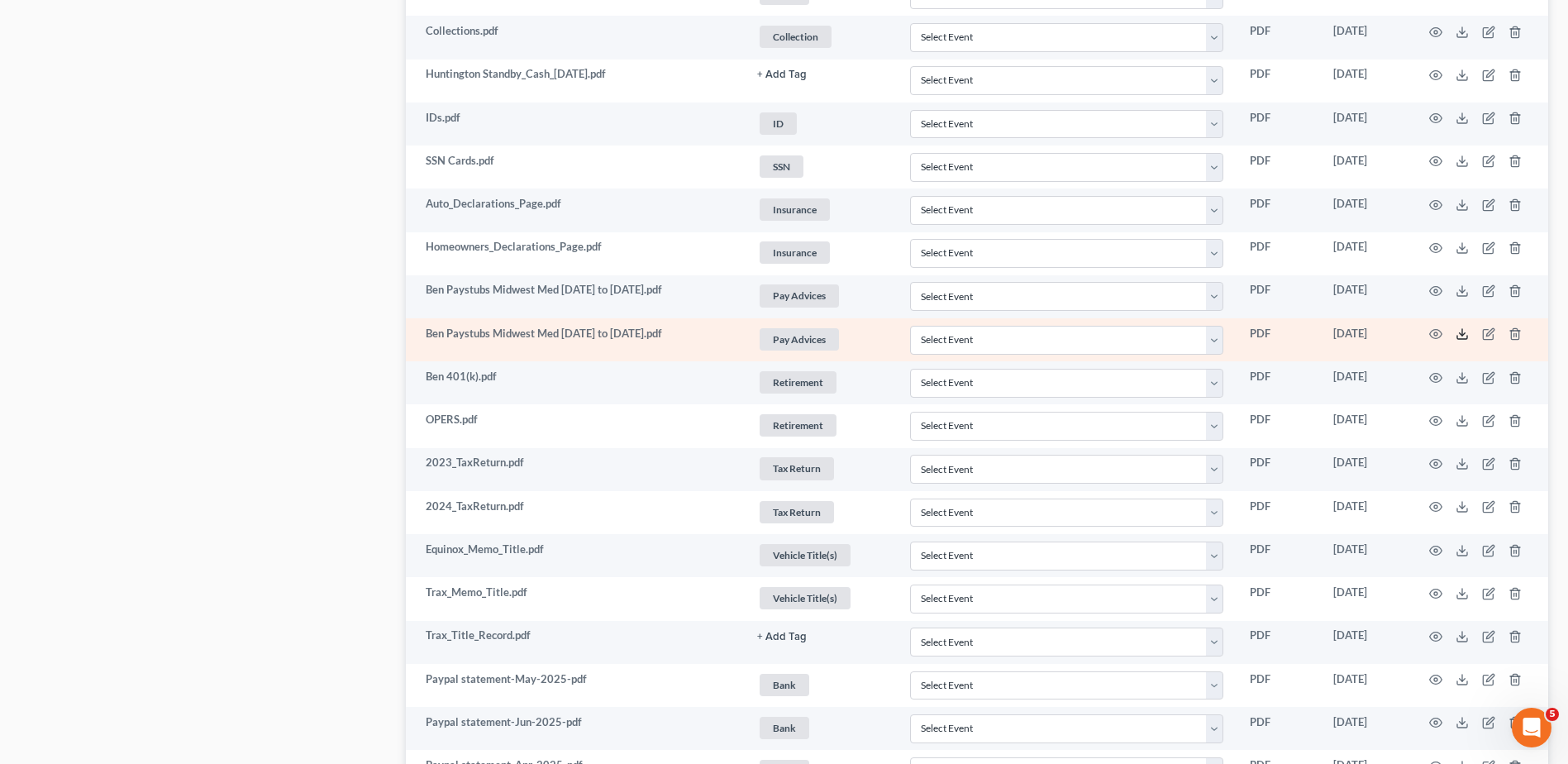
click at [1461, 334] on polyline at bounding box center [1462, 334] width 6 height 3
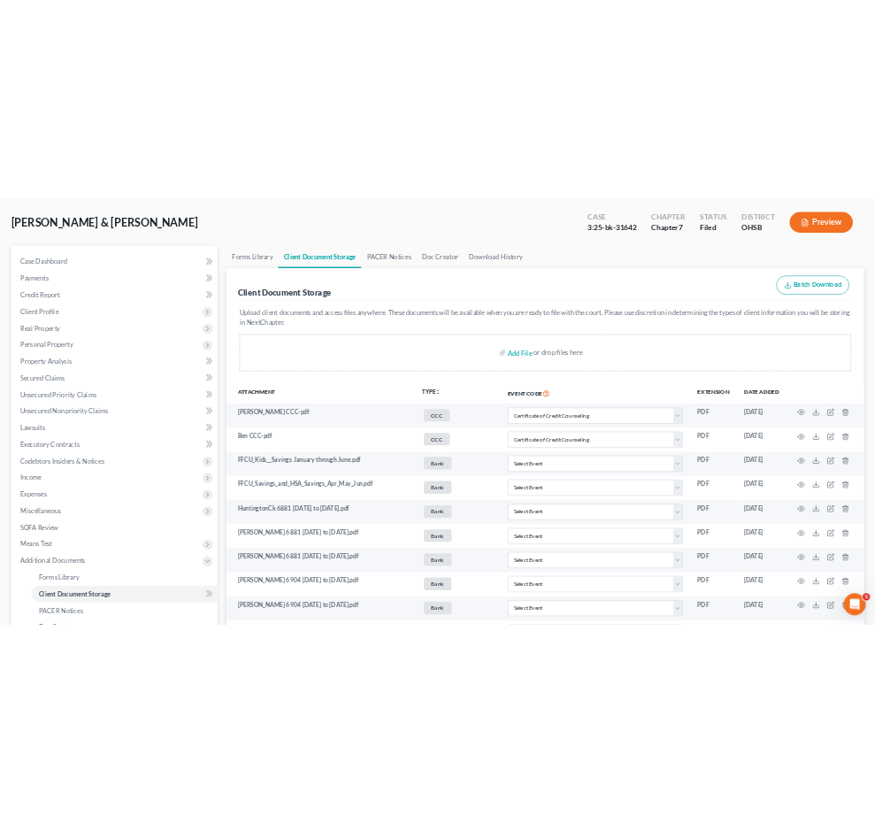
scroll to position [0, 0]
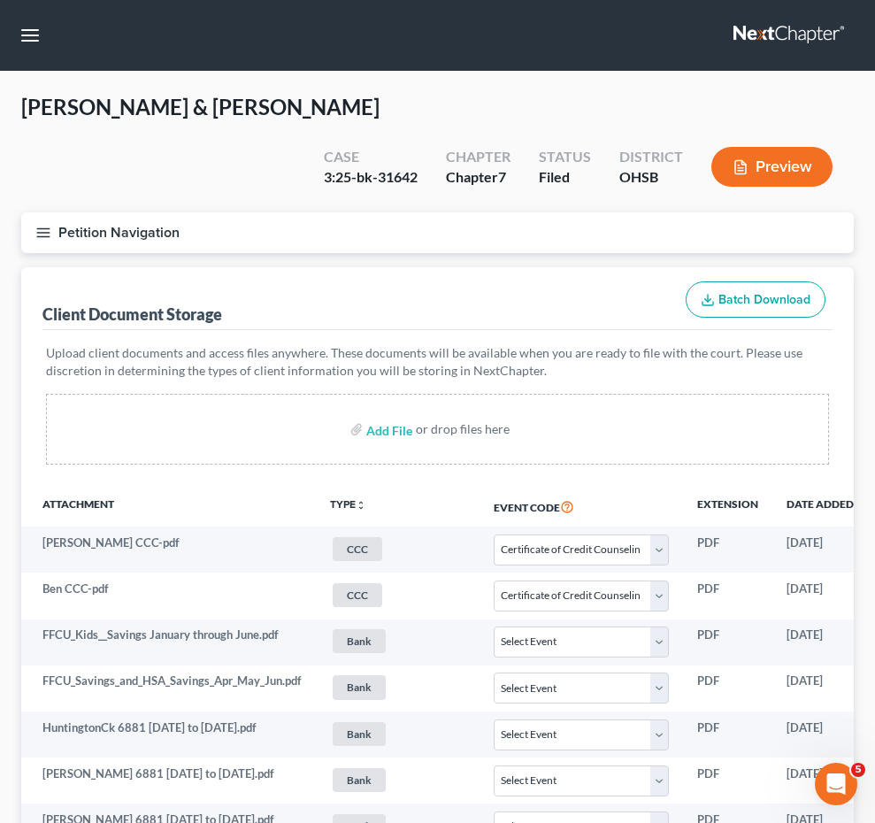
select select "7"
select select "52"
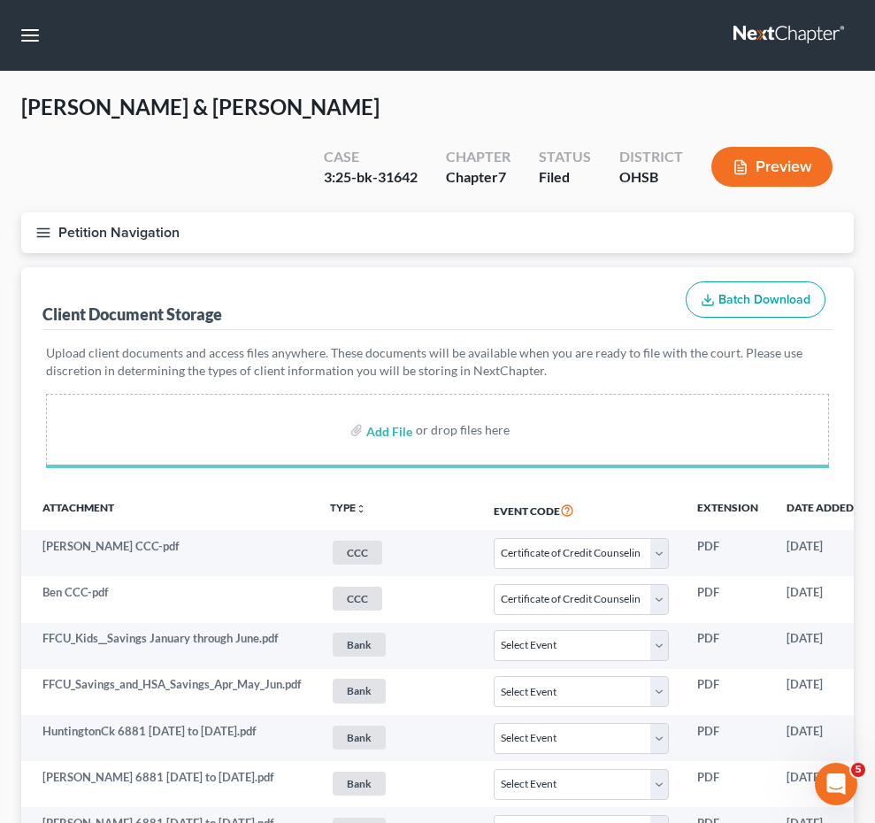
select select "7"
select select "52"
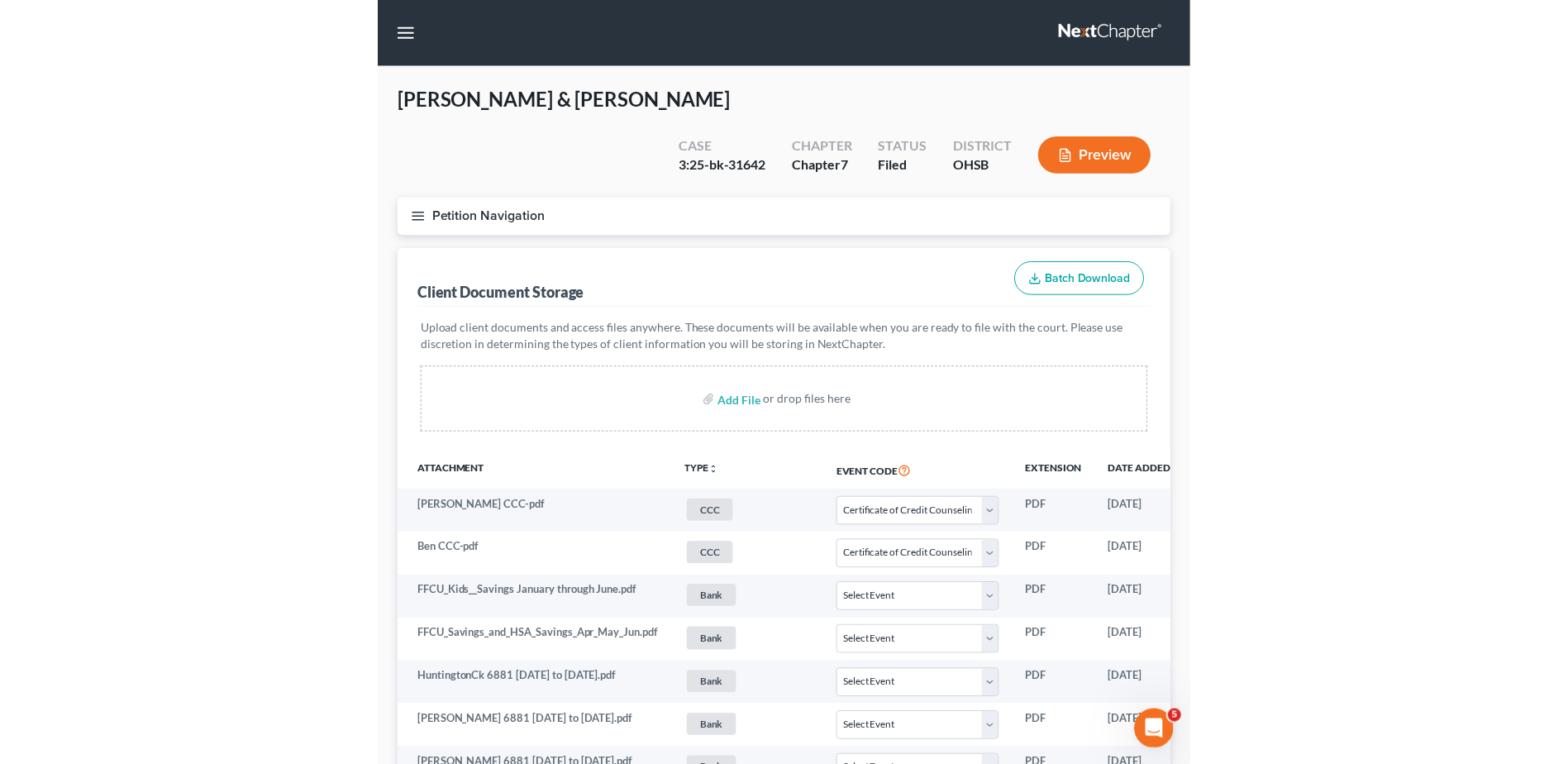
scroll to position [2312, 0]
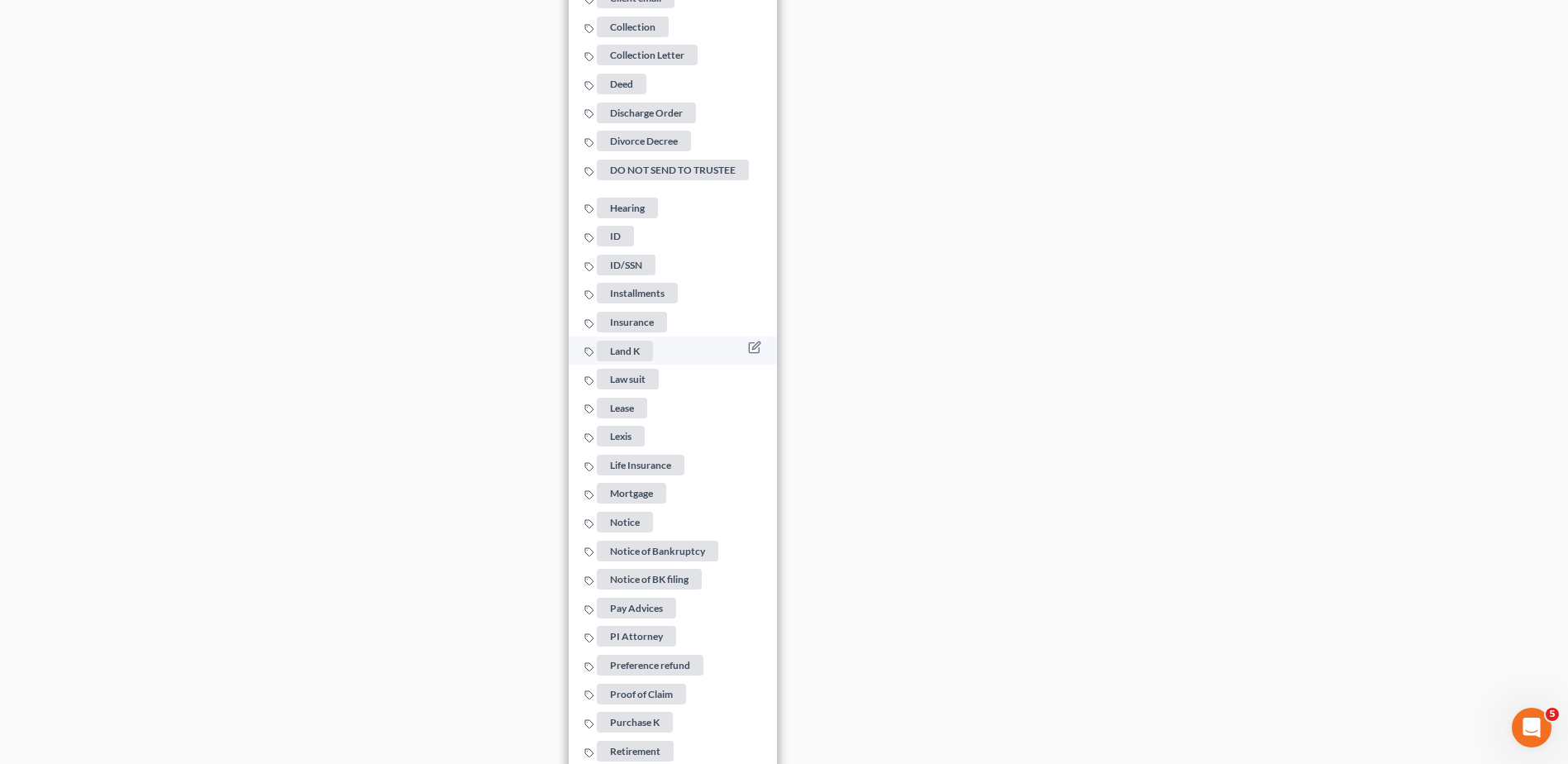
scroll to position [3304, 0]
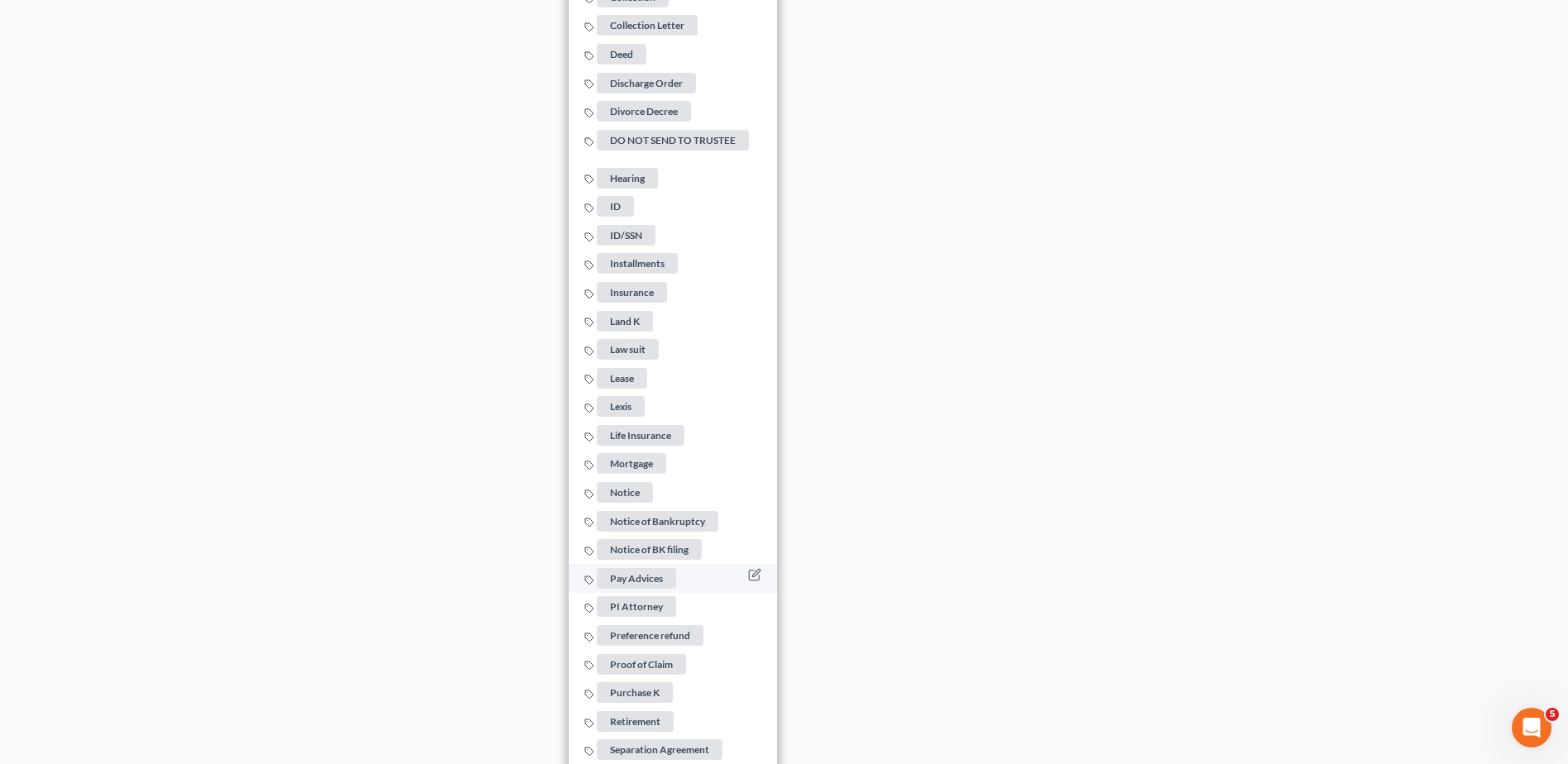
click at [651, 571] on span "Pay Advices" at bounding box center [636, 578] width 79 height 21
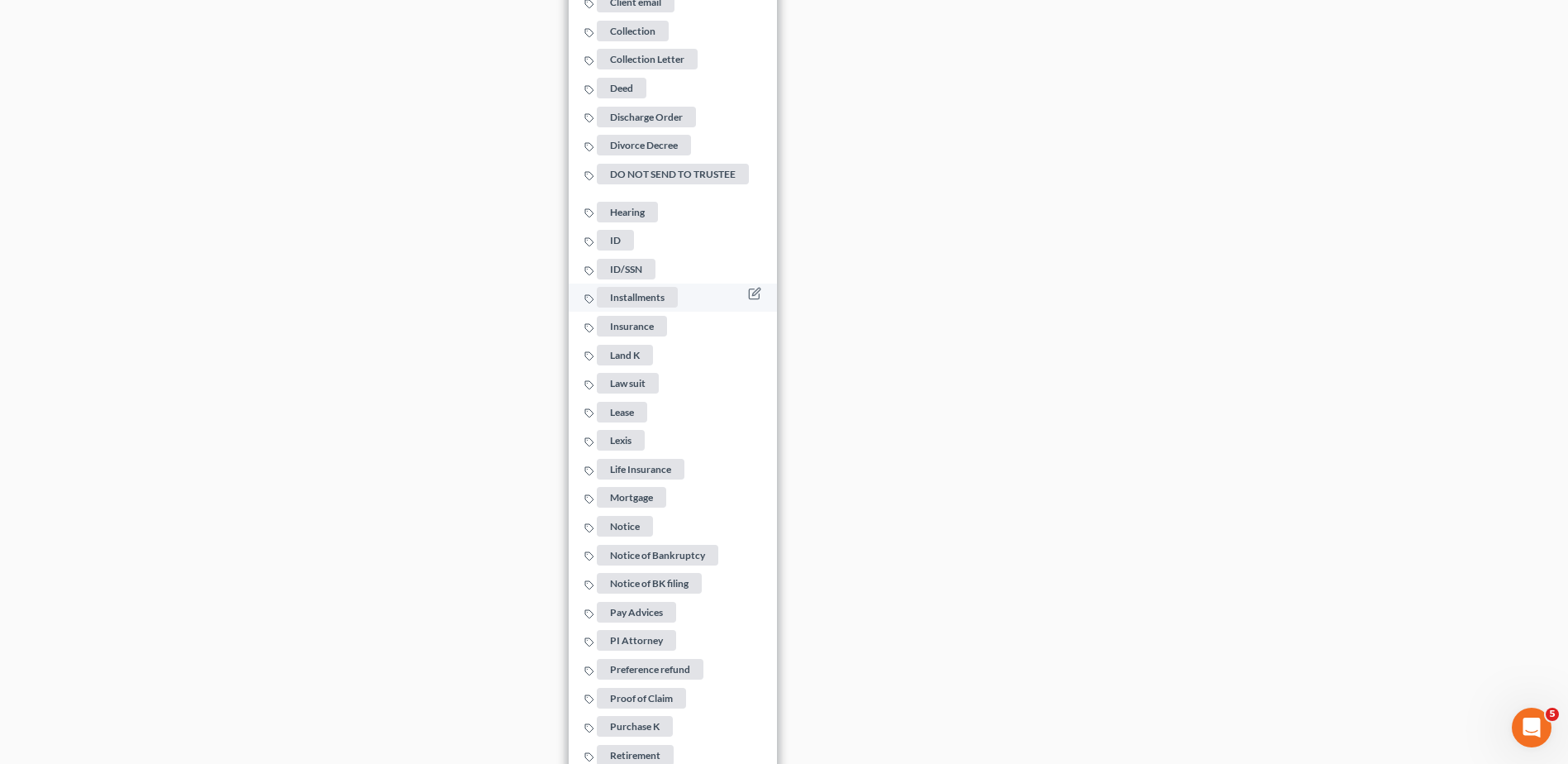
scroll to position [3430, 0]
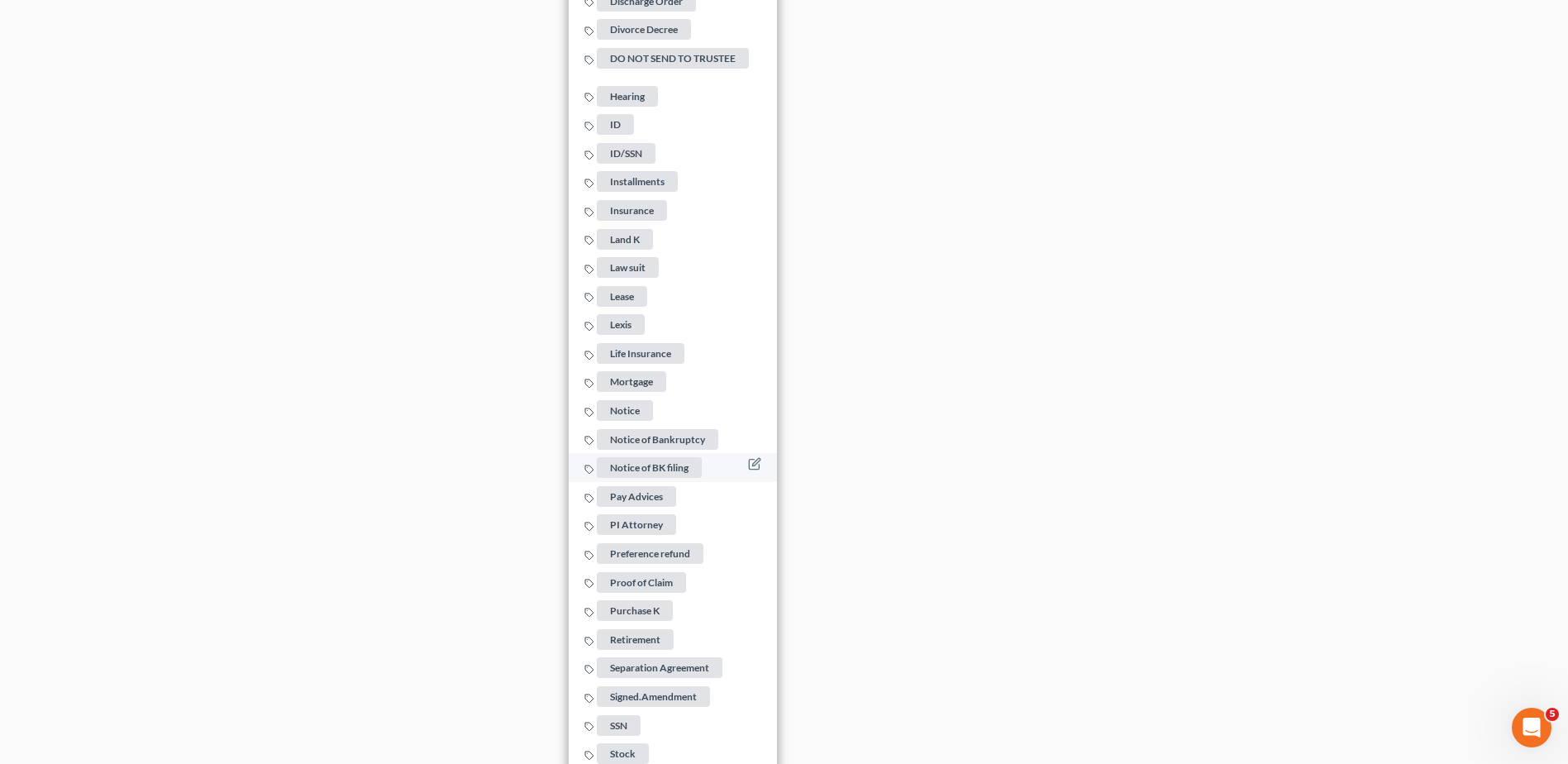
click at [636, 491] on span "Pay Advices" at bounding box center [636, 496] width 79 height 21
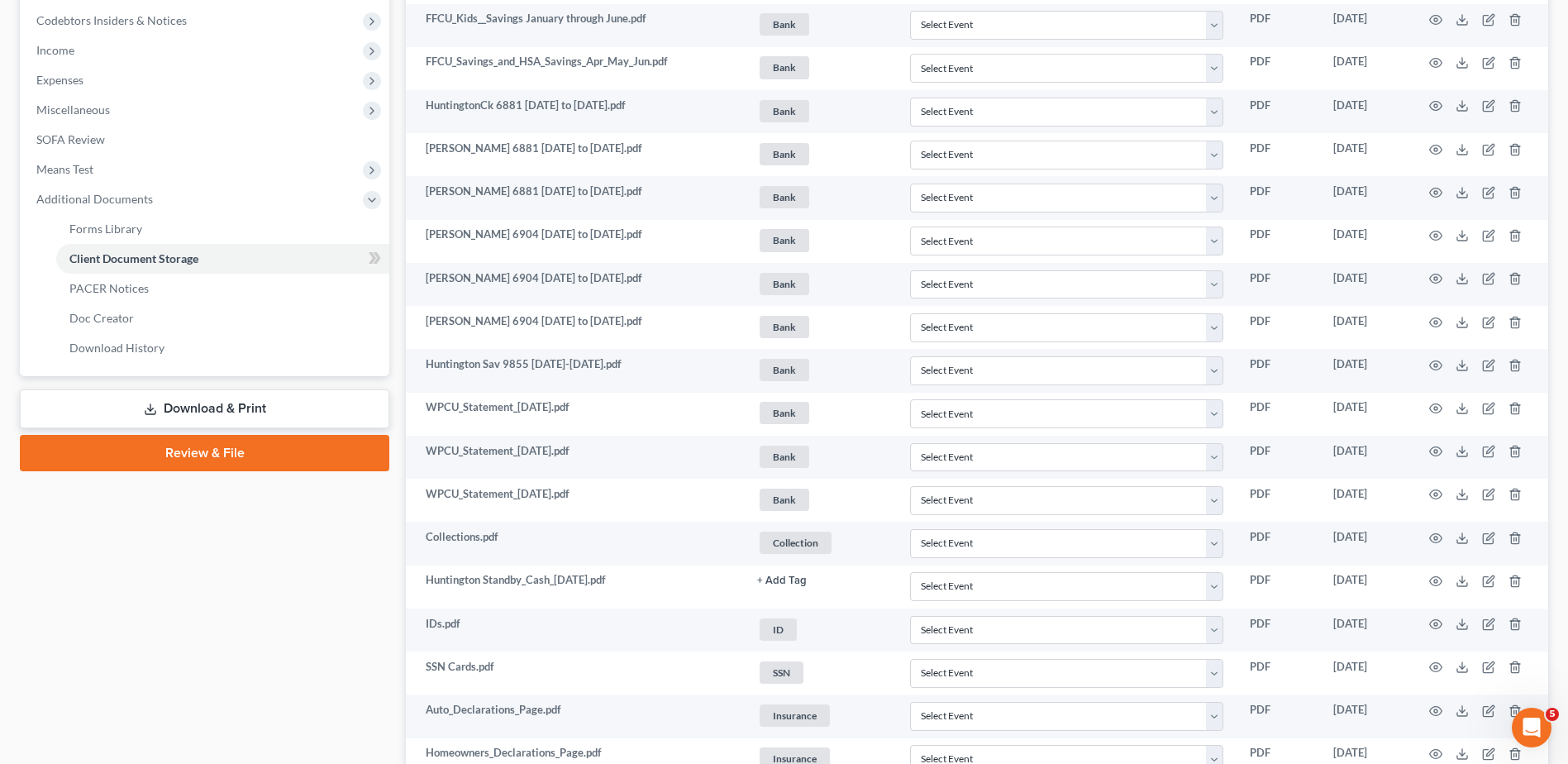
scroll to position [123, 0]
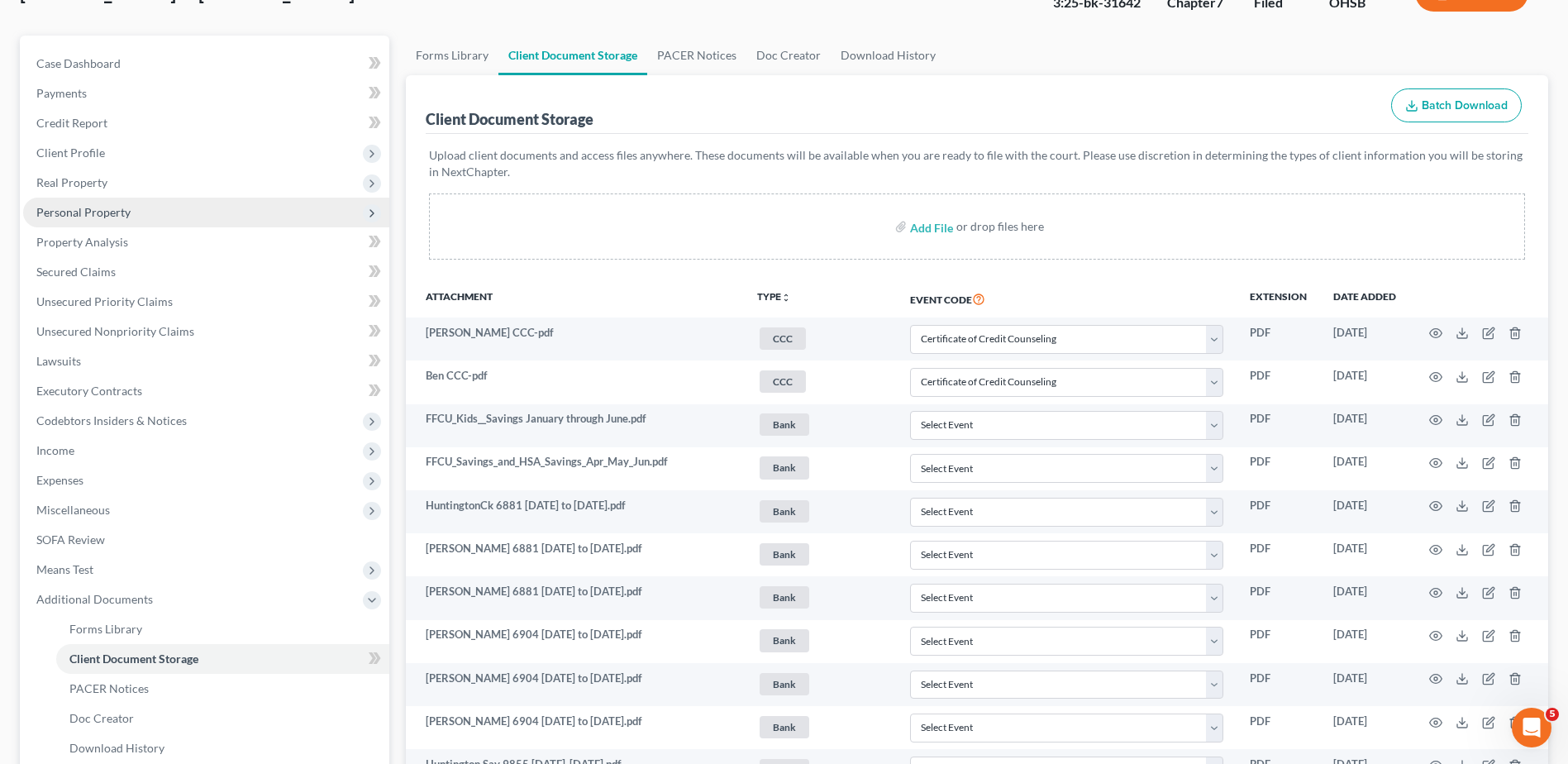
click at [89, 219] on span "Personal Property" at bounding box center [206, 212] width 366 height 30
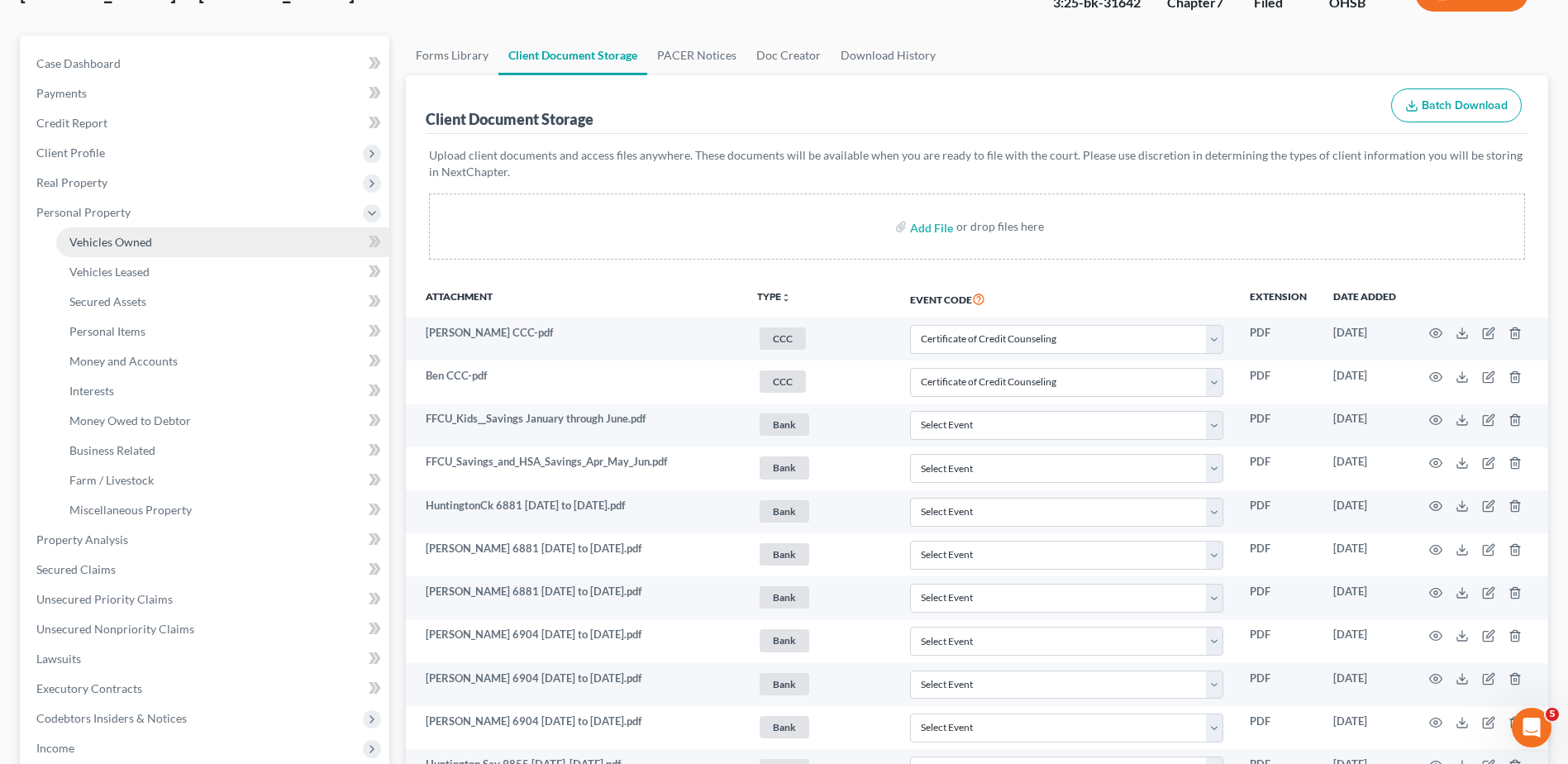
click at [116, 248] on span "Vehicles Owned" at bounding box center [110, 241] width 82 height 14
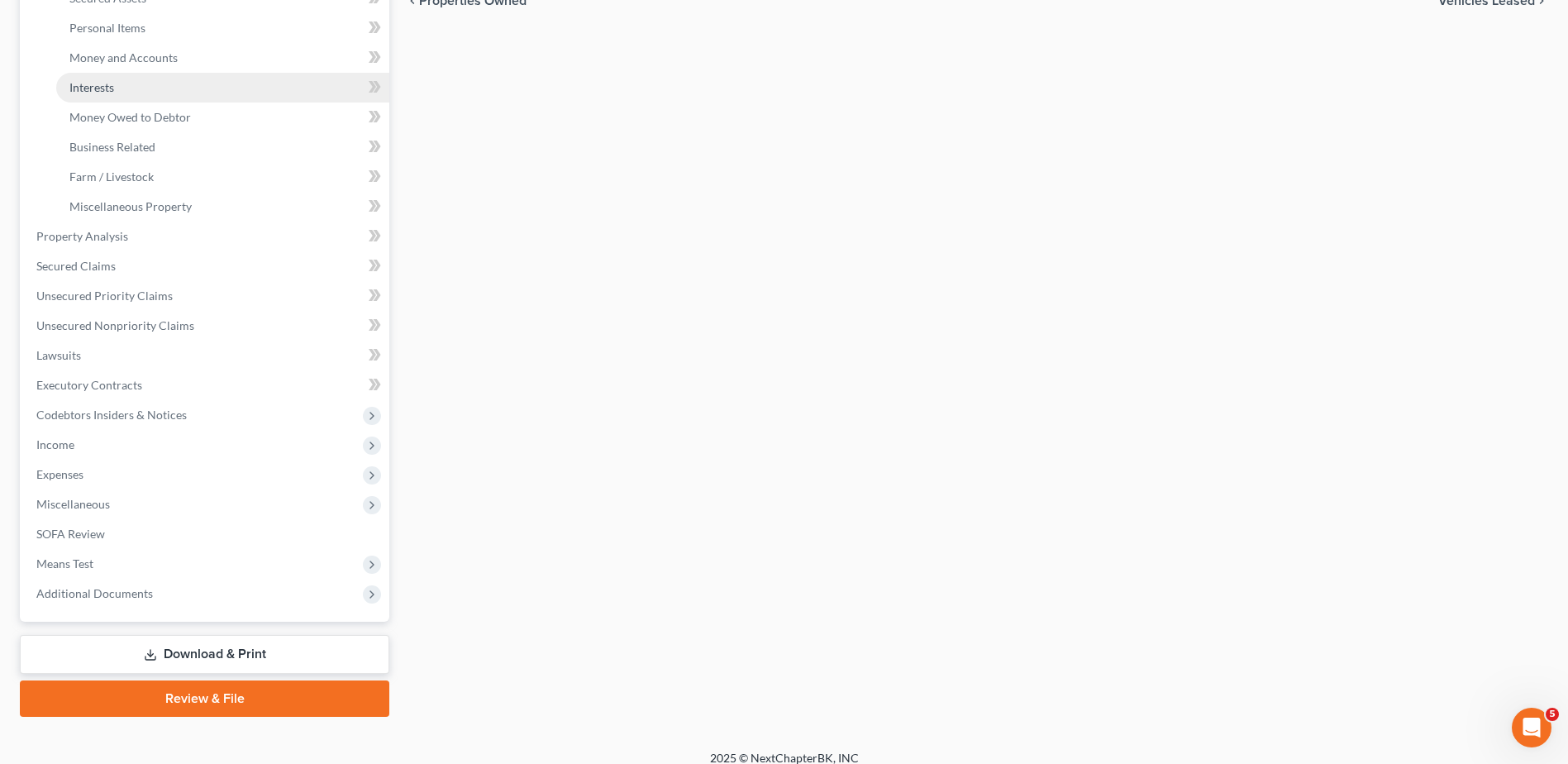
scroll to position [442, 0]
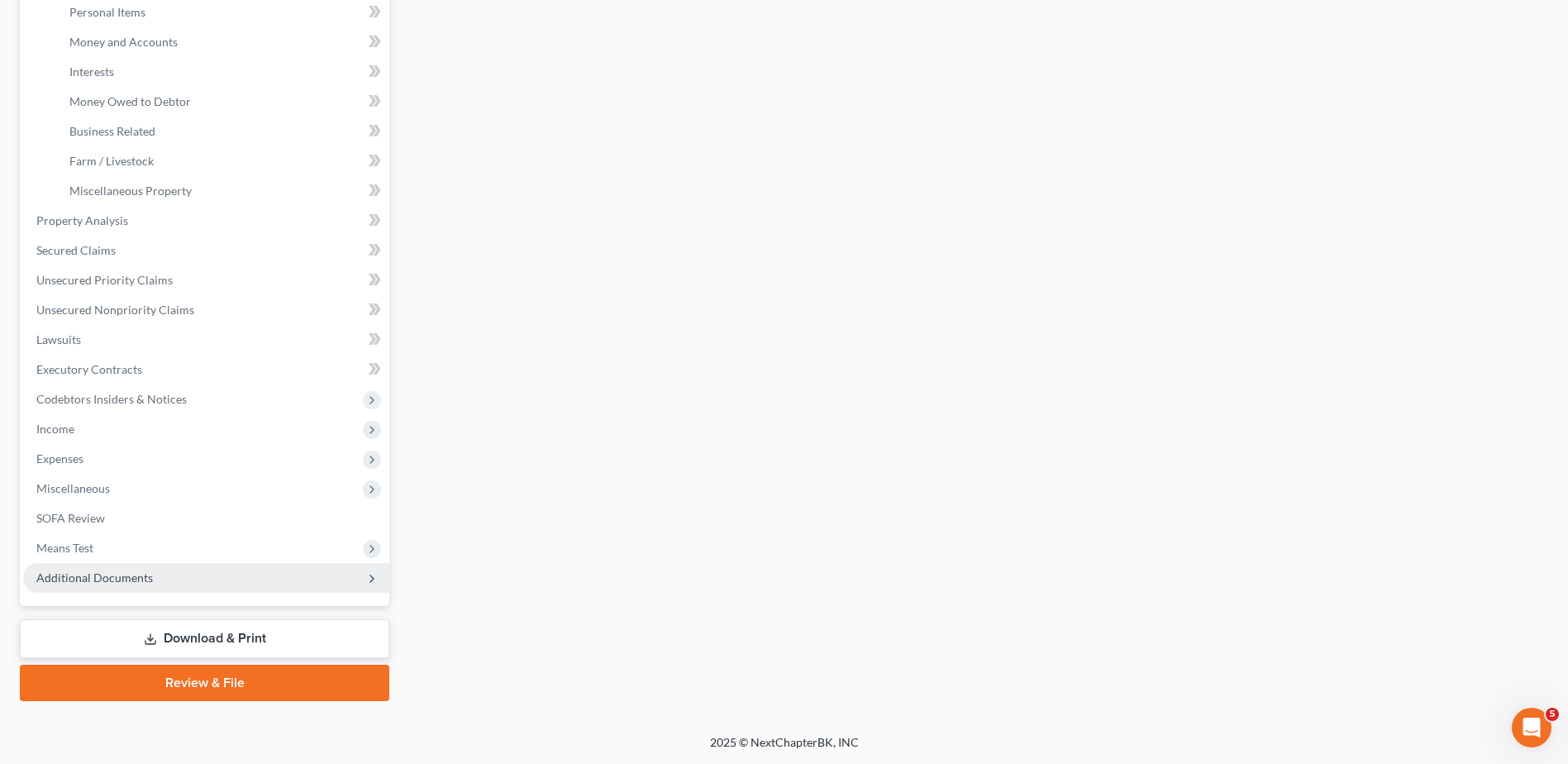
click at [101, 578] on span "Additional Documents" at bounding box center [94, 577] width 117 height 14
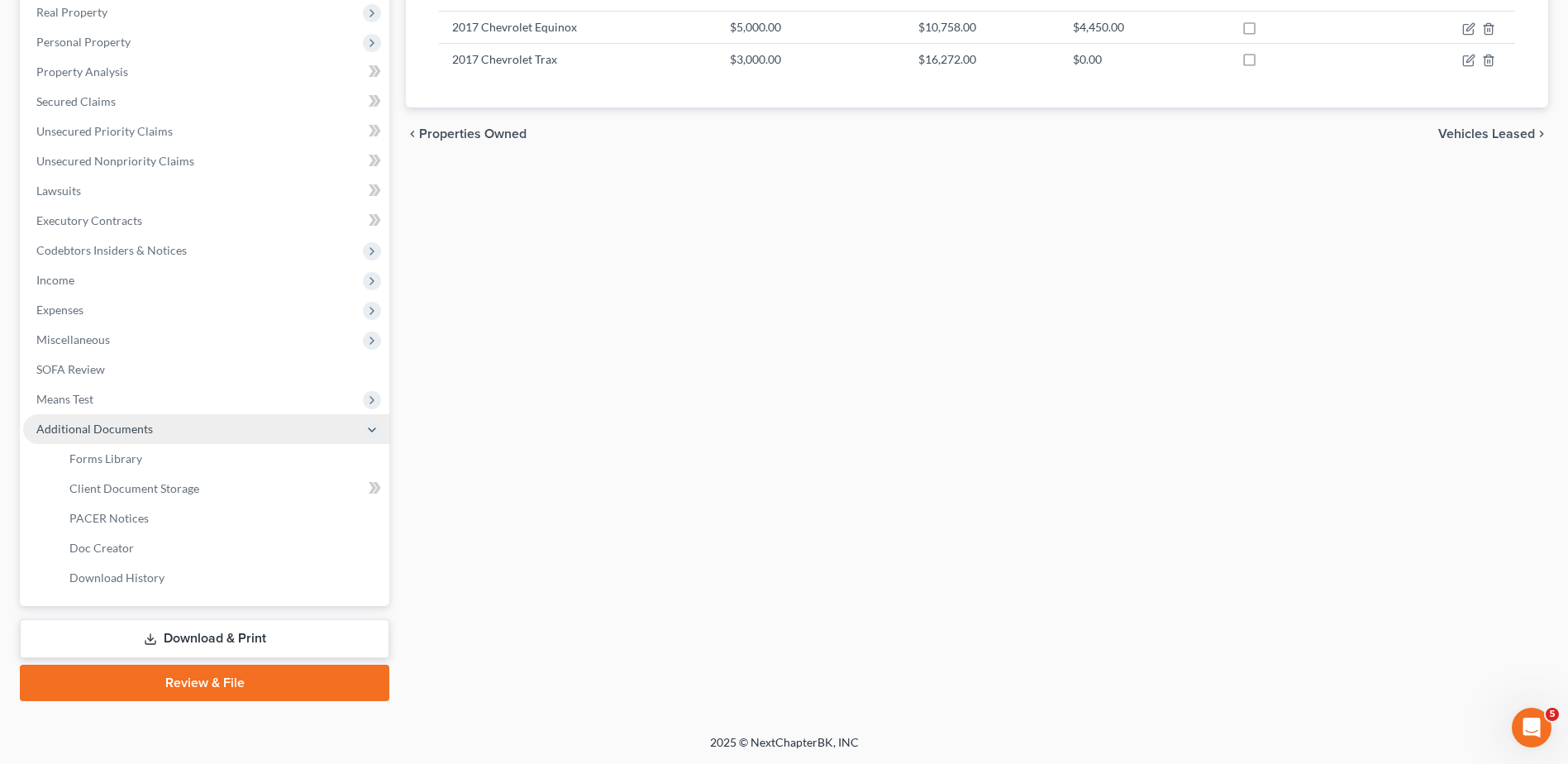
scroll to position [293, 0]
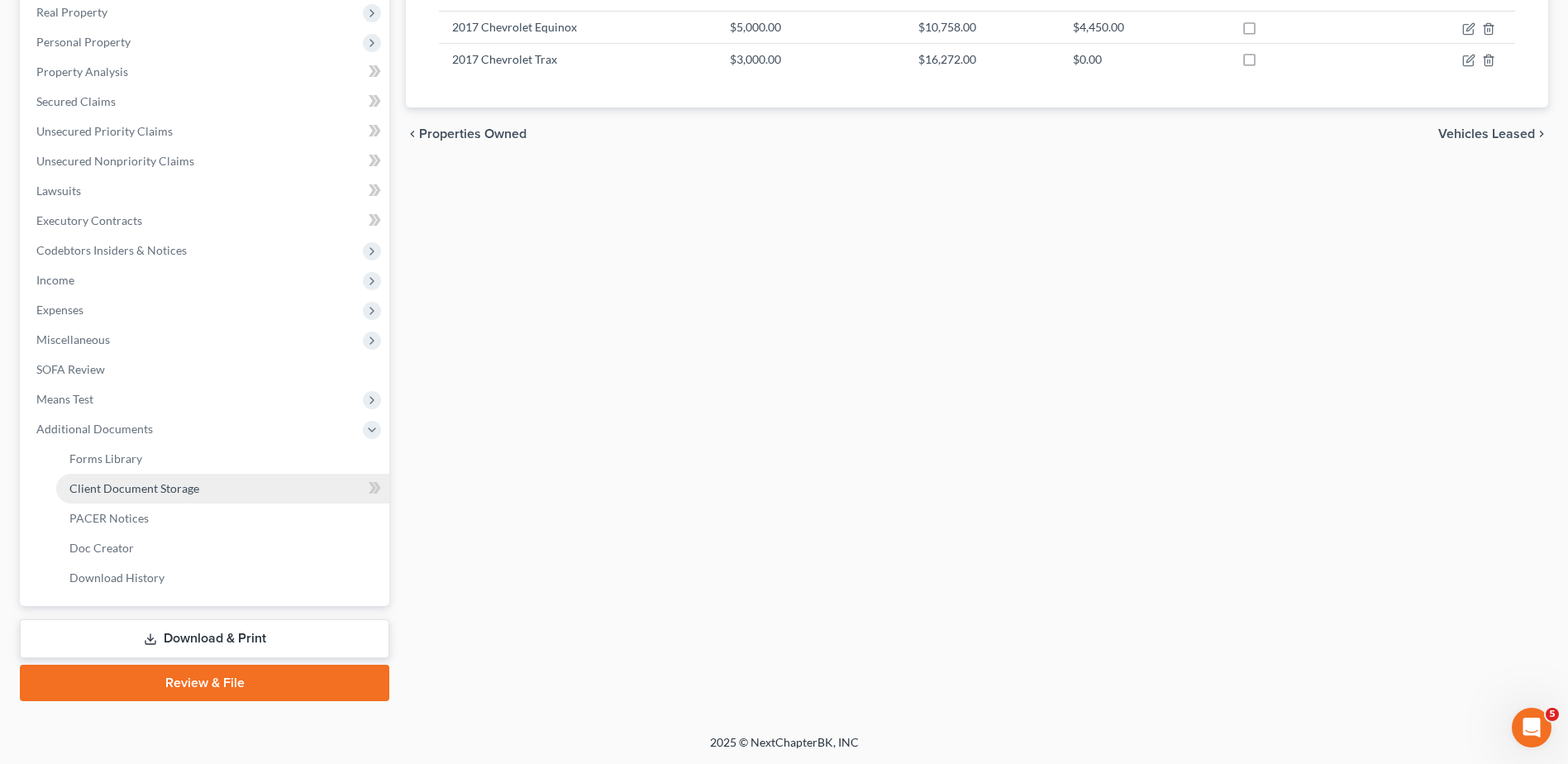
click at [143, 493] on span "Client Document Storage" at bounding box center [134, 488] width 130 height 14
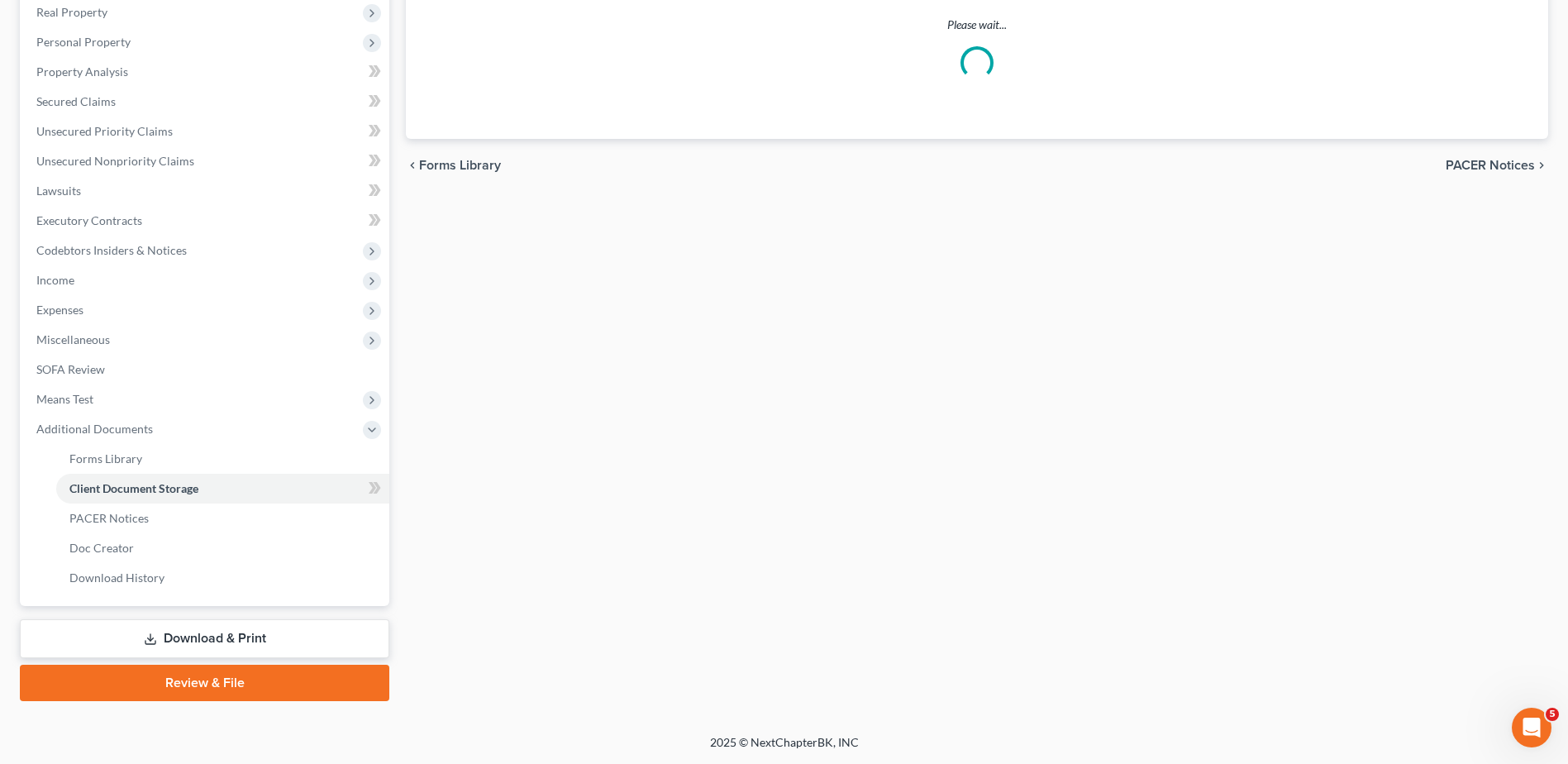
scroll to position [209, 0]
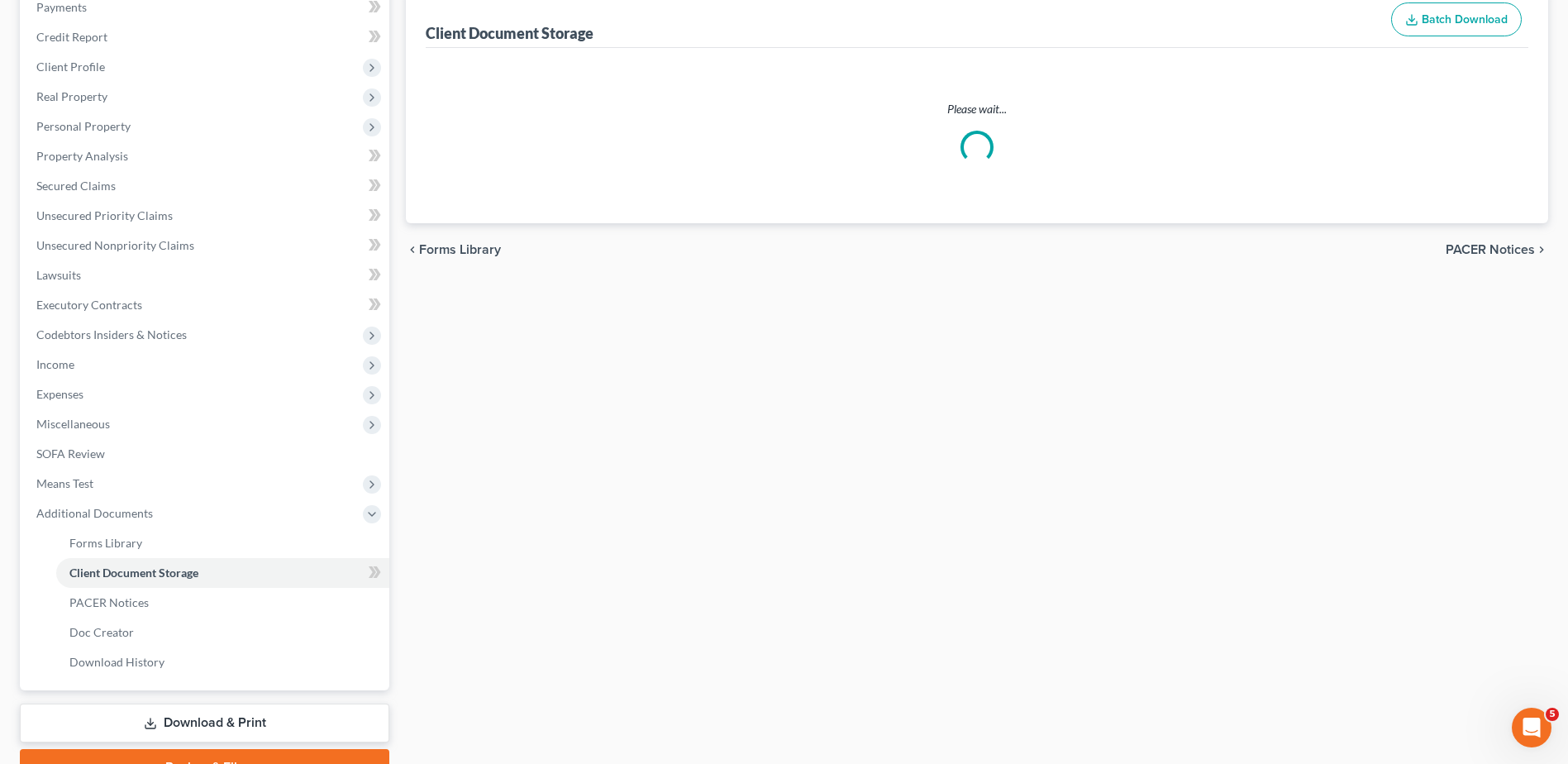
select select "7"
select select "52"
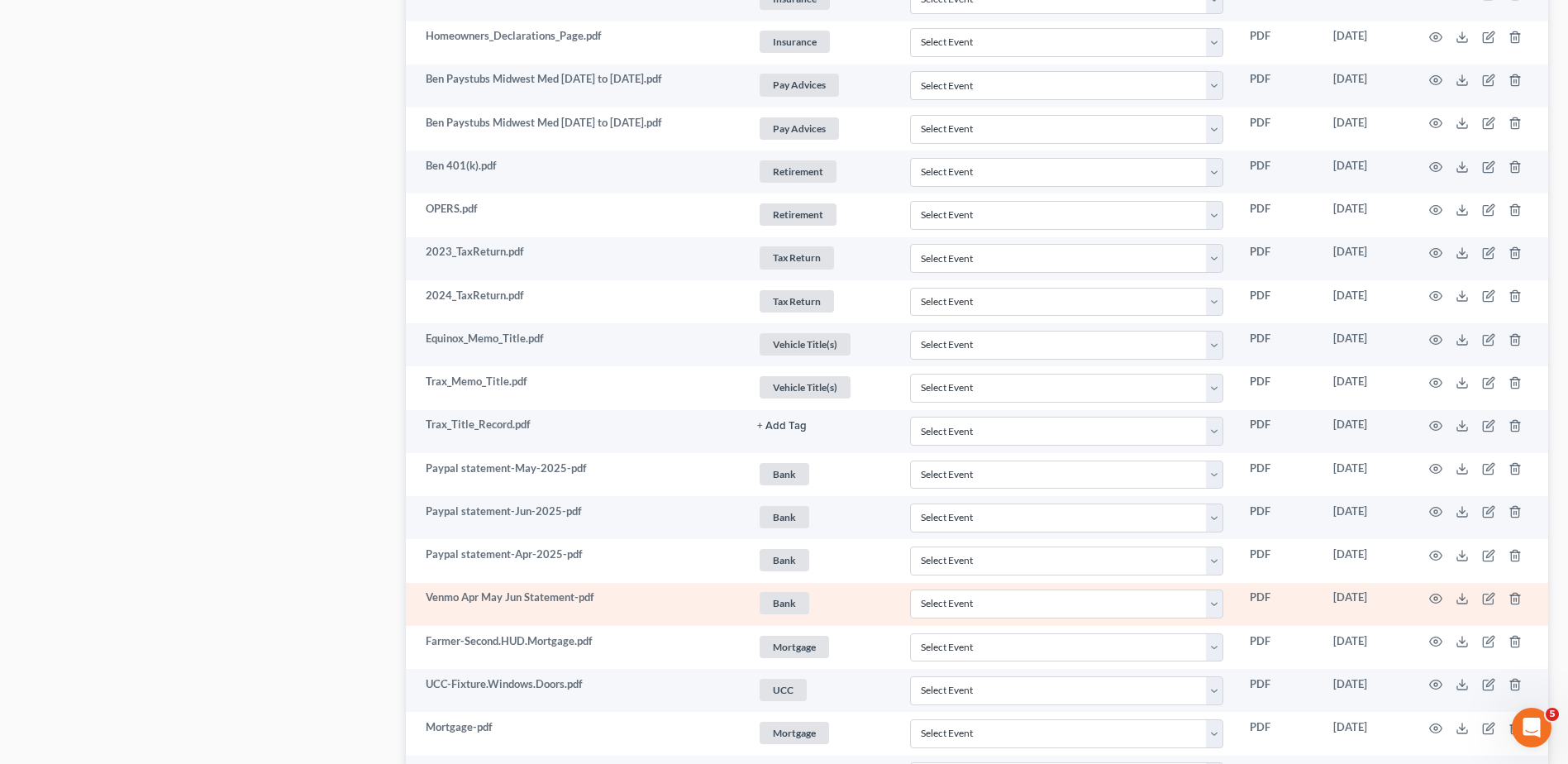
scroll to position [1074, 0]
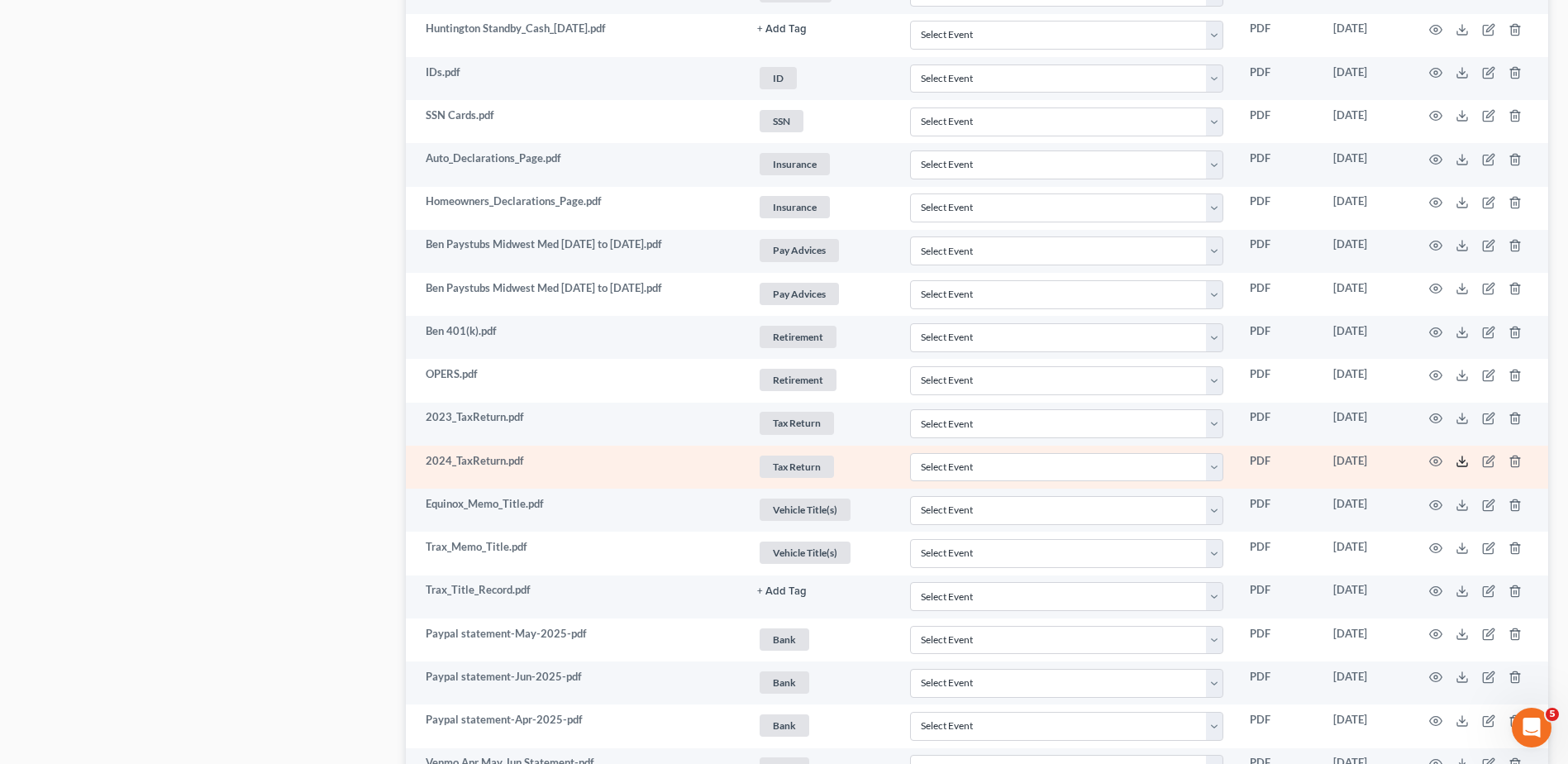
click at [1462, 463] on icon at bounding box center [1462, 461] width 13 height 13
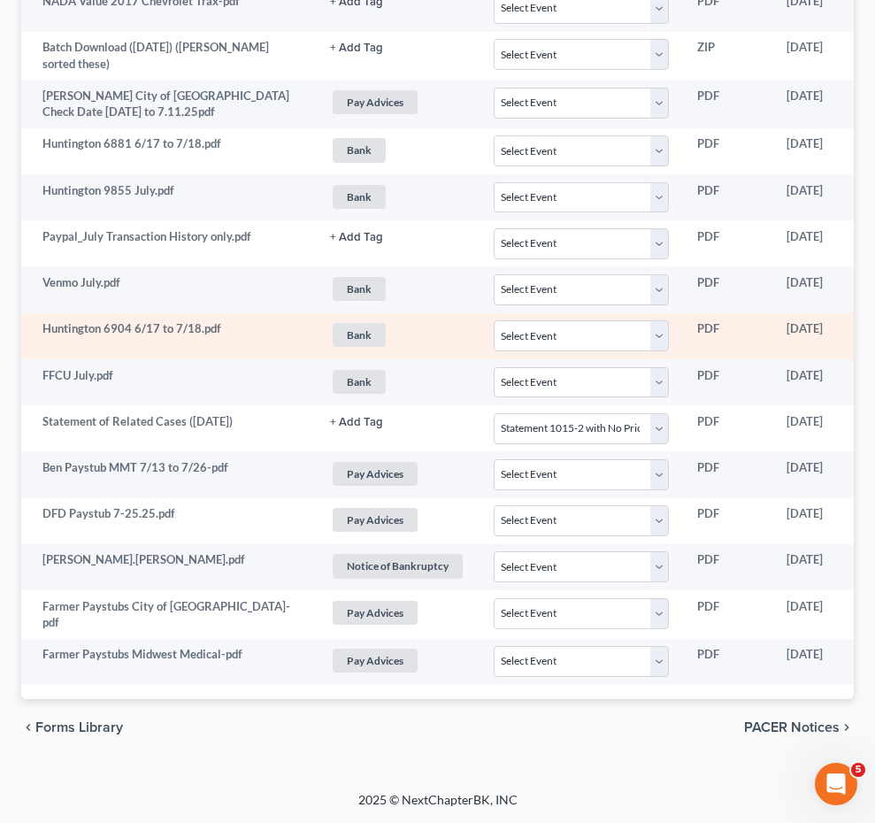
scroll to position [2626, 0]
select select "7"
select select "52"
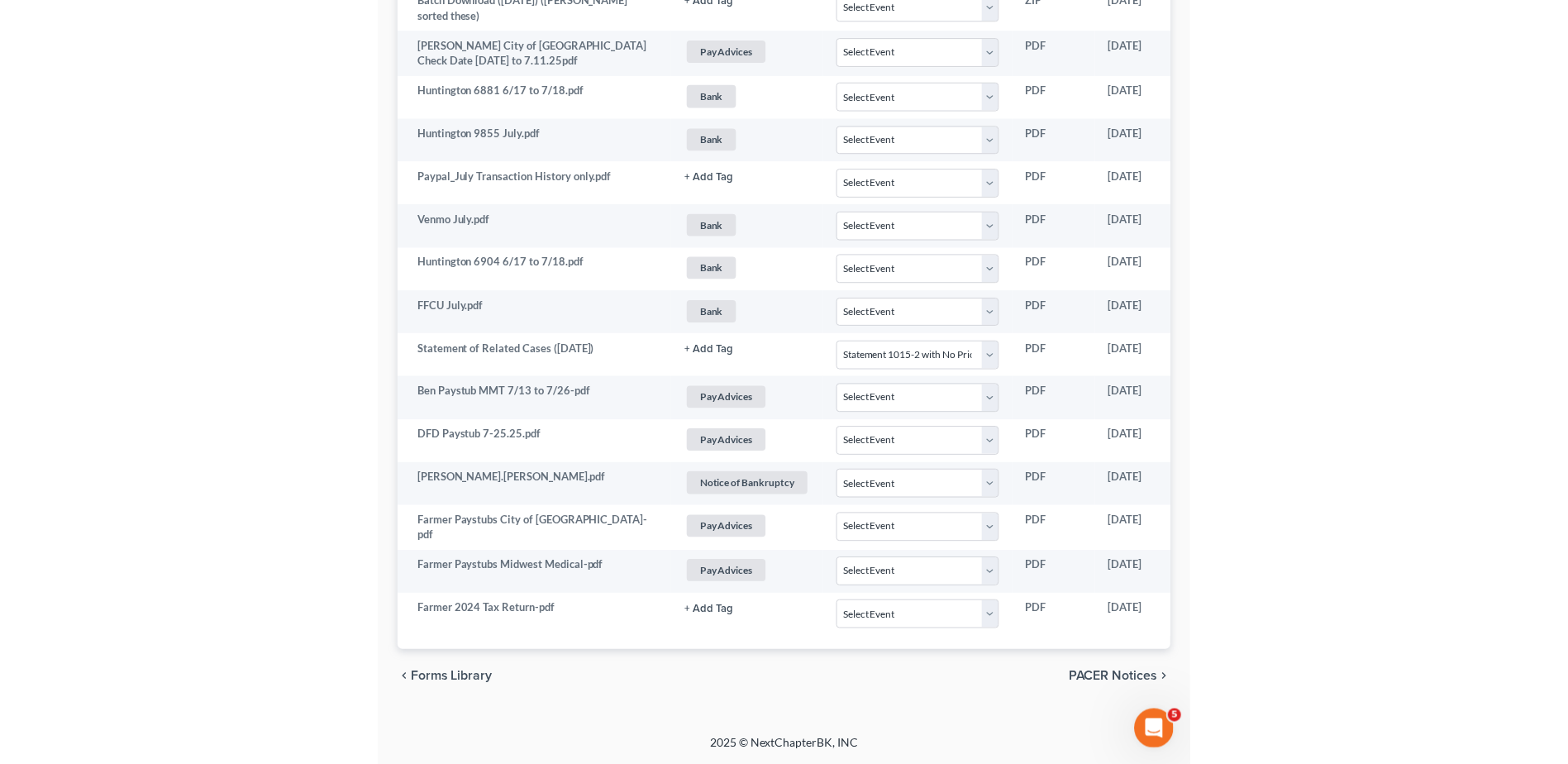
scroll to position [2398, 0]
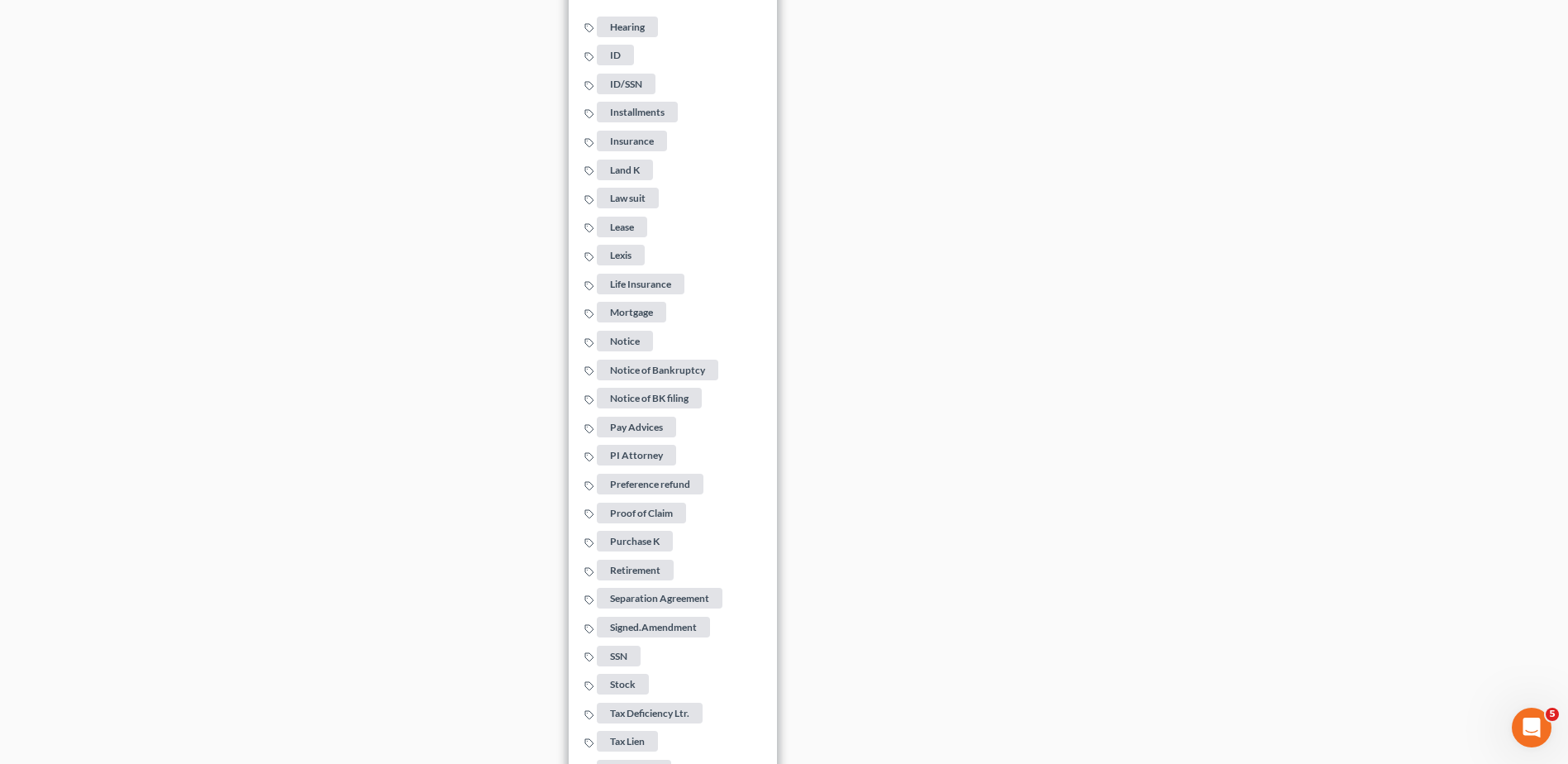
scroll to position [3674, 0]
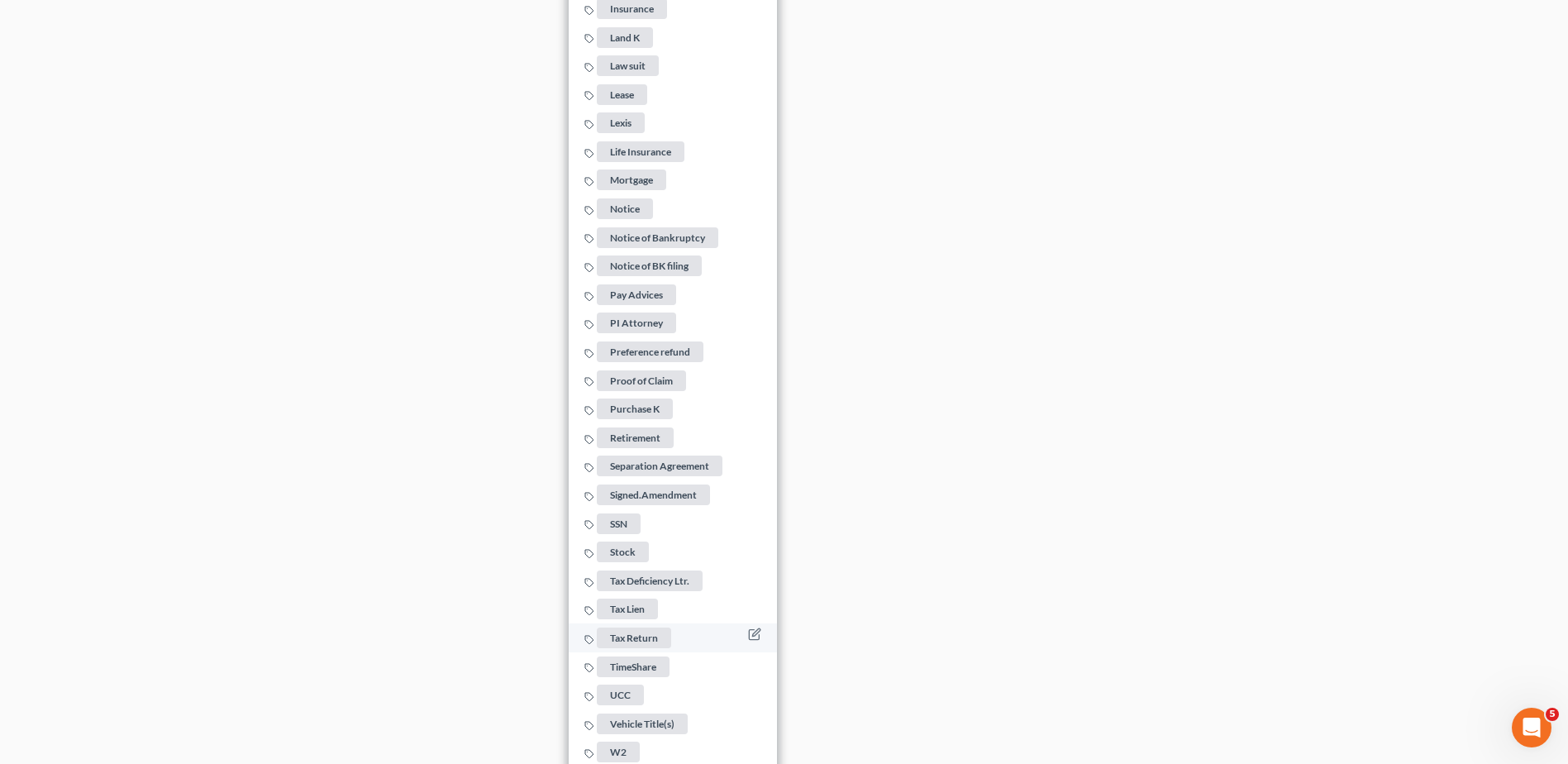
click at [631, 629] on span "Tax Return" at bounding box center [634, 638] width 75 height 21
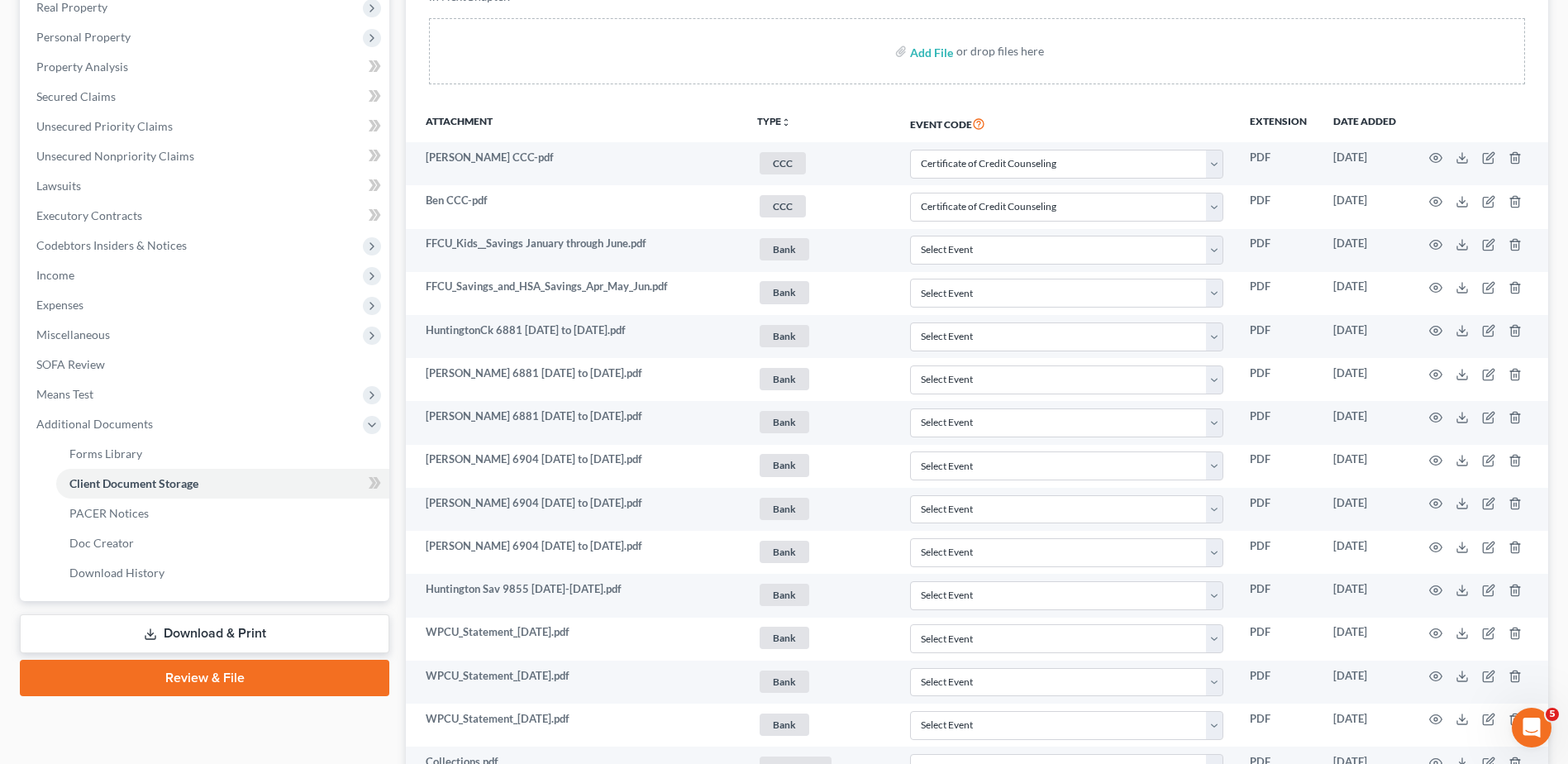
scroll to position [0, 0]
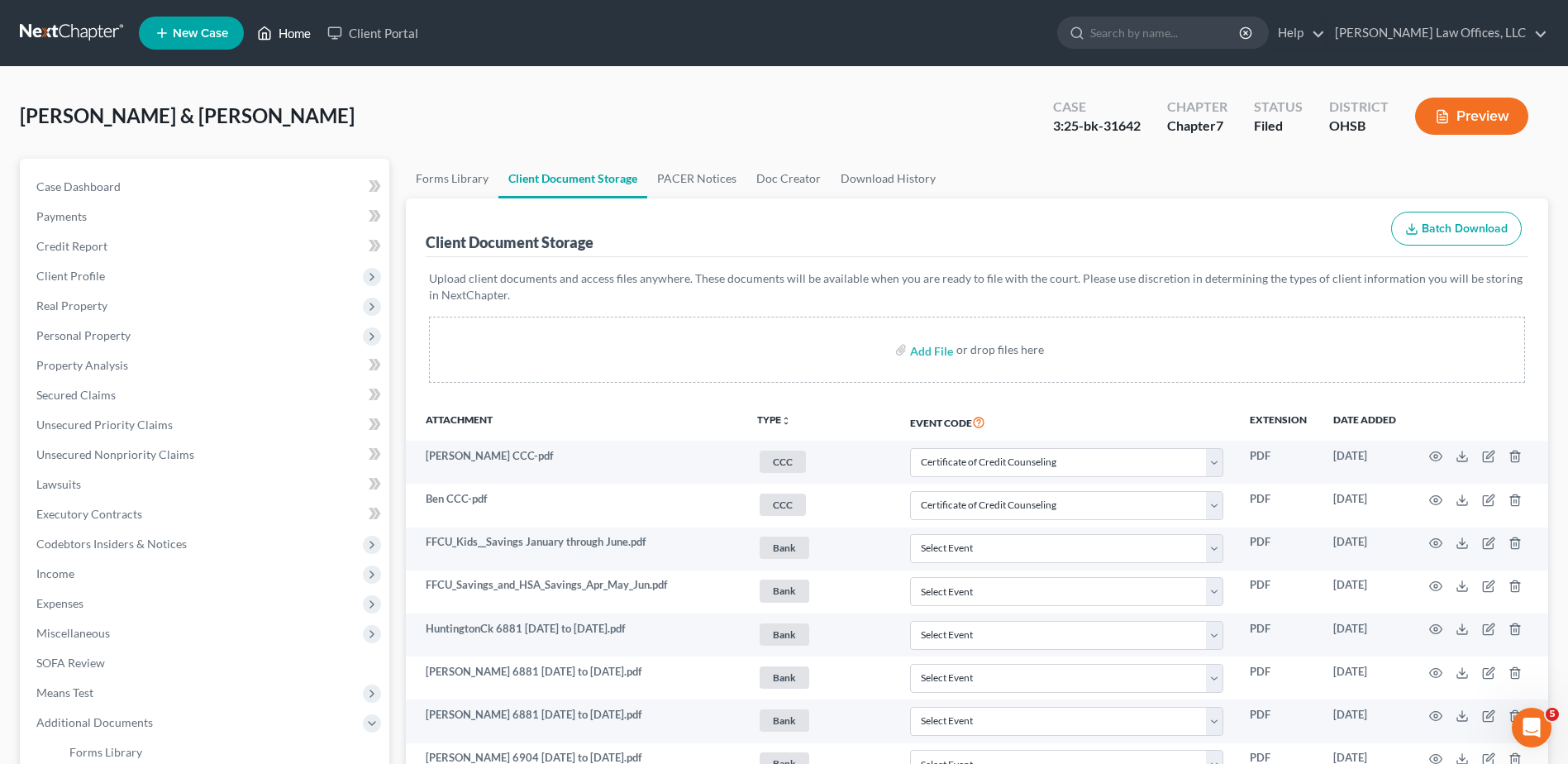
drag, startPoint x: 299, startPoint y: 34, endPoint x: 802, endPoint y: 124, distance: 511.0
click at [299, 34] on link "Home" at bounding box center [283, 33] width 70 height 30
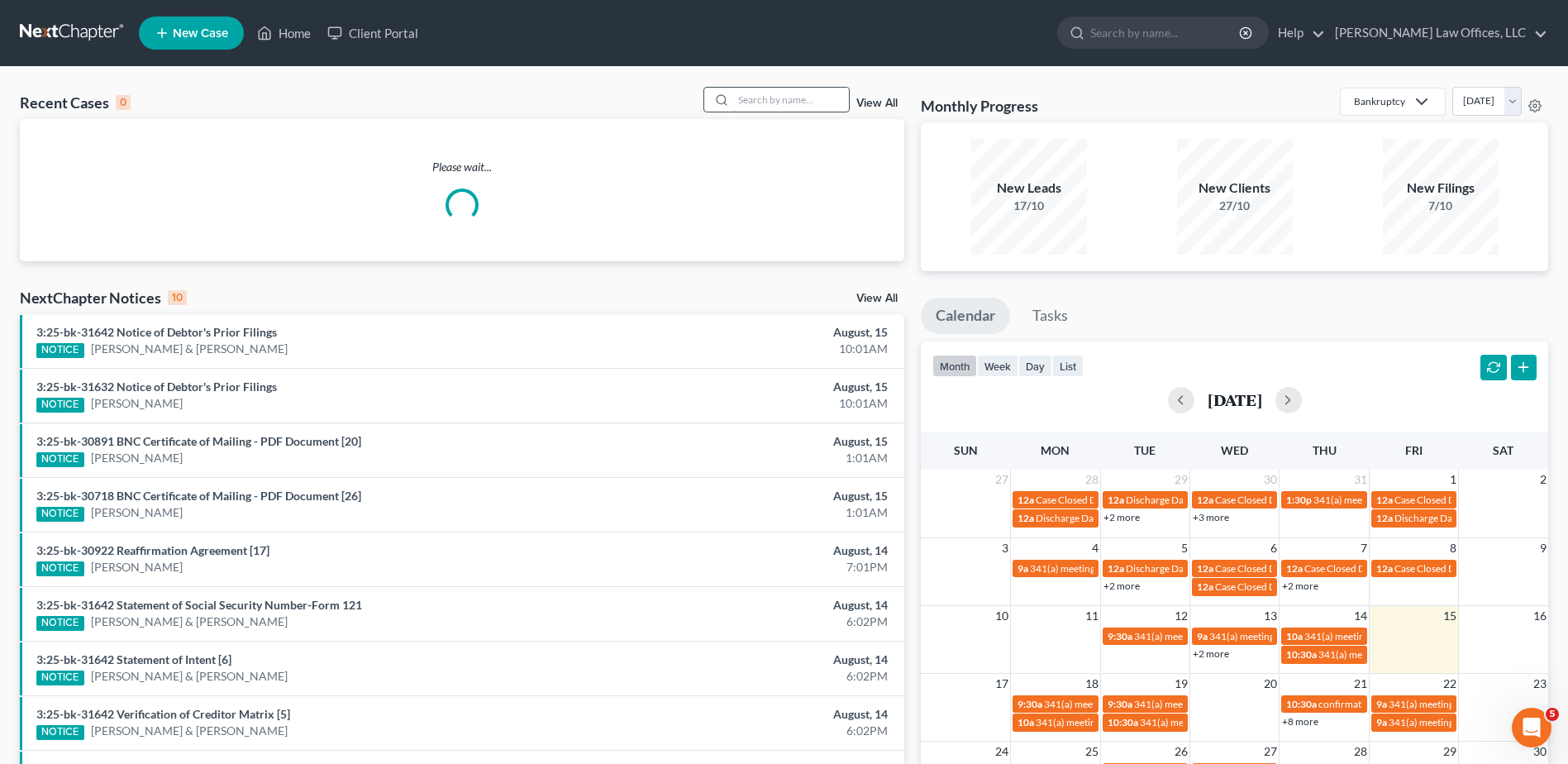
click at [817, 100] on input "search" at bounding box center [791, 100] width 116 height 24
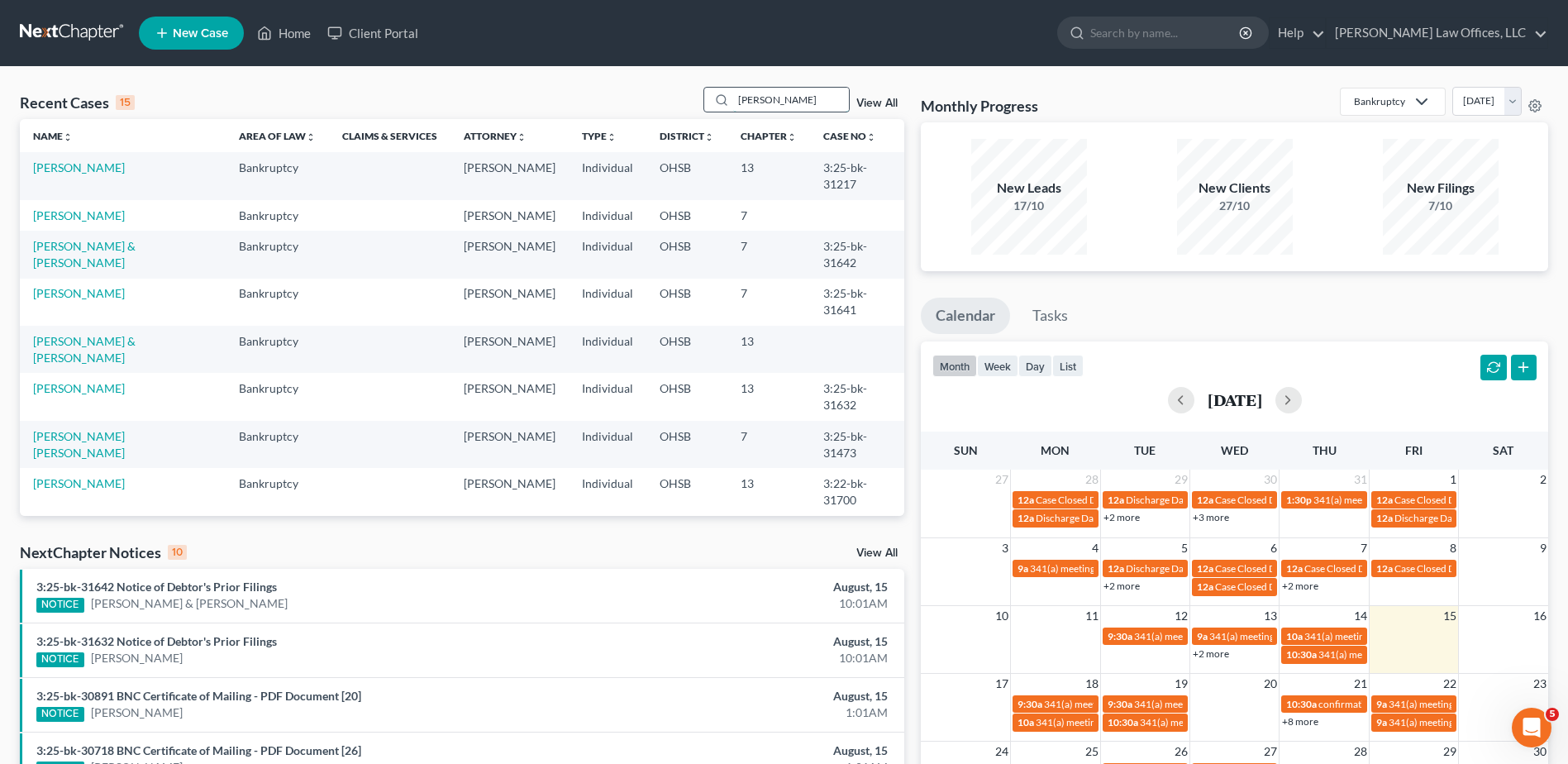
type input "calhoun"
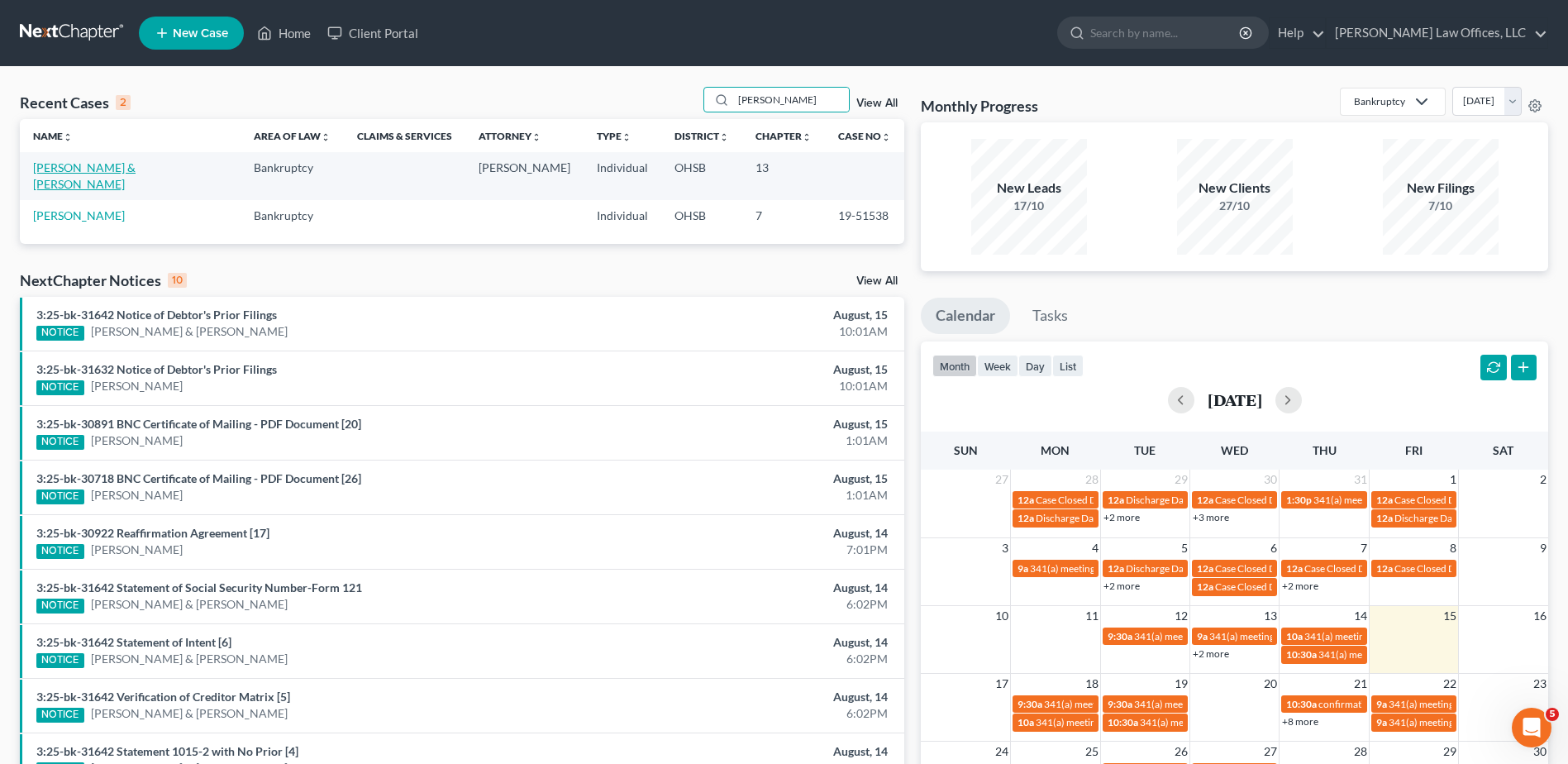
click at [77, 171] on link "[PERSON_NAME] & [PERSON_NAME]" at bounding box center [84, 176] width 103 height 31
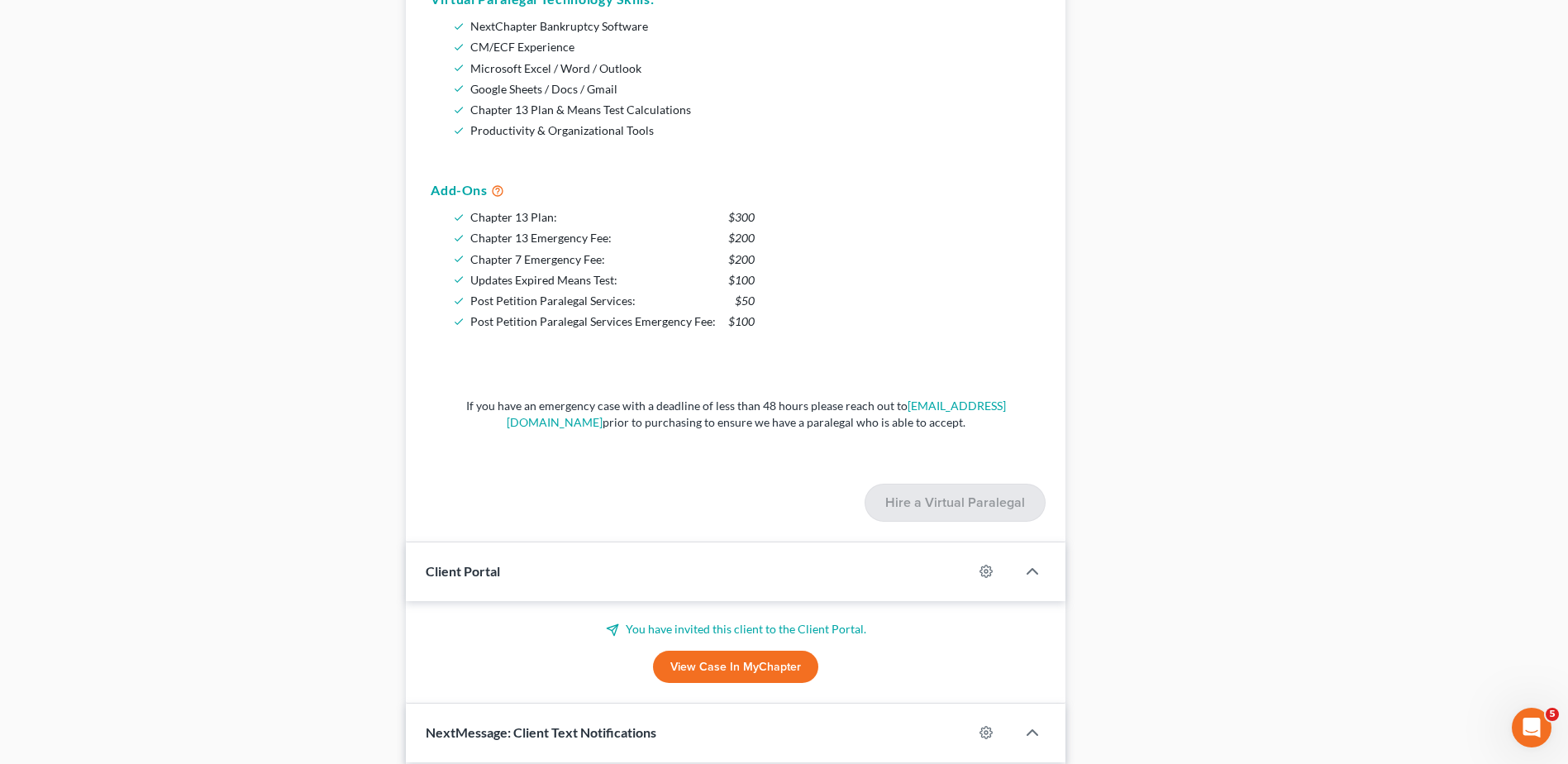
scroll to position [1411, 0]
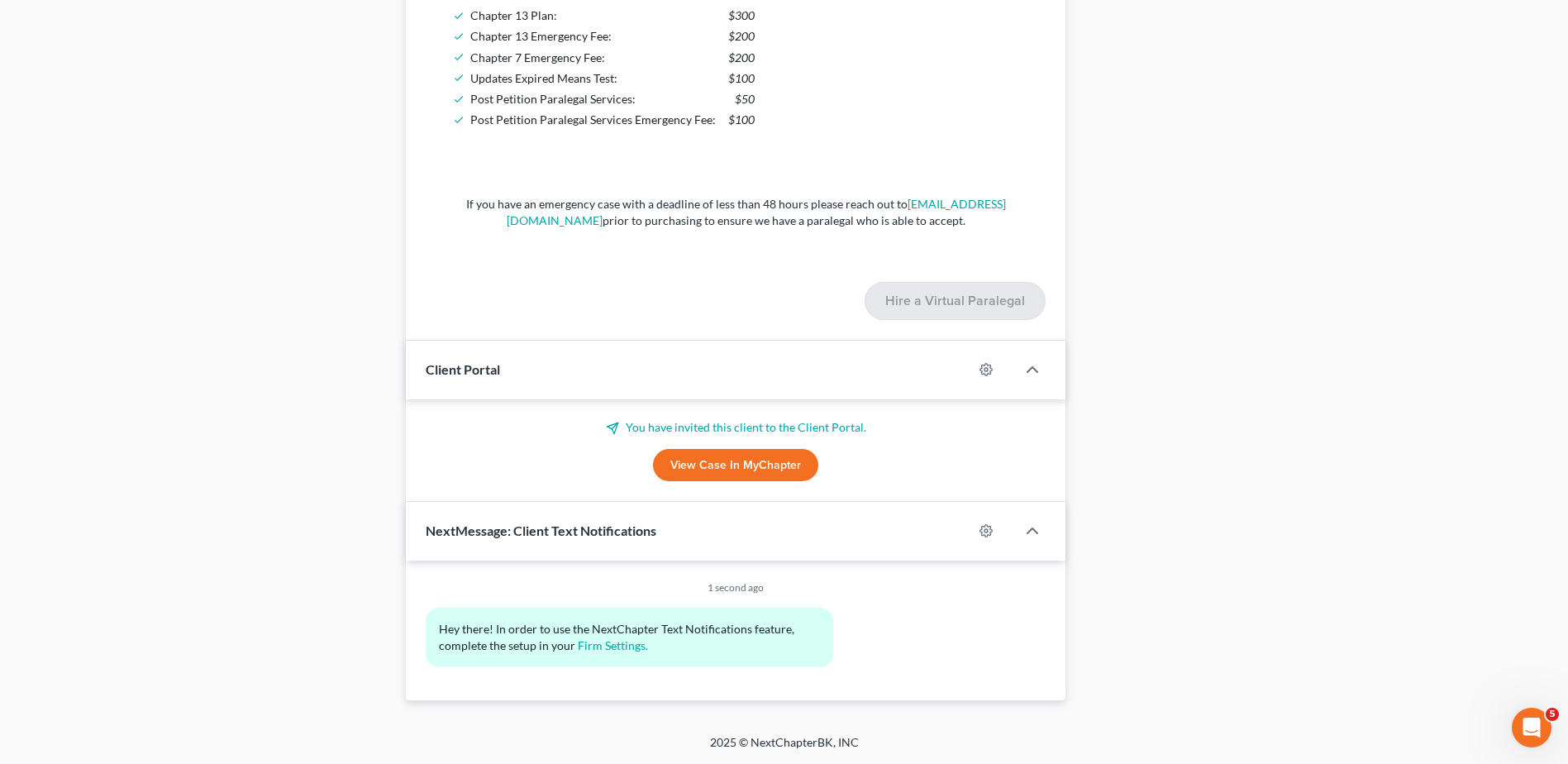
click at [708, 471] on link "View Case in MyChapter" at bounding box center [735, 465] width 165 height 33
